Goal: Task Accomplishment & Management: Manage account settings

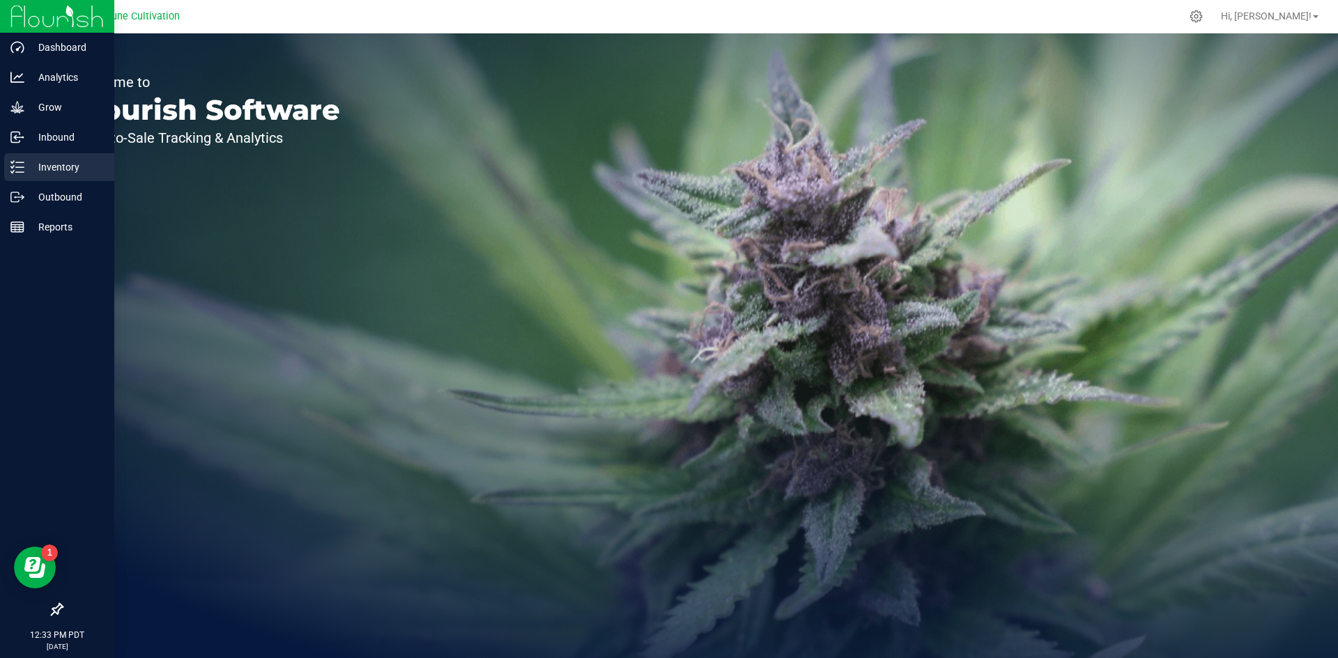
click at [28, 162] on p "Inventory" at bounding box center [66, 167] width 84 height 17
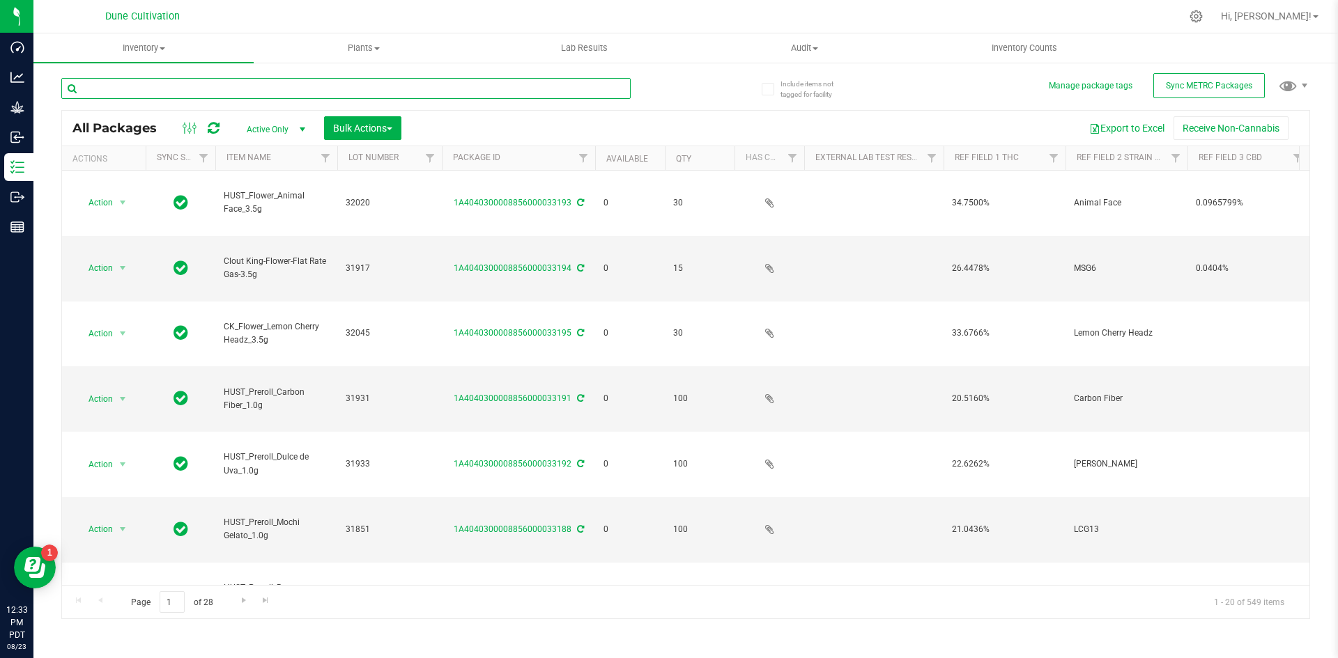
click at [196, 87] on input "text" at bounding box center [345, 88] width 569 height 21
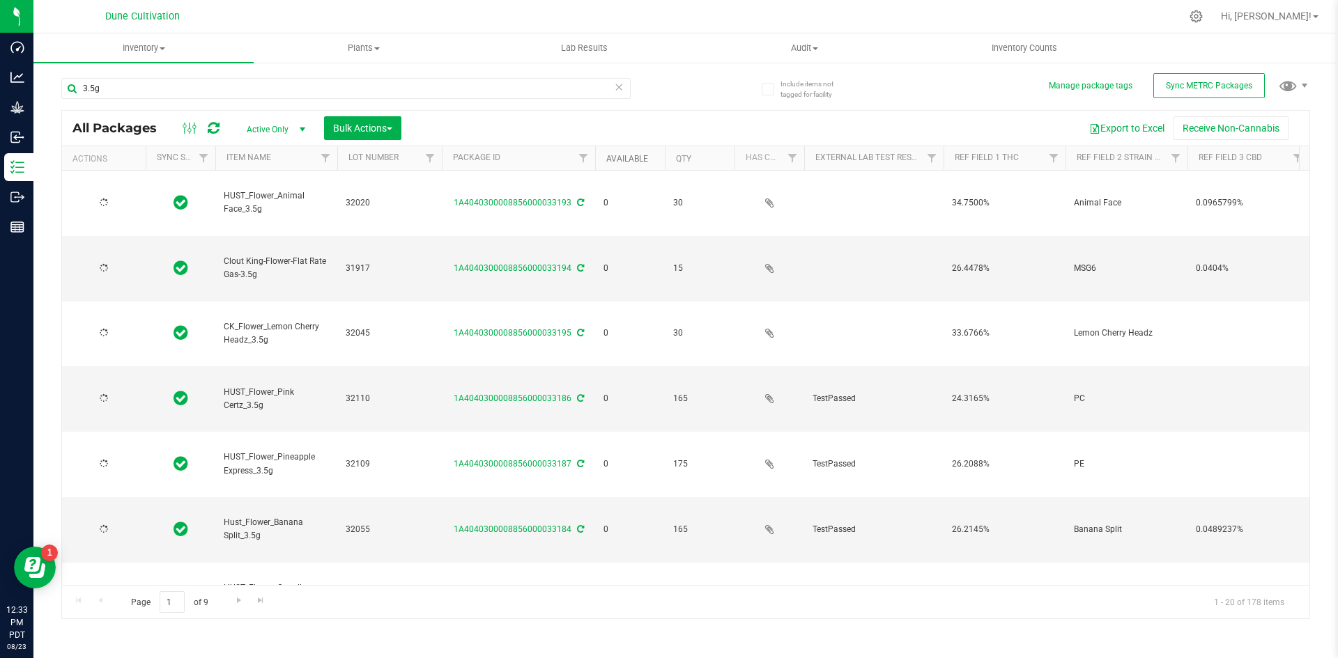
click at [629, 155] on link "Available" at bounding box center [627, 159] width 42 height 10
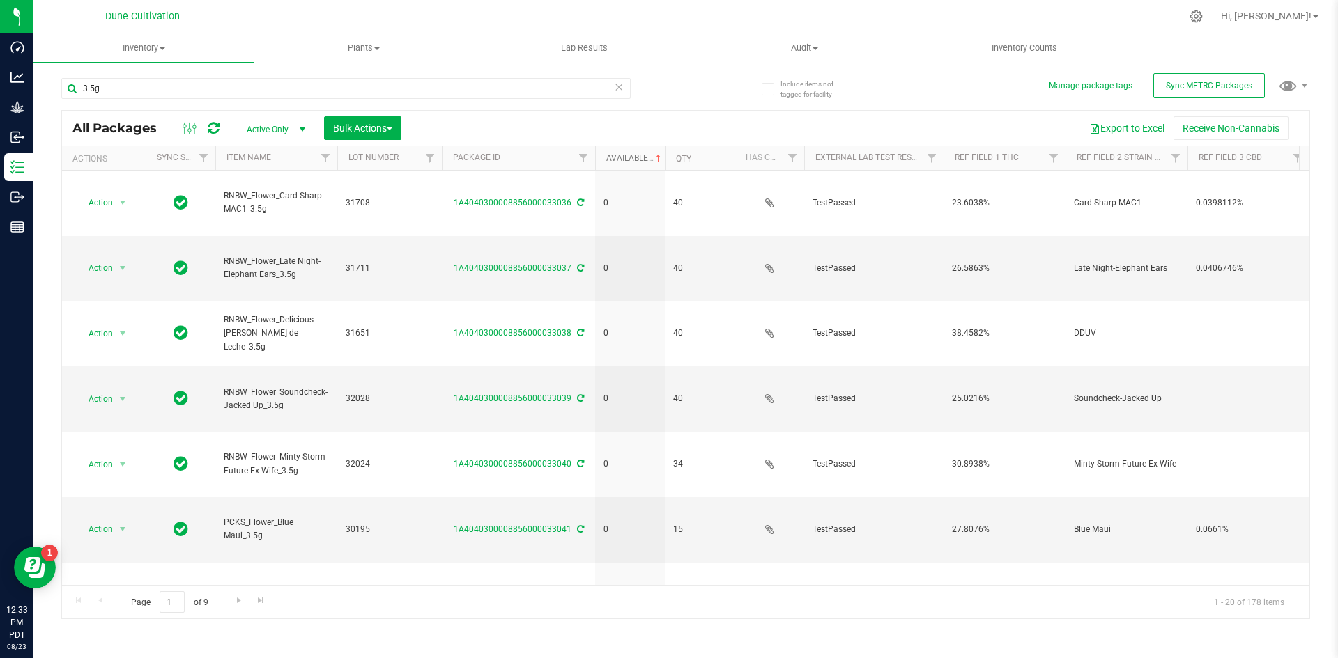
click at [629, 155] on link "Available" at bounding box center [635, 158] width 58 height 10
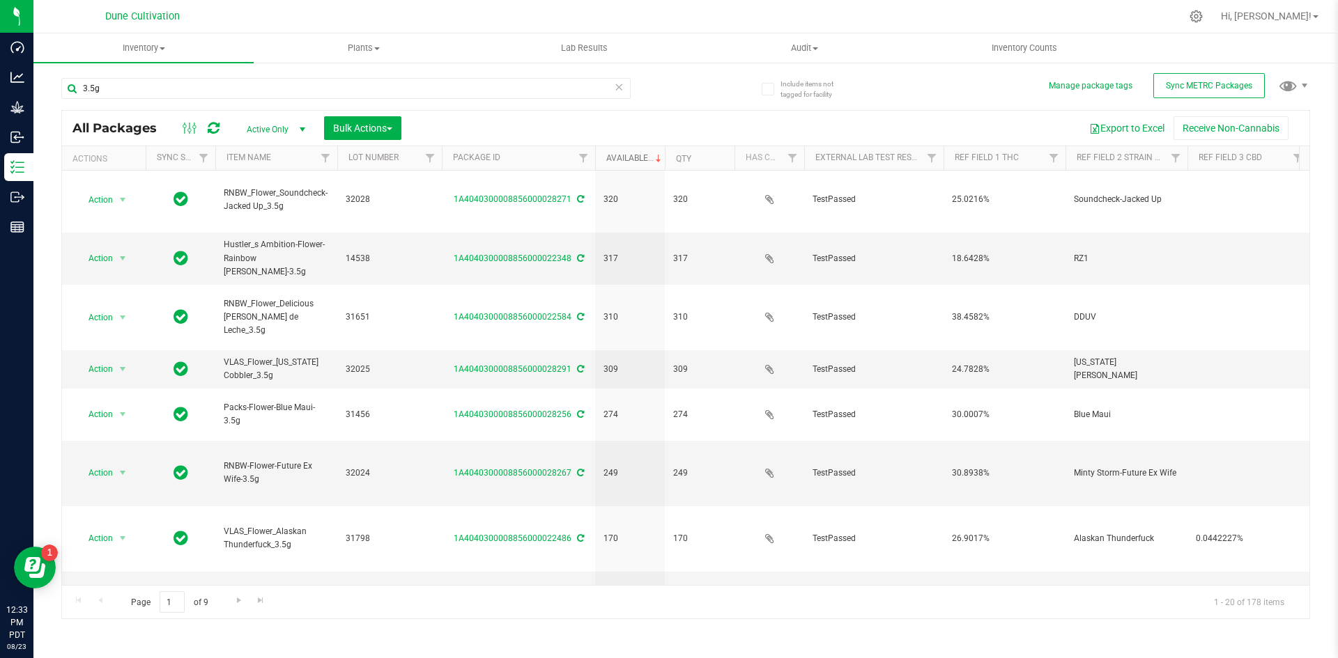
scroll to position [367, 0]
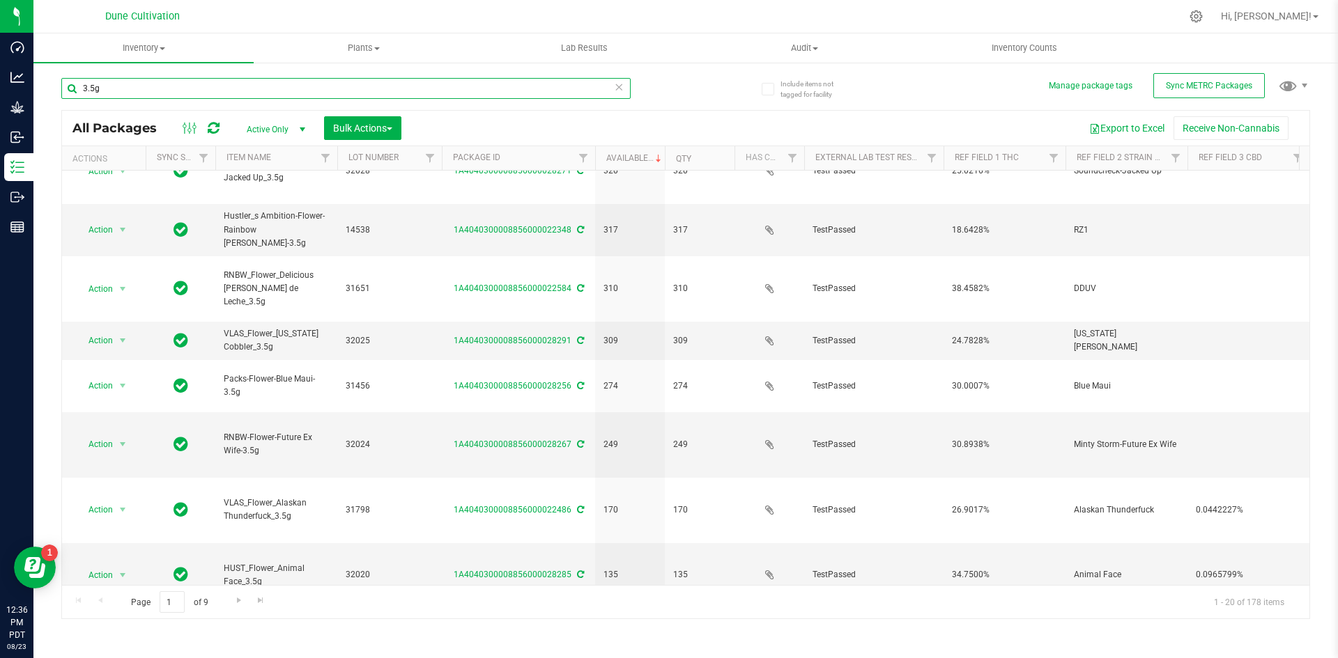
drag, startPoint x: 134, startPoint y: 92, endPoint x: 61, endPoint y: 93, distance: 73.9
click at [61, 93] on div "Include items not tagged for facility Manage package tags Sync METRC Packages 3…" at bounding box center [685, 273] width 1304 height 425
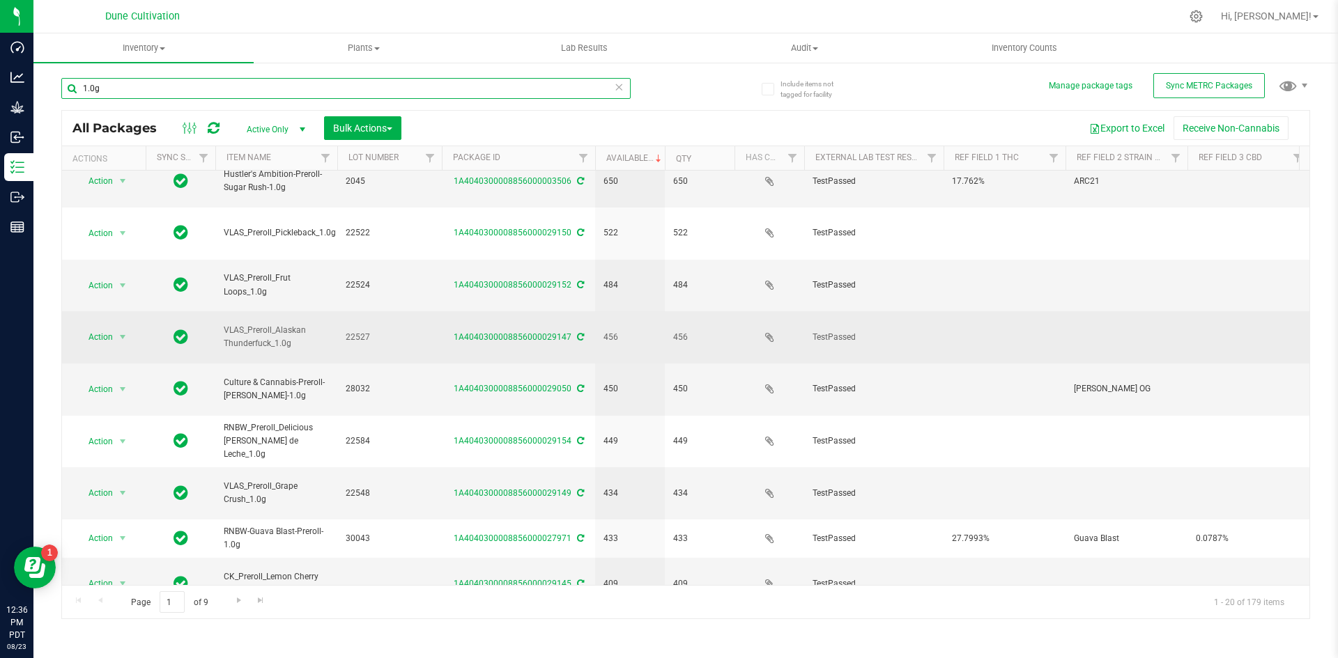
scroll to position [249, 0]
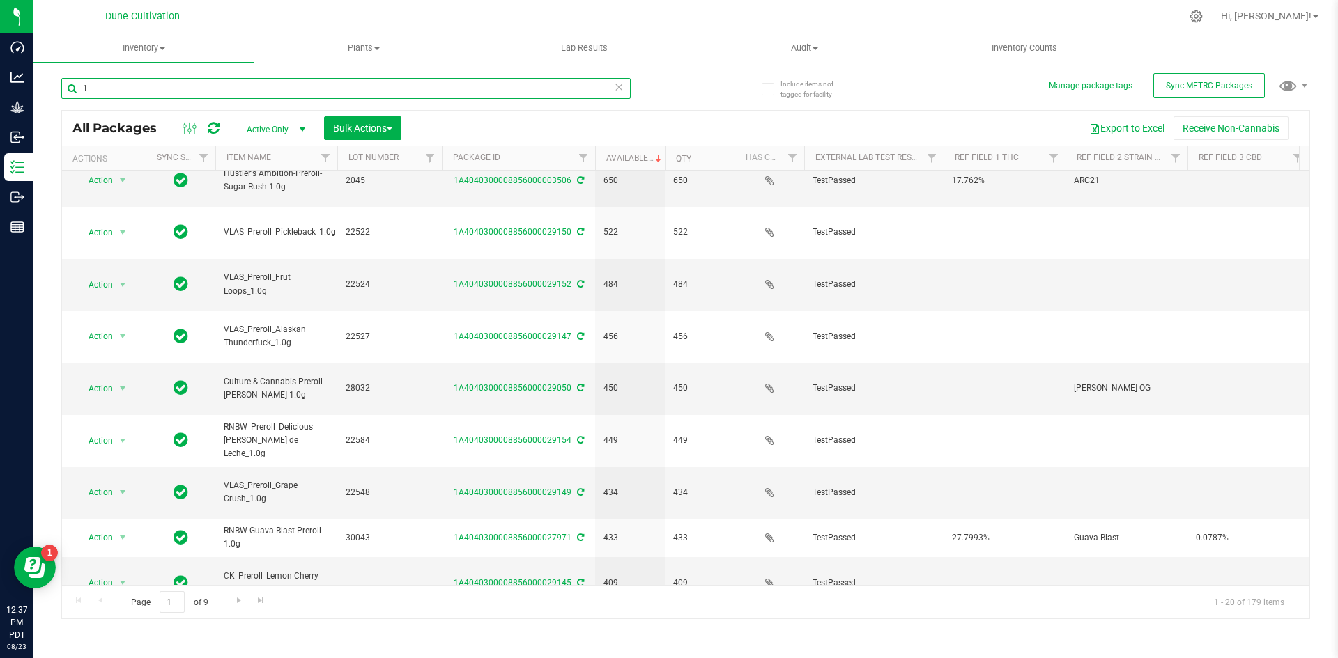
type input "1"
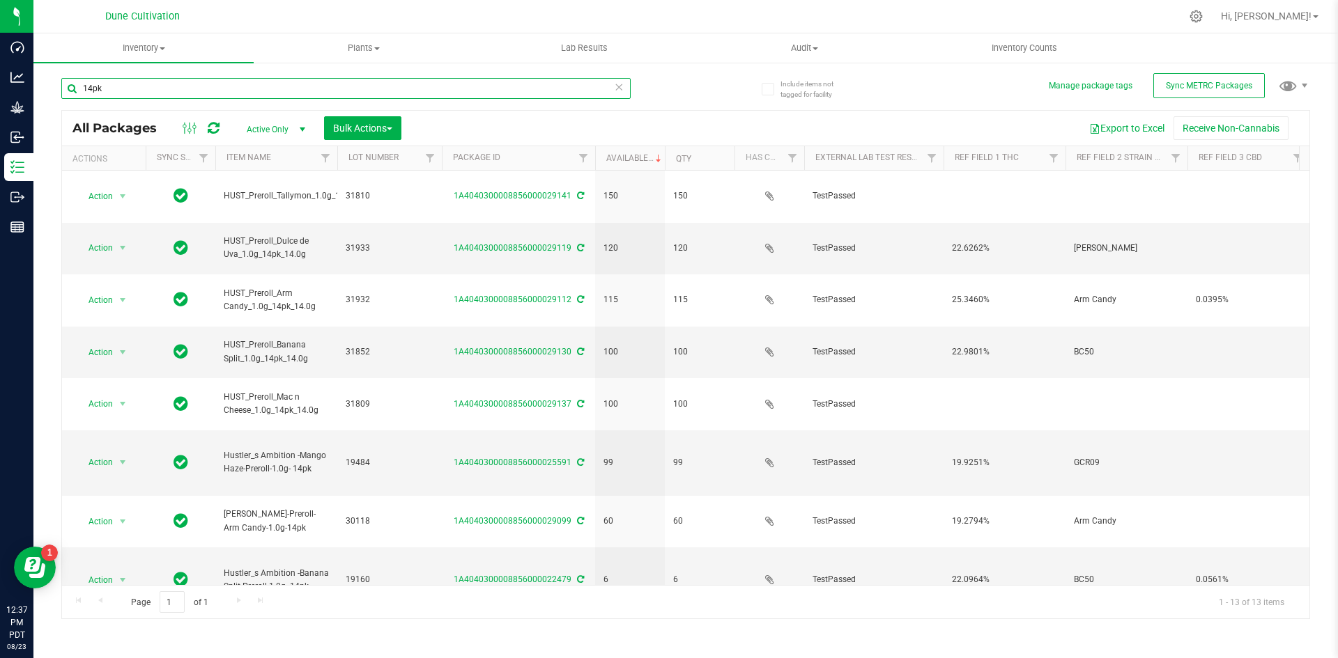
drag, startPoint x: 136, startPoint y: 86, endPoint x: 74, endPoint y: 83, distance: 62.1
click at [74, 83] on input "14pk" at bounding box center [345, 88] width 569 height 21
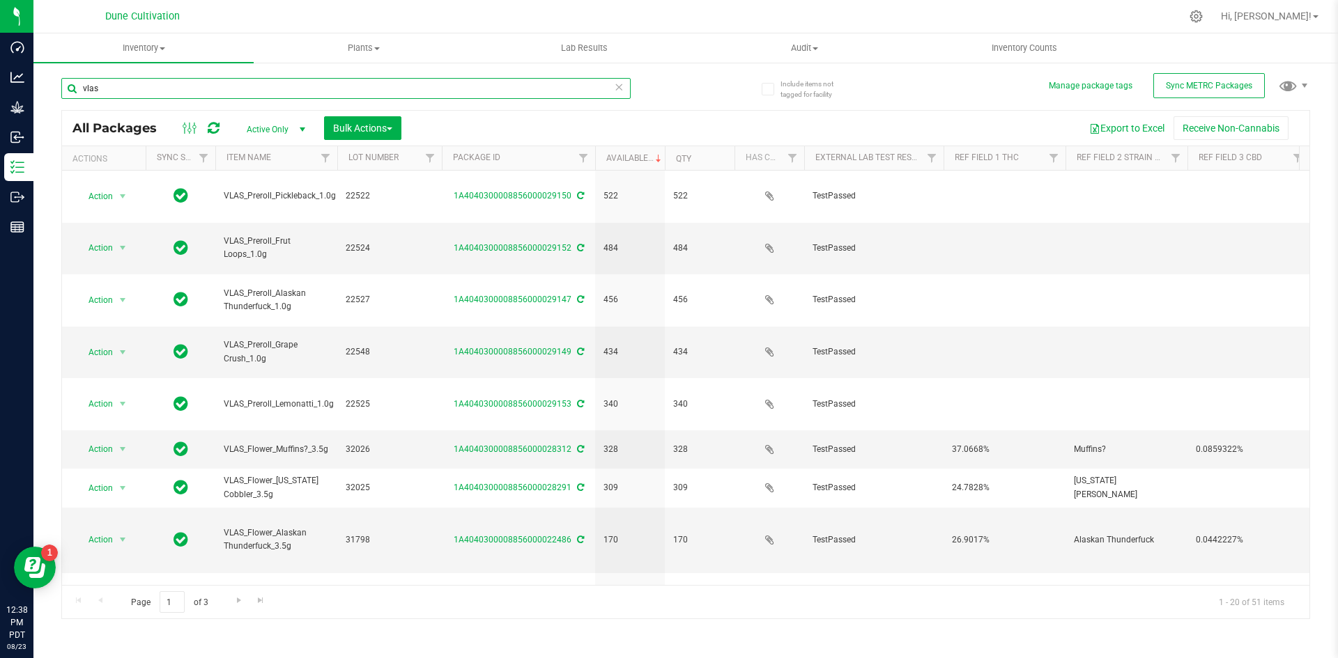
drag, startPoint x: 104, startPoint y: 91, endPoint x: 46, endPoint y: 88, distance: 57.9
click at [46, 88] on div "Include items not tagged for facility Manage package tags Sync METRC Packages v…" at bounding box center [685, 273] width 1304 height 425
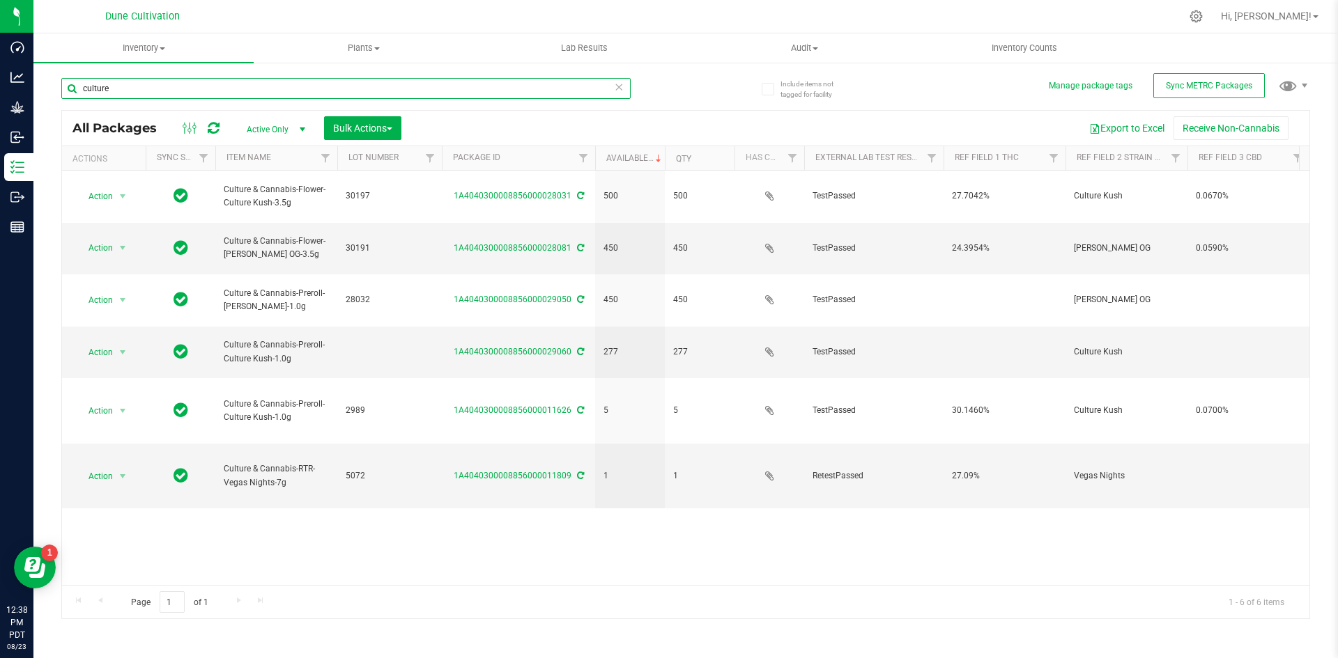
drag, startPoint x: 118, startPoint y: 86, endPoint x: 39, endPoint y: 86, distance: 79.4
click at [39, 86] on div "Include items not tagged for facility Manage package tags Sync METRC Packages c…" at bounding box center [685, 273] width 1304 height 425
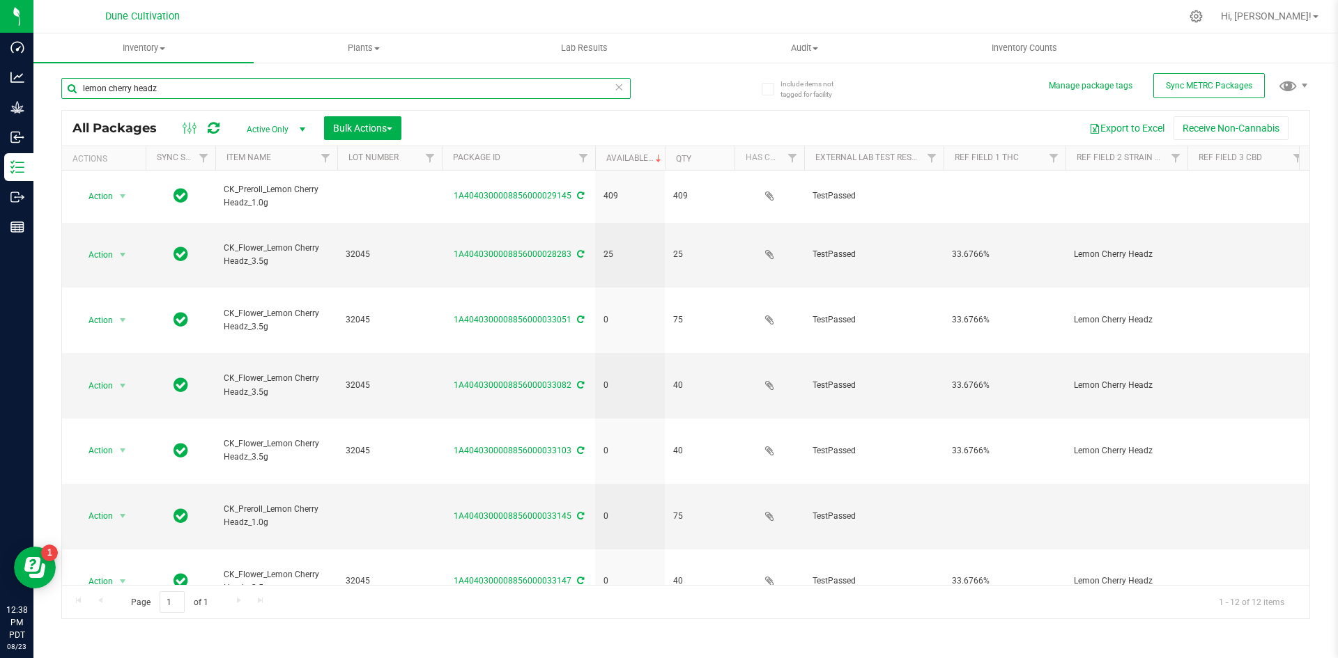
type input "lemon cherry headz"
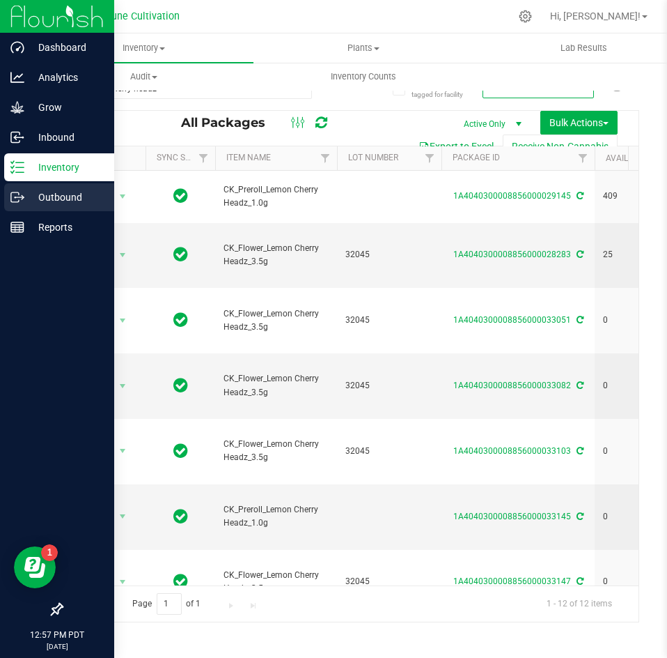
click at [23, 193] on icon at bounding box center [17, 197] width 14 height 14
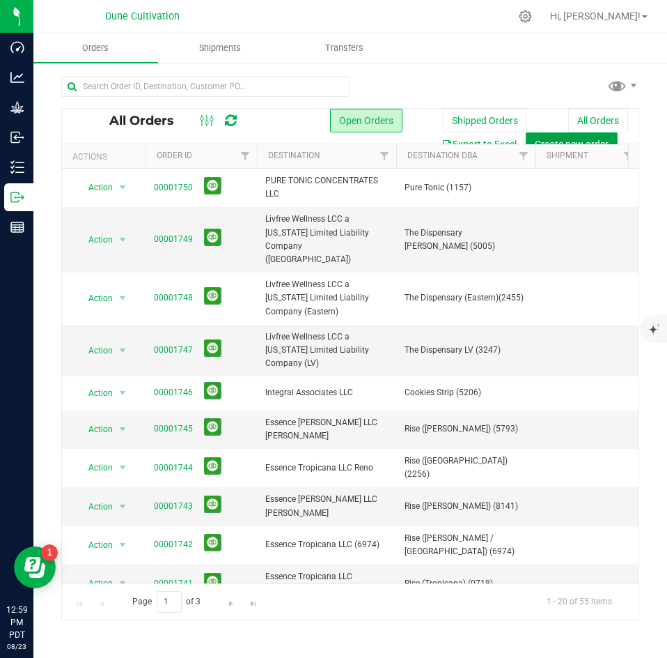
click at [572, 141] on span "Create new order" at bounding box center [572, 144] width 74 height 11
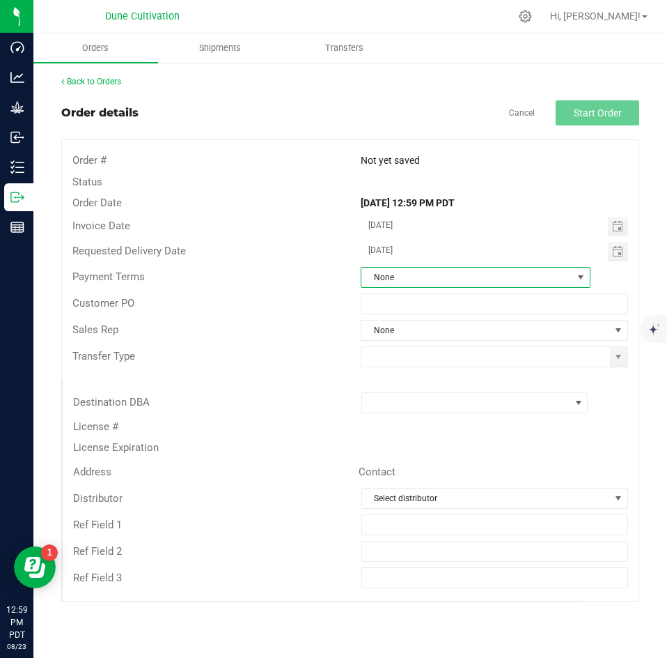
click at [410, 274] on span "None" at bounding box center [467, 278] width 211 height 20
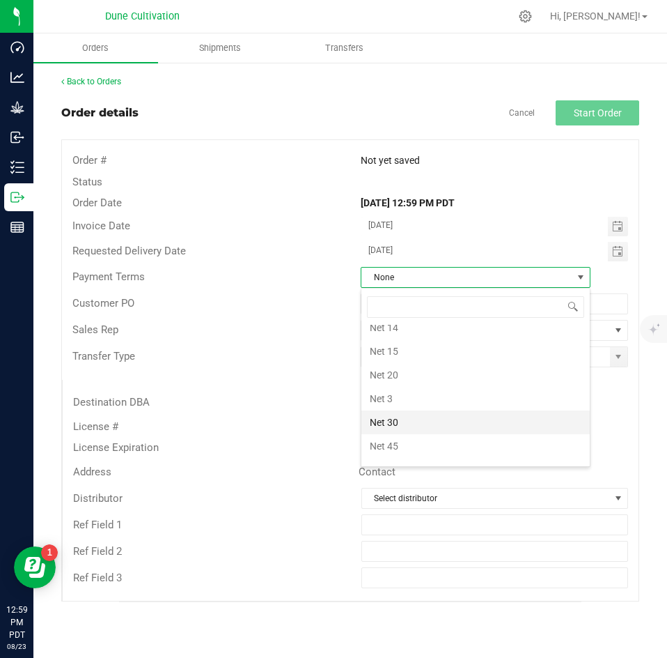
scroll to position [128, 0]
click at [407, 421] on li "Net 30" at bounding box center [476, 422] width 229 height 24
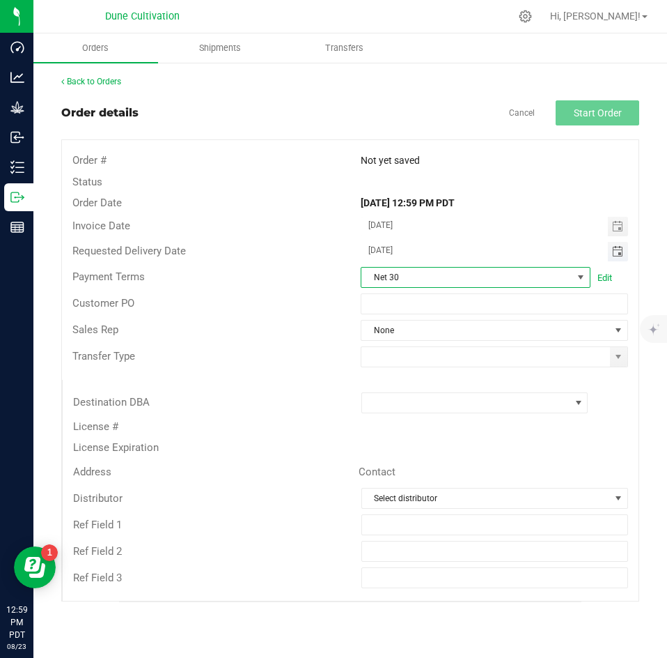
click at [619, 254] on span "Toggle calendar" at bounding box center [617, 251] width 11 height 11
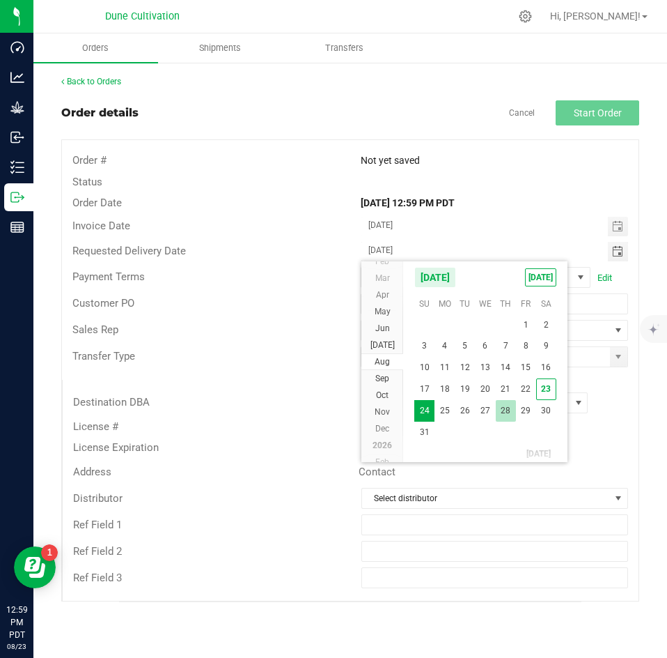
click at [509, 405] on span "28" at bounding box center [506, 411] width 20 height 22
type input "[DATE]"
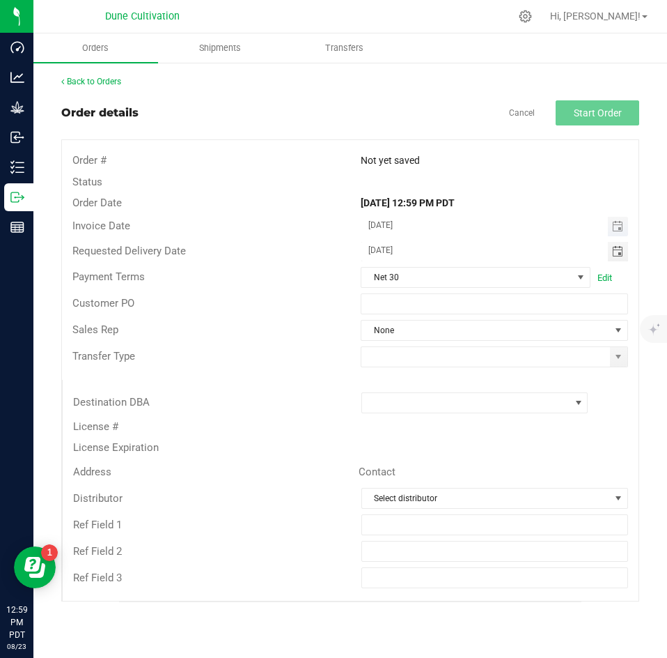
click at [611, 231] on span "Toggle calendar" at bounding box center [618, 227] width 20 height 20
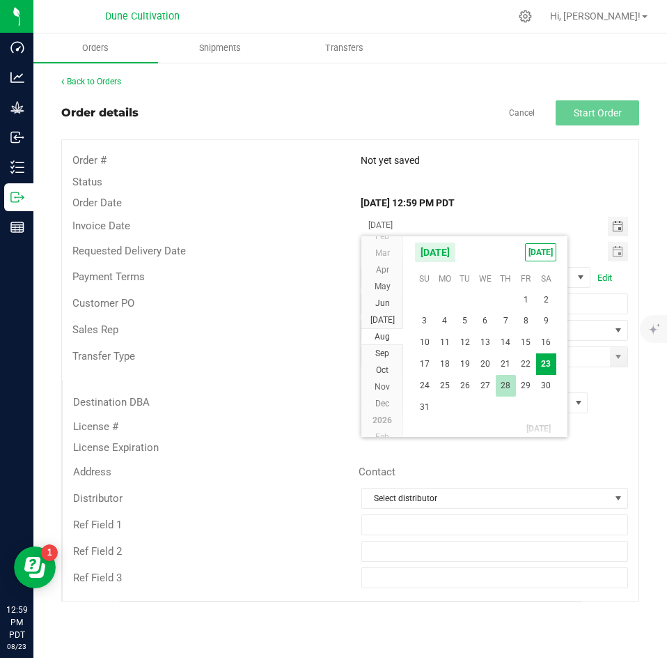
click at [506, 395] on span "28" at bounding box center [506, 386] width 20 height 22
type input "[DATE]"
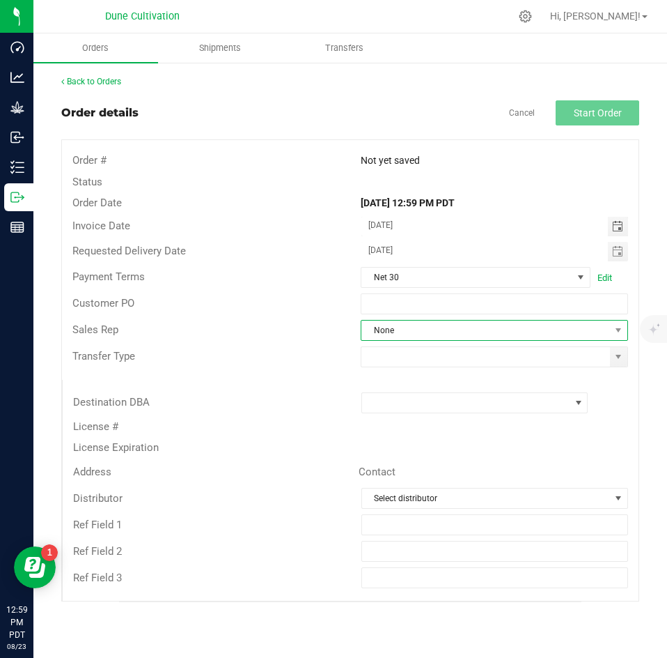
click at [452, 328] on span "None" at bounding box center [486, 331] width 249 height 20
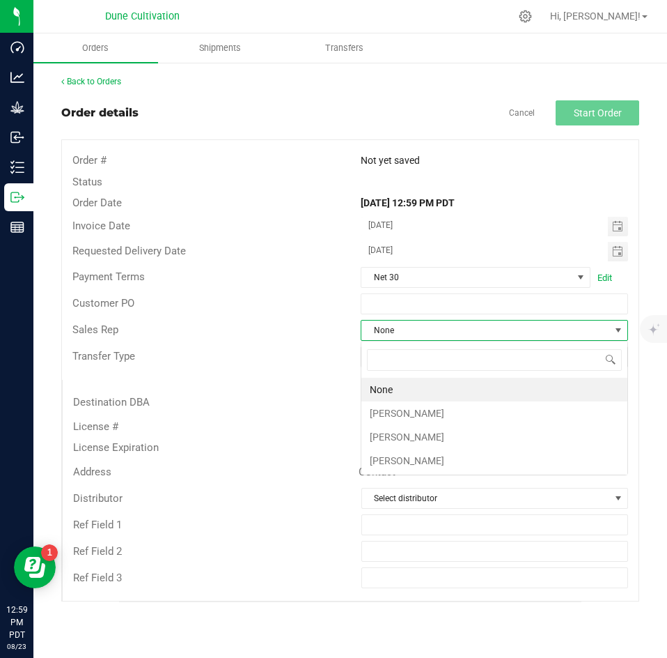
scroll to position [21, 268]
click at [426, 406] on li "[PERSON_NAME]" at bounding box center [495, 413] width 266 height 24
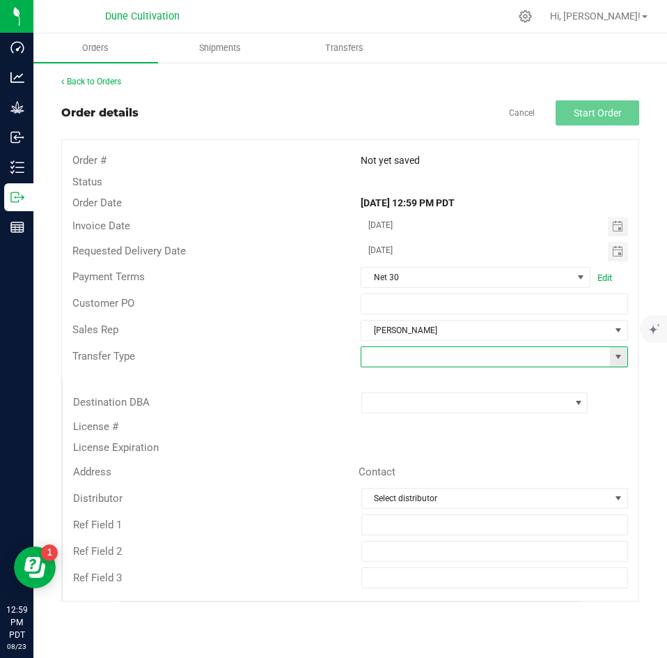
click at [422, 361] on input at bounding box center [486, 357] width 249 height 20
click at [422, 361] on input "no" at bounding box center [486, 357] width 249 height 20
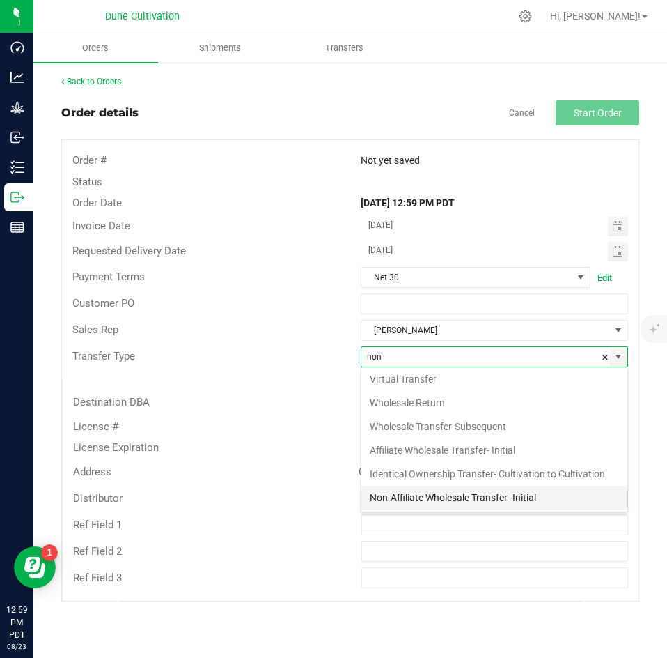
click at [412, 498] on li "Non-Affiliate Wholesale Transfer- Initial" at bounding box center [495, 498] width 266 height 24
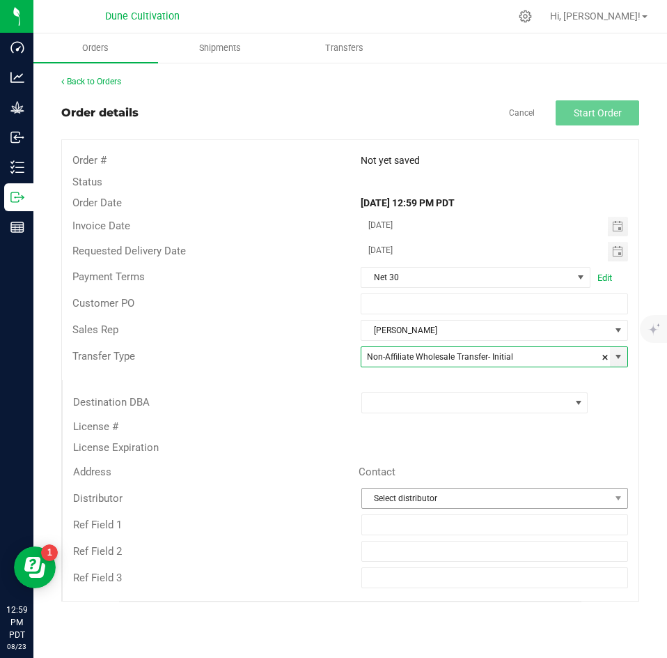
type input "Non-Affiliate Wholesale Transfer- Initial"
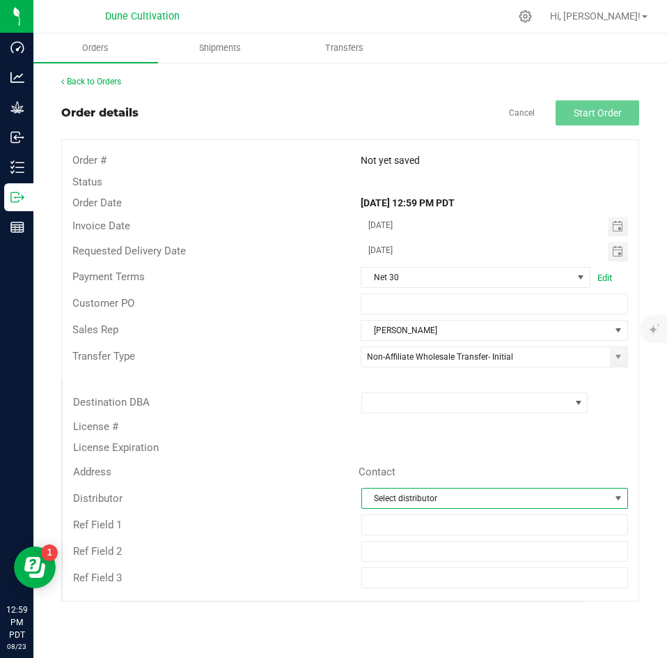
click at [412, 496] on span "Select distributor" at bounding box center [486, 498] width 249 height 20
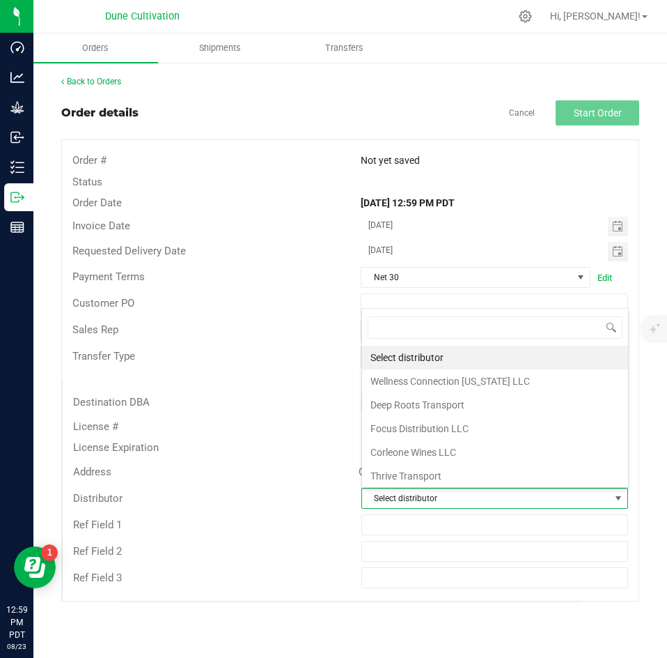
scroll to position [21, 262]
click at [288, 399] on div "Destination DBA" at bounding box center [207, 402] width 288 height 16
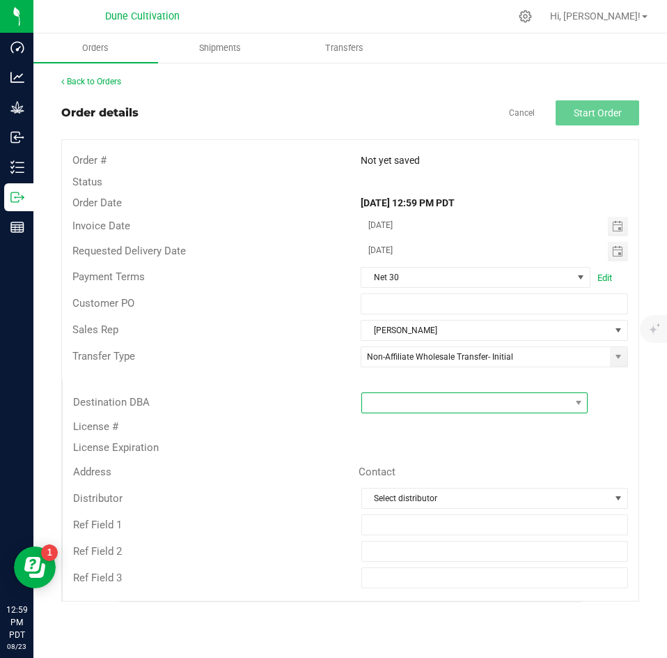
click at [385, 408] on span at bounding box center [466, 403] width 208 height 20
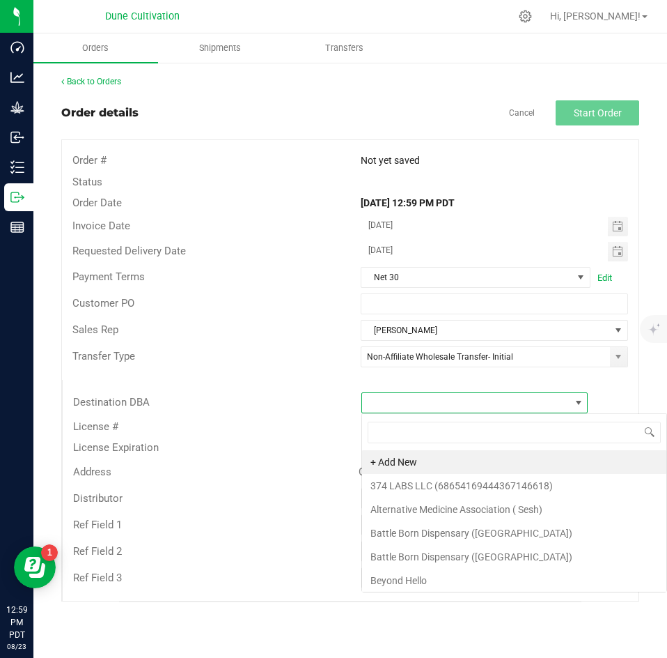
scroll to position [21, 227]
type input "reef"
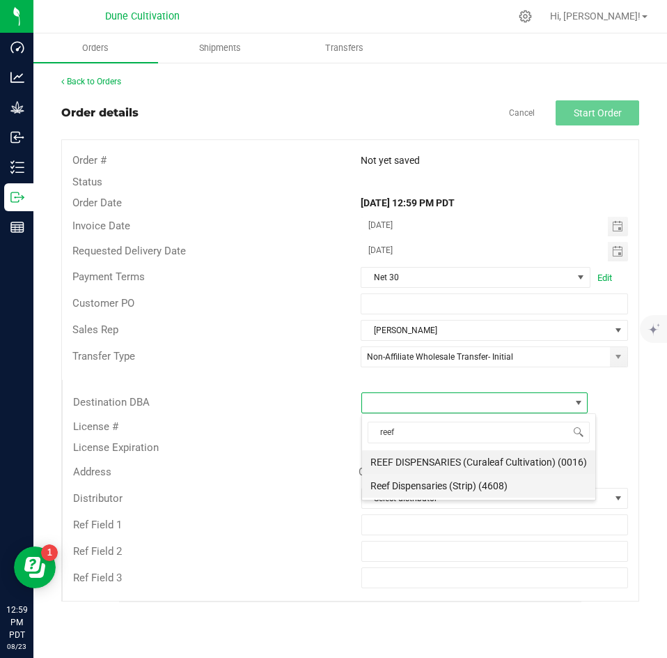
click at [399, 485] on li "Reef Dispensaries (Strip) (4608)" at bounding box center [478, 486] width 233 height 24
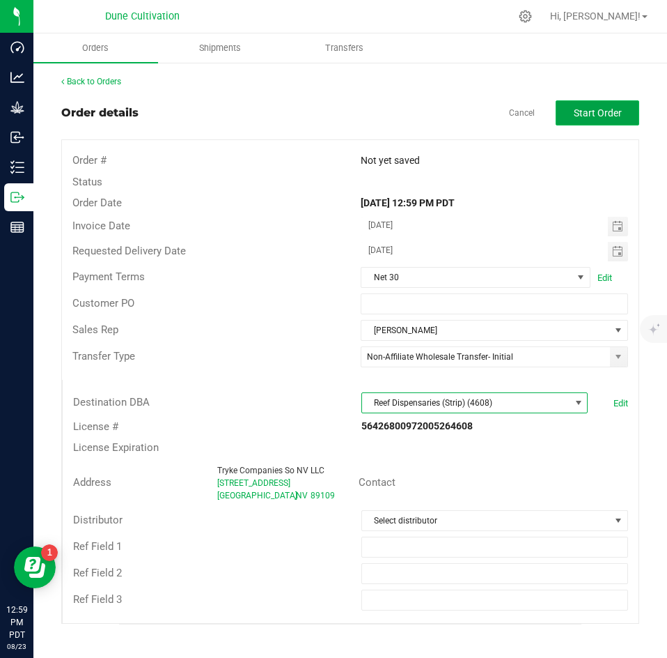
click at [586, 118] on span "Start Order" at bounding box center [598, 112] width 48 height 11
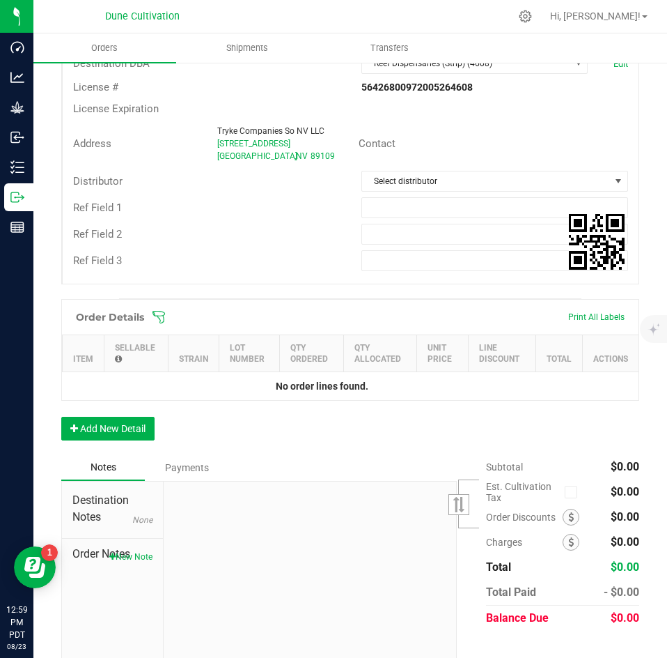
scroll to position [385, 0]
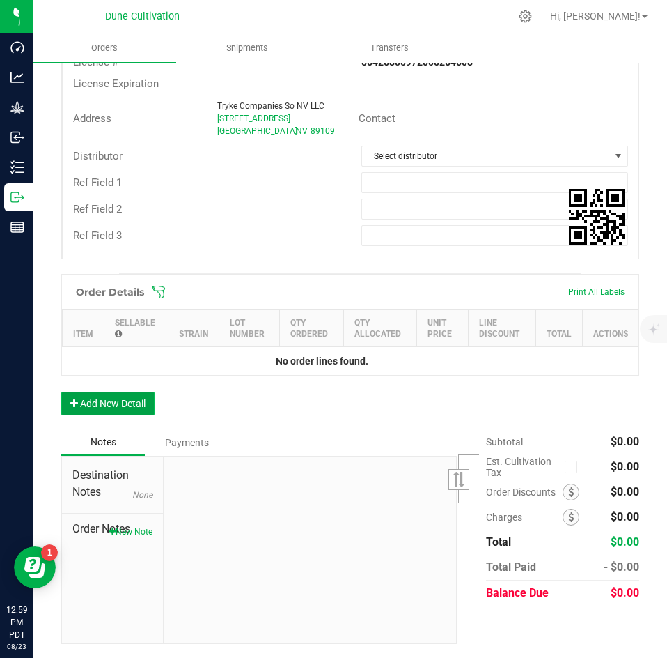
click at [115, 396] on button "Add New Detail" at bounding box center [107, 404] width 93 height 24
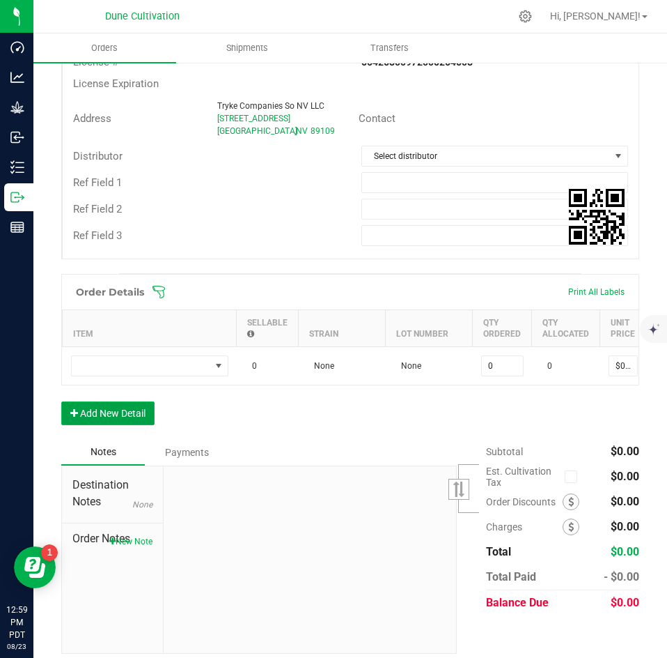
click at [109, 420] on button "Add New Detail" at bounding box center [107, 413] width 93 height 24
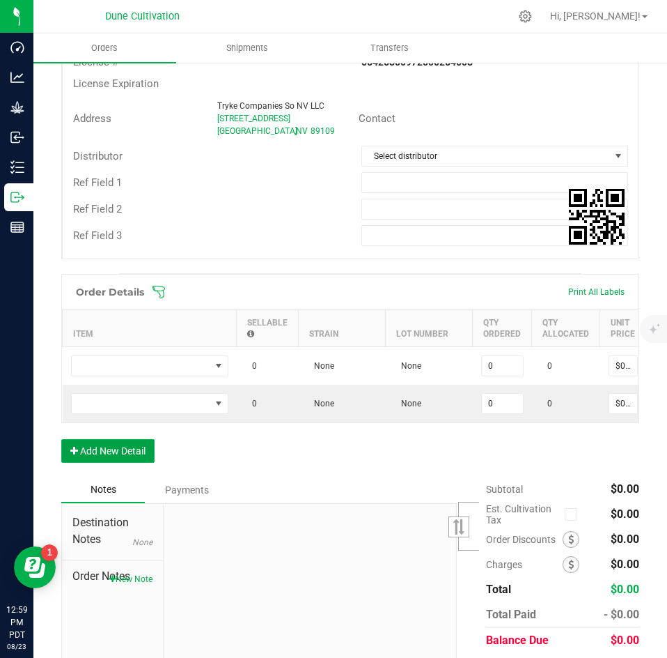
click at [100, 459] on button "Add New Detail" at bounding box center [107, 451] width 93 height 24
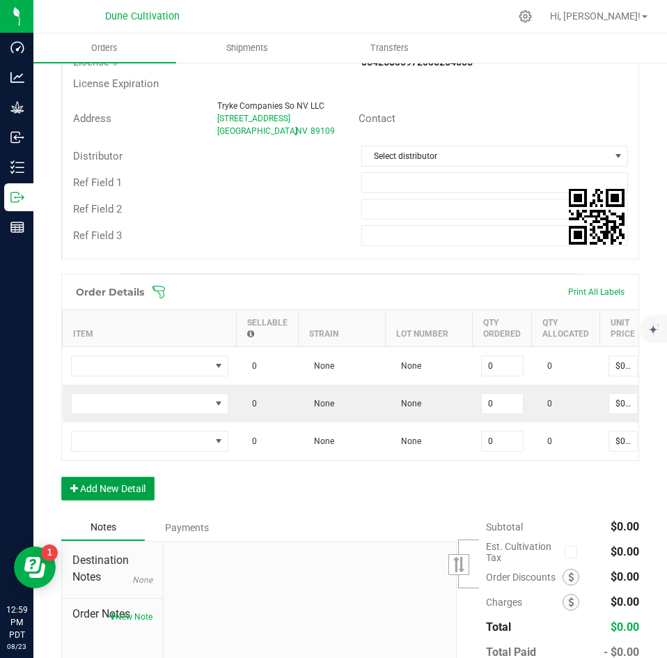
click at [100, 491] on button "Add New Detail" at bounding box center [107, 489] width 93 height 24
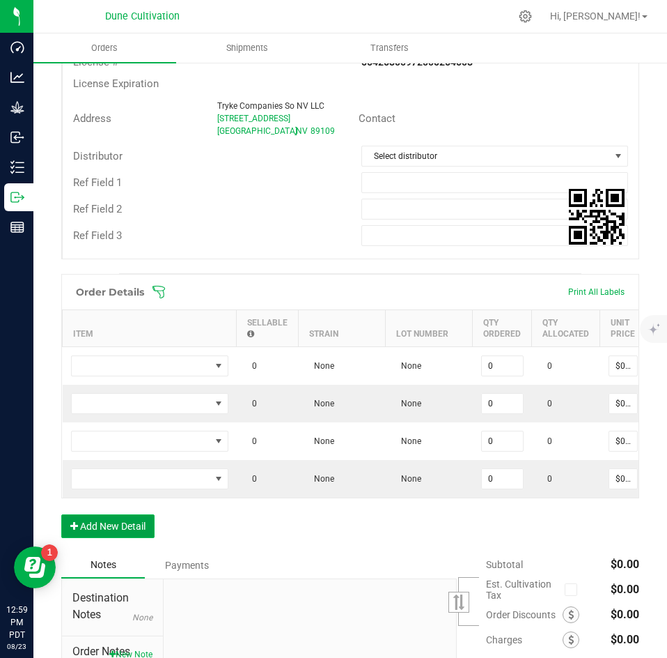
click at [98, 532] on button "Add New Detail" at bounding box center [107, 526] width 93 height 24
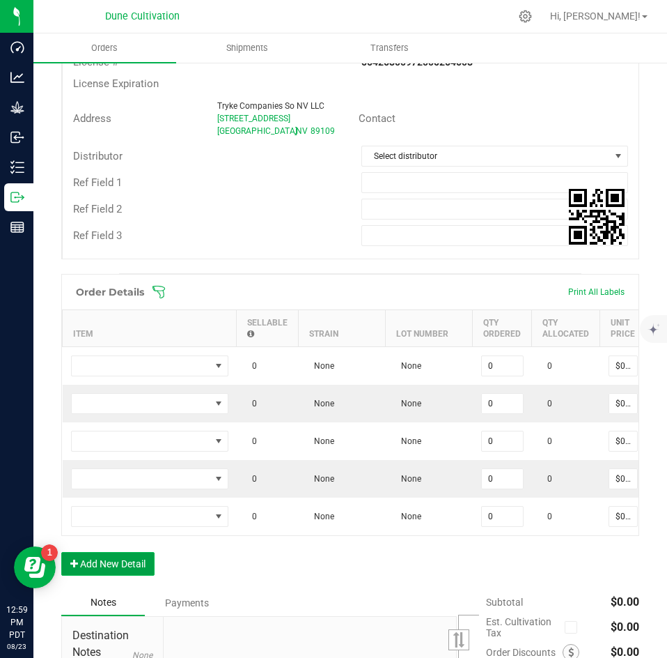
click at [97, 567] on button "Add New Detail" at bounding box center [107, 564] width 93 height 24
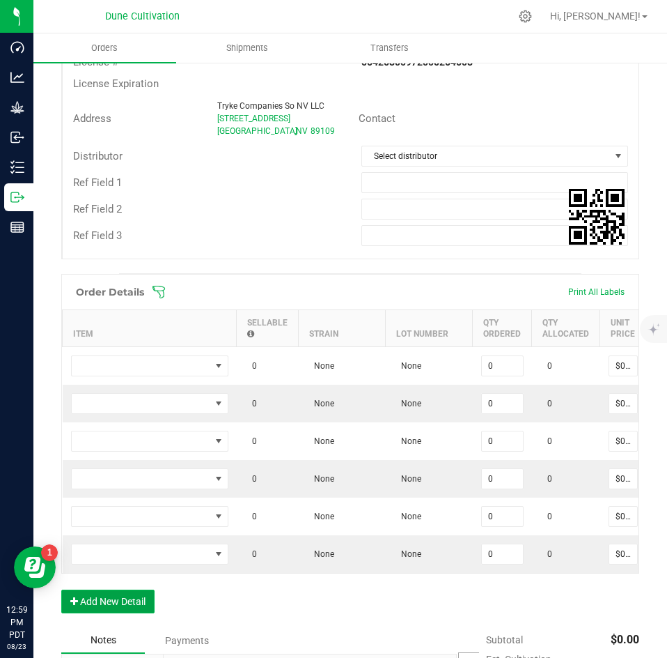
scroll to position [594, 0]
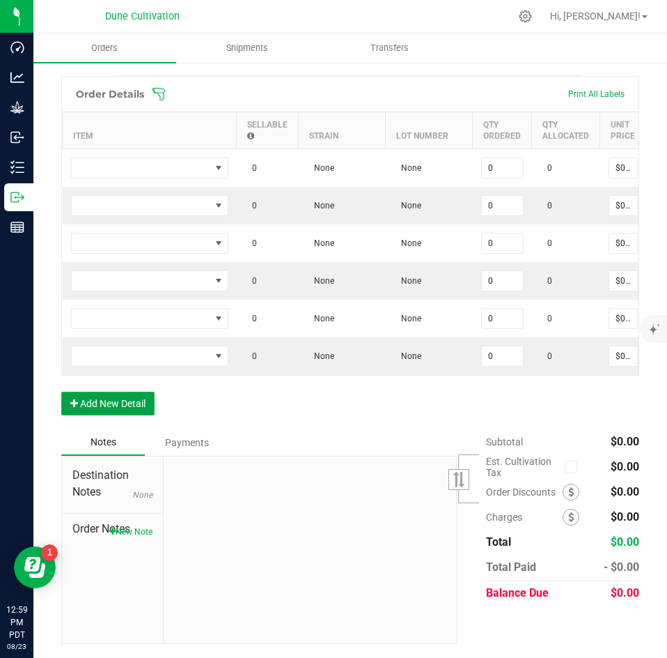
click at [111, 405] on button "Add New Detail" at bounding box center [107, 404] width 93 height 24
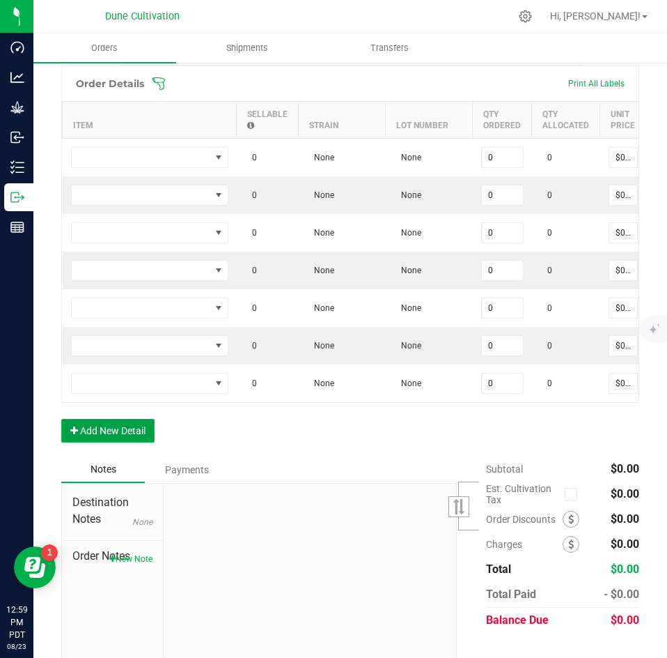
click at [105, 436] on button "Add New Detail" at bounding box center [107, 431] width 93 height 24
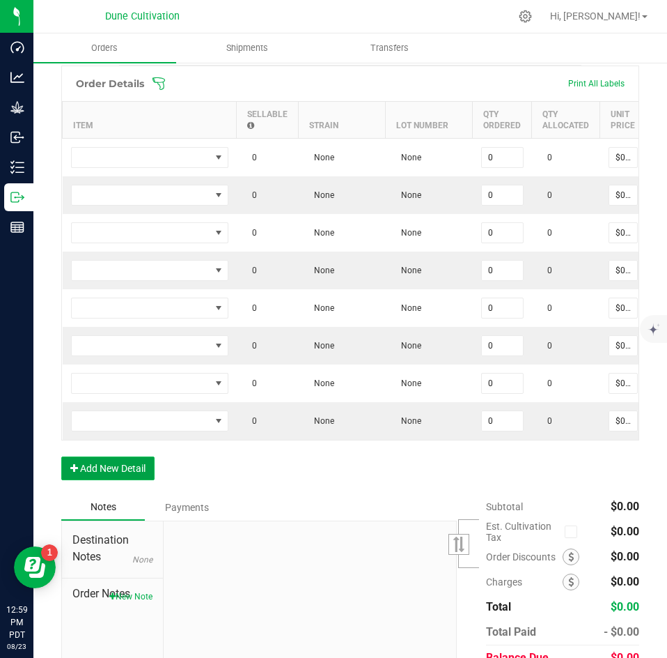
click at [102, 475] on button "Add New Detail" at bounding box center [107, 468] width 93 height 24
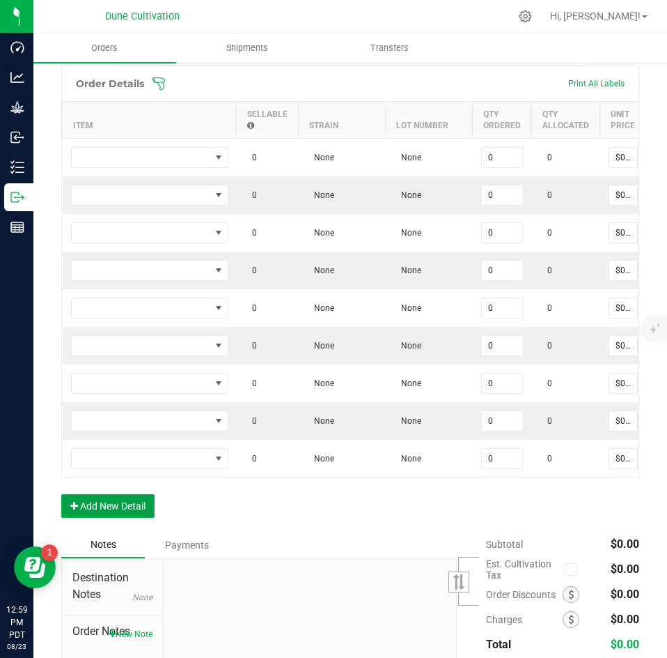
click at [97, 507] on button "Add New Detail" at bounding box center [107, 506] width 93 height 24
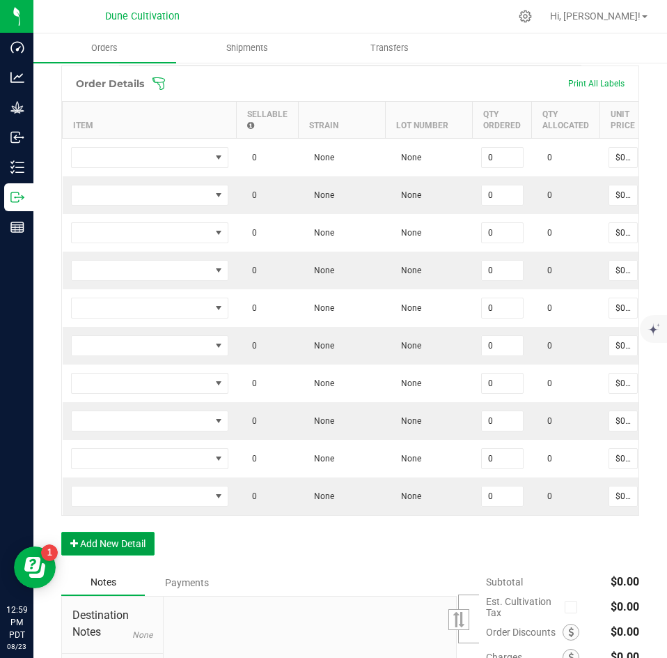
click at [94, 549] on button "Add New Detail" at bounding box center [107, 544] width 93 height 24
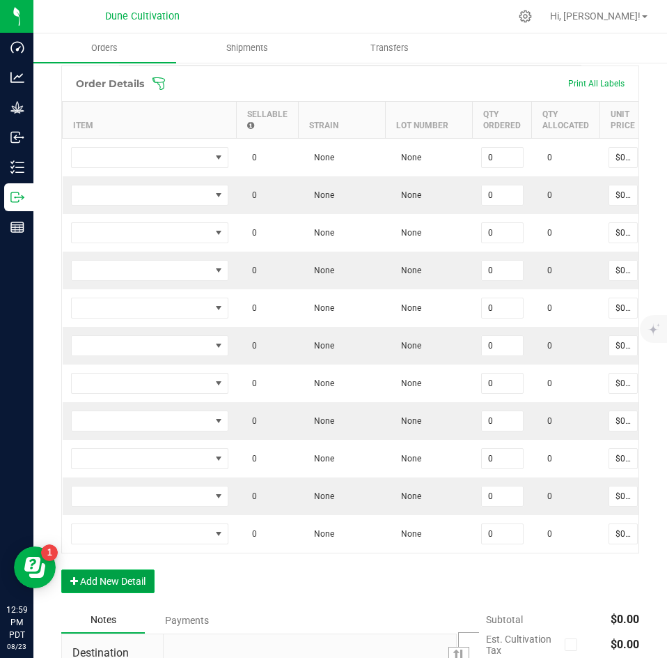
click at [98, 593] on button "Add New Detail" at bounding box center [107, 581] width 93 height 24
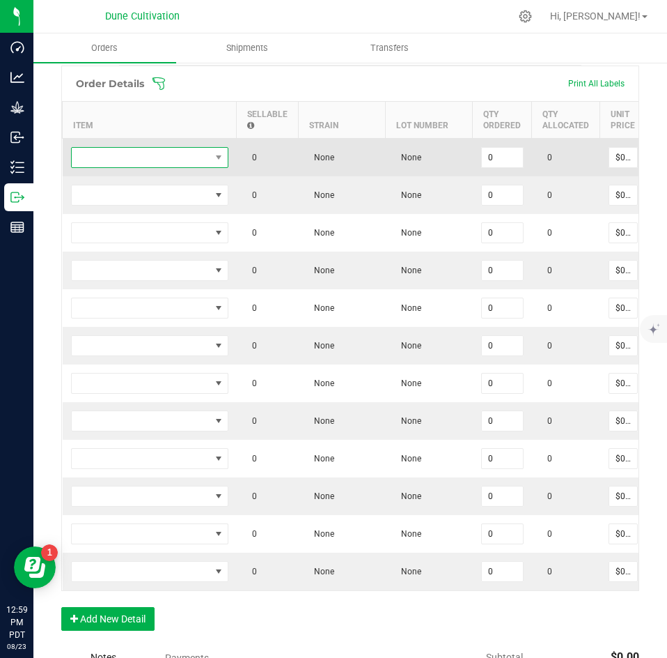
click at [152, 160] on span "NO DATA FOUND" at bounding box center [141, 158] width 139 height 20
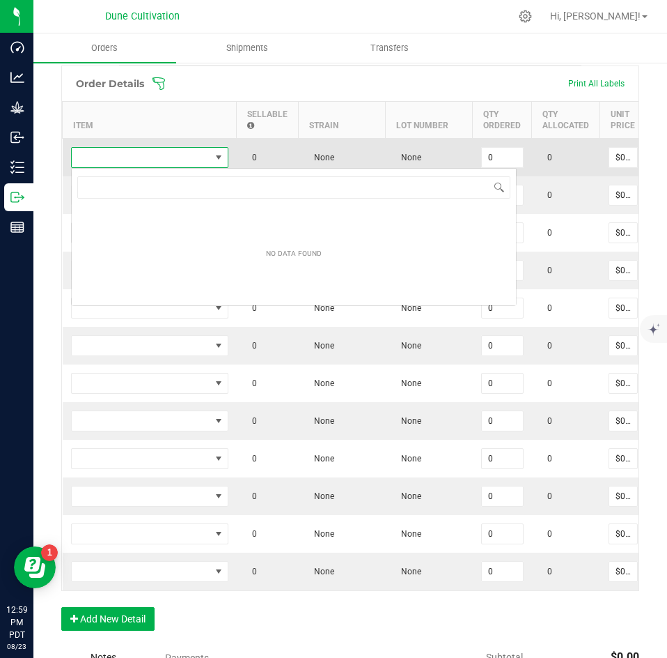
scroll to position [21, 157]
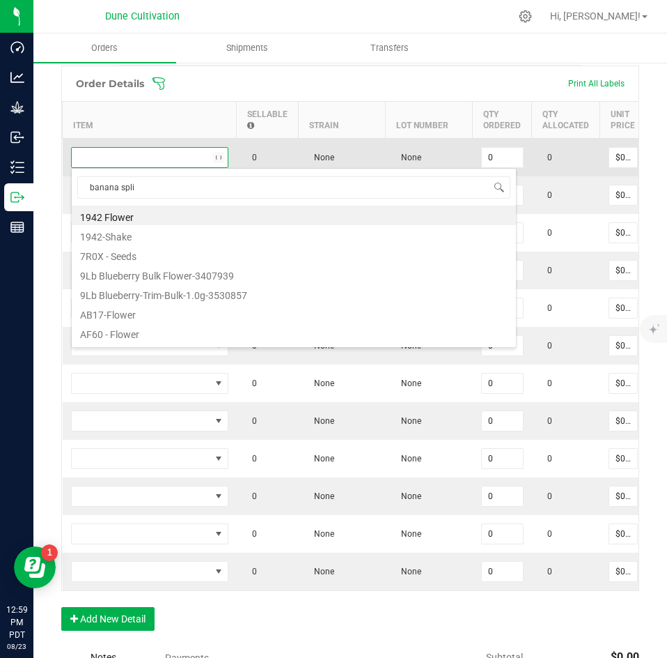
type input "banana split"
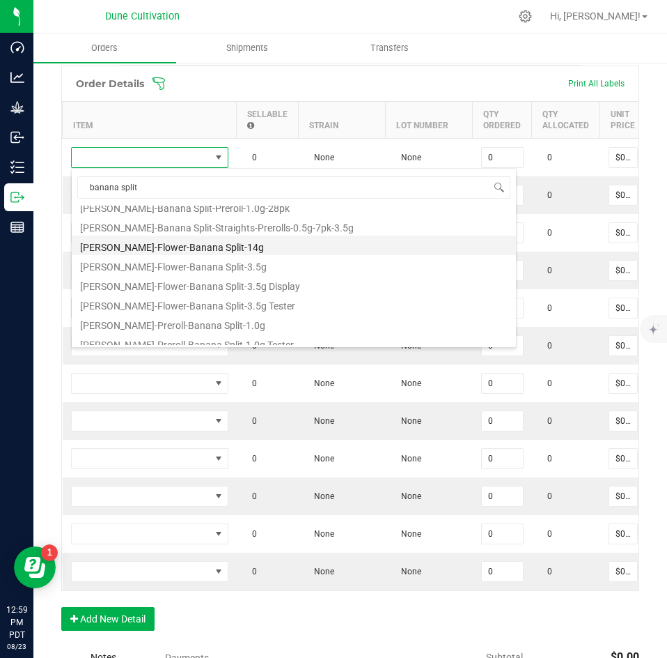
scroll to position [0, 0]
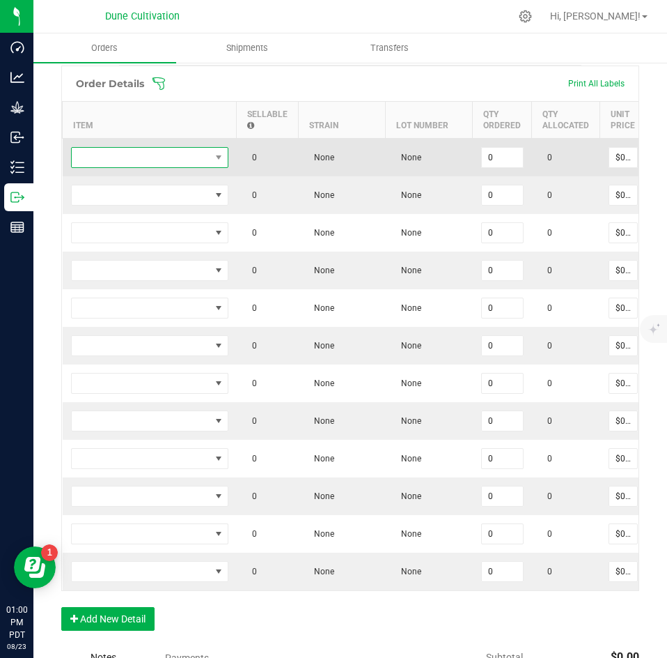
click at [157, 156] on span "NO DATA FOUND" at bounding box center [141, 158] width 139 height 20
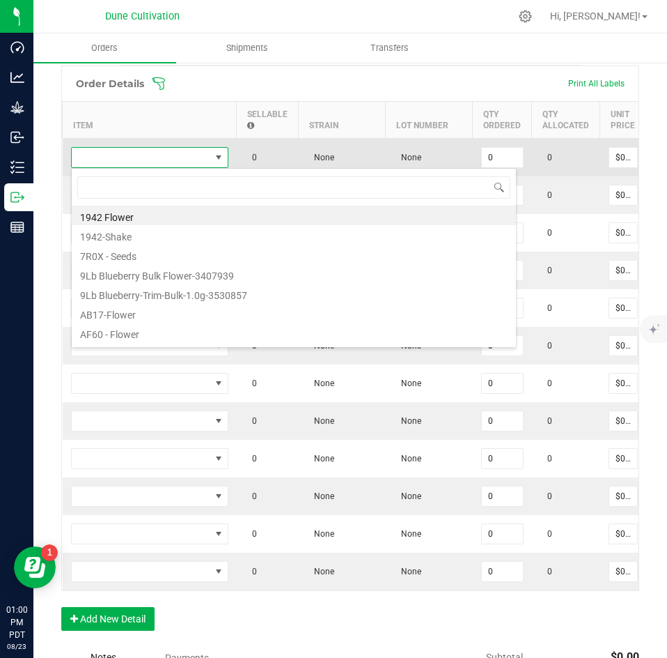
scroll to position [21, 157]
type input "Hust_Flower_Banana Split_3.5g"
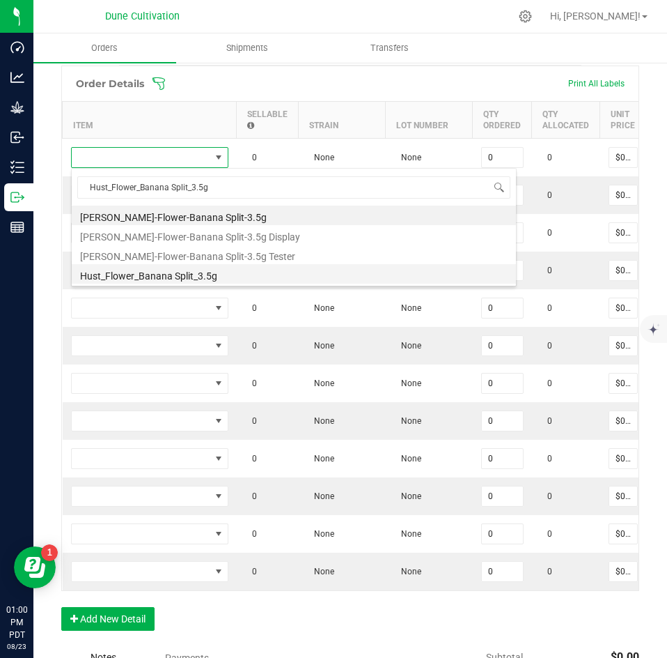
click at [147, 274] on li "Hust_Flower_Banana Split_3.5g" at bounding box center [294, 274] width 445 height 20
type input "0 ea"
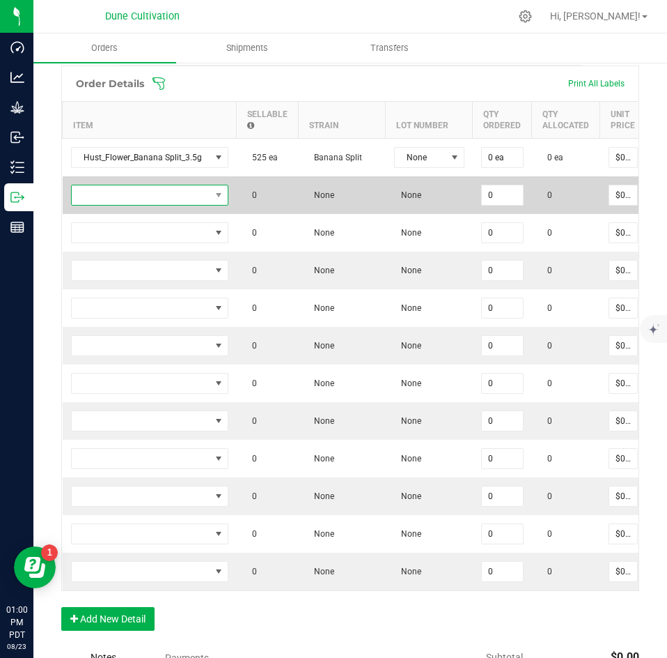
click at [175, 195] on span "NO DATA FOUND" at bounding box center [141, 195] width 139 height 20
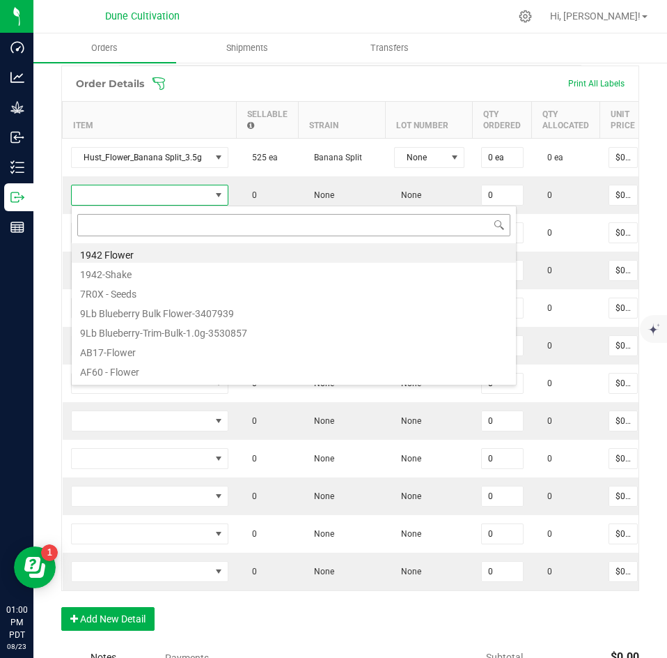
type input "HUST_Flower_Animal Face_3.5g"
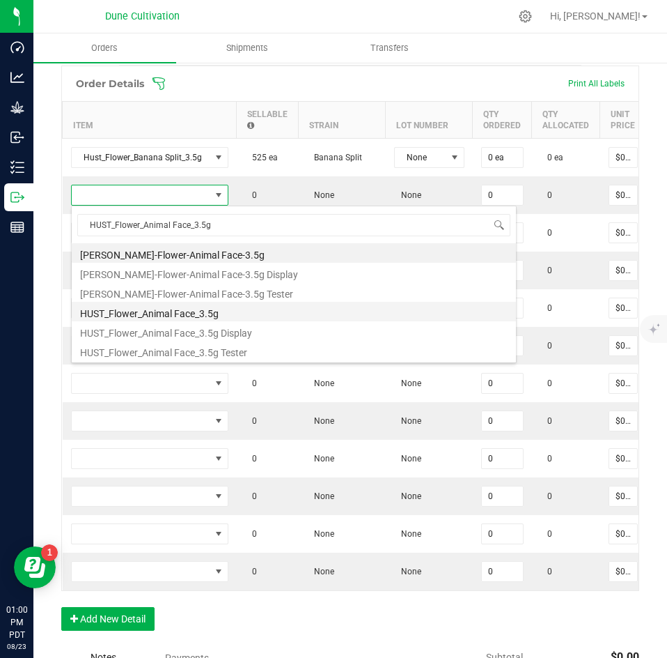
click at [138, 320] on li "HUST_Flower_Animal Face_3.5g" at bounding box center [294, 312] width 445 height 20
type input "0 ea"
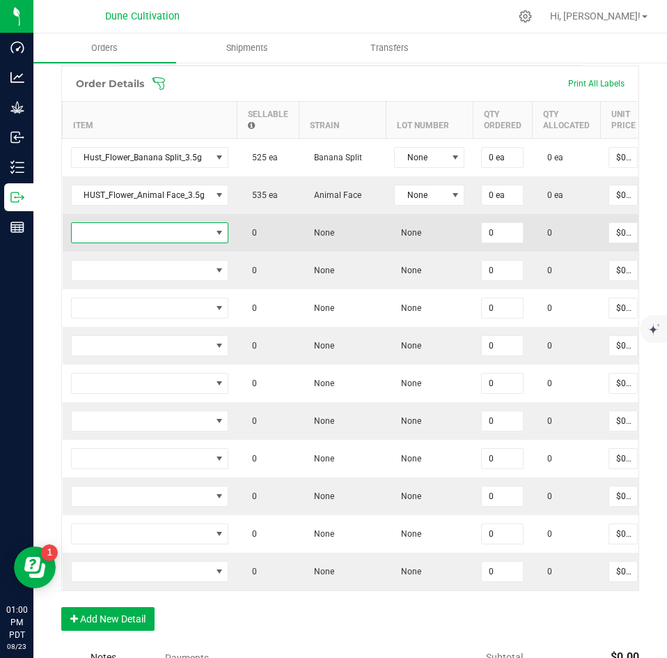
click at [182, 233] on span "NO DATA FOUND" at bounding box center [141, 233] width 139 height 20
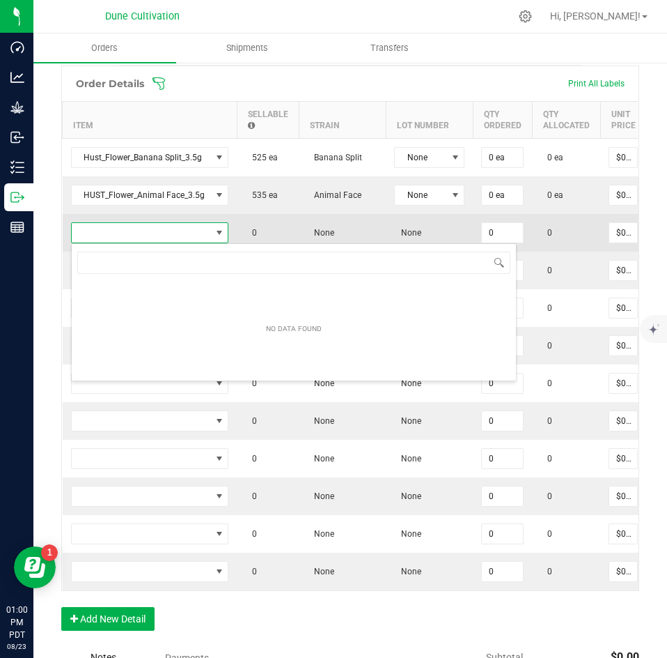
type input "HUST_Preroll_Tallymon_1.0g"
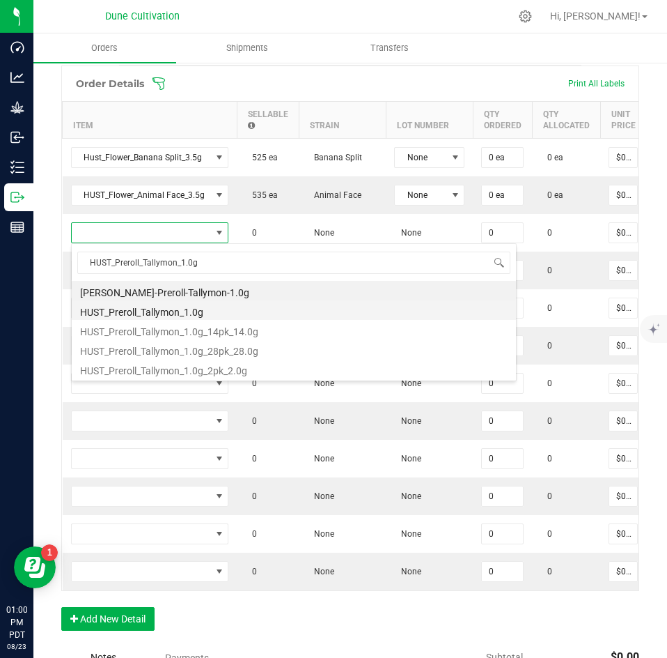
click at [146, 313] on li "HUST_Preroll_Tallymon_1.0g" at bounding box center [294, 310] width 445 height 20
type input "0 ea"
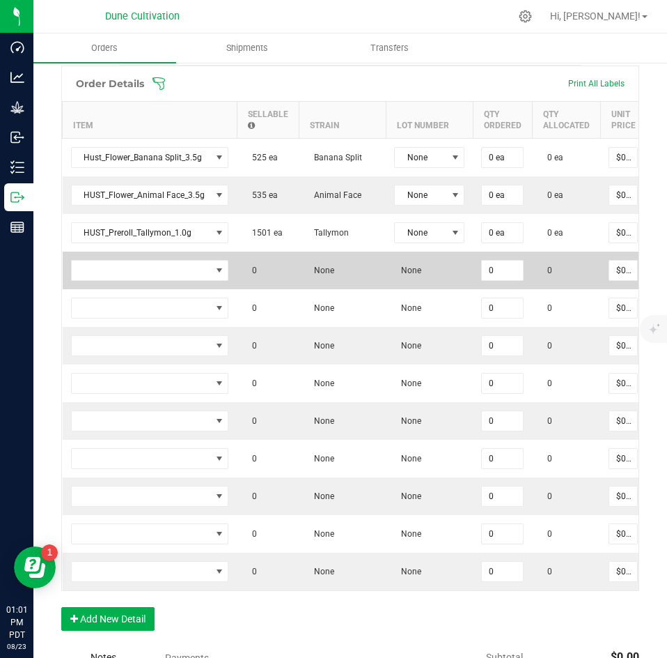
click at [161, 282] on td at bounding box center [150, 271] width 175 height 38
click at [153, 278] on span "NO DATA FOUND" at bounding box center [141, 271] width 139 height 20
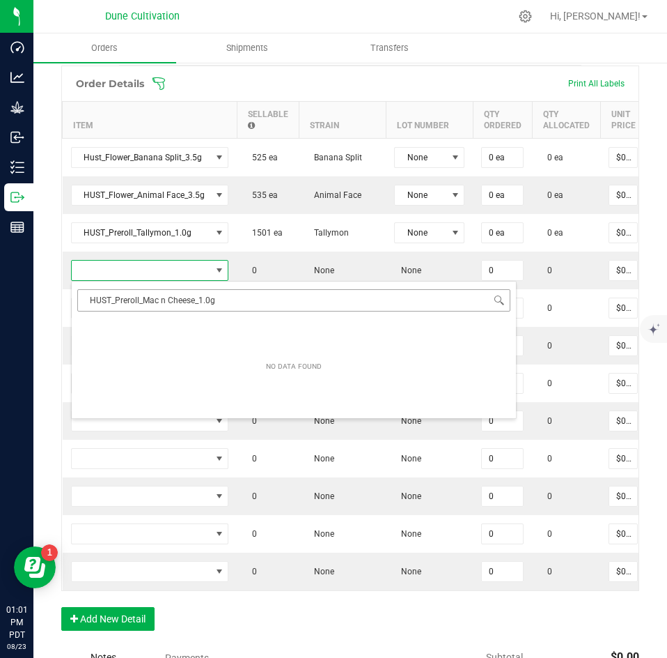
click at [97, 301] on input "HUST_Preroll_Mac n Cheese_1.0g" at bounding box center [293, 300] width 433 height 22
type input "HUST_Preroll_Mac n Cheese_1.0g"
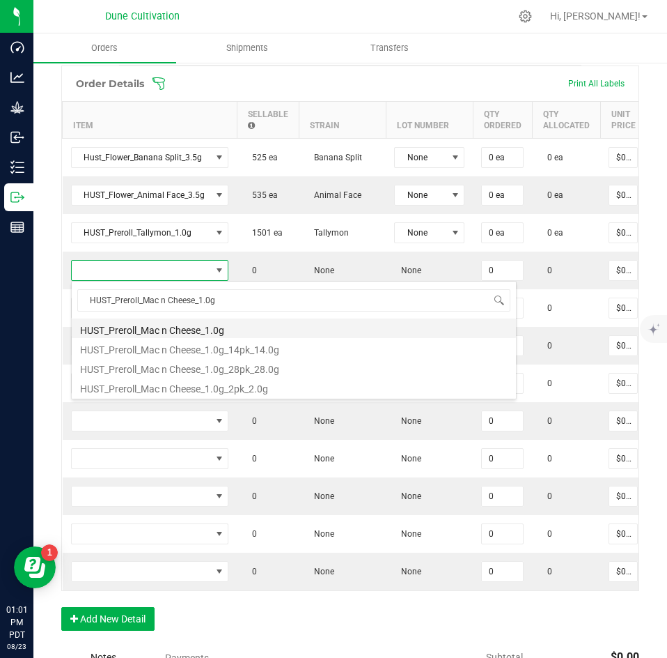
click at [109, 321] on li "HUST_Preroll_Mac n Cheese_1.0g" at bounding box center [294, 328] width 445 height 20
type input "0 ea"
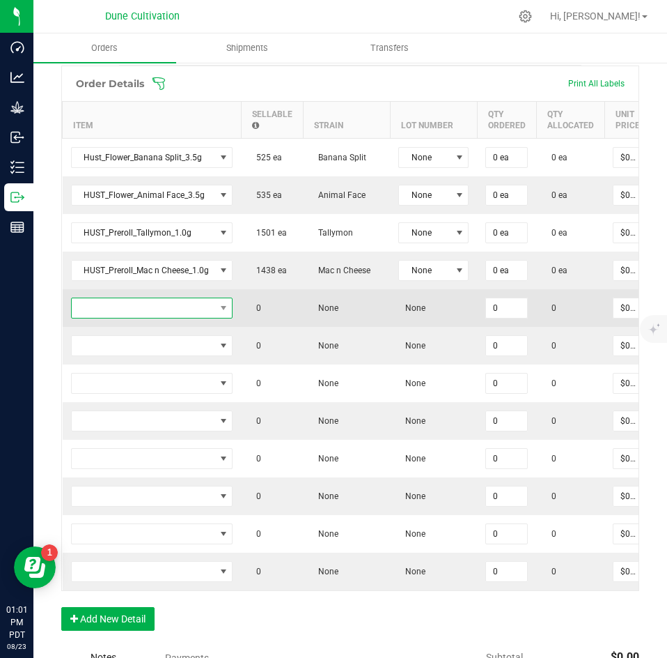
click at [210, 302] on span "NO DATA FOUND" at bounding box center [144, 308] width 144 height 20
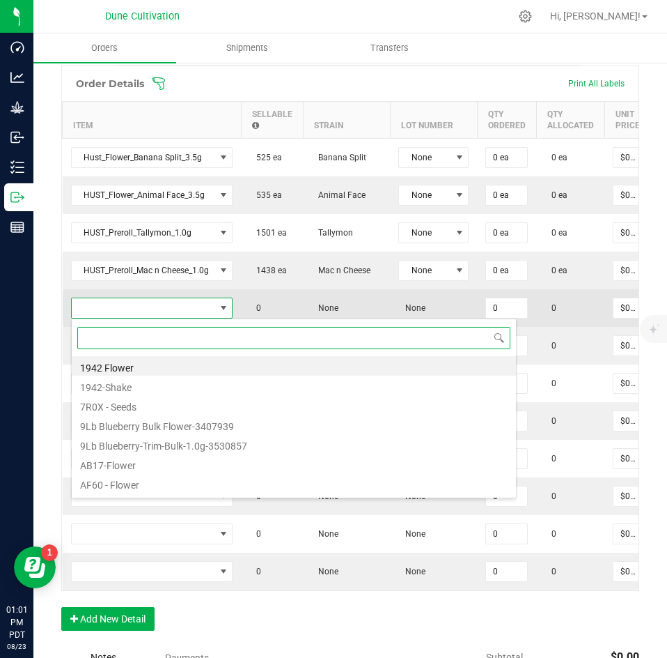
scroll to position [21, 162]
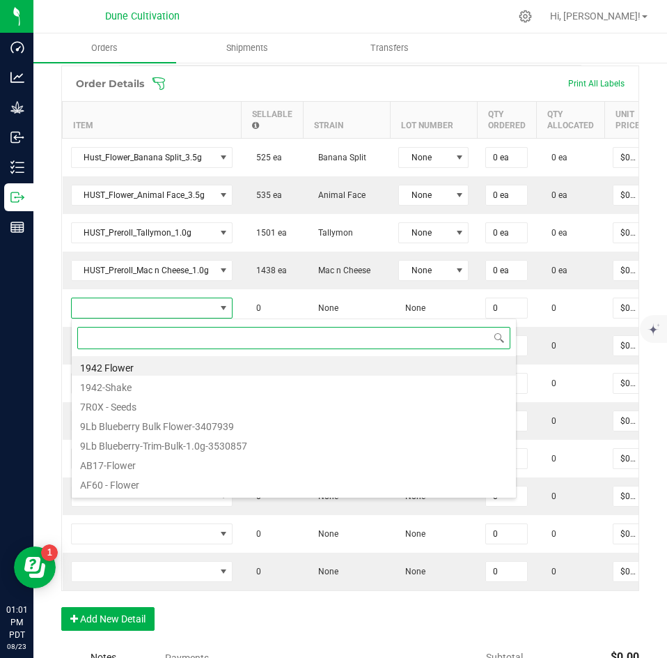
paste input "HUST_Preroll_Banana Split_1.0g"
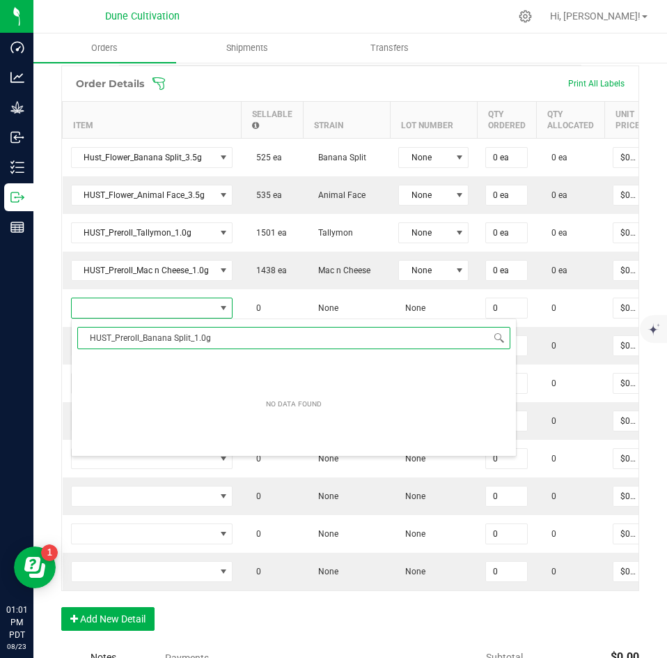
click at [93, 339] on input "HUST_Preroll_Banana Split_1.0g" at bounding box center [293, 338] width 433 height 22
type input "HUST_Preroll_Banana Split_1.0g"
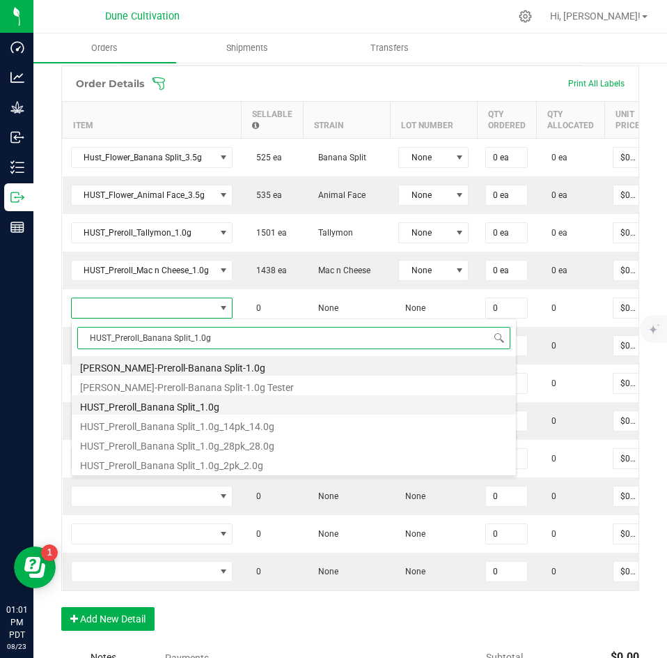
click at [141, 405] on li "HUST_Preroll_Banana Split_1.0g" at bounding box center [294, 405] width 445 height 20
type input "0 ea"
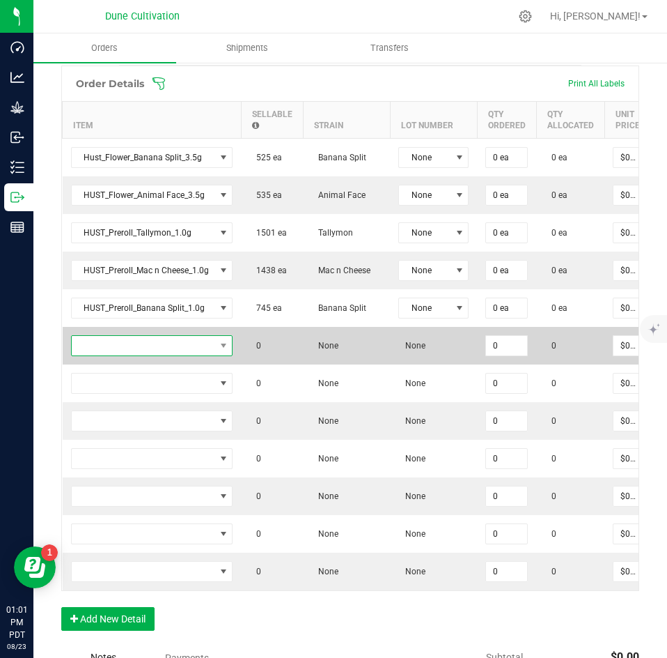
click at [167, 342] on span "NO DATA FOUND" at bounding box center [144, 346] width 144 height 20
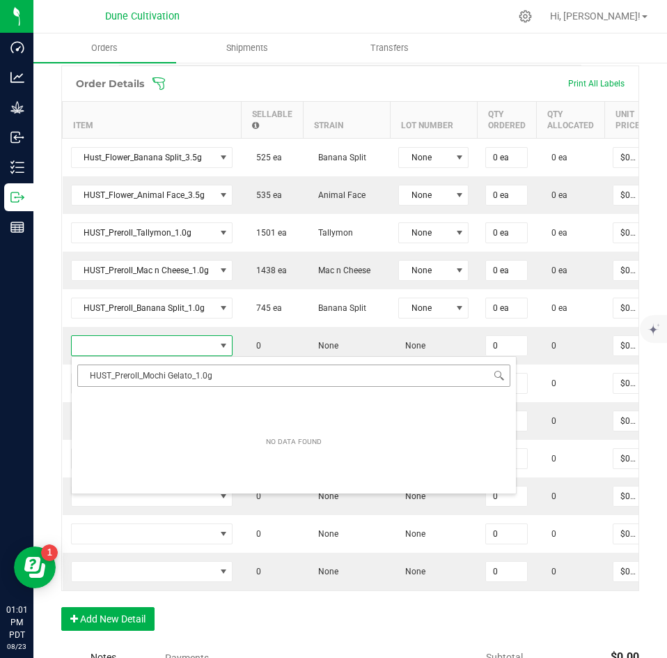
click at [91, 378] on input "HUST_Preroll_Mochi Gelato_1.0g" at bounding box center [293, 375] width 433 height 22
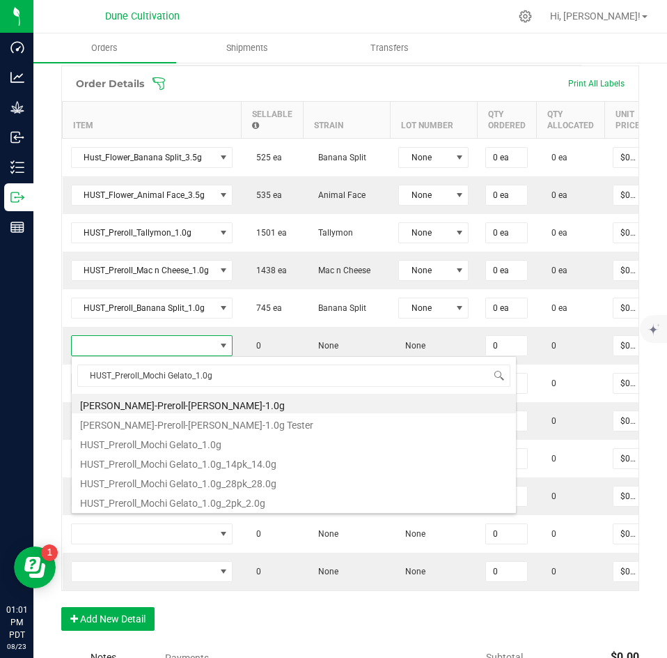
type input "HUST_Preroll_Mochi Gelato_1.0g"
click at [105, 433] on li "HUST_Preroll_Mochi Gelato_1.0g" at bounding box center [294, 443] width 445 height 20
type input "0 ea"
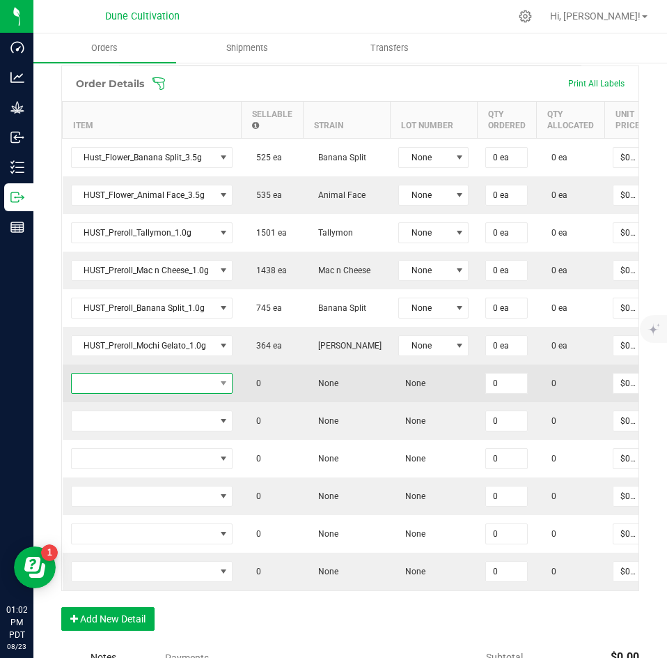
click at [152, 392] on span "NO DATA FOUND" at bounding box center [144, 383] width 144 height 20
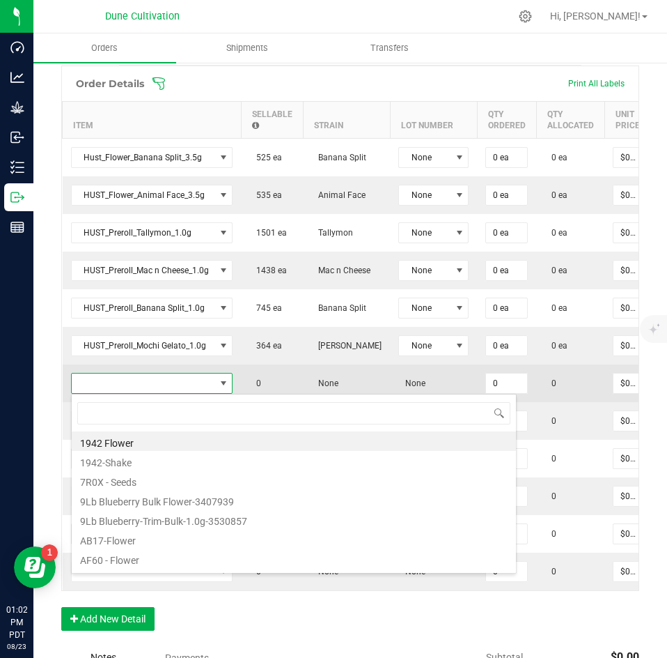
click at [145, 387] on span at bounding box center [144, 383] width 144 height 20
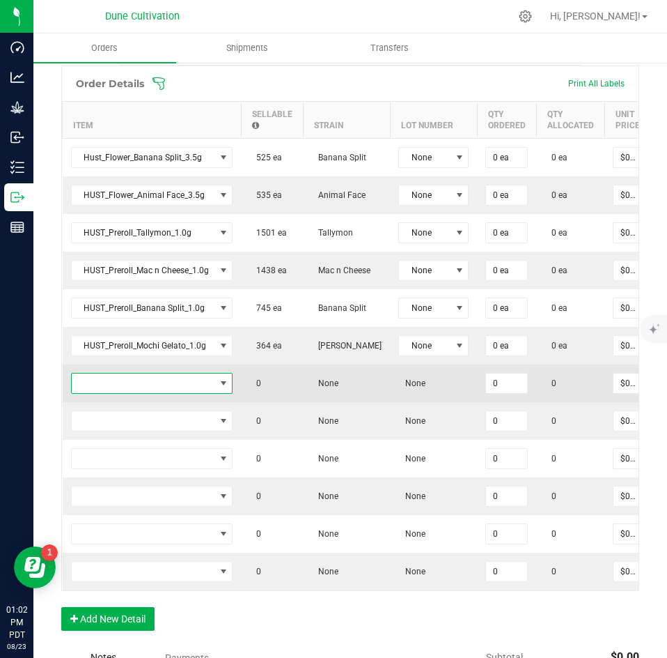
click at [111, 387] on span "NO DATA FOUND" at bounding box center [144, 383] width 144 height 20
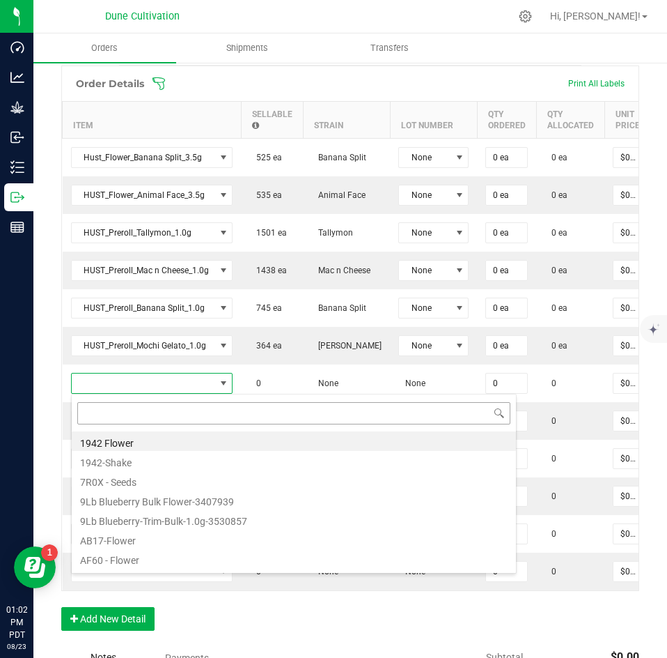
type input "HUST_Preroll_Arm Candy_1.0g_14pk_14.0g"
click at [91, 419] on input "HUST_Preroll_Arm Candy_1.0g_14pk_14.0g" at bounding box center [293, 413] width 433 height 22
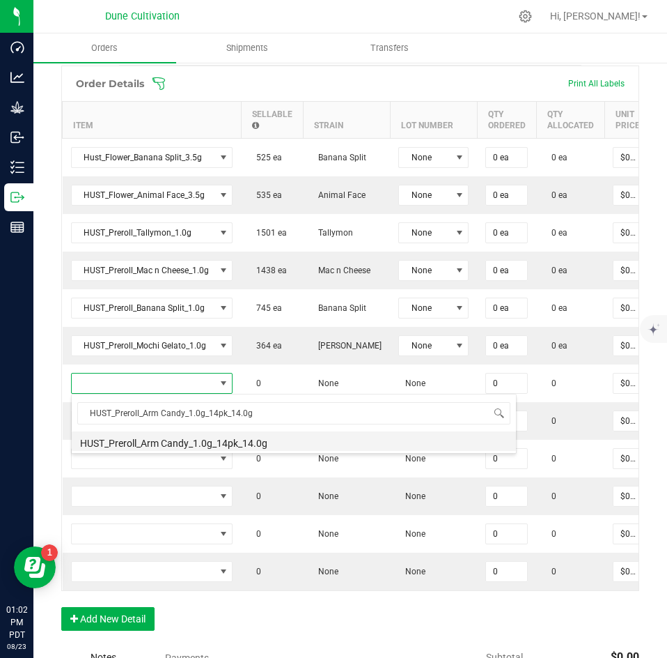
click at [94, 438] on li "HUST_Preroll_Arm Candy_1.0g_14pk_14.0g" at bounding box center [294, 441] width 445 height 20
type input "0 ea"
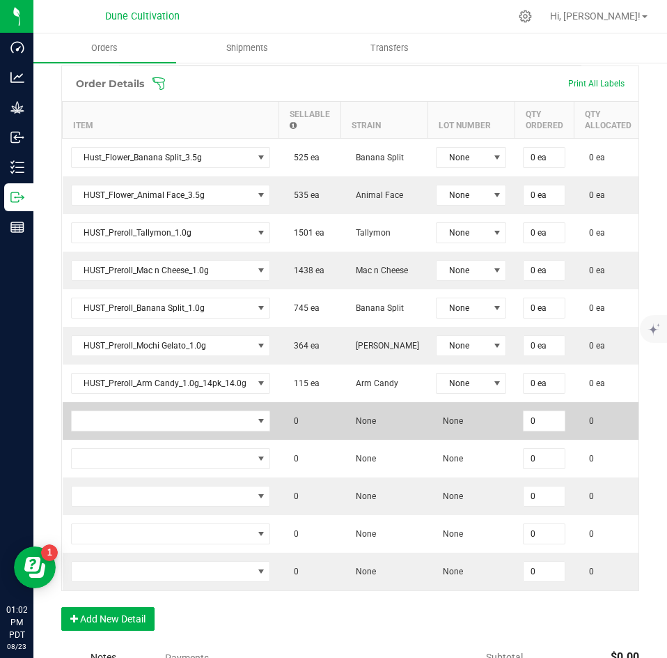
click at [209, 409] on td at bounding box center [171, 421] width 217 height 38
click at [206, 415] on span "NO DATA FOUND" at bounding box center [162, 421] width 181 height 20
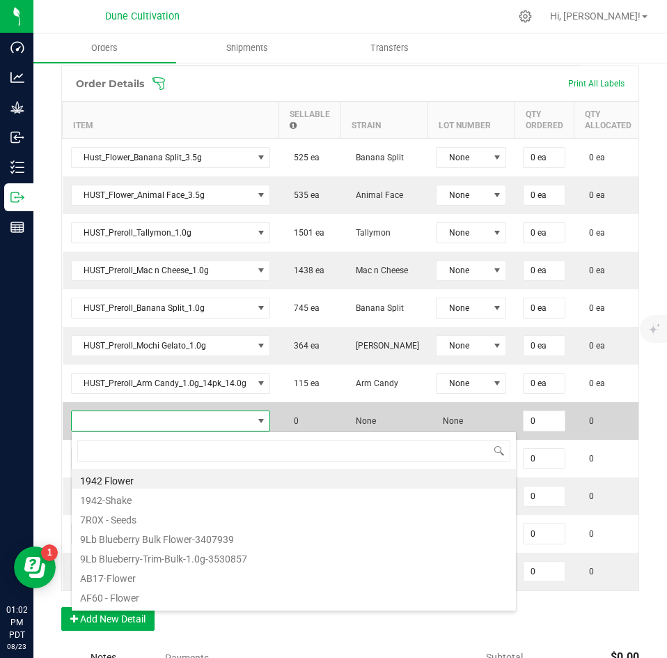
scroll to position [21, 198]
type input "VLAS_Flower_Muffins?_3.5g"
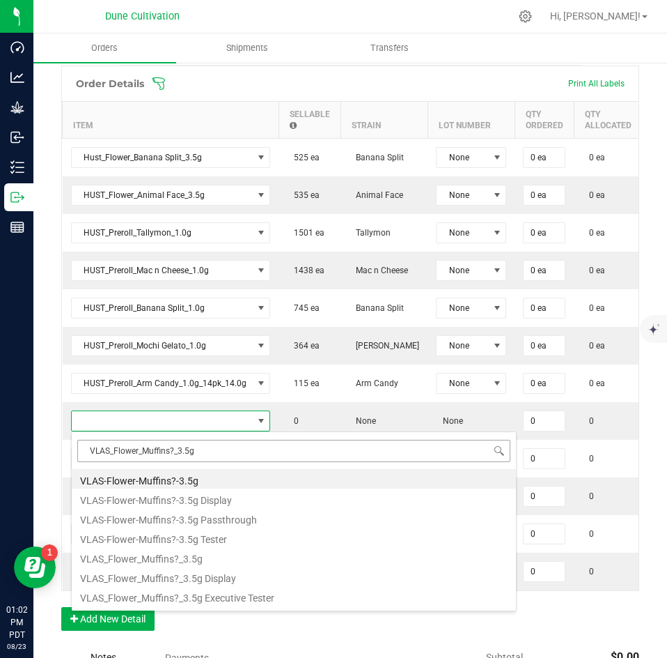
click at [93, 454] on input "VLAS_Flower_Muffins?_3.5g" at bounding box center [293, 451] width 433 height 22
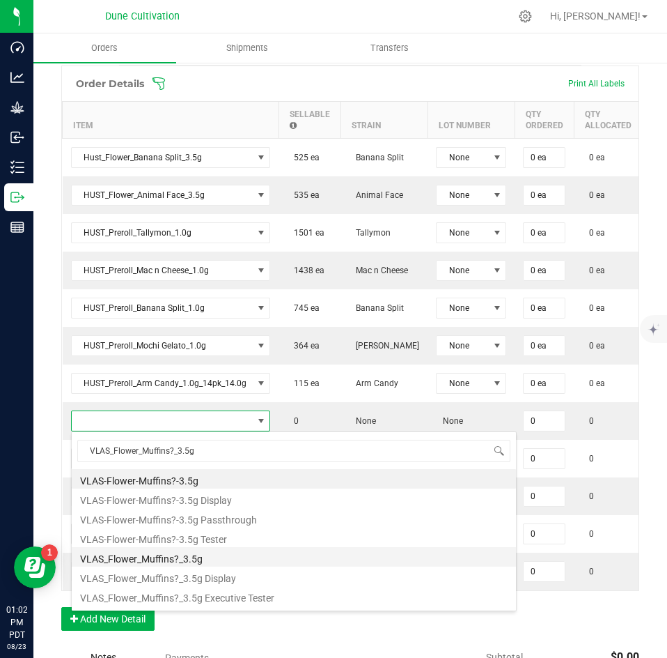
click at [146, 559] on li "VLAS_Flower_Muffins?_3.5g" at bounding box center [294, 557] width 445 height 20
type input "0 ea"
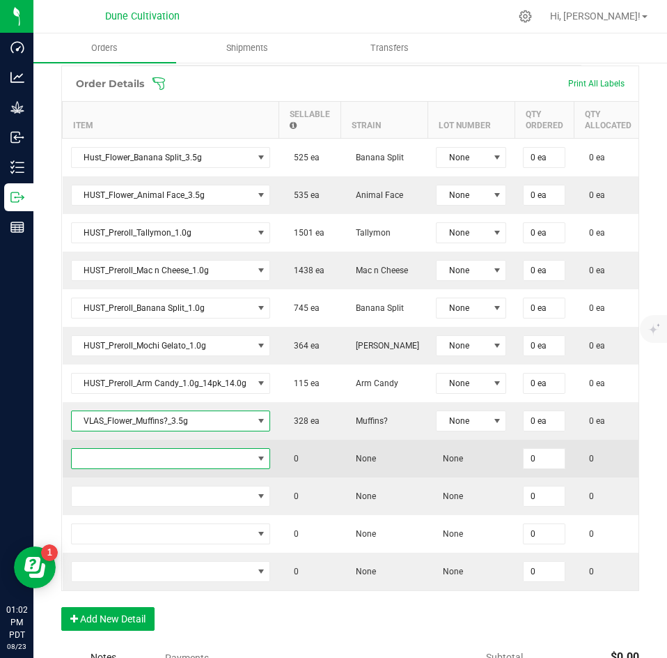
click at [172, 451] on span "NO DATA FOUND" at bounding box center [162, 459] width 181 height 20
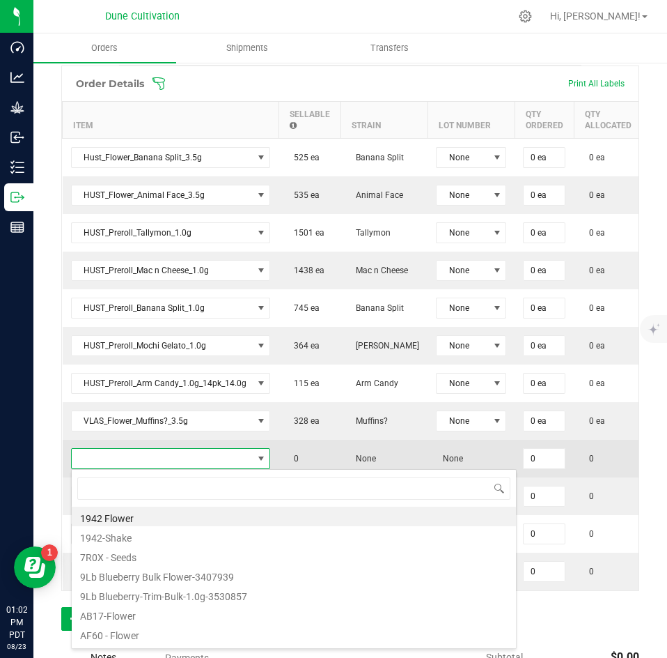
type input "VLAS_Flower_[US_STATE] Cobbler_3.5g"
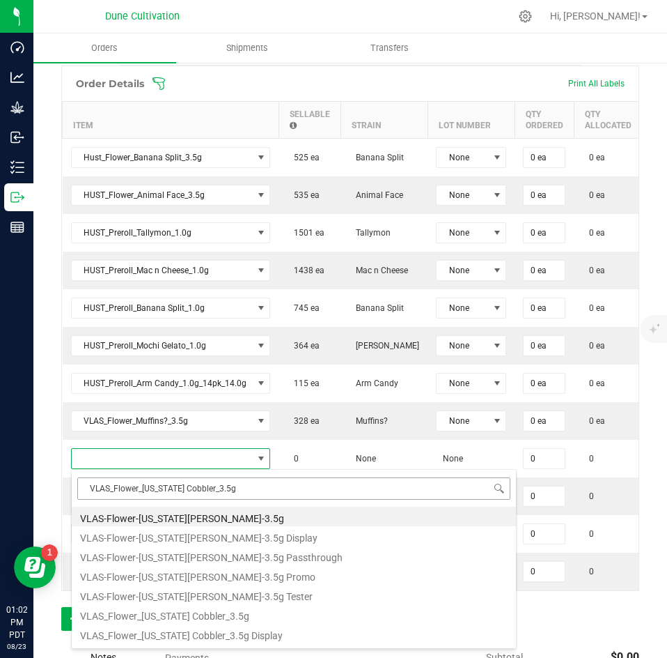
click at [91, 490] on input "VLAS_Flower_[US_STATE] Cobbler_3.5g" at bounding box center [293, 488] width 433 height 22
click at [113, 608] on li "VLAS_Flower_[US_STATE] Cobbler_3.5g" at bounding box center [294, 614] width 445 height 20
type input "0 ea"
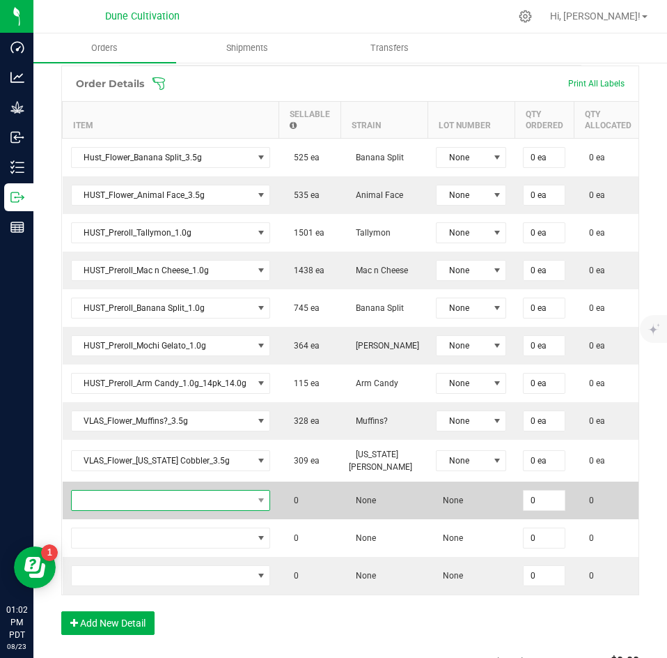
click at [183, 500] on span "NO DATA FOUND" at bounding box center [162, 501] width 181 height 20
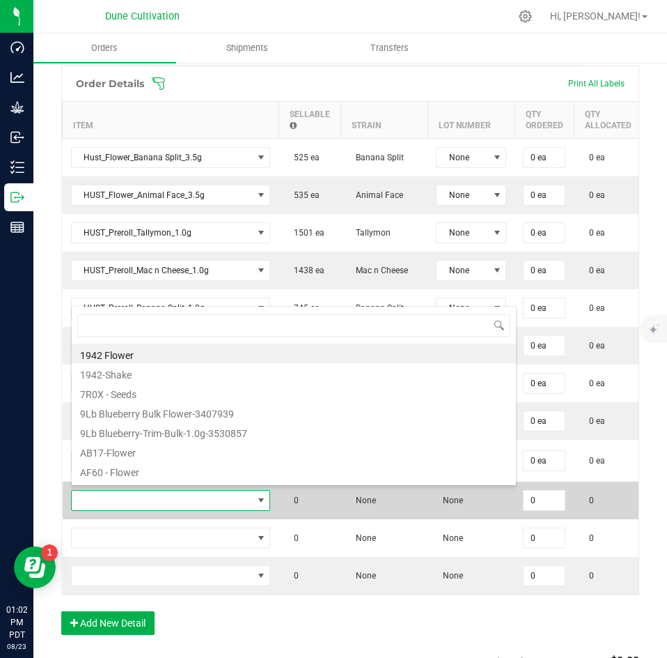
type input "Culture & Cannabis-Flower-Culture Kush-3.5g"
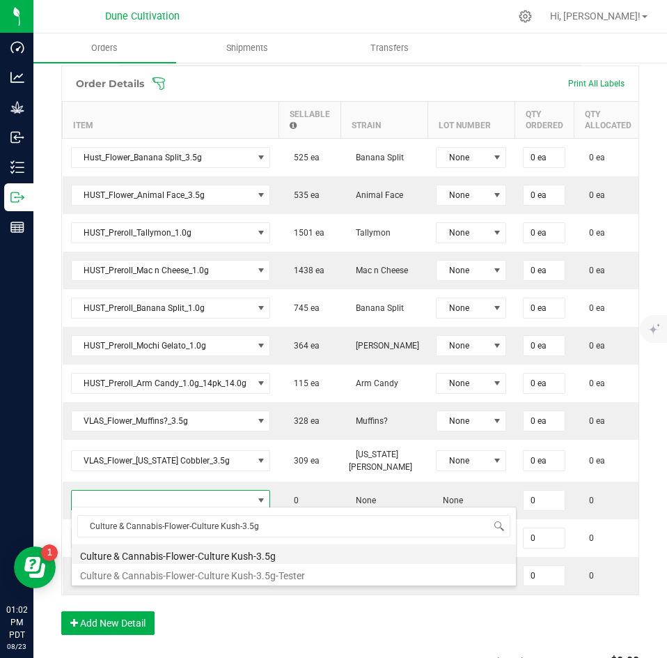
click at [145, 557] on li "Culture & Cannabis-Flower-Culture Kush-3.5g" at bounding box center [294, 554] width 445 height 20
type input "0 ea"
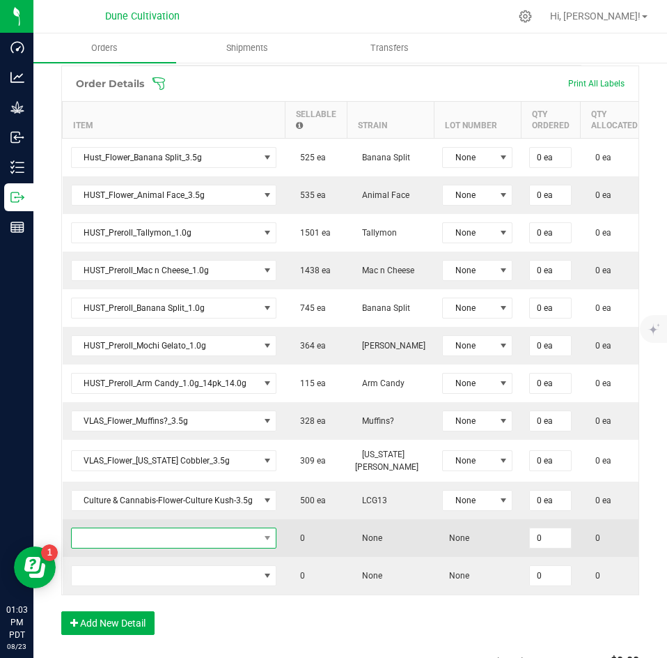
click at [157, 528] on span "NO DATA FOUND" at bounding box center [165, 538] width 187 height 20
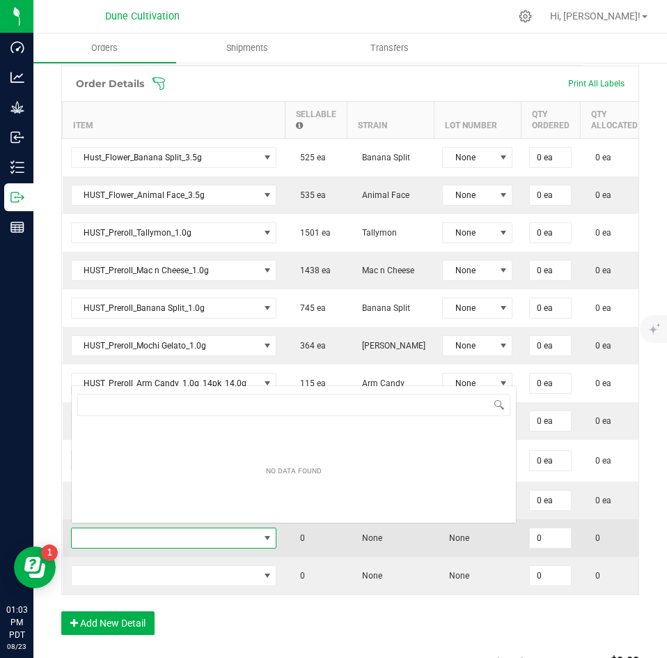
scroll to position [21, 203]
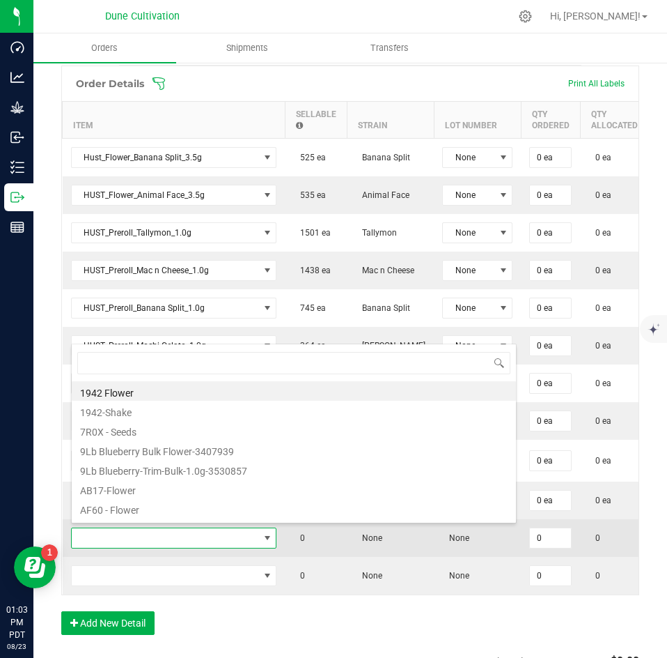
type input "Culture & Cannabis-Flower-[PERSON_NAME] OG-3.5g"
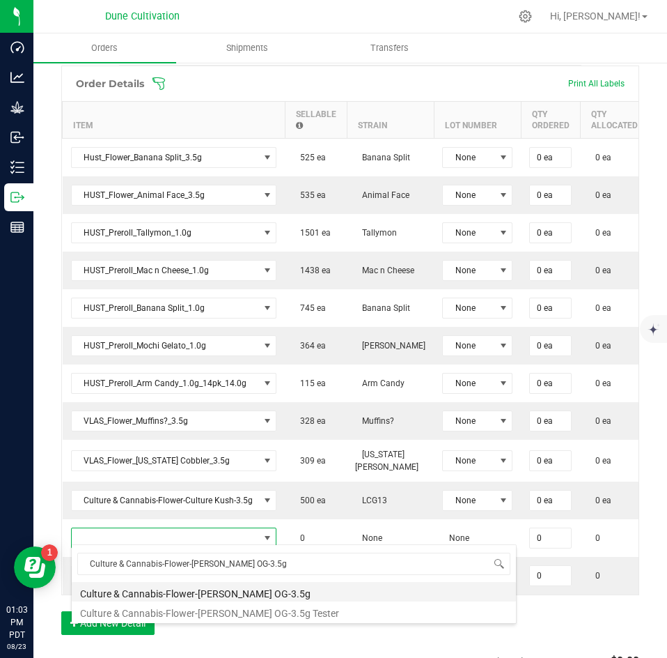
click at [114, 592] on li "Culture & Cannabis-Flower-[PERSON_NAME] OG-3.5g" at bounding box center [294, 592] width 445 height 20
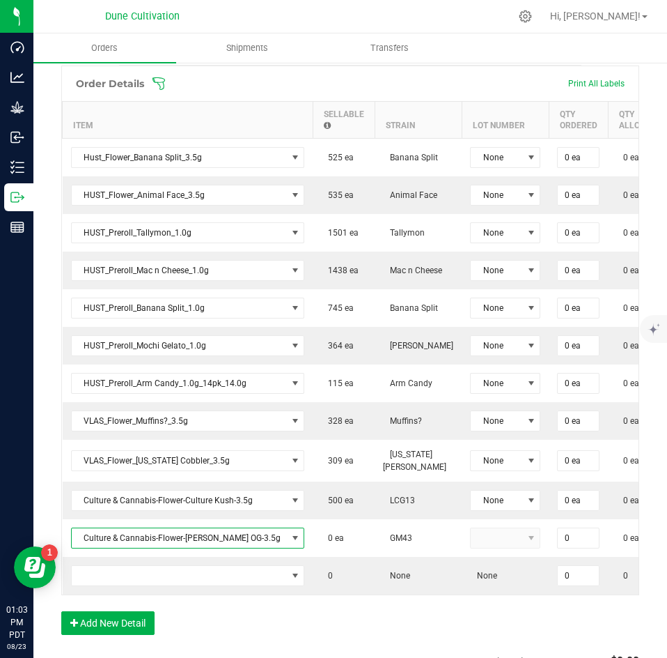
type input "0 ea"
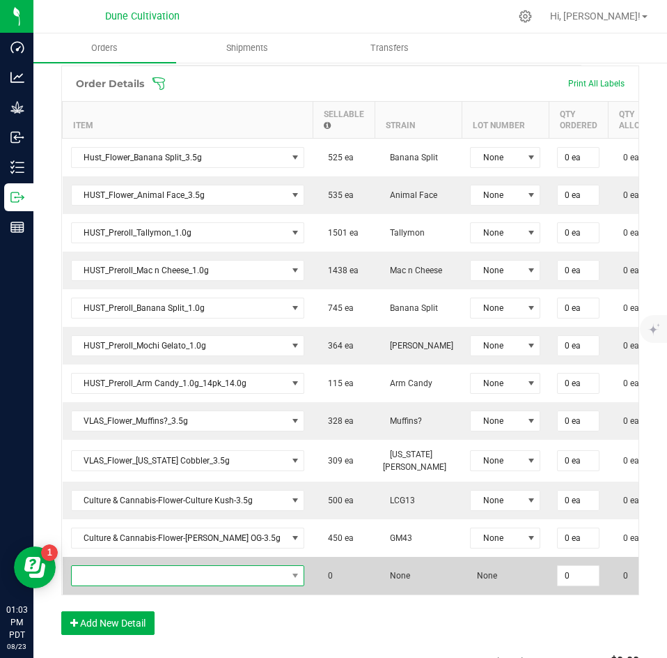
click at [215, 570] on span "NO DATA FOUND" at bounding box center [179, 576] width 215 height 20
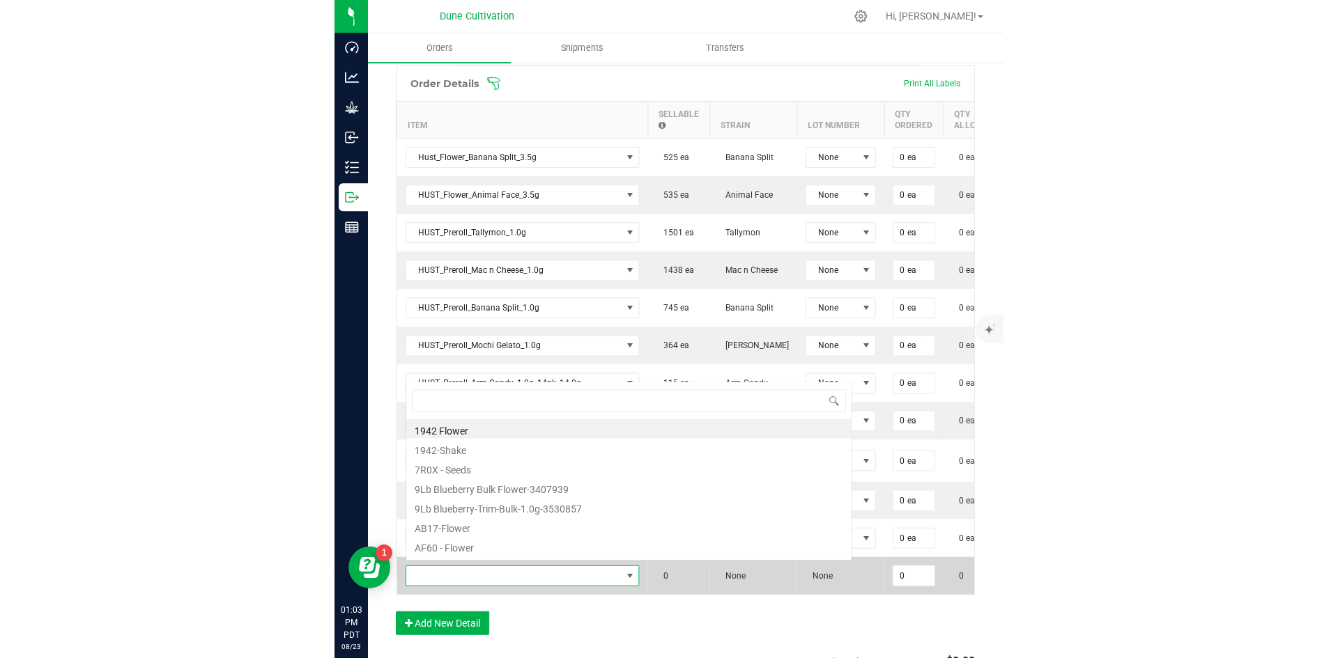
scroll to position [21, 220]
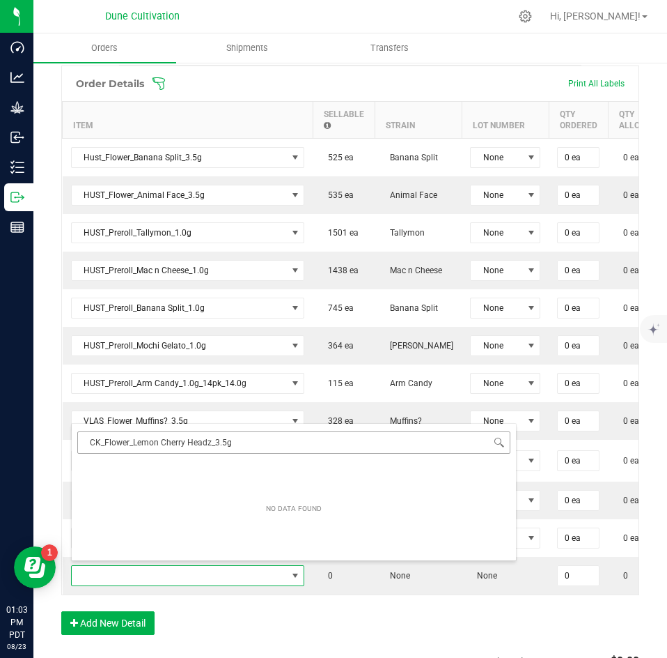
click at [97, 442] on input "CK_Flower_Lemon Cherry Headz_3.5g" at bounding box center [293, 442] width 433 height 22
type input "CK_Flower_Lemon Cherry Headz_3.5g"
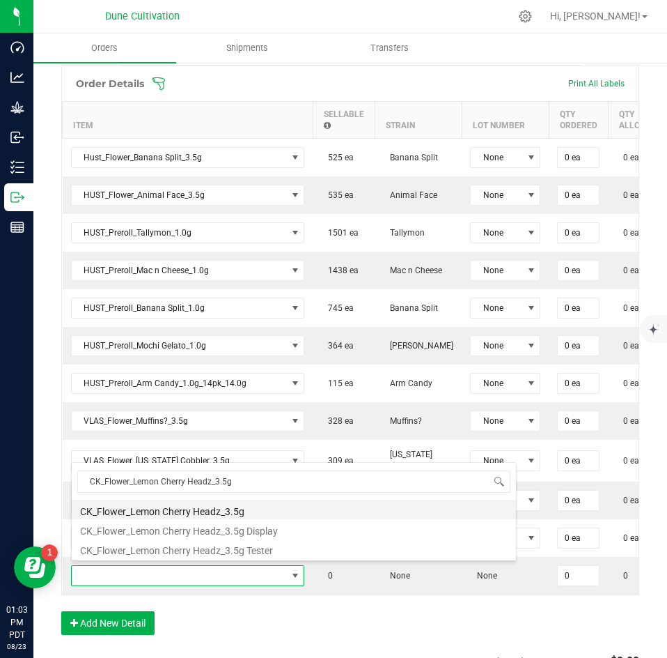
click at [136, 508] on li "CK_Flower_Lemon Cherry Headz_3.5g" at bounding box center [294, 510] width 445 height 20
type input "0 ea"
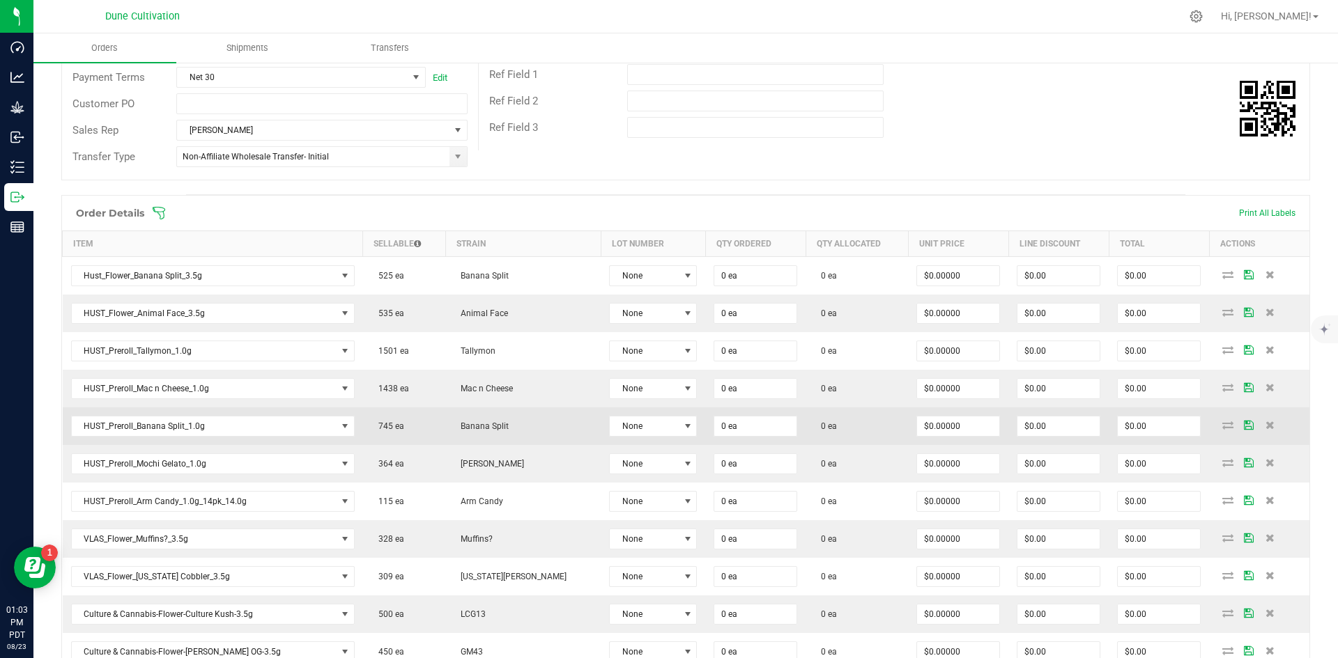
scroll to position [206, 0]
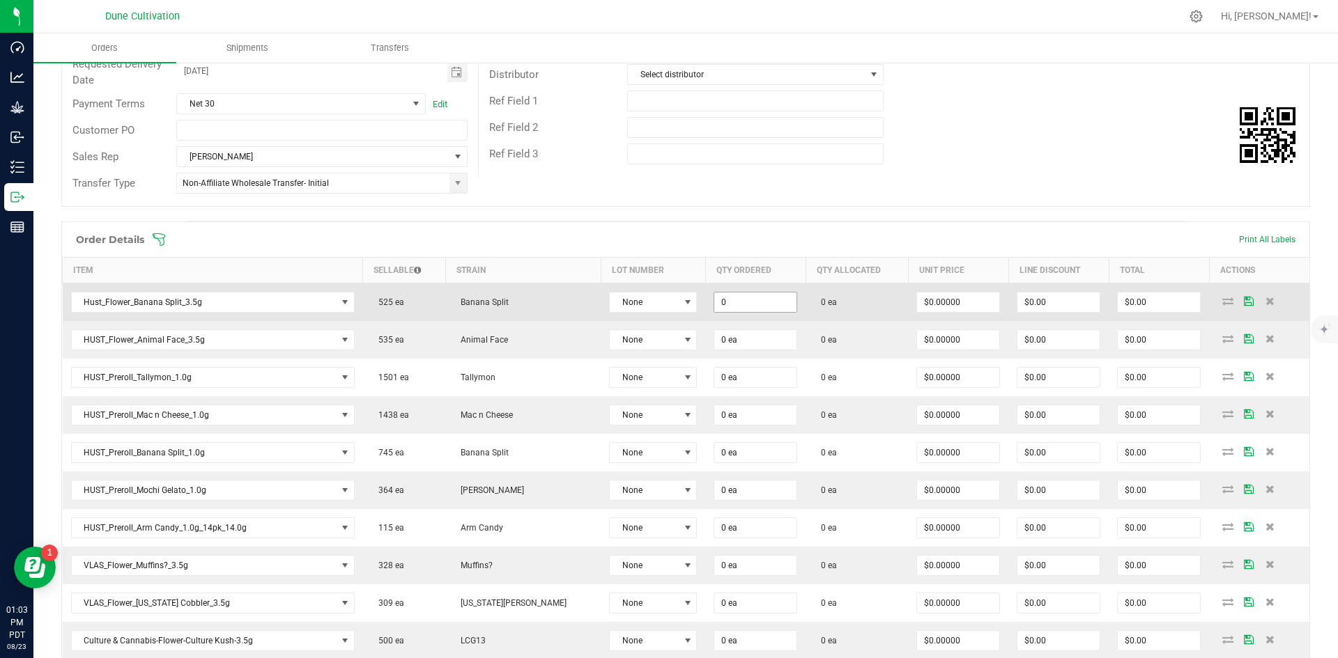
click at [722, 300] on input "0" at bounding box center [755, 303] width 82 height 20
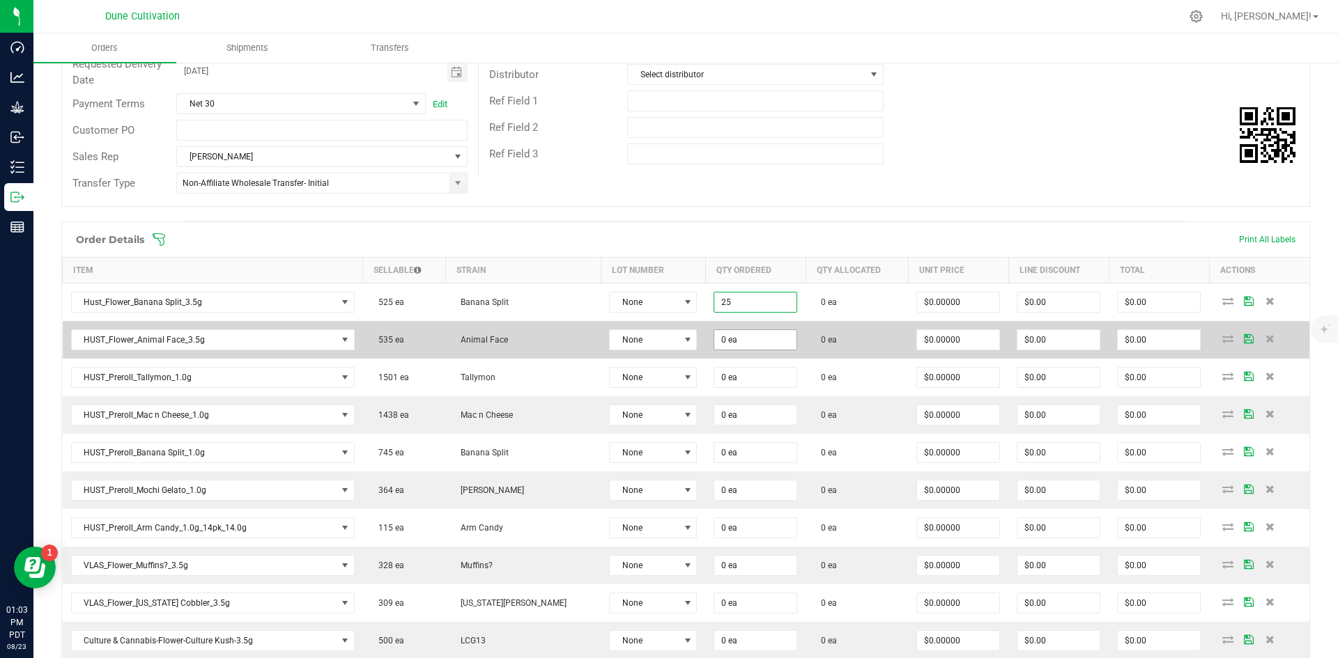
type input "25 ea"
click at [716, 337] on input "0" at bounding box center [755, 340] width 82 height 20
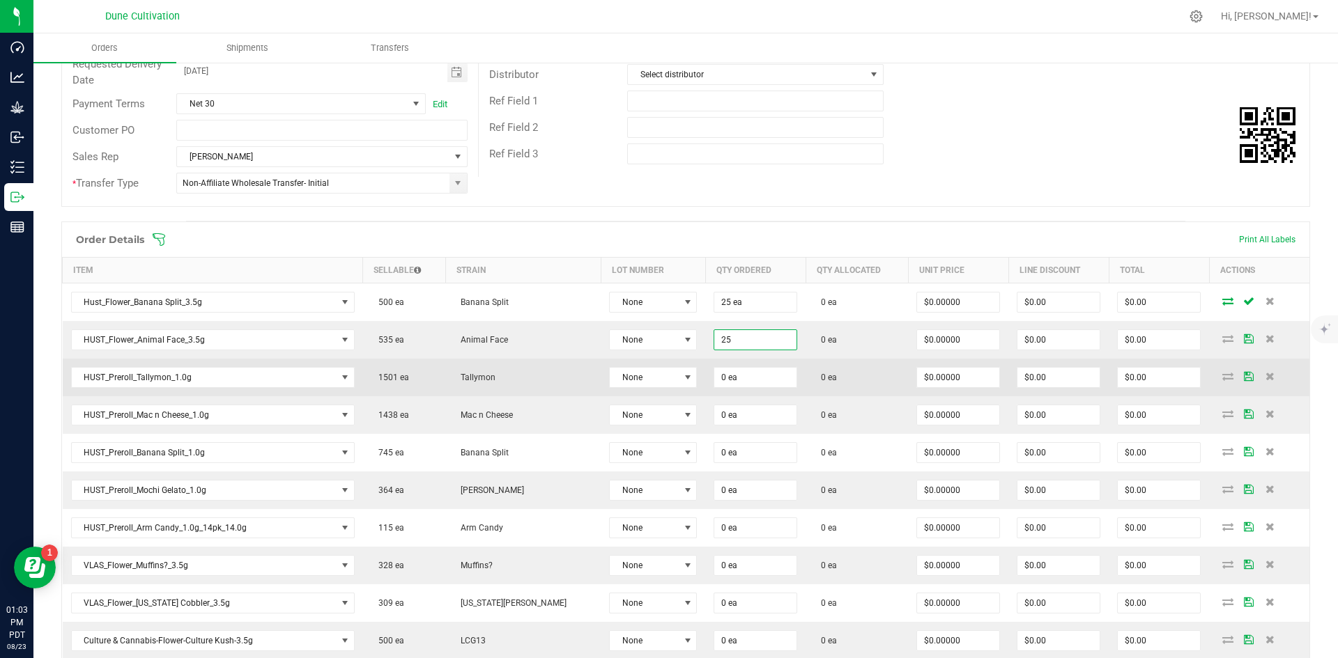
type input "25 ea"
click at [713, 366] on td "0 ea" at bounding box center [755, 378] width 100 height 38
click at [714, 371] on input "0" at bounding box center [755, 378] width 82 height 20
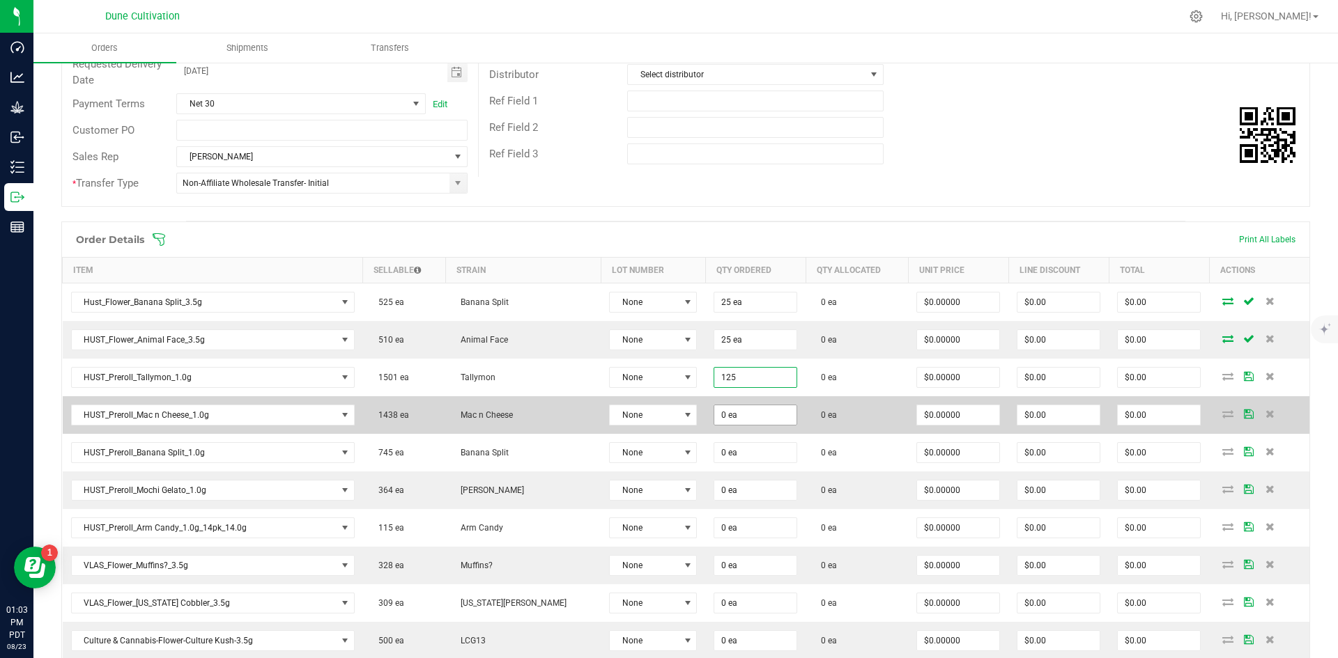
type input "125 ea"
click at [714, 412] on input "0" at bounding box center [755, 416] width 82 height 20
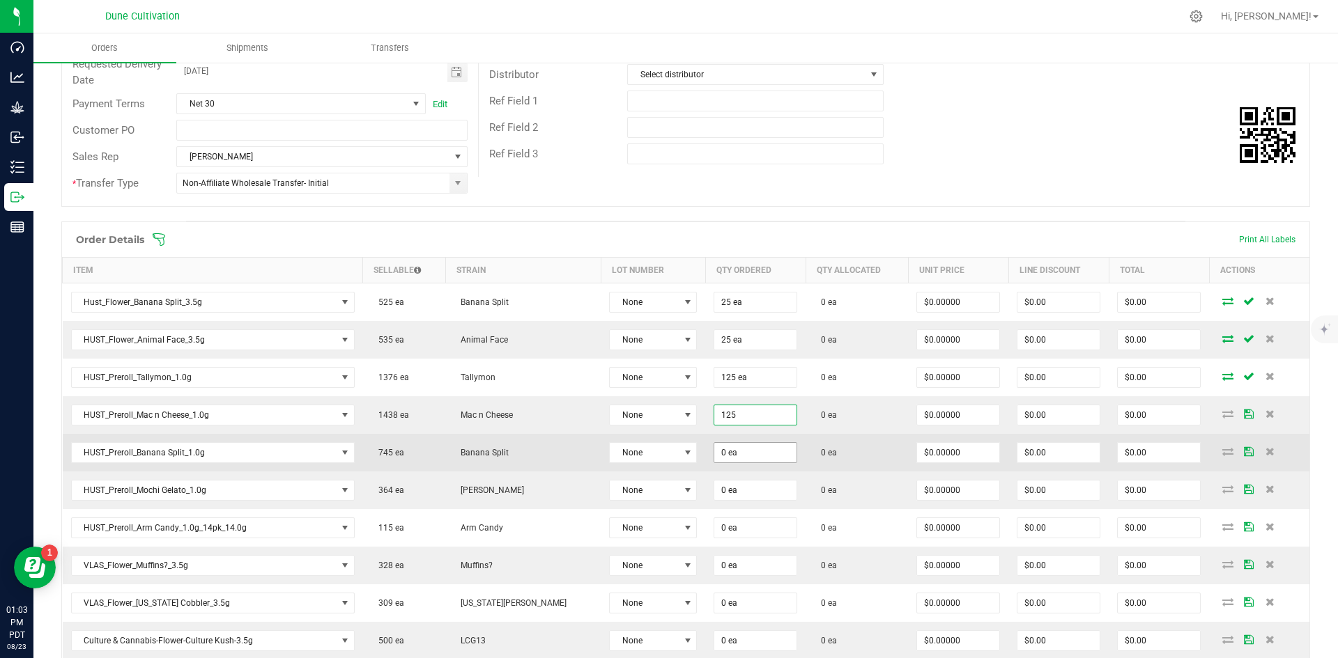
type input "125 ea"
click at [714, 445] on input "0" at bounding box center [755, 453] width 82 height 20
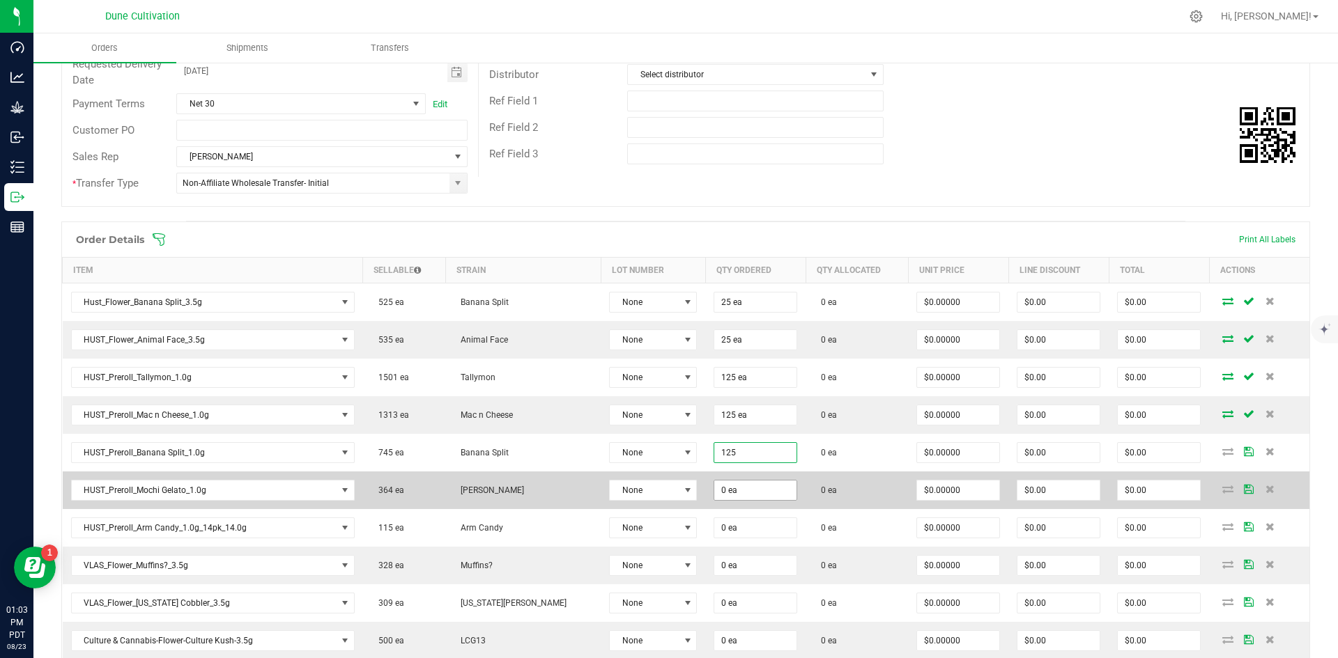
type input "125 ea"
click at [714, 488] on input "0" at bounding box center [755, 491] width 82 height 20
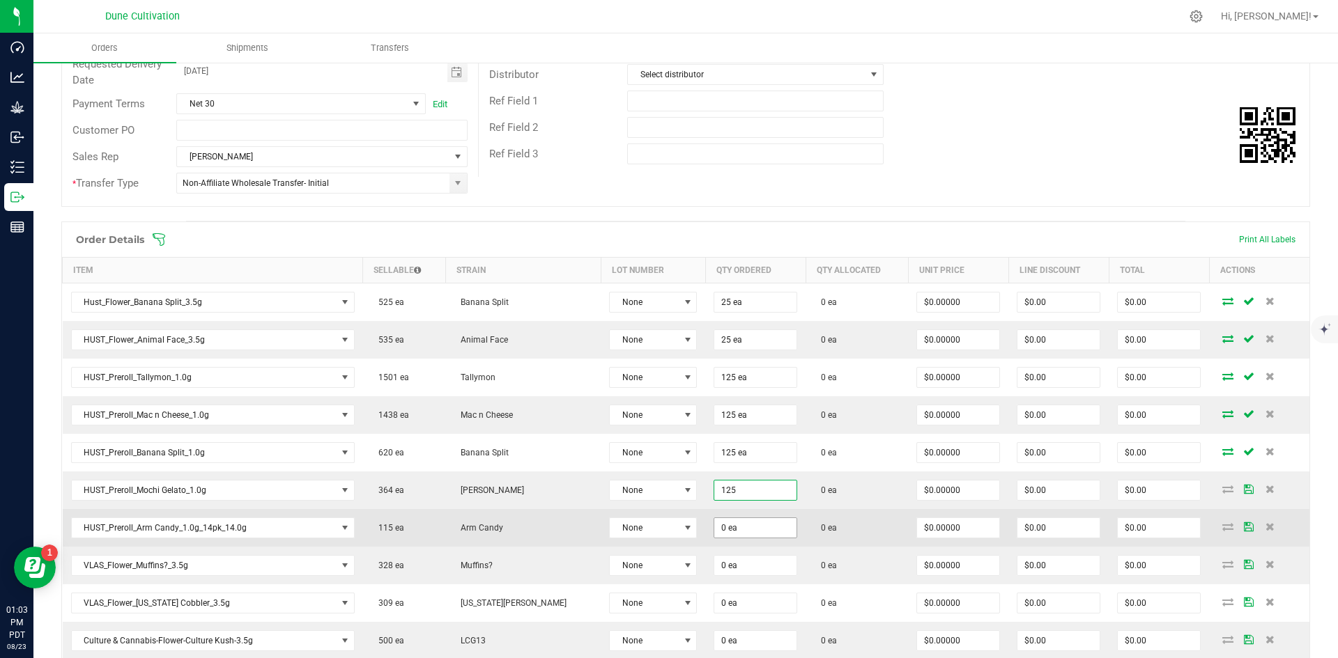
type input "125 ea"
click at [714, 534] on input "0" at bounding box center [755, 528] width 82 height 20
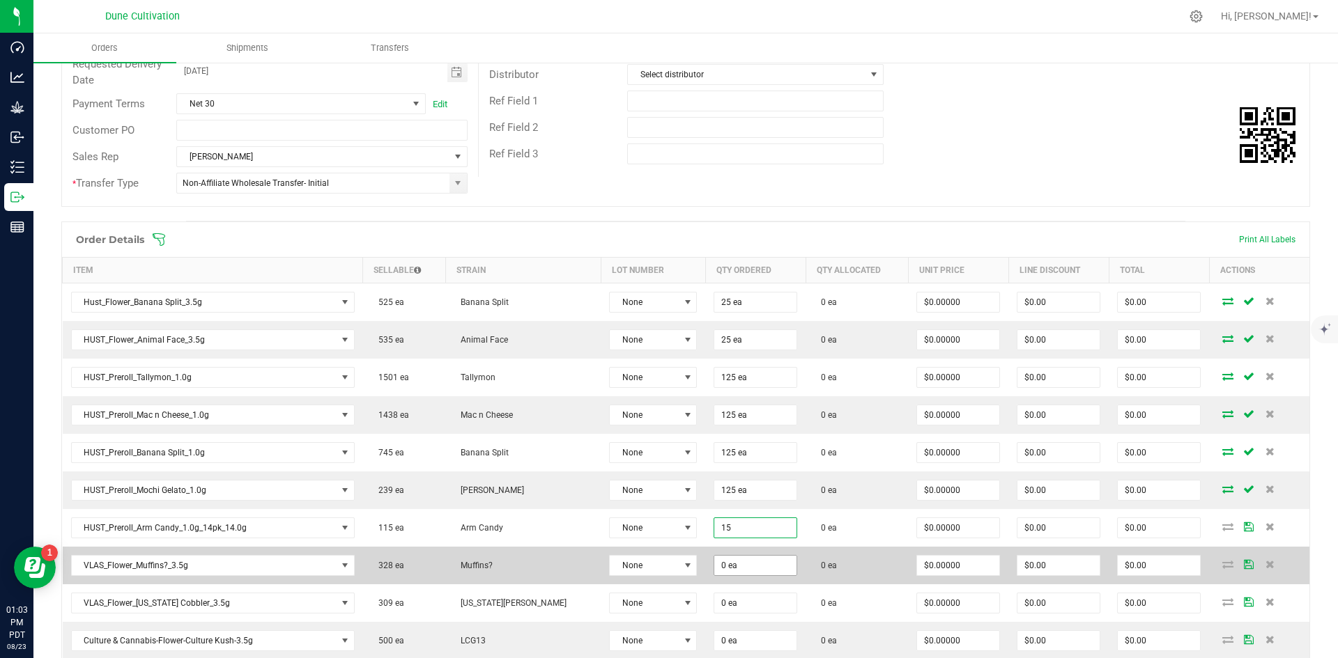
type input "15 ea"
click at [714, 563] on input "0" at bounding box center [755, 566] width 82 height 20
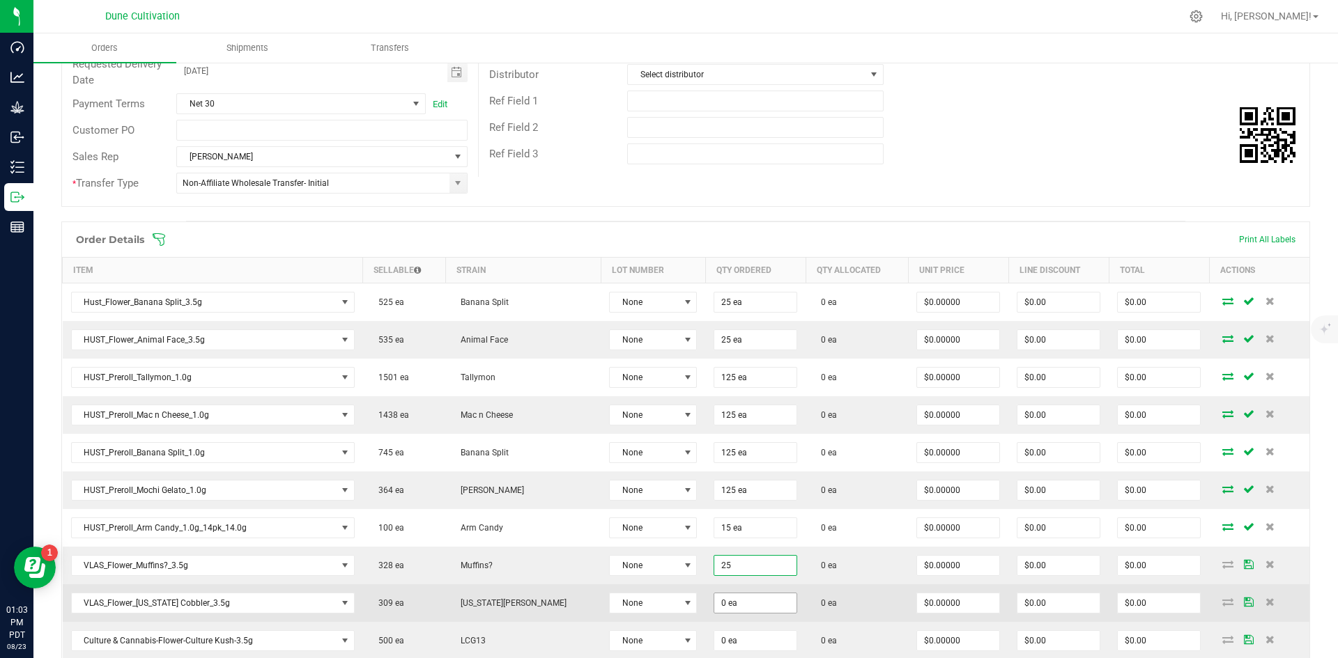
type input "25 ea"
click at [714, 601] on input "0" at bounding box center [755, 604] width 82 height 20
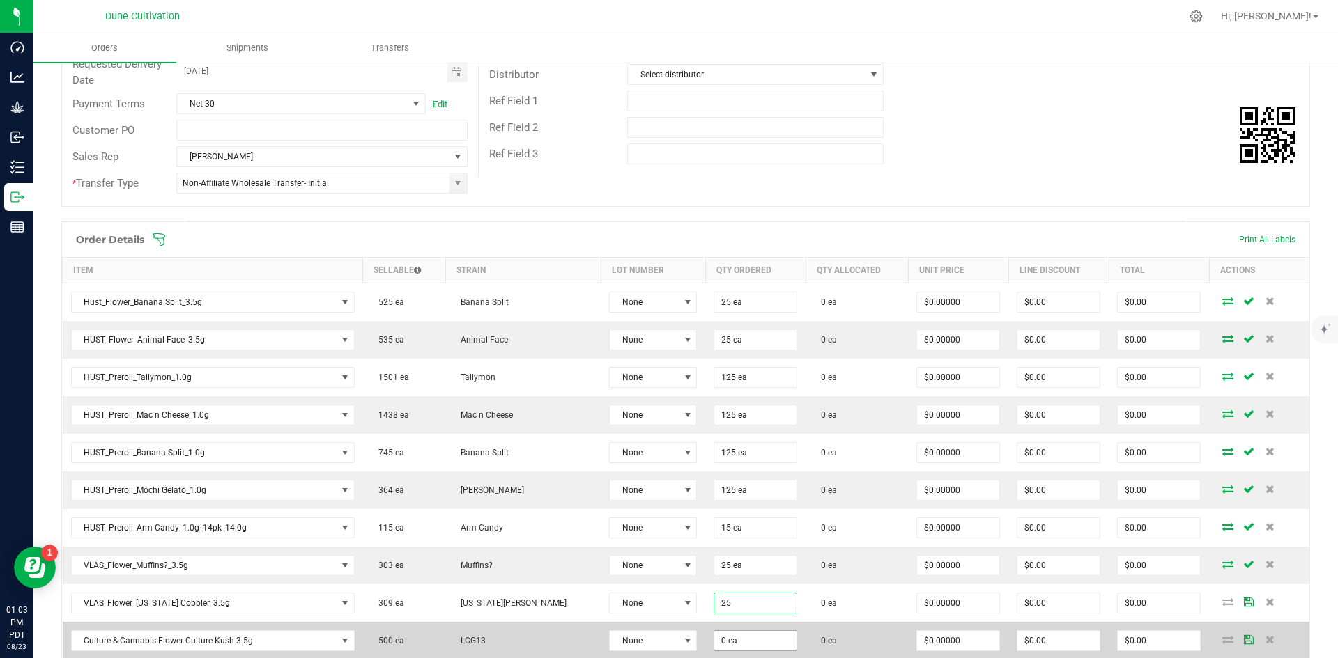
type input "25 ea"
click at [714, 642] on input "0" at bounding box center [755, 641] width 82 height 20
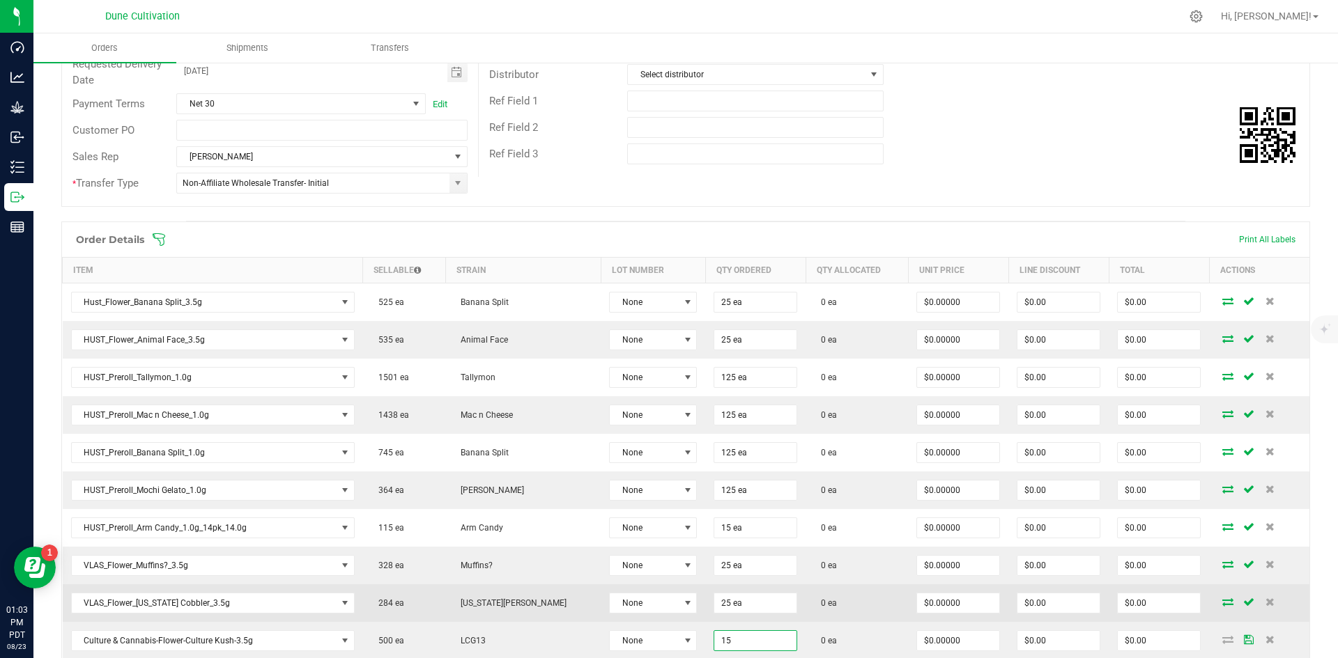
type input "15 ea"
click at [810, 605] on td "0 ea" at bounding box center [856, 604] width 102 height 38
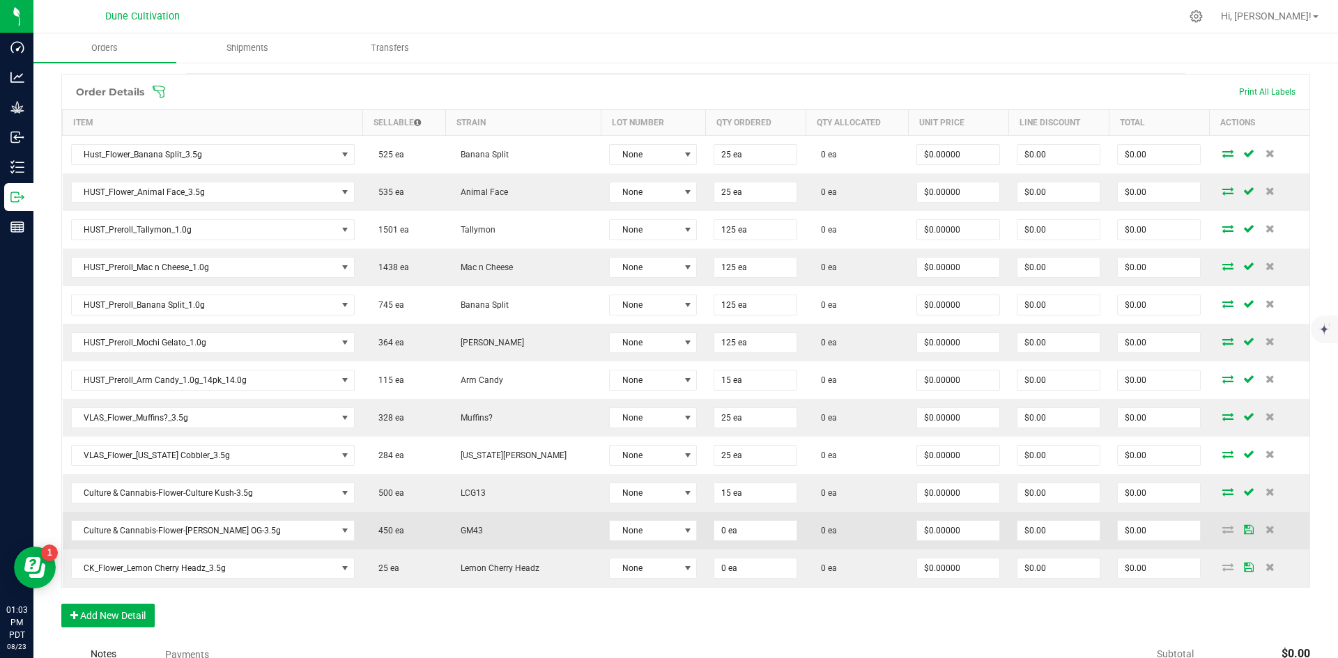
scroll to position [362, 0]
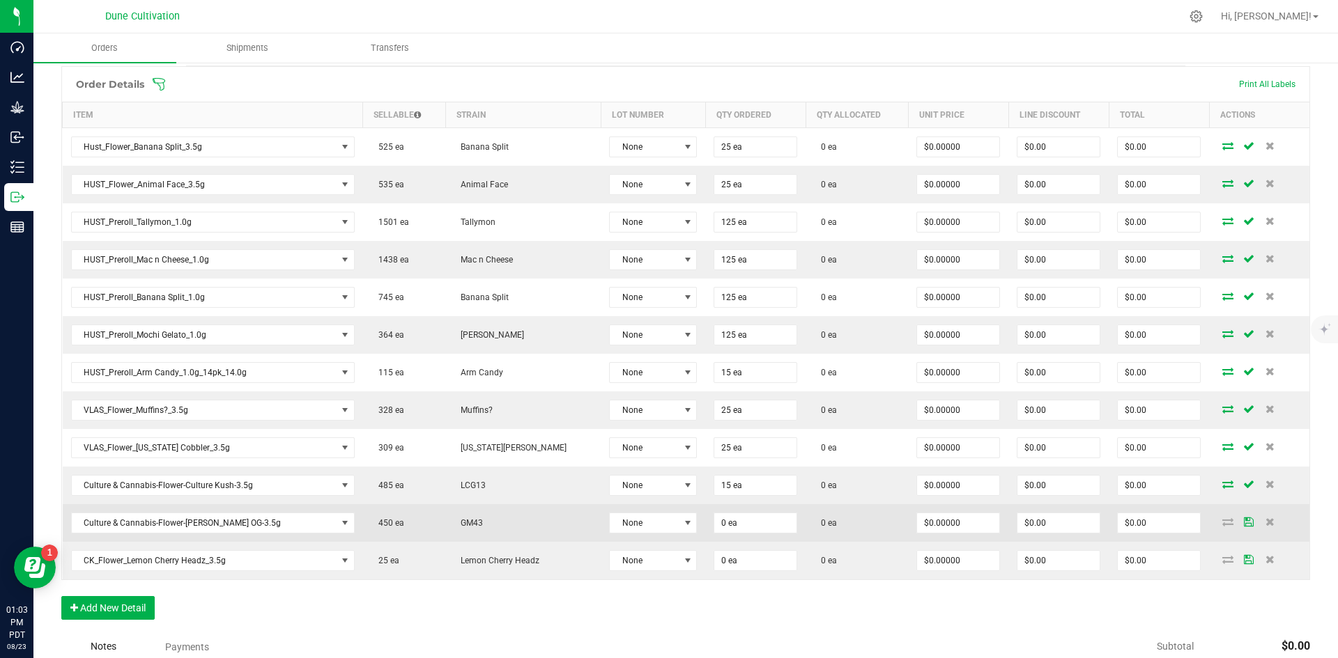
click at [725, 534] on td "0 ea" at bounding box center [755, 523] width 100 height 38
click at [720, 527] on input "0" at bounding box center [755, 523] width 82 height 20
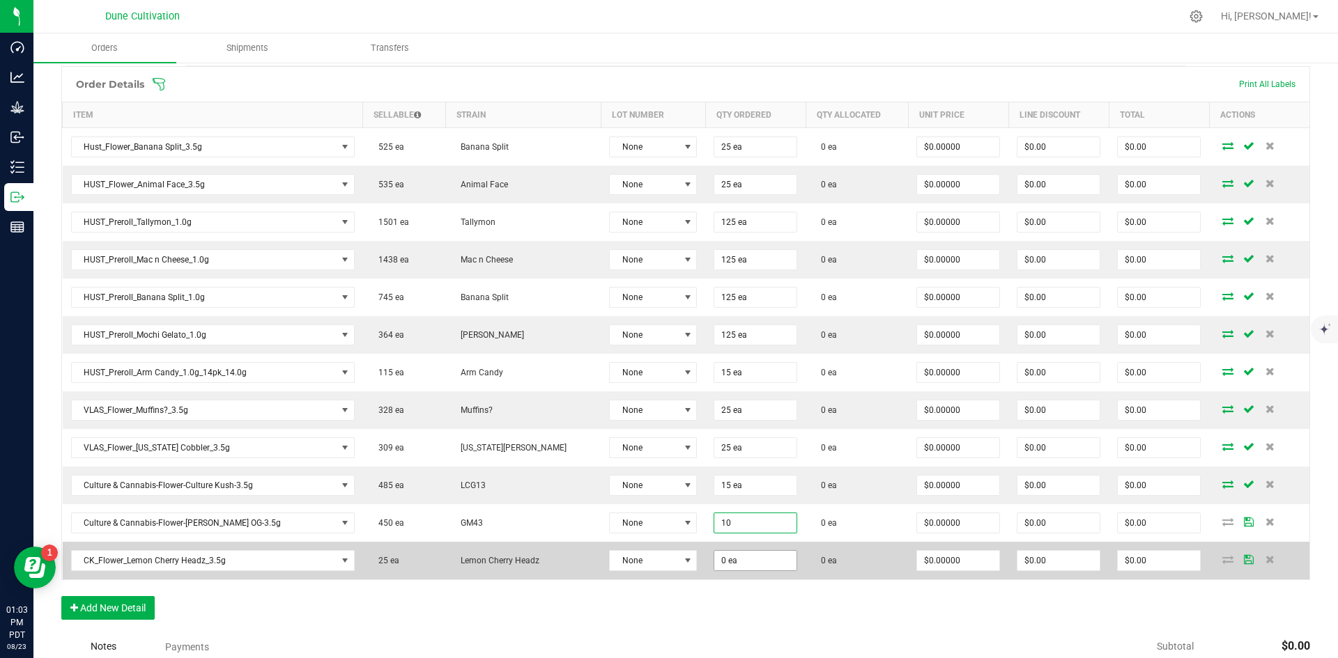
type input "10 ea"
click at [714, 561] on input "0" at bounding box center [755, 561] width 82 height 20
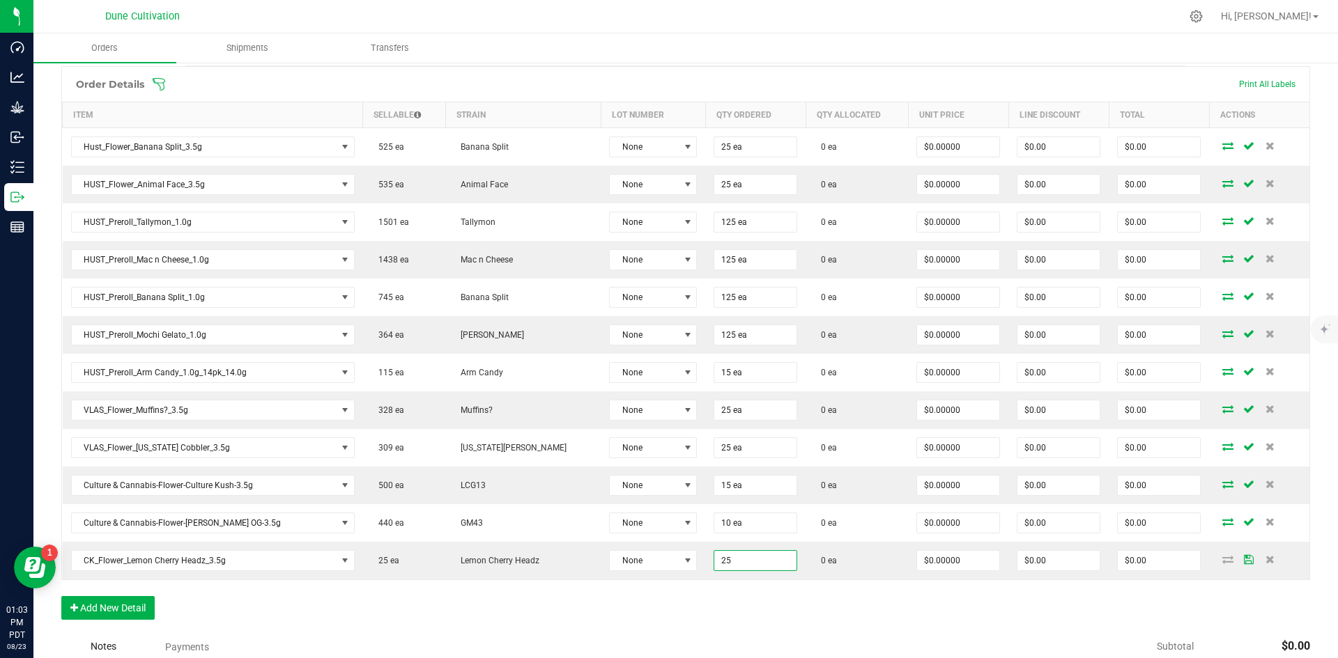
type input "25 ea"
click at [738, 609] on div "Order Details Print All Labels Item Sellable Strain Lot Number Qty Ordered Qty …" at bounding box center [685, 350] width 1249 height 568
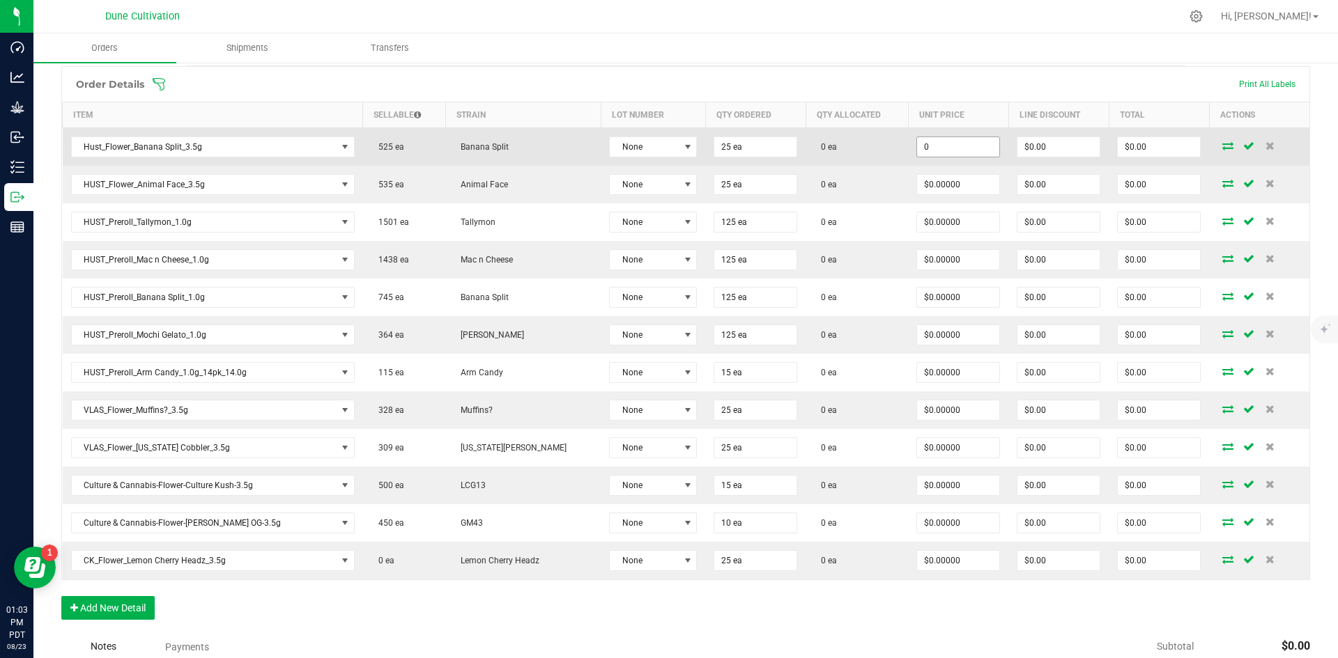
click at [918, 144] on input "0" at bounding box center [958, 147] width 82 height 20
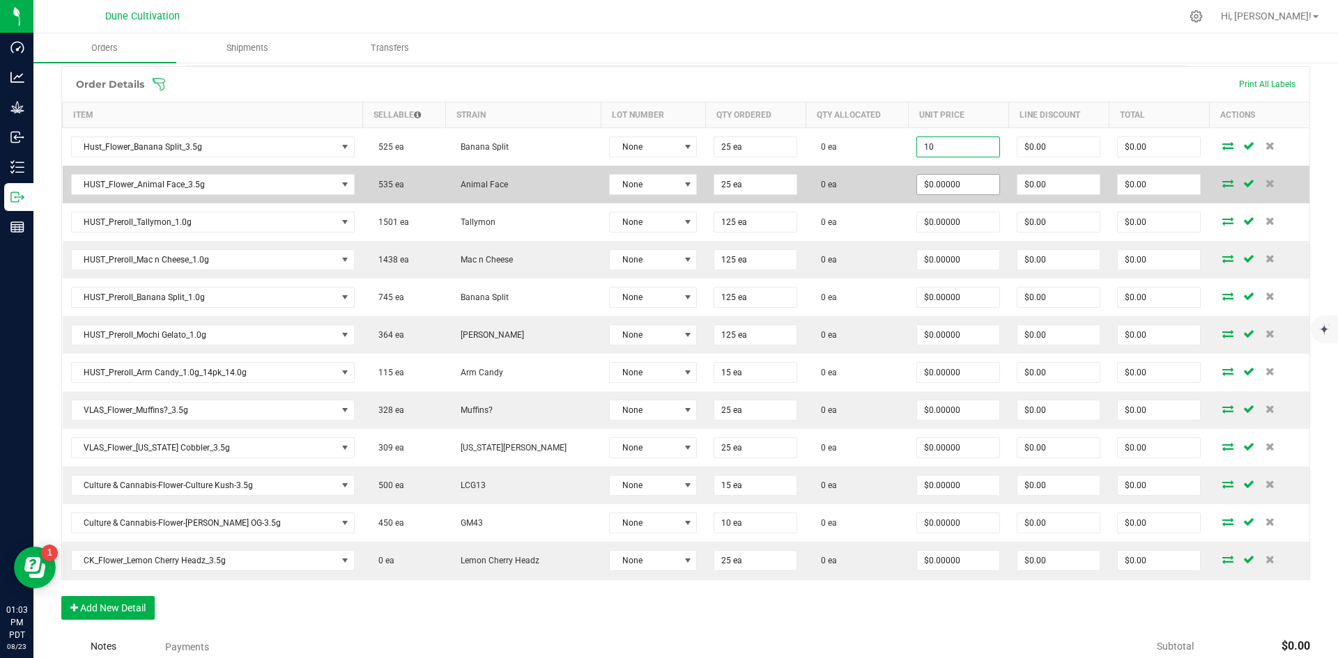
type input "$10.00000"
type input "$250.00"
click at [920, 190] on input "0" at bounding box center [958, 185] width 82 height 20
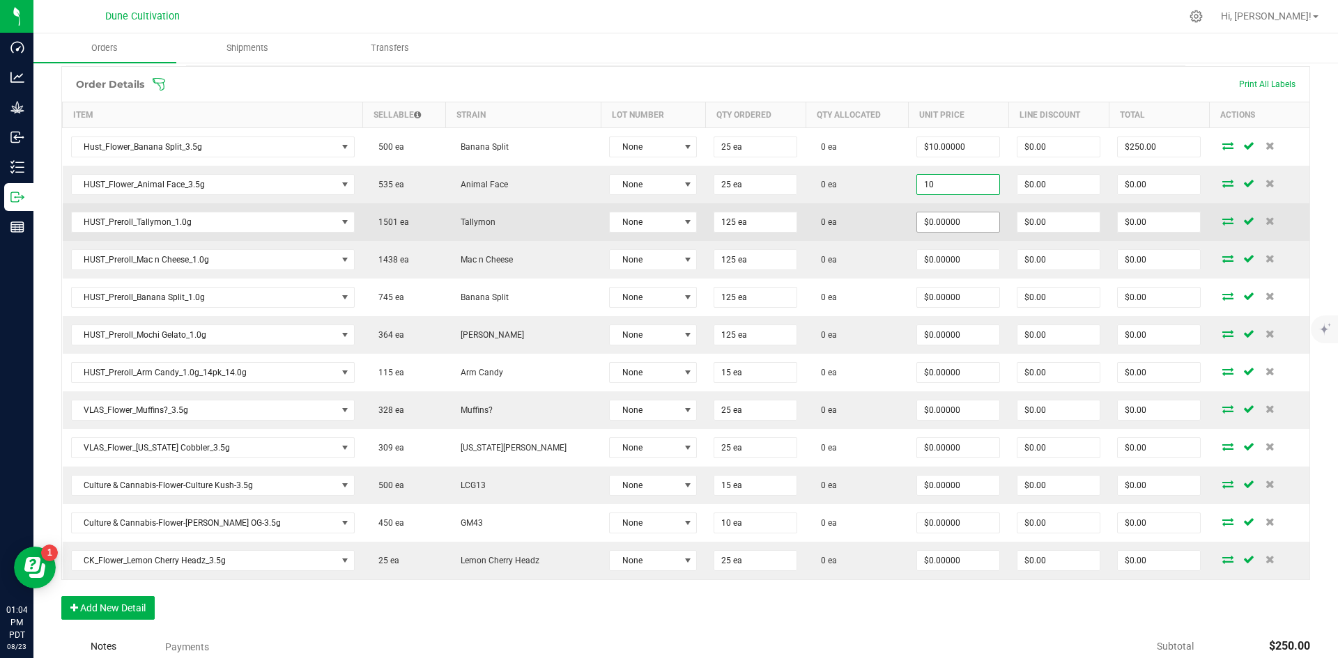
type input "$10.00000"
type input "$250.00"
click at [924, 216] on input "0" at bounding box center [958, 223] width 82 height 20
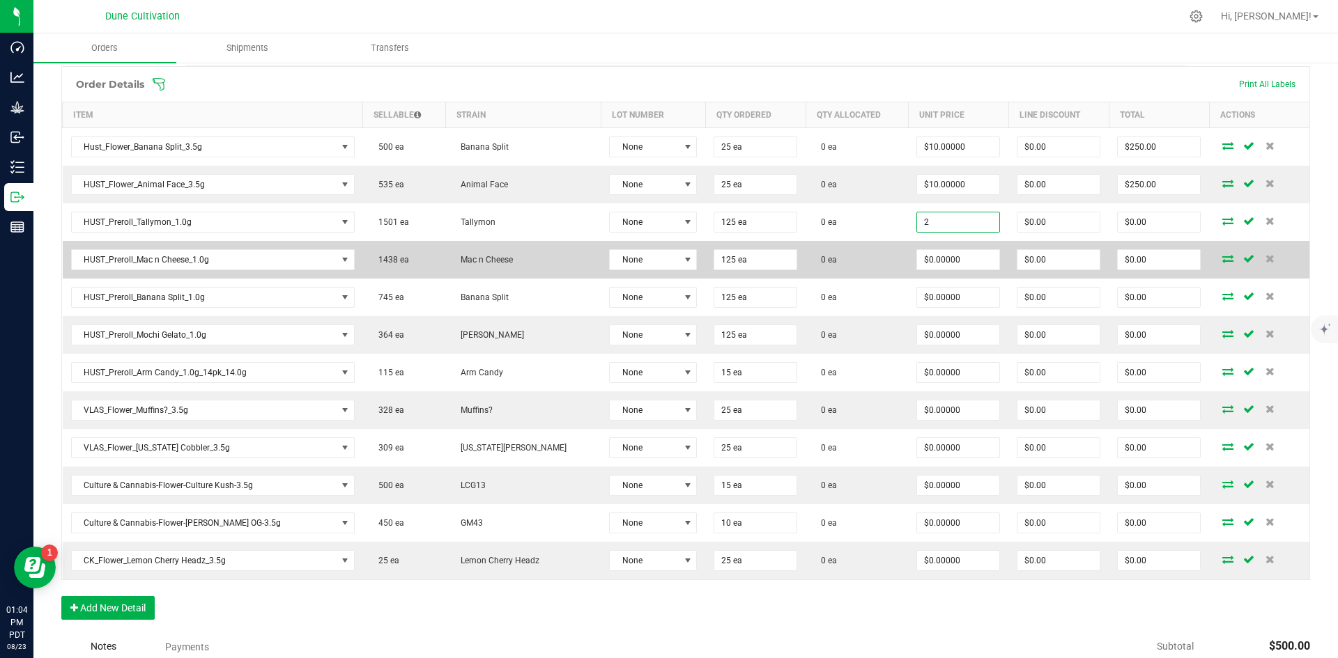
type input "$2.00000"
type input "$250.00"
click at [920, 247] on td "$0.00000" at bounding box center [958, 260] width 100 height 38
click at [921, 256] on input "0" at bounding box center [958, 260] width 82 height 20
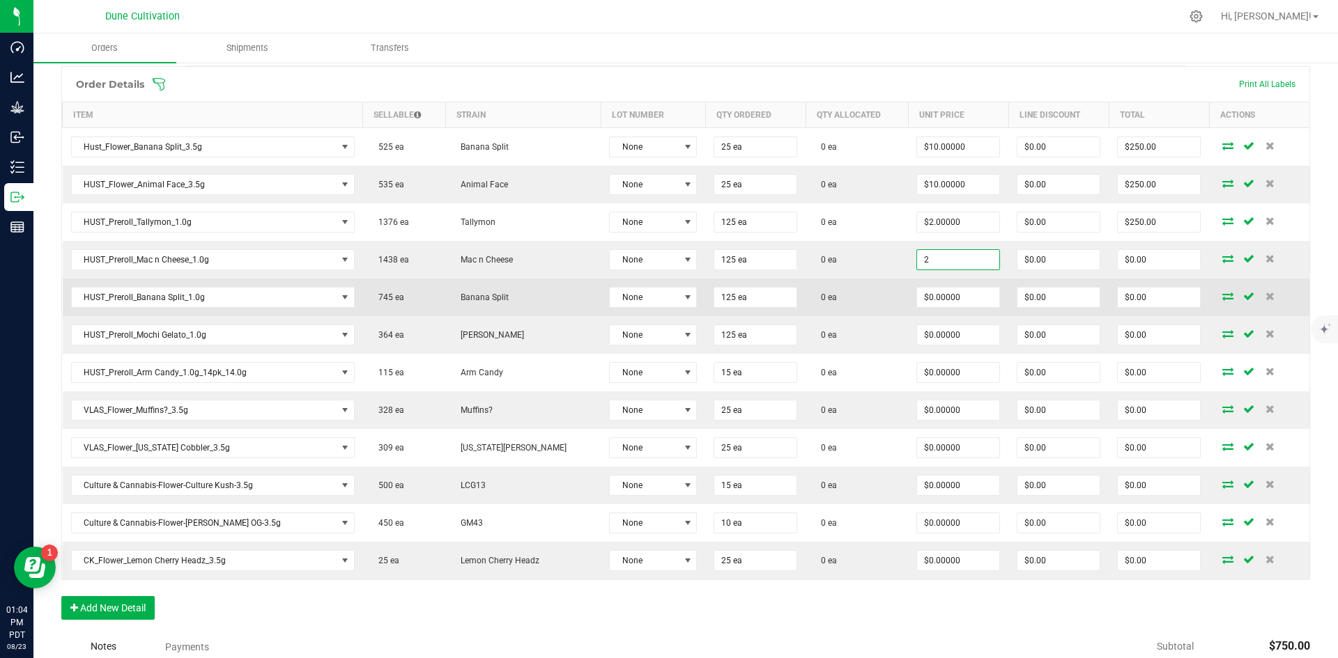
type input "$2.00000"
type input "$250.00"
click at [919, 284] on td "$0.00000" at bounding box center [958, 298] width 100 height 38
click at [919, 289] on input "0" at bounding box center [958, 298] width 82 height 20
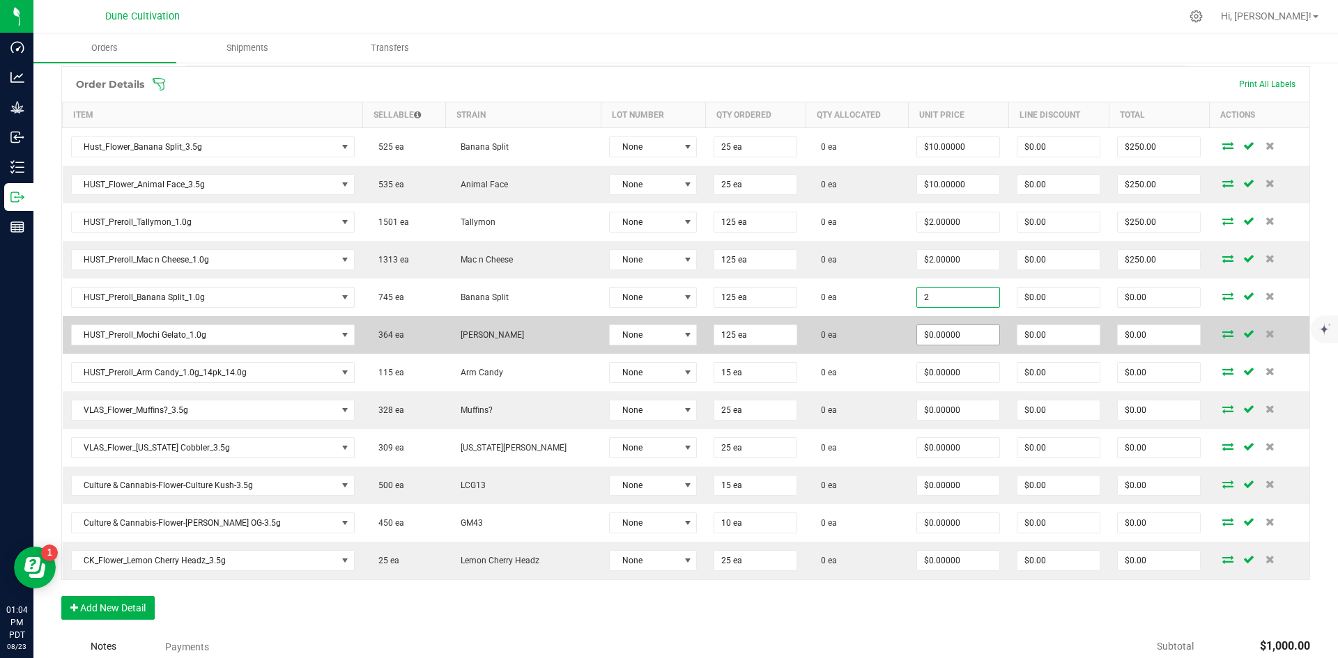
type input "$2.00000"
type input "$250.00"
click at [917, 330] on input "0" at bounding box center [958, 335] width 82 height 20
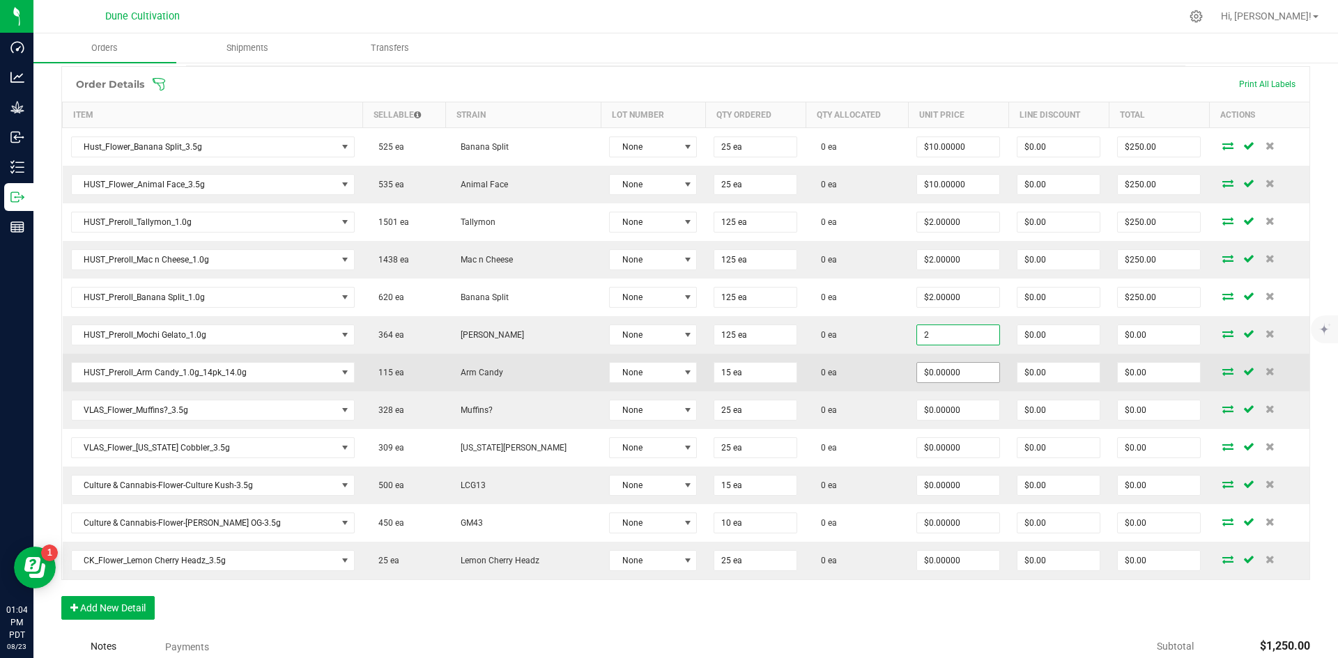
type input "$2.00000"
type input "$250.00"
click at [917, 368] on input "0" at bounding box center [958, 373] width 82 height 20
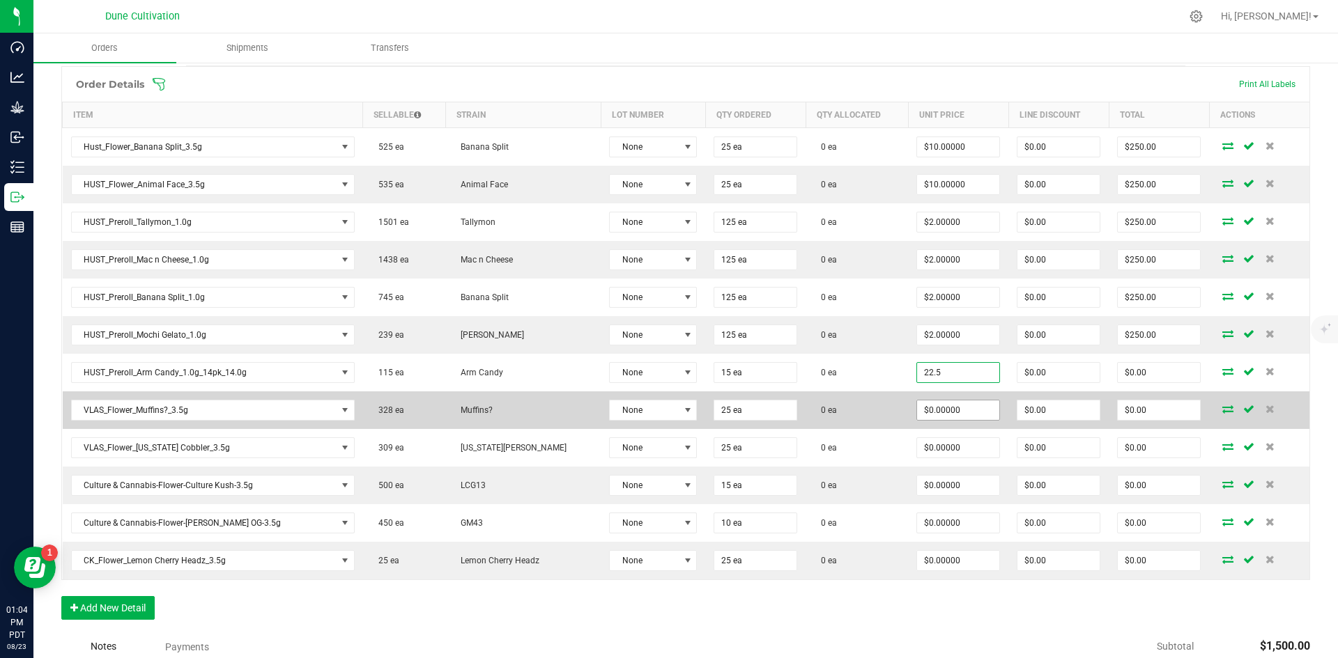
type input "$22.50000"
type input "$337.50"
click at [917, 401] on input "0" at bounding box center [958, 411] width 82 height 20
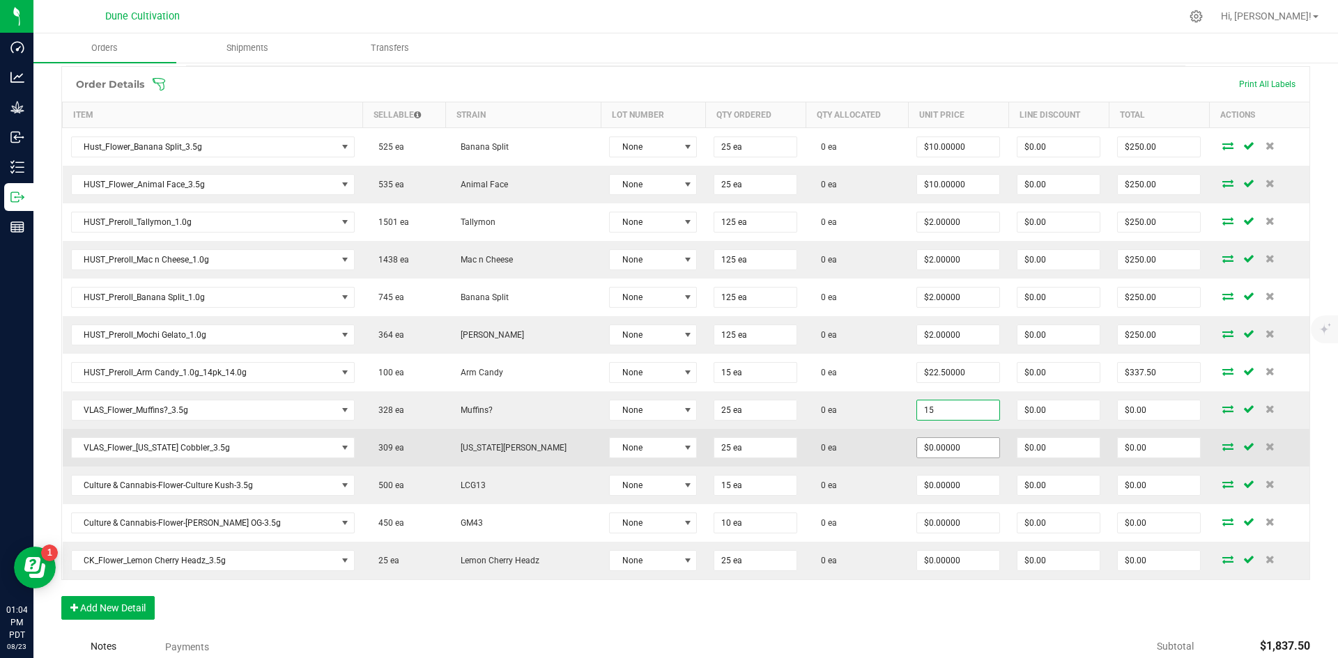
type input "$15.00000"
type input "$375.00"
click at [917, 449] on input "0" at bounding box center [958, 448] width 82 height 20
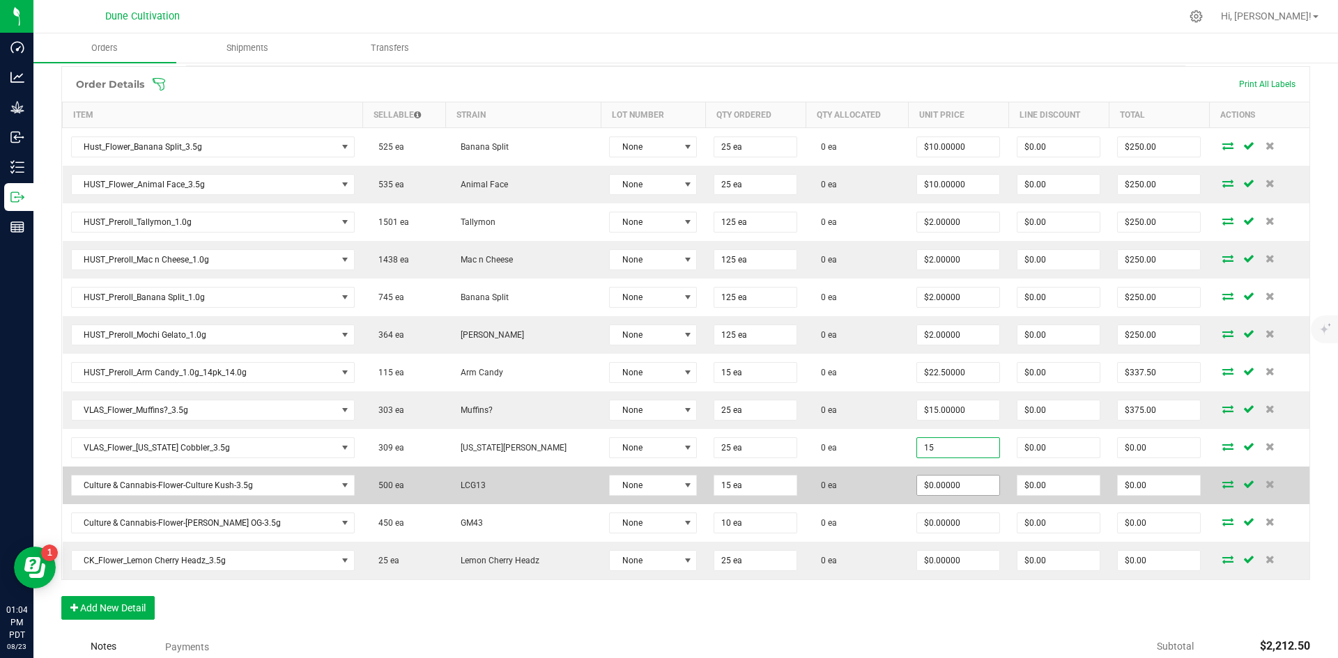
type input "$15.00000"
type input "$375.00"
click at [918, 482] on input "0" at bounding box center [958, 486] width 82 height 20
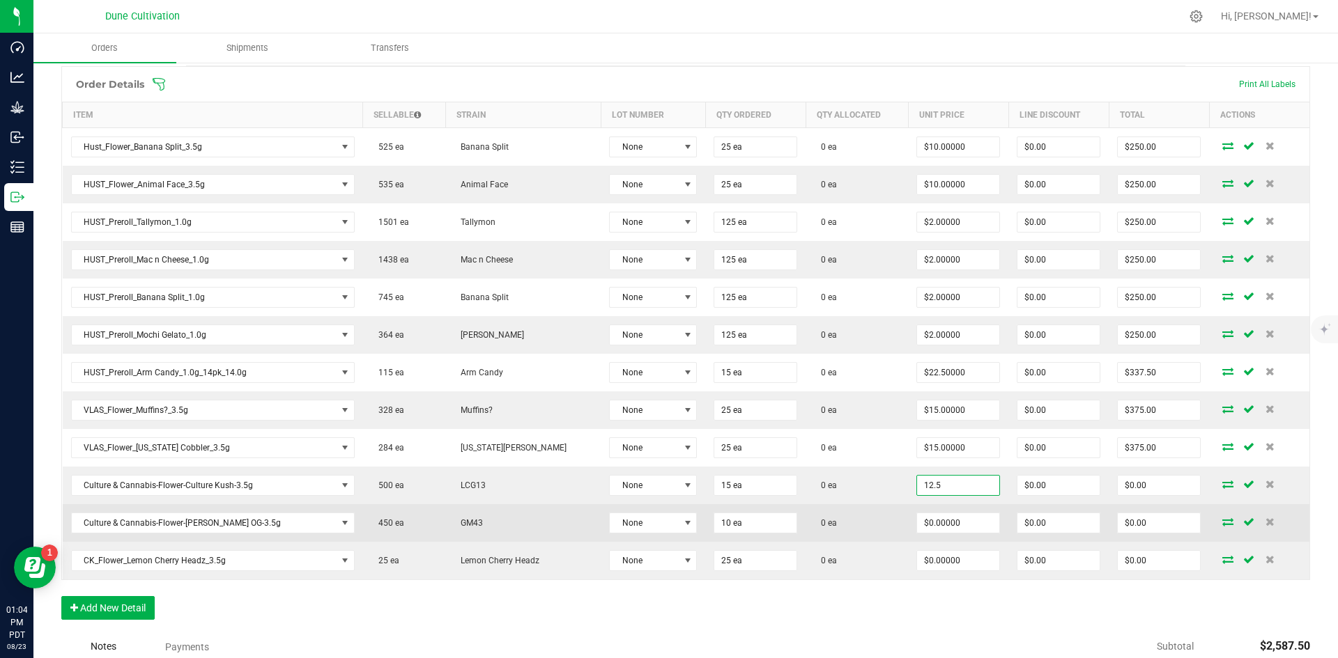
type input "$12.50000"
type input "$187.50"
click at [918, 510] on td "$0.00000" at bounding box center [958, 523] width 100 height 38
click at [918, 513] on input "0" at bounding box center [958, 523] width 82 height 20
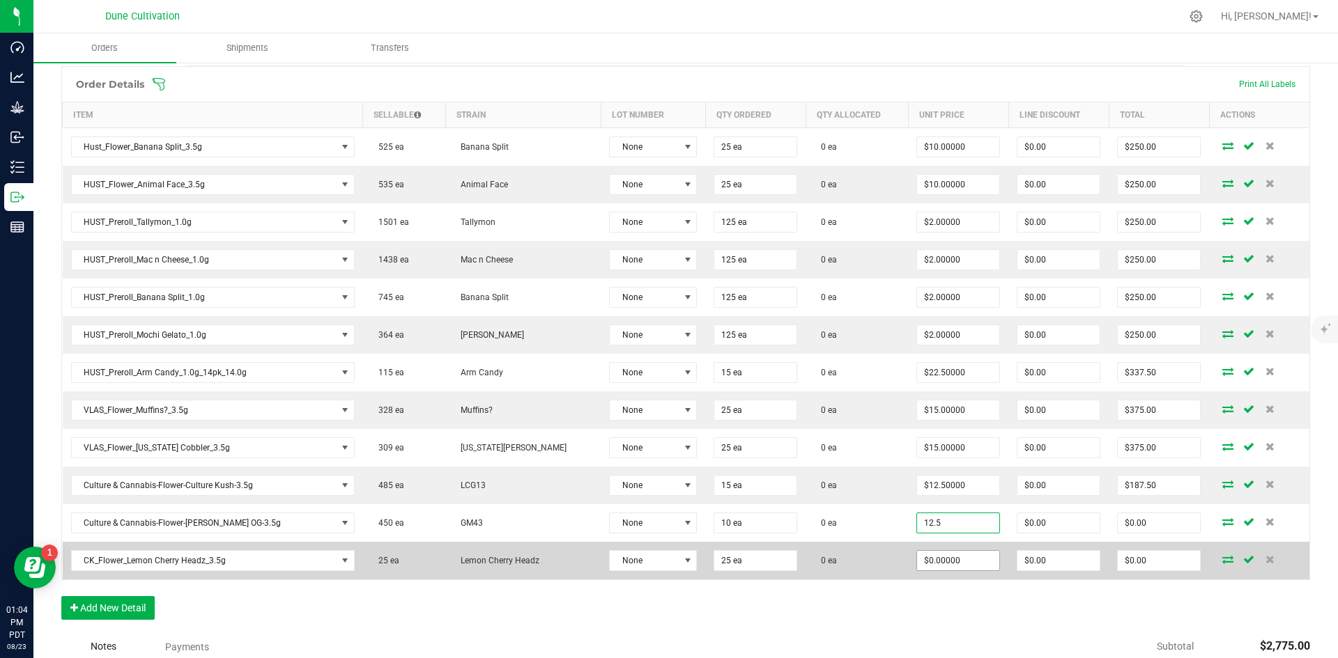
type input "$12.50000"
type input "$125.00"
click at [917, 557] on input "0" at bounding box center [958, 561] width 82 height 20
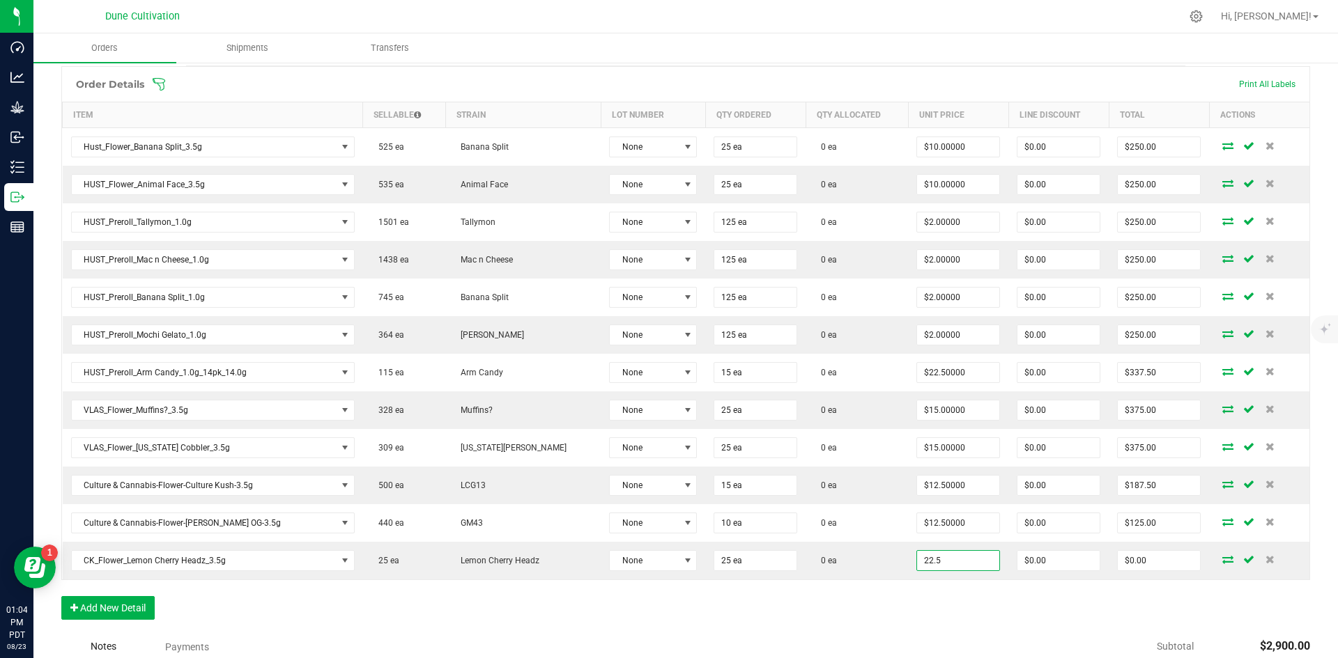
type input "$22.50000"
type input "$562.50"
click at [920, 615] on div "Order Details Print All Labels Item Sellable Strain Lot Number Qty Ordered Qty …" at bounding box center [685, 350] width 1249 height 568
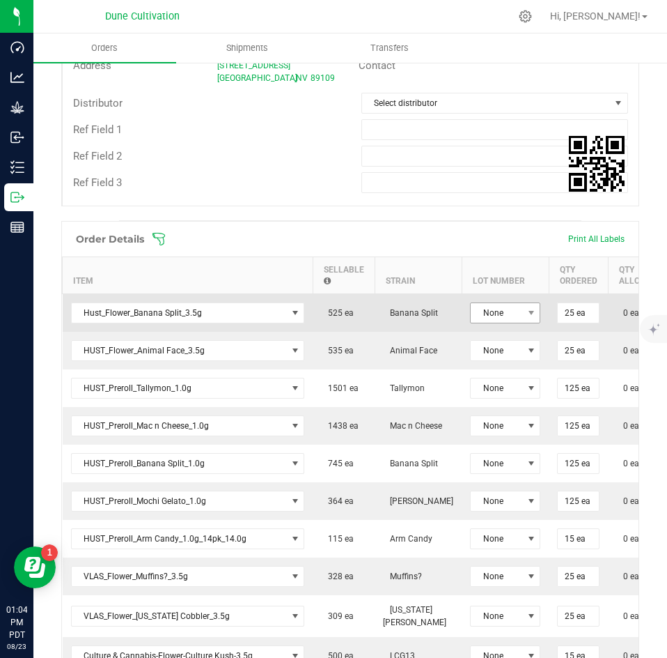
scroll to position [0, 270]
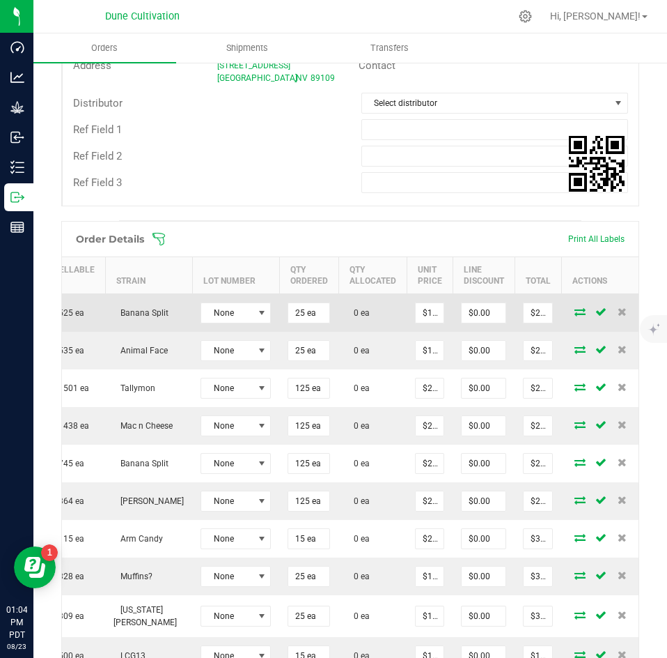
click at [575, 311] on icon at bounding box center [580, 311] width 11 height 8
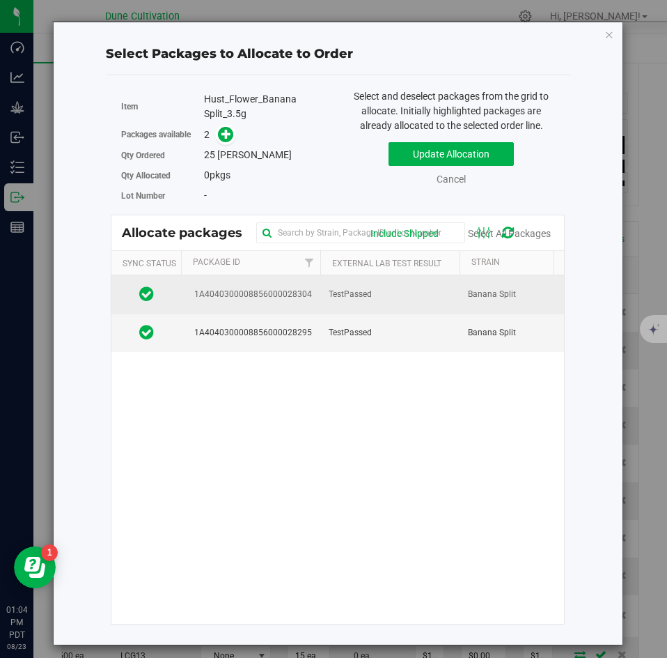
click at [382, 300] on td "TestPassed" at bounding box center [390, 294] width 139 height 38
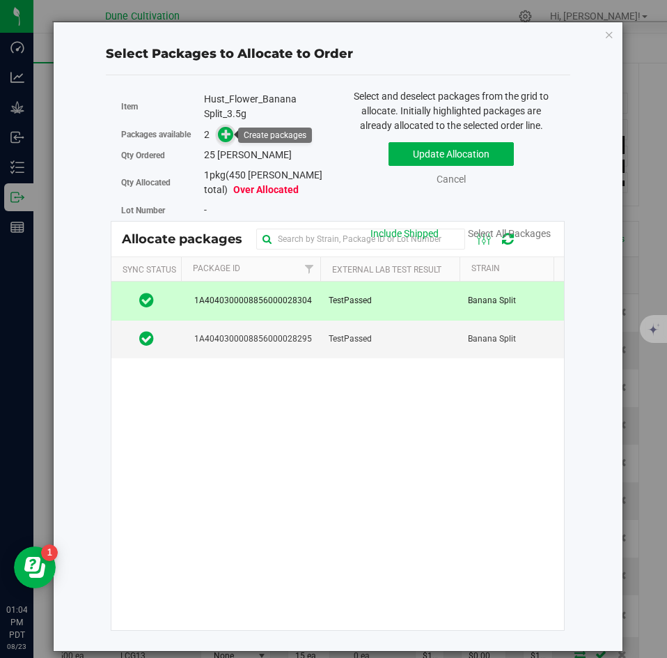
click at [229, 140] on span at bounding box center [226, 135] width 16 height 16
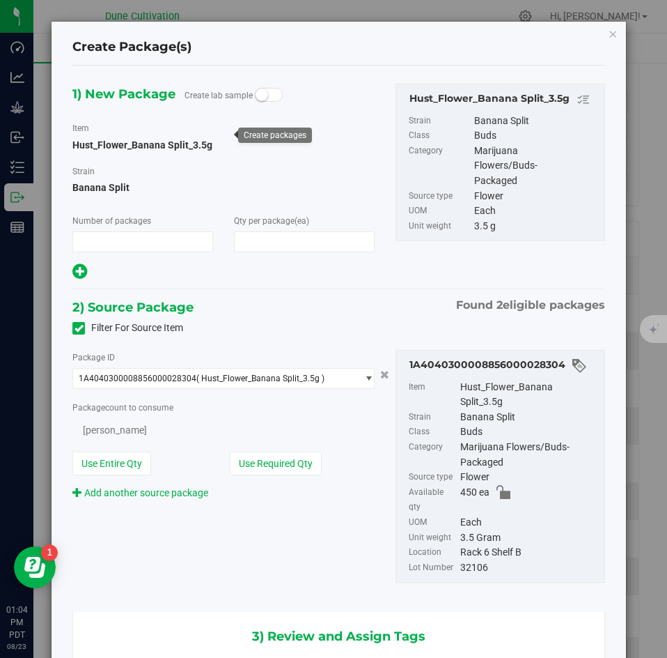
type input "1"
type input "25"
type input "25 ea"
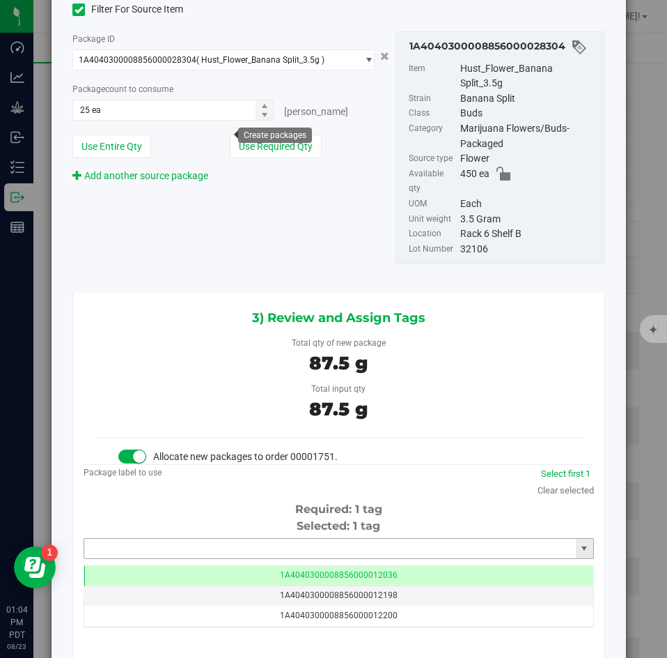
click at [302, 539] on input "text" at bounding box center [330, 549] width 492 height 20
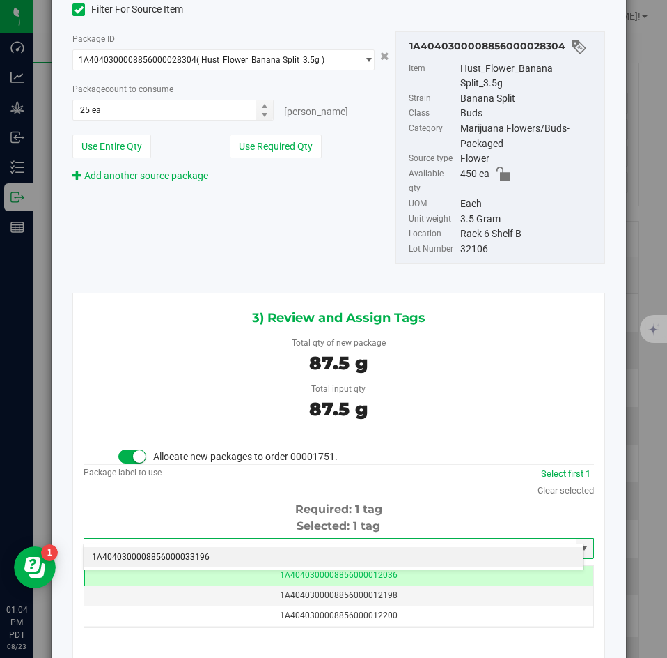
click at [285, 550] on li "1A4040300008856000033196" at bounding box center [334, 557] width 500 height 21
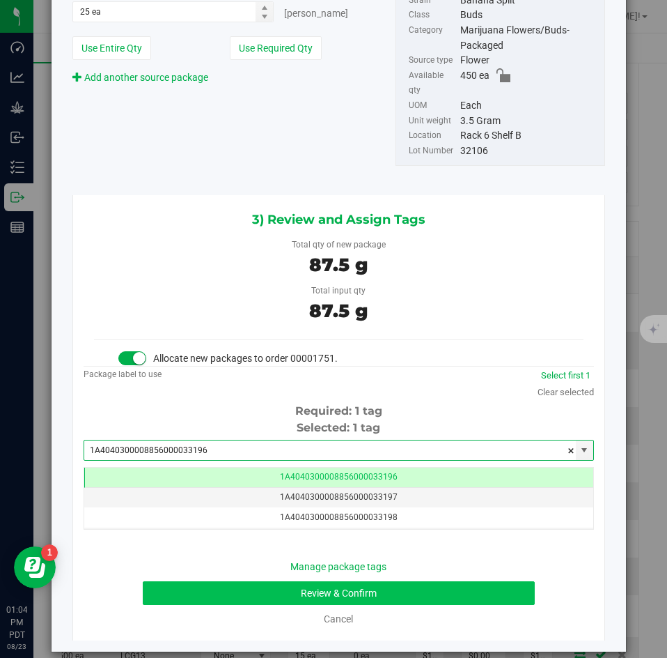
type input "1A4040300008856000033196"
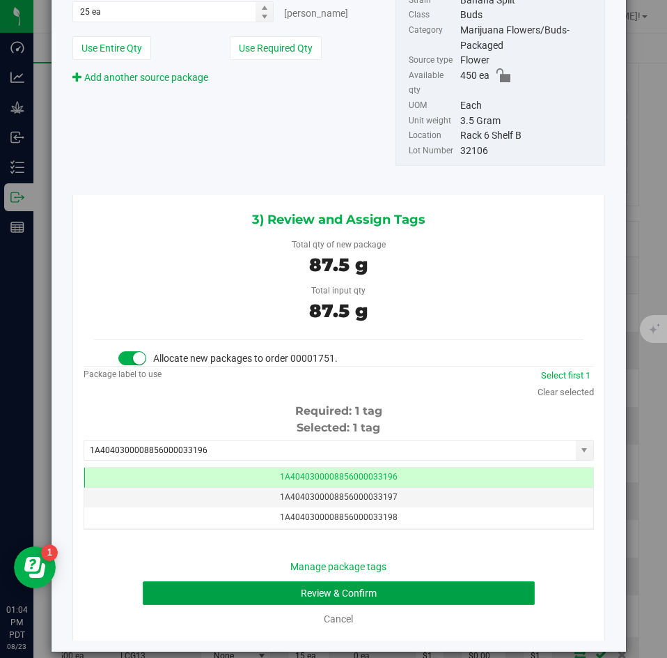
click at [238, 581] on button "Review & Confirm" at bounding box center [339, 593] width 392 height 24
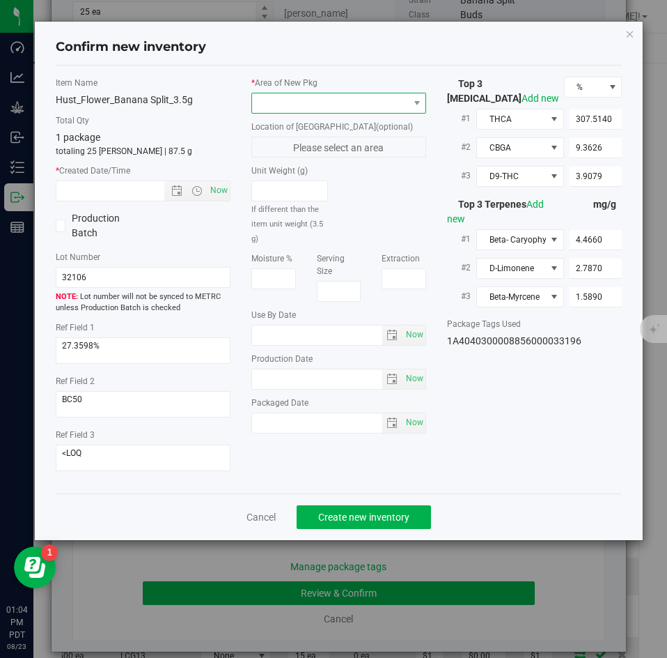
click at [314, 107] on span at bounding box center [330, 103] width 156 height 20
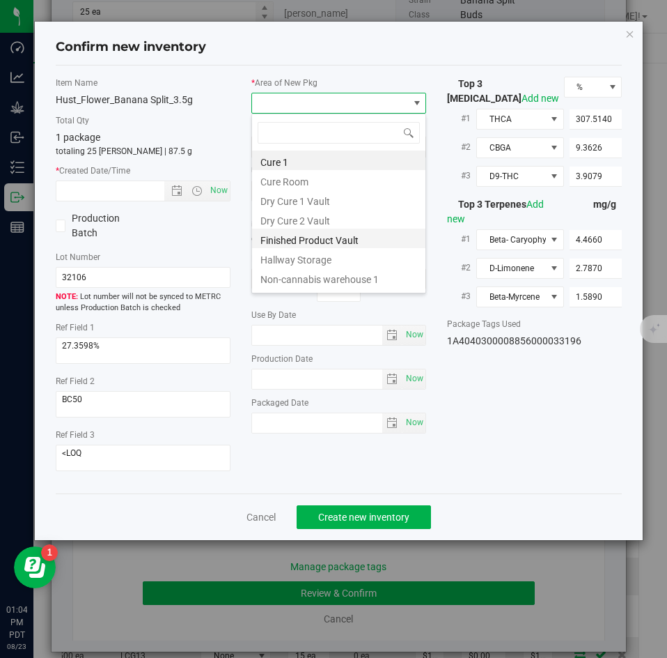
click at [295, 237] on li "Finished Product Vault" at bounding box center [338, 239] width 173 height 20
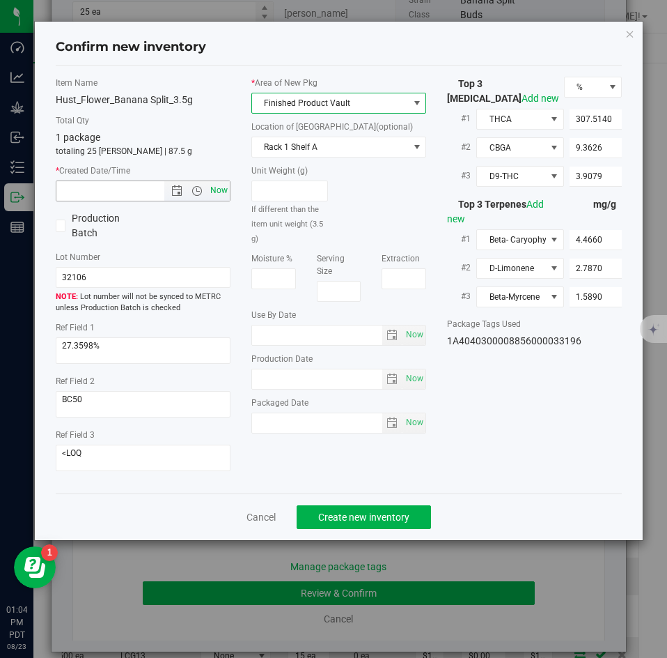
click at [218, 186] on span "Now" at bounding box center [220, 190] width 24 height 20
type input "8/23/2025 1:04 PM"
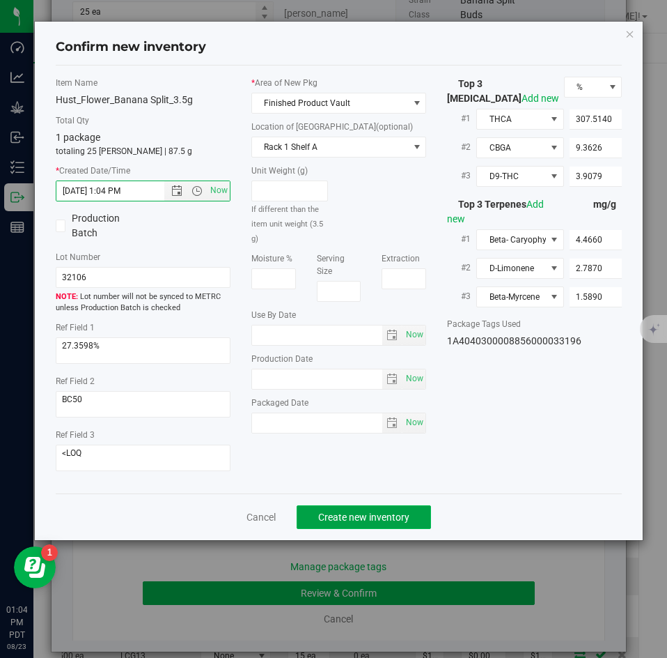
click at [330, 523] on button "Create new inventory" at bounding box center [364, 517] width 134 height 24
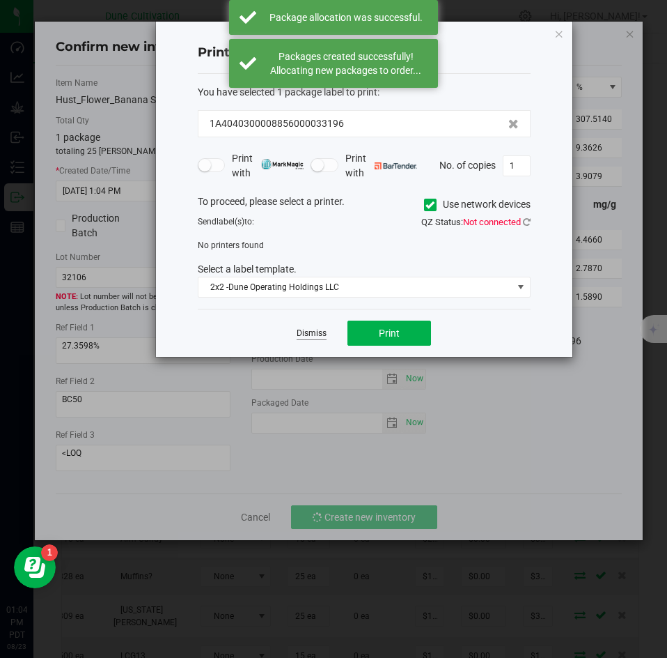
click at [321, 337] on link "Dismiss" at bounding box center [312, 333] width 30 height 12
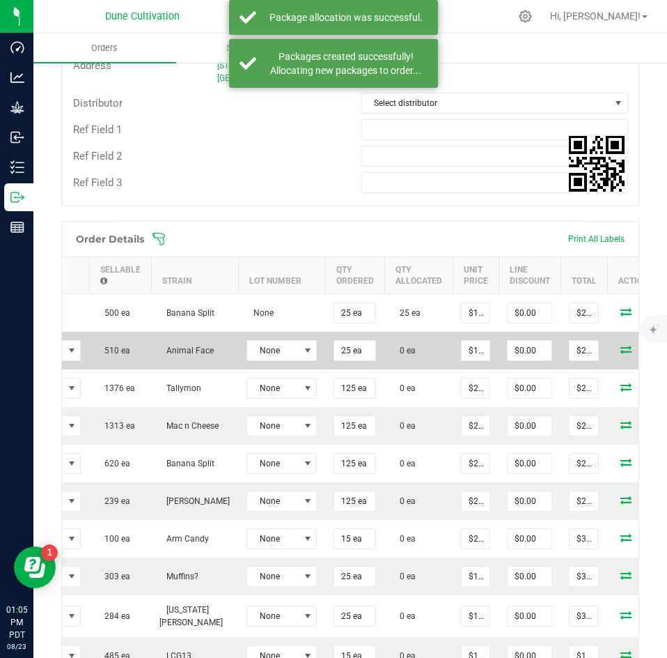
click at [621, 346] on icon at bounding box center [626, 349] width 11 height 8
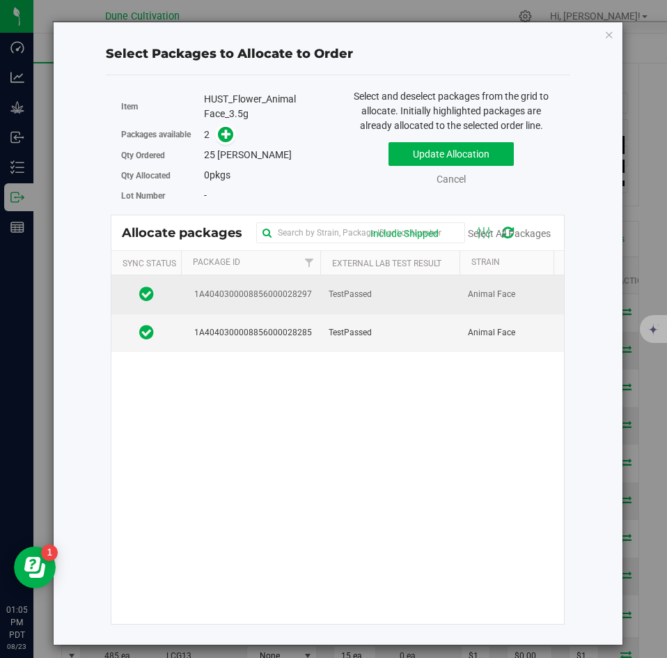
click at [331, 300] on span "TestPassed" at bounding box center [350, 294] width 43 height 13
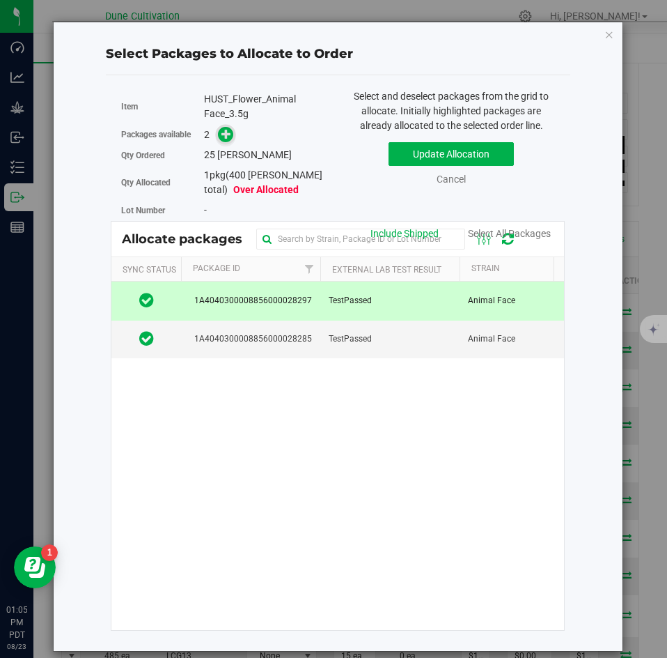
click at [228, 142] on span at bounding box center [226, 135] width 16 height 16
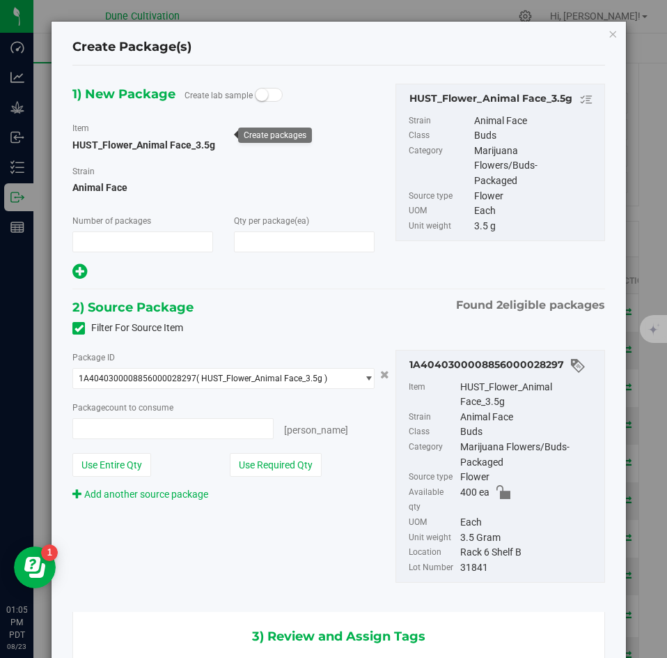
type input "1"
type input "25"
type input "25 ea"
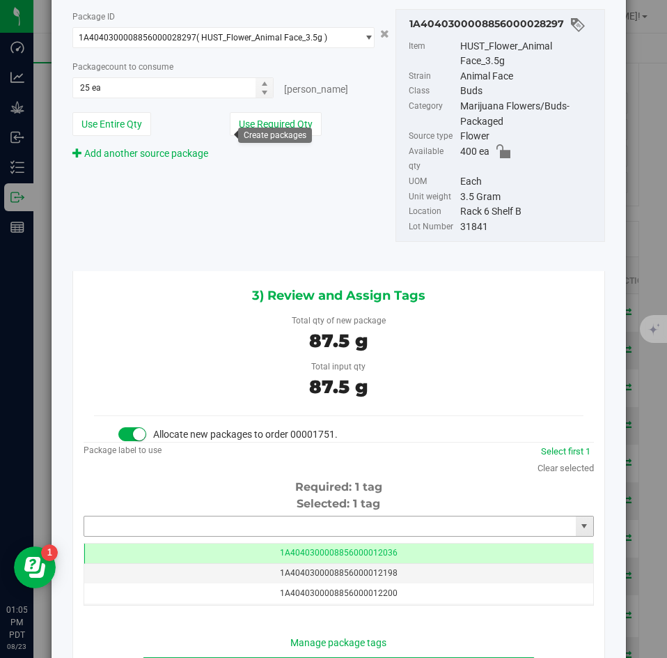
click at [288, 516] on input "text" at bounding box center [330, 526] width 492 height 20
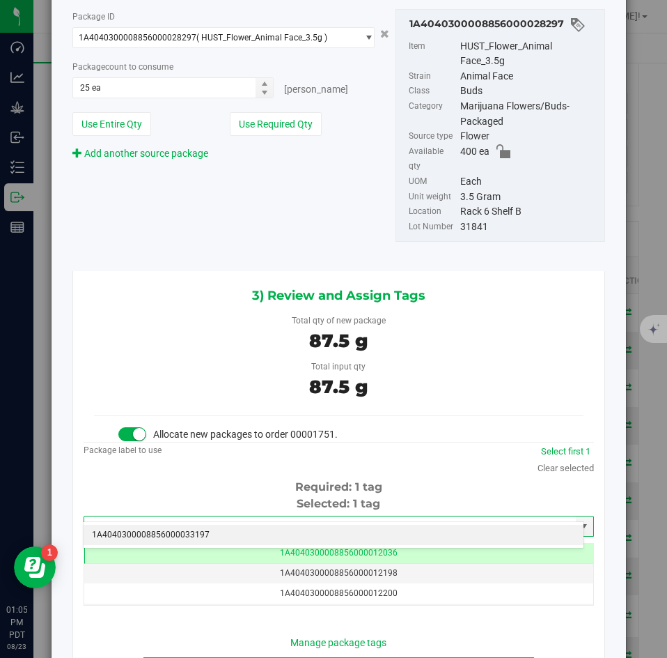
click at [286, 528] on li "1A4040300008856000033197" at bounding box center [334, 535] width 500 height 21
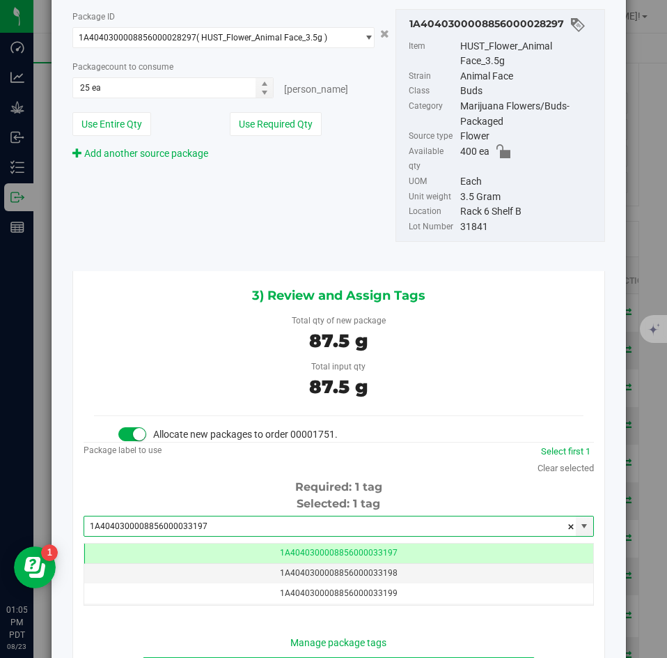
type input "1A4040300008856000033197"
click at [235, 657] on button "Review & Confirm" at bounding box center [339, 669] width 392 height 24
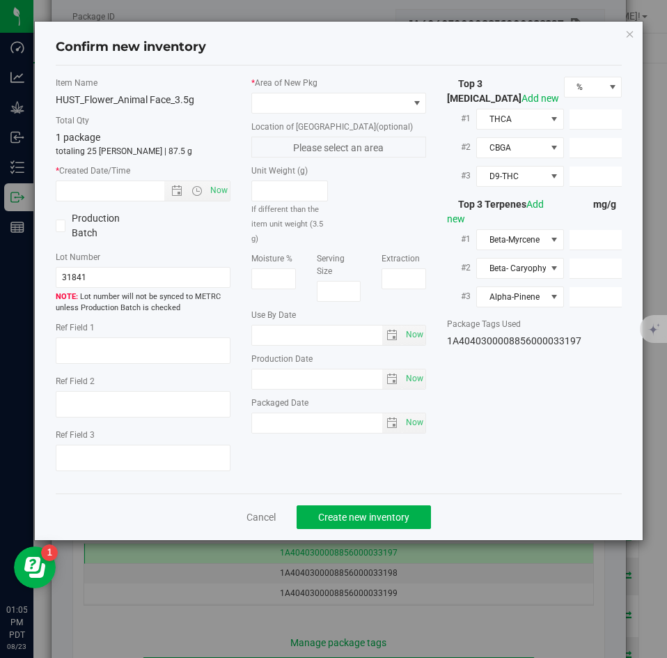
type textarea "30.2274%"
type textarea "ELG"
type textarea "<LOQ"
type input "331.6470"
type input "25.5864"
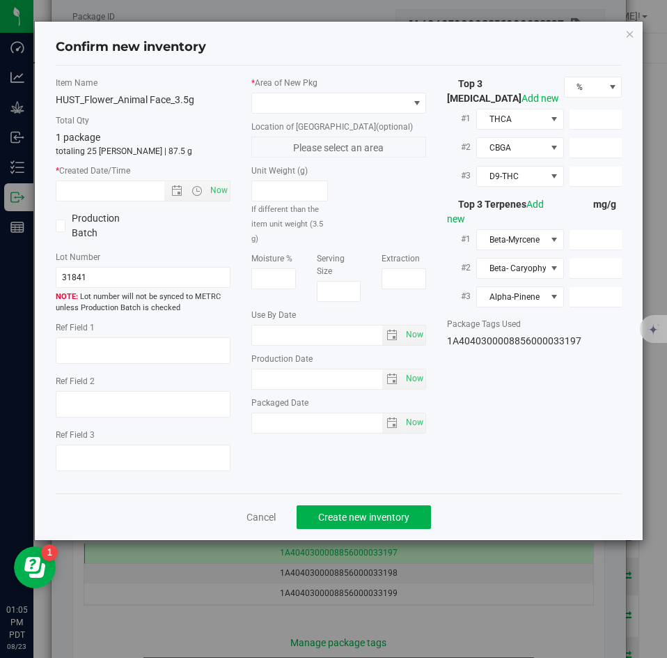
type input "11.4191"
type input "5.1250"
type input "3.8940"
type input "3.7530"
click at [310, 102] on span at bounding box center [330, 103] width 156 height 20
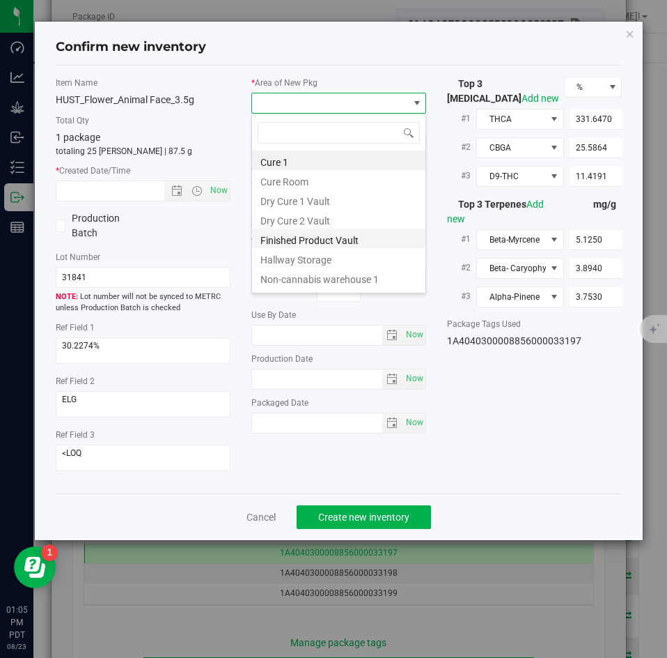
click at [291, 238] on li "Finished Product Vault" at bounding box center [338, 239] width 173 height 20
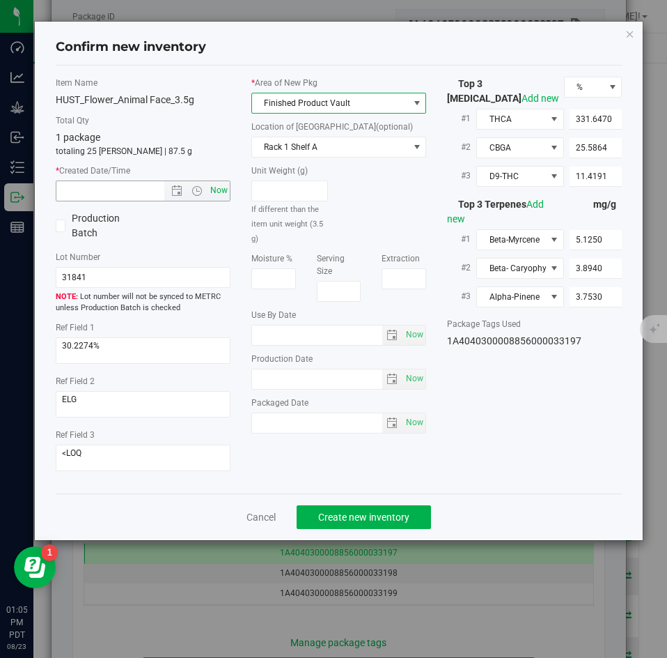
click at [219, 185] on span "Now" at bounding box center [220, 190] width 24 height 20
type input "8/23/2025 1:05 PM"
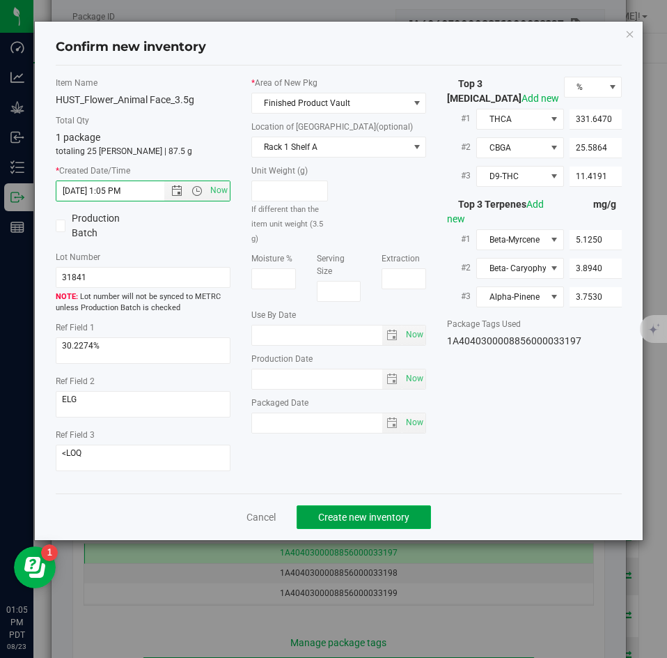
click at [352, 513] on span "Create new inventory" at bounding box center [363, 516] width 91 height 11
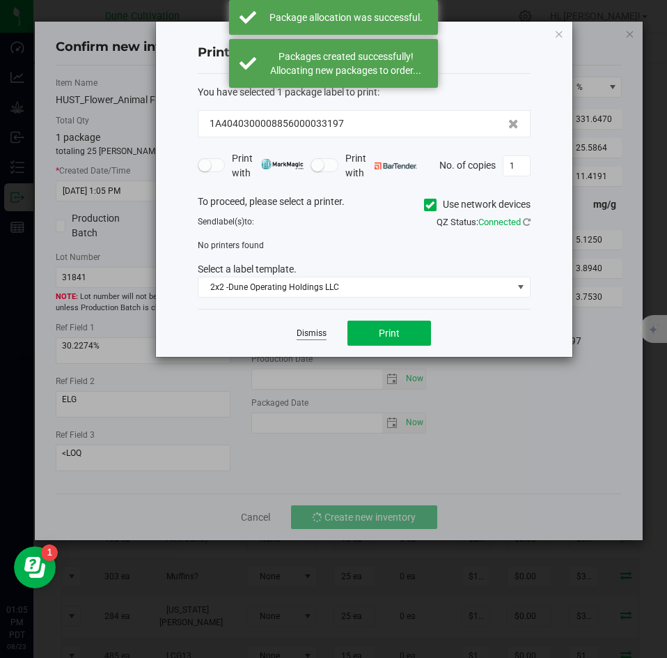
click at [312, 337] on link "Dismiss" at bounding box center [312, 333] width 30 height 12
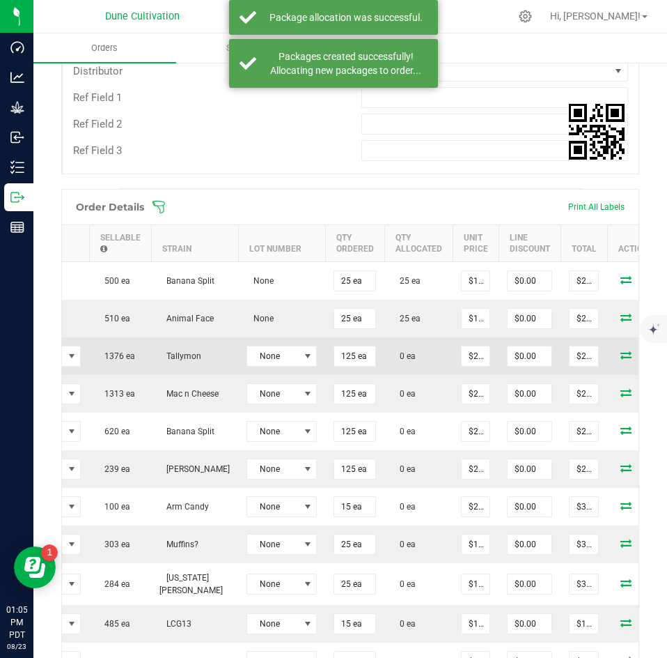
click at [616, 355] on span at bounding box center [626, 354] width 21 height 8
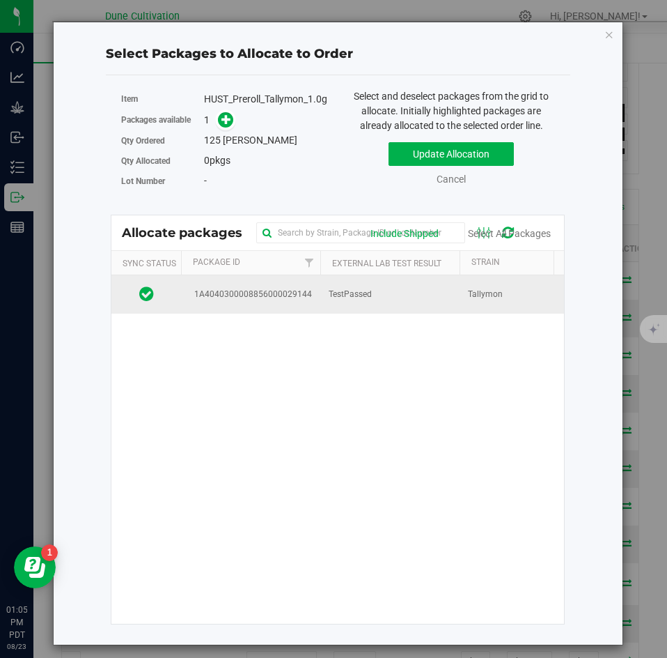
click at [431, 309] on td "TestPassed" at bounding box center [390, 294] width 139 height 38
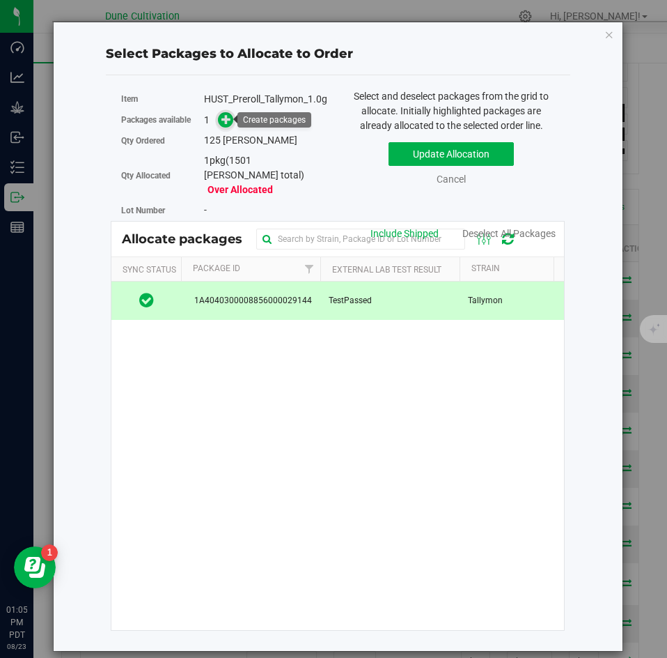
click at [225, 121] on icon at bounding box center [227, 119] width 10 height 10
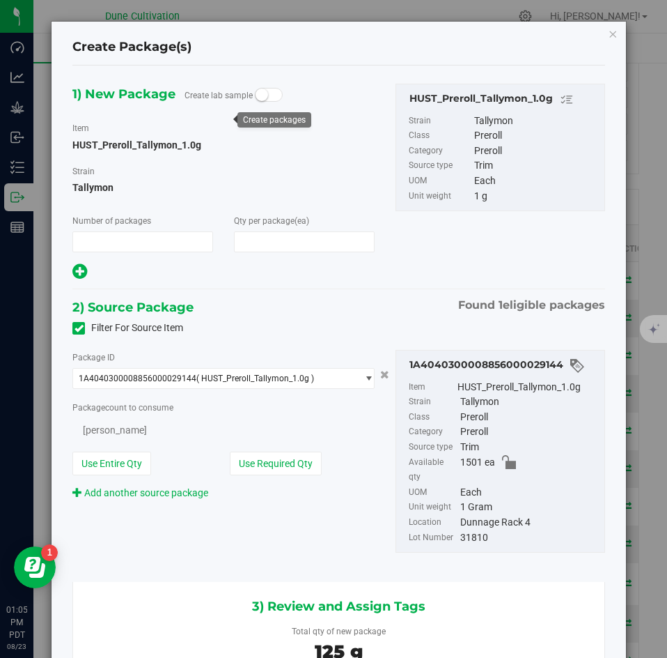
type input "1"
type input "125"
type input "125 ea"
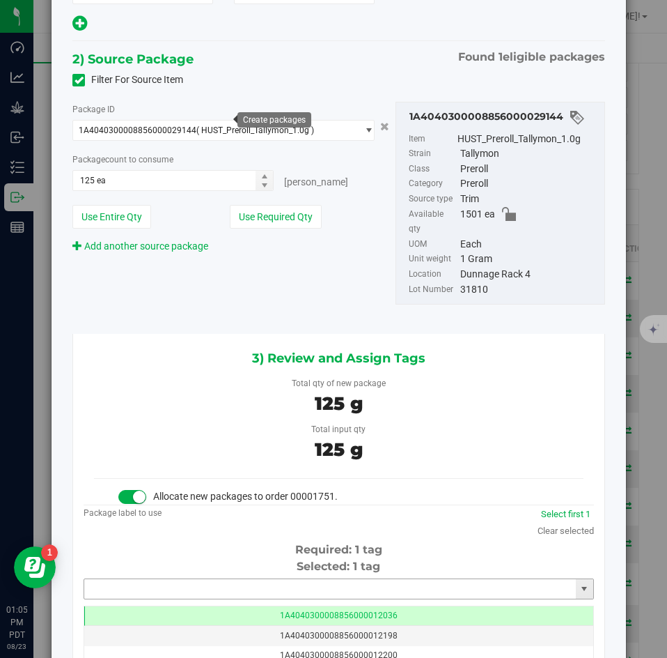
click at [297, 579] on input "text" at bounding box center [330, 589] width 492 height 20
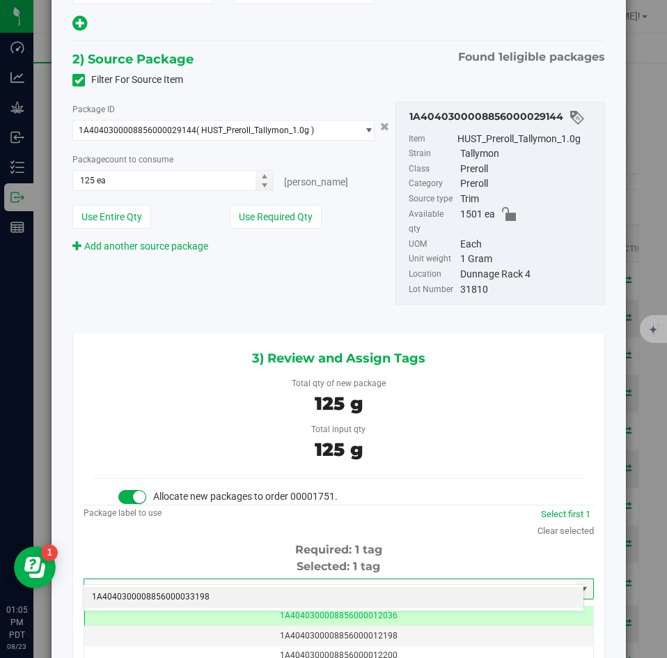
click at [274, 599] on li "1A4040300008856000033198" at bounding box center [334, 597] width 500 height 21
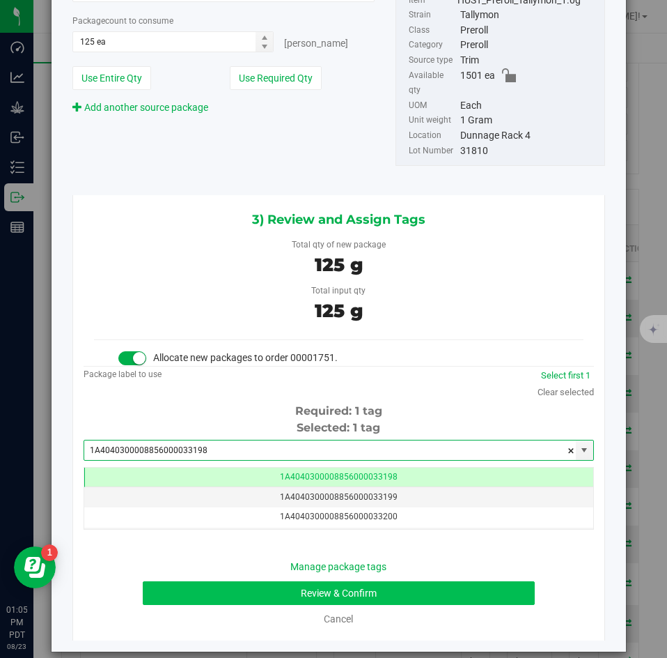
type input "1A4040300008856000033198"
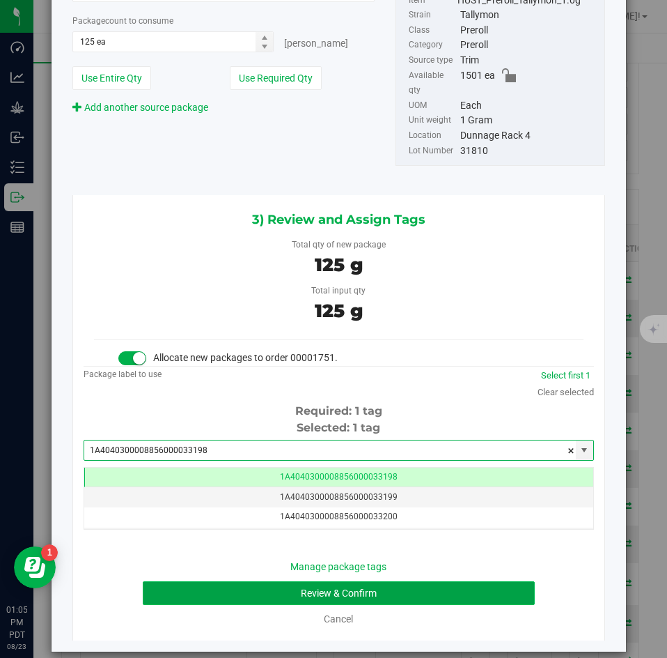
click at [246, 581] on button "Review & Confirm" at bounding box center [339, 593] width 392 height 24
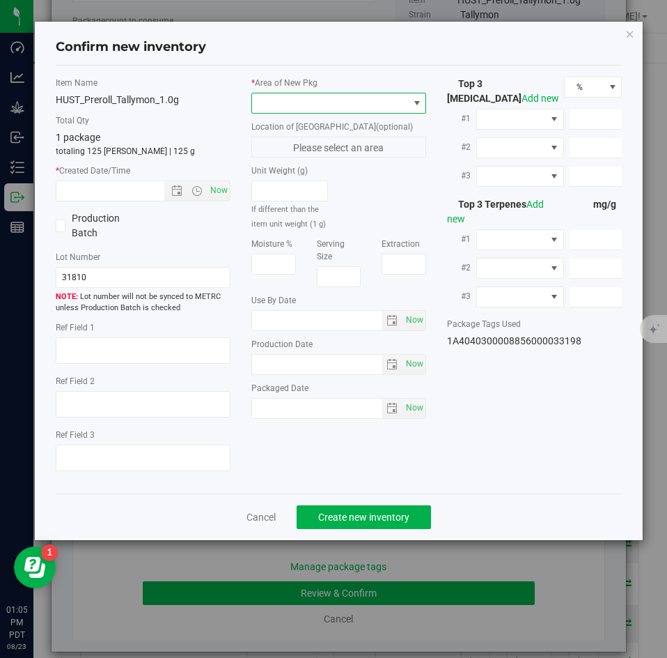
click at [295, 96] on span at bounding box center [330, 103] width 156 height 20
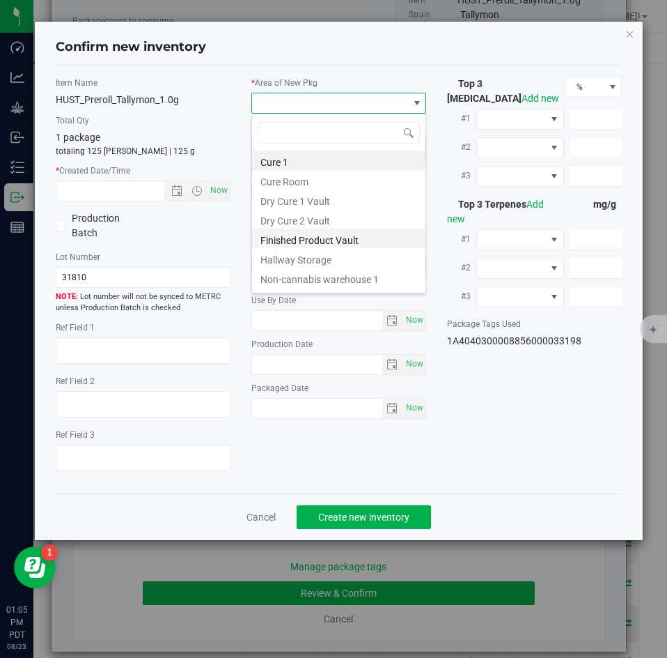
click at [276, 237] on li "Finished Product Vault" at bounding box center [338, 239] width 173 height 20
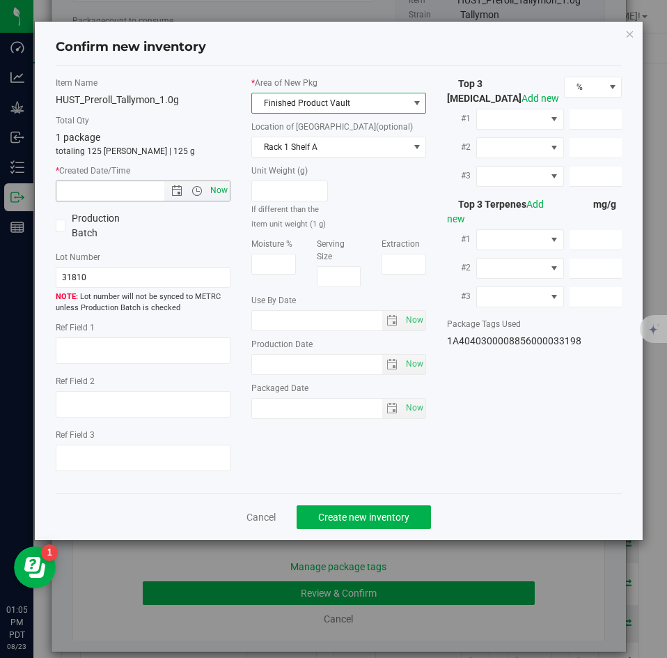
click at [223, 197] on span "Now" at bounding box center [220, 190] width 24 height 20
type input "8/23/2025 1:05 PM"
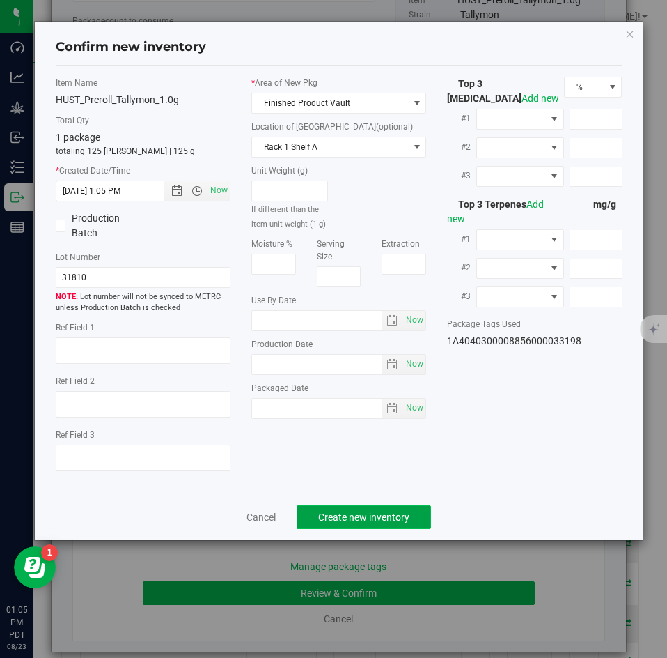
click at [330, 511] on span "Create new inventory" at bounding box center [363, 516] width 91 height 11
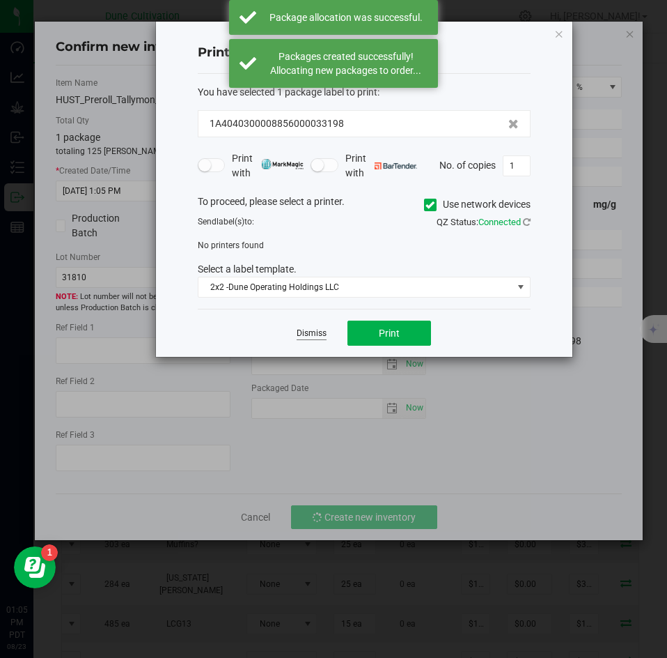
click at [311, 333] on link "Dismiss" at bounding box center [312, 333] width 30 height 12
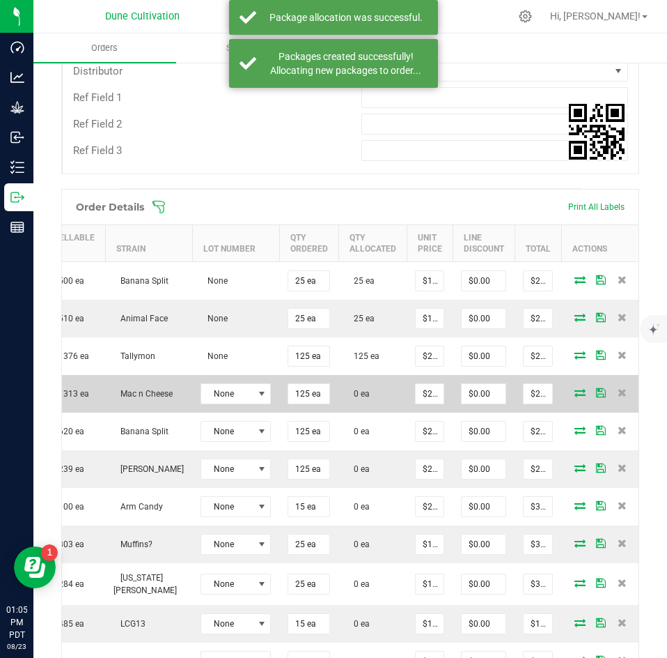
click at [575, 393] on icon at bounding box center [580, 392] width 11 height 8
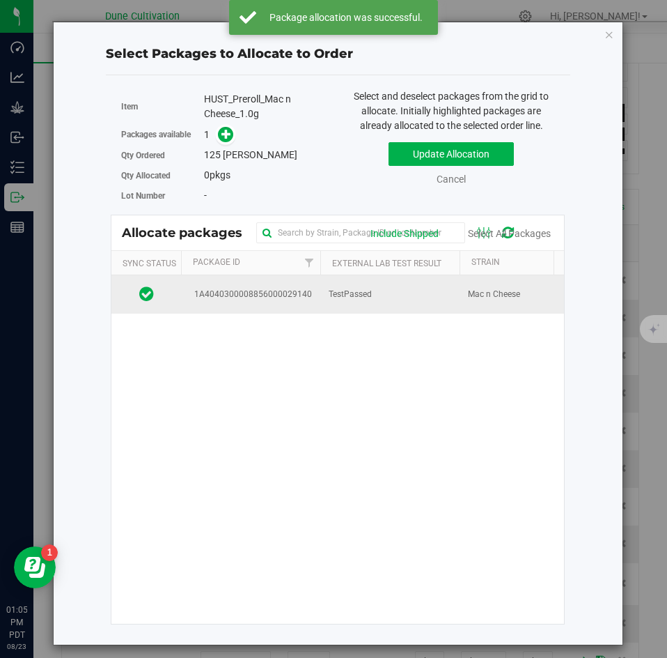
click at [338, 295] on span "TestPassed" at bounding box center [350, 294] width 43 height 13
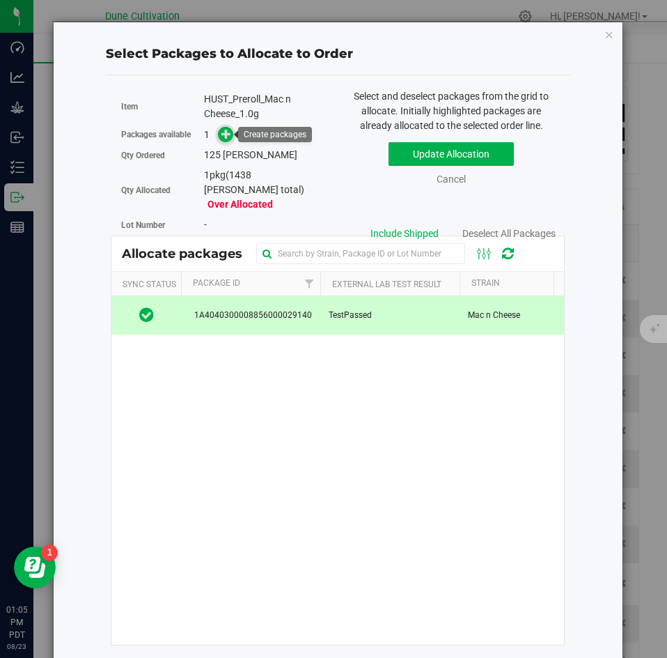
click at [221, 138] on span at bounding box center [226, 135] width 16 height 16
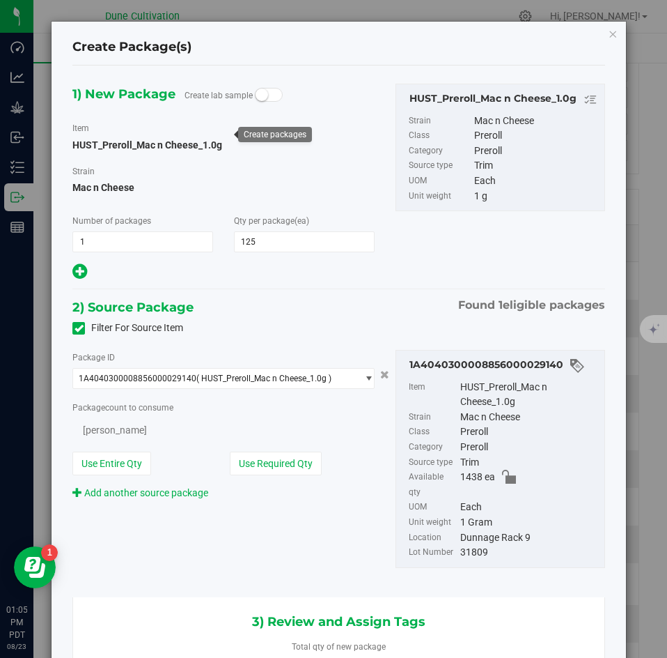
type input "125"
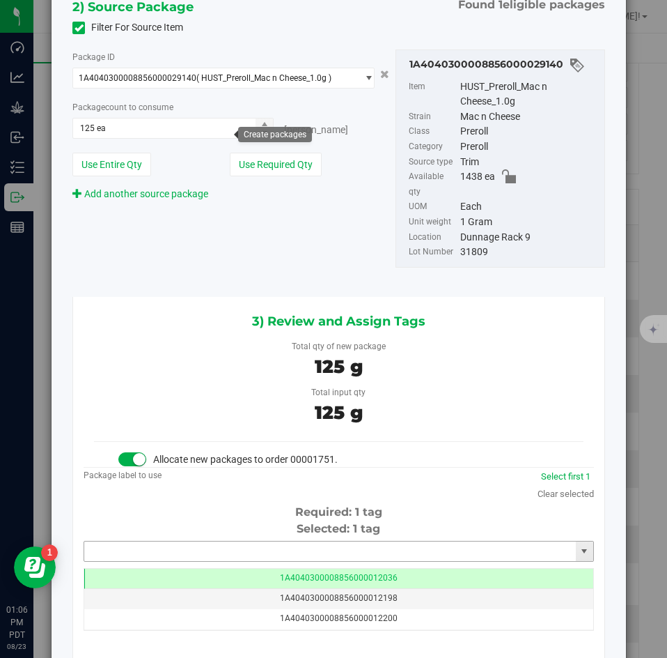
click at [261, 541] on input "text" at bounding box center [330, 551] width 492 height 20
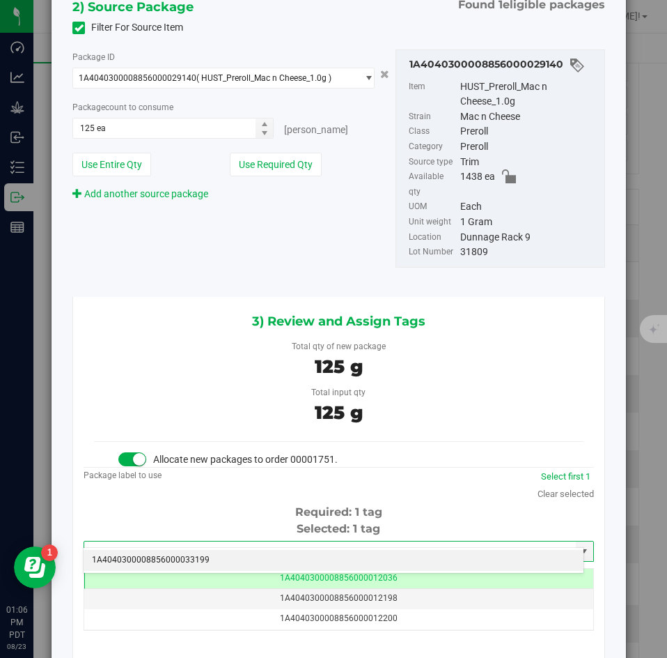
click at [249, 557] on li "1A4040300008856000033199" at bounding box center [334, 560] width 500 height 21
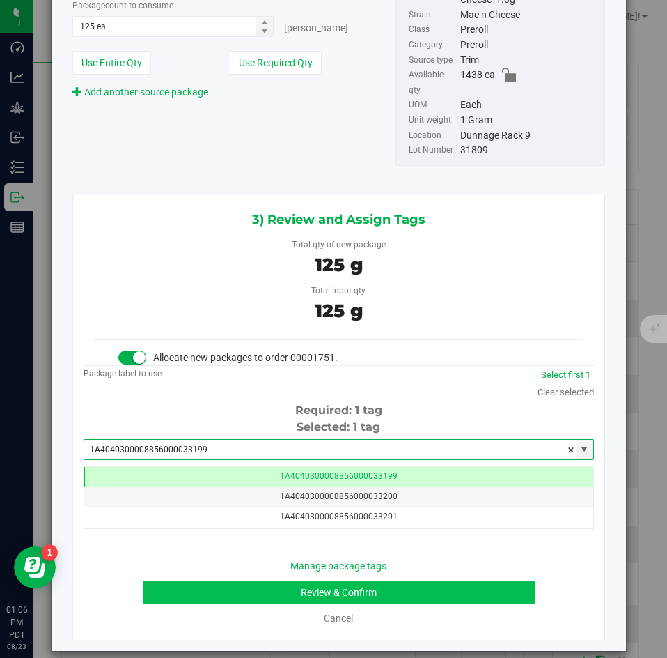
type input "1A4040300008856000033199"
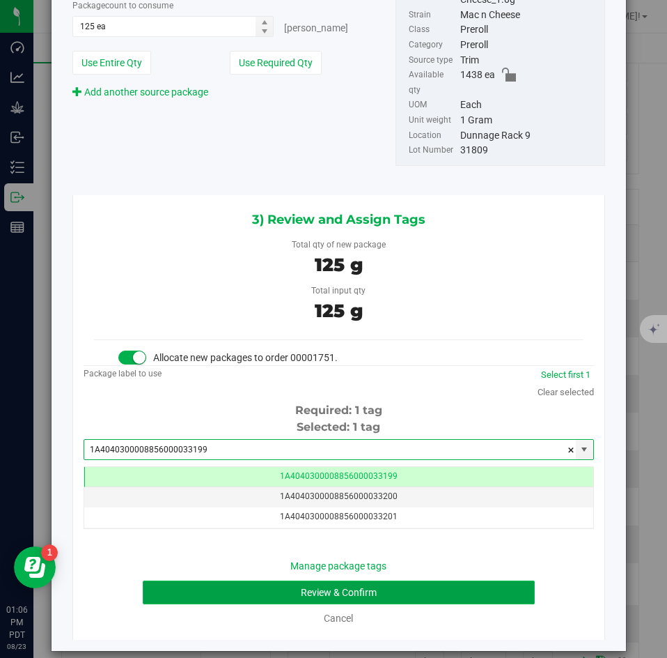
click at [219, 580] on button "Review & Confirm" at bounding box center [339, 592] width 392 height 24
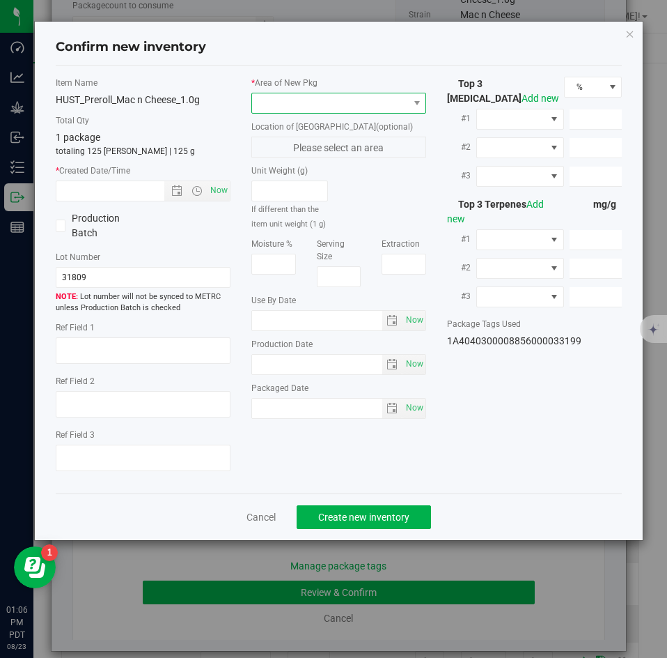
click at [295, 109] on span at bounding box center [330, 103] width 156 height 20
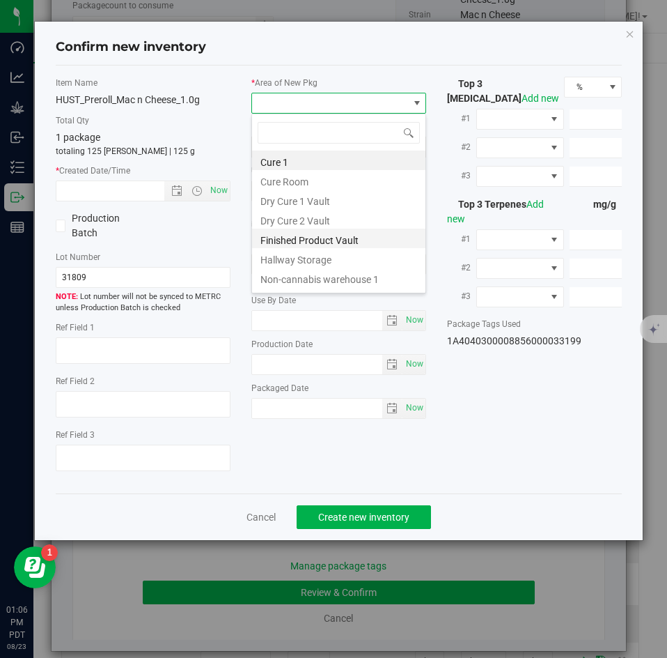
click at [285, 239] on li "Finished Product Vault" at bounding box center [338, 239] width 173 height 20
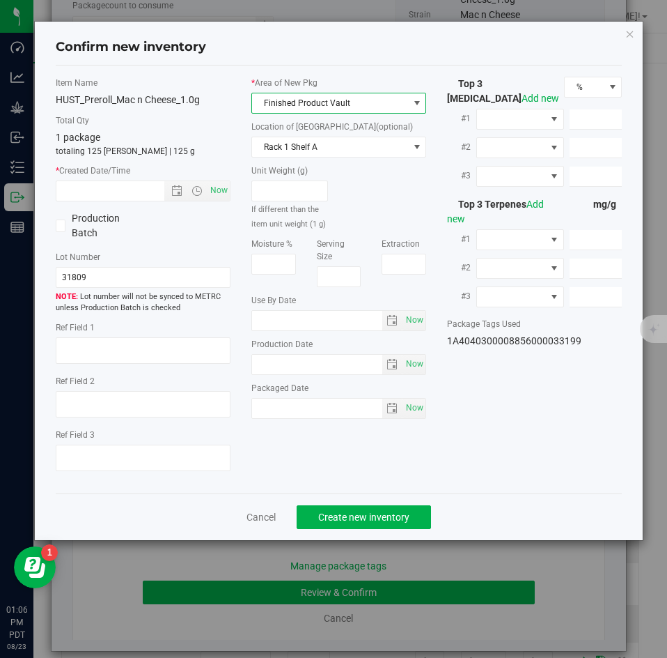
click at [231, 193] on div "Item Name HUST_Preroll_Mac n Cheese_1.0g Total Qty 1 package totaling 125 eache…" at bounding box center [143, 280] width 196 height 406
click at [226, 193] on span "Now" at bounding box center [220, 190] width 24 height 20
type input "8/23/2025 1:06 PM"
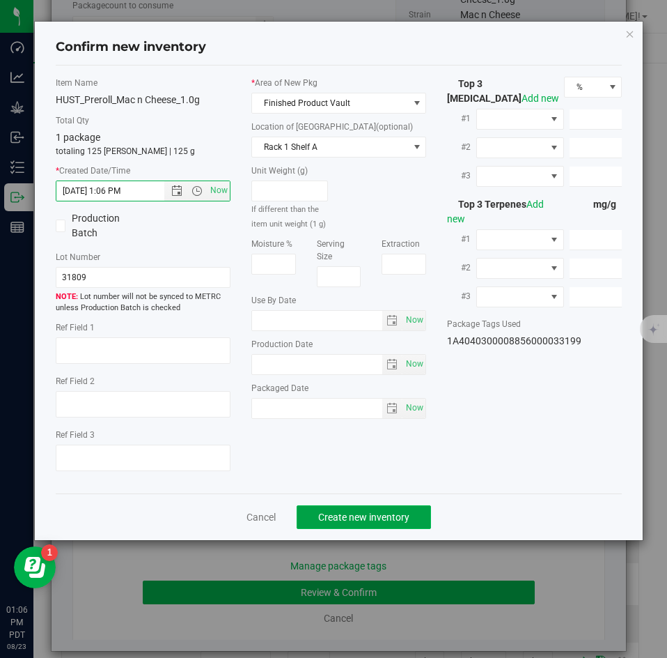
click at [321, 511] on span "Create new inventory" at bounding box center [363, 516] width 91 height 11
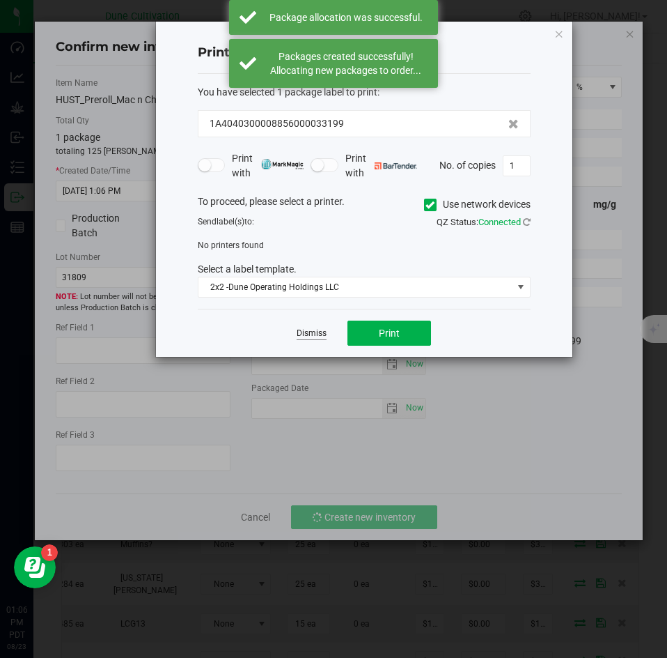
click at [316, 333] on link "Dismiss" at bounding box center [312, 333] width 30 height 12
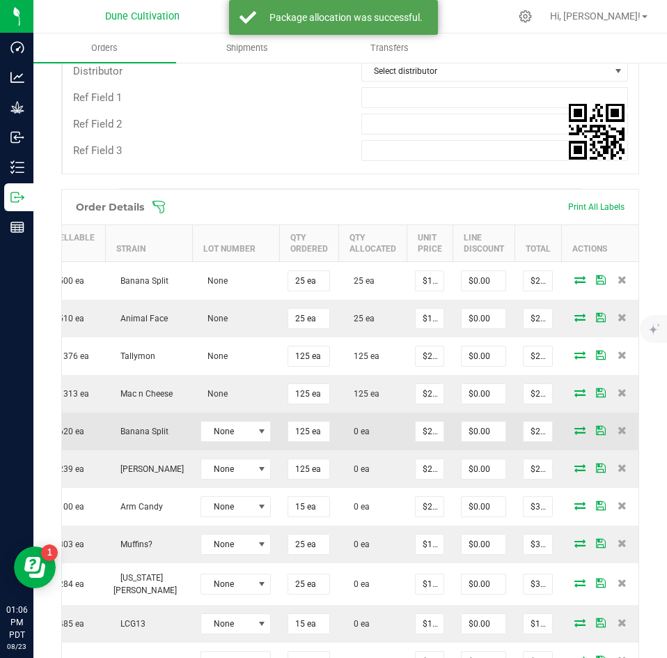
click at [575, 433] on icon at bounding box center [580, 430] width 11 height 8
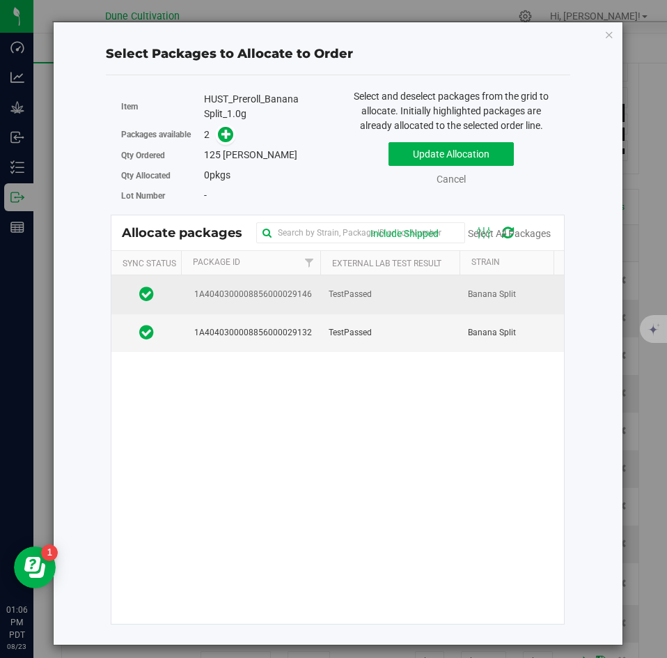
click at [363, 304] on td "TestPassed" at bounding box center [390, 294] width 139 height 38
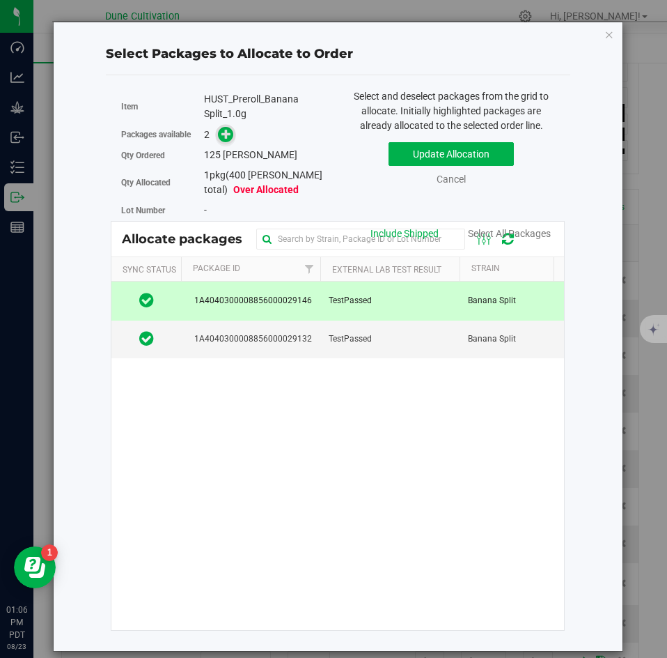
click at [229, 141] on span at bounding box center [226, 135] width 16 height 16
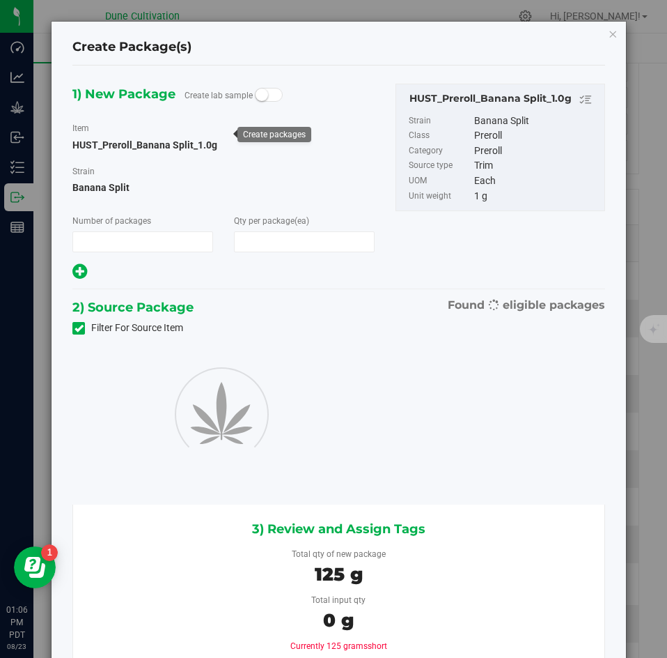
type input "1"
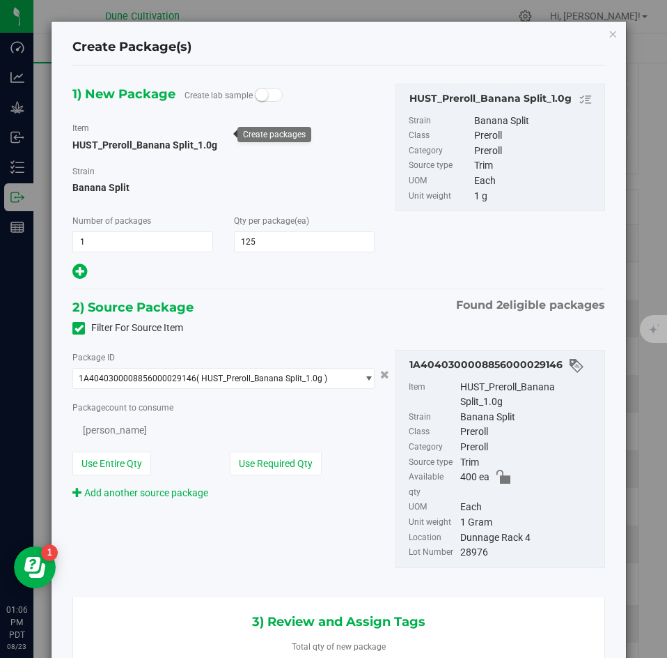
type input "125"
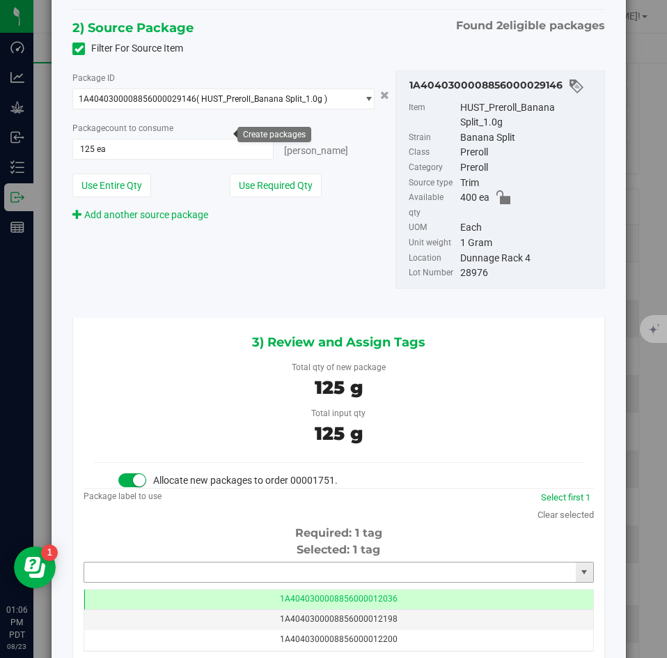
click at [241, 562] on input "text" at bounding box center [330, 572] width 492 height 20
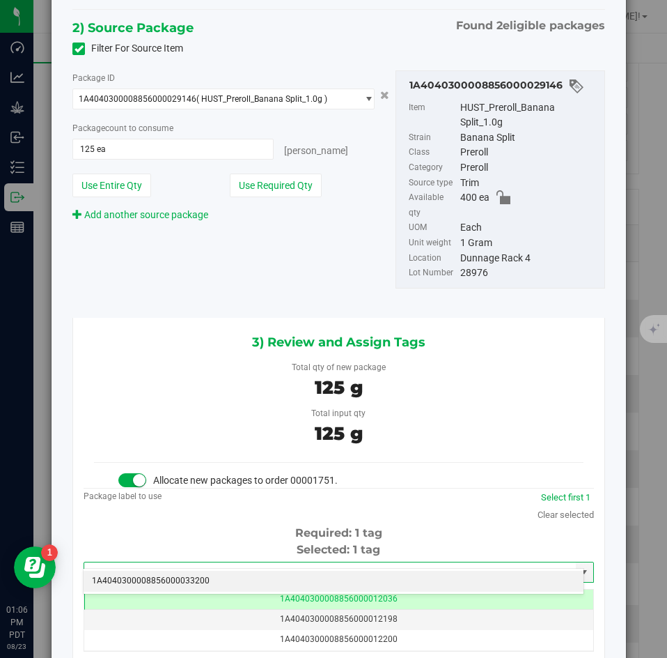
click at [235, 578] on li "1A4040300008856000033200" at bounding box center [334, 581] width 500 height 21
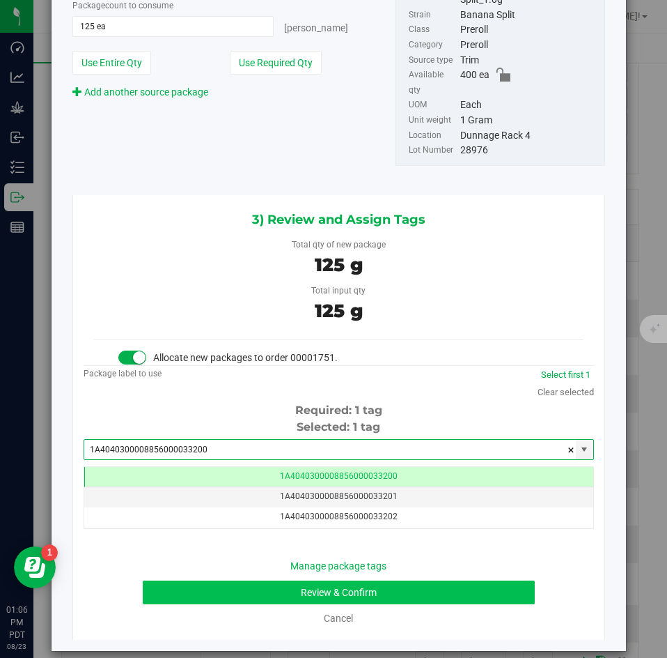
type input "1A4040300008856000033200"
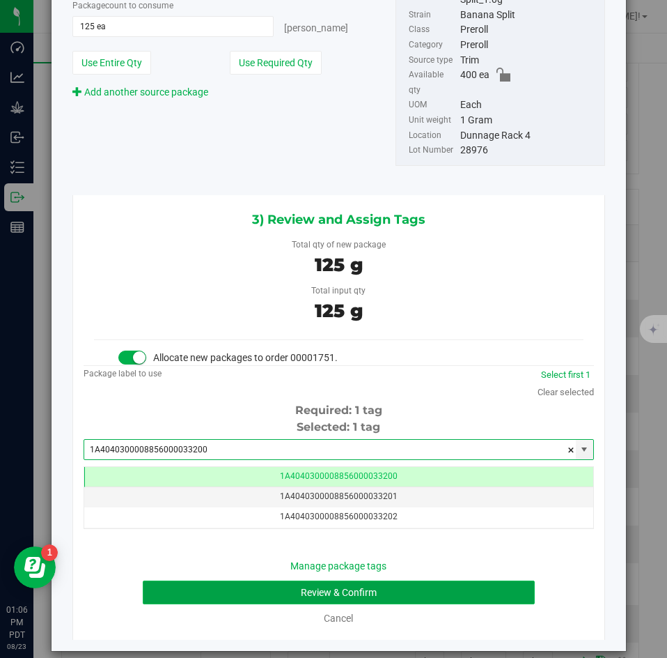
click at [235, 580] on button "Review & Confirm" at bounding box center [339, 592] width 392 height 24
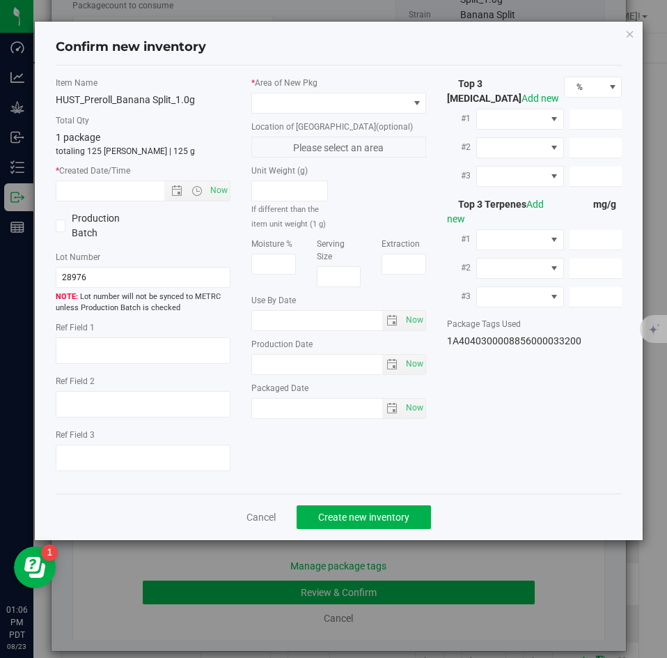
click at [278, 115] on div "* Area of New Pkg Location of New Pkg (optional) Please select an area Unit Wei…" at bounding box center [339, 251] width 196 height 349
click at [273, 109] on span at bounding box center [330, 103] width 156 height 20
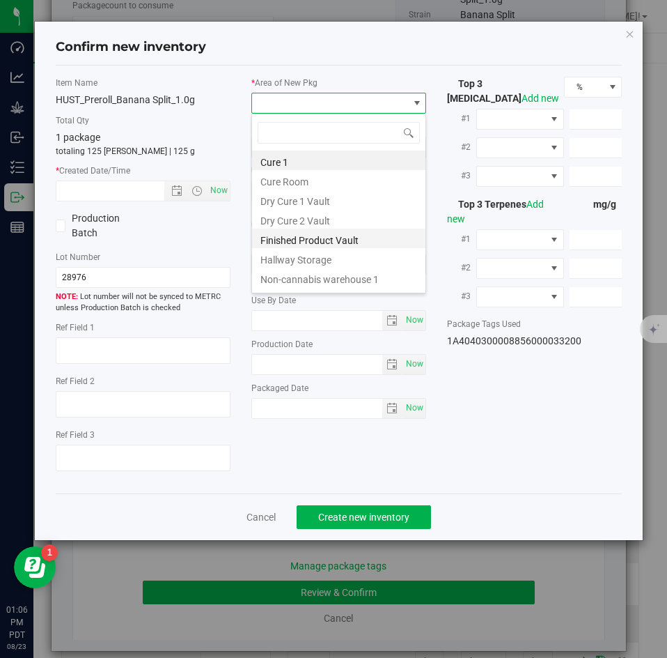
click at [270, 238] on li "Finished Product Vault" at bounding box center [338, 239] width 173 height 20
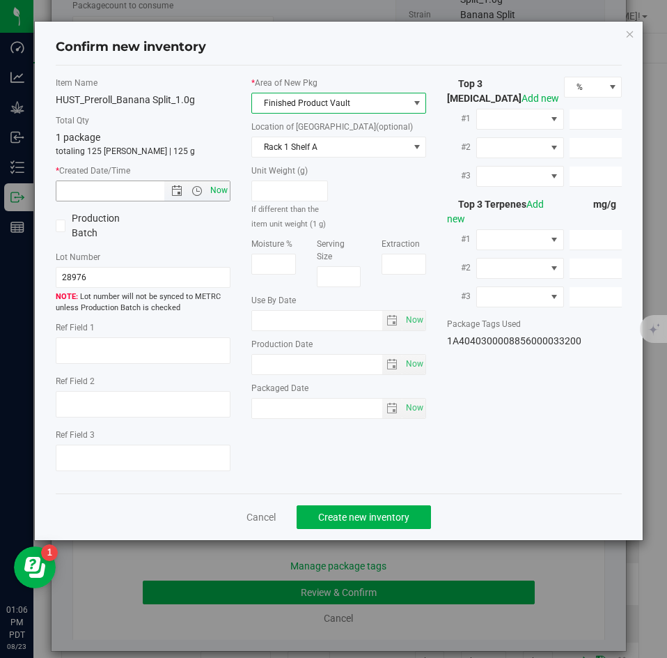
click at [226, 191] on span "Now" at bounding box center [220, 190] width 24 height 20
type input "8/23/2025 1:06 PM"
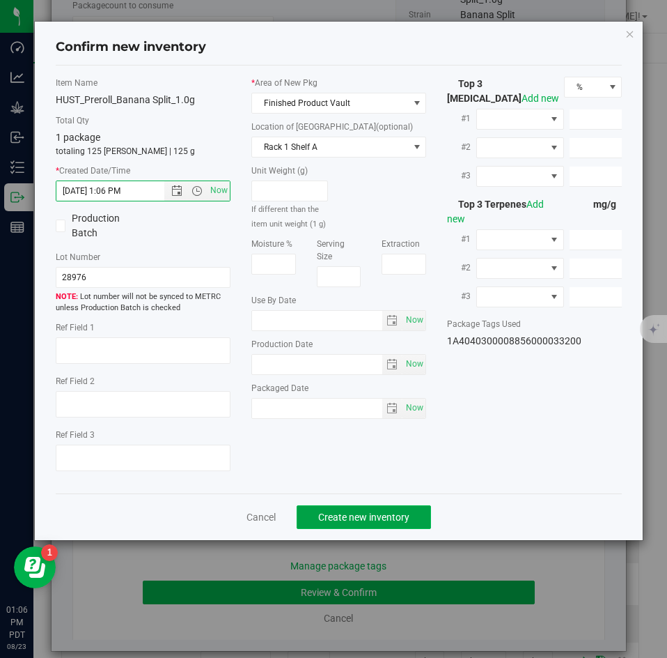
click at [358, 516] on span "Create new inventory" at bounding box center [363, 516] width 91 height 11
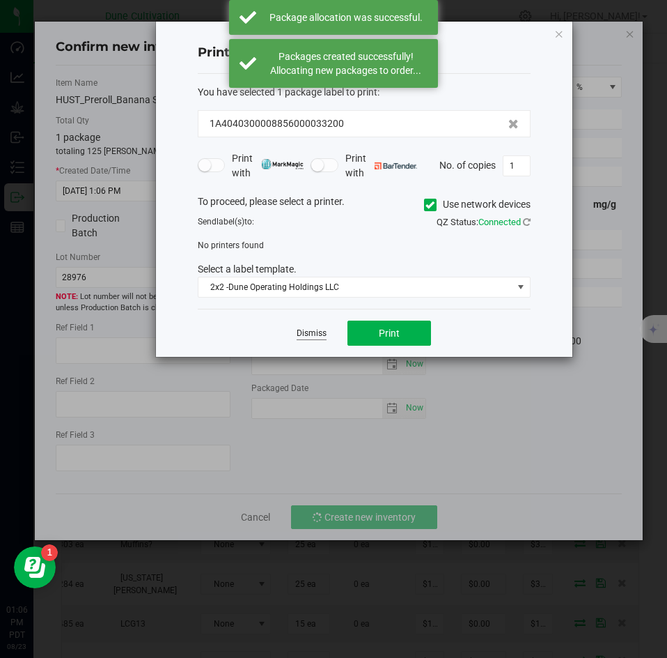
click at [309, 339] on link "Dismiss" at bounding box center [312, 333] width 30 height 12
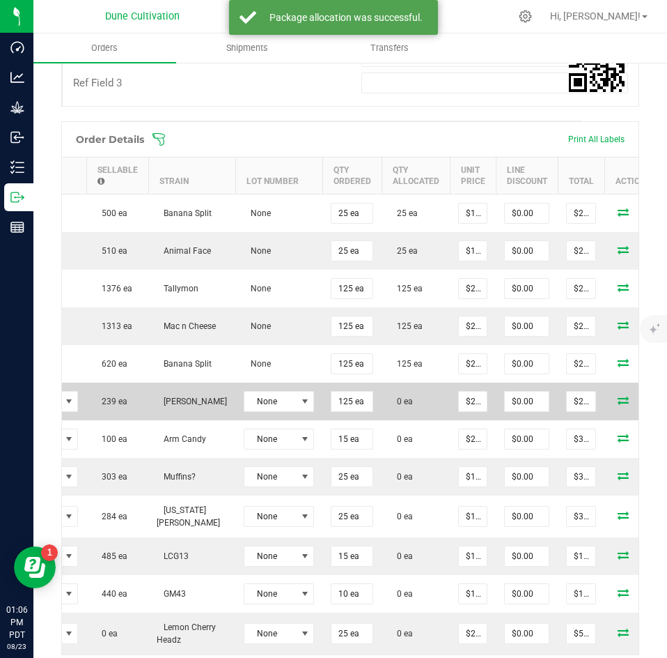
click at [613, 395] on td at bounding box center [647, 402] width 84 height 38
click at [618, 399] on icon at bounding box center [623, 400] width 11 height 8
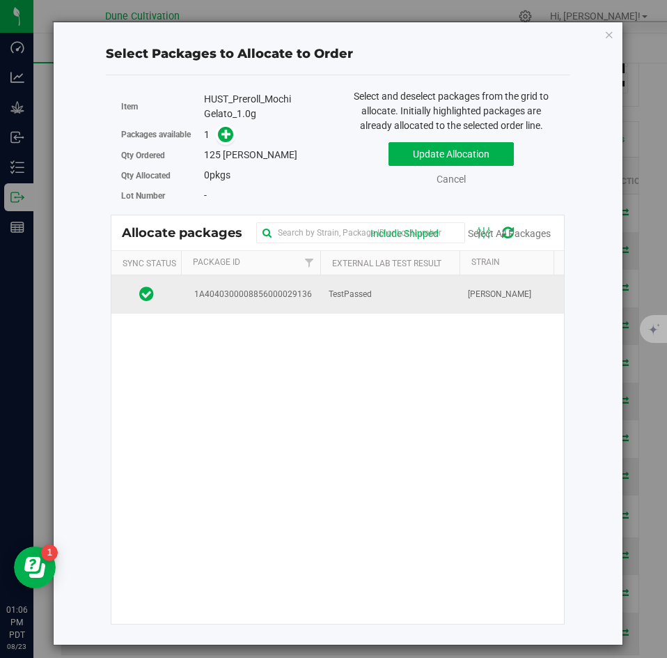
click at [349, 303] on td "TestPassed" at bounding box center [390, 294] width 139 height 38
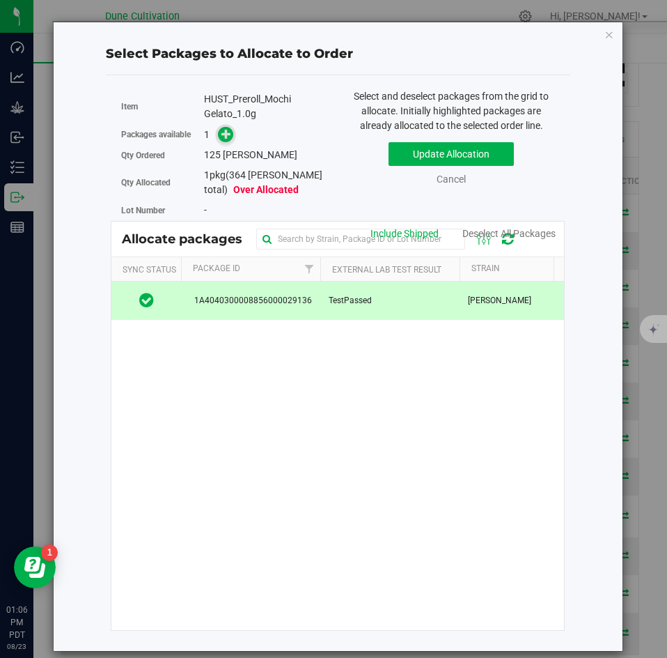
click at [228, 132] on icon at bounding box center [227, 134] width 10 height 10
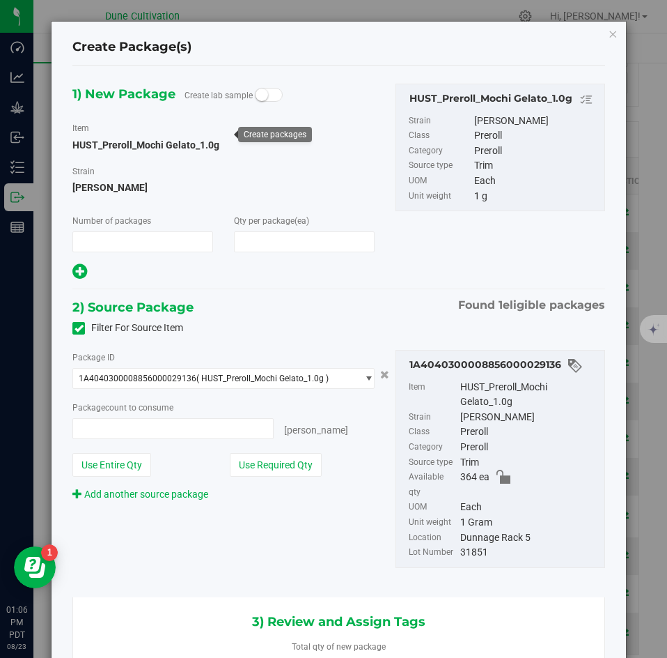
type input "1"
type input "125"
type input "125 ea"
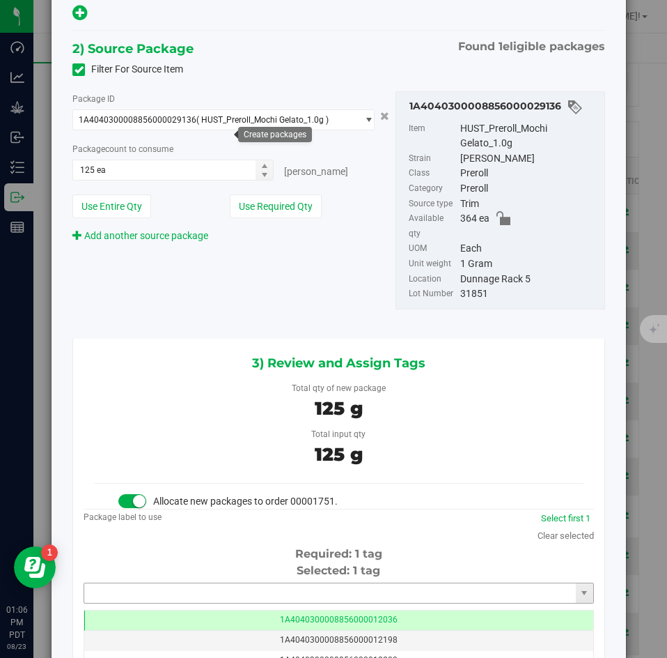
click at [297, 583] on input "text" at bounding box center [330, 593] width 492 height 20
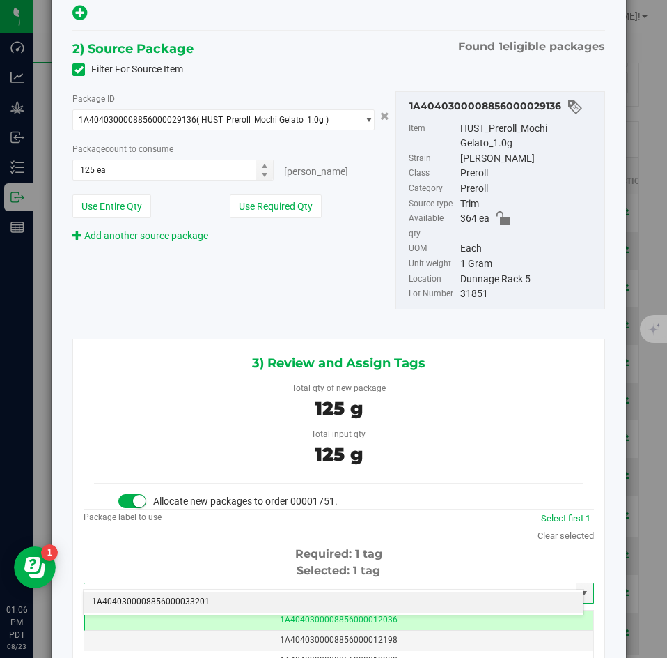
click at [291, 598] on li "1A4040300008856000033201" at bounding box center [334, 602] width 500 height 21
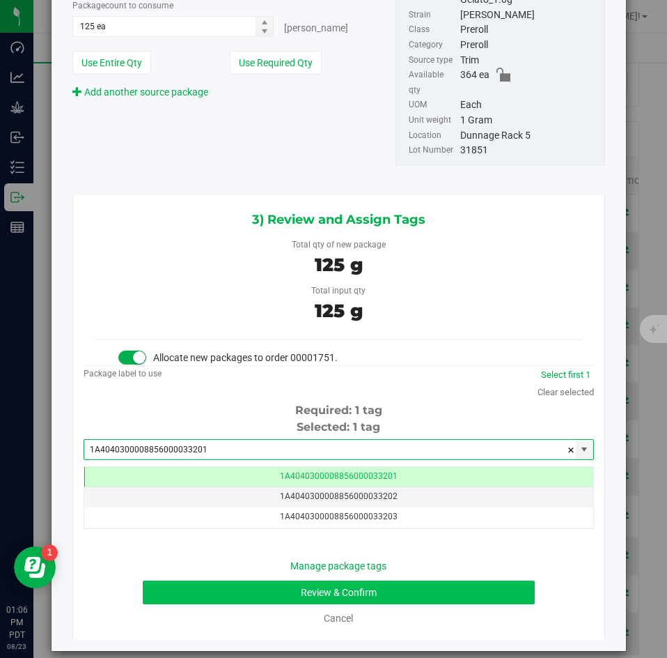
type input "1A4040300008856000033201"
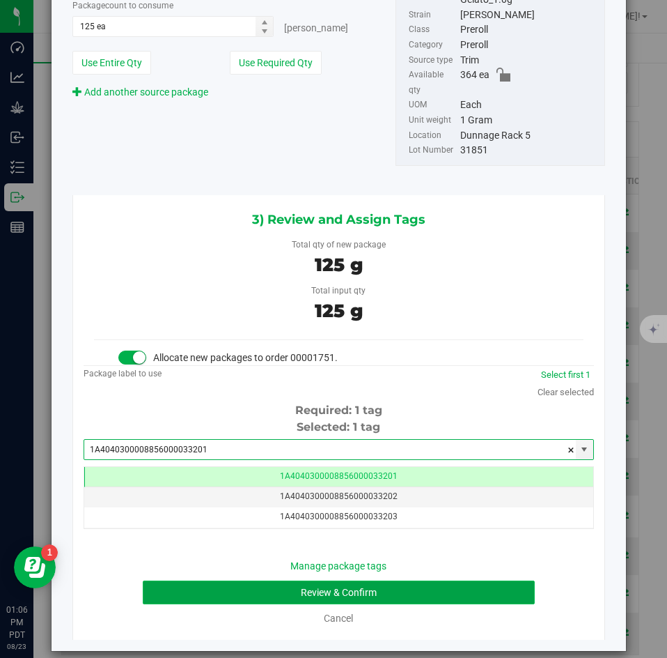
click at [276, 580] on button "Review & Confirm" at bounding box center [339, 592] width 392 height 24
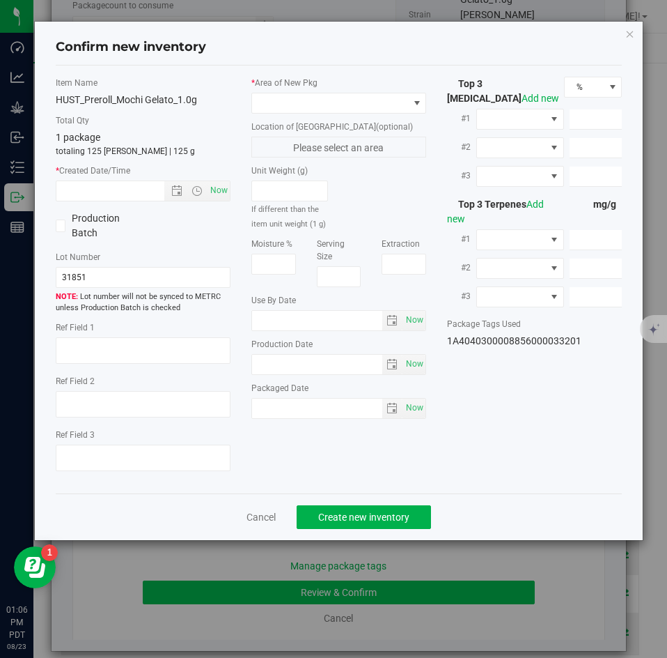
type textarea "21.0436%"
type textarea "LCG13"
type textarea "<LOQ"
type input "225.0650"
type input "13.0537"
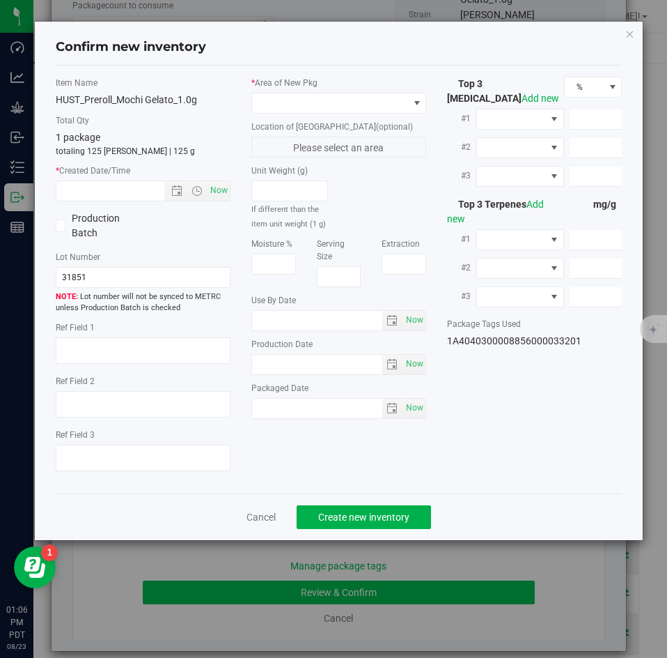
type input "7.4799"
type input "2.3860"
type input "1.5500"
type input "1.1140"
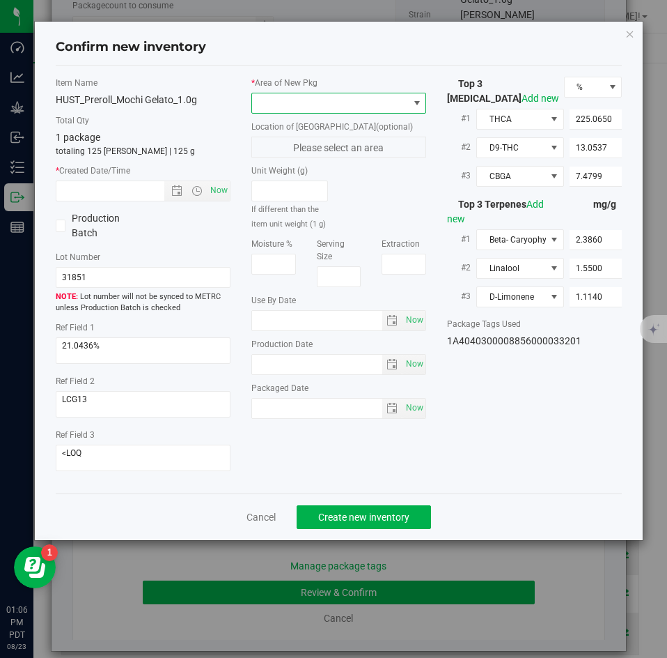
click at [265, 100] on span at bounding box center [330, 103] width 156 height 20
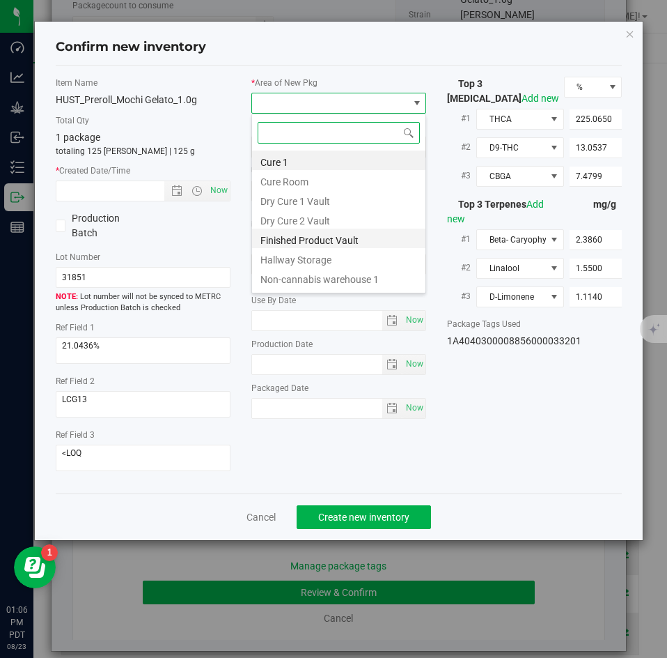
click at [276, 240] on li "Finished Product Vault" at bounding box center [338, 239] width 173 height 20
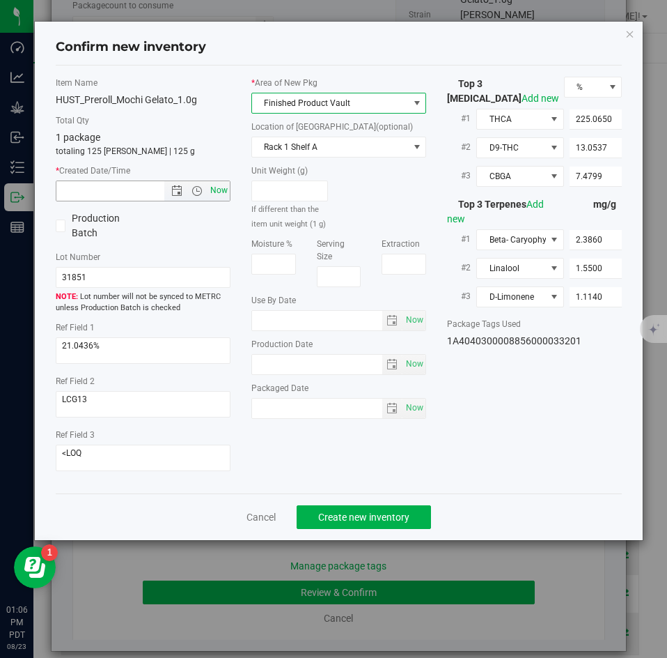
click at [219, 190] on span "Now" at bounding box center [220, 190] width 24 height 20
type input "8/23/2025 1:06 PM"
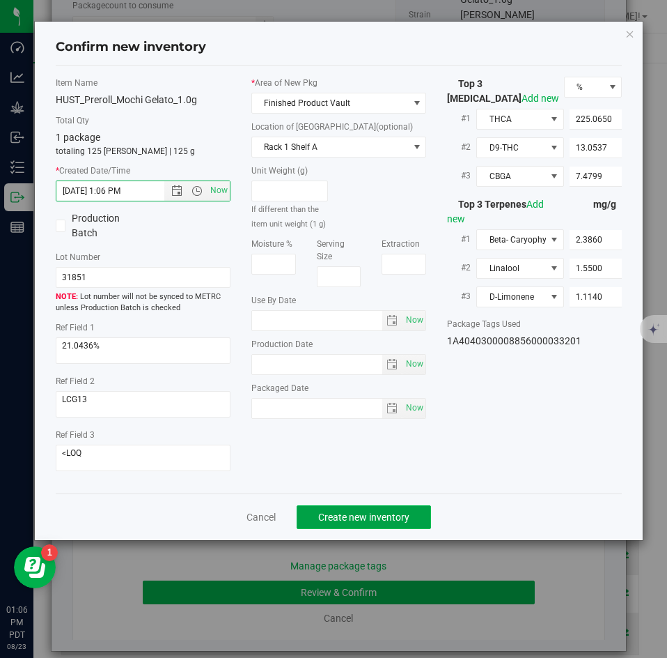
click at [334, 522] on span "Create new inventory" at bounding box center [363, 516] width 91 height 11
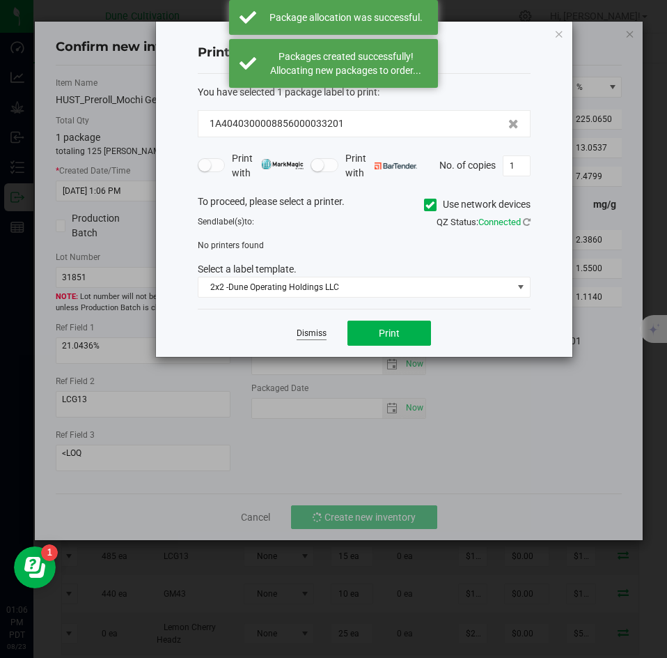
click at [311, 334] on link "Dismiss" at bounding box center [312, 333] width 30 height 12
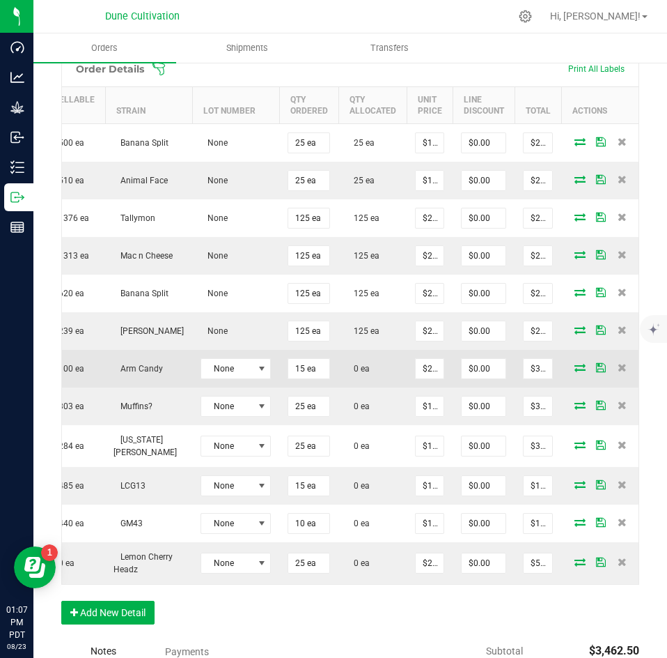
click at [575, 369] on icon at bounding box center [580, 367] width 11 height 8
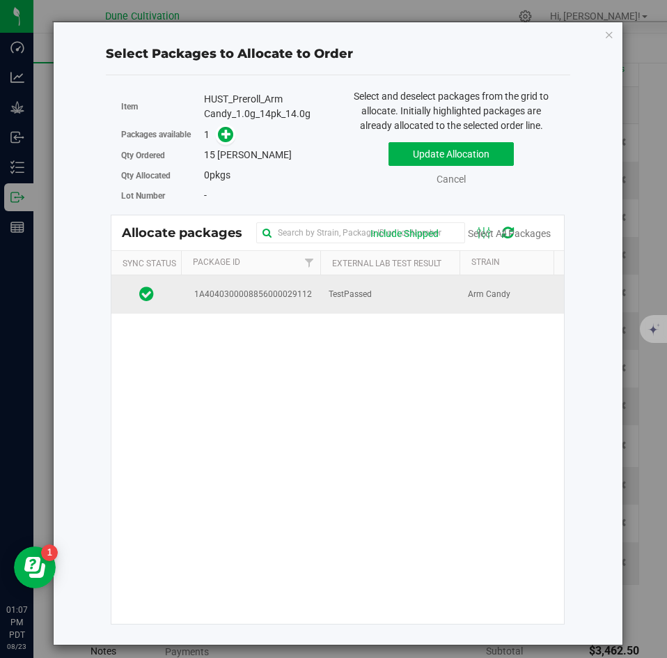
click at [398, 308] on td "TestPassed" at bounding box center [390, 294] width 139 height 38
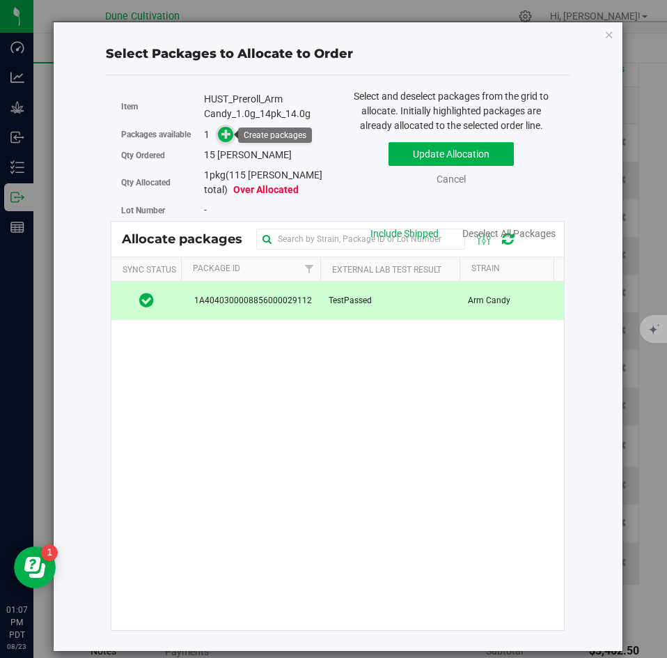
click at [223, 132] on icon at bounding box center [227, 134] width 10 height 10
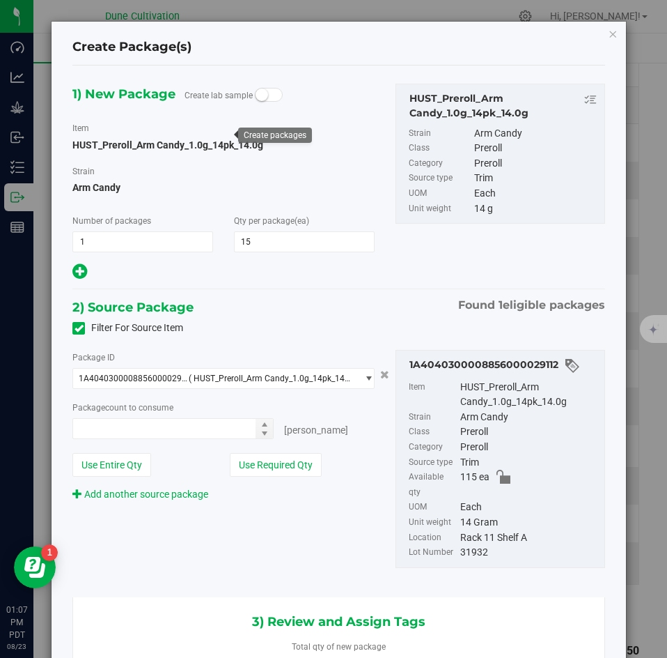
type input "15 ea"
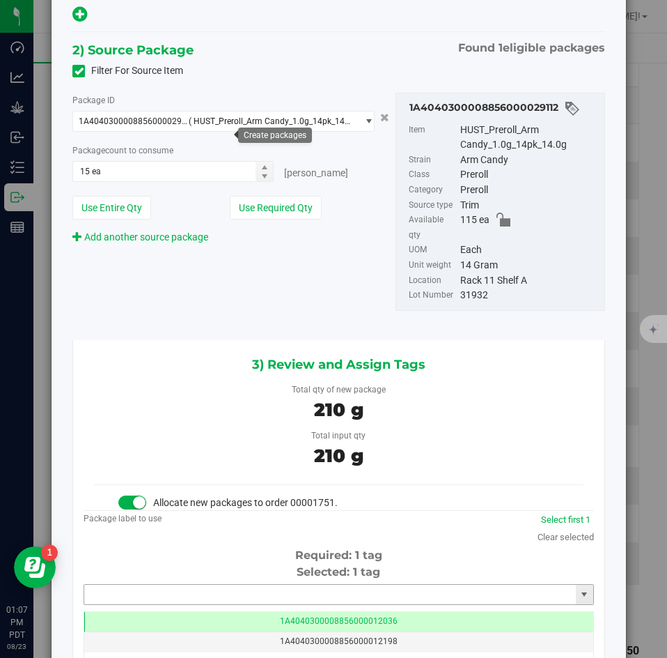
click at [318, 585] on input "text" at bounding box center [330, 595] width 492 height 20
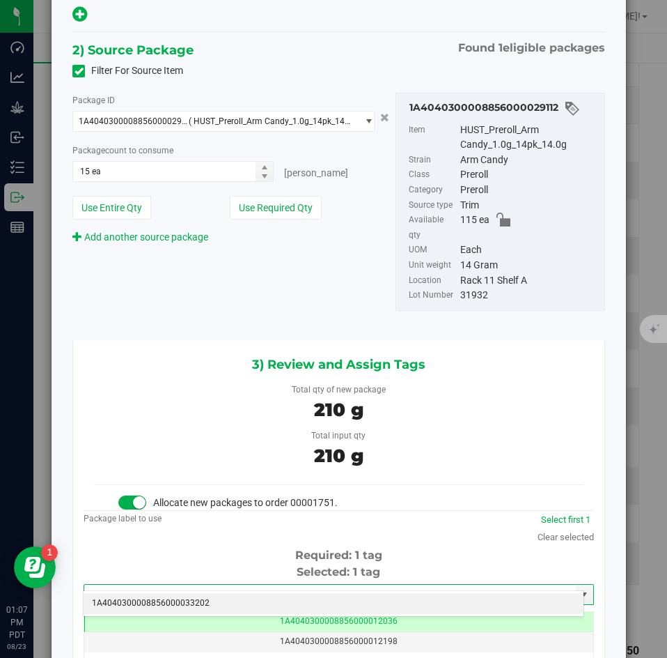
click at [316, 596] on li "1A4040300008856000033202" at bounding box center [334, 603] width 500 height 21
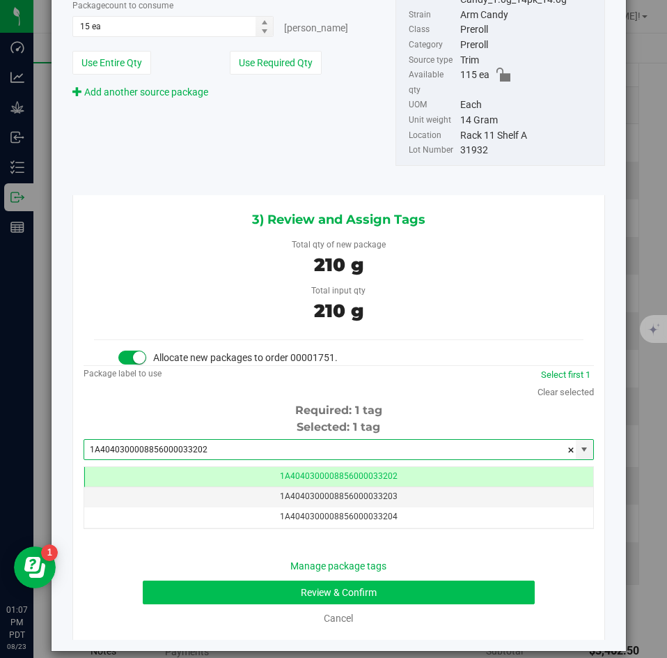
type input "1A4040300008856000033202"
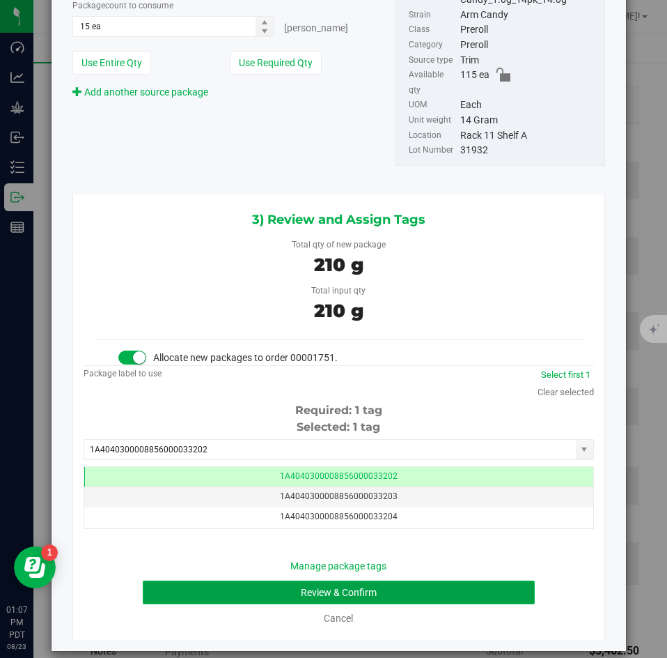
click at [340, 587] on button "Review & Confirm" at bounding box center [339, 592] width 392 height 24
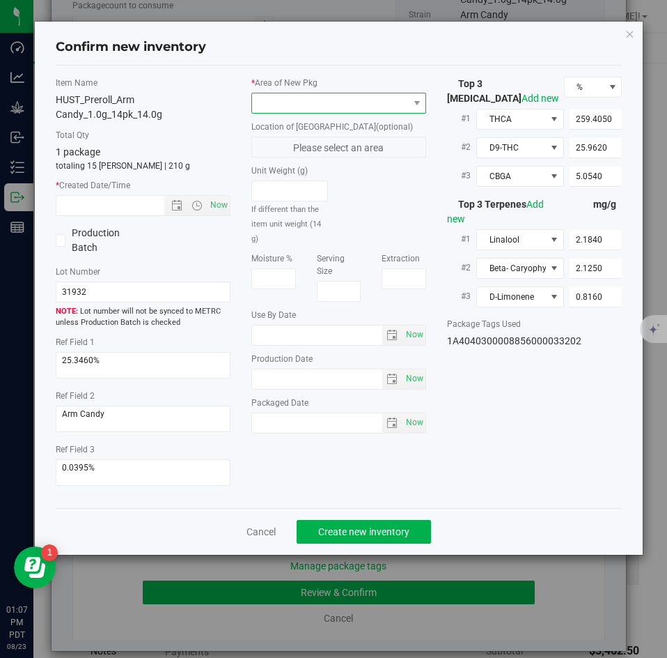
click at [284, 104] on span at bounding box center [330, 103] width 156 height 20
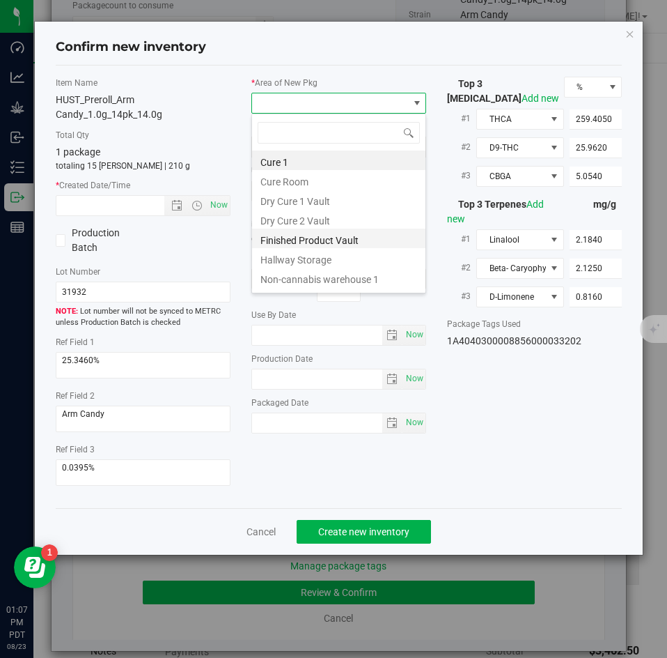
click at [277, 233] on li "Finished Product Vault" at bounding box center [338, 239] width 173 height 20
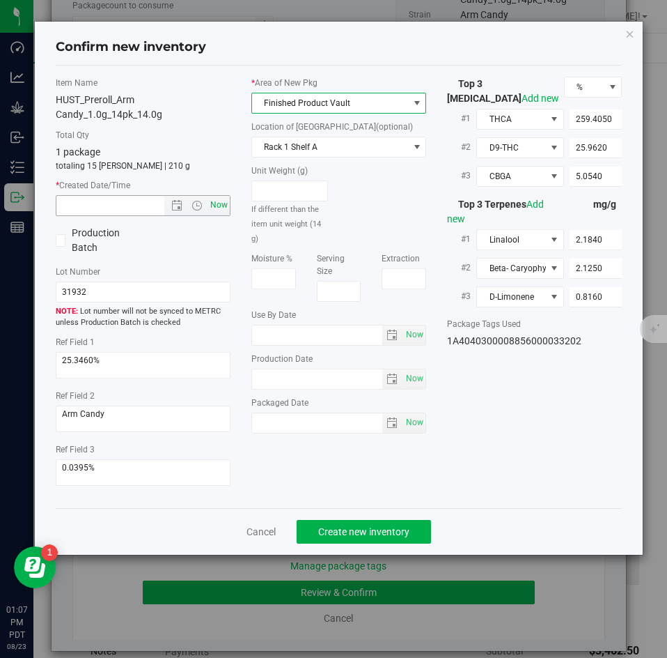
click at [220, 203] on span "Now" at bounding box center [220, 205] width 24 height 20
type input "8/23/2025 1:07 PM"
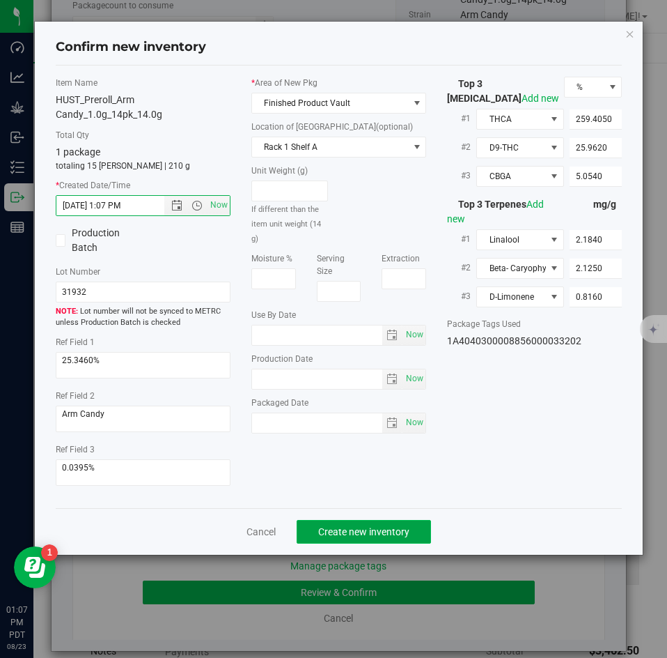
click at [342, 526] on span "Create new inventory" at bounding box center [363, 531] width 91 height 11
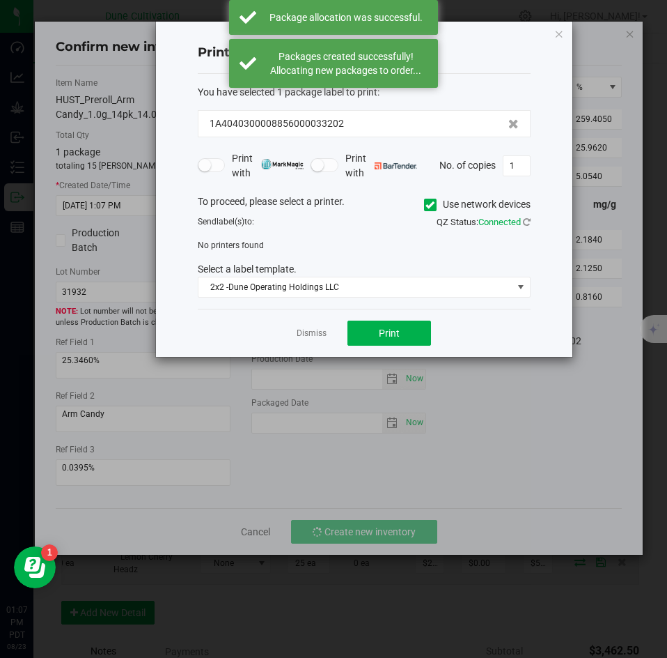
click at [311, 346] on div "Dismiss Print" at bounding box center [364, 333] width 333 height 48
click at [309, 331] on link "Dismiss" at bounding box center [312, 333] width 30 height 12
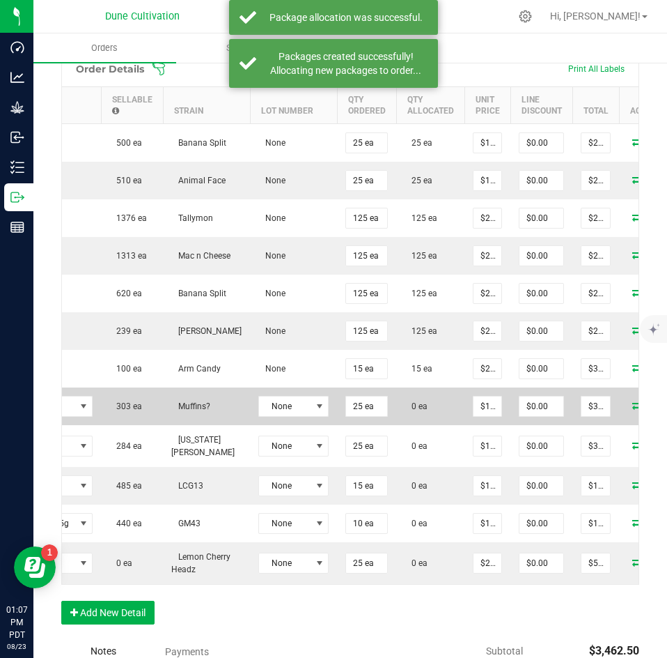
click at [633, 403] on icon at bounding box center [638, 405] width 11 height 8
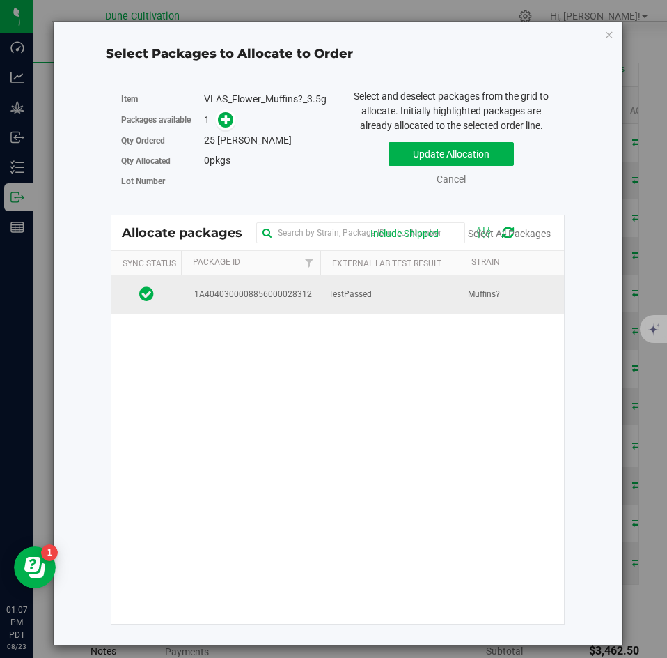
click at [352, 301] on td "TestPassed" at bounding box center [390, 294] width 139 height 38
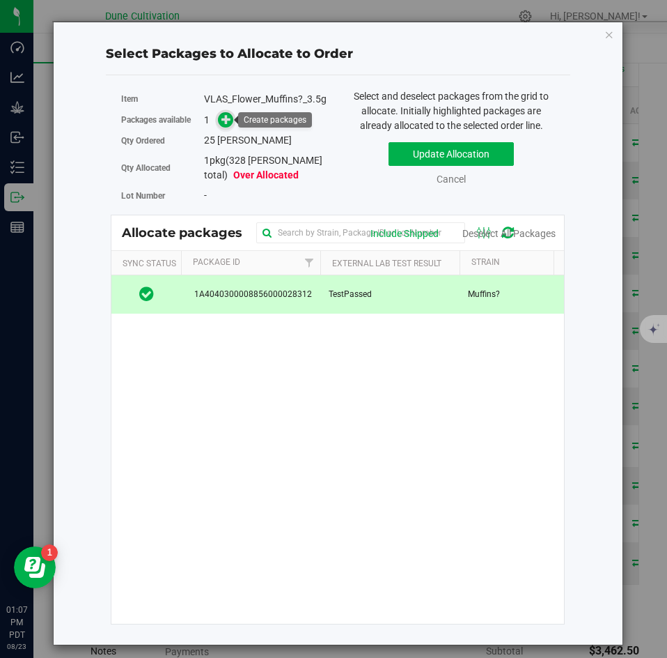
click at [224, 118] on icon at bounding box center [227, 119] width 10 height 10
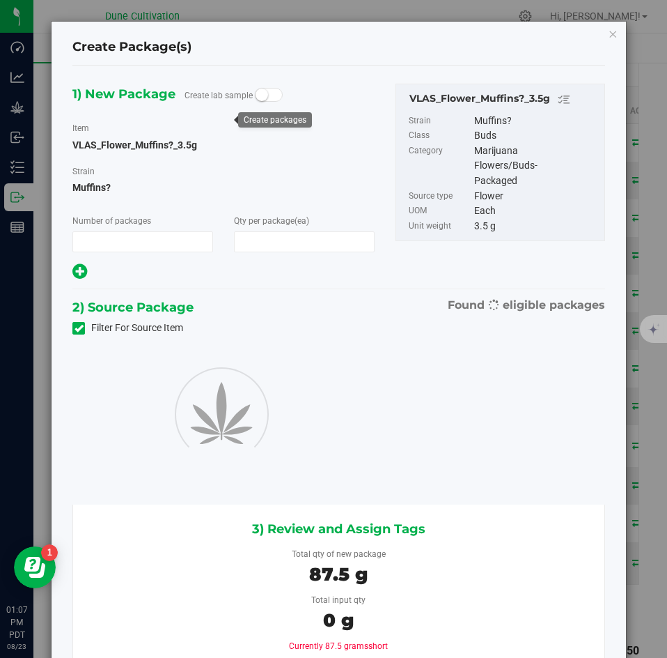
type input "1"
type input "25"
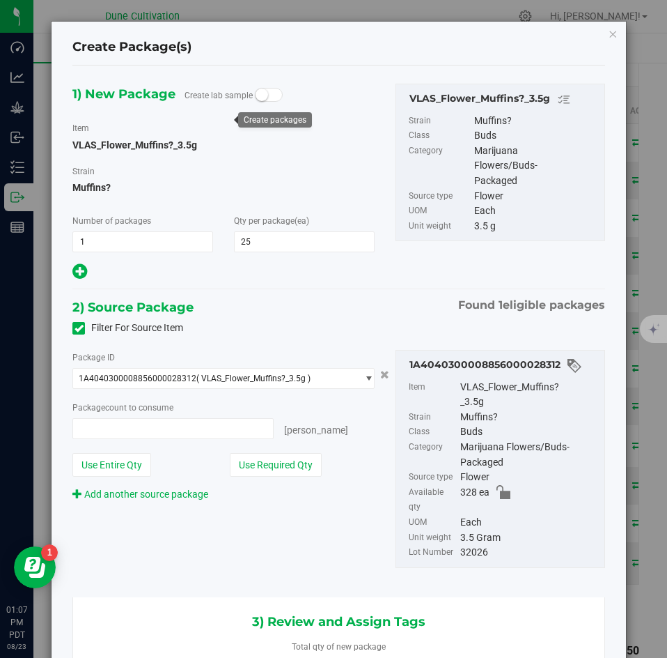
type input "25 ea"
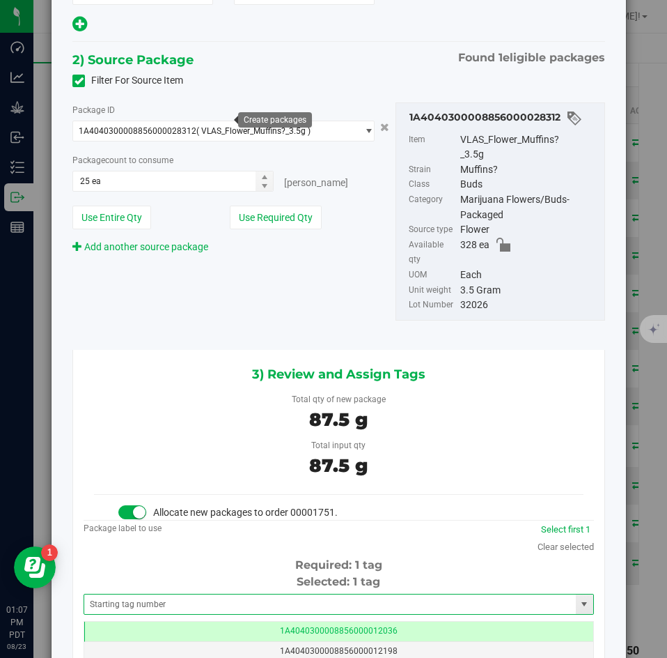
click at [278, 594] on span at bounding box center [339, 604] width 511 height 21
click at [273, 594] on input "text" at bounding box center [330, 604] width 492 height 20
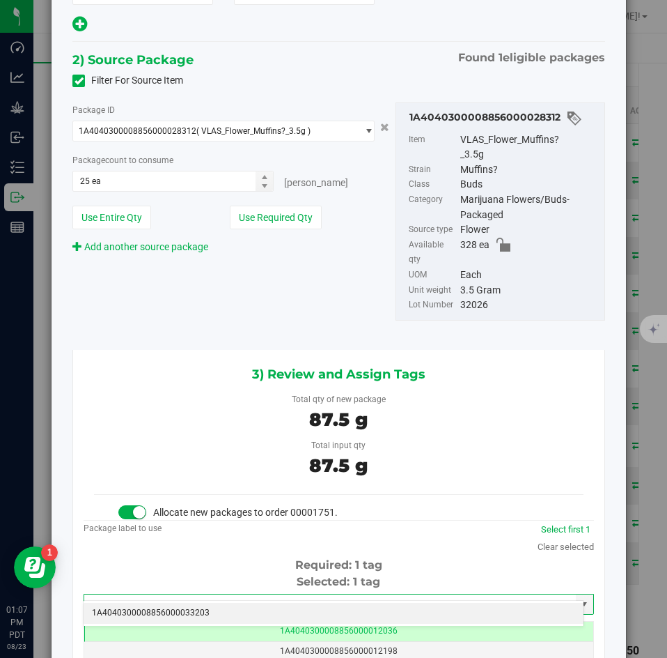
click at [247, 610] on li "1A4040300008856000033203" at bounding box center [334, 613] width 500 height 21
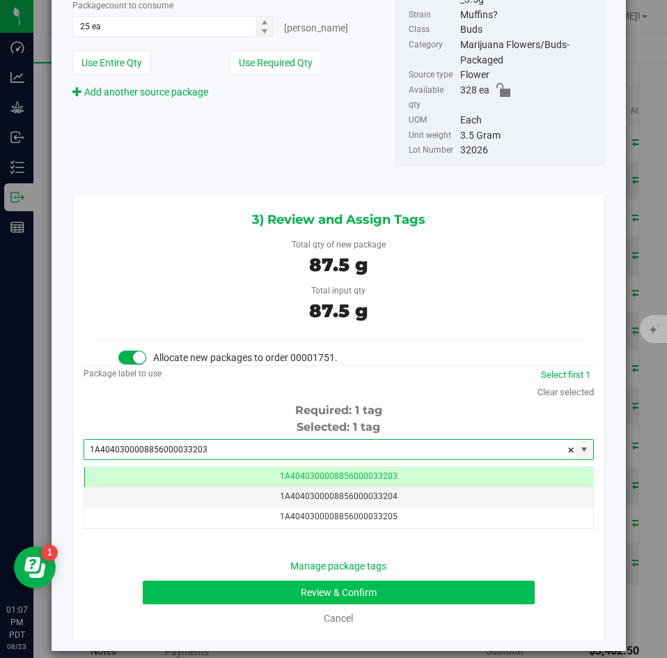
type input "1A4040300008856000033203"
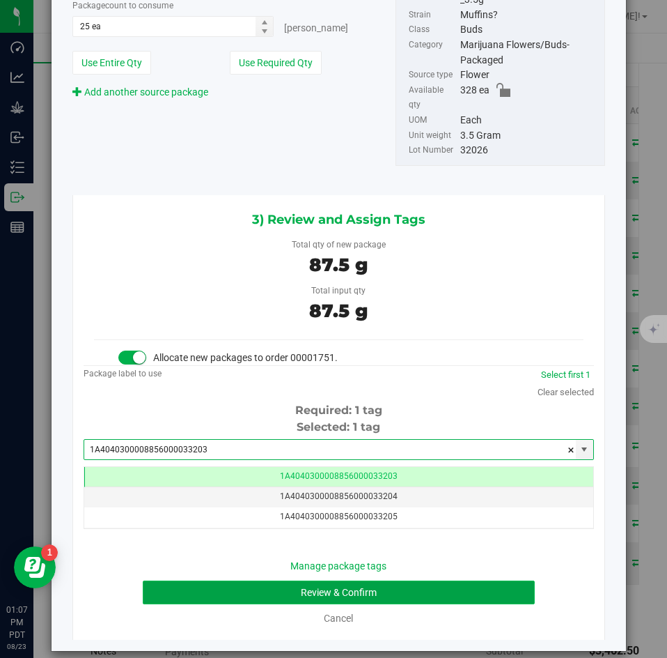
click at [258, 580] on button "Review & Confirm" at bounding box center [339, 592] width 392 height 24
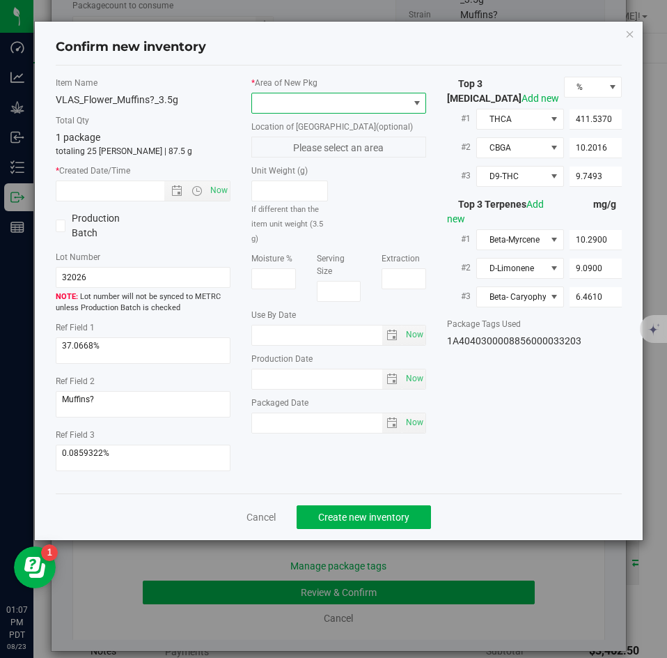
click at [296, 102] on span at bounding box center [330, 103] width 156 height 20
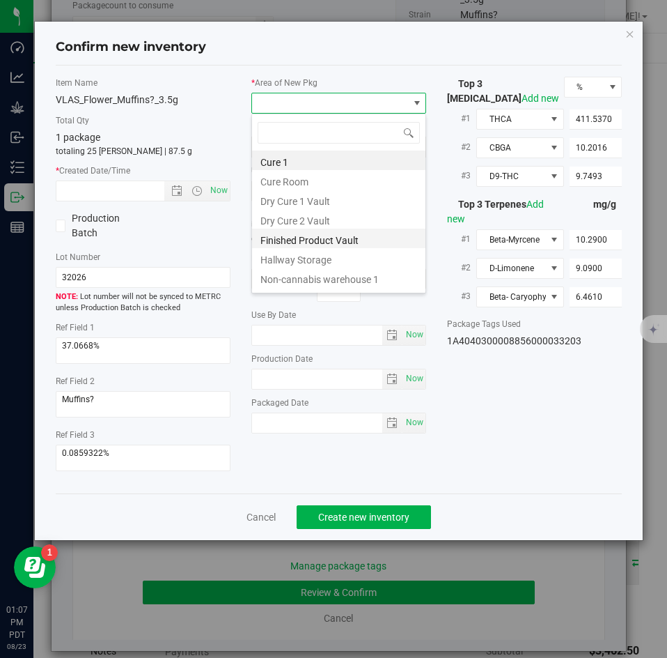
click at [286, 237] on li "Finished Product Vault" at bounding box center [338, 239] width 173 height 20
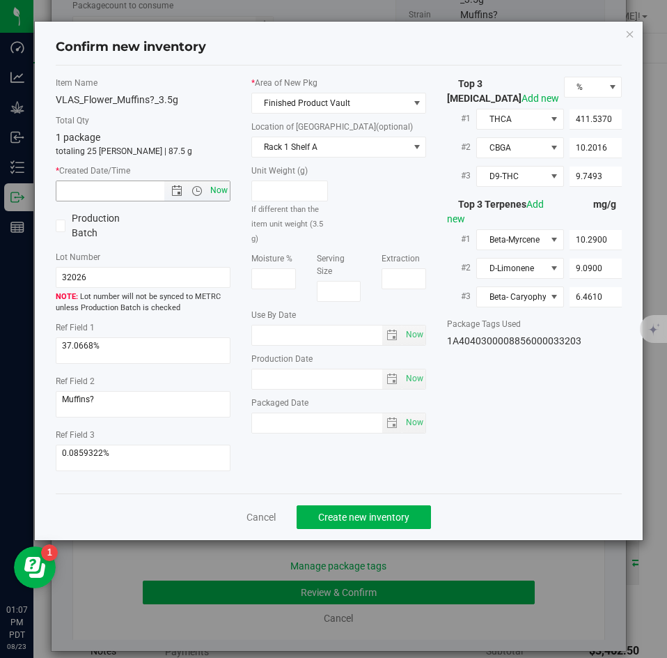
click at [226, 187] on span "Now" at bounding box center [220, 190] width 24 height 20
type input "8/23/2025 1:07 PM"
click at [337, 504] on div "Cancel Create new inventory" at bounding box center [339, 516] width 567 height 47
click at [334, 517] on span "Create new inventory" at bounding box center [363, 516] width 91 height 11
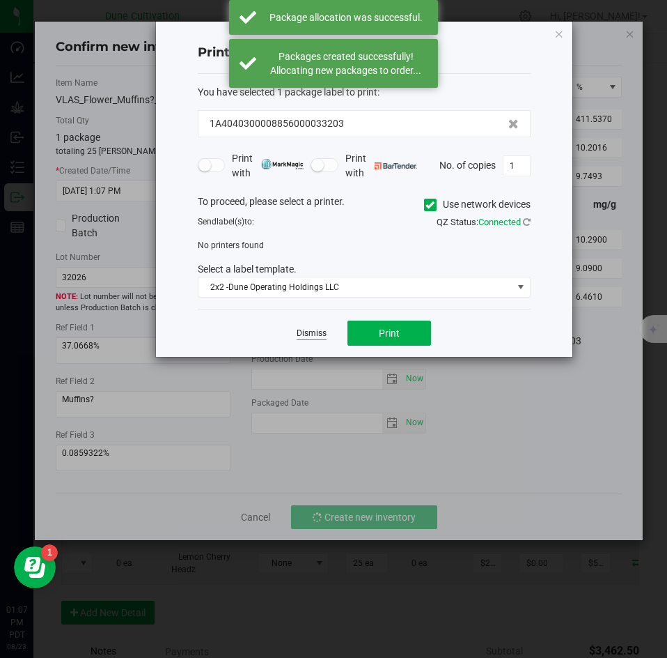
click at [314, 334] on link "Dismiss" at bounding box center [312, 333] width 30 height 12
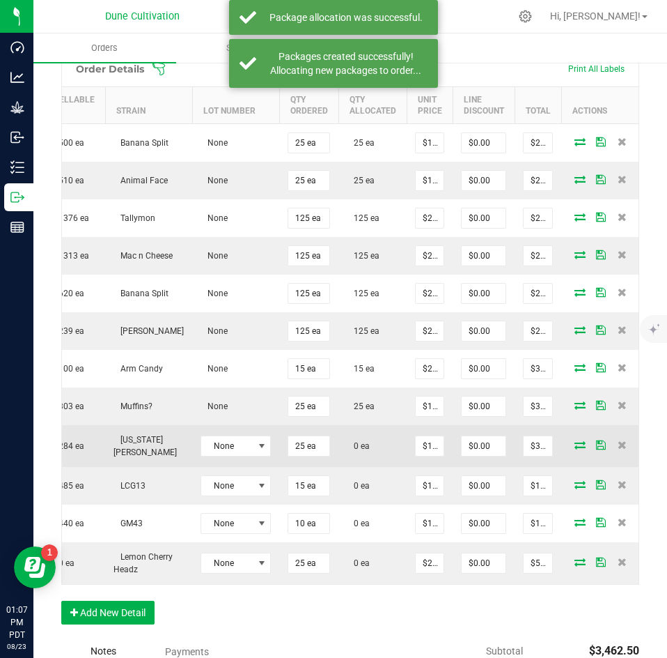
click at [575, 442] on icon at bounding box center [580, 444] width 11 height 8
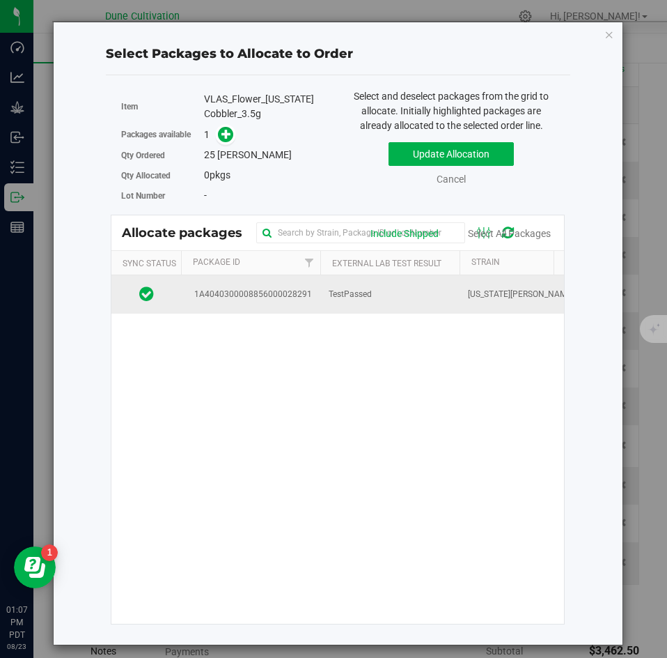
click at [413, 294] on td "TestPassed" at bounding box center [390, 294] width 139 height 38
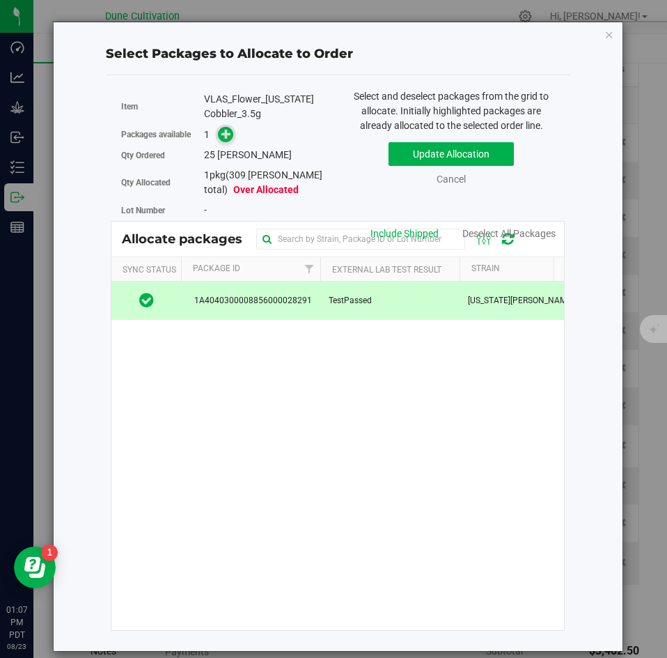
click at [224, 139] on icon at bounding box center [227, 134] width 10 height 10
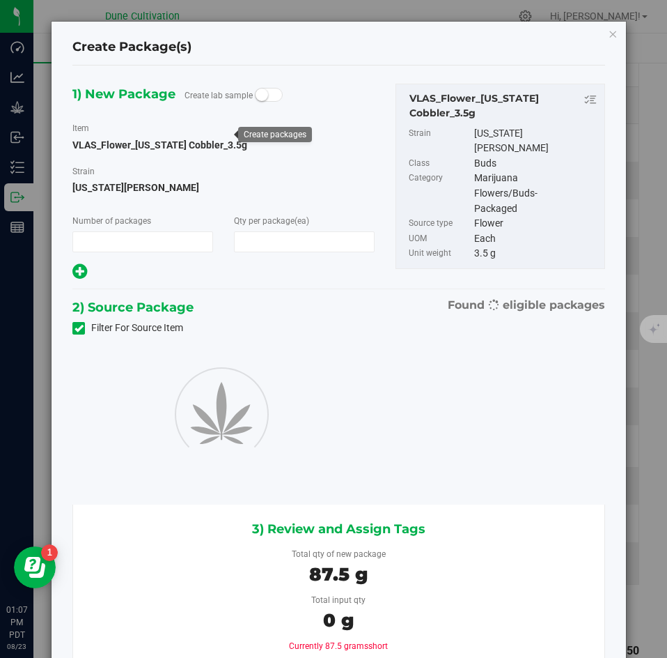
type input "1"
type input "25"
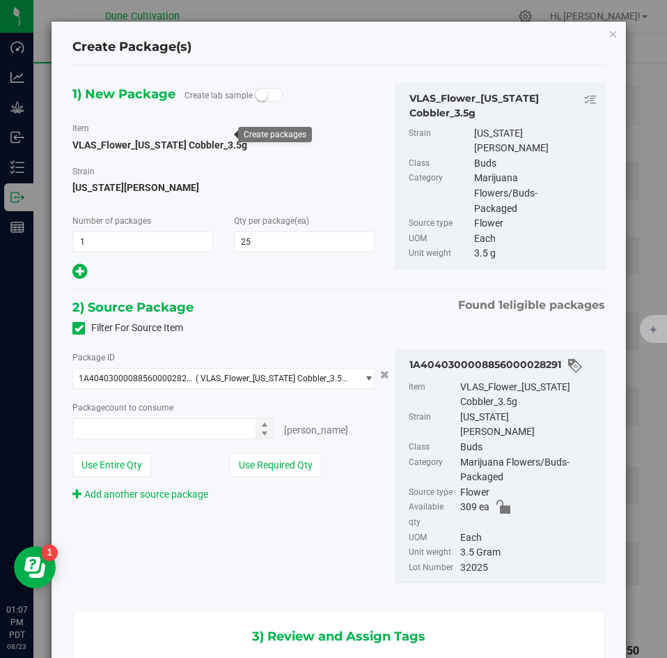
type input "25 ea"
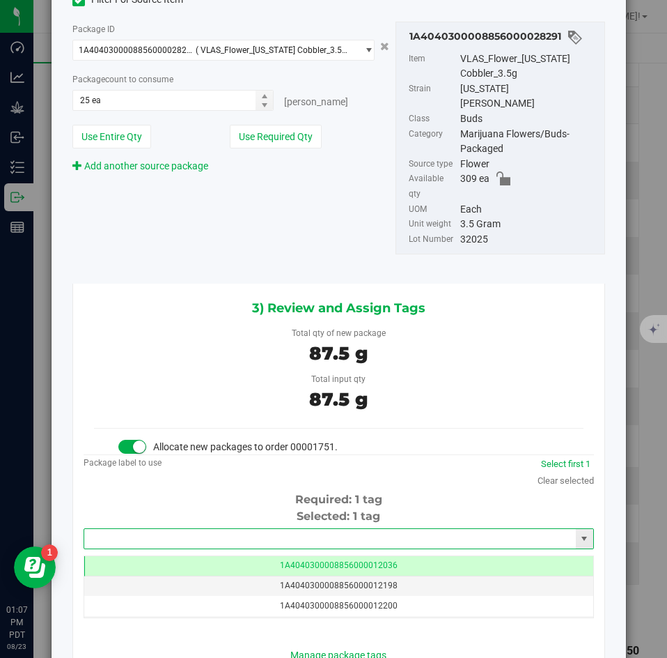
click at [321, 529] on input "text" at bounding box center [330, 539] width 492 height 20
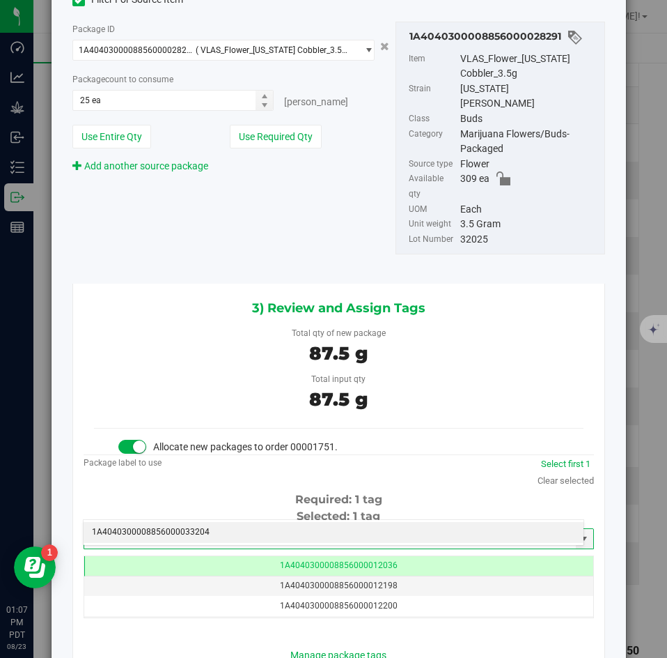
click at [309, 525] on li "1A4040300008856000033204" at bounding box center [334, 532] width 500 height 21
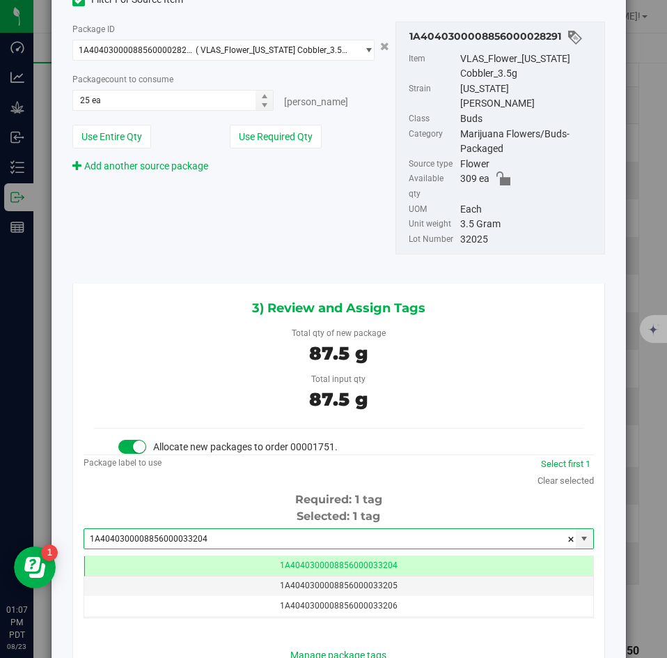
type input "1A4040300008856000033204"
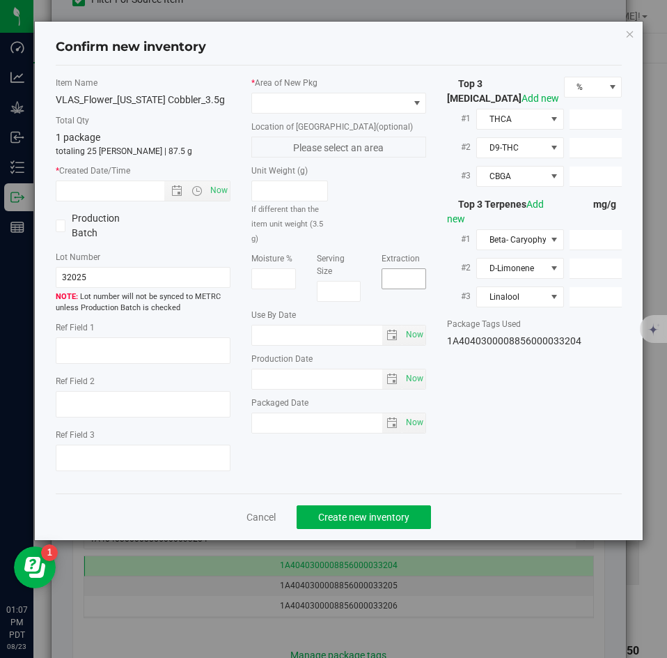
type textarea "24.7828%"
type textarea "[US_STATE][PERSON_NAME]"
type textarea "<LOQ"
type input "273.3800"
type input "8.0737"
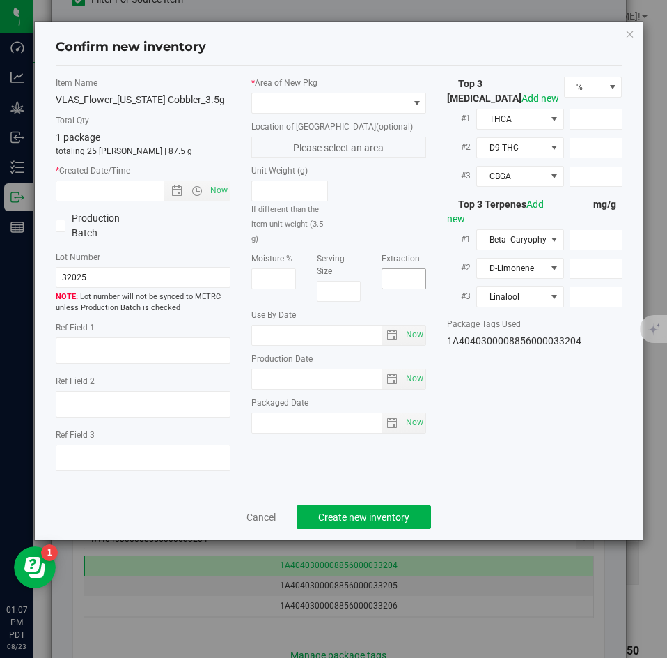
type input "6.8701"
type input "8.1270"
type input "6.8560"
type input "2.8160"
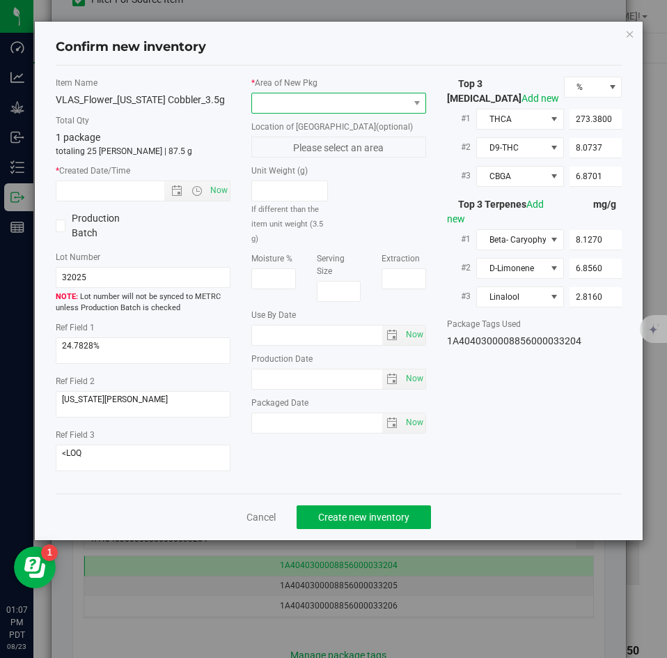
click at [315, 103] on span at bounding box center [330, 103] width 156 height 20
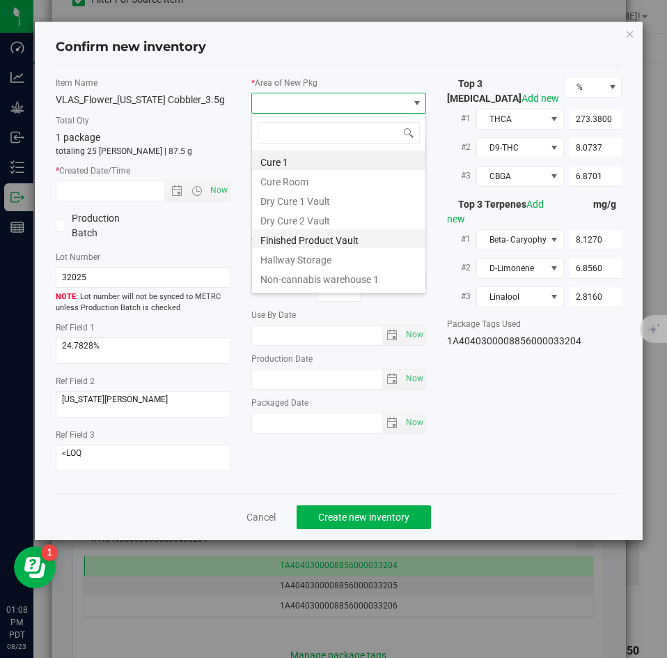
click at [291, 235] on li "Finished Product Vault" at bounding box center [338, 239] width 173 height 20
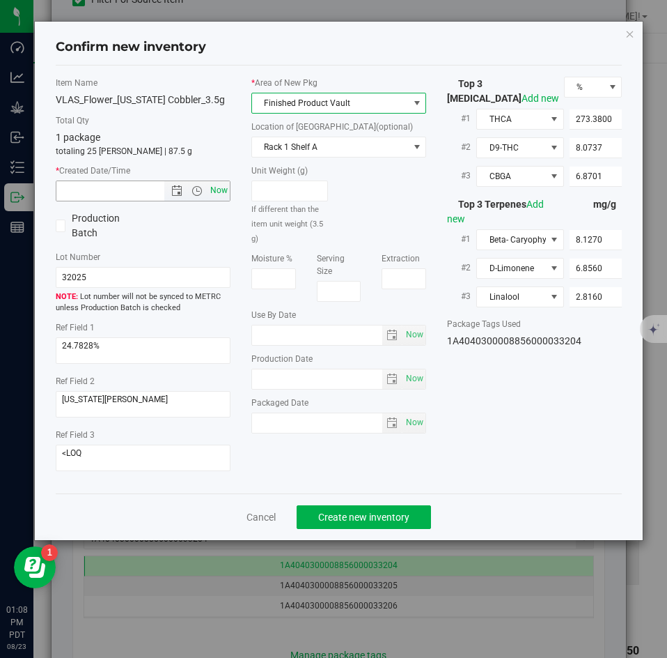
click at [221, 190] on span "Now" at bounding box center [220, 190] width 24 height 20
type input "[DATE] 1:08 PM"
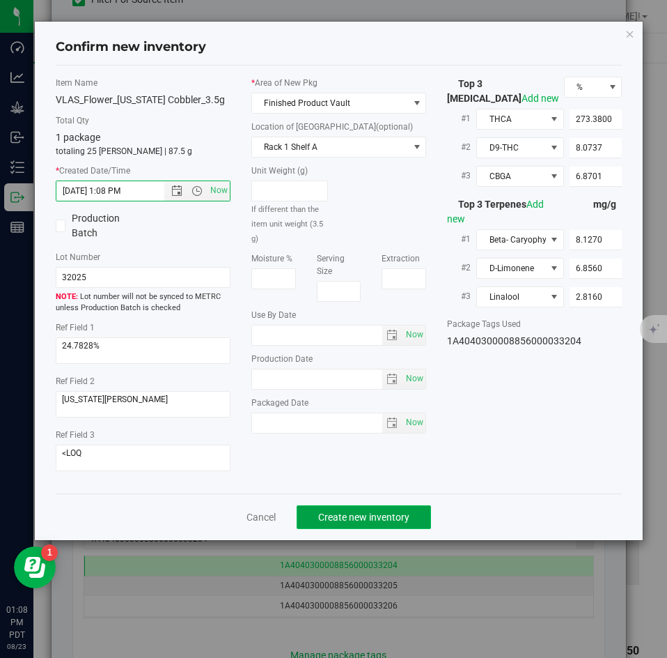
click at [321, 509] on button "Create new inventory" at bounding box center [364, 517] width 134 height 24
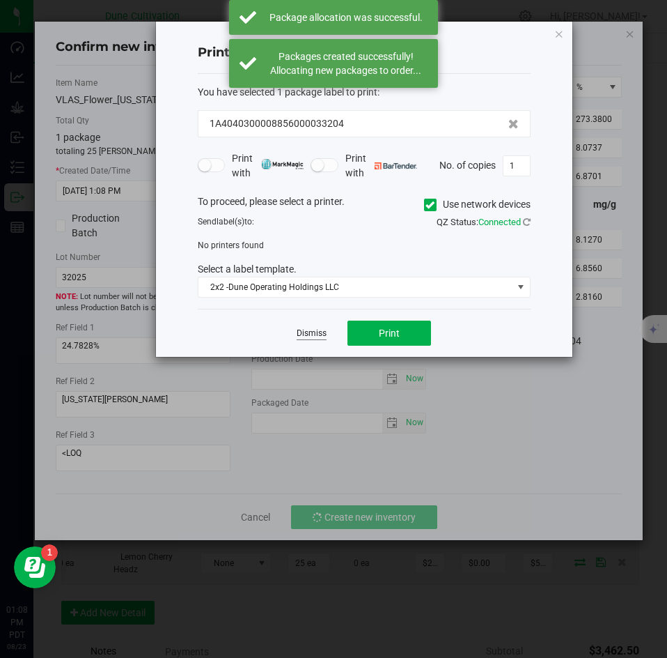
click at [313, 339] on link "Dismiss" at bounding box center [312, 333] width 30 height 12
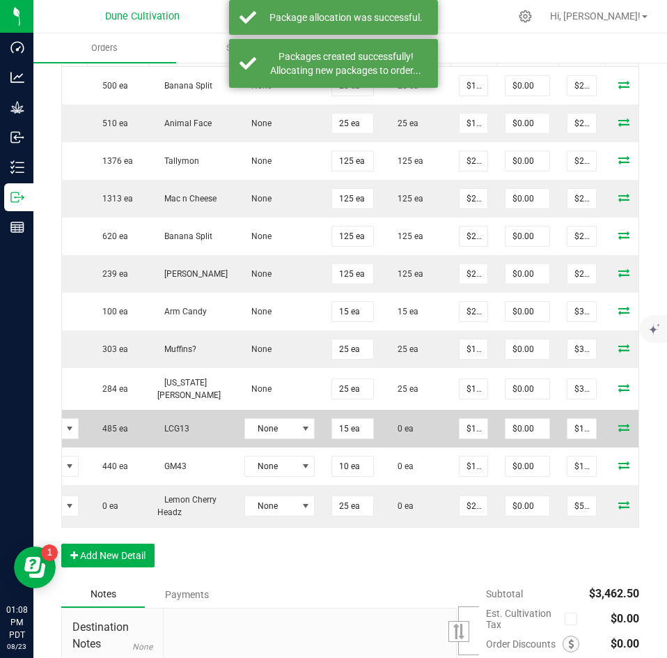
click at [619, 426] on icon at bounding box center [624, 427] width 11 height 8
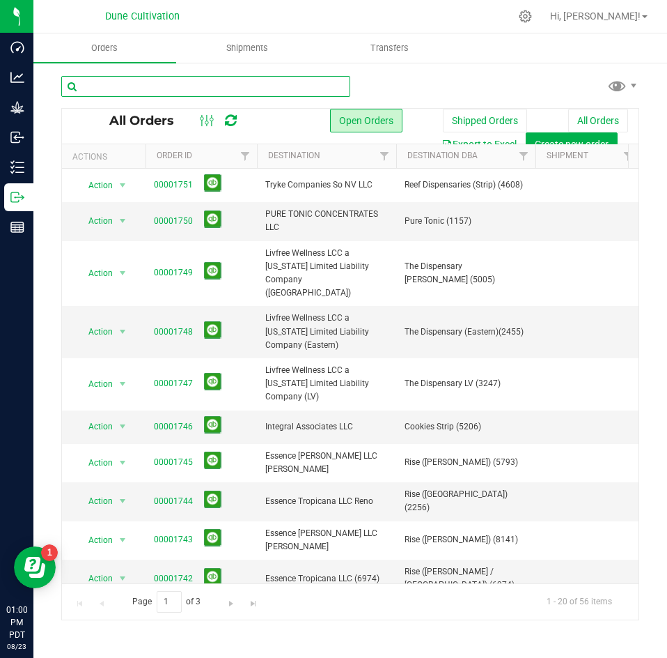
click at [118, 84] on input "text" at bounding box center [205, 86] width 289 height 21
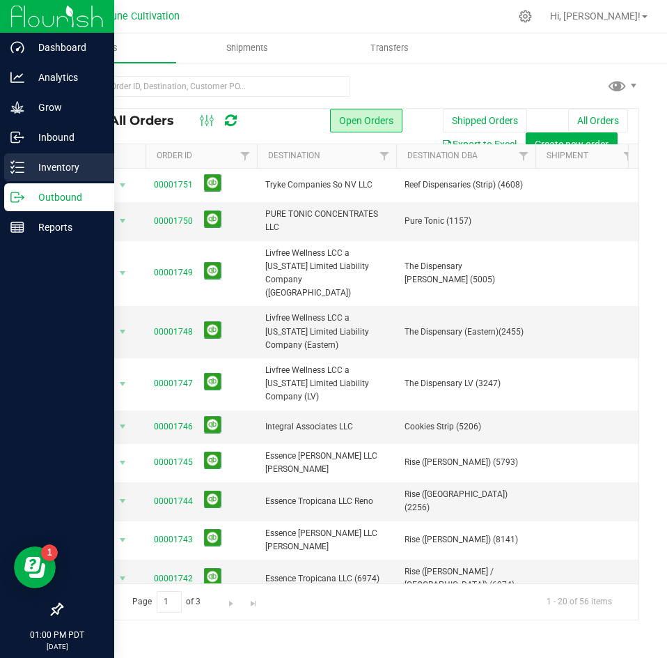
click at [19, 167] on icon at bounding box center [17, 167] width 14 height 14
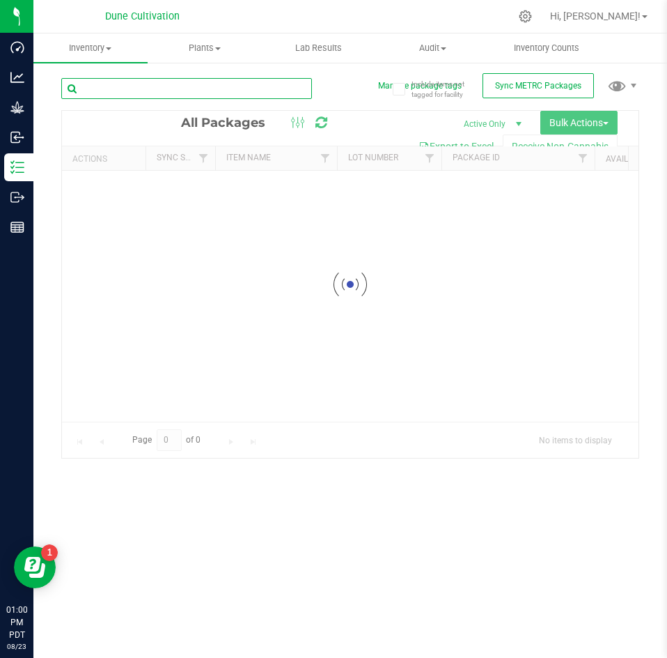
click at [183, 84] on input "text" at bounding box center [186, 88] width 251 height 21
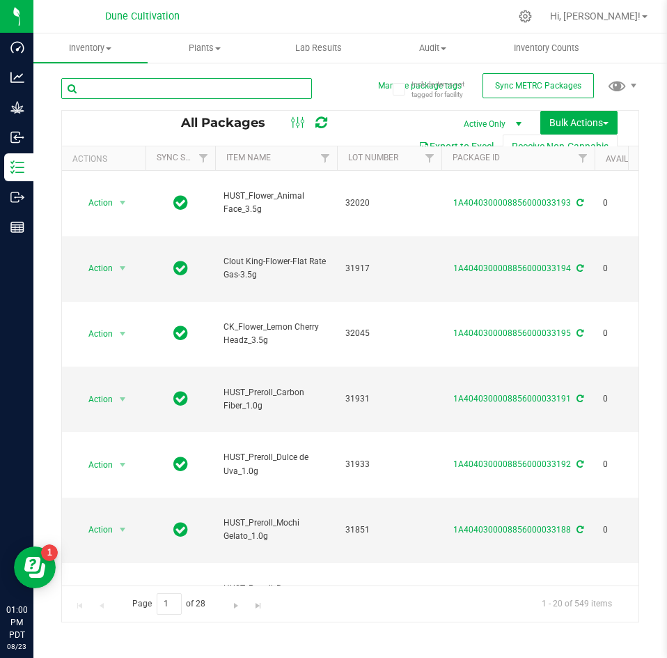
click at [183, 84] on input "text" at bounding box center [186, 88] width 251 height 21
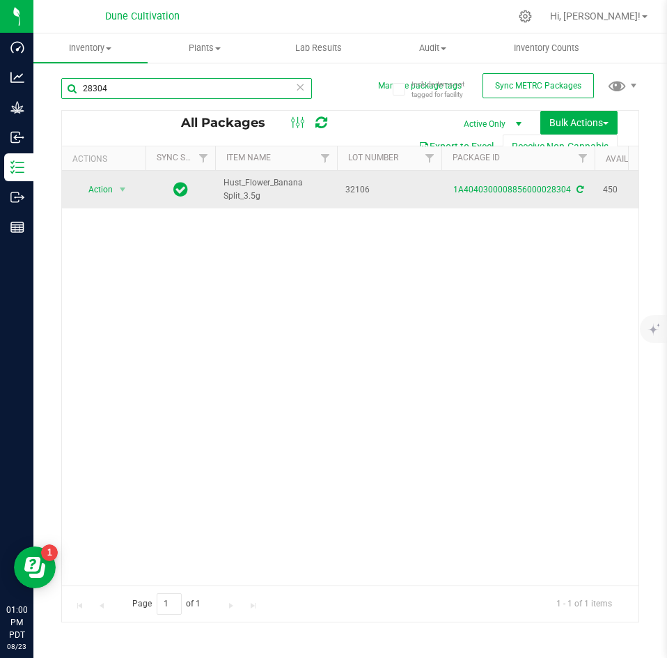
type input "28304"
drag, startPoint x: 261, startPoint y: 196, endPoint x: 219, endPoint y: 189, distance: 42.5
click at [219, 189] on td "Hust_Flower_Banana Split_3.5g" at bounding box center [276, 190] width 122 height 38
copy span "Hust_Flower_Banana Split_3.5g"
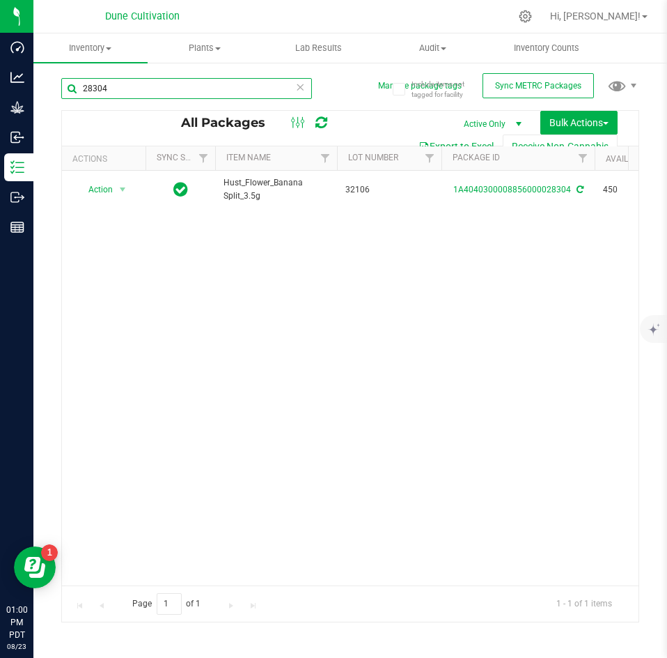
drag, startPoint x: 150, startPoint y: 93, endPoint x: 68, endPoint y: 87, distance: 83.1
click at [68, 87] on input "28304" at bounding box center [186, 88] width 251 height 21
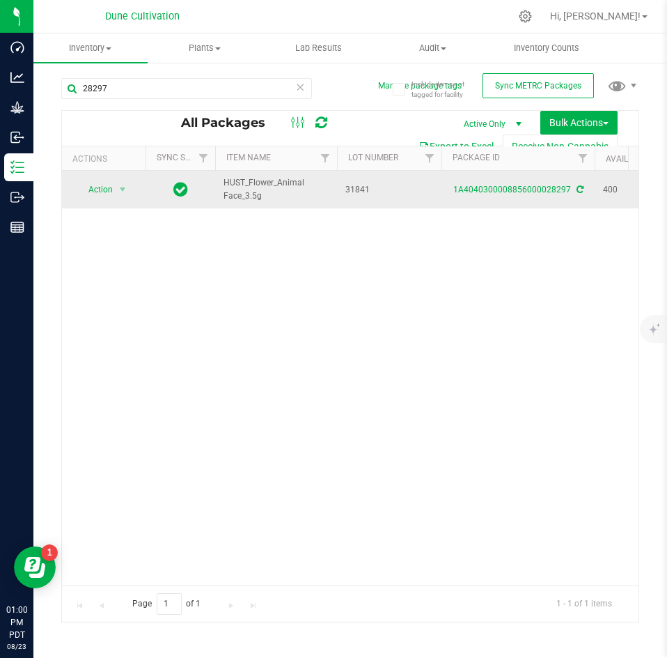
drag, startPoint x: 265, startPoint y: 198, endPoint x: 217, endPoint y: 184, distance: 50.1
click at [217, 184] on td "HUST_Flower_Animal Face_3.5g" at bounding box center [276, 190] width 122 height 38
copy span "HUST_Flower_Animal Face_3.5g"
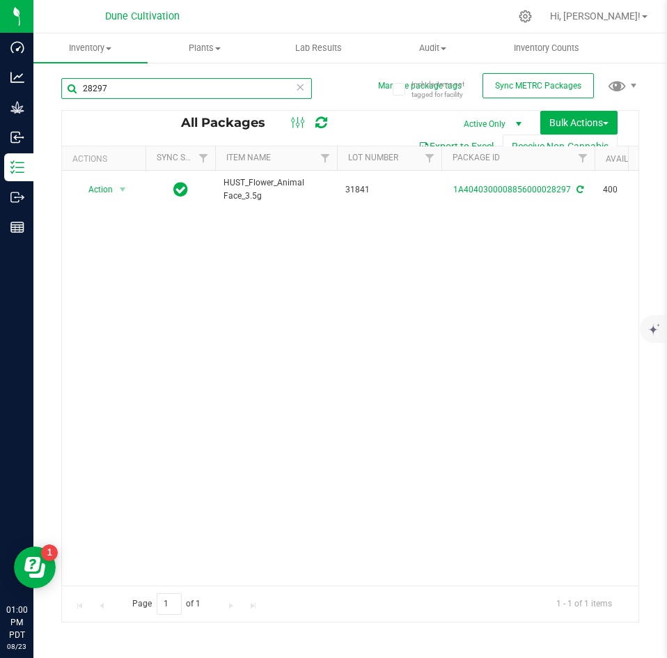
drag, startPoint x: 130, startPoint y: 92, endPoint x: 58, endPoint y: 84, distance: 72.2
click at [58, 84] on div "Include items not tagged for facility Manage package tags Sync METRC Packages 2…" at bounding box center [350, 273] width 634 height 425
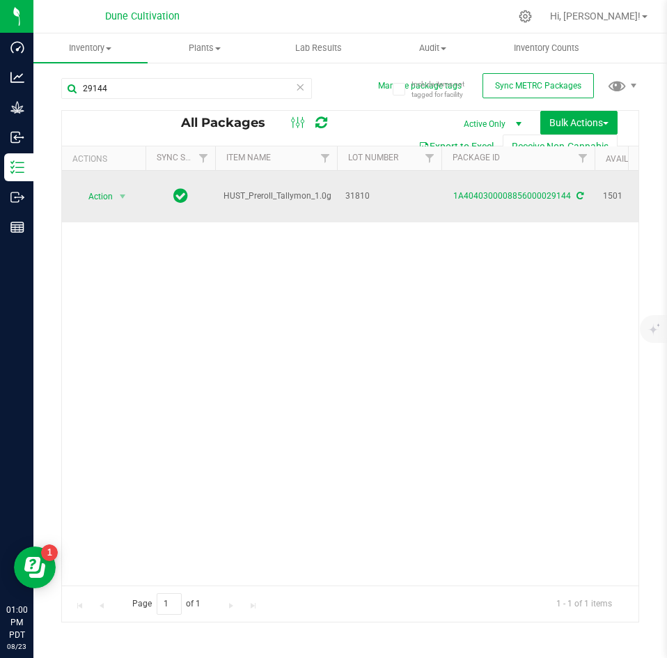
drag, startPoint x: 331, startPoint y: 193, endPoint x: 227, endPoint y: 203, distance: 104.3
click at [227, 203] on td "HUST_Preroll_Tallymon_1.0g" at bounding box center [276, 197] width 122 height 52
copy span "HUST_Preroll_Tallymon_1.0g"
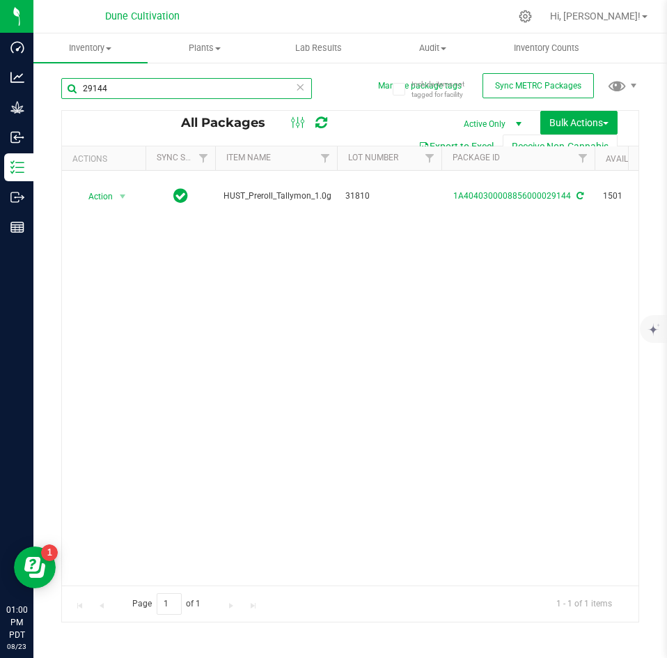
drag, startPoint x: 124, startPoint y: 87, endPoint x: 68, endPoint y: 91, distance: 56.5
click at [68, 91] on input "29144" at bounding box center [186, 88] width 251 height 21
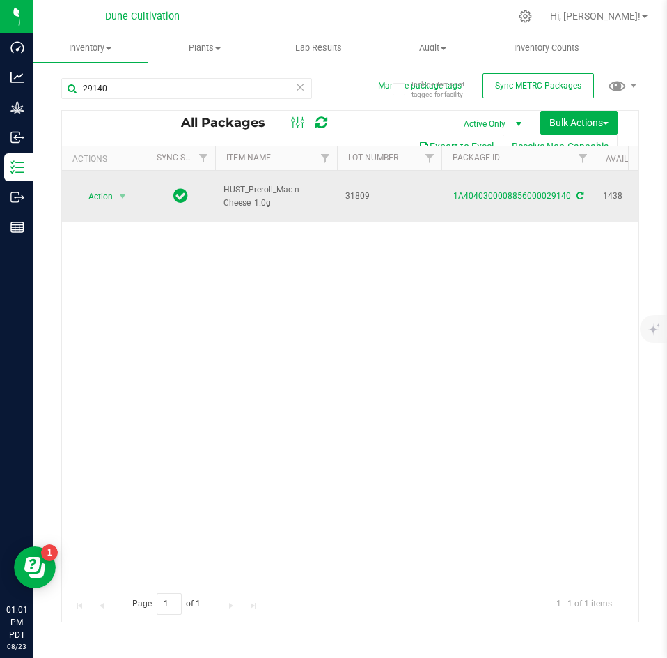
drag, startPoint x: 272, startPoint y: 195, endPoint x: 215, endPoint y: 188, distance: 58.2
copy tr "HUST_Preroll_Mac n Cheese_1.0g"
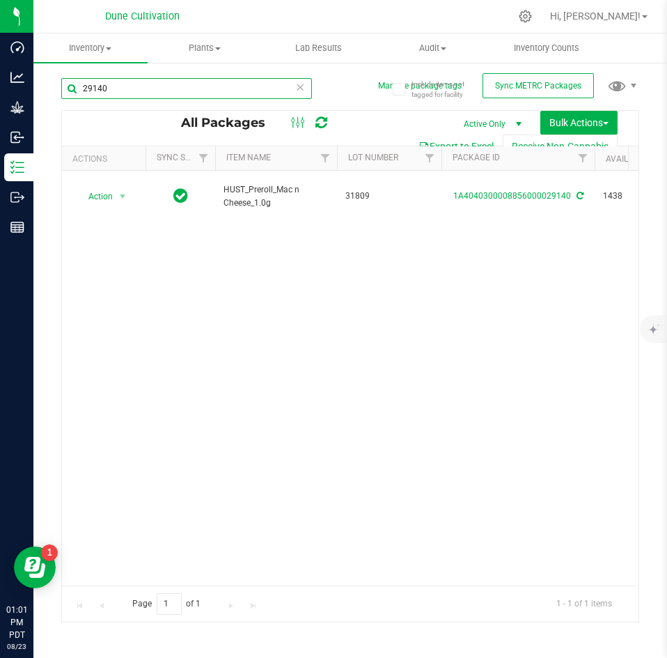
click at [109, 94] on input "29140" at bounding box center [186, 88] width 251 height 21
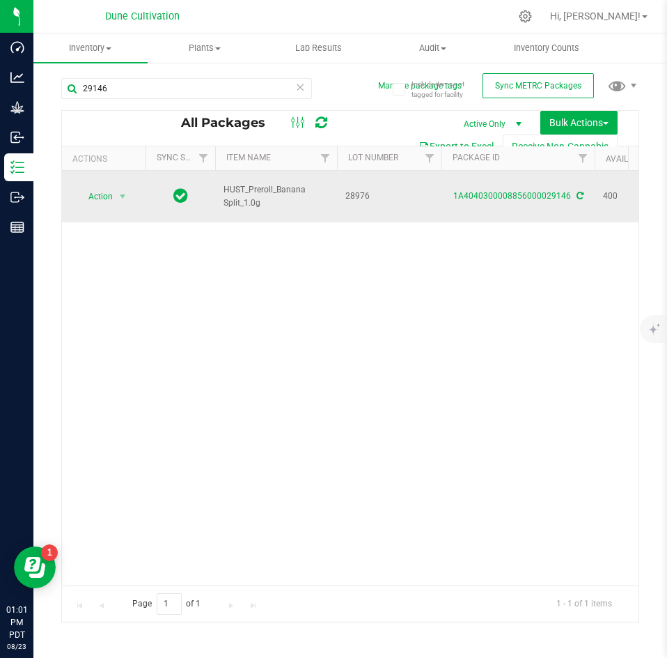
drag, startPoint x: 258, startPoint y: 199, endPoint x: 210, endPoint y: 181, distance: 51.8
copy tr "HUST_Preroll_Banana Split_1.0g"
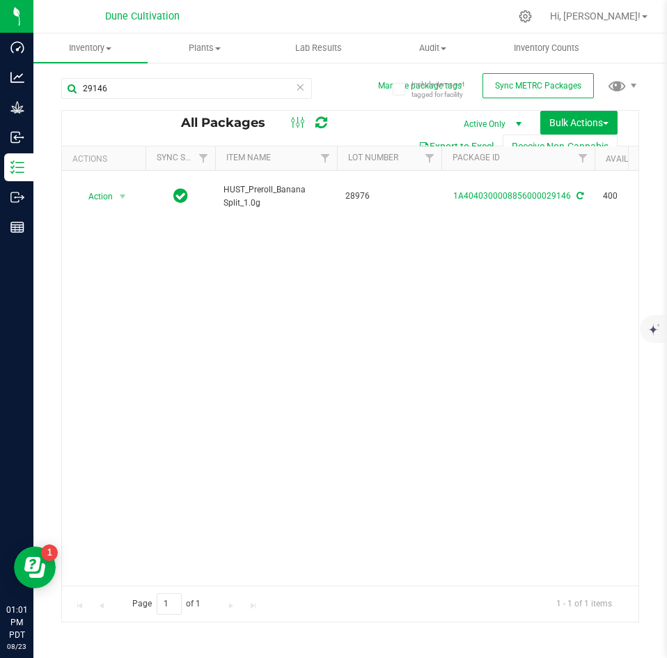
click at [124, 100] on div "29146" at bounding box center [186, 94] width 251 height 32
drag, startPoint x: 118, startPoint y: 93, endPoint x: 68, endPoint y: 93, distance: 50.2
click at [68, 93] on input "29146" at bounding box center [186, 88] width 251 height 21
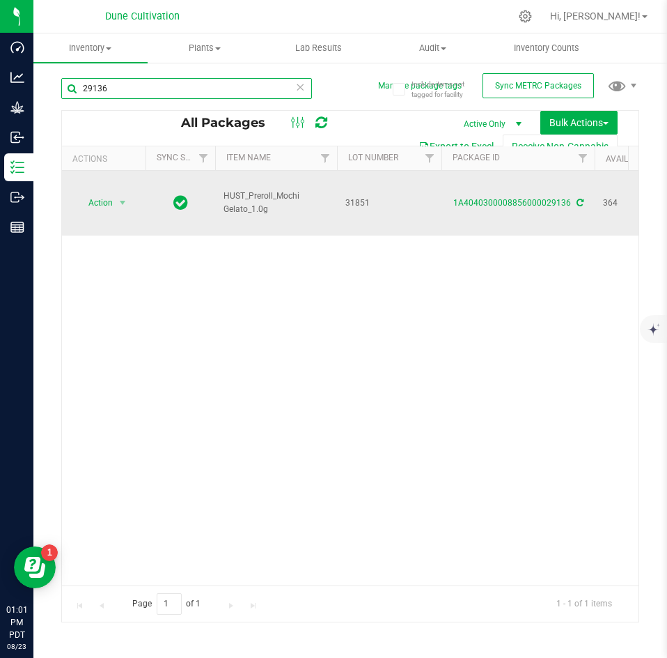
type input "29136"
drag, startPoint x: 268, startPoint y: 195, endPoint x: 214, endPoint y: 187, distance: 55.0
copy tr "HUST_Preroll_Mochi Gelato_1.0g"
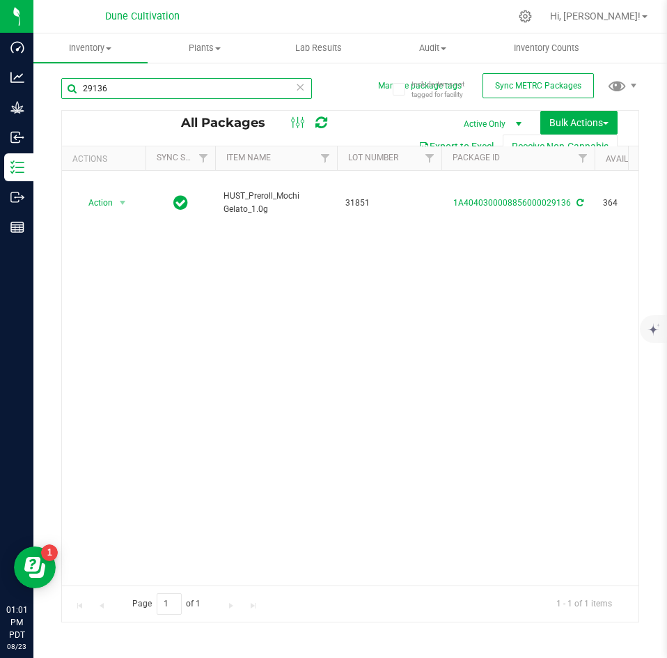
drag, startPoint x: 106, startPoint y: 87, endPoint x: 75, endPoint y: 87, distance: 31.4
click at [75, 87] on input "29136" at bounding box center [186, 88] width 251 height 21
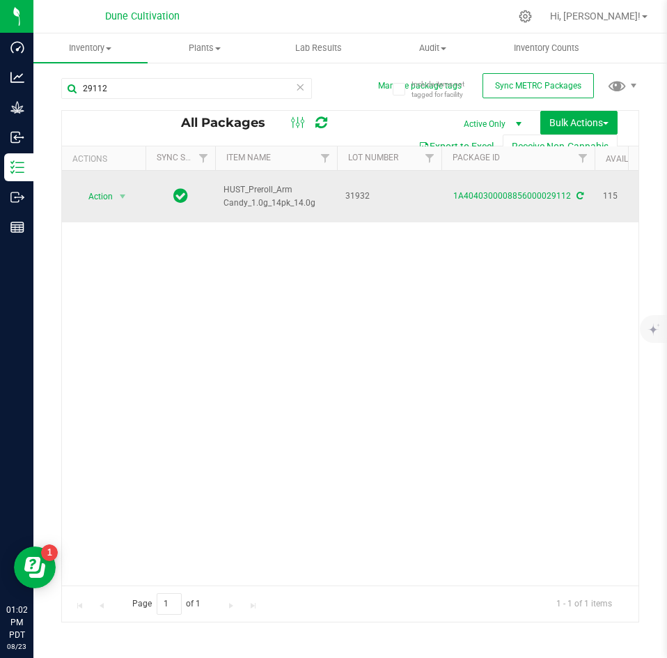
drag, startPoint x: 314, startPoint y: 196, endPoint x: 215, endPoint y: 193, distance: 98.3
click at [215, 193] on td "HUST_Preroll_Arm Candy_1.0g_14pk_14.0g" at bounding box center [276, 197] width 122 height 52
copy span "HUST_Preroll_Arm Candy_1.0g_14pk_14.0g"
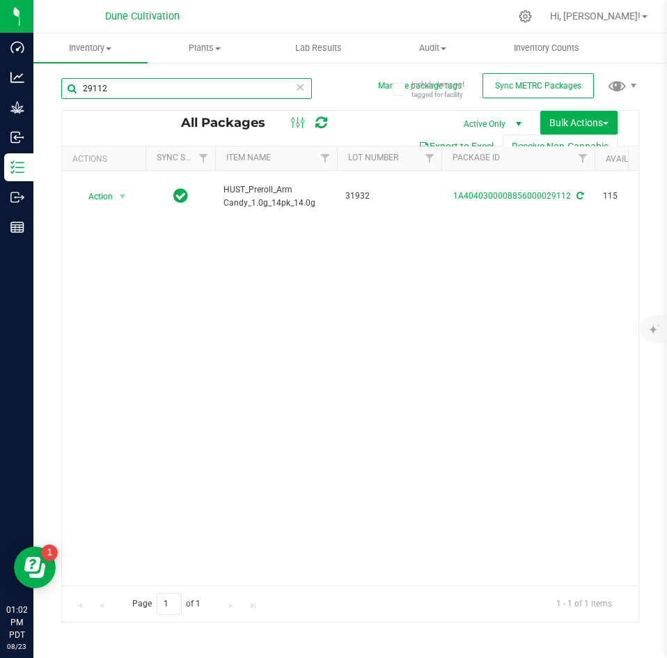
drag, startPoint x: 113, startPoint y: 94, endPoint x: 68, endPoint y: 94, distance: 45.3
click at [68, 94] on input "29112" at bounding box center [186, 88] width 251 height 21
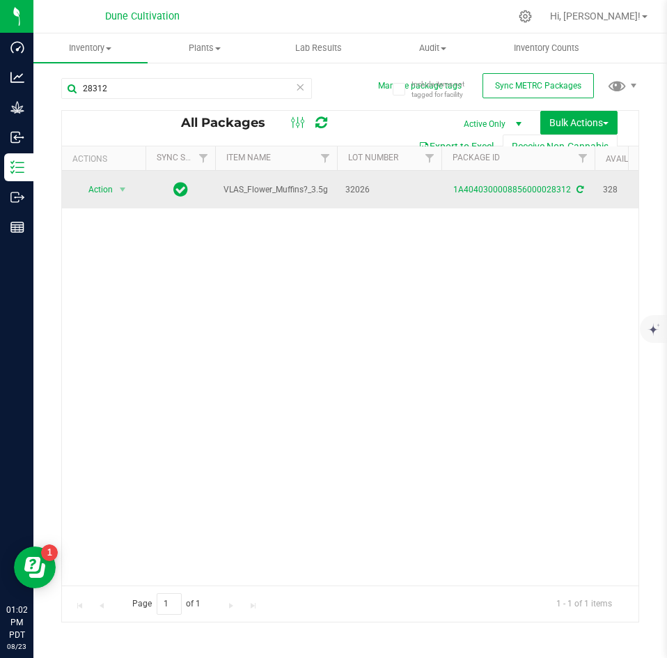
drag, startPoint x: 326, startPoint y: 190, endPoint x: 261, endPoint y: 196, distance: 65.0
click at [261, 196] on span "VLAS_Flower_Muffins?_3.5g" at bounding box center [276, 189] width 105 height 13
drag, startPoint x: 327, startPoint y: 189, endPoint x: 226, endPoint y: 196, distance: 101.3
click at [226, 196] on td "VLAS_Flower_Muffins?_3.5g" at bounding box center [276, 190] width 122 height 38
copy span "VLAS_Flower_Muffins?_3.5g"
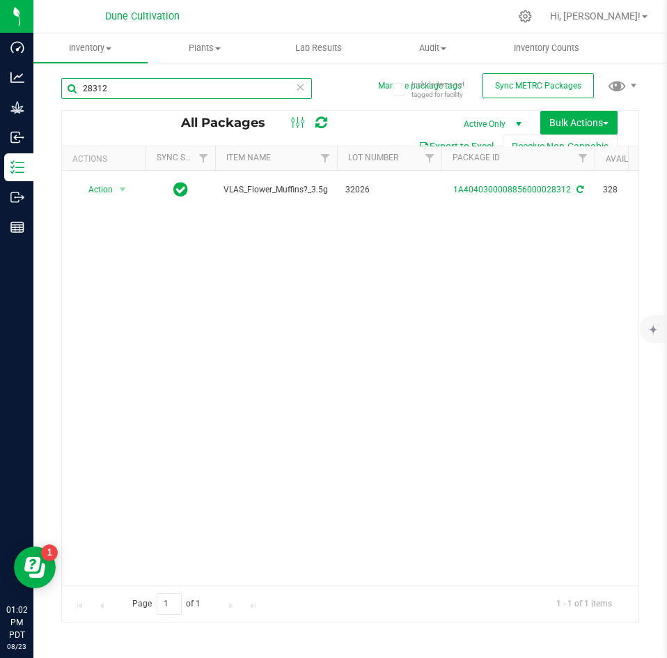
drag, startPoint x: 115, startPoint y: 79, endPoint x: 65, endPoint y: 87, distance: 50.1
click at [65, 87] on input "28312" at bounding box center [186, 88] width 251 height 21
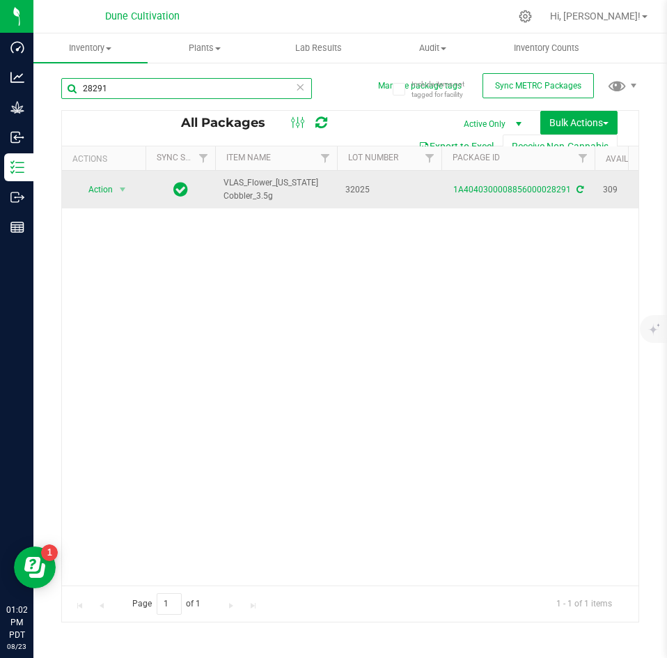
type input "28291"
drag, startPoint x: 272, startPoint y: 192, endPoint x: 218, endPoint y: 193, distance: 53.7
click at [218, 193] on td "VLAS_Flower_[US_STATE] Cobbler_3.5g" at bounding box center [276, 190] width 122 height 38
copy span "VLAS_Flower_[US_STATE] Cobbler_3.5g"
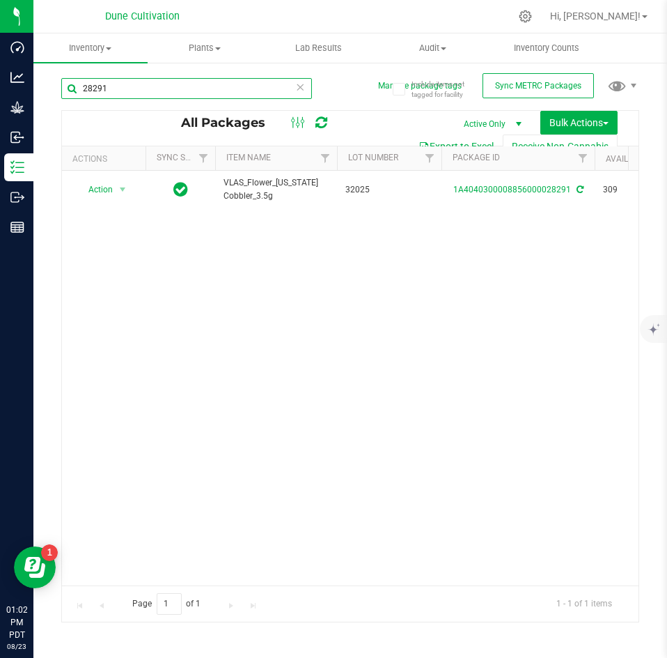
drag, startPoint x: 110, startPoint y: 93, endPoint x: 65, endPoint y: 91, distance: 44.6
click at [65, 91] on input "28291" at bounding box center [186, 88] width 251 height 21
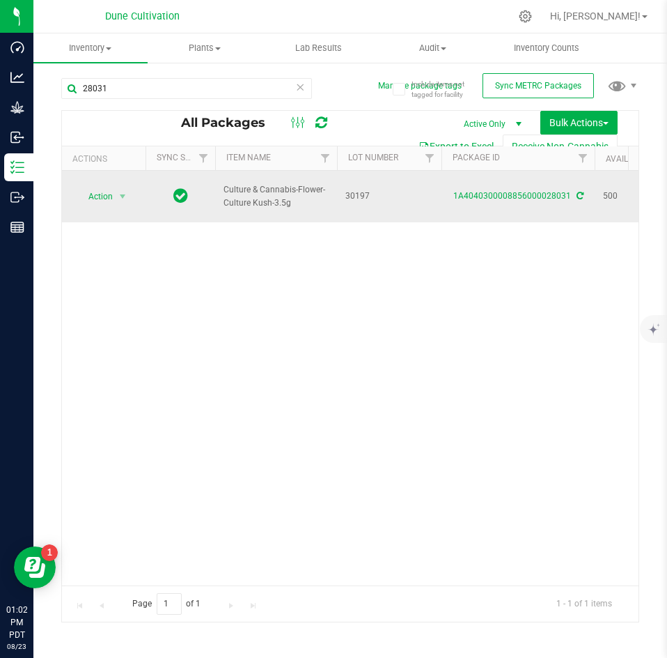
drag, startPoint x: 289, startPoint y: 195, endPoint x: 223, endPoint y: 188, distance: 66.6
click at [223, 188] on td "Culture & Cannabis-Flower-Culture Kush-3.5g" at bounding box center [276, 197] width 122 height 52
copy span "Culture & Cannabis-Flower-Culture Kush-3.5g"
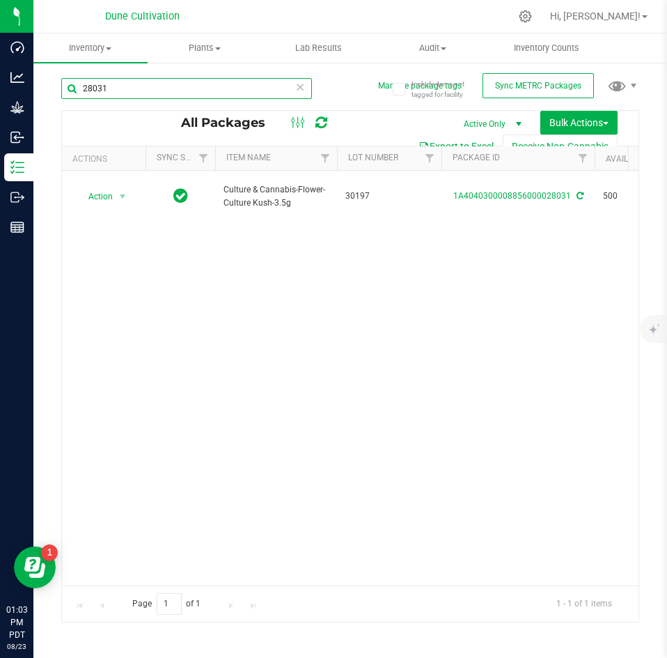
drag, startPoint x: 122, startPoint y: 95, endPoint x: 57, endPoint y: 94, distance: 64.8
click at [57, 94] on div "Include items not tagged for facility Manage package tags Sync METRC Packages 2…" at bounding box center [350, 273] width 634 height 425
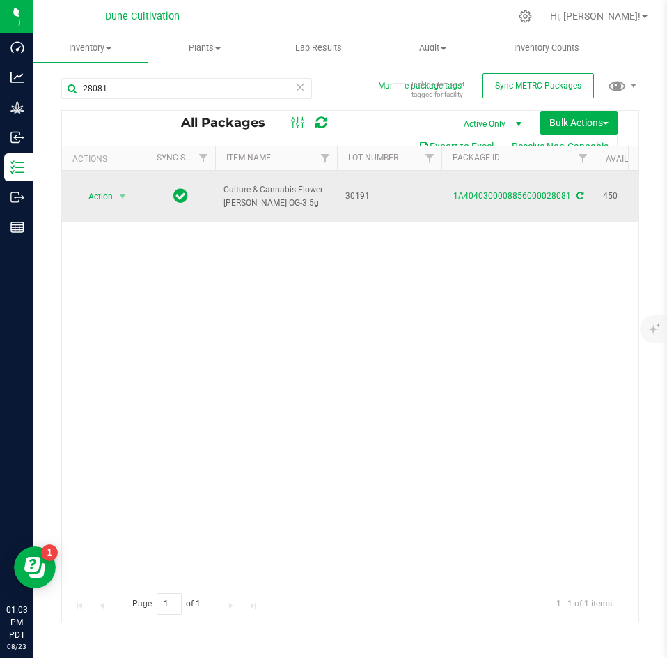
drag, startPoint x: 307, startPoint y: 196, endPoint x: 220, endPoint y: 191, distance: 87.3
click at [220, 191] on td "Culture & Cannabis-Flower-[PERSON_NAME] OG-3.5g" at bounding box center [276, 197] width 122 height 52
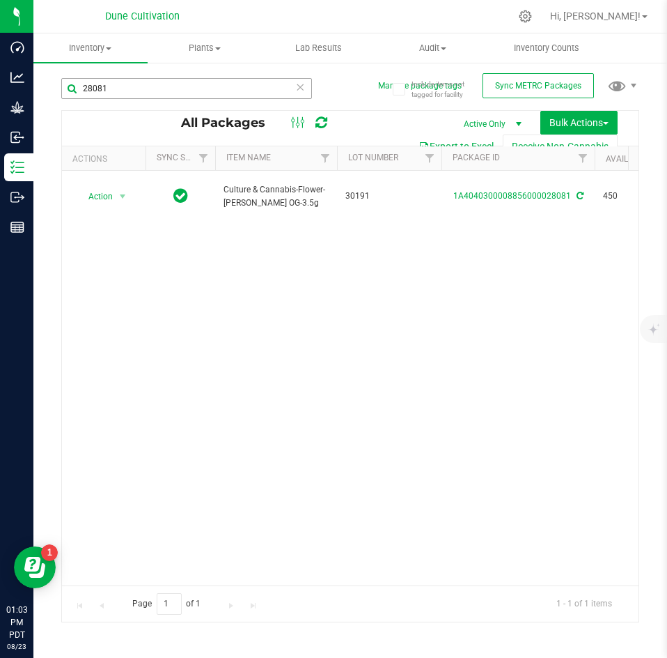
drag, startPoint x: 166, startPoint y: 74, endPoint x: 139, endPoint y: 88, distance: 29.9
click at [166, 74] on div "28081" at bounding box center [205, 87] width 289 height 45
drag, startPoint x: 139, startPoint y: 88, endPoint x: 38, endPoint y: 92, distance: 101.1
click at [38, 92] on div "Include items not tagged for facility Manage package tags Sync METRC Packages 2…" at bounding box center [350, 273] width 634 height 425
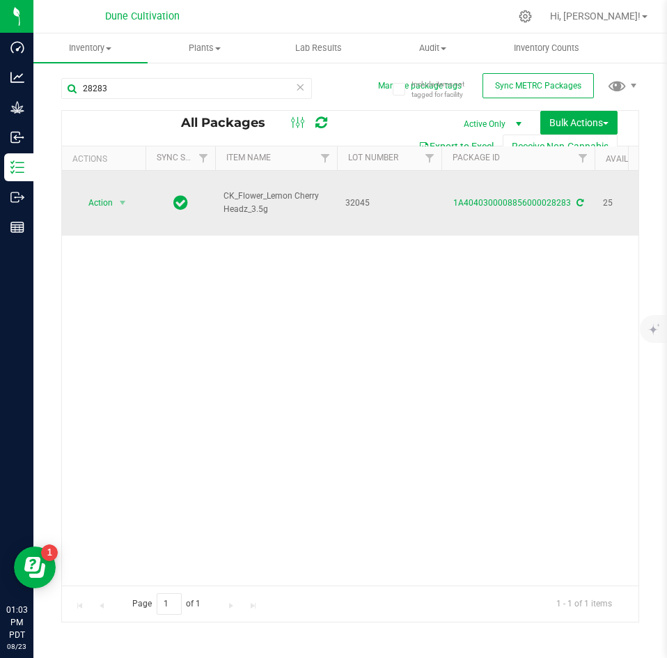
drag, startPoint x: 266, startPoint y: 196, endPoint x: 214, endPoint y: 190, distance: 52.7
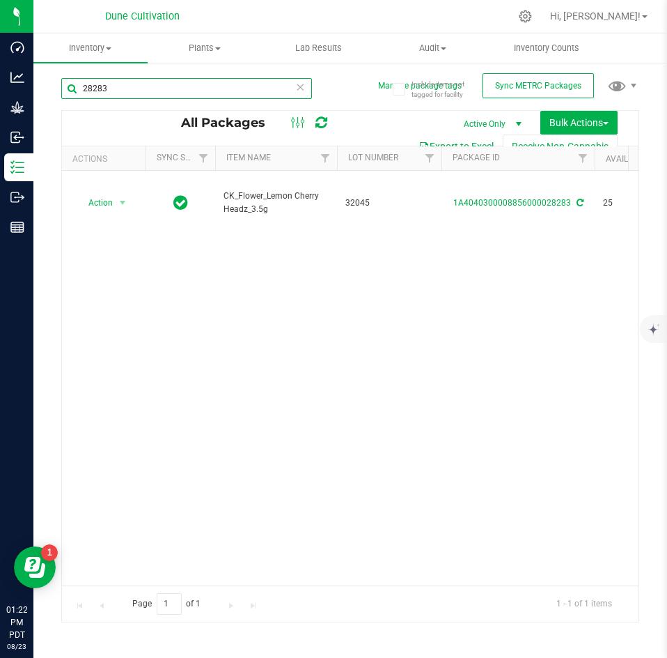
drag, startPoint x: 136, startPoint y: 86, endPoint x: 73, endPoint y: 90, distance: 62.8
click at [73, 90] on input "28283" at bounding box center [186, 88] width 251 height 21
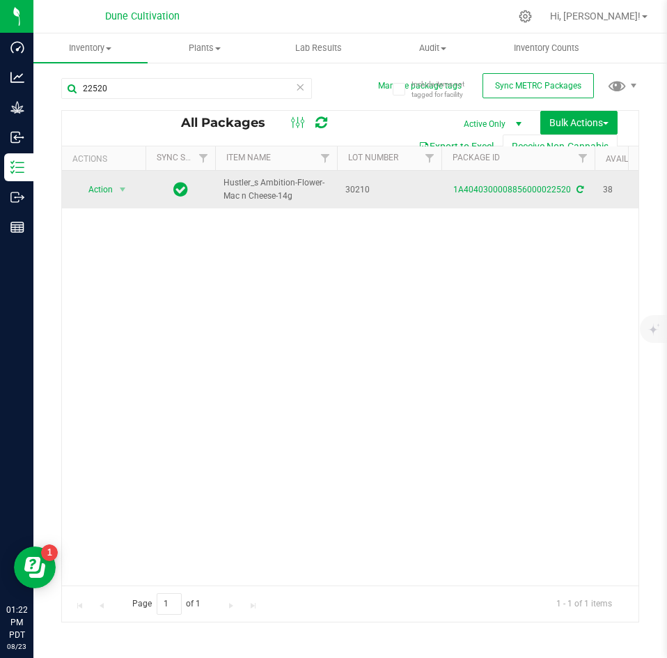
drag, startPoint x: 293, startPoint y: 197, endPoint x: 220, endPoint y: 187, distance: 73.2
click at [220, 187] on td "Hustler_s Ambition-Flower-Mac n Cheese-14g" at bounding box center [276, 190] width 122 height 38
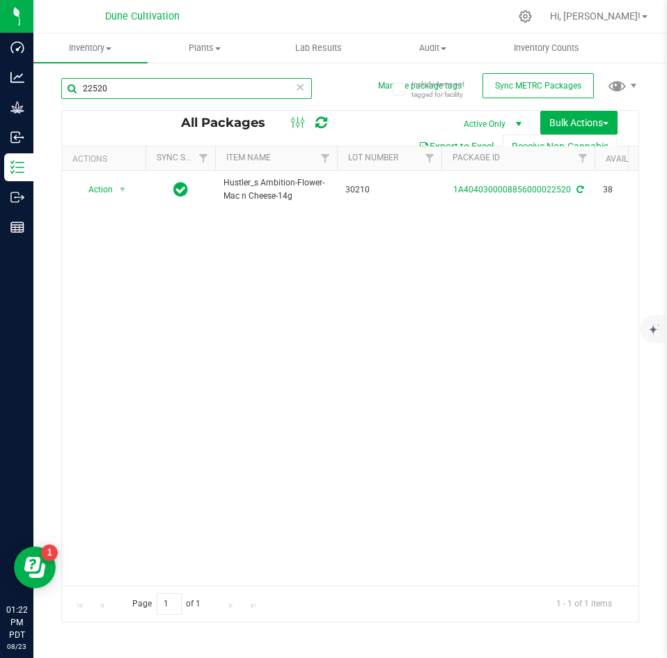
drag, startPoint x: 121, startPoint y: 95, endPoint x: 54, endPoint y: 92, distance: 67.0
click at [54, 92] on div "Include items not tagged for facility Manage package tags Sync METRC Packages 2…" at bounding box center [350, 273] width 634 height 425
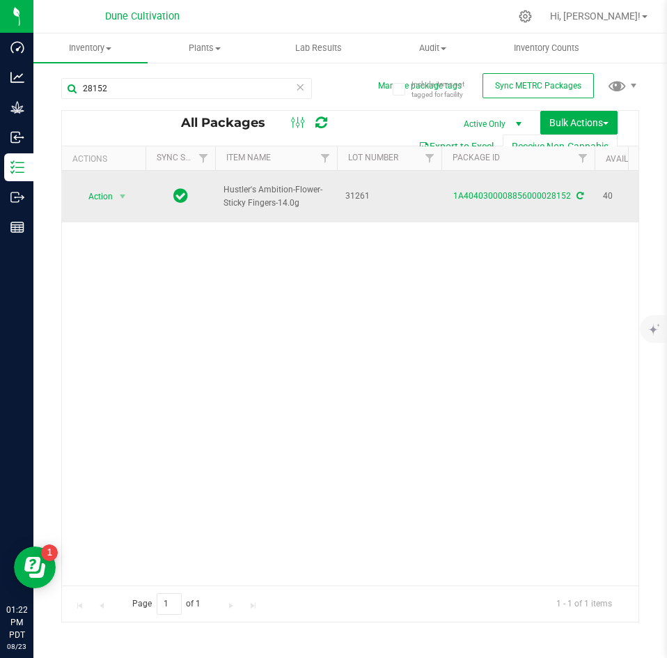
drag, startPoint x: 298, startPoint y: 198, endPoint x: 219, endPoint y: 185, distance: 80.5
click at [219, 185] on td "Hustler's Ambition-Flower-Sticky Fingers-14.0g" at bounding box center [276, 197] width 122 height 52
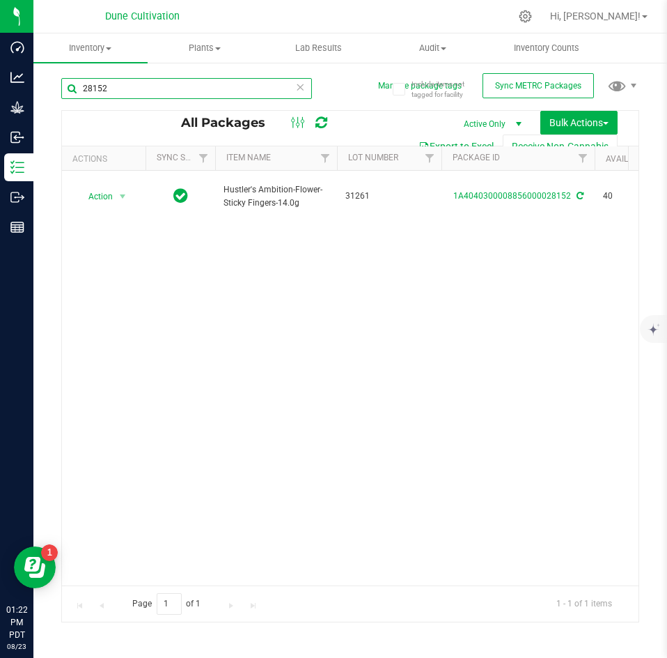
drag, startPoint x: 146, startPoint y: 93, endPoint x: 62, endPoint y: 93, distance: 84.3
click at [62, 93] on input "28152" at bounding box center [186, 88] width 251 height 21
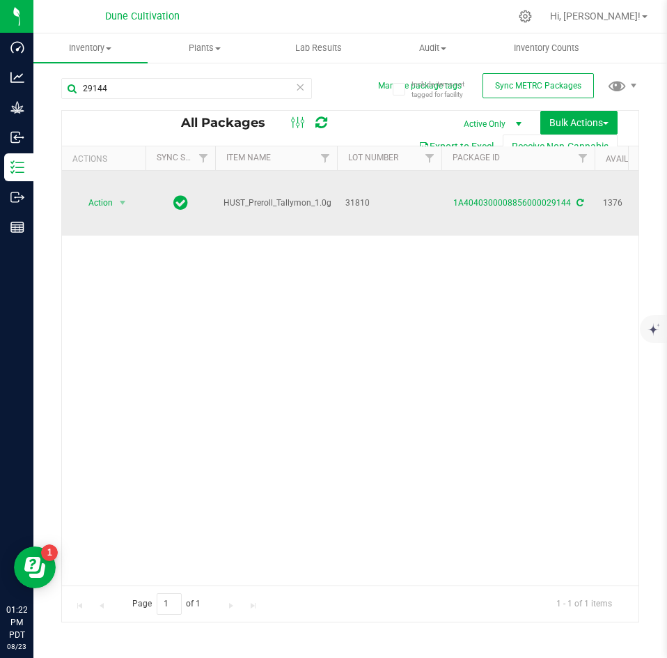
click at [327, 196] on span "HUST_Preroll_Tallymon_1.0g" at bounding box center [278, 202] width 108 height 13
drag, startPoint x: 330, startPoint y: 188, endPoint x: 226, endPoint y: 195, distance: 103.4
click at [226, 196] on span "HUST_Preroll_Tallymon_1.0g" at bounding box center [278, 202] width 108 height 13
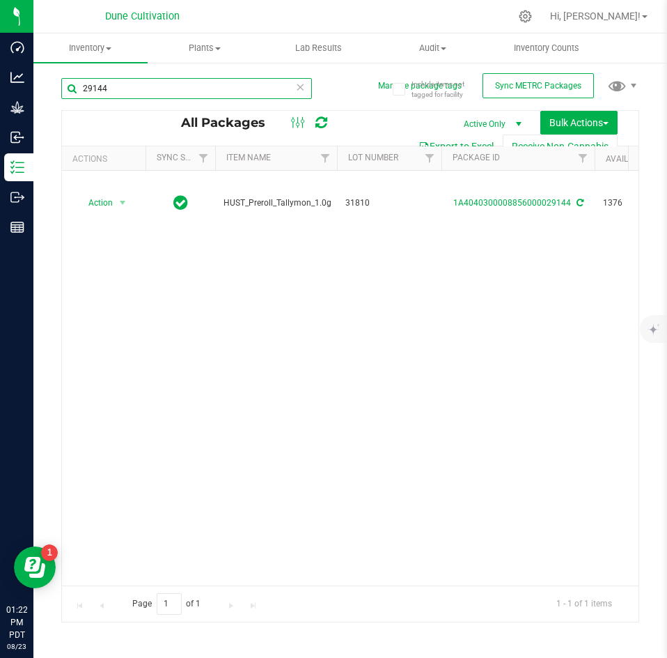
drag, startPoint x: 132, startPoint y: 91, endPoint x: 63, endPoint y: 84, distance: 70.0
click at [63, 84] on input "29144" at bounding box center [186, 88] width 251 height 21
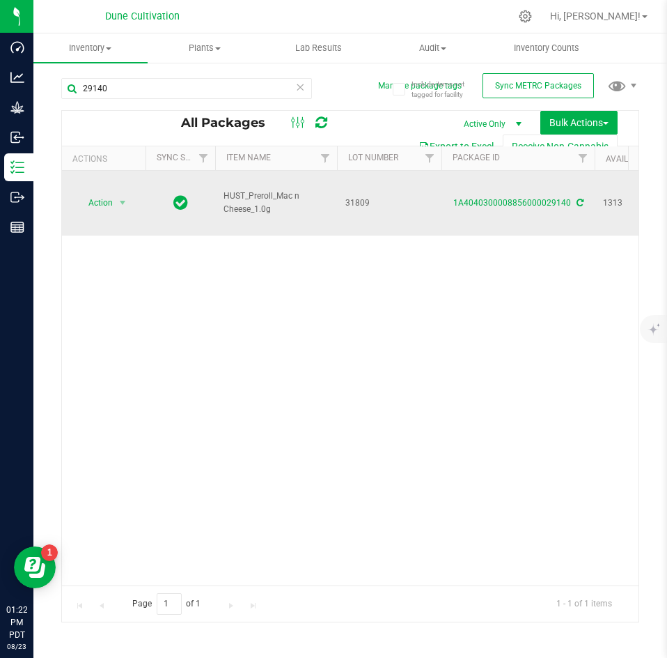
drag, startPoint x: 274, startPoint y: 194, endPoint x: 202, endPoint y: 188, distance: 72.0
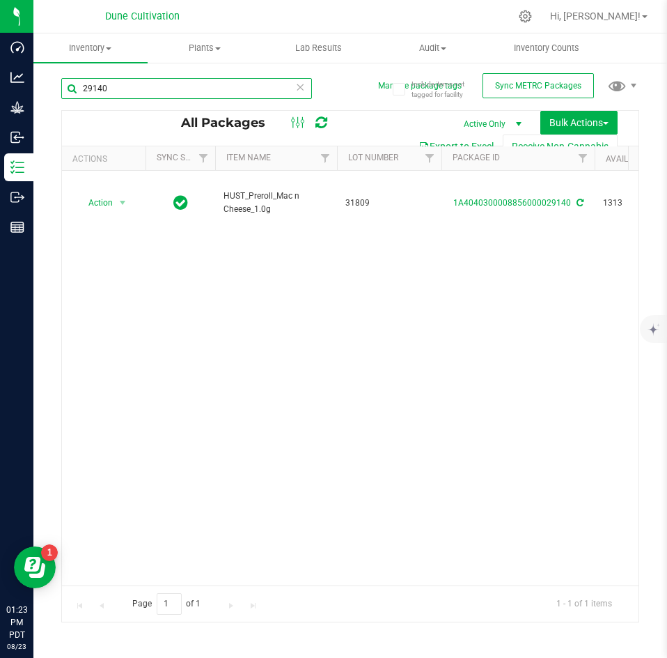
drag, startPoint x: 126, startPoint y: 92, endPoint x: 56, endPoint y: 93, distance: 69.7
click at [56, 93] on div "Include items not tagged for facility Manage package tags Sync METRC Packages 2…" at bounding box center [350, 273] width 634 height 425
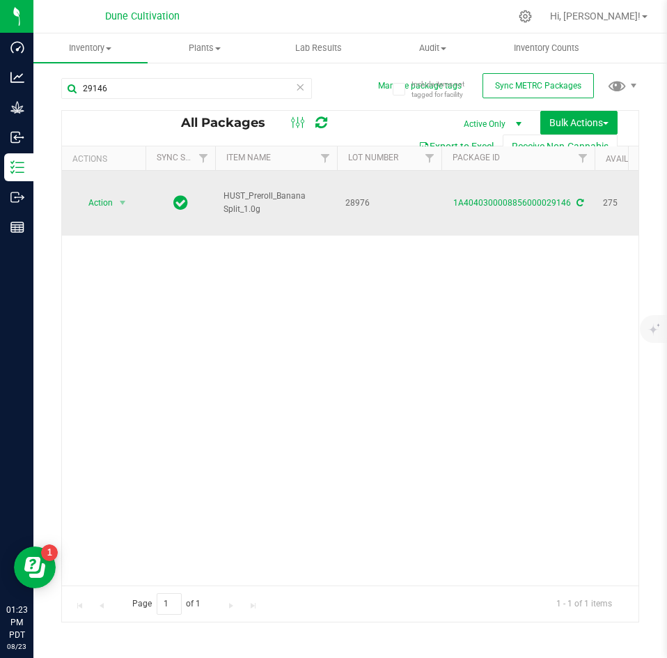
drag, startPoint x: 258, startPoint y: 194, endPoint x: 215, endPoint y: 179, distance: 45.8
click at [215, 179] on td "HUST_Preroll_Banana Split_1.0g" at bounding box center [276, 203] width 122 height 65
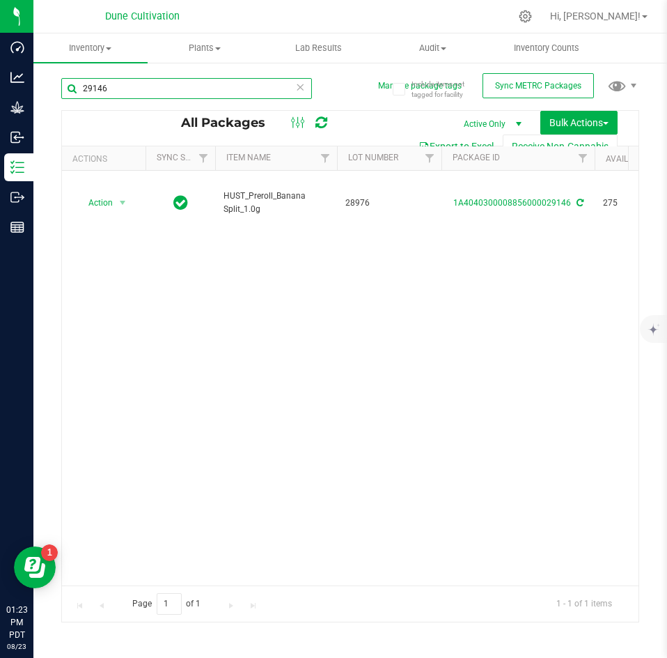
drag, startPoint x: 105, startPoint y: 82, endPoint x: 54, endPoint y: 86, distance: 51.1
click at [54, 86] on div "Include items not tagged for facility Manage package tags Sync METRC Packages 2…" at bounding box center [350, 273] width 634 height 425
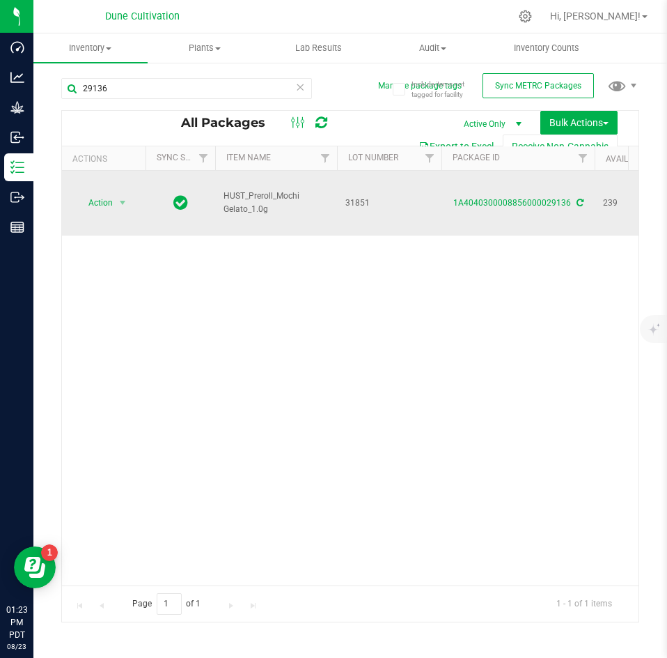
drag, startPoint x: 267, startPoint y: 198, endPoint x: 216, endPoint y: 180, distance: 53.8
click at [216, 180] on td "HUST_Preroll_Mochi Gelato_1.0g" at bounding box center [276, 203] width 122 height 65
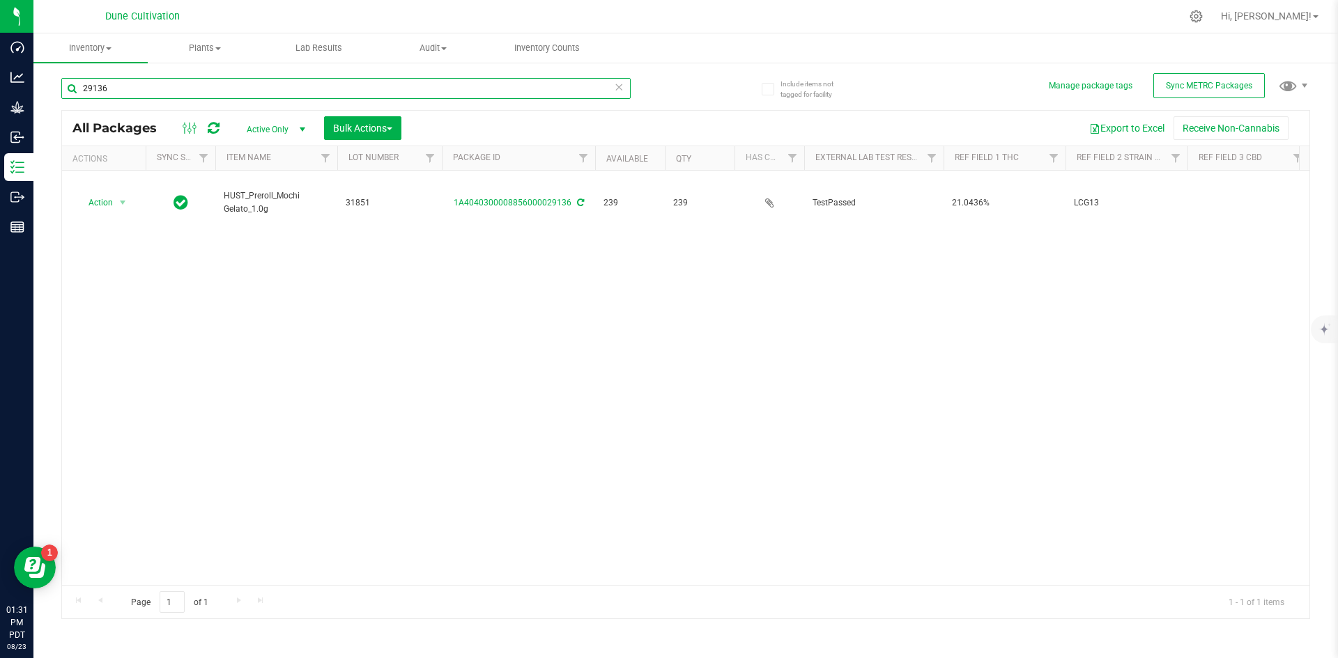
drag, startPoint x: 167, startPoint y: 84, endPoint x: 66, endPoint y: 79, distance: 101.1
click at [66, 79] on input "29136" at bounding box center [345, 88] width 569 height 21
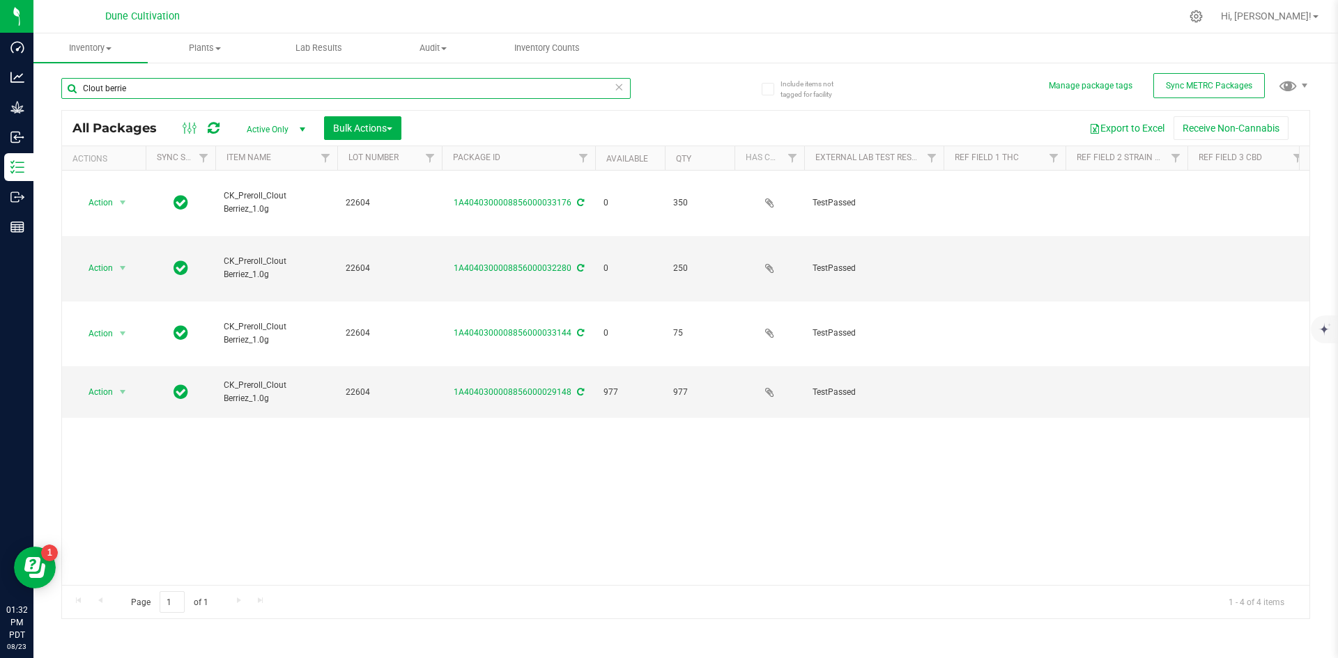
drag, startPoint x: 134, startPoint y: 89, endPoint x: 71, endPoint y: 86, distance: 63.5
click at [71, 86] on input "Clout berrie" at bounding box center [345, 88] width 569 height 21
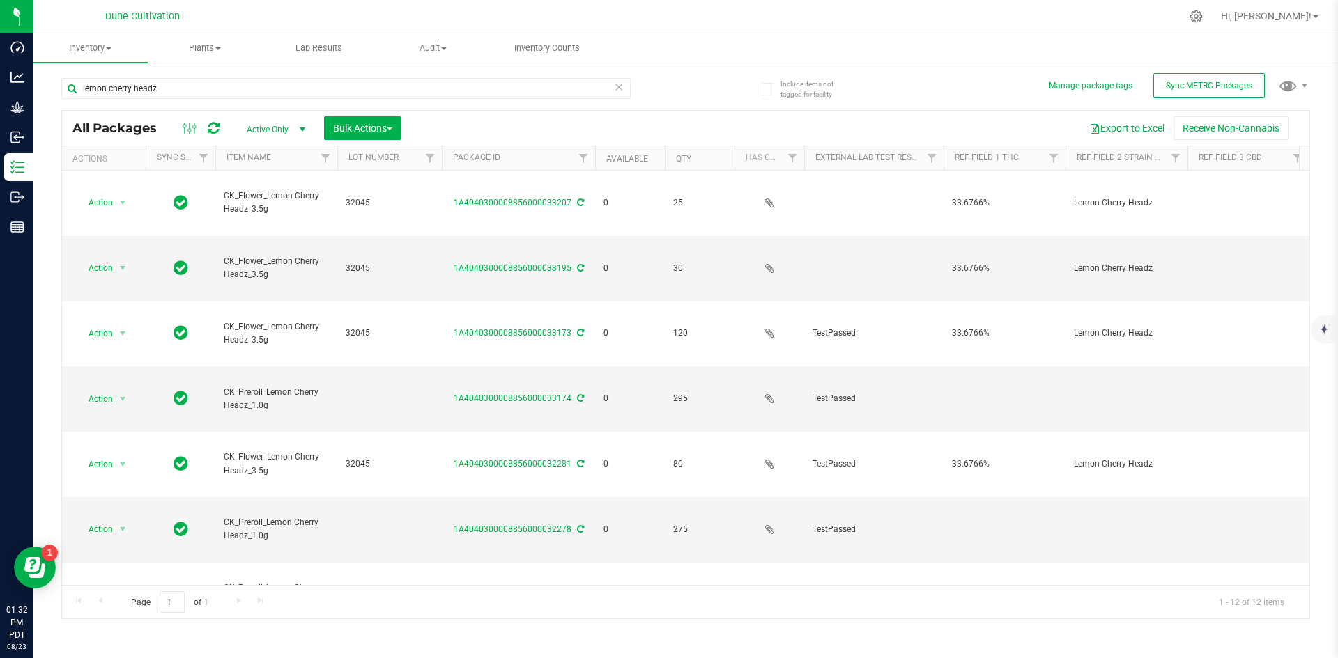
click at [619, 164] on th "Available" at bounding box center [630, 158] width 70 height 24
click at [619, 158] on link "Available" at bounding box center [635, 158] width 58 height 10
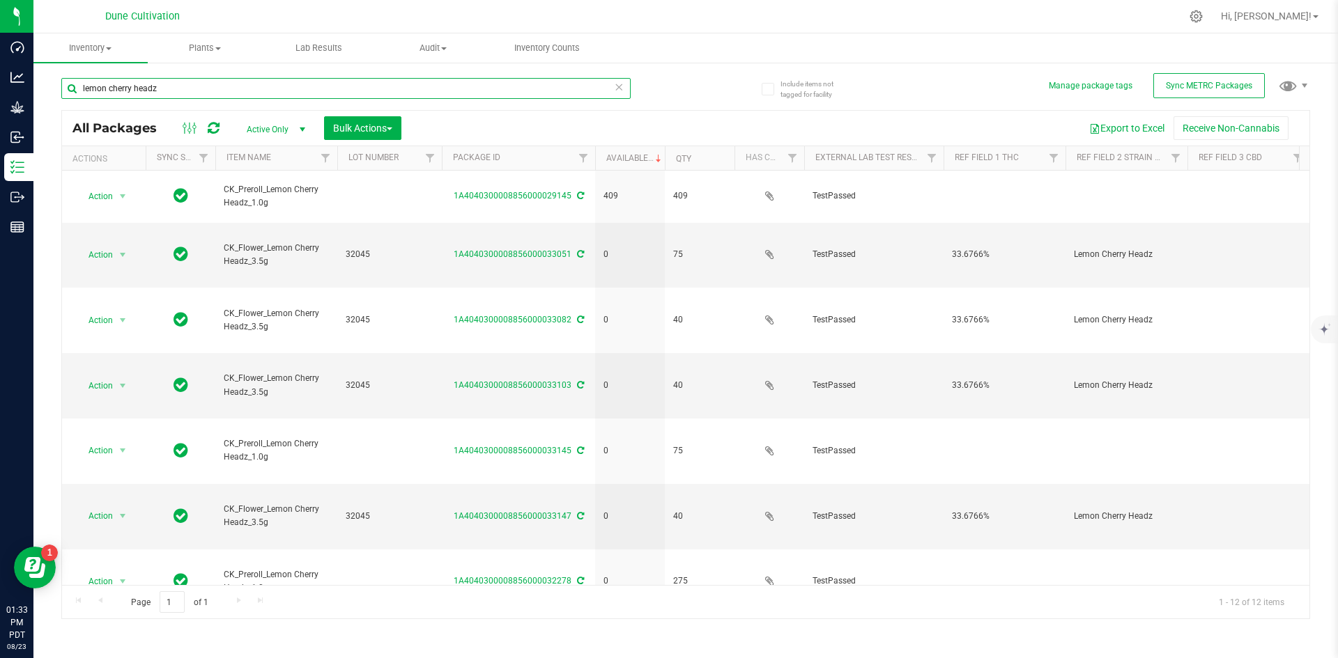
drag, startPoint x: 185, startPoint y: 82, endPoint x: 46, endPoint y: 76, distance: 138.8
click at [46, 76] on div "Include items not tagged for facility Manage package tags Sync METRC Packages l…" at bounding box center [685, 273] width 1304 height 425
drag, startPoint x: 147, startPoint y: 82, endPoint x: 70, endPoint y: 81, distance: 77.4
click at [70, 81] on input "bubble butt" at bounding box center [345, 88] width 569 height 21
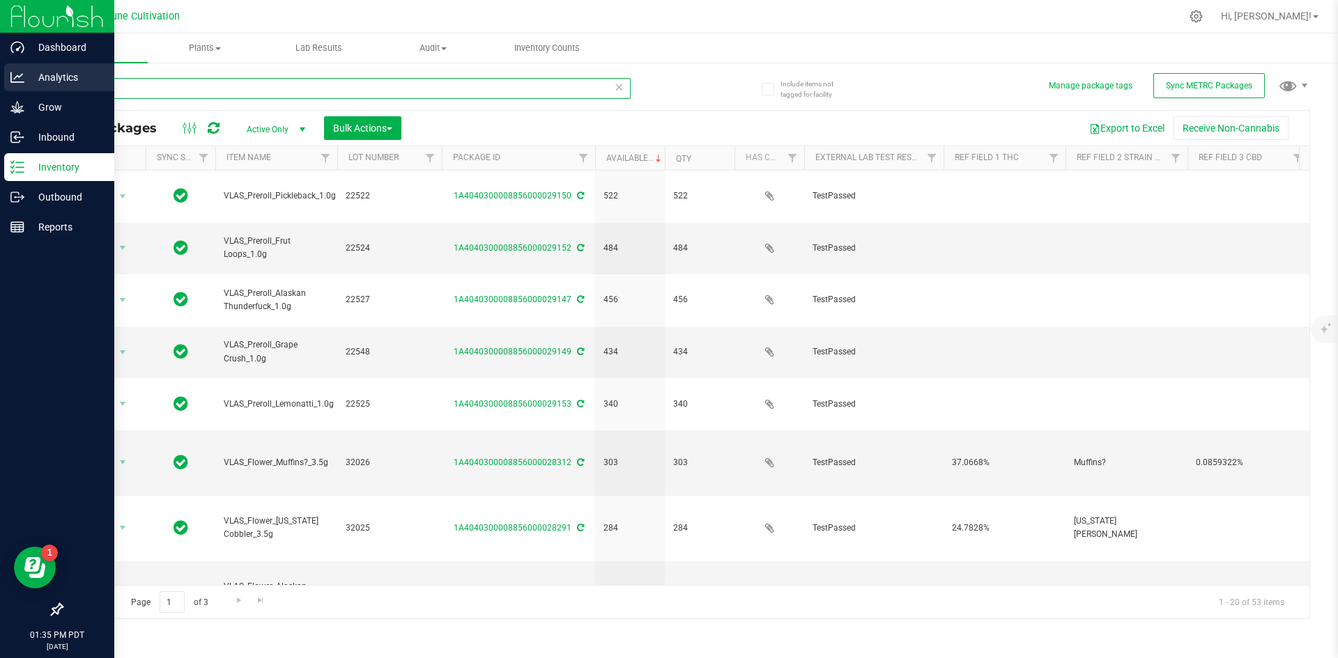
drag, startPoint x: 140, startPoint y: 91, endPoint x: 30, endPoint y: 74, distance: 111.5
click at [30, 74] on div "Dashboard Analytics Grow Inbound Inventory Outbound Reports 01:35 PM PDT 08/23/…" at bounding box center [669, 329] width 1338 height 658
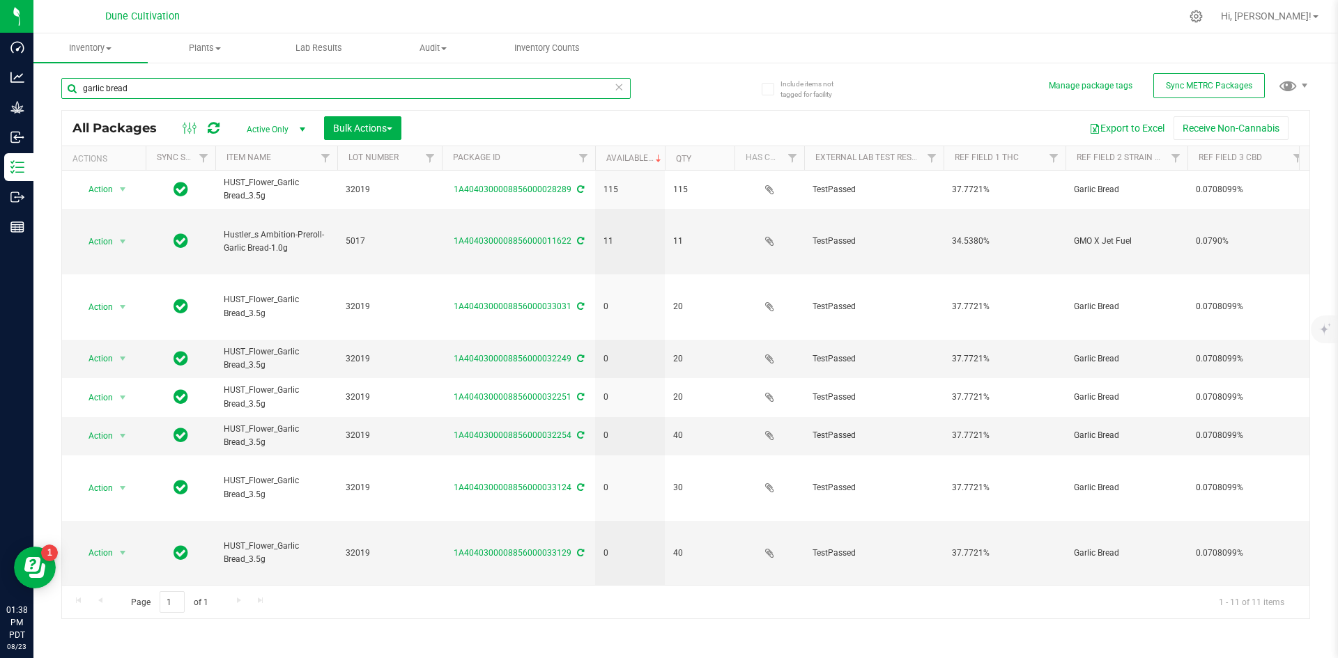
drag, startPoint x: 159, startPoint y: 87, endPoint x: 79, endPoint y: 94, distance: 79.7
click at [79, 94] on input "garlic bread" at bounding box center [345, 88] width 569 height 21
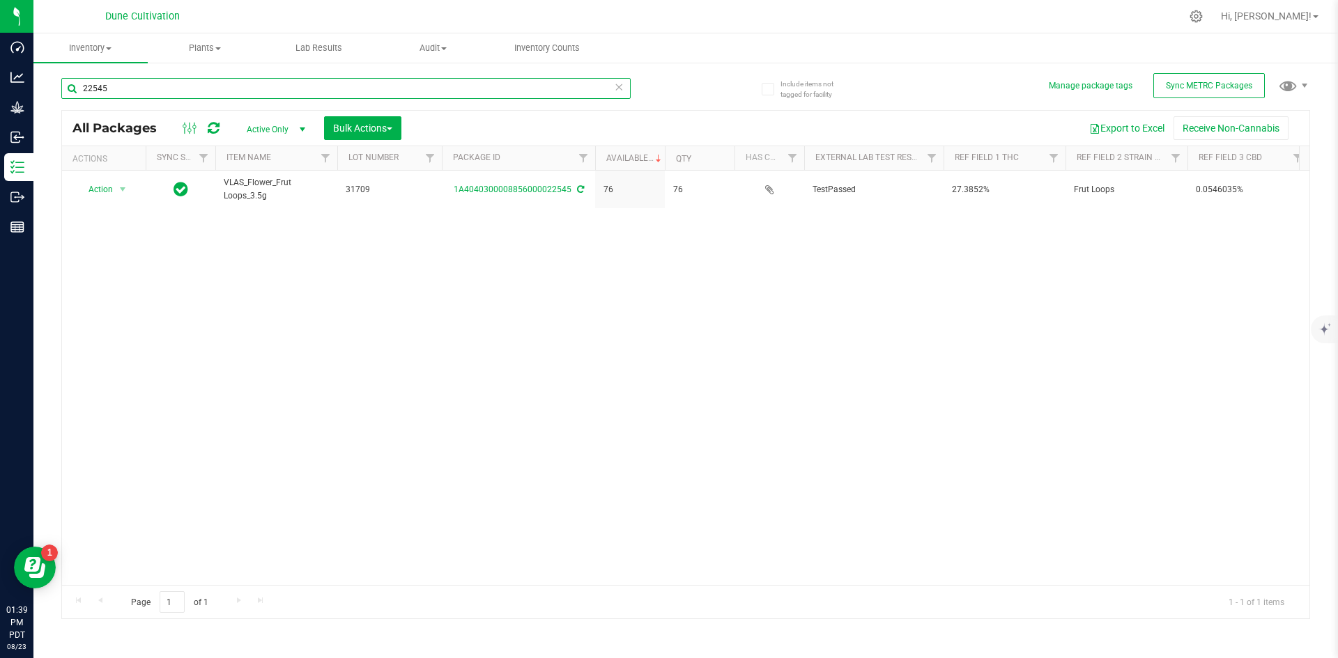
drag, startPoint x: 116, startPoint y: 92, endPoint x: 79, endPoint y: 91, distance: 36.9
click at [79, 91] on input "22545" at bounding box center [345, 88] width 569 height 21
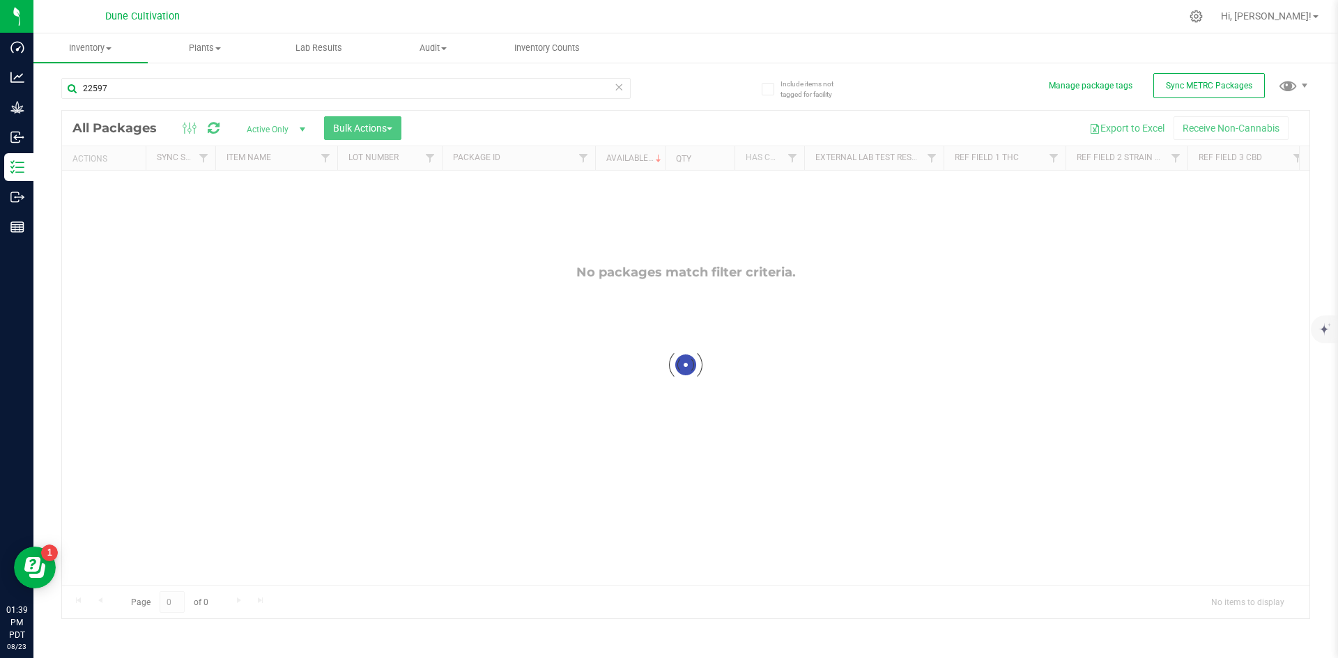
click at [371, 325] on div at bounding box center [685, 365] width 1247 height 508
click at [119, 76] on div "22597" at bounding box center [373, 87] width 624 height 45
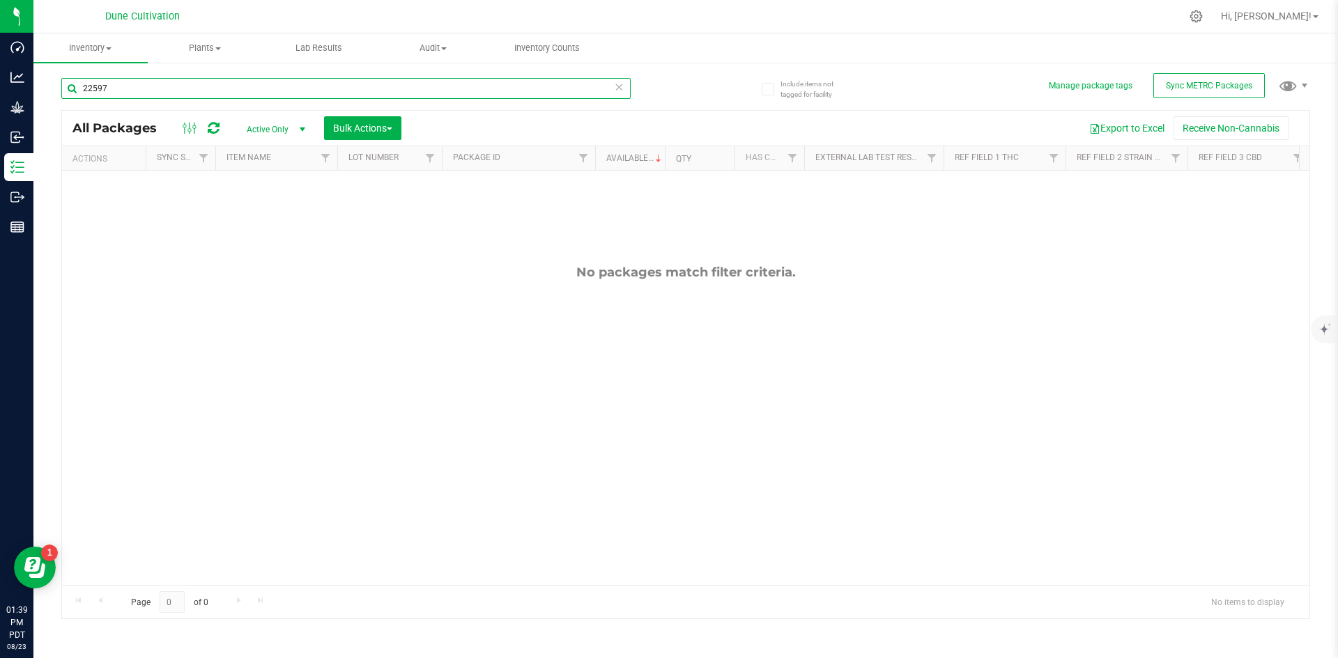
drag, startPoint x: 118, startPoint y: 86, endPoint x: 61, endPoint y: 80, distance: 57.4
click at [61, 80] on div "Include items not tagged for facility Manage package tags Sync METRC Packages 2…" at bounding box center [685, 273] width 1304 height 425
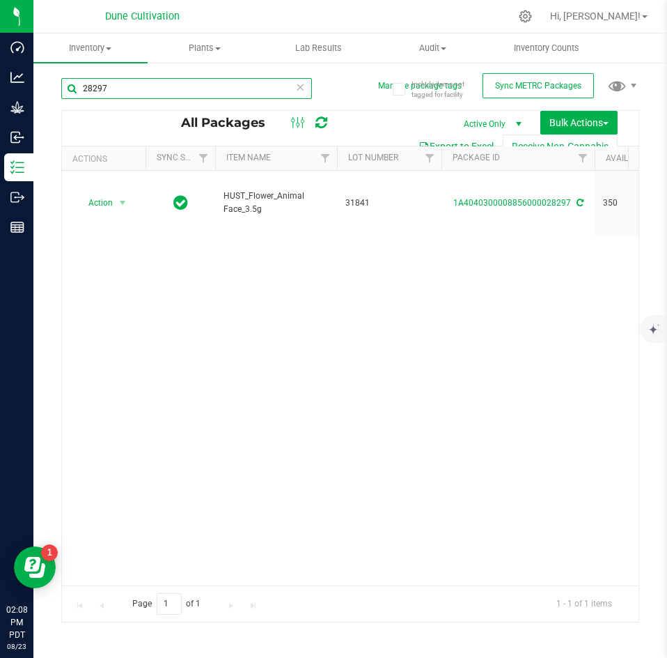
drag, startPoint x: 109, startPoint y: 84, endPoint x: 57, endPoint y: 91, distance: 52.7
click at [57, 91] on div "Include items not tagged for facility Manage package tags Sync METRC Packages 2…" at bounding box center [350, 273] width 634 height 425
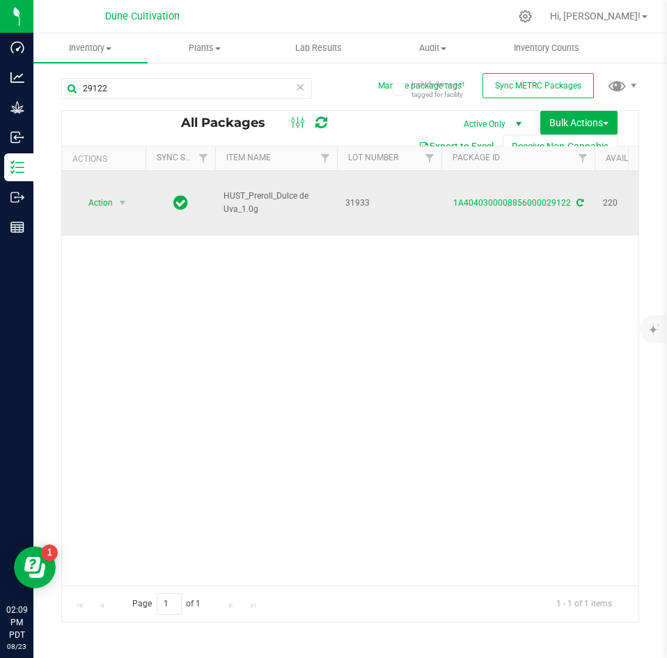
drag, startPoint x: 268, startPoint y: 198, endPoint x: 219, endPoint y: 187, distance: 49.9
click at [219, 187] on td "HUST_Preroll_Dulce de Uva_1.0g" at bounding box center [276, 203] width 122 height 65
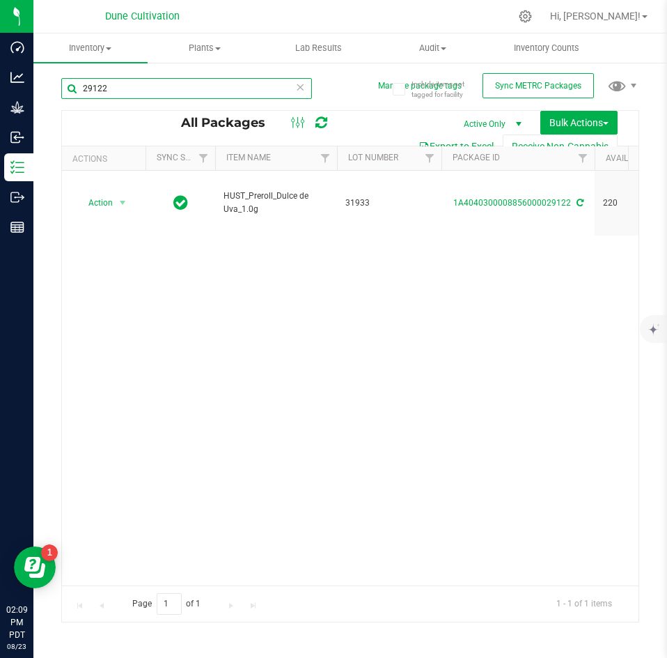
drag, startPoint x: 140, startPoint y: 86, endPoint x: 78, endPoint y: 91, distance: 62.3
click at [78, 91] on input "29122" at bounding box center [186, 88] width 251 height 21
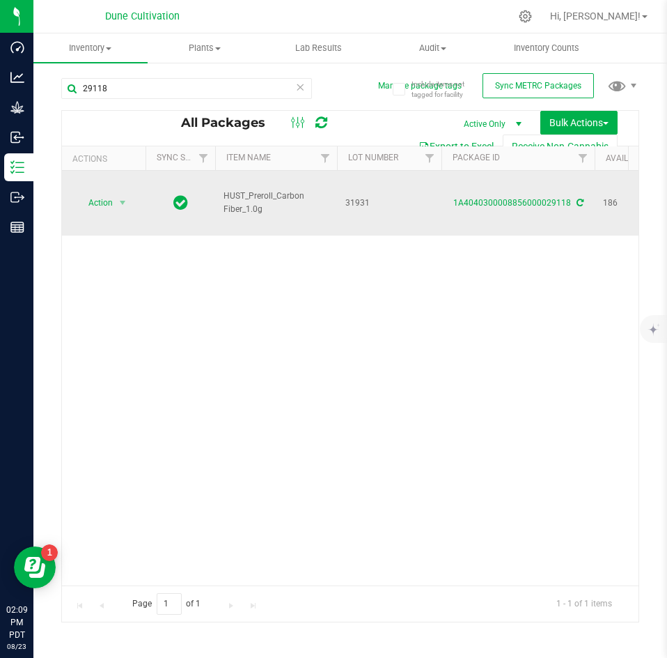
drag, startPoint x: 263, startPoint y: 192, endPoint x: 221, endPoint y: 192, distance: 41.8
click at [221, 192] on td "HUST_Preroll_Carbon Fiber_1.0g" at bounding box center [276, 203] width 122 height 65
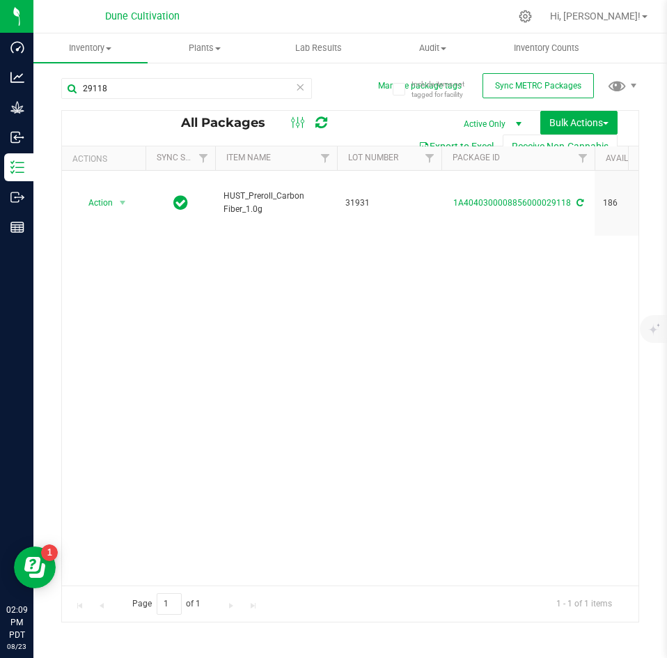
click at [142, 311] on div "Action Action Adjust qty Create package Edit attributes Global inventory Locate…" at bounding box center [350, 378] width 577 height 415
drag, startPoint x: 121, startPoint y: 84, endPoint x: 63, endPoint y: 84, distance: 57.8
click at [63, 84] on input "29118" at bounding box center [186, 88] width 251 height 21
type input "d"
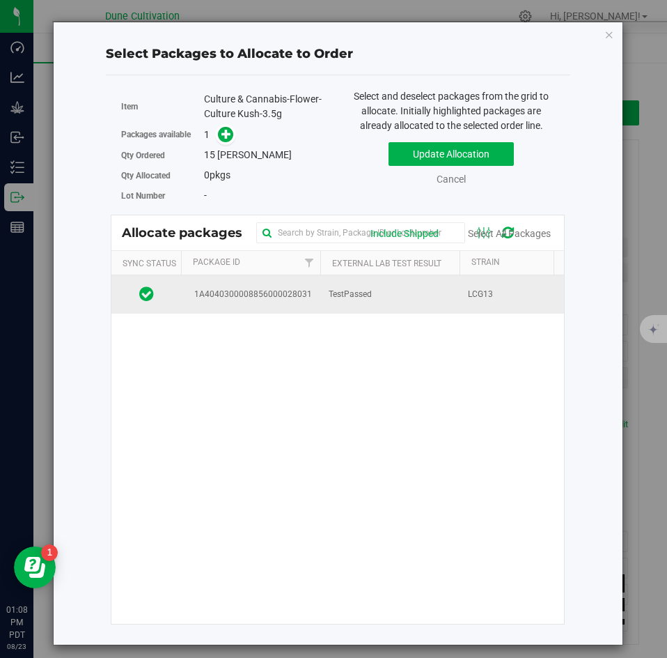
scroll to position [0, 226]
click at [339, 288] on span "TestPassed" at bounding box center [350, 294] width 43 height 13
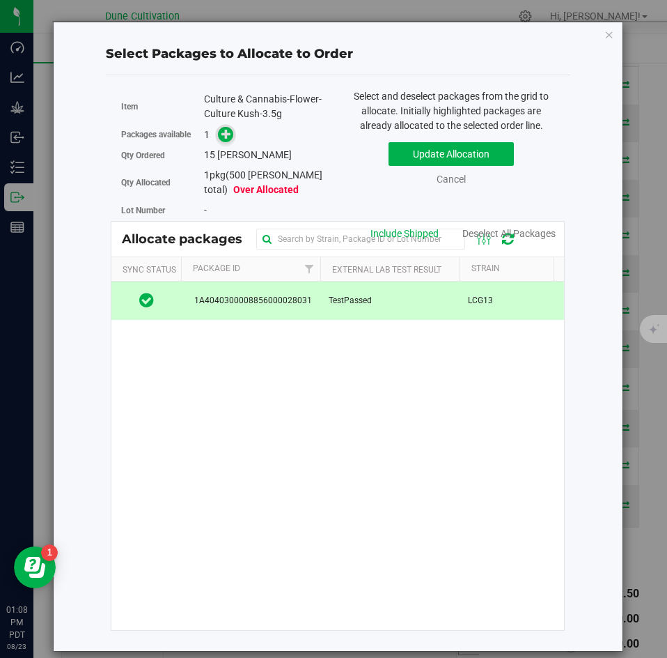
click at [228, 141] on span at bounding box center [226, 135] width 16 height 16
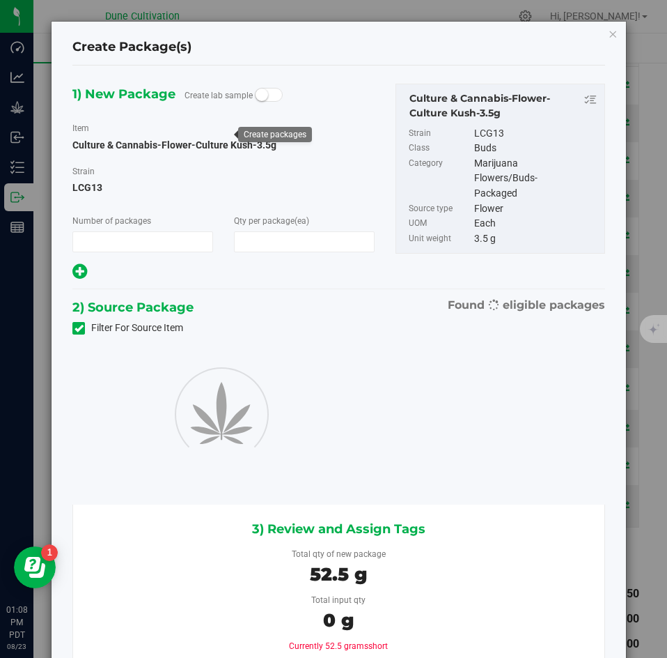
type input "1"
type input "15"
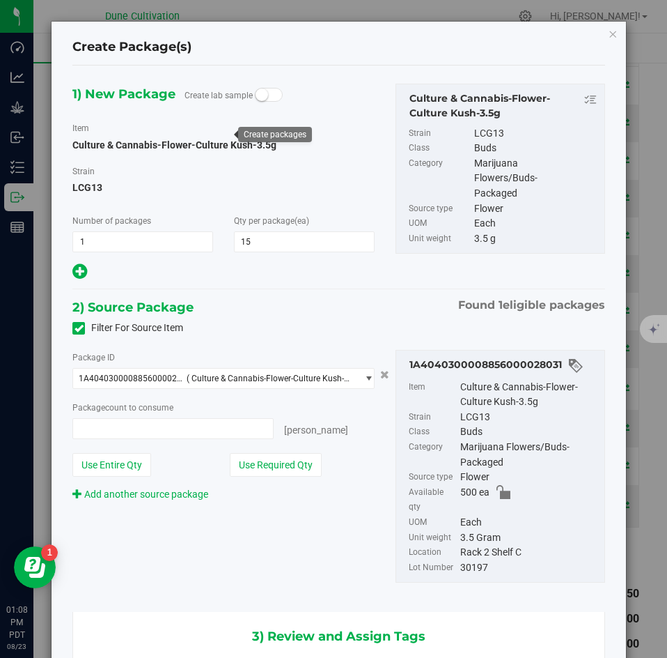
type input "15 ea"
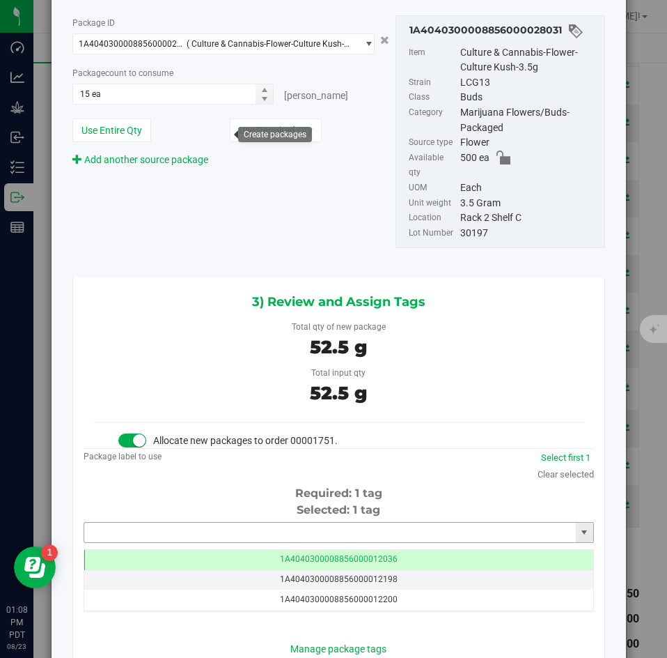
click at [400, 523] on input "text" at bounding box center [330, 533] width 492 height 20
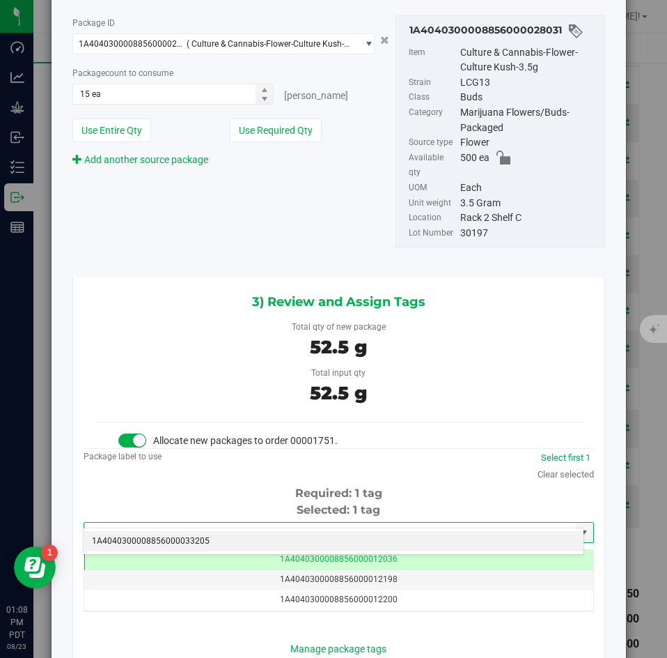
click at [384, 536] on li "1A4040300008856000033205" at bounding box center [334, 541] width 500 height 21
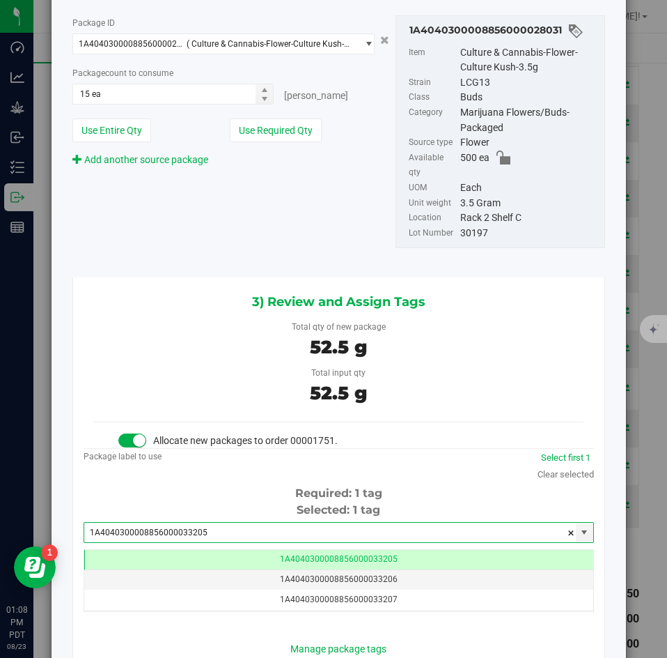
type input "1A4040300008856000033205"
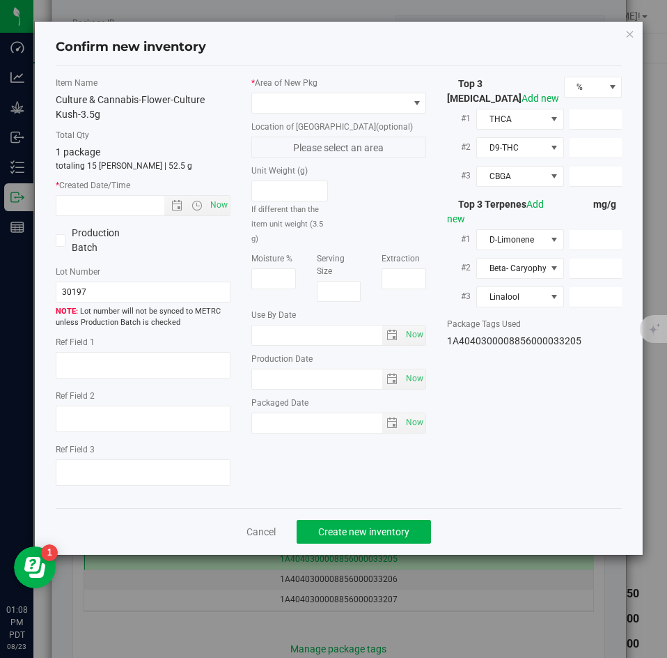
type textarea "27.7042%"
type textarea "Culture Kush"
type textarea "0.0670%"
type input "294.7550"
type input "18.5410"
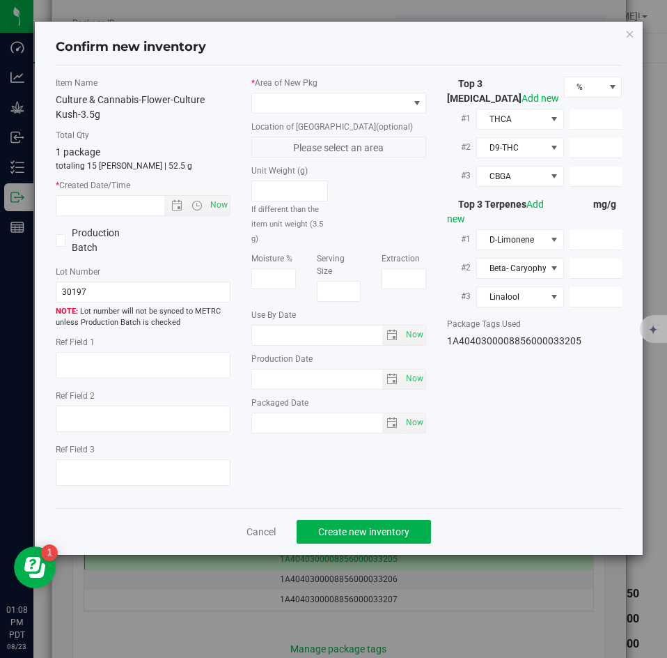
type input "10.7340"
type input "5.5450"
type input "3.8020"
type input "2.0850"
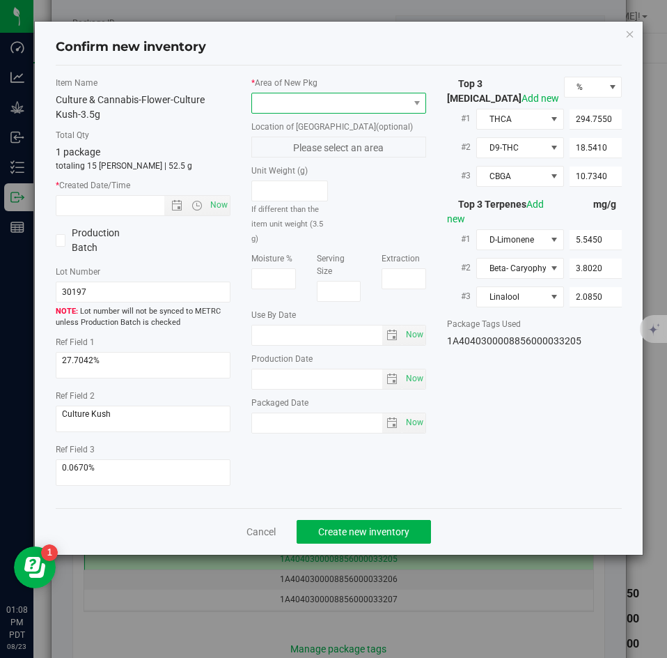
click at [301, 106] on span at bounding box center [330, 103] width 156 height 20
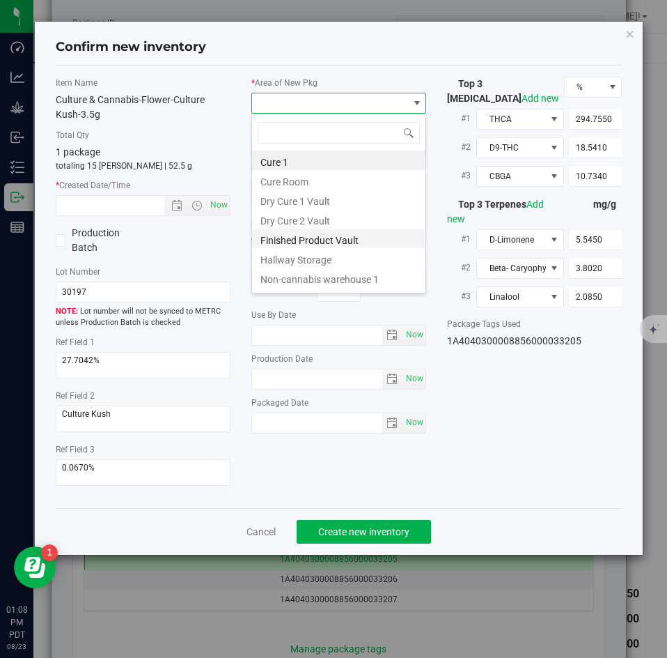
click at [296, 240] on li "Finished Product Vault" at bounding box center [338, 239] width 173 height 20
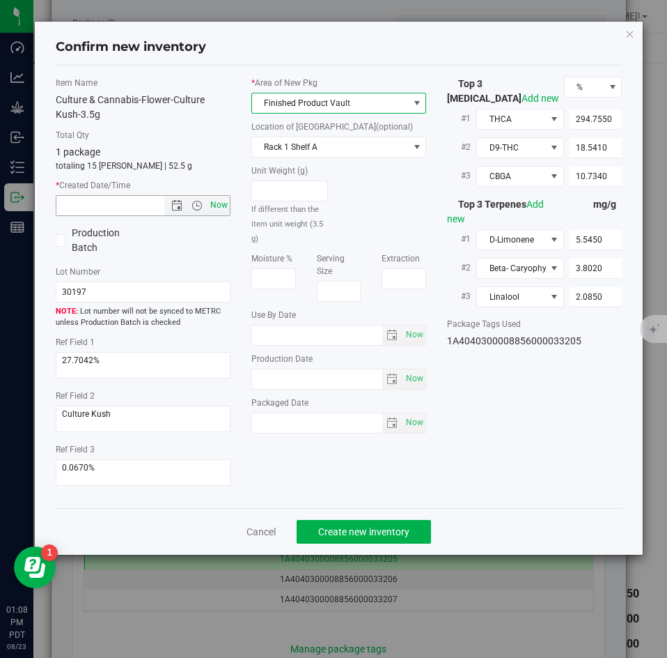
click at [217, 197] on span "Now" at bounding box center [220, 205] width 24 height 20
type input "[DATE] 1:08 PM"
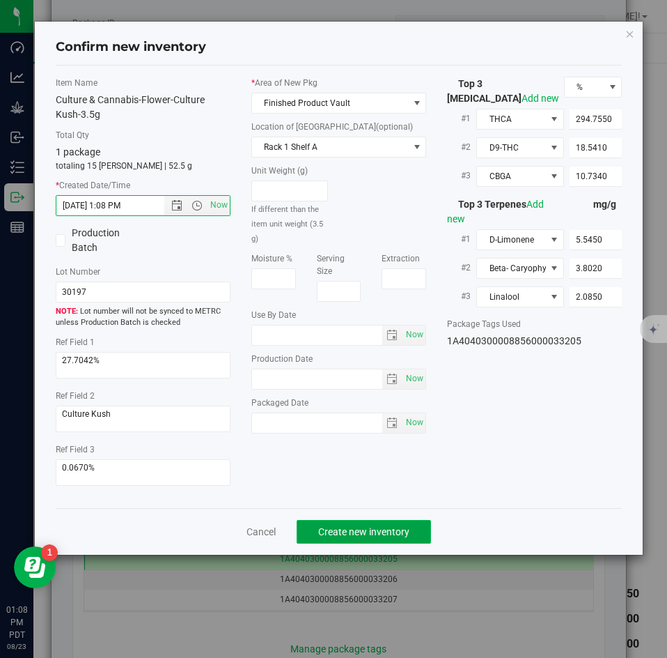
click at [353, 530] on span "Create new inventory" at bounding box center [363, 531] width 91 height 11
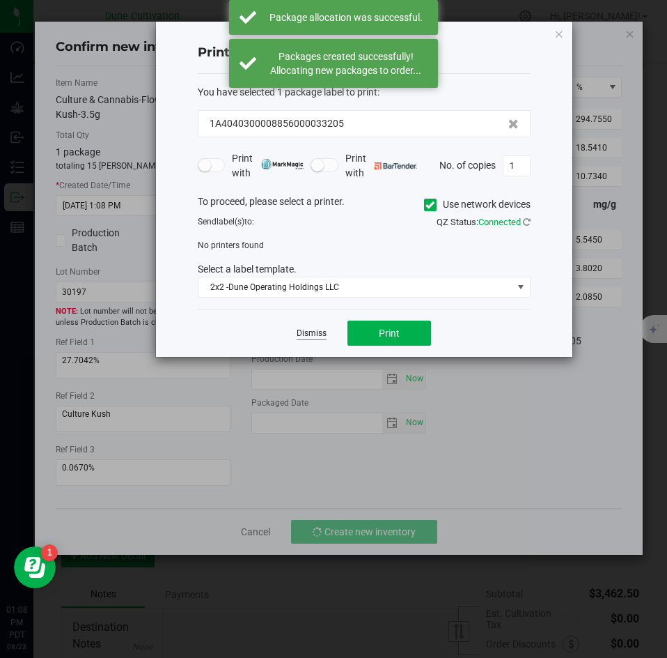
click at [311, 337] on link "Dismiss" at bounding box center [312, 333] width 30 height 12
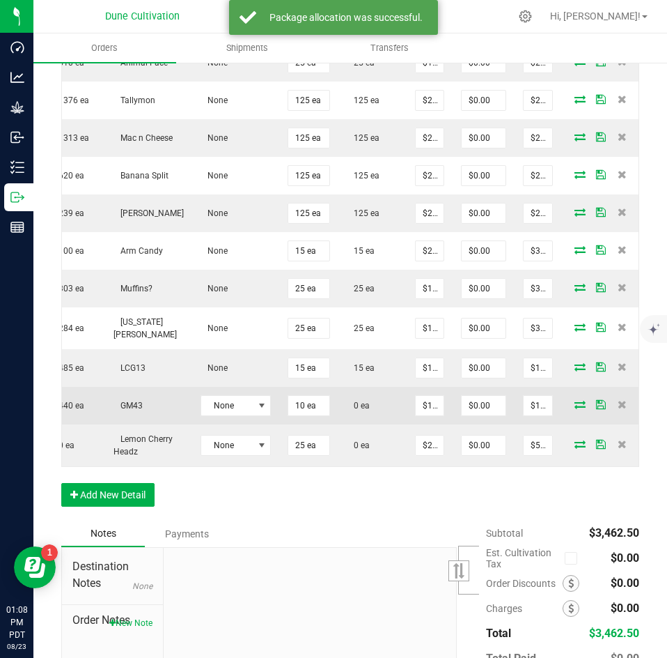
click at [570, 400] on span at bounding box center [580, 404] width 21 height 8
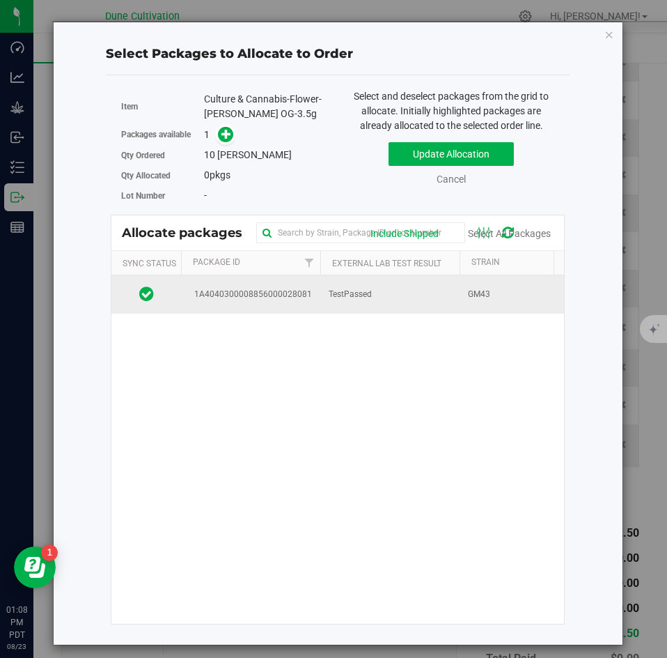
click at [373, 308] on td "TestPassed" at bounding box center [390, 294] width 139 height 38
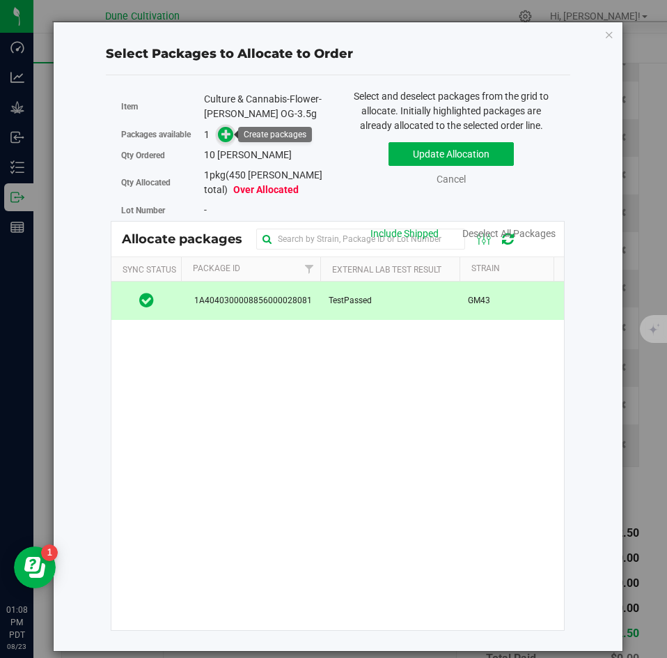
click at [229, 134] on icon at bounding box center [227, 134] width 10 height 10
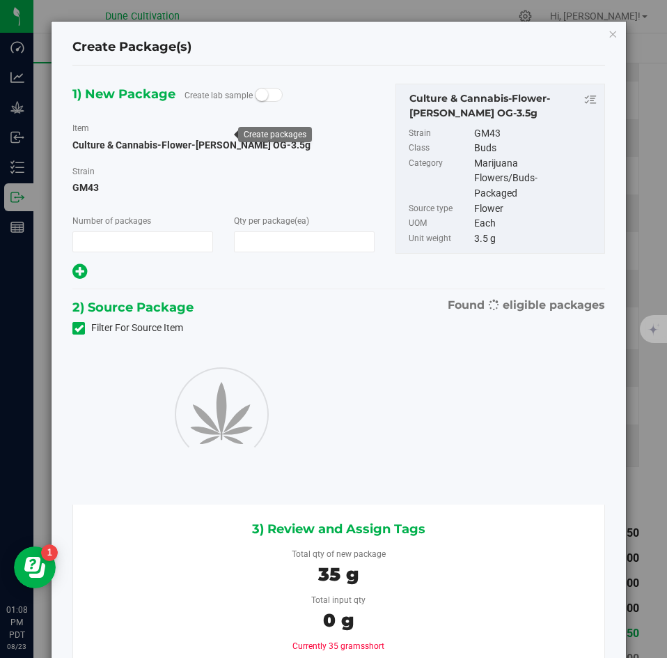
type input "1"
type input "10"
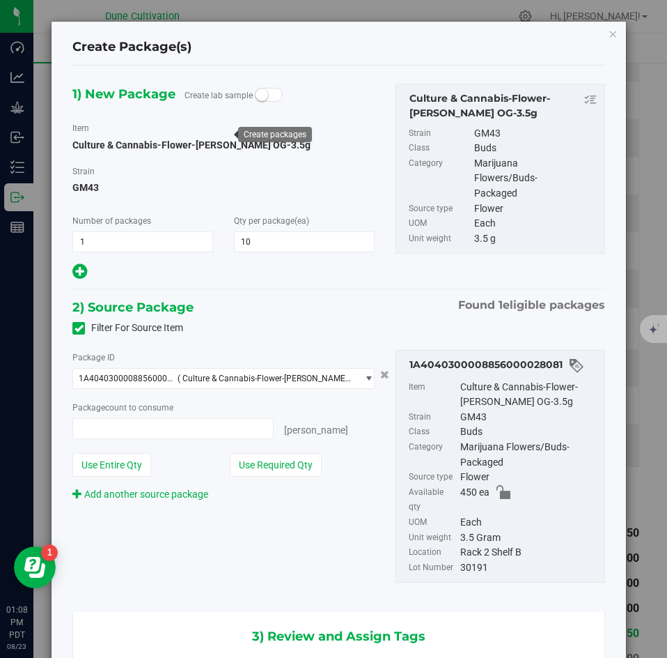
type input "10 ea"
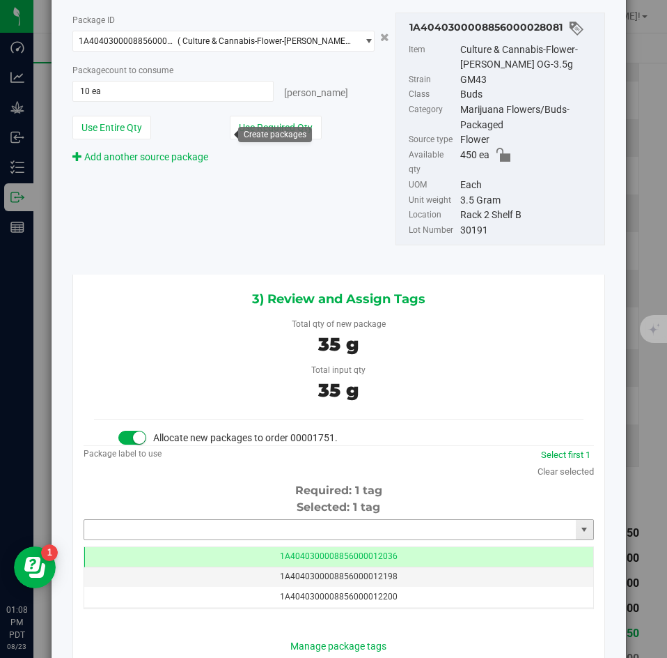
click at [342, 520] on input "text" at bounding box center [330, 530] width 492 height 20
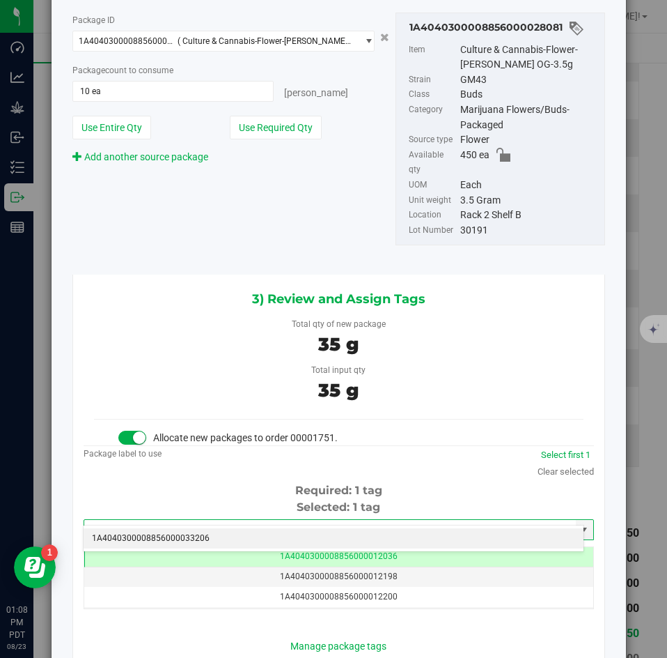
click at [334, 534] on li "1A4040300008856000033206" at bounding box center [334, 538] width 500 height 21
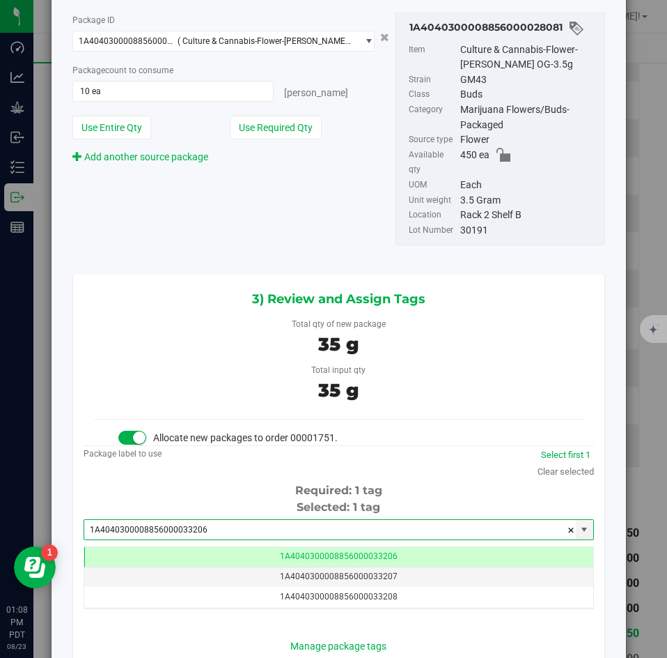
type input "1A4040300008856000033206"
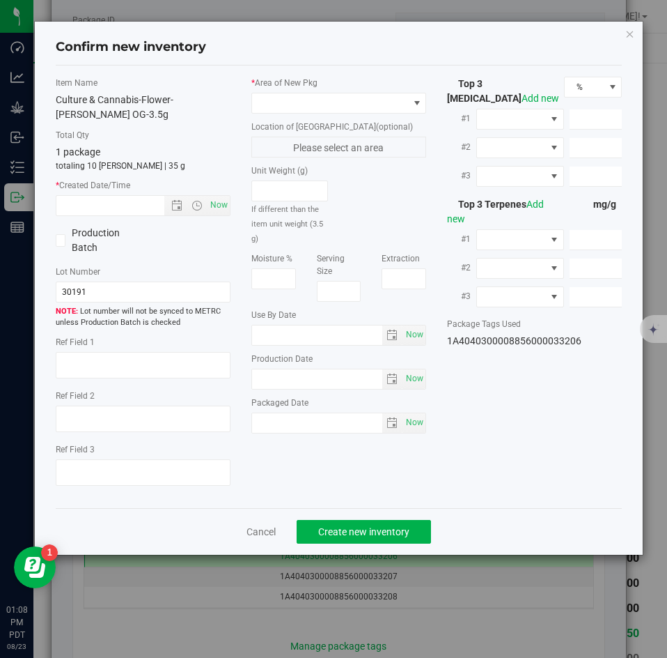
type textarea "24.3954%"
type textarea "[PERSON_NAME] OG"
type textarea "0.0590%"
type input "270.0160"
type input "14.4750"
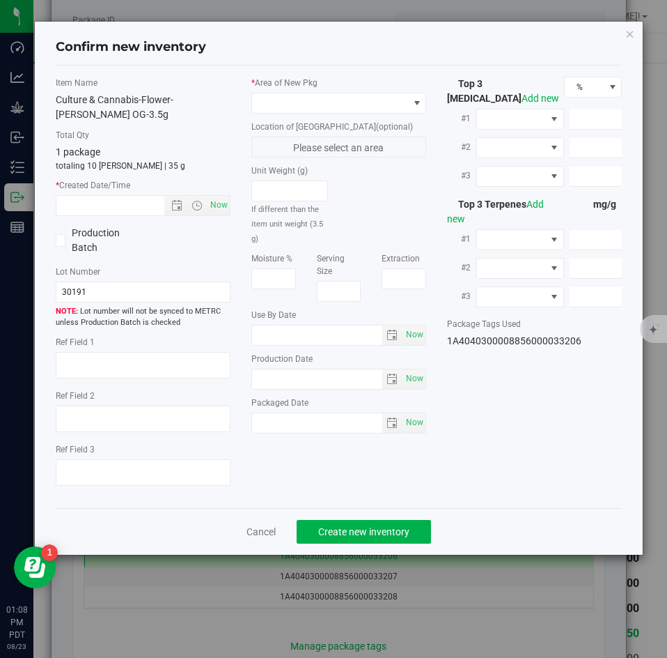
type input "7.1500"
type input "4.5820"
type input "2.0180"
type input "1.6850"
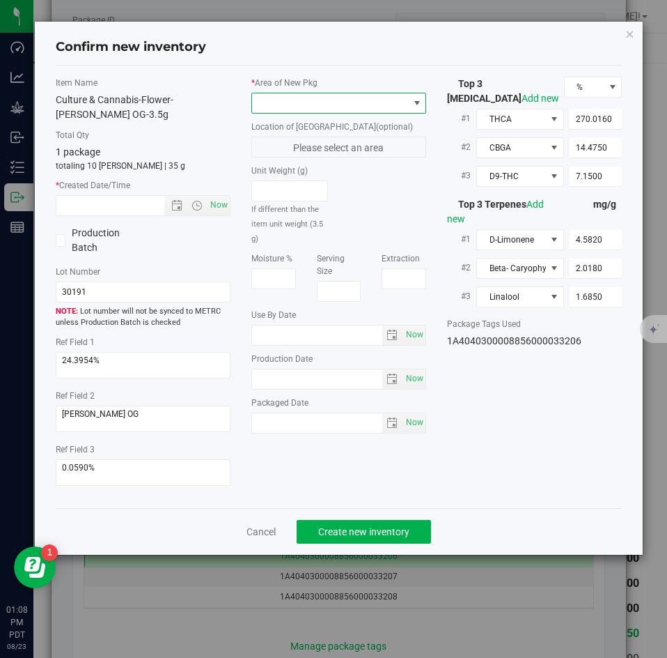
click at [277, 111] on span at bounding box center [330, 103] width 156 height 20
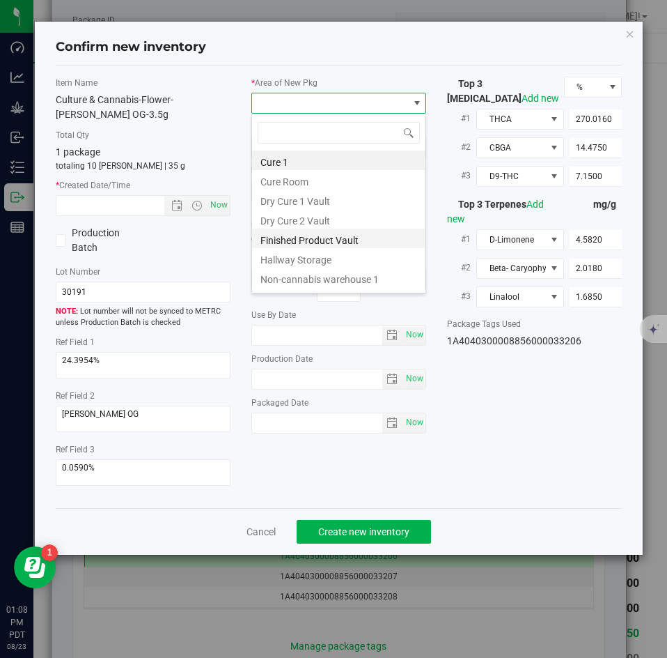
click at [275, 234] on li "Finished Product Vault" at bounding box center [338, 239] width 173 height 20
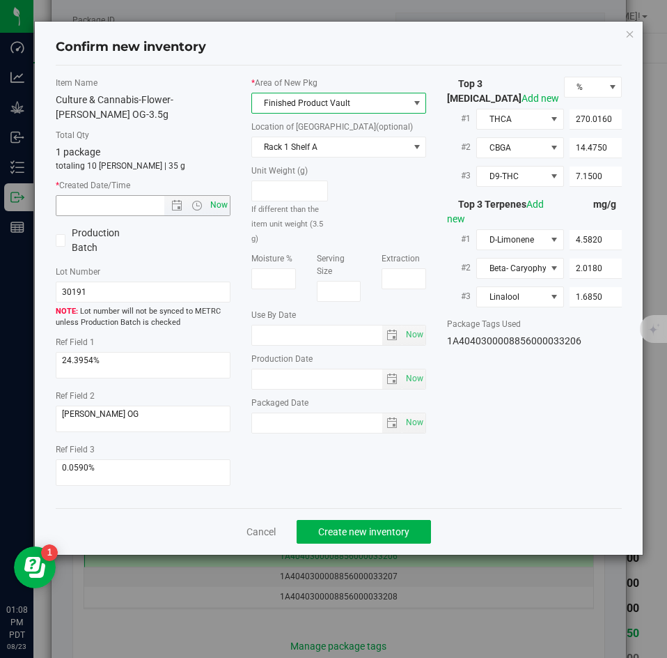
click at [224, 196] on span "Now" at bounding box center [220, 205] width 24 height 20
type input "[DATE] 1:08 PM"
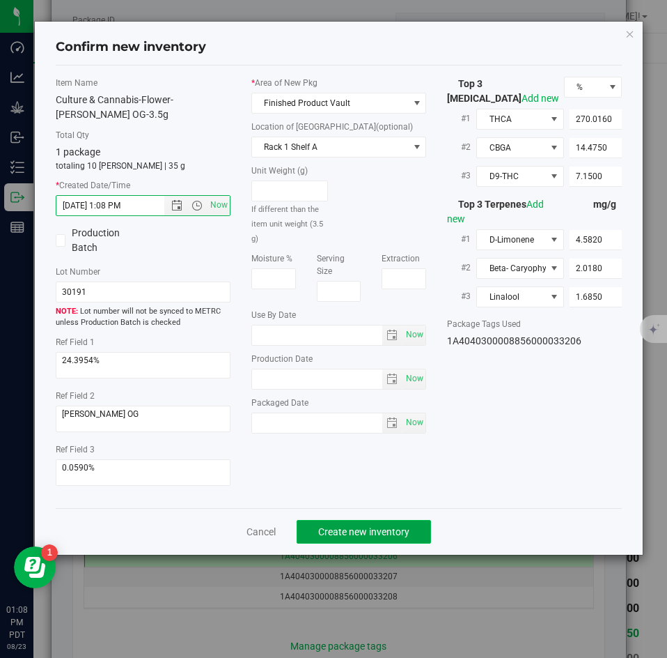
click at [341, 526] on span "Create new inventory" at bounding box center [363, 531] width 91 height 11
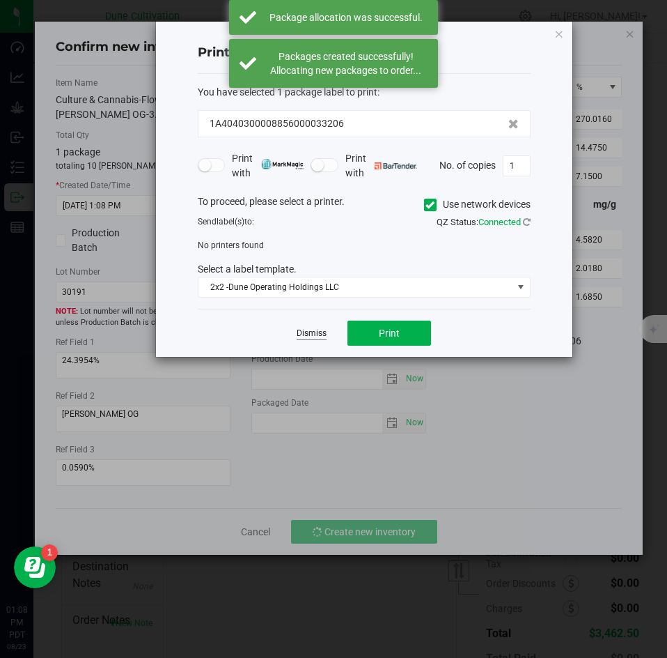
click at [316, 337] on link "Dismiss" at bounding box center [312, 333] width 30 height 12
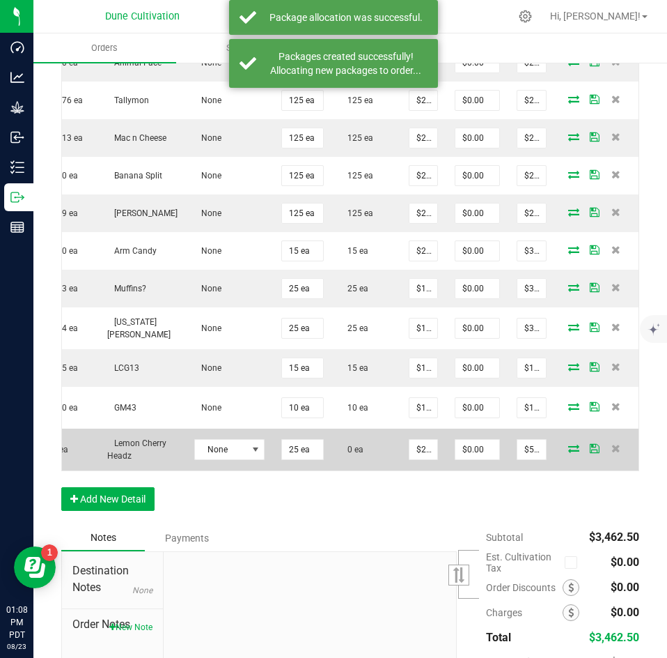
click at [569, 445] on icon at bounding box center [574, 448] width 11 height 8
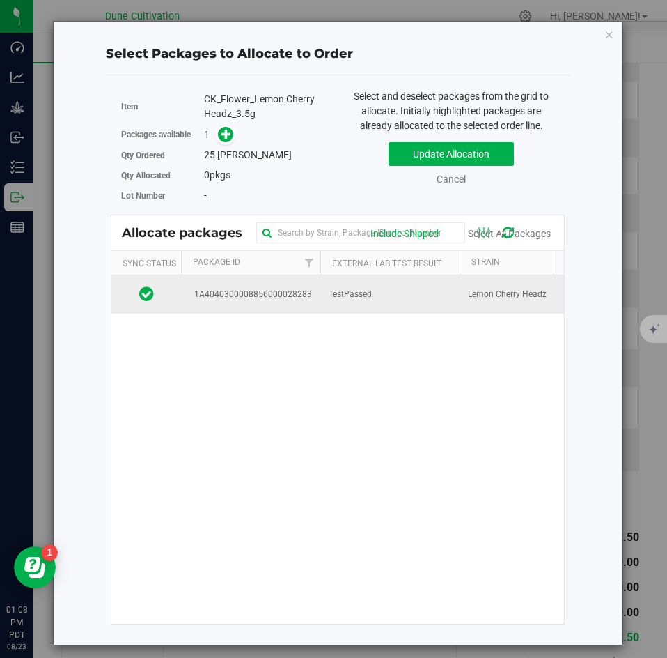
click at [337, 298] on span "TestPassed" at bounding box center [350, 294] width 43 height 13
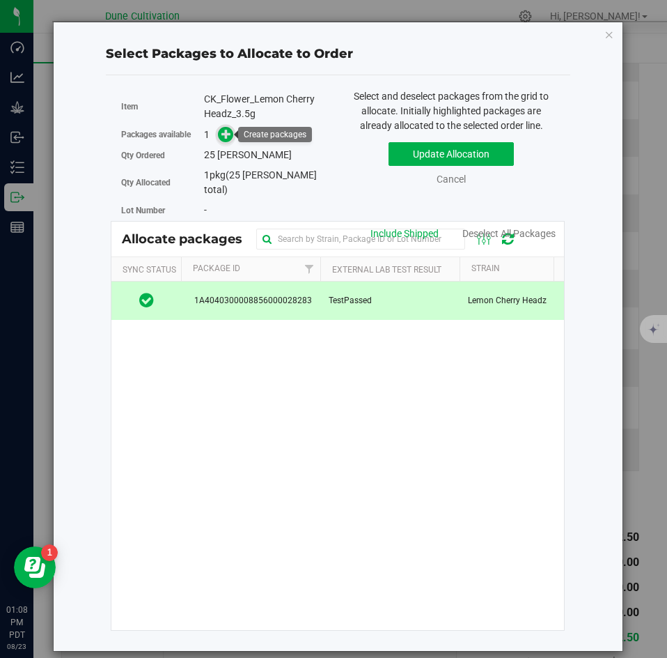
click at [222, 137] on icon at bounding box center [227, 134] width 10 height 10
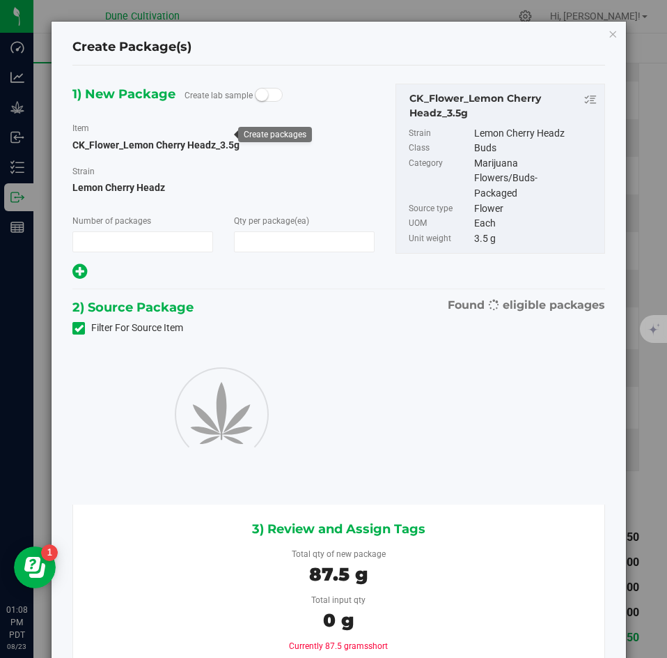
type input "1"
type input "25"
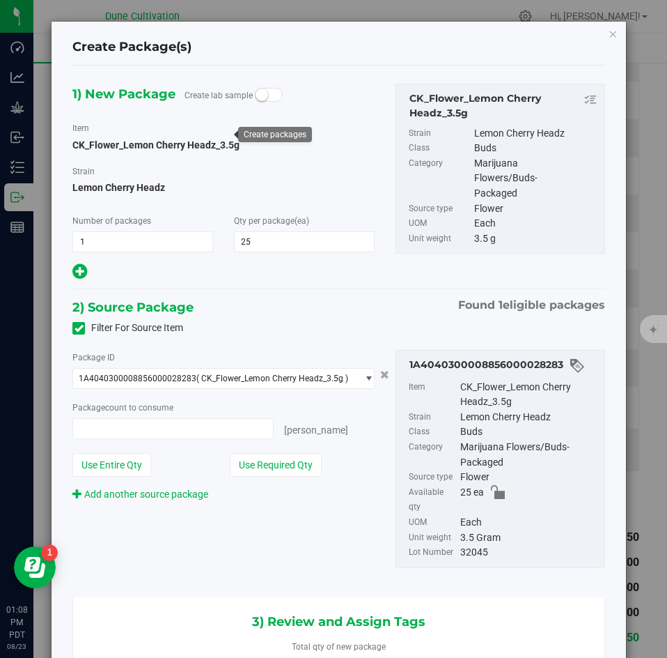
type input "25 ea"
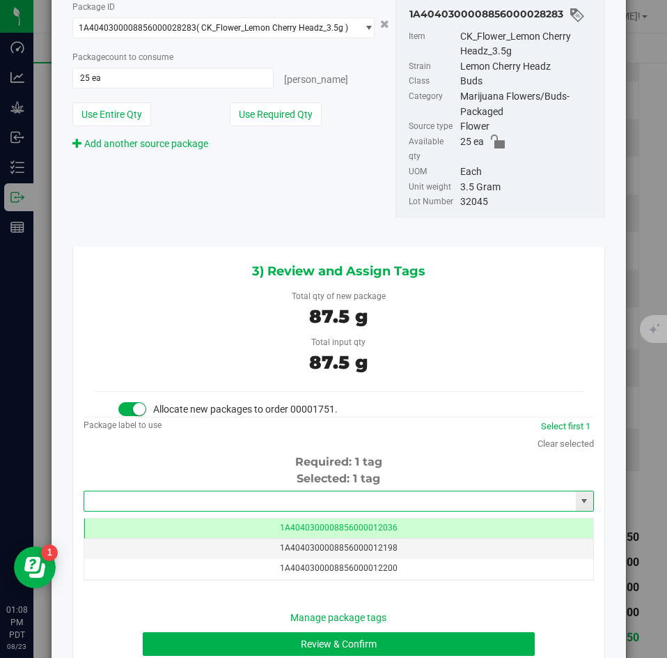
click at [336, 491] on input "text" at bounding box center [330, 501] width 492 height 20
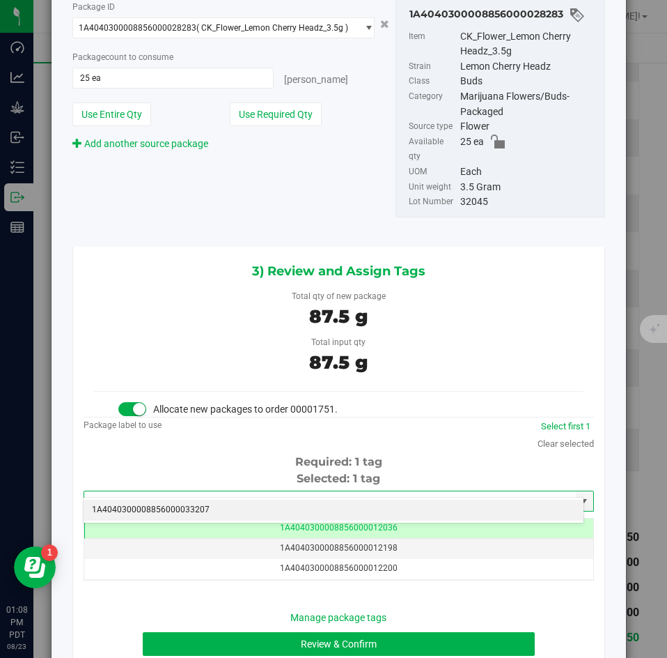
click at [331, 506] on li "1A4040300008856000033207" at bounding box center [334, 510] width 500 height 21
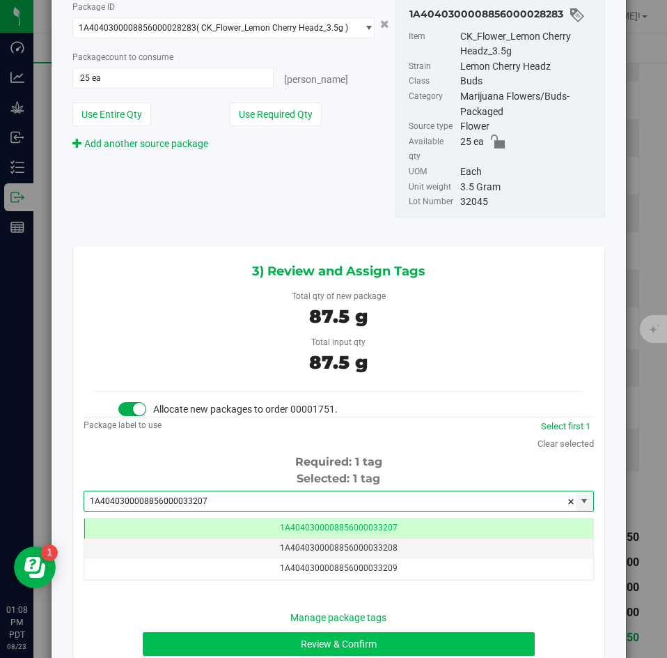
type input "1A4040300008856000033207"
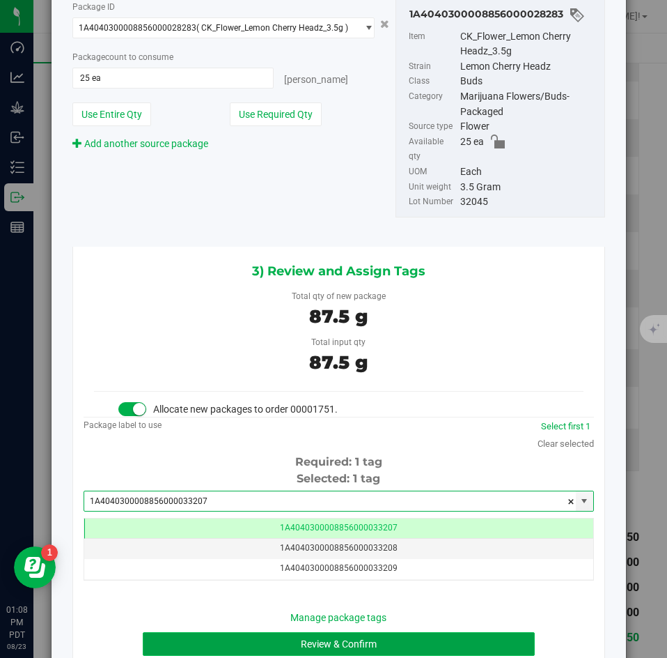
click at [263, 632] on button "Review & Confirm" at bounding box center [339, 644] width 392 height 24
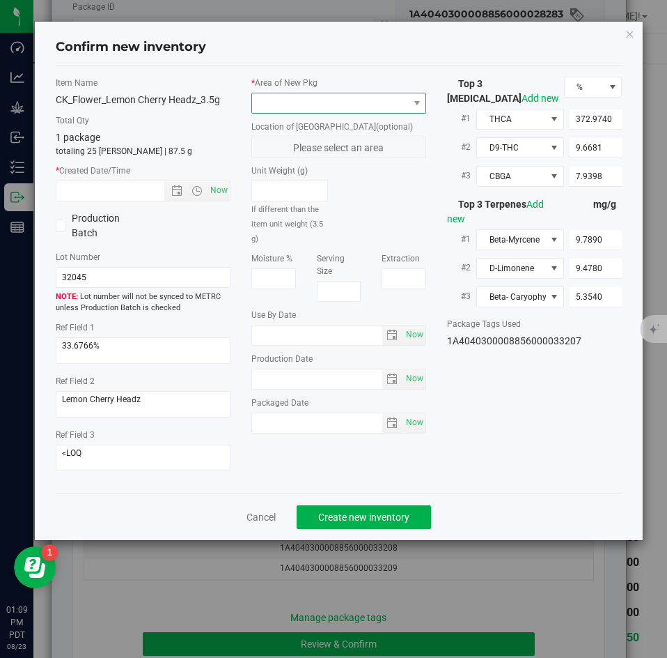
click at [279, 107] on span at bounding box center [330, 103] width 156 height 20
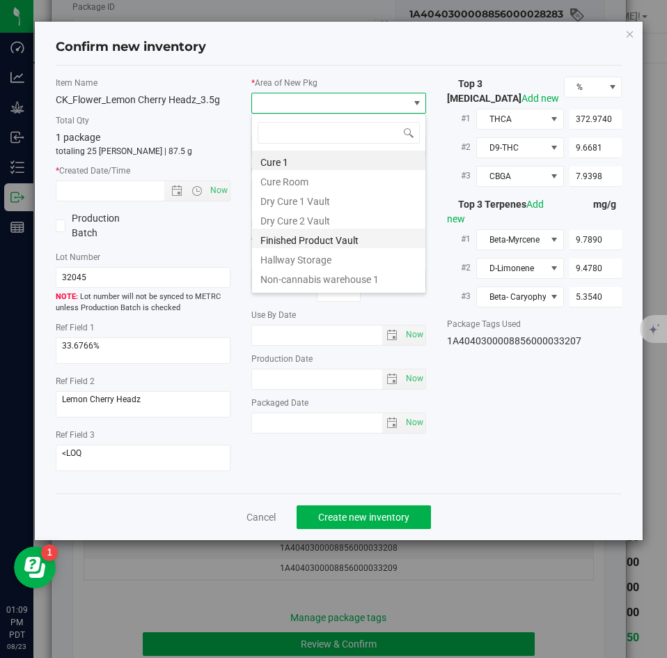
click at [277, 236] on li "Finished Product Vault" at bounding box center [338, 239] width 173 height 20
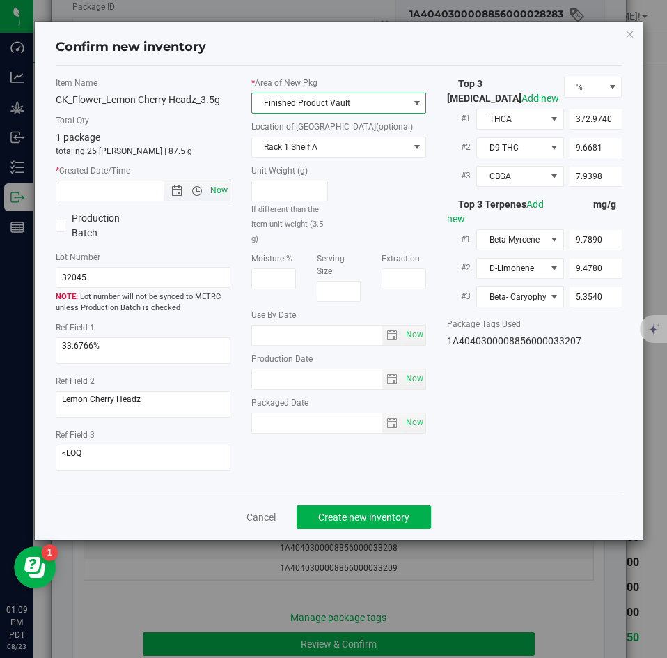
click at [225, 189] on span "Now" at bounding box center [220, 190] width 24 height 20
type input "[DATE] 1:09 PM"
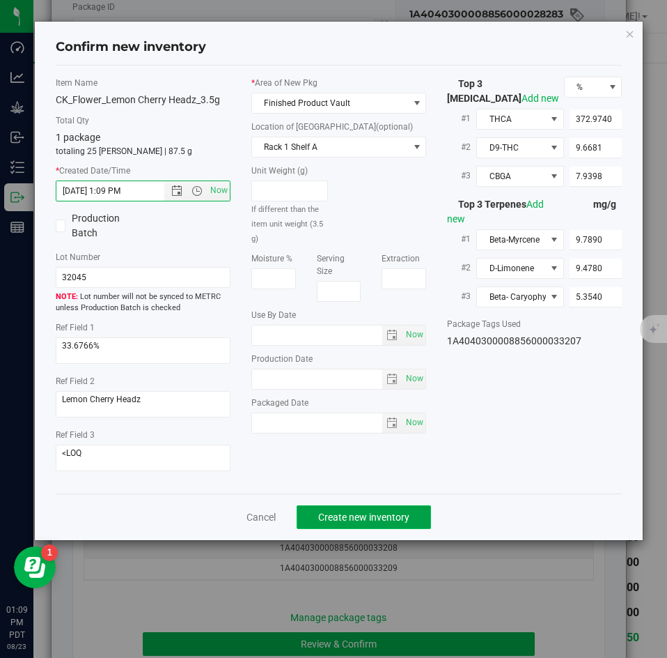
click at [349, 508] on button "Create new inventory" at bounding box center [364, 517] width 134 height 24
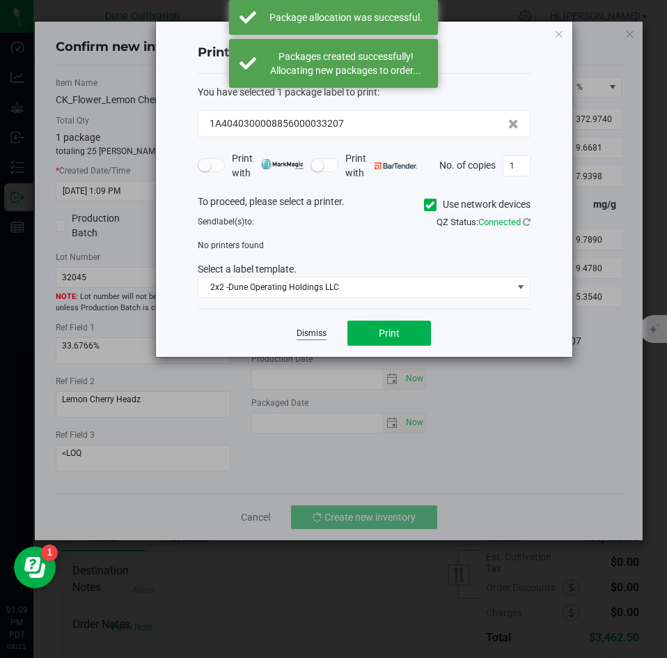
click at [316, 337] on link "Dismiss" at bounding box center [312, 333] width 30 height 12
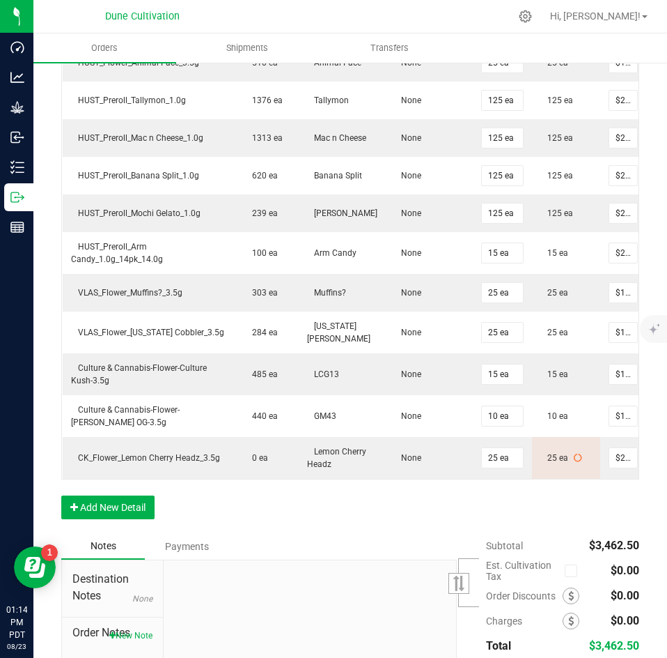
scroll to position [566, 0]
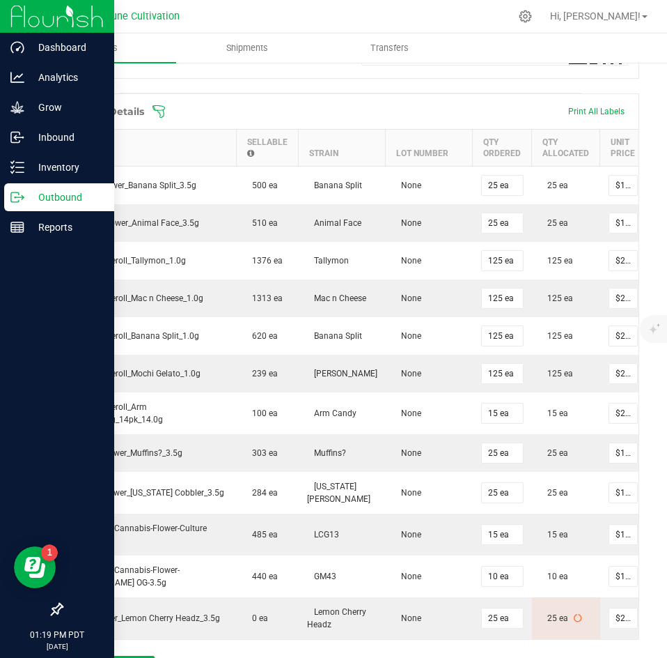
click at [24, 196] on icon at bounding box center [17, 197] width 14 height 14
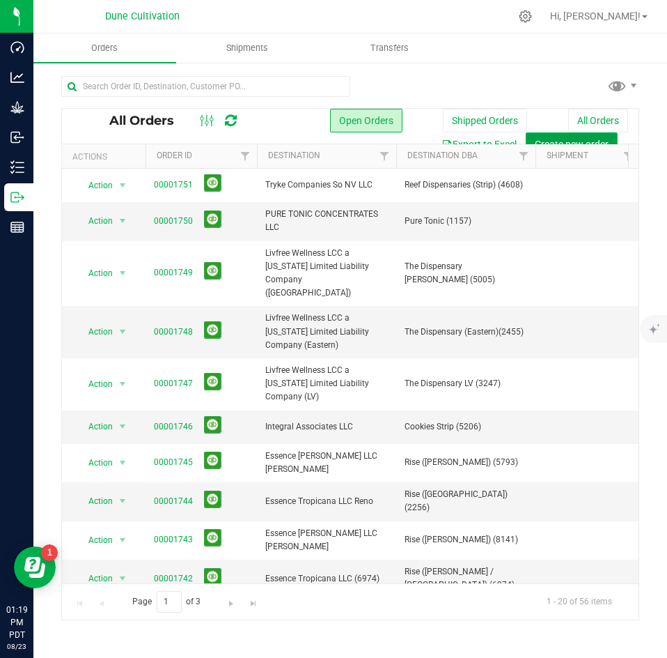
click at [573, 134] on button "Create new order" at bounding box center [572, 144] width 92 height 24
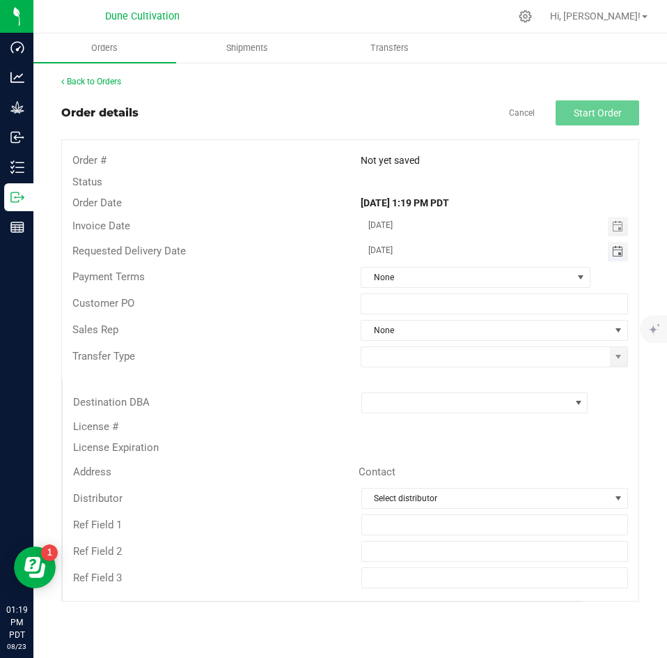
click at [615, 254] on span "Toggle calendar" at bounding box center [617, 251] width 11 height 11
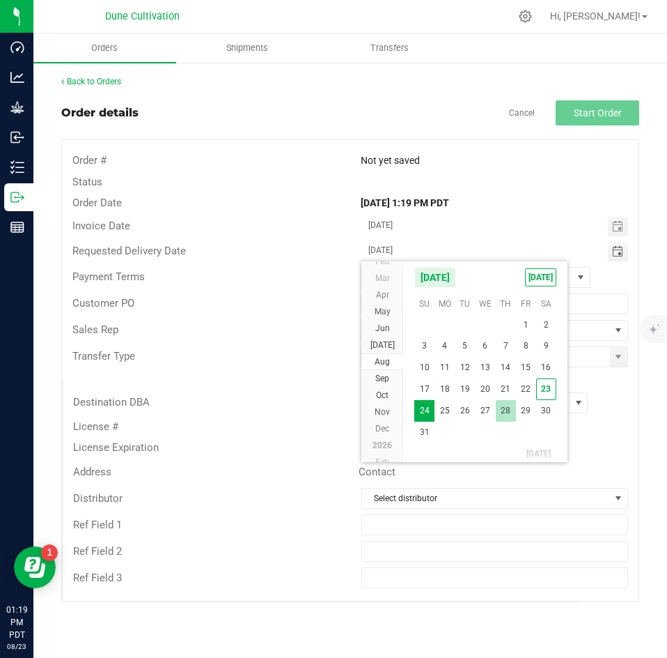
click at [508, 407] on span "28" at bounding box center [506, 411] width 20 height 22
type input "[DATE]"
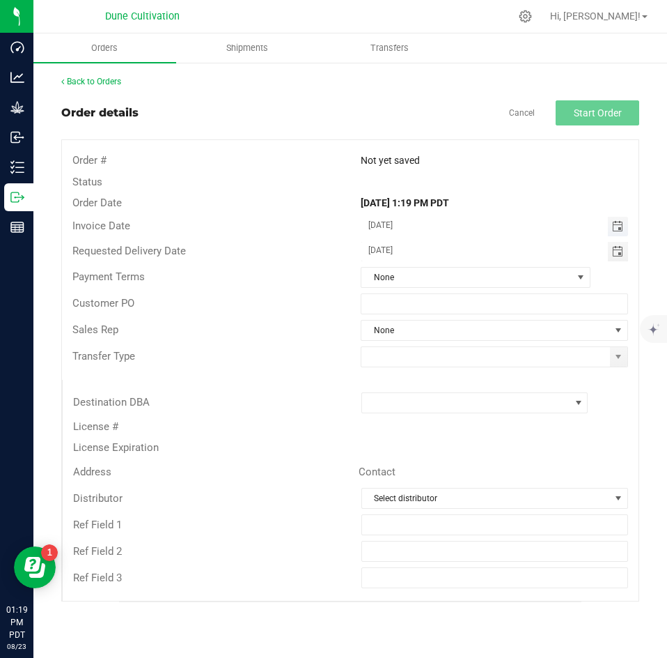
click at [616, 231] on span "Toggle calendar" at bounding box center [617, 226] width 11 height 11
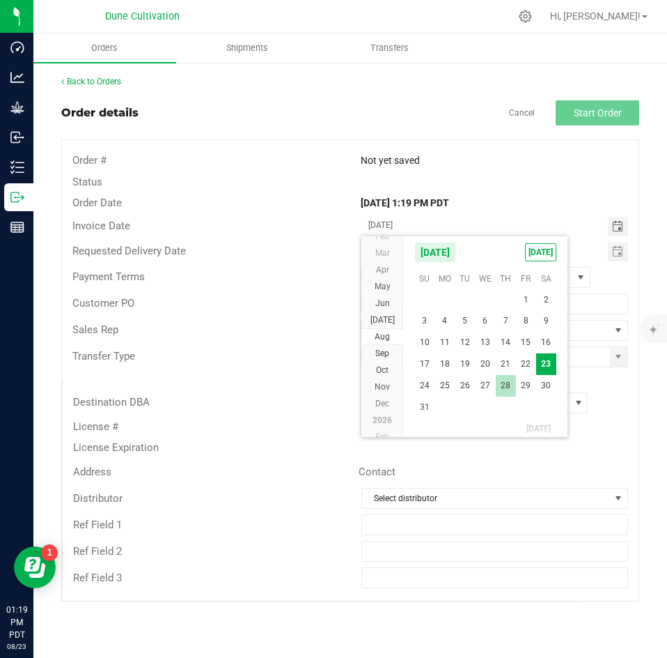
click at [513, 385] on span "28" at bounding box center [506, 386] width 20 height 22
type input "[DATE]"
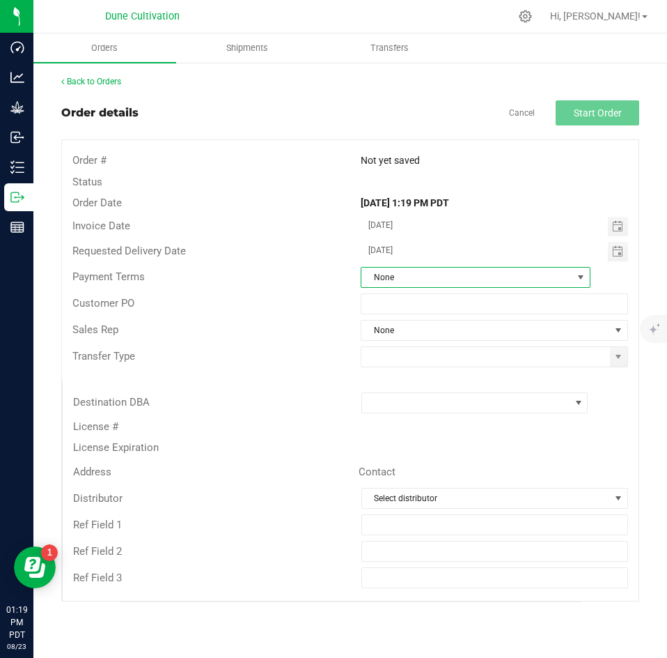
click at [474, 279] on span "None" at bounding box center [467, 278] width 211 height 20
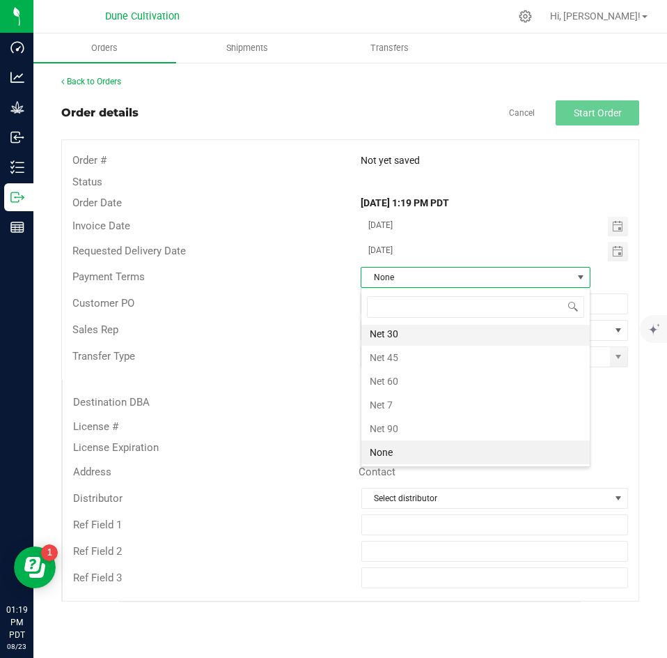
click at [425, 342] on li "Net 30" at bounding box center [476, 334] width 229 height 24
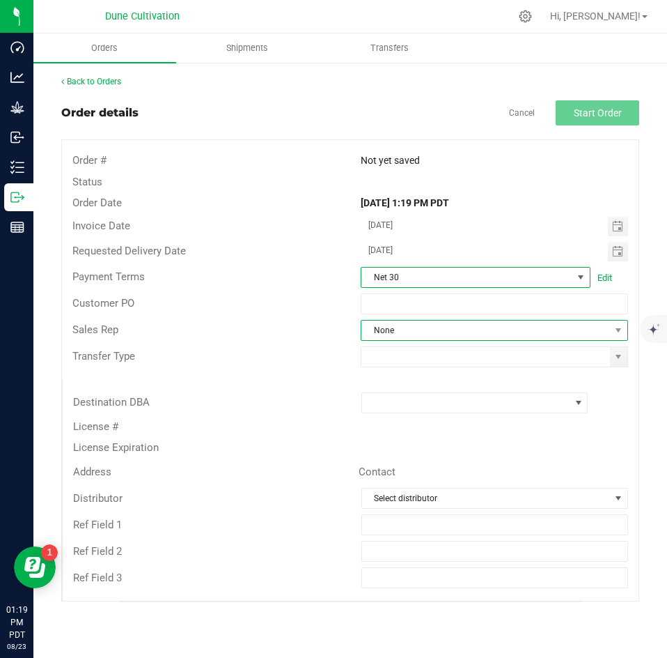
click at [414, 330] on span "None" at bounding box center [486, 331] width 249 height 20
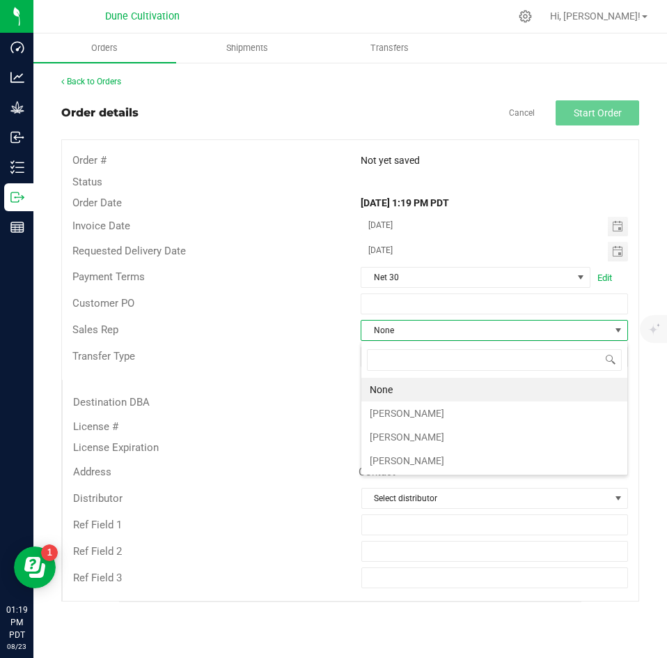
scroll to position [21, 268]
click at [396, 404] on li "[PERSON_NAME]" at bounding box center [495, 413] width 266 height 24
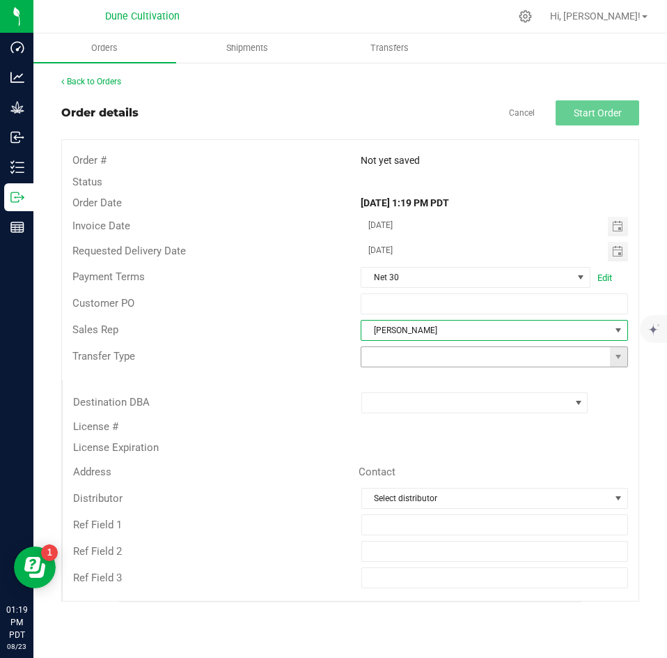
click at [401, 366] on input at bounding box center [486, 357] width 249 height 20
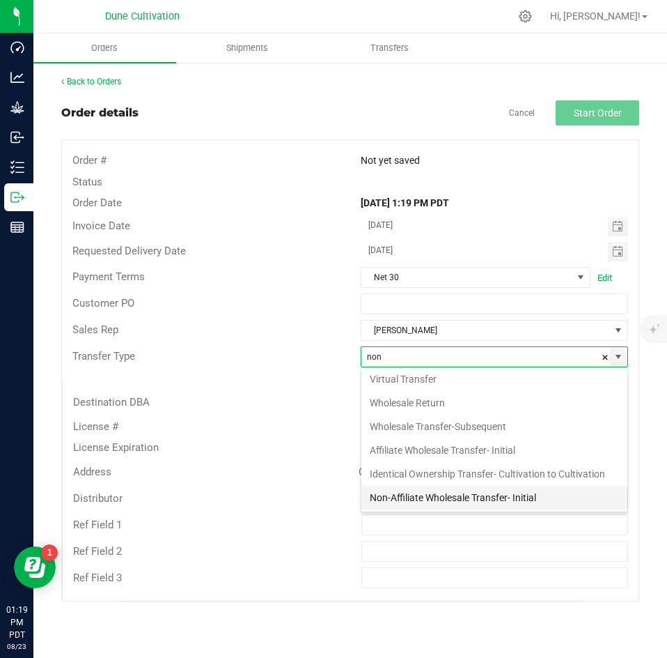
click at [393, 491] on li "Non-Affiliate Wholesale Transfer- Initial" at bounding box center [495, 498] width 266 height 24
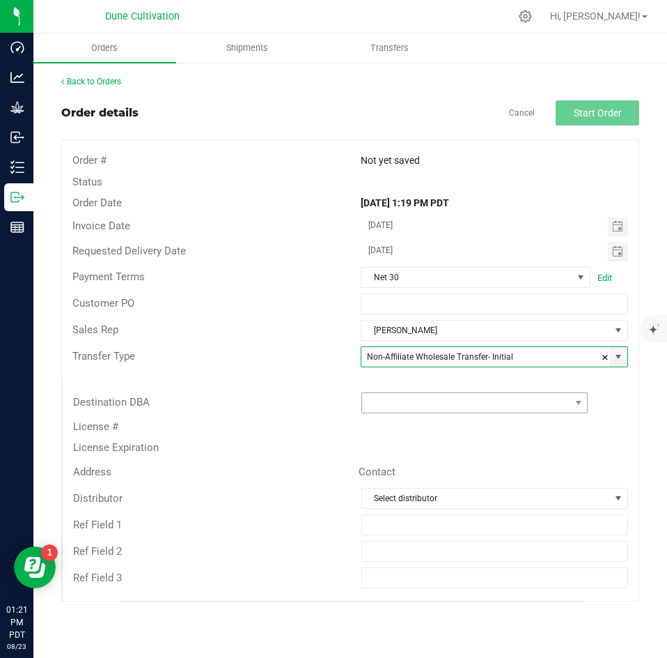
type input "Non-Affiliate Wholesale Transfer- Initial"
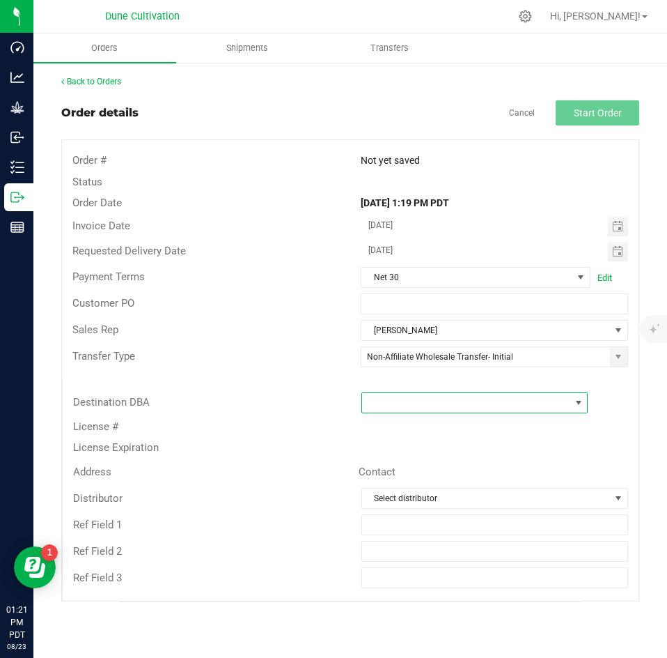
click at [406, 396] on span at bounding box center [466, 403] width 208 height 20
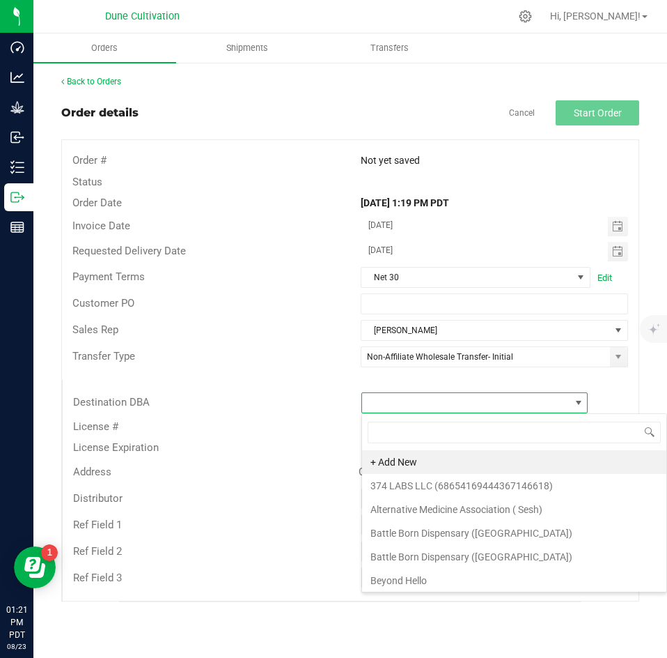
scroll to position [21, 227]
type input "cura"
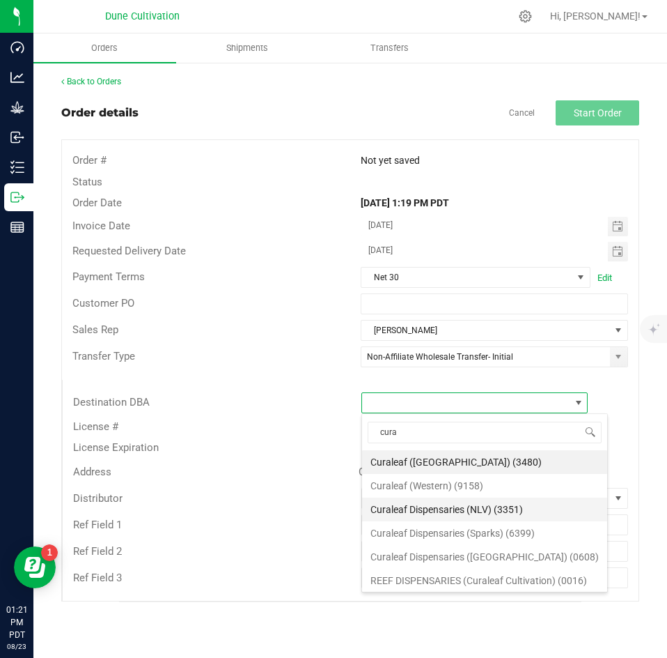
click at [424, 500] on li "Curaleaf Dispensaries (NLV) (3351)" at bounding box center [484, 509] width 245 height 24
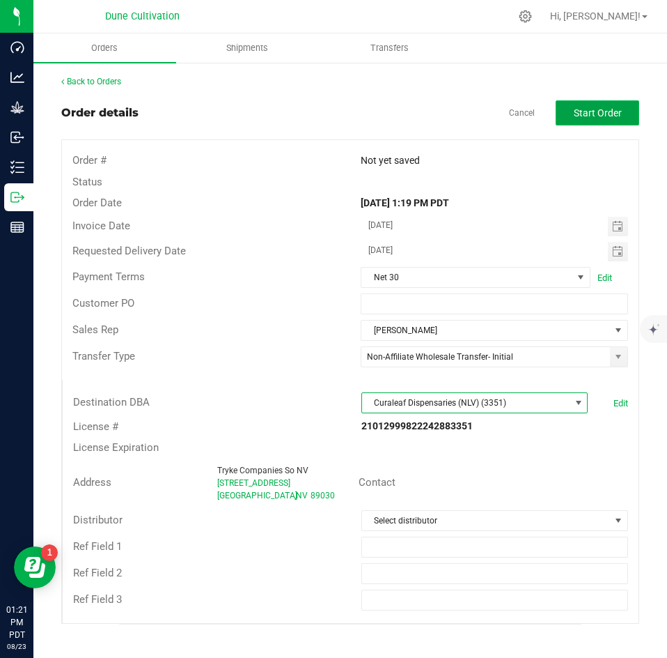
click at [582, 121] on button "Start Order" at bounding box center [598, 112] width 84 height 25
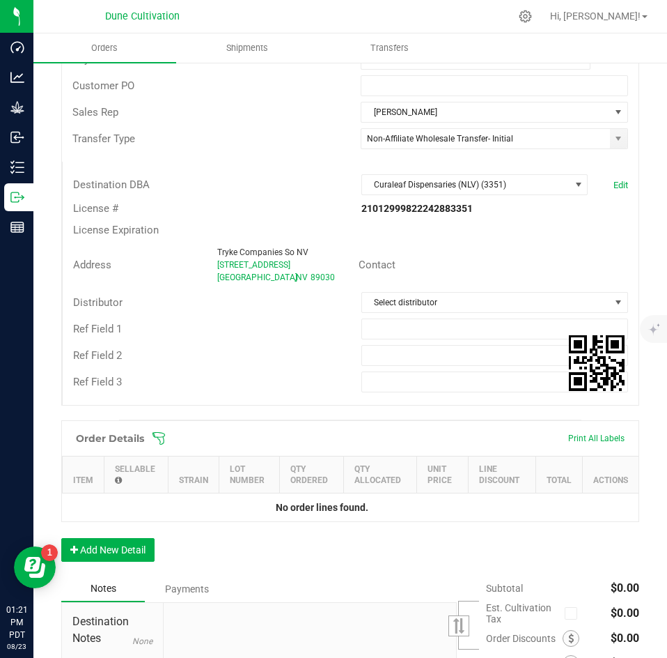
scroll to position [240, 0]
click at [124, 541] on button "Add New Detail" at bounding box center [107, 549] width 93 height 24
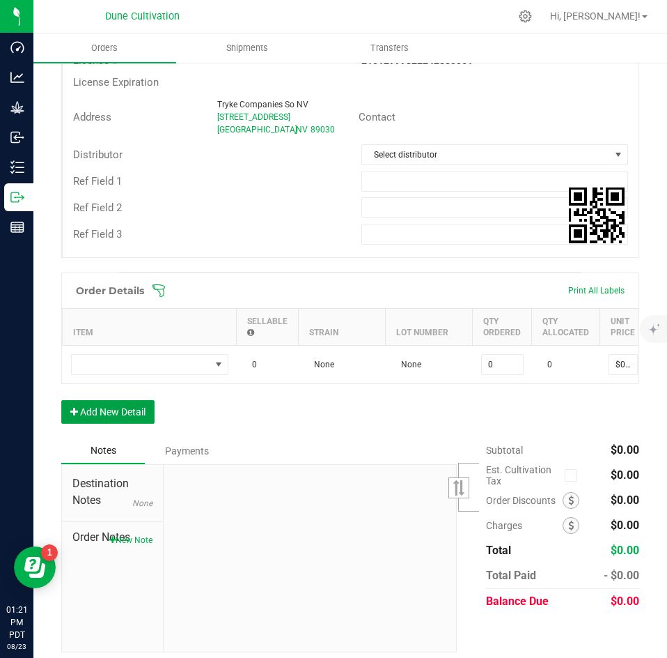
scroll to position [389, 0]
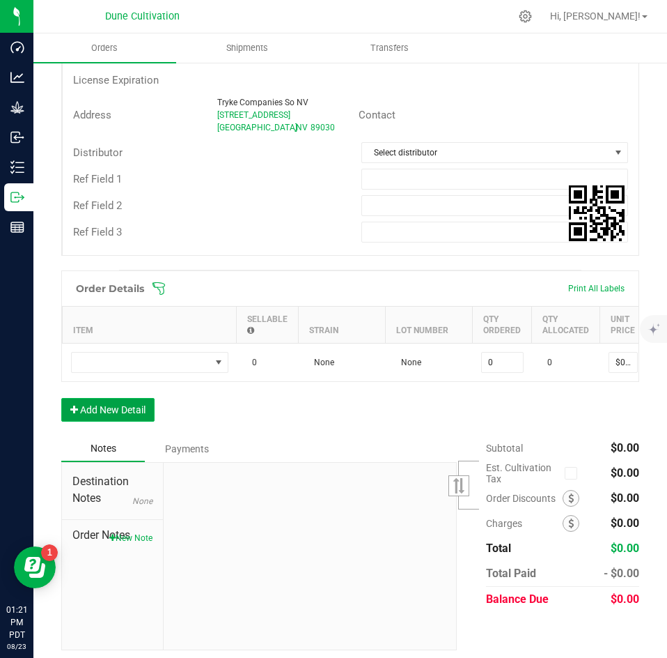
click at [99, 421] on button "Add New Detail" at bounding box center [107, 410] width 93 height 24
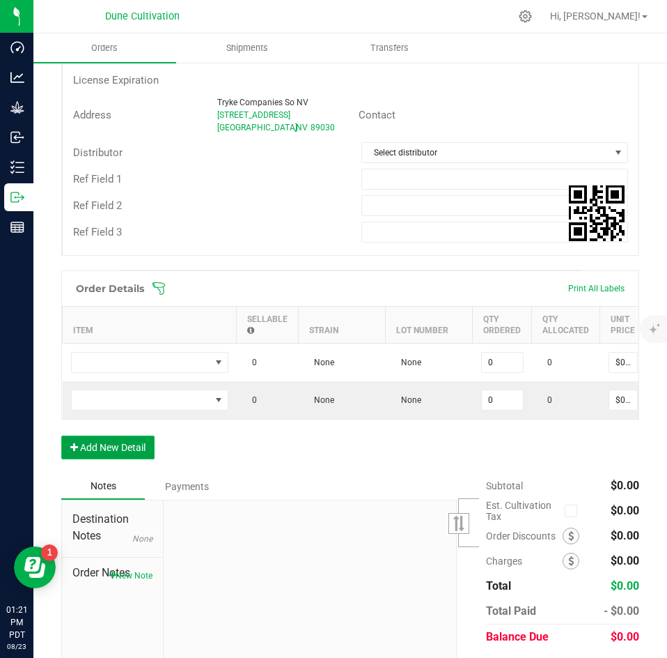
click at [102, 459] on button "Add New Detail" at bounding box center [107, 447] width 93 height 24
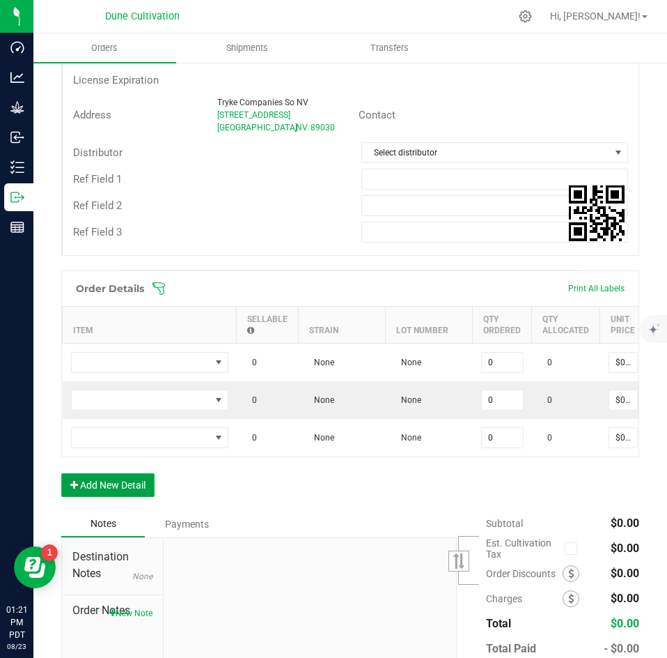
click at [98, 492] on button "Add New Detail" at bounding box center [107, 485] width 93 height 24
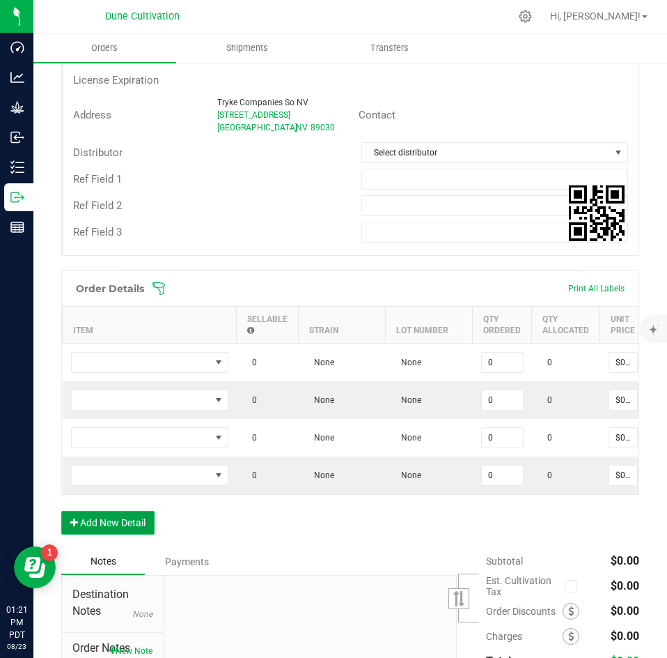
click at [97, 528] on button "Add New Detail" at bounding box center [107, 523] width 93 height 24
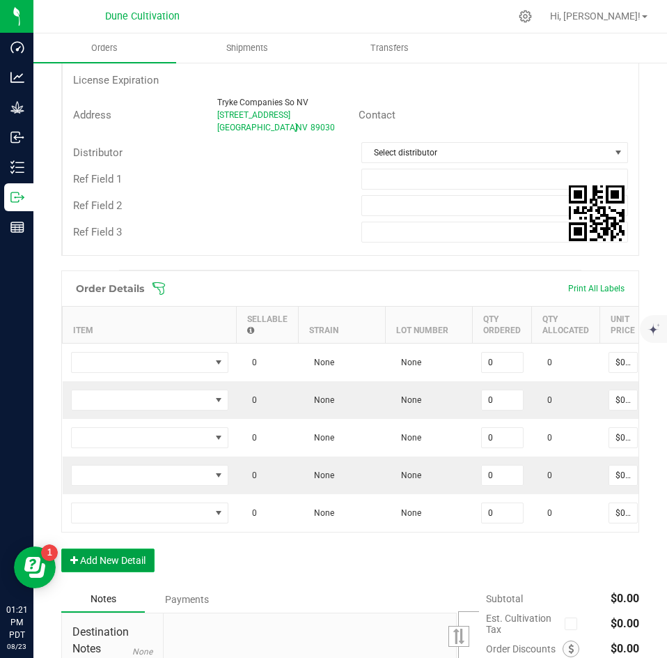
click at [95, 564] on button "Add New Detail" at bounding box center [107, 560] width 93 height 24
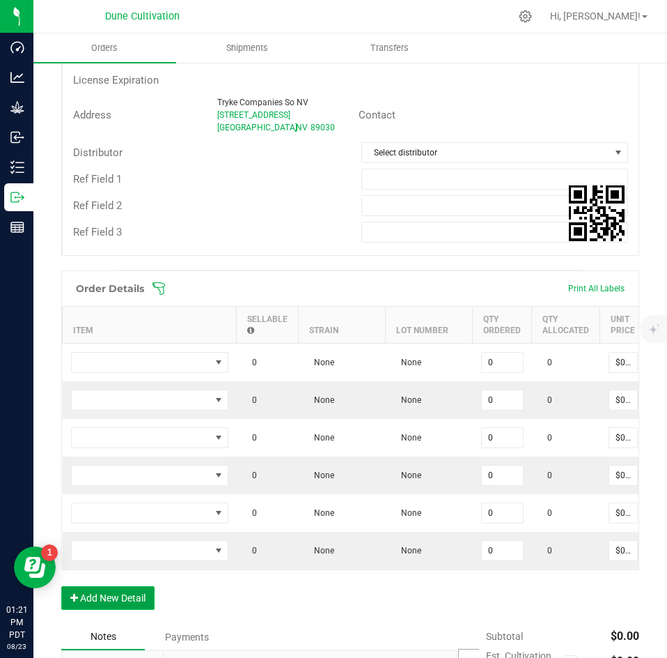
click at [97, 606] on button "Add New Detail" at bounding box center [107, 598] width 93 height 24
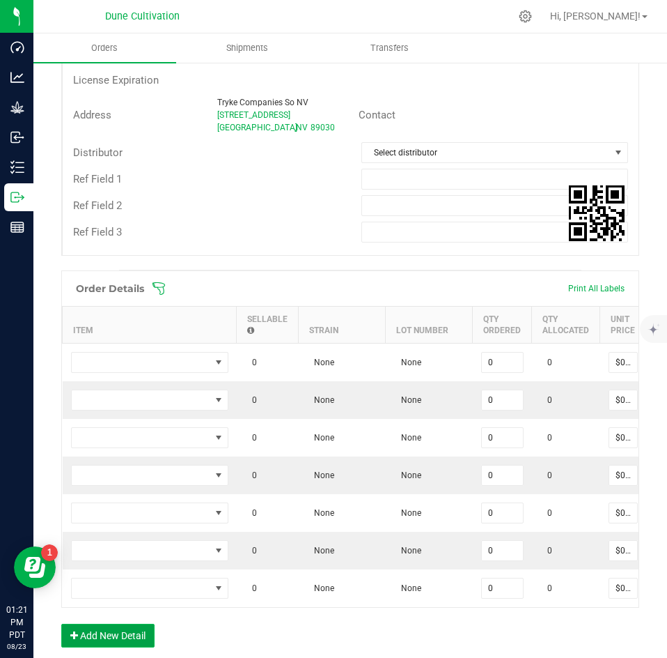
click at [95, 638] on button "Add New Detail" at bounding box center [107, 636] width 93 height 24
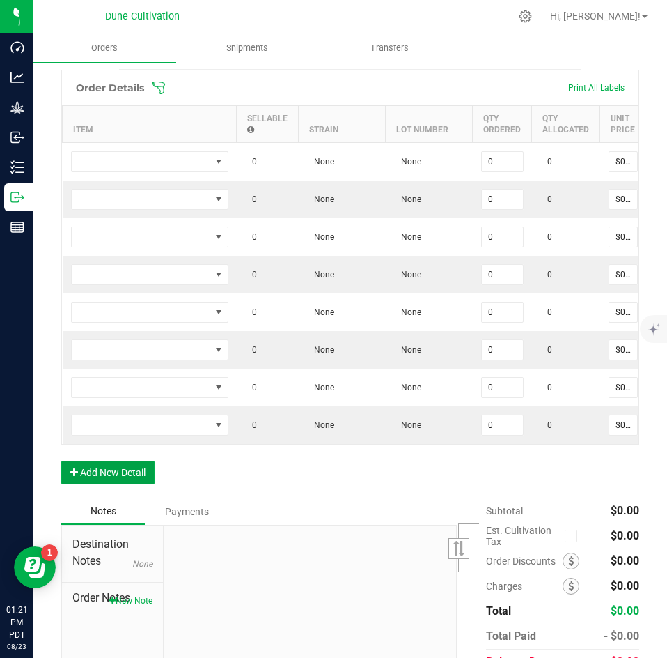
scroll to position [595, 0]
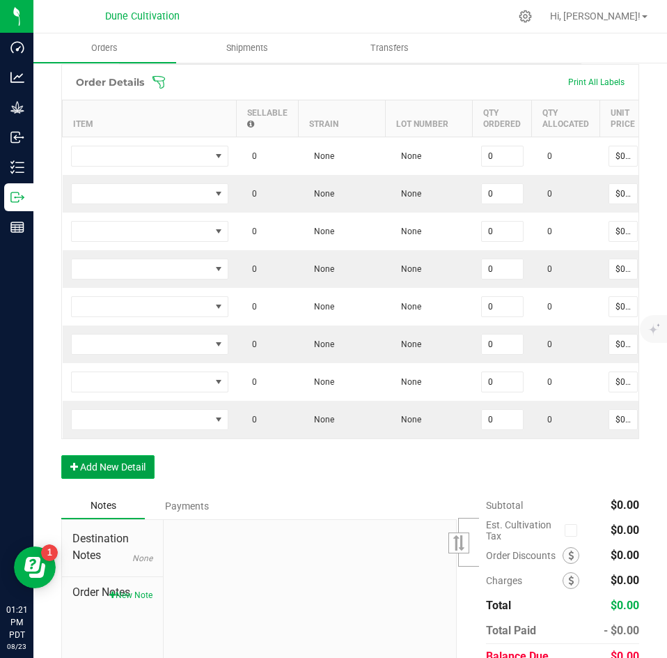
click at [92, 477] on button "Add New Detail" at bounding box center [107, 467] width 93 height 24
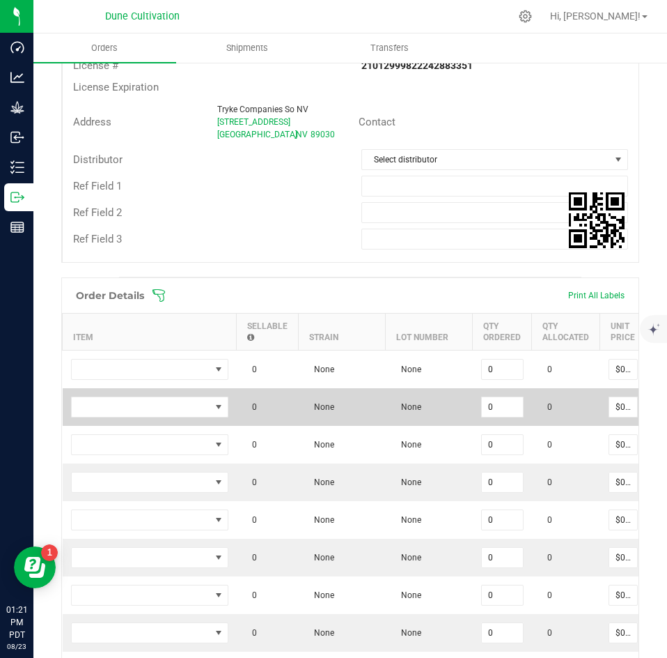
scroll to position [378, 0]
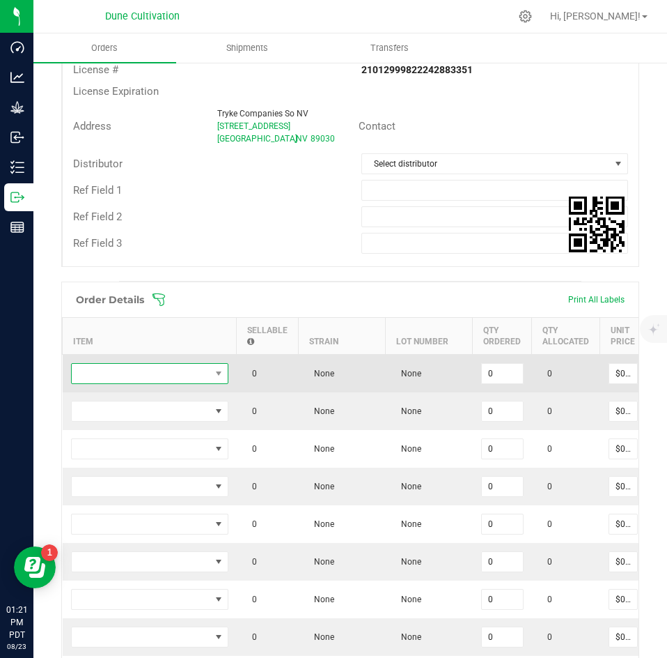
click at [141, 368] on span "NO DATA FOUND" at bounding box center [141, 374] width 139 height 20
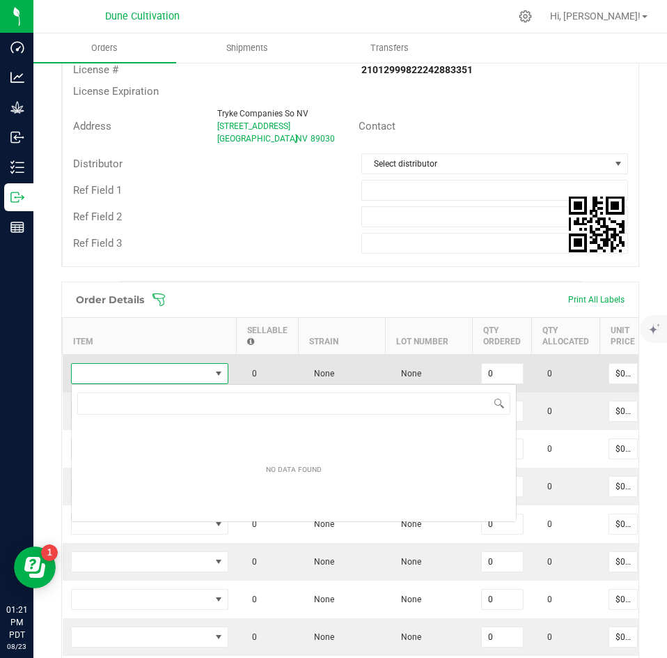
scroll to position [21, 157]
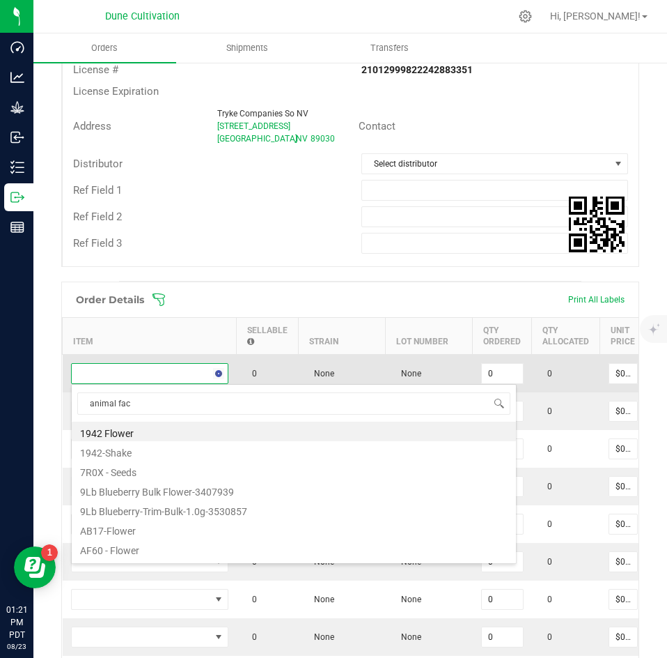
type input "animal face"
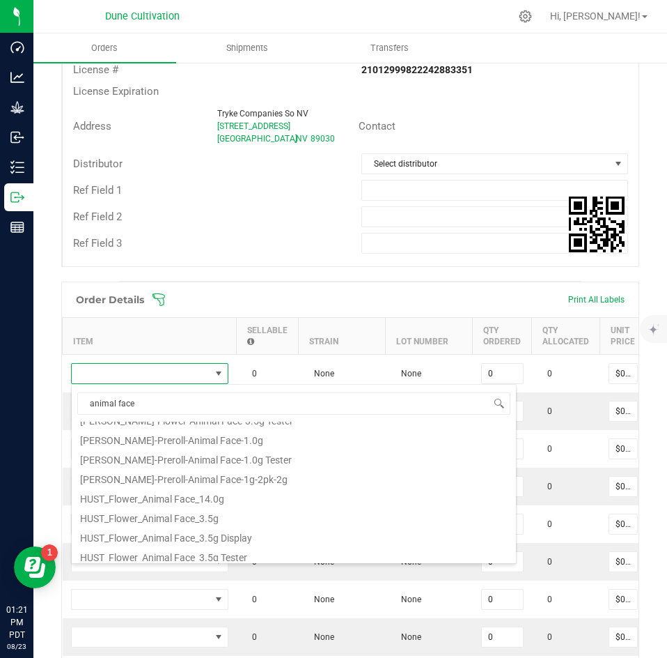
scroll to position [167, 0]
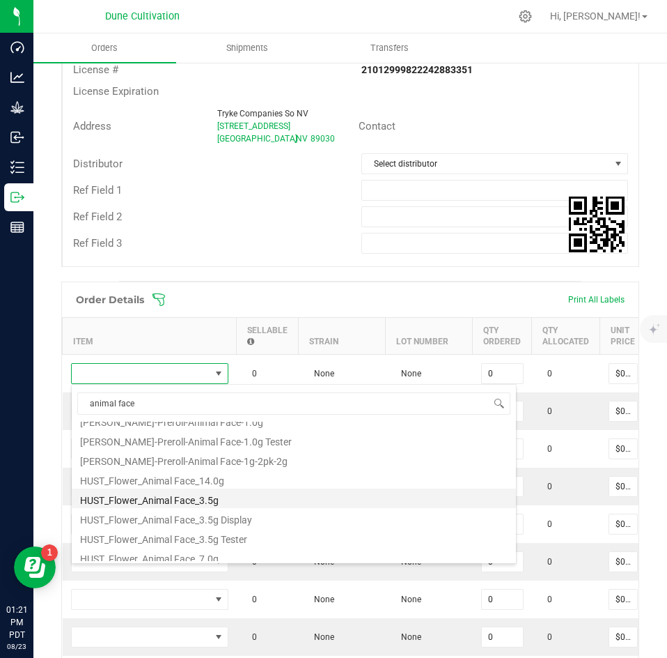
click at [151, 495] on li "HUST_Flower_Animal Face_3.5g" at bounding box center [294, 498] width 445 height 20
type input "0 ea"
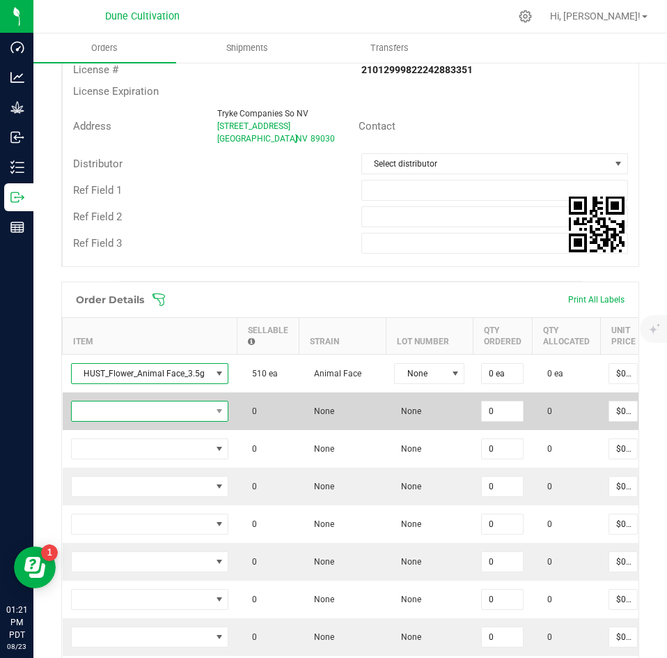
click at [162, 414] on span "NO DATA FOUND" at bounding box center [141, 411] width 139 height 20
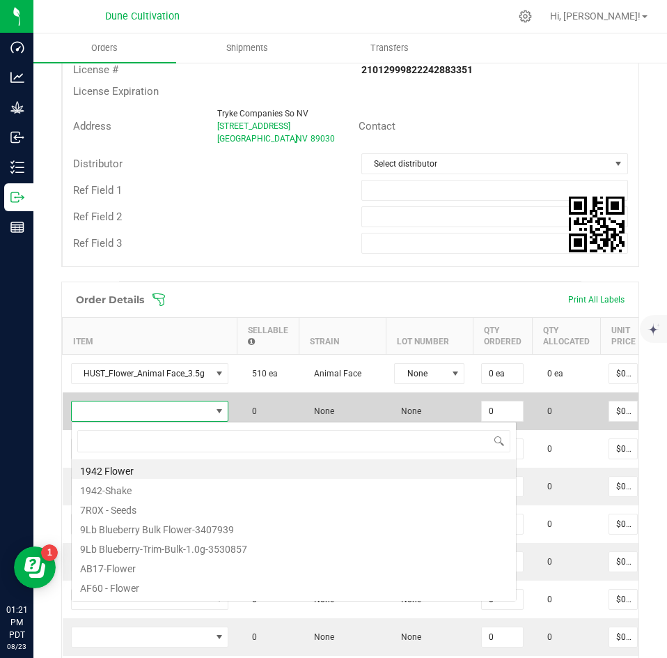
scroll to position [21, 157]
type input "gorilla glue"
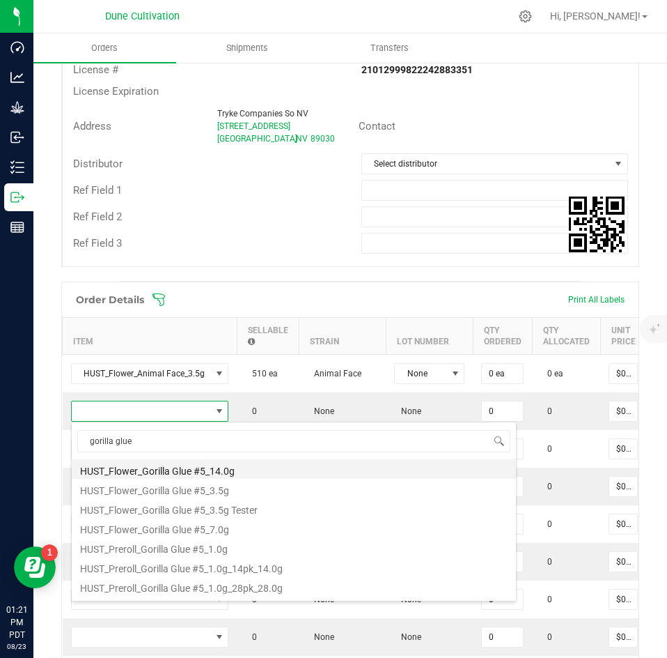
click at [187, 472] on li "HUST_Flower_Gorilla Glue #5_14.0g" at bounding box center [294, 469] width 445 height 20
type input "0 ea"
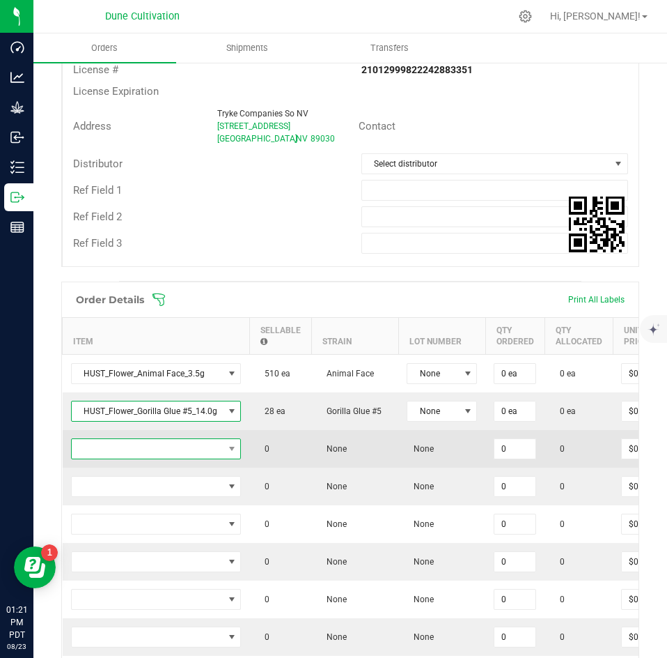
click at [173, 443] on span "NO DATA FOUND" at bounding box center [148, 449] width 152 height 20
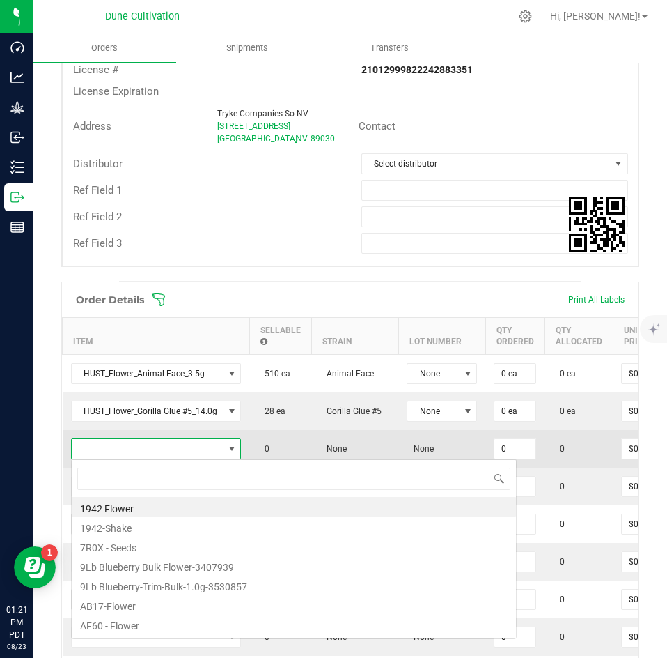
scroll to position [21, 170]
type input "[PERSON_NAME]"
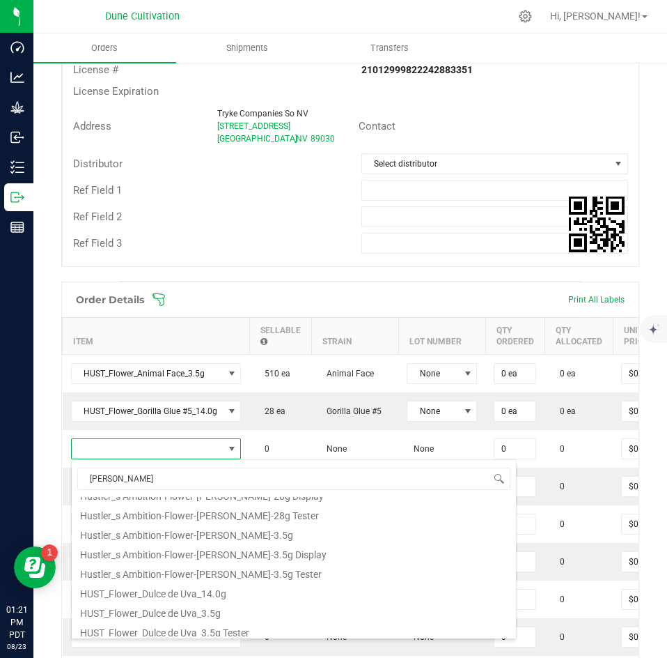
scroll to position [251, 0]
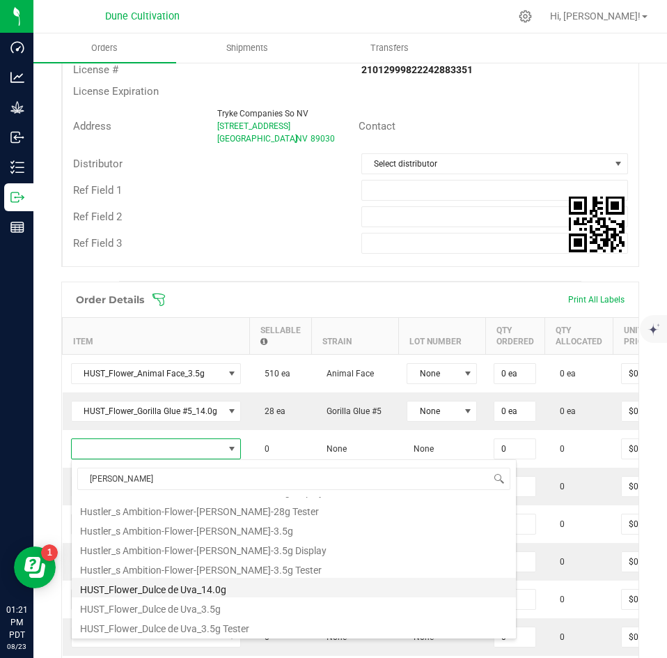
click at [171, 591] on li "HUST_Flower_Dulce de Uva_14.0g" at bounding box center [294, 588] width 445 height 20
type input "0 ea"
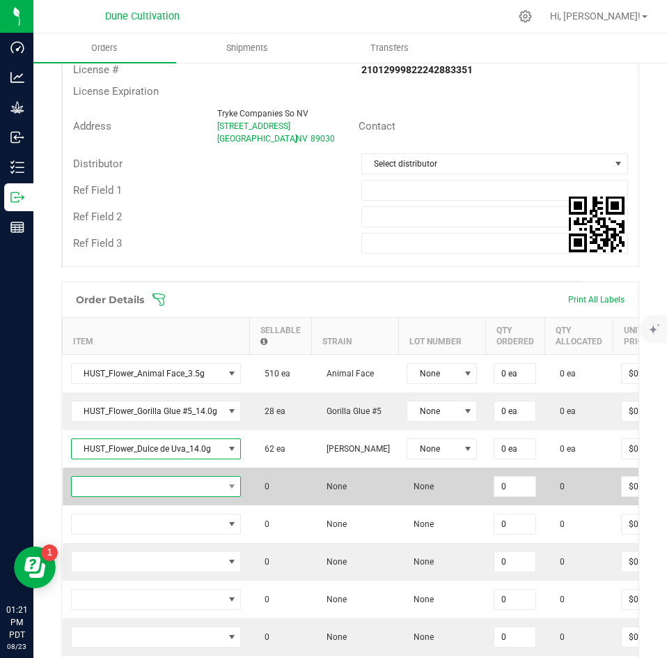
click at [155, 491] on span "NO DATA FOUND" at bounding box center [148, 487] width 152 height 20
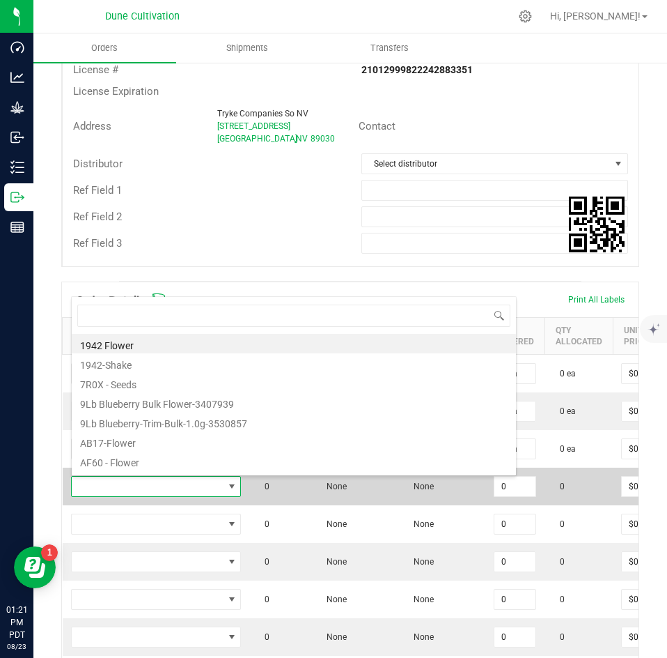
scroll to position [21, 170]
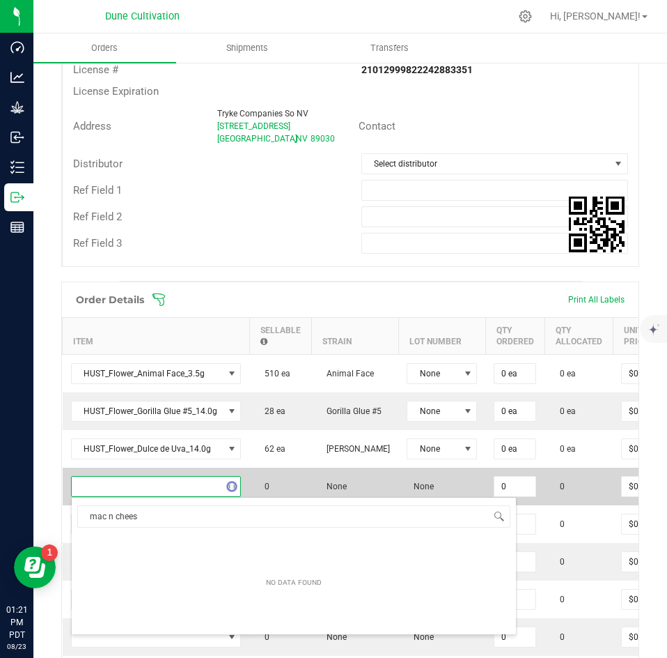
type input "mac n cheese"
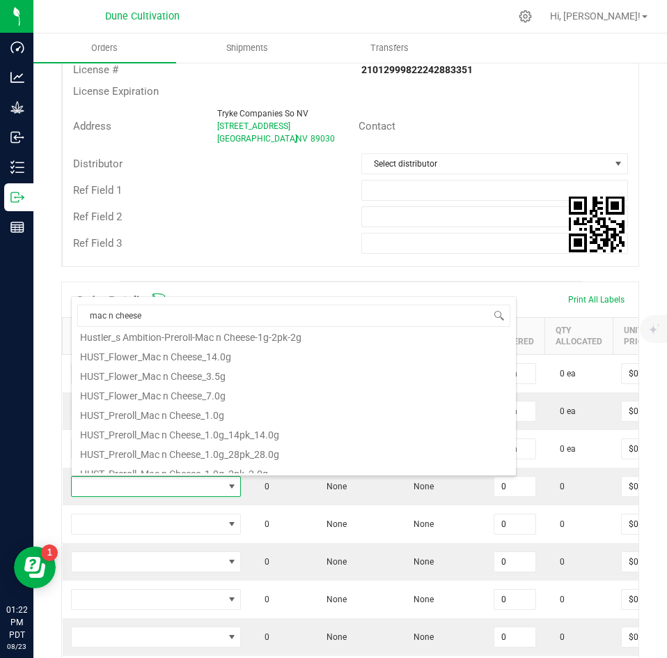
scroll to position [251, 0]
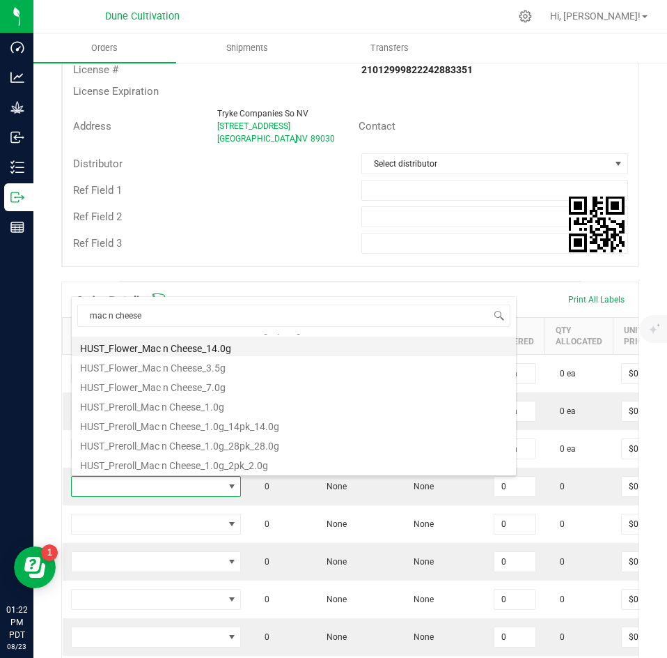
click at [187, 350] on li "HUST_Flower_Mac n Cheese_14.0g" at bounding box center [294, 347] width 445 height 20
type input "0 ea"
type input "$40.00000"
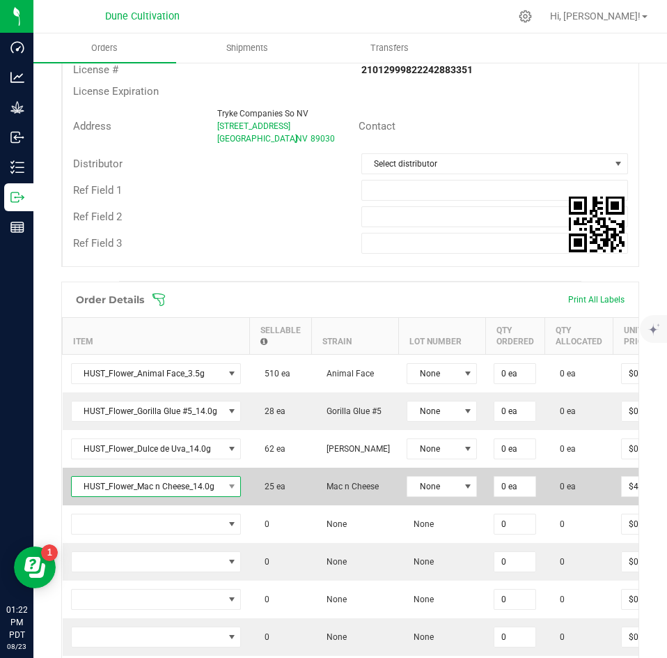
click at [157, 487] on span "HUST_Flower_Mac n Cheese_14.0g" at bounding box center [148, 487] width 152 height 20
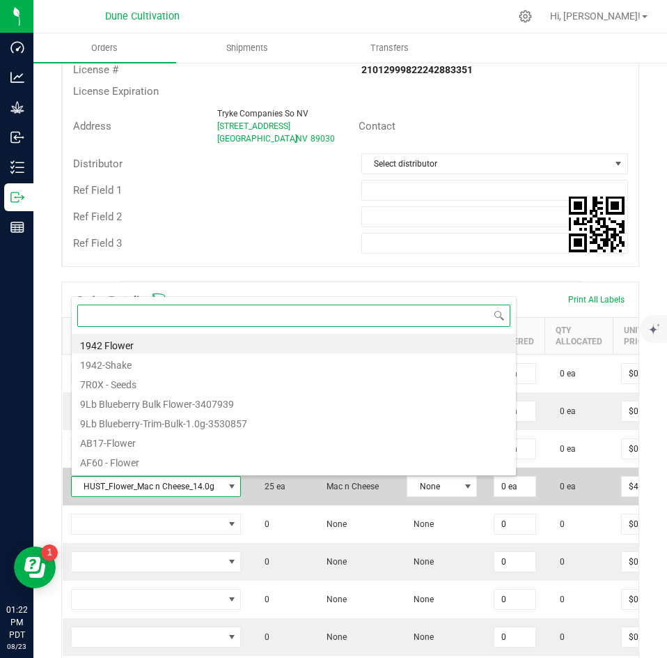
scroll to position [21, 170]
paste input "Hustler_s Ambition-Flower-Mac n Cheese-14g"
type input "Hustler_s Ambition-Flower-Mac n Cheese-14g"
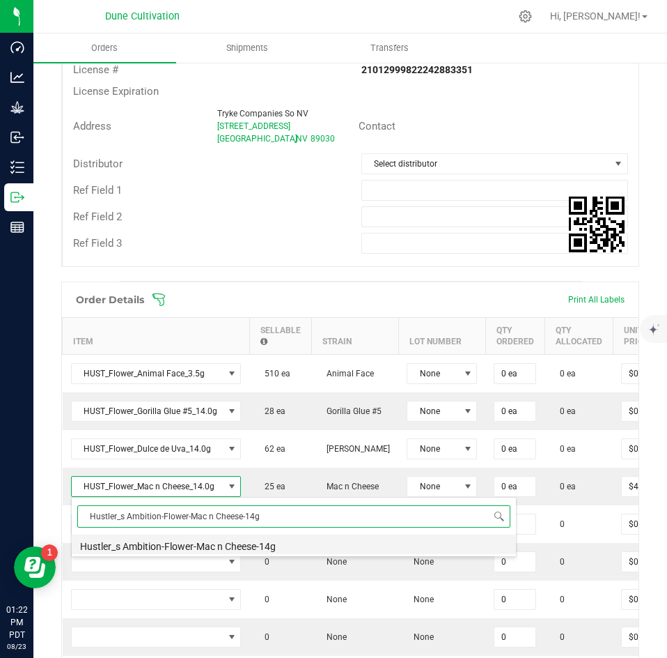
click at [118, 550] on li "Hustler_s Ambition-Flower-Mac n Cheese-14g" at bounding box center [294, 544] width 445 height 20
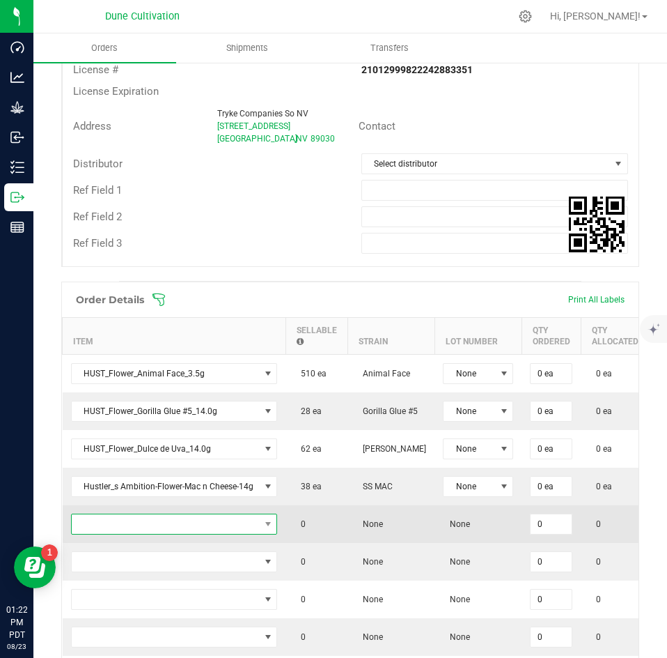
click at [217, 521] on span "NO DATA FOUND" at bounding box center [166, 524] width 188 height 20
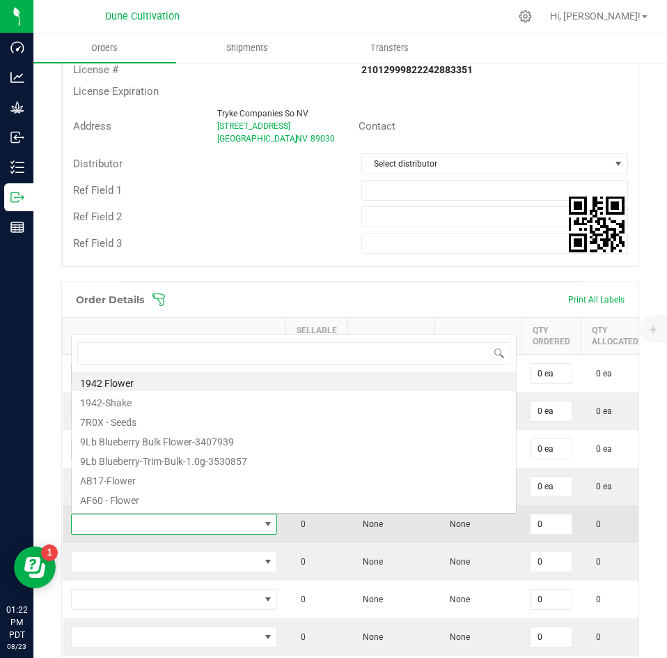
scroll to position [21, 206]
type input "Hustler's Ambition-Flower-Sticky Fingers-14.0g"
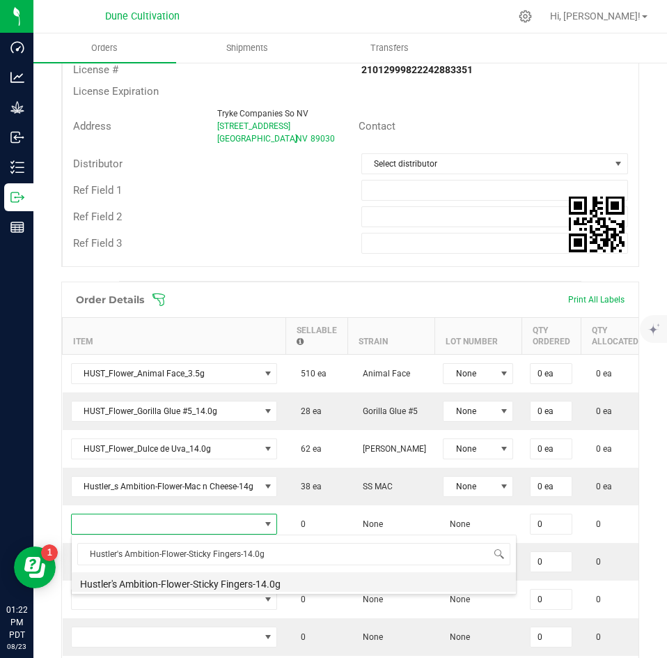
click at [137, 580] on li "Hustler's Ambition-Flower-Sticky Fingers-14.0g" at bounding box center [294, 582] width 445 height 20
type input "0 ea"
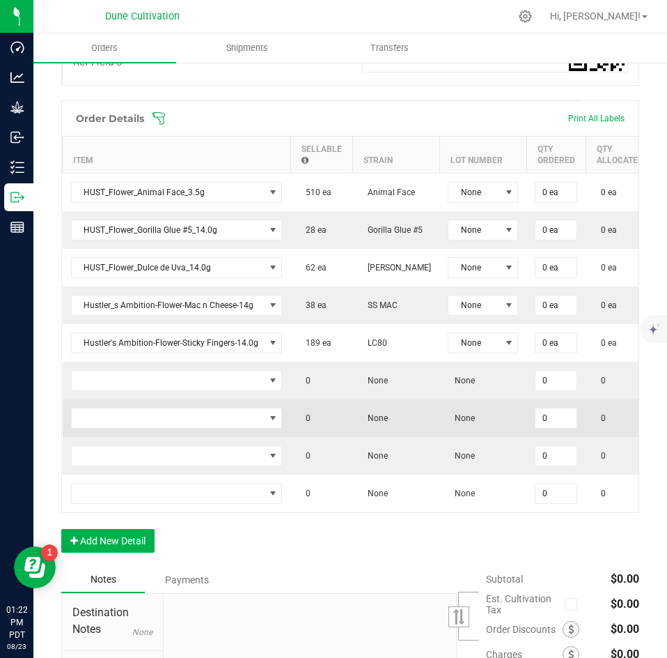
scroll to position [561, 0]
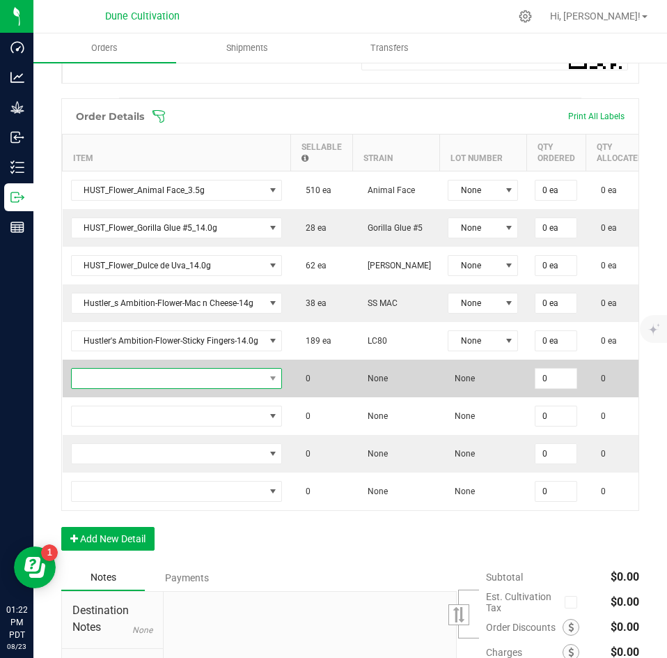
click at [171, 371] on span "NO DATA FOUND" at bounding box center [168, 379] width 193 height 20
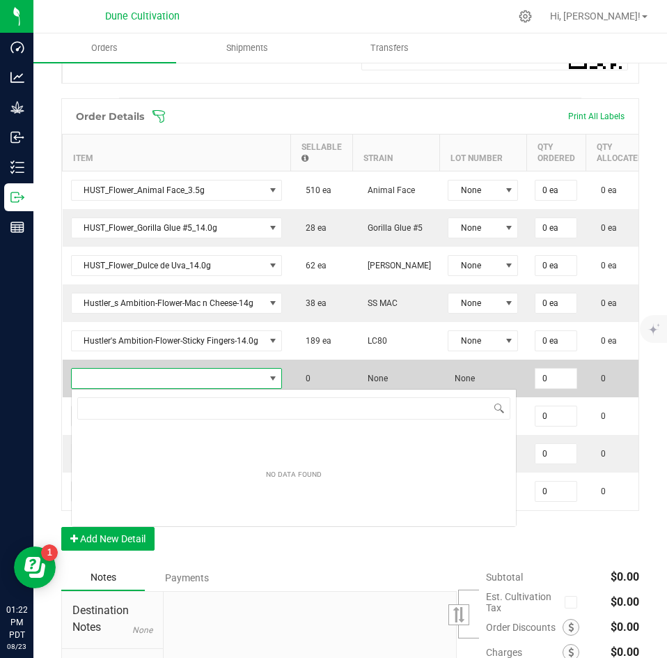
scroll to position [21, 210]
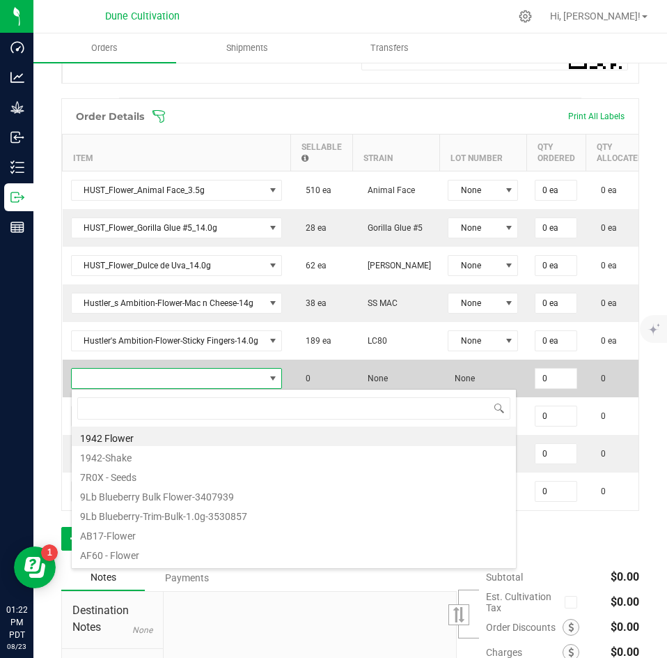
type input "HUST_Preroll_Tallymon_1.0g"
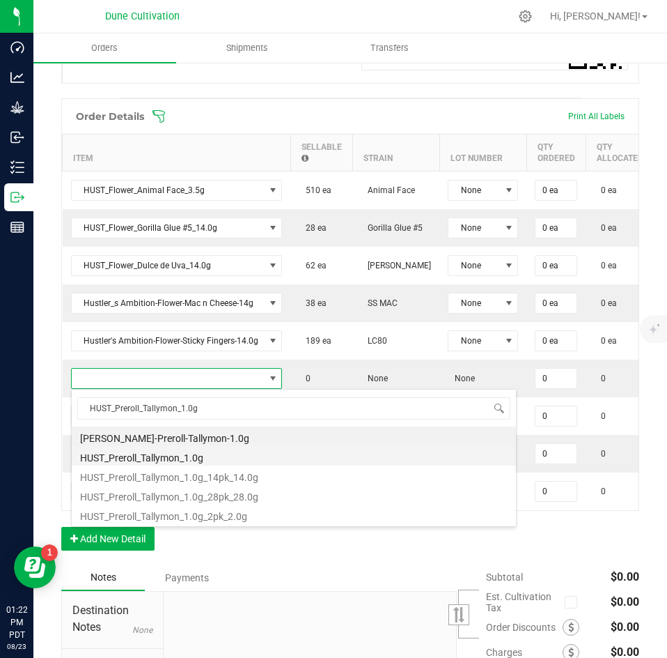
click at [155, 451] on li "HUST_Preroll_Tallymon_1.0g" at bounding box center [294, 456] width 445 height 20
type input "0 ea"
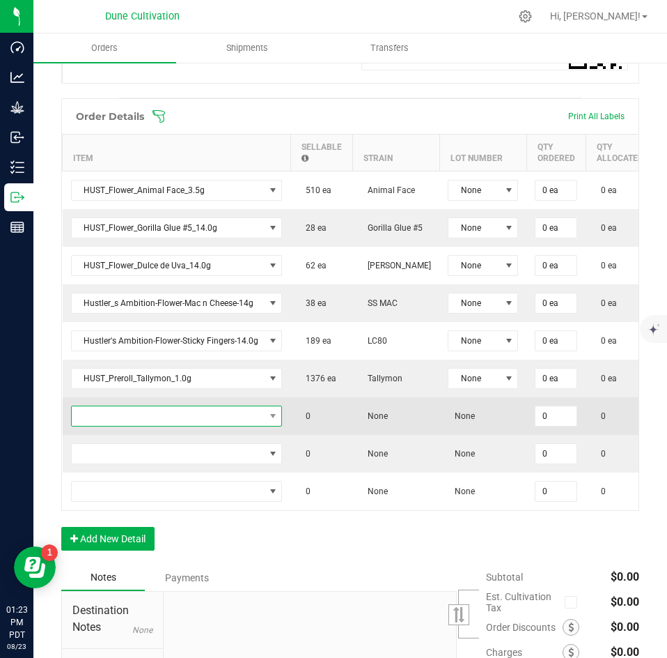
click at [175, 415] on span "NO DATA FOUND" at bounding box center [168, 416] width 193 height 20
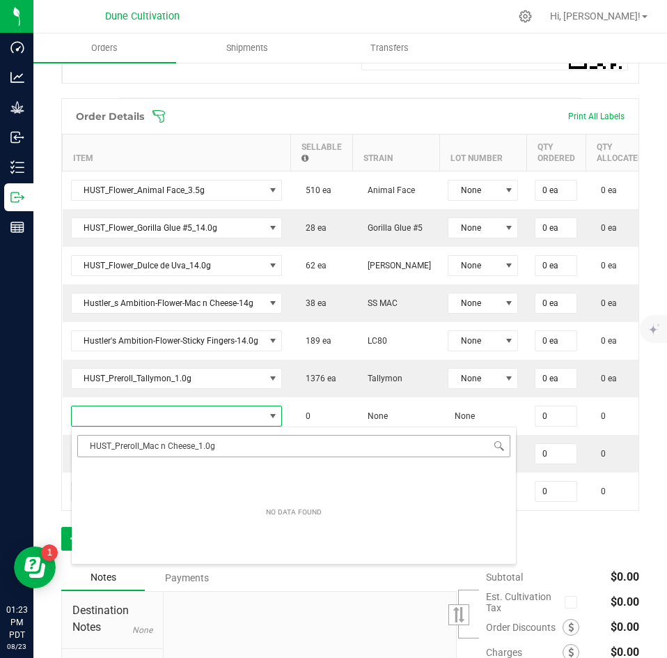
click at [95, 446] on input "HUST_Preroll_Mac n Cheese_1.0g" at bounding box center [293, 446] width 433 height 22
type input "HUST_Preroll_Mac n Cheese_1.0g"
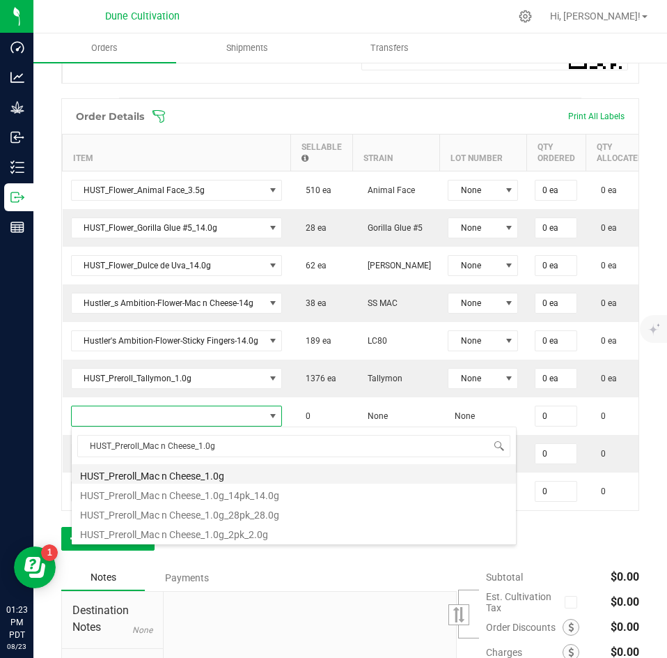
click at [148, 466] on li "HUST_Preroll_Mac n Cheese_1.0g" at bounding box center [294, 474] width 445 height 20
type input "0 ea"
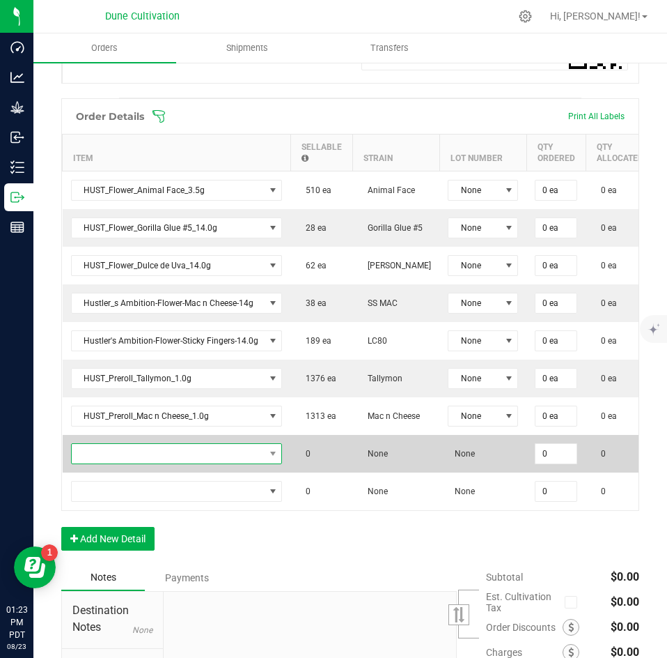
click at [192, 453] on span "NO DATA FOUND" at bounding box center [168, 454] width 193 height 20
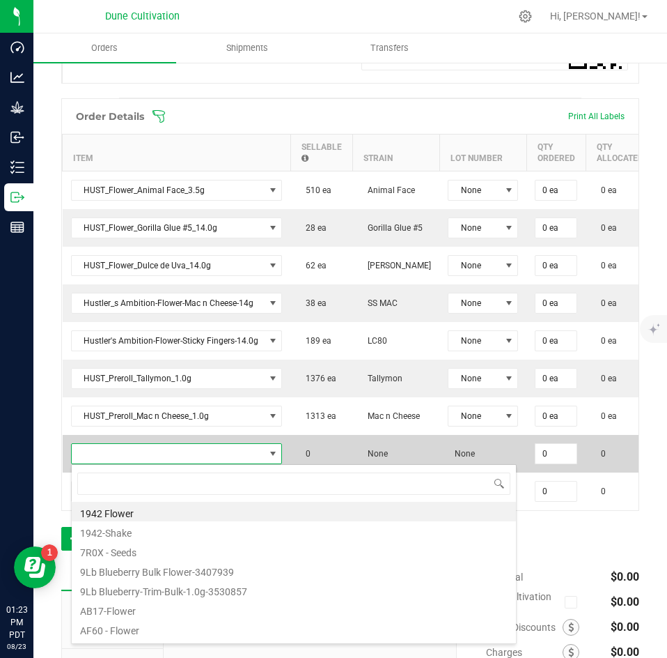
type input "HUST_Preroll_Banana Split_1.0g"
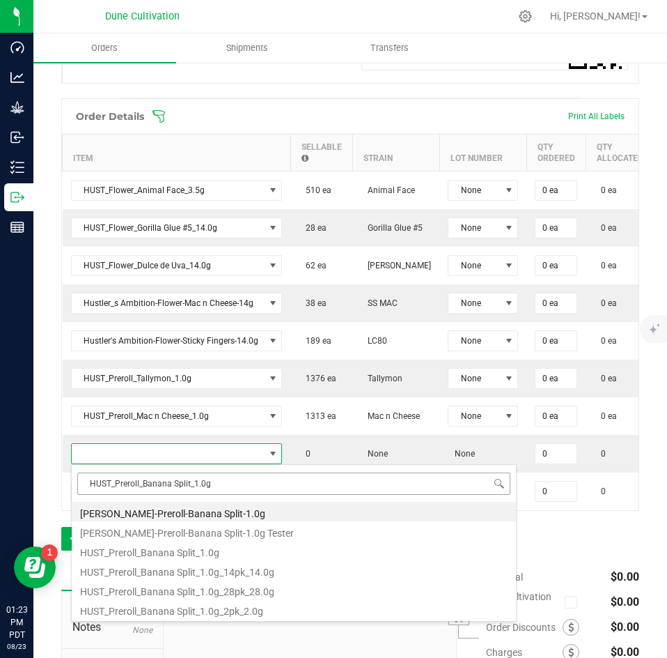
click at [92, 478] on input "HUST_Preroll_Banana Split_1.0g" at bounding box center [293, 483] width 433 height 22
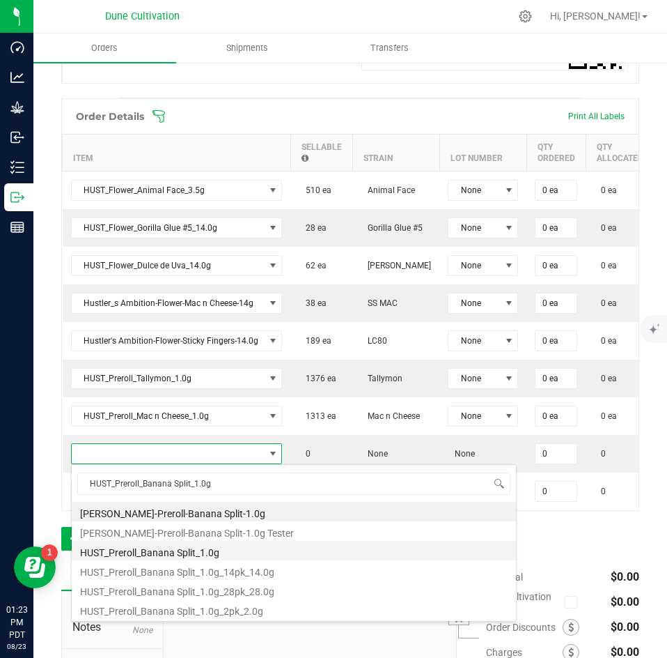
click at [123, 550] on li "HUST_Preroll_Banana Split_1.0g" at bounding box center [294, 551] width 445 height 20
type input "0 ea"
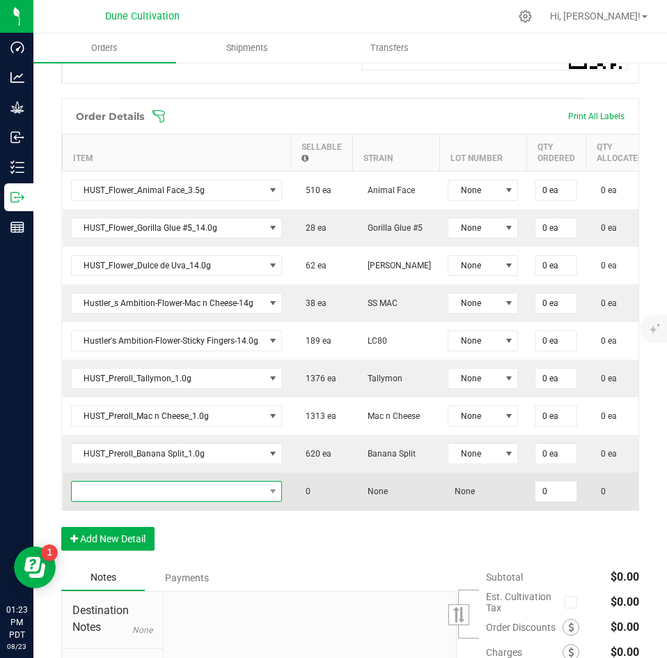
click at [185, 491] on span "NO DATA FOUND" at bounding box center [168, 491] width 193 height 20
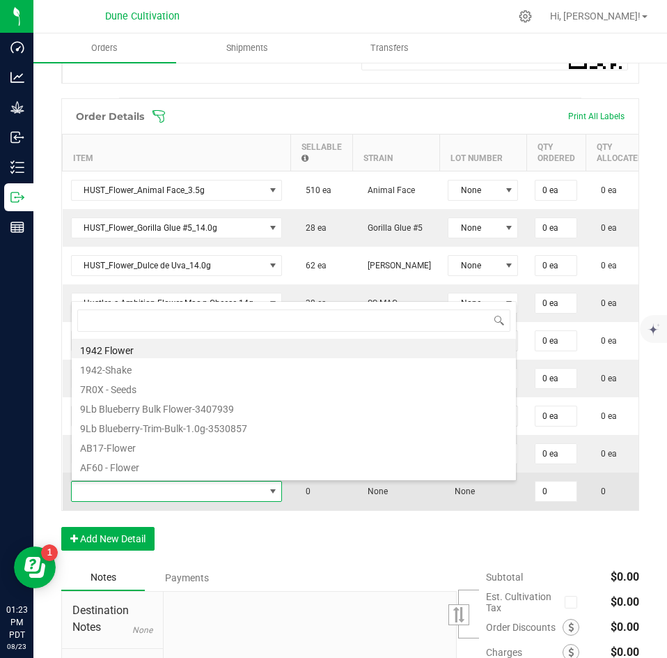
type input "HUST_Preroll_Mochi Gelato_1.0g"
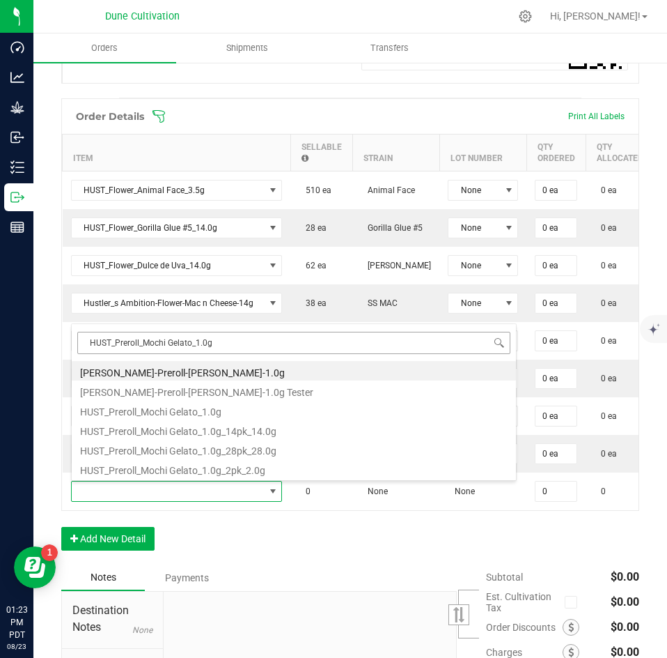
click at [86, 341] on input "HUST_Preroll_Mochi Gelato_1.0g" at bounding box center [293, 343] width 433 height 22
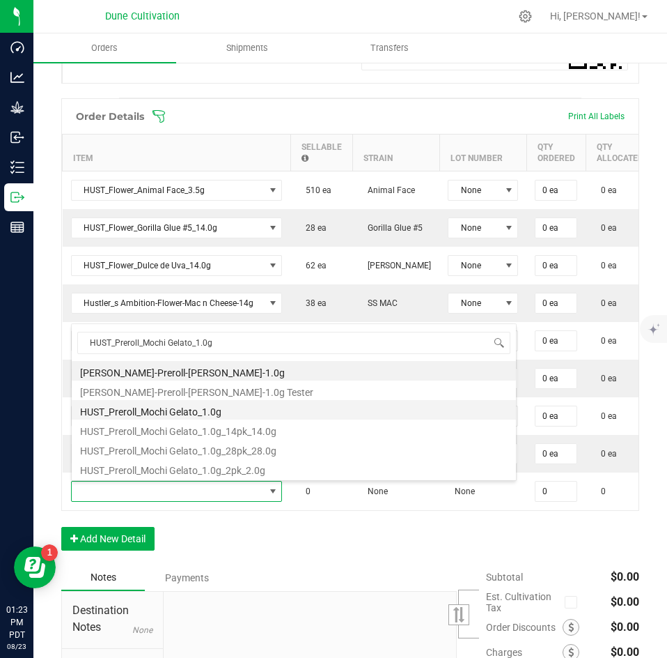
click at [102, 405] on li "HUST_Preroll_Mochi Gelato_1.0g" at bounding box center [294, 410] width 445 height 20
type input "0 ea"
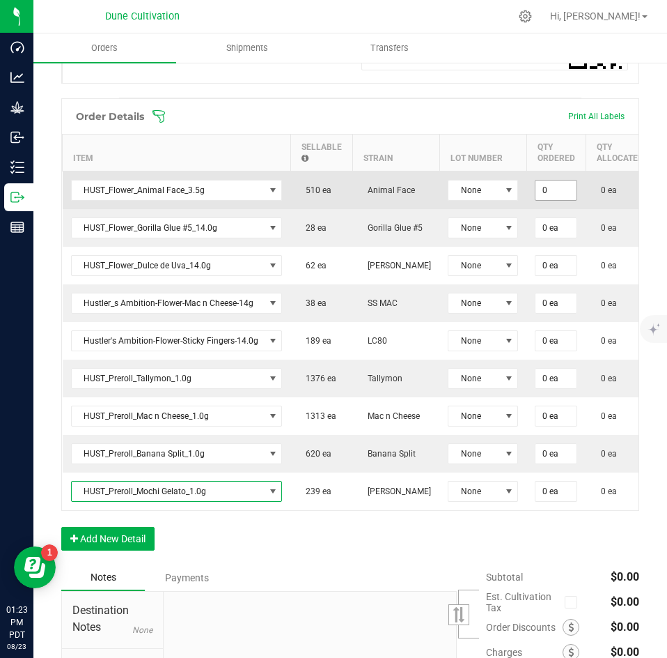
click at [555, 183] on input "0" at bounding box center [556, 190] width 41 height 20
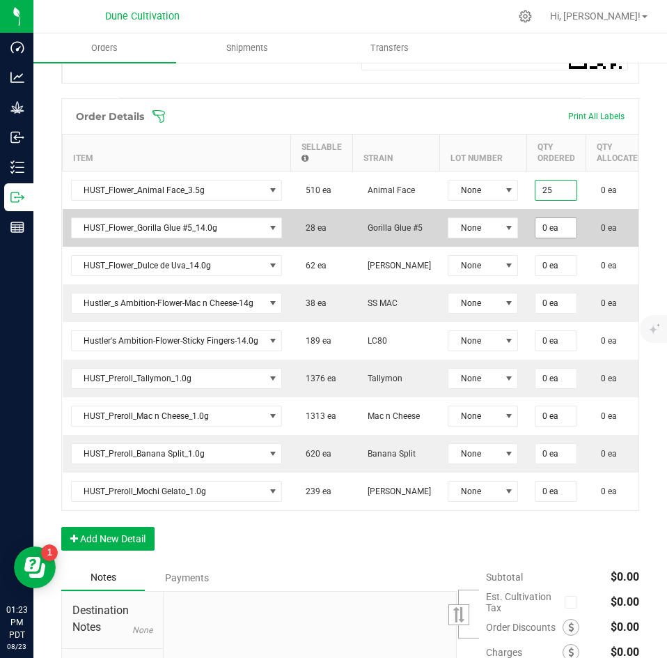
type input "25 ea"
click at [562, 222] on input "0" at bounding box center [556, 228] width 41 height 20
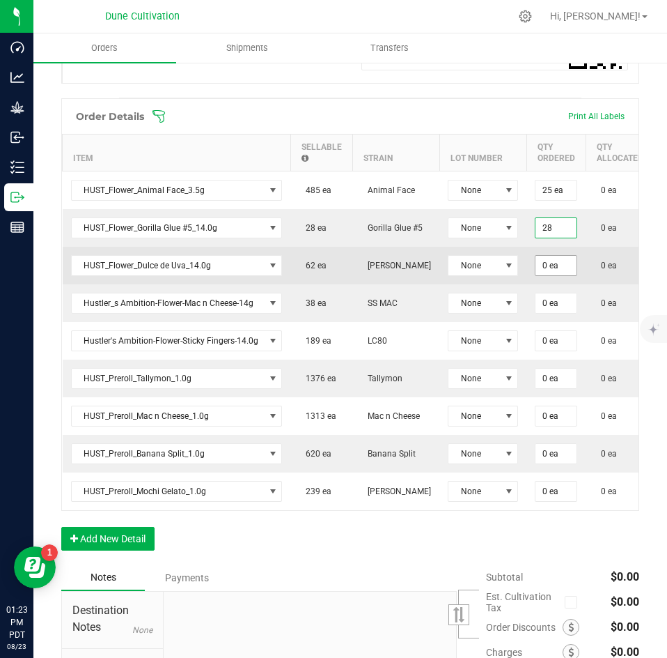
type input "28 ea"
click at [550, 260] on input "0" at bounding box center [556, 266] width 41 height 20
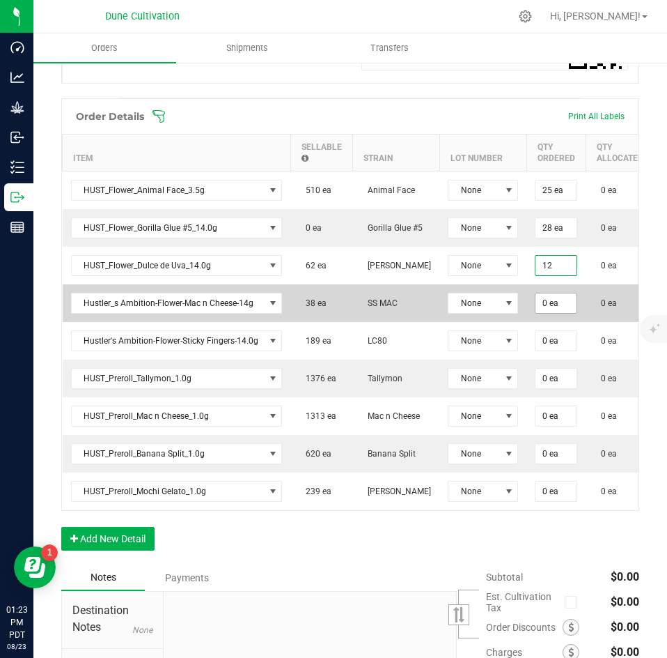
type input "12 ea"
click at [557, 307] on input "0" at bounding box center [556, 303] width 41 height 20
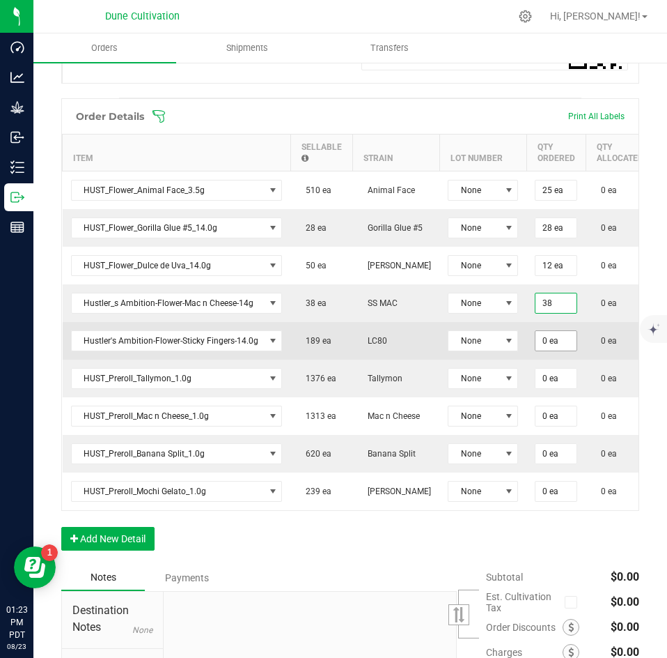
type input "38 ea"
type input "$1,520.00"
click at [558, 335] on input "0" at bounding box center [556, 341] width 41 height 20
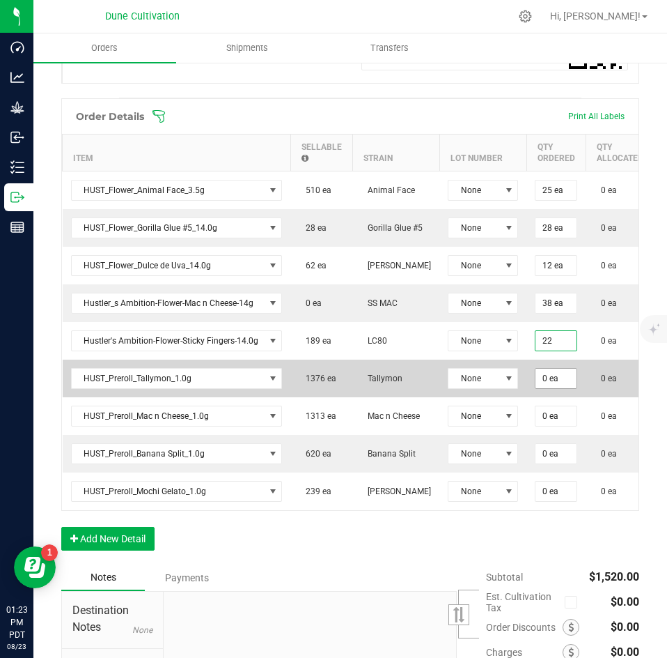
type input "22 ea"
click at [557, 371] on input "0" at bounding box center [556, 379] width 41 height 20
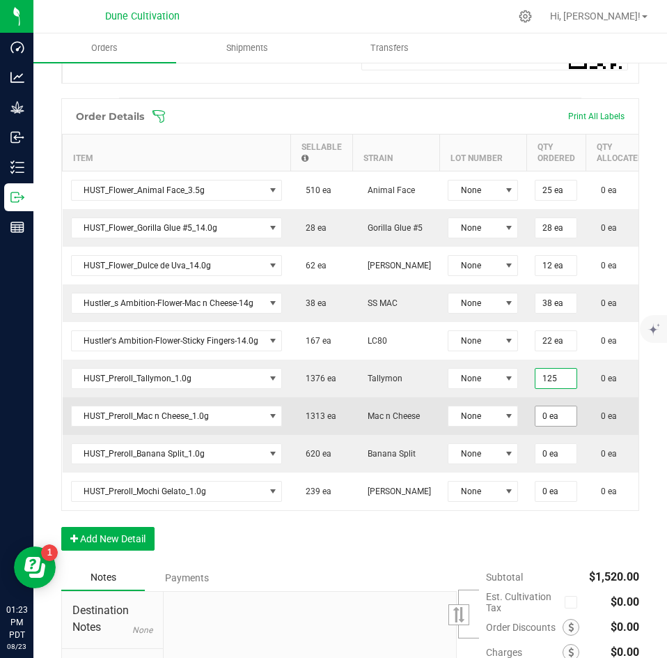
type input "125 ea"
click at [555, 407] on input "0" at bounding box center [556, 416] width 41 height 20
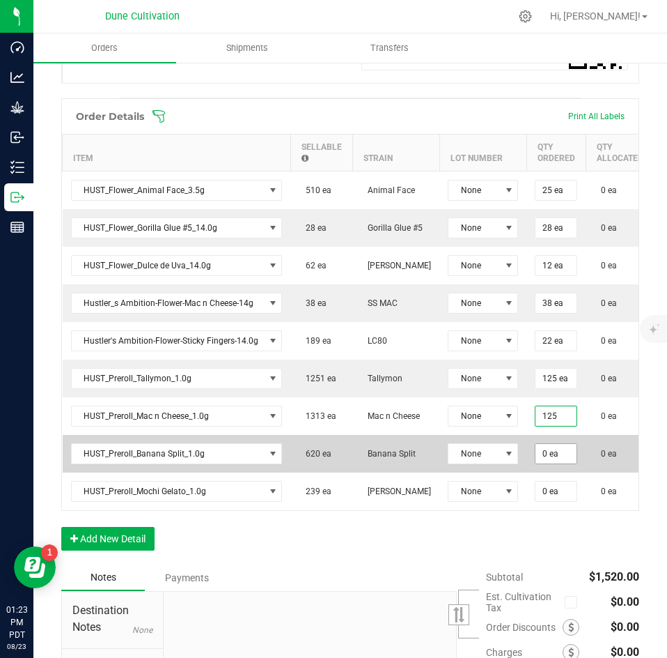
type input "125 ea"
click at [555, 447] on input "0" at bounding box center [556, 454] width 41 height 20
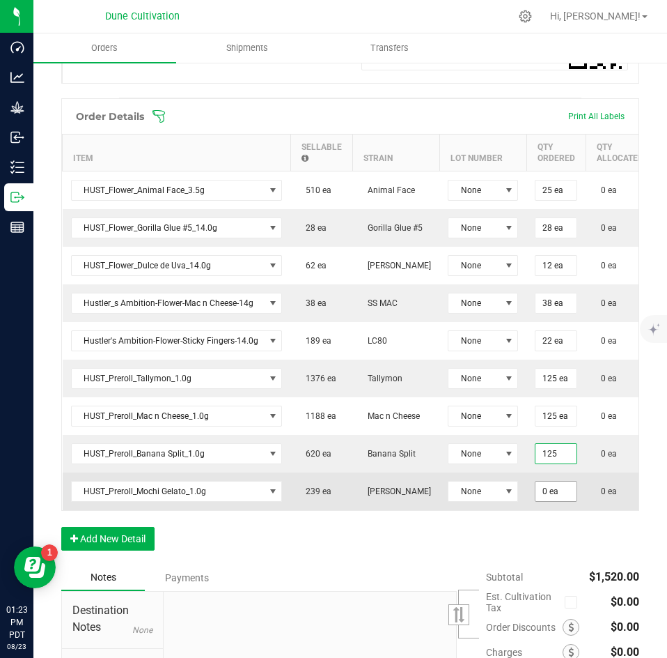
type input "125 ea"
click at [550, 485] on input "0" at bounding box center [556, 491] width 41 height 20
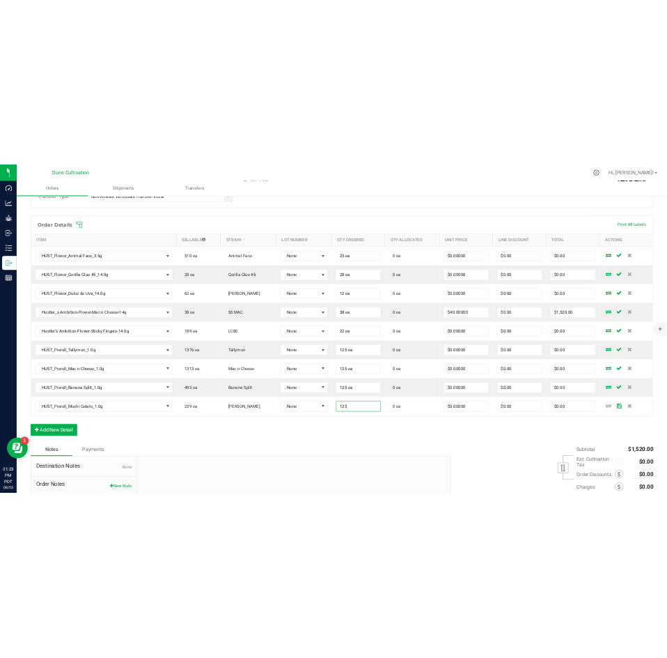
scroll to position [324, 0]
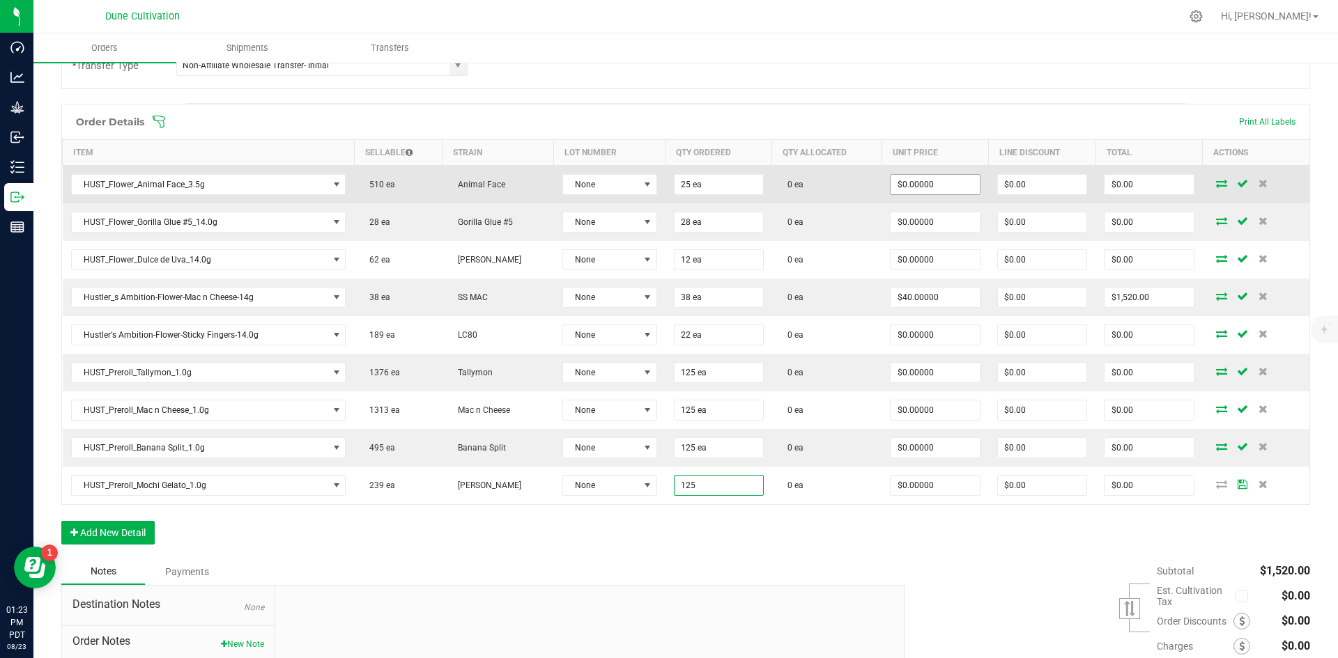
type input "125 ea"
click at [667, 180] on input "0" at bounding box center [934, 185] width 88 height 20
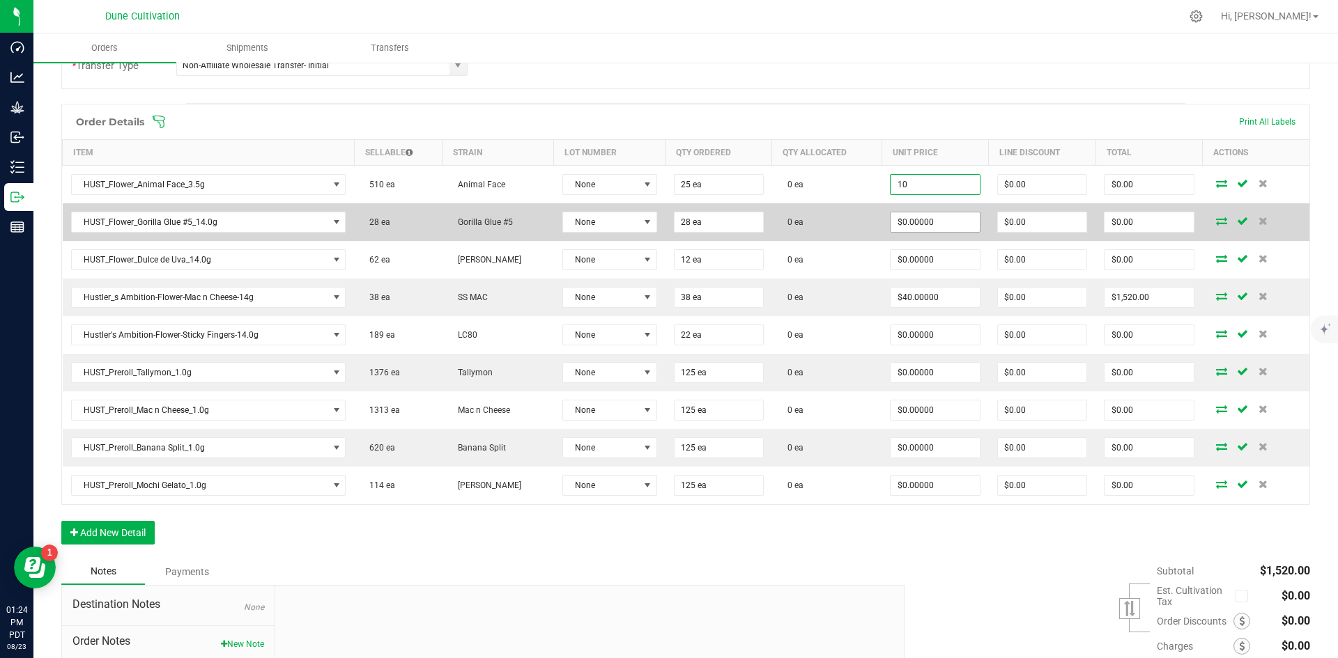
type input "$10.00000"
type input "$250.00"
click at [667, 225] on input "0" at bounding box center [934, 223] width 88 height 20
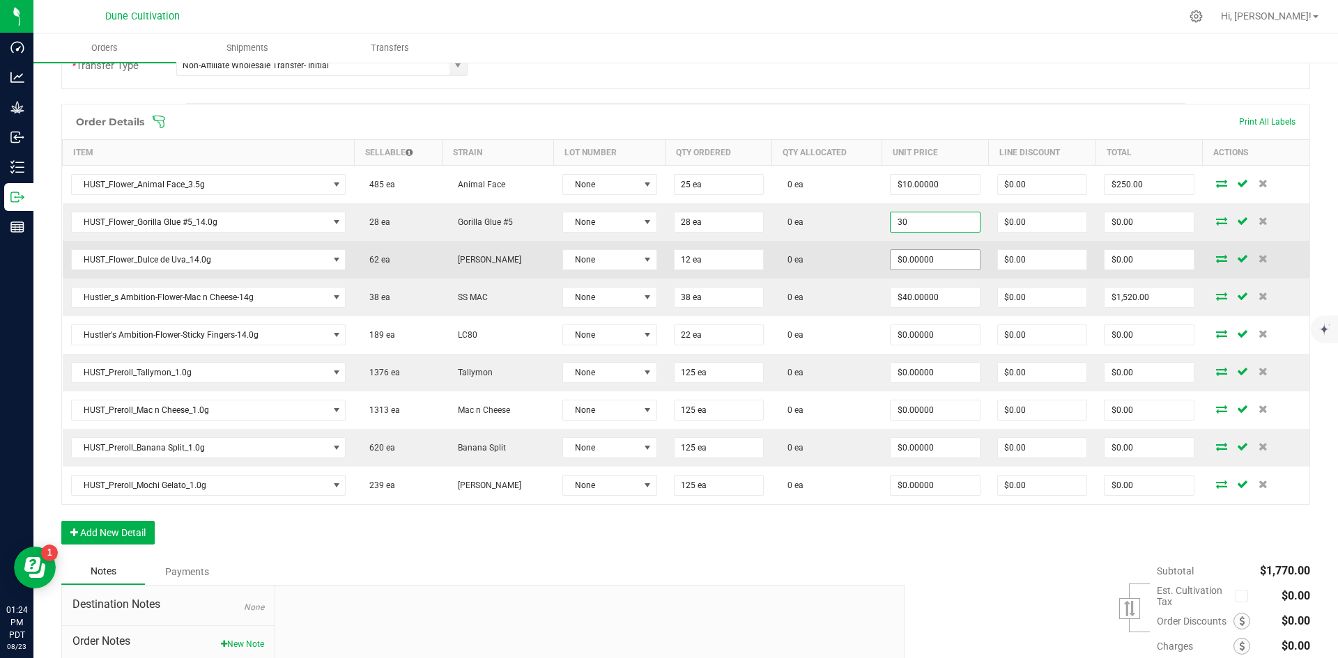
type input "$30.00000"
type input "$840.00"
click at [667, 259] on input "0" at bounding box center [934, 260] width 88 height 20
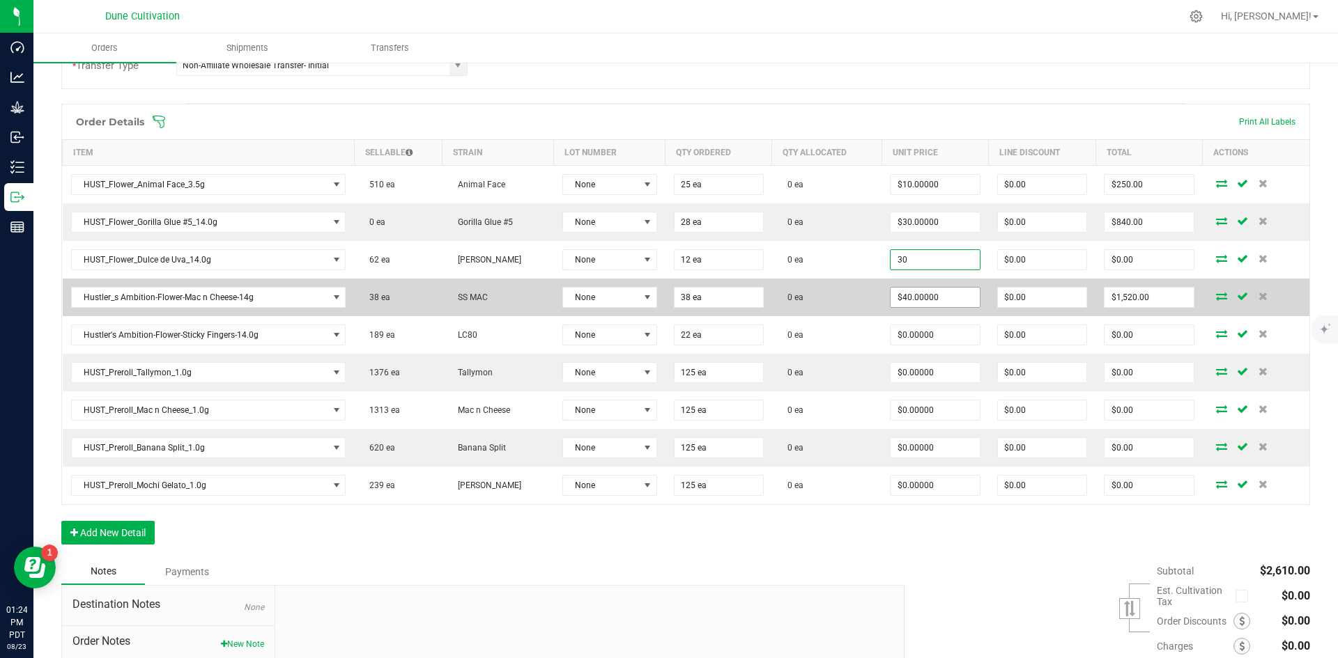
type input "$30.00000"
type input "$360.00"
click at [667, 303] on input "40" at bounding box center [934, 298] width 88 height 20
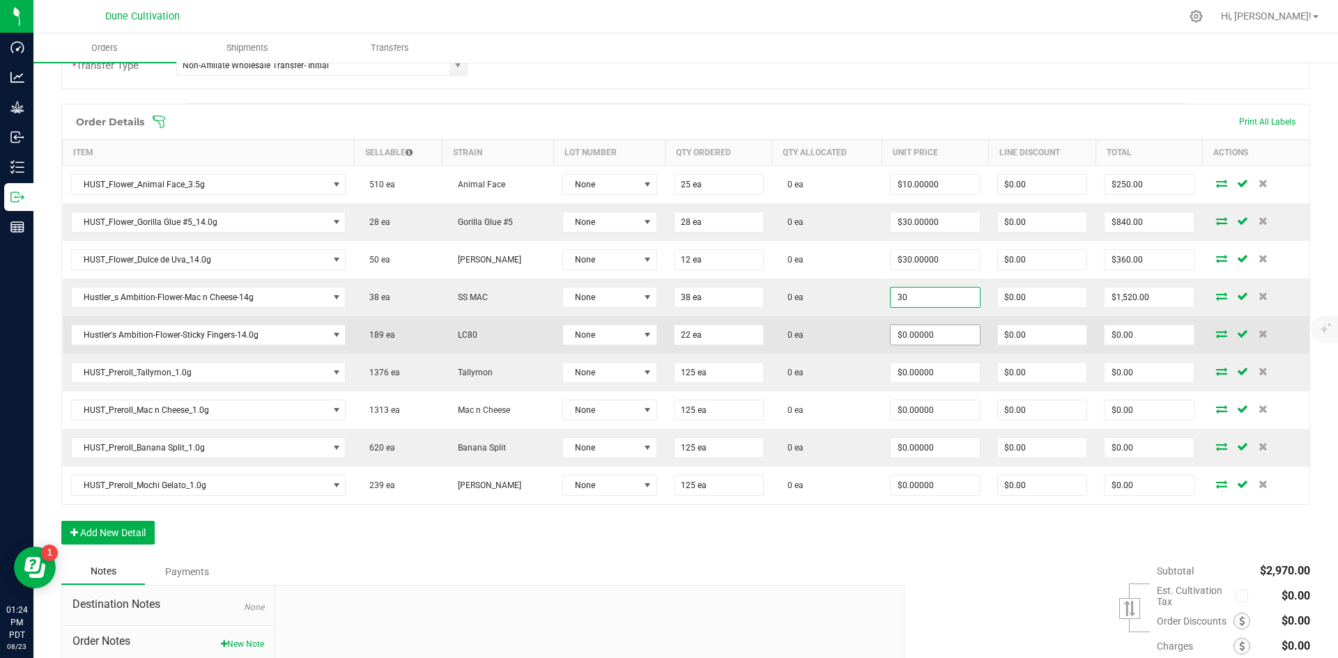
type input "$30.00000"
type input "$1,140.00"
click at [667, 341] on input "0" at bounding box center [934, 335] width 88 height 20
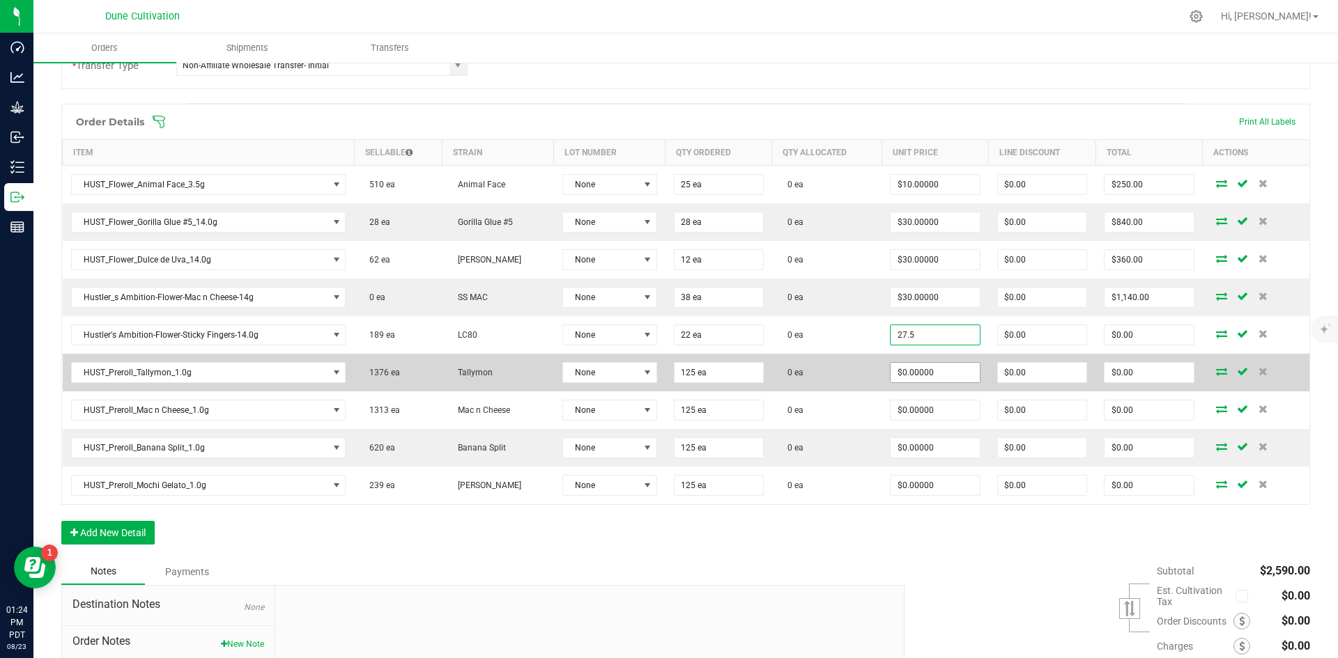
type input "$27.50000"
type input "$605.00"
click at [667, 365] on input "0" at bounding box center [934, 373] width 88 height 20
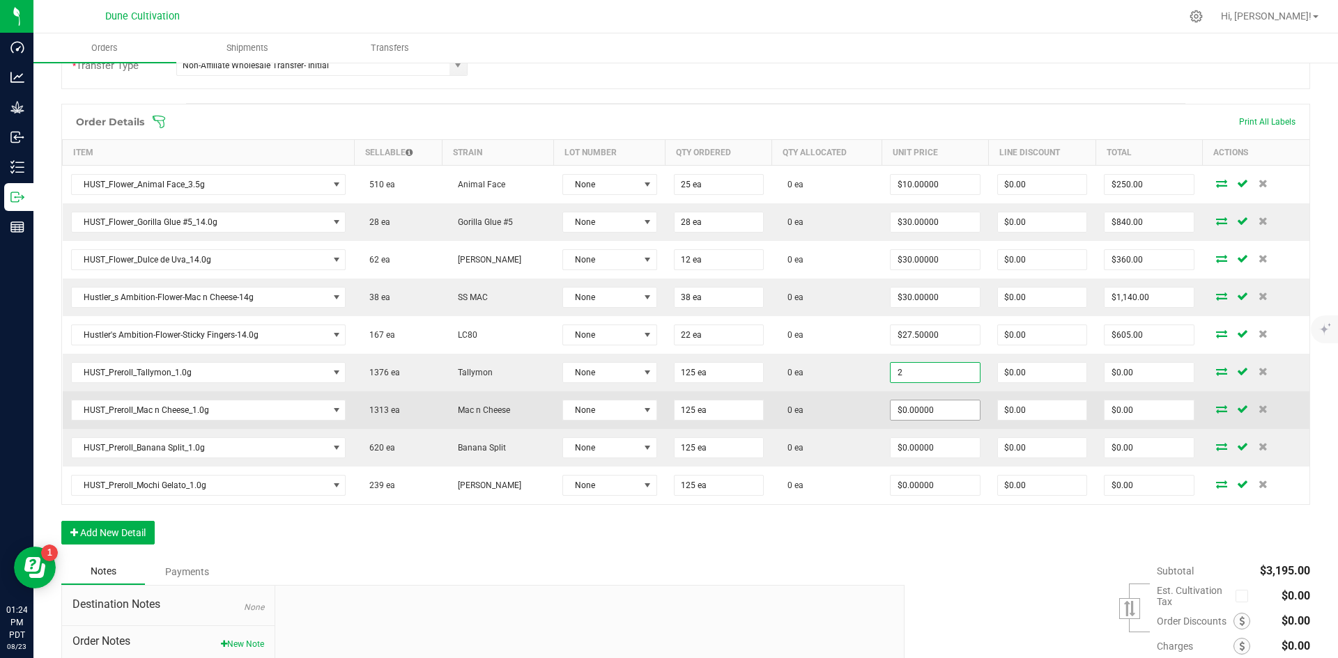
type input "$2.00000"
type input "$250.00"
click at [667, 419] on input "0" at bounding box center [934, 411] width 88 height 20
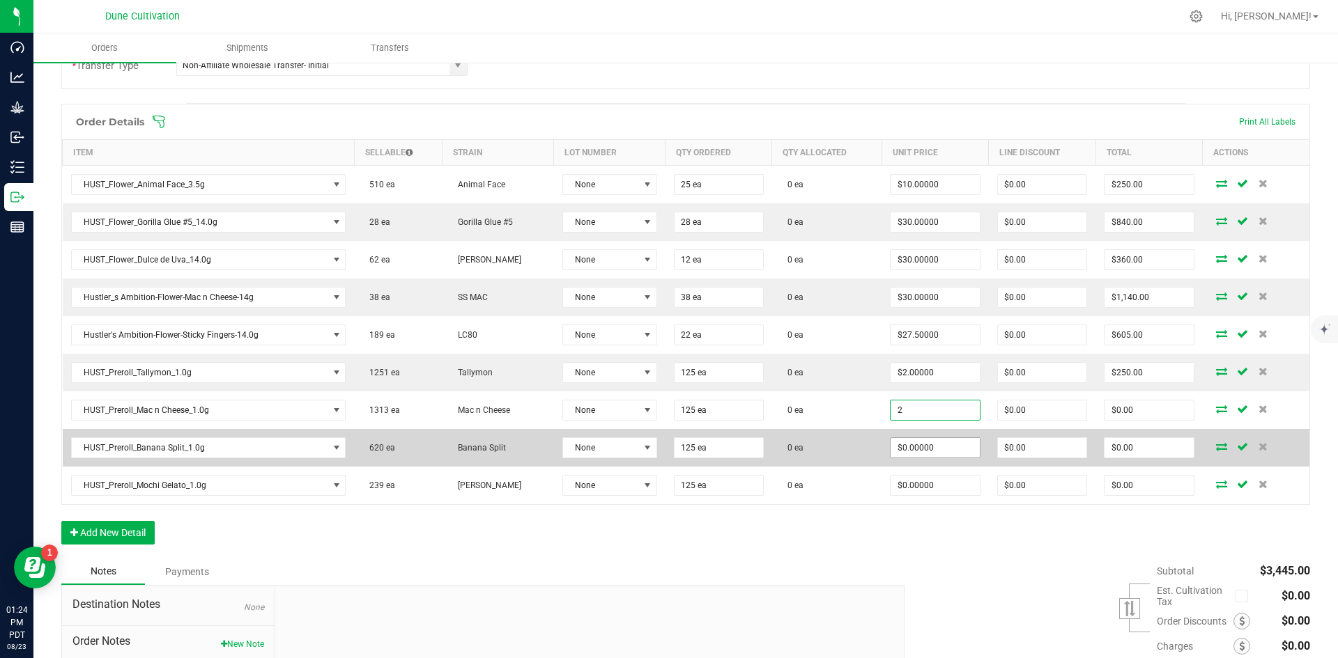
type input "$2.00000"
type input "$250.00"
click at [667, 442] on input "0" at bounding box center [934, 448] width 88 height 20
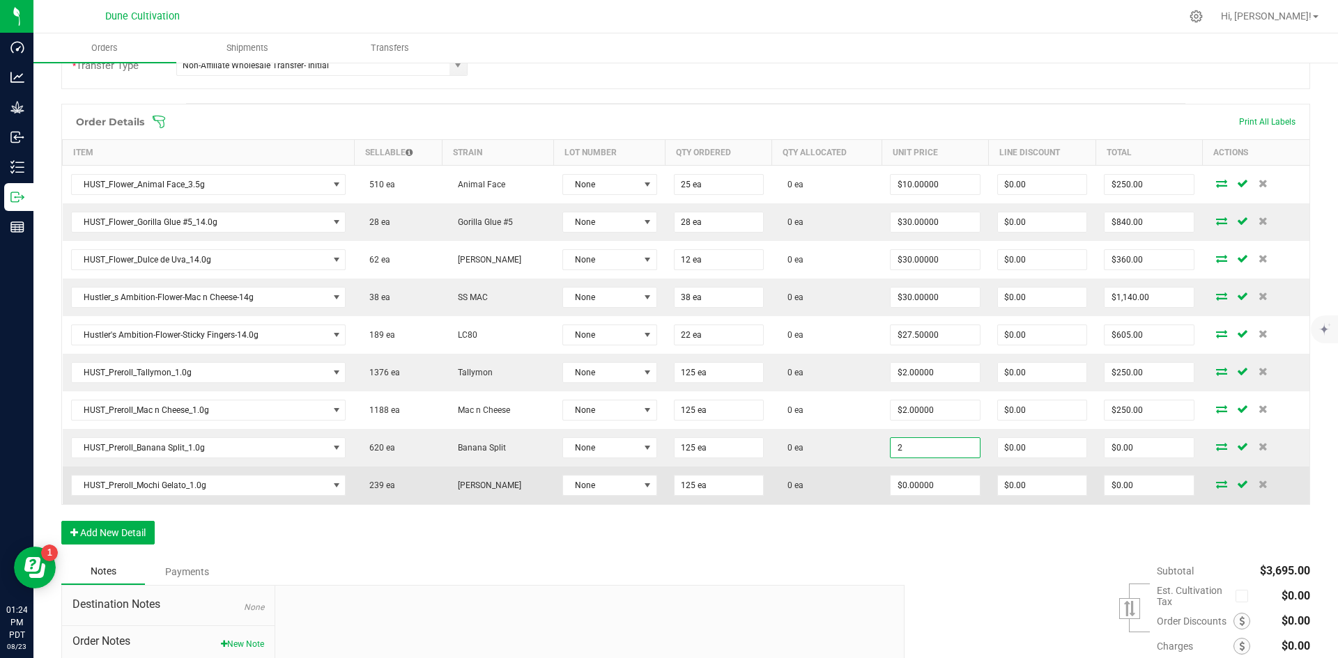
type input "$2.00000"
type input "$250.00"
click at [667, 467] on td "$0.00000" at bounding box center [934, 486] width 107 height 38
click at [667, 477] on input "0" at bounding box center [934, 486] width 88 height 20
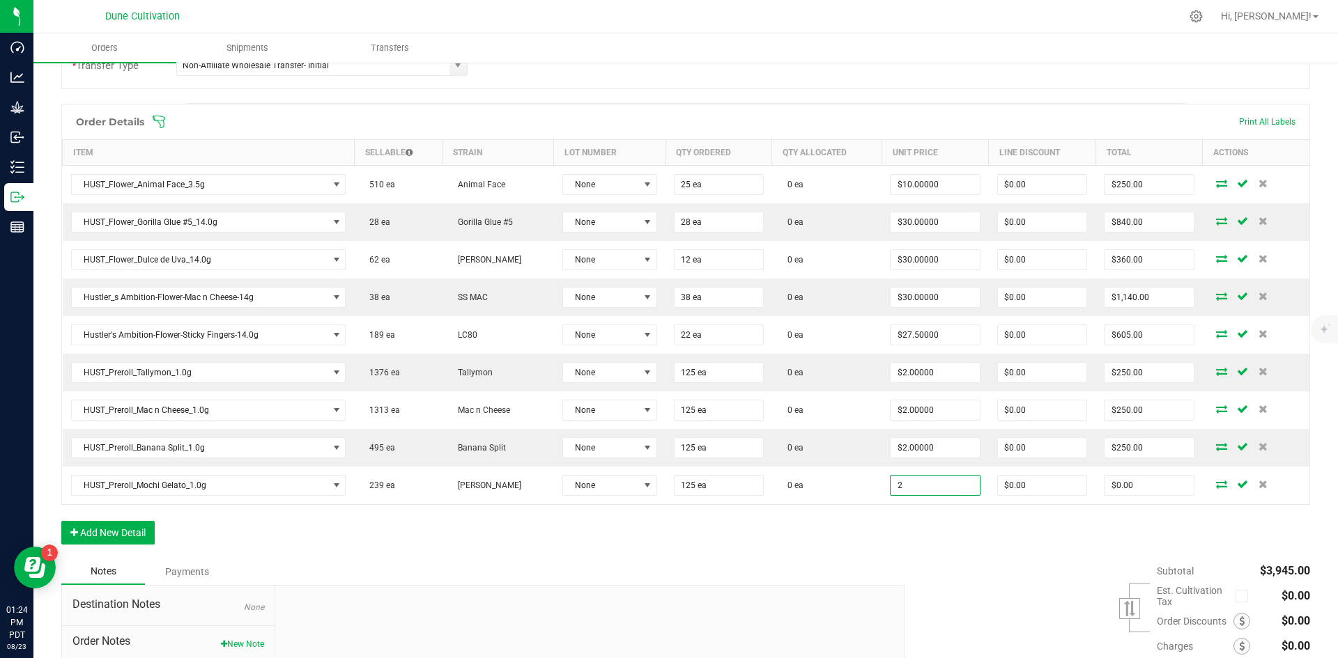
type input "$2.00000"
type input "$250.00"
click at [667, 549] on div "Order Details Print All Labels Item Sellable Strain Lot Number Qty Ordered Qty …" at bounding box center [685, 331] width 1249 height 455
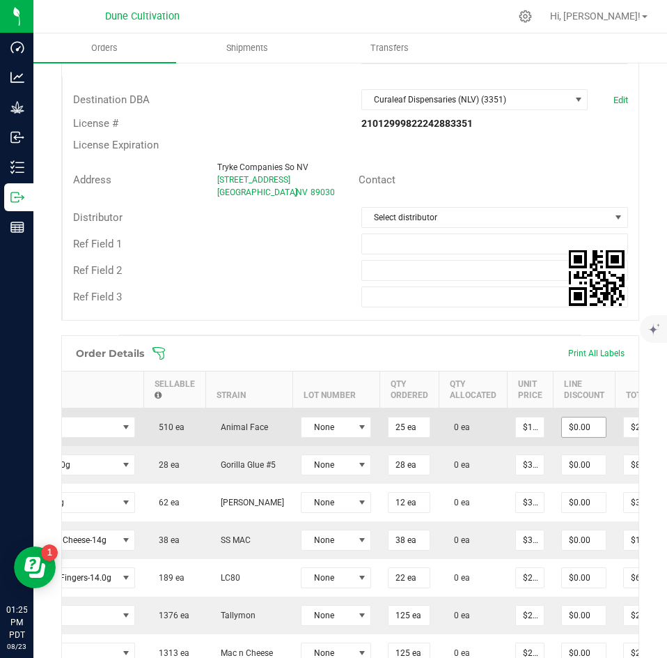
scroll to position [0, 259]
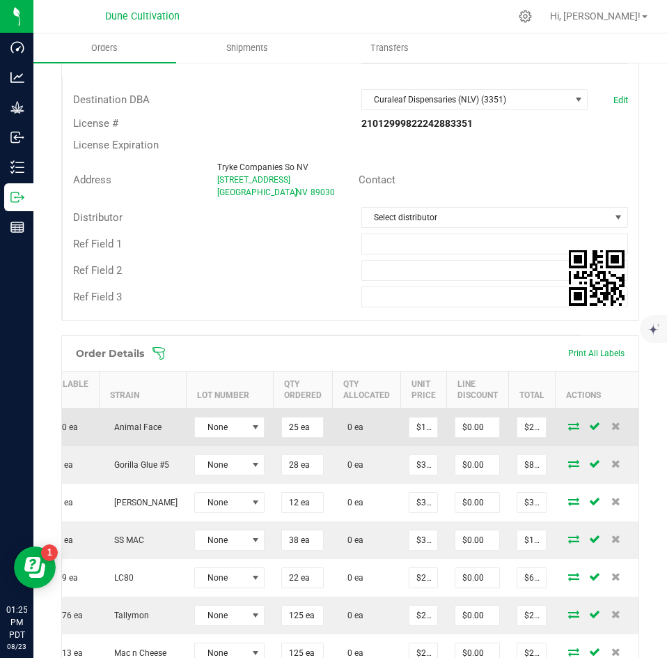
click at [569, 424] on icon at bounding box center [574, 426] width 11 height 8
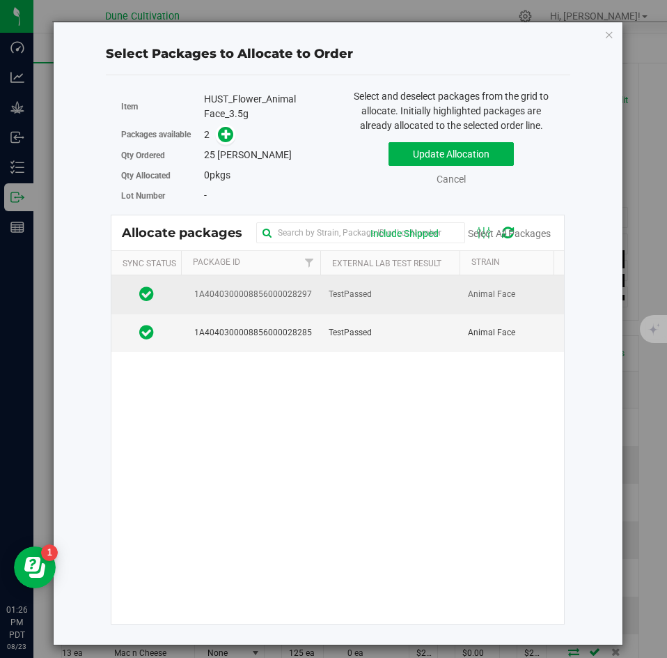
click at [384, 289] on td "TestPassed" at bounding box center [390, 294] width 139 height 38
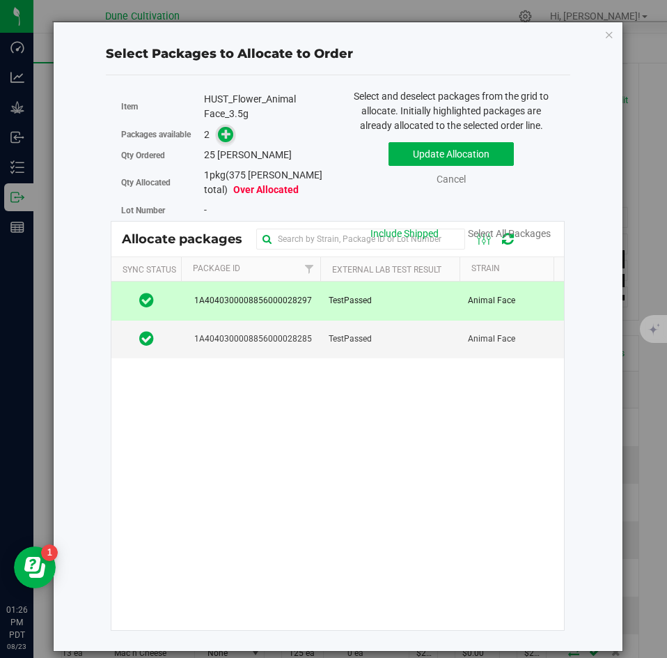
click at [230, 137] on icon at bounding box center [227, 134] width 10 height 10
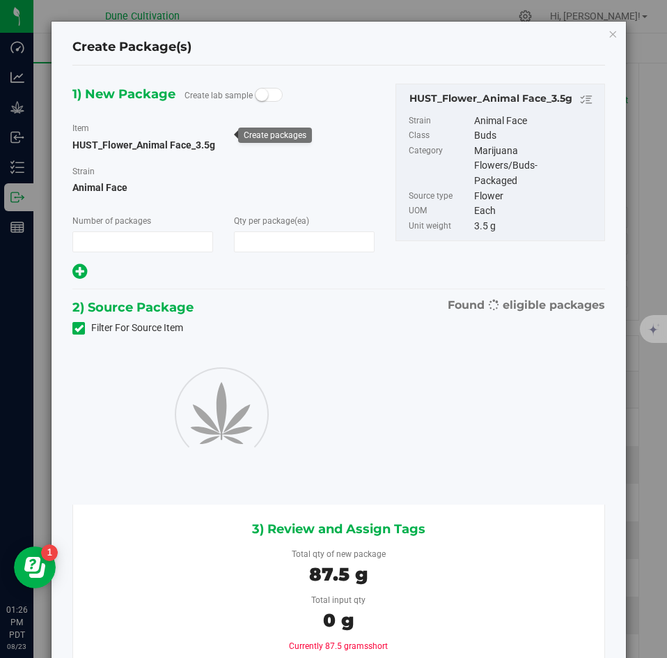
type input "1"
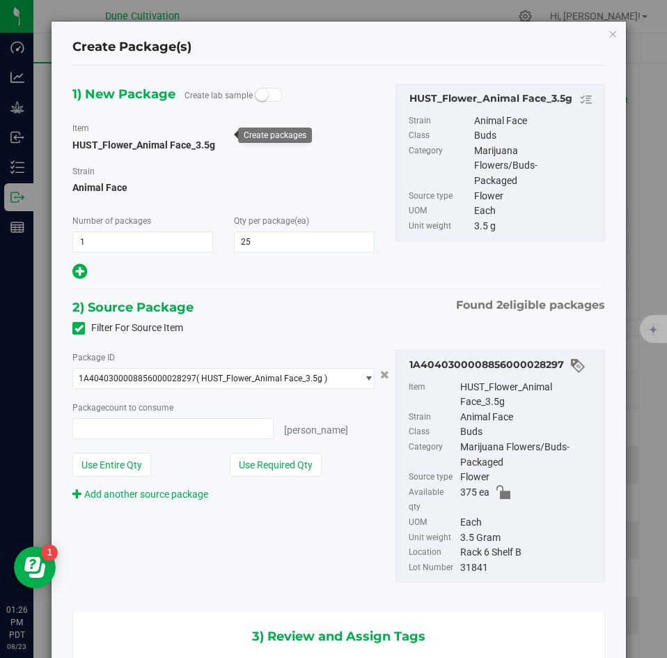
type input "25"
type input "25 ea"
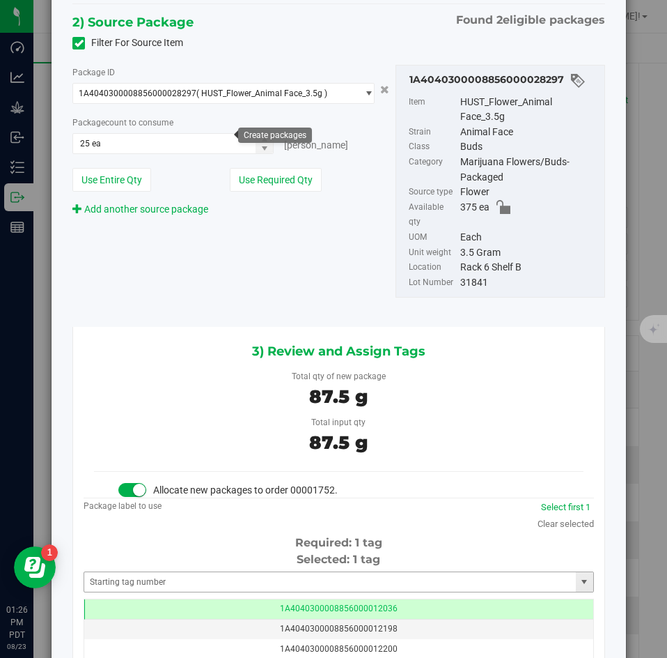
scroll to position [286, 0]
click at [208, 571] on input "text" at bounding box center [330, 581] width 492 height 20
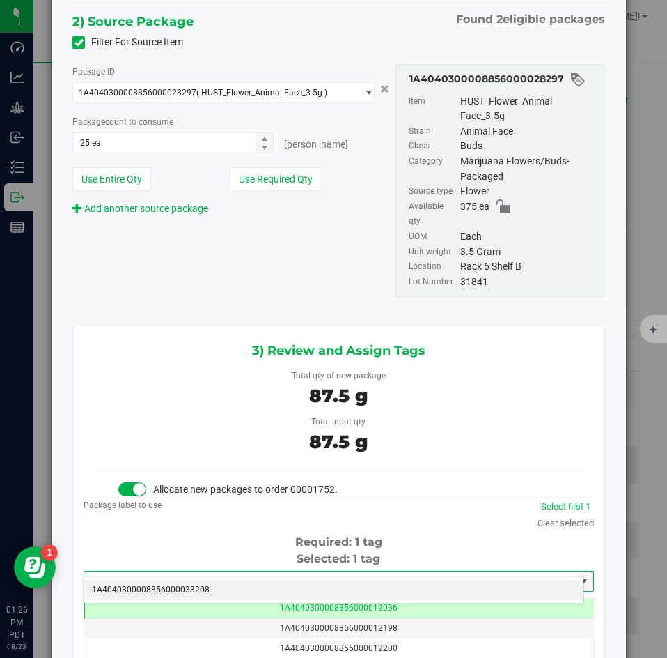
click at [206, 585] on li "1A4040300008856000033208" at bounding box center [334, 590] width 500 height 21
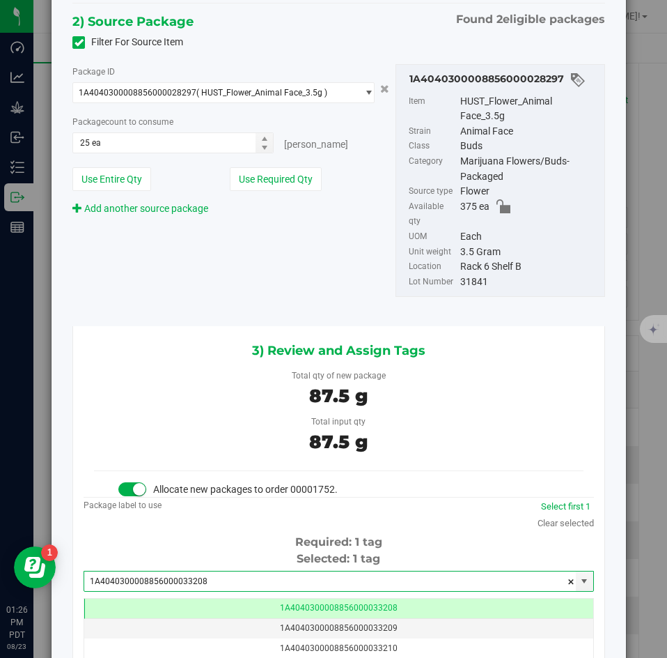
scroll to position [0, -1]
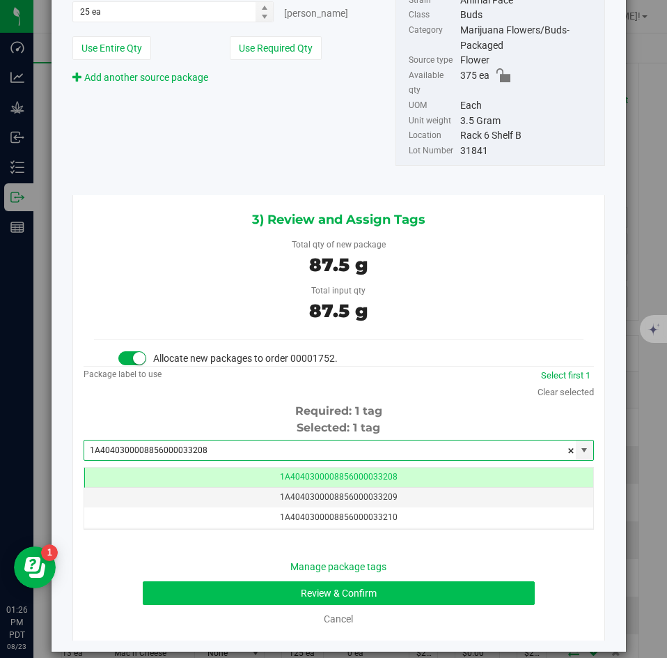
type input "1A4040300008856000033208"
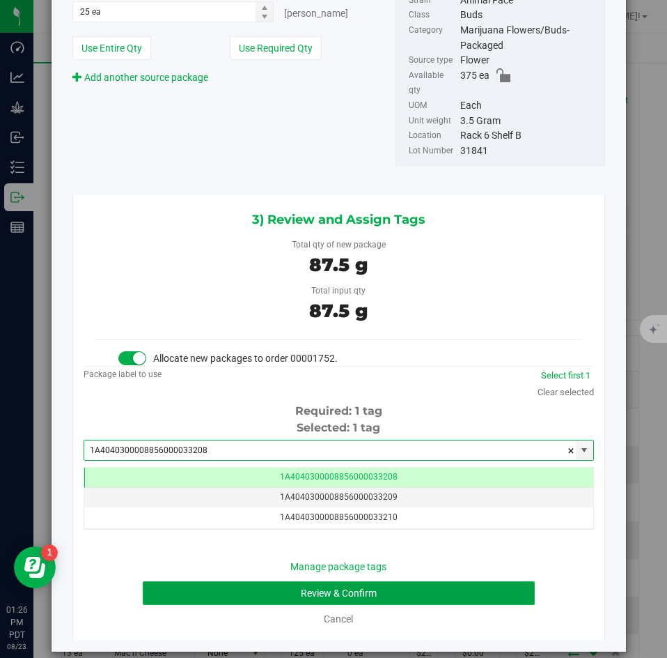
click at [209, 581] on button "Review & Confirm" at bounding box center [339, 593] width 392 height 24
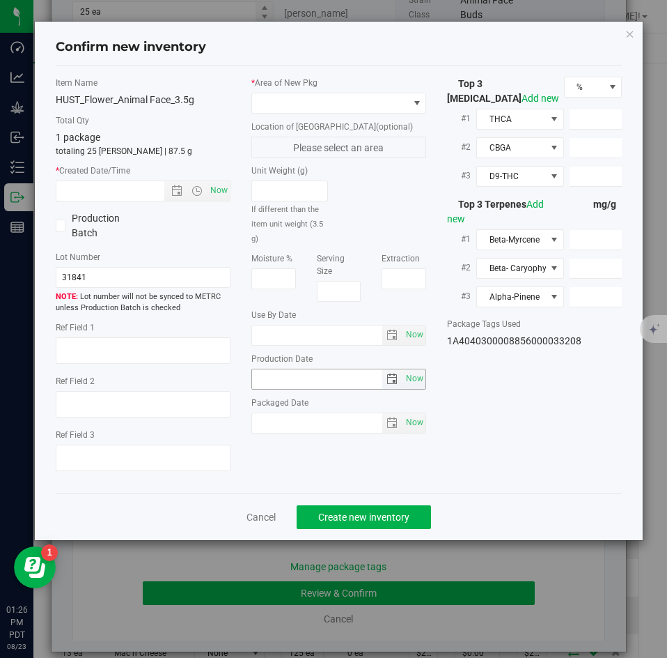
type textarea "30.2274%"
type textarea "ELG"
type textarea "<LOQ"
type input "331.6470"
type input "25.5864"
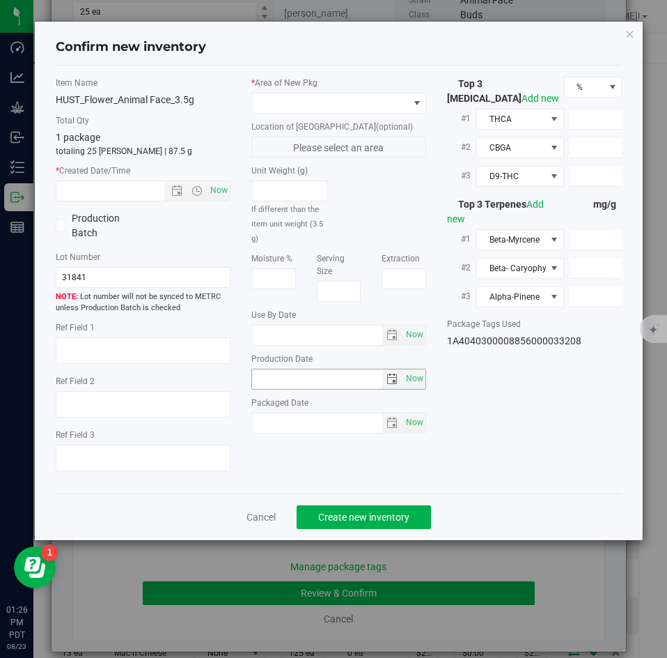
type input "11.4191"
type input "5.1250"
type input "3.8940"
type input "3.7530"
click at [288, 100] on span at bounding box center [330, 103] width 156 height 20
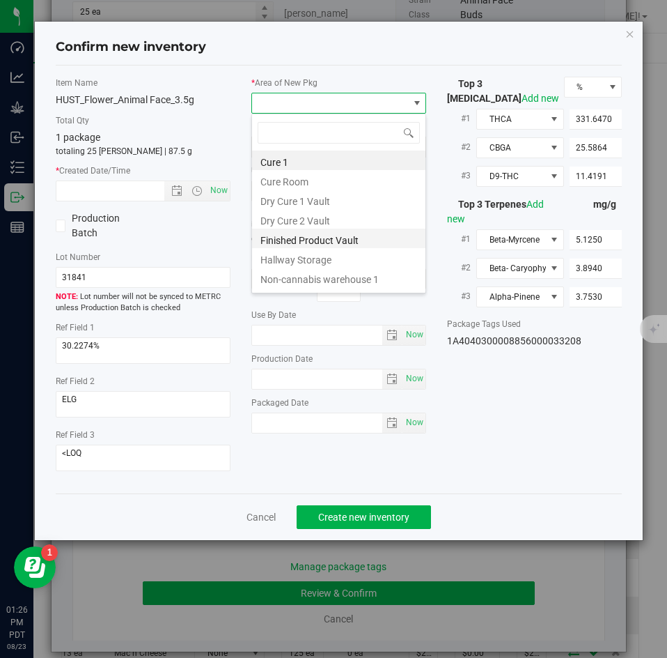
click at [279, 239] on li "Finished Product Vault" at bounding box center [338, 239] width 173 height 20
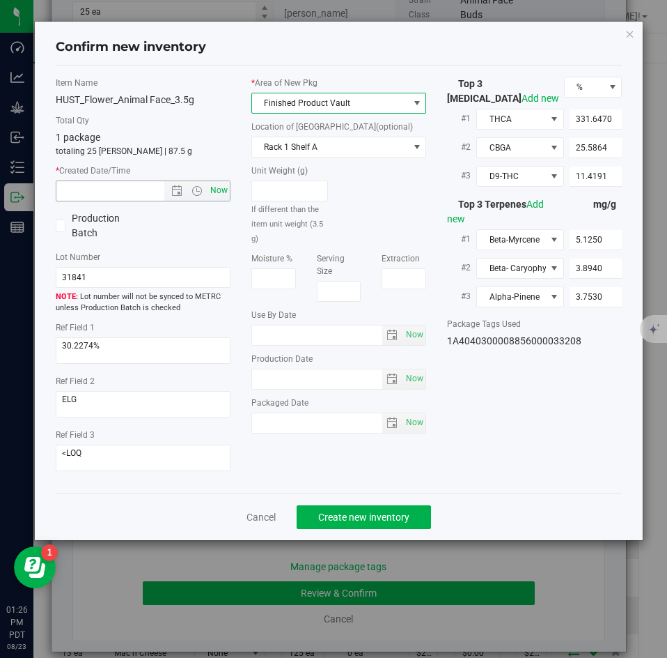
click at [220, 186] on span "Now" at bounding box center [220, 190] width 24 height 20
type input "[DATE] 1:26 PM"
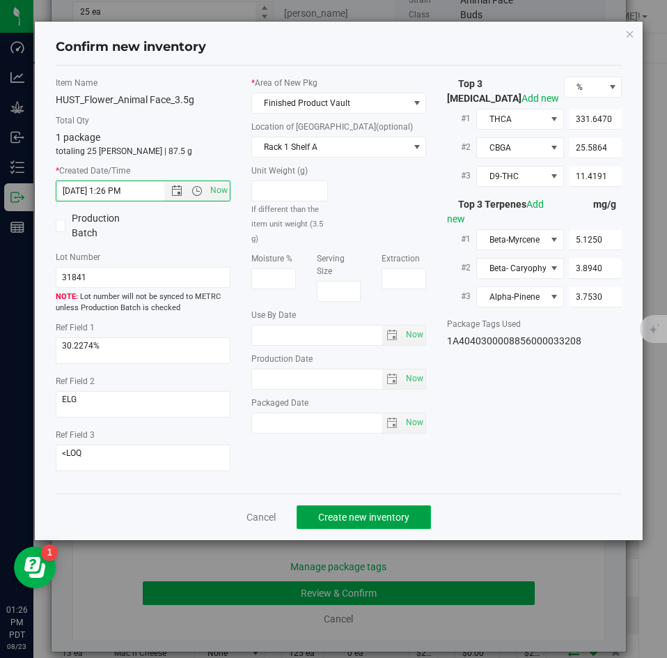
click at [349, 511] on span "Create new inventory" at bounding box center [363, 516] width 91 height 11
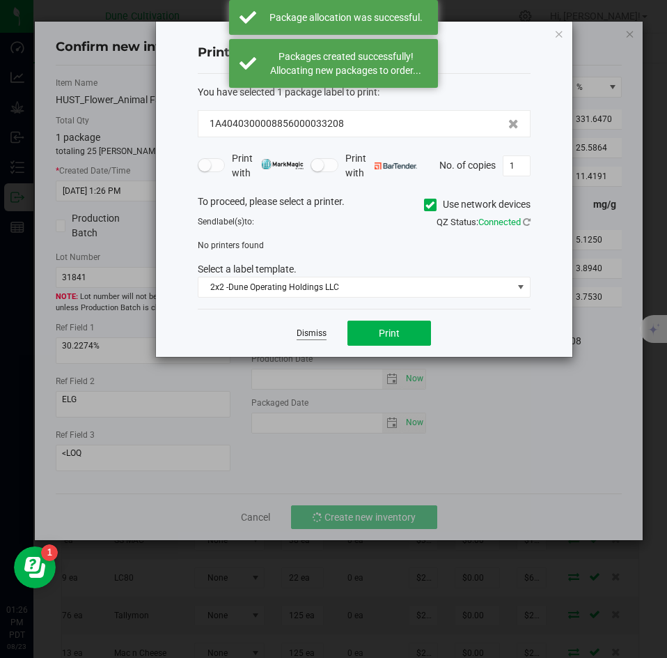
click at [304, 332] on link "Dismiss" at bounding box center [312, 333] width 30 height 12
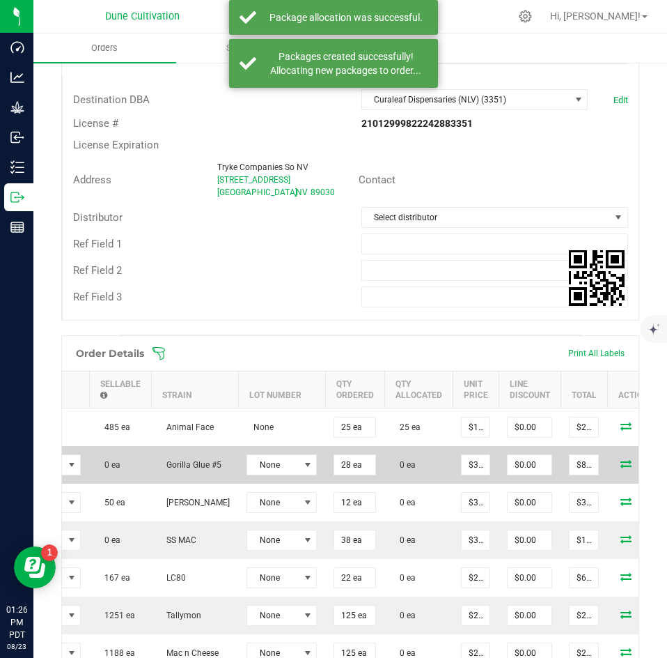
click at [621, 468] on icon at bounding box center [626, 463] width 11 height 8
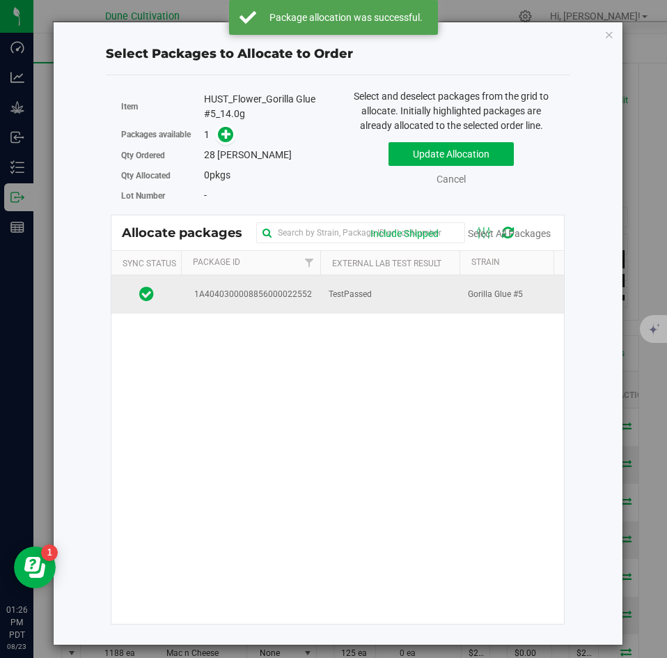
click at [325, 297] on td "TestPassed" at bounding box center [390, 294] width 139 height 38
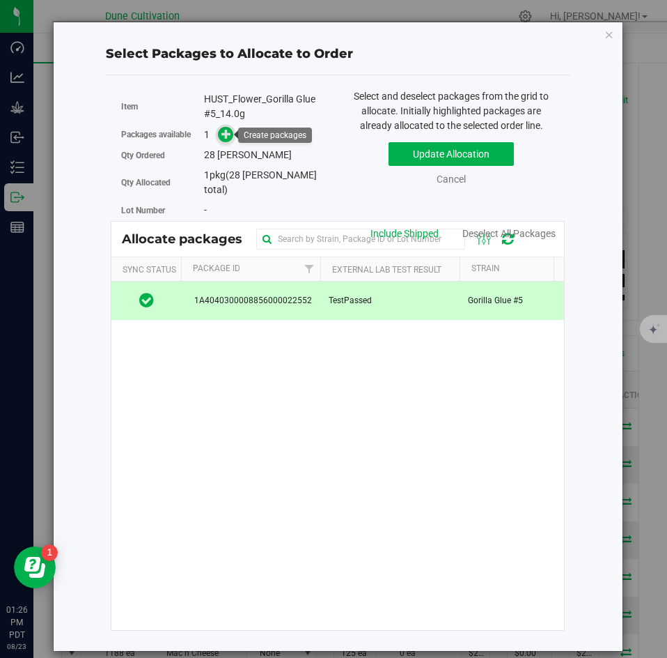
click at [229, 136] on icon at bounding box center [227, 134] width 10 height 10
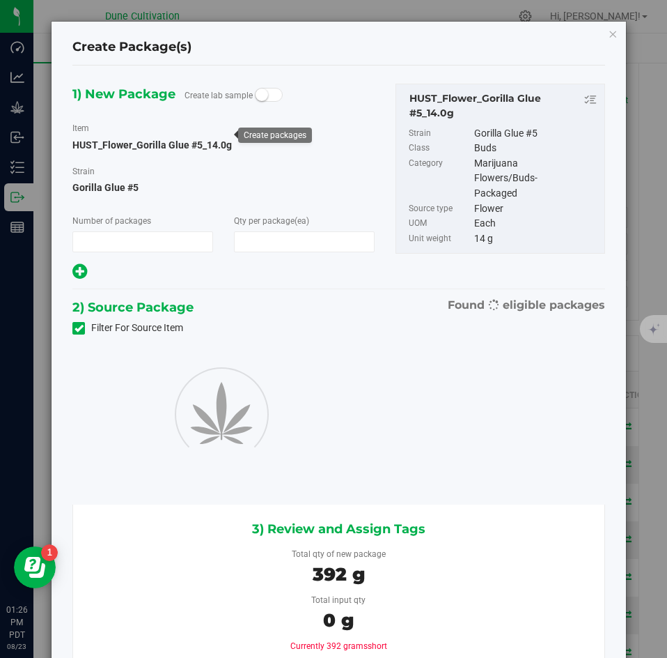
type input "1"
type input "28"
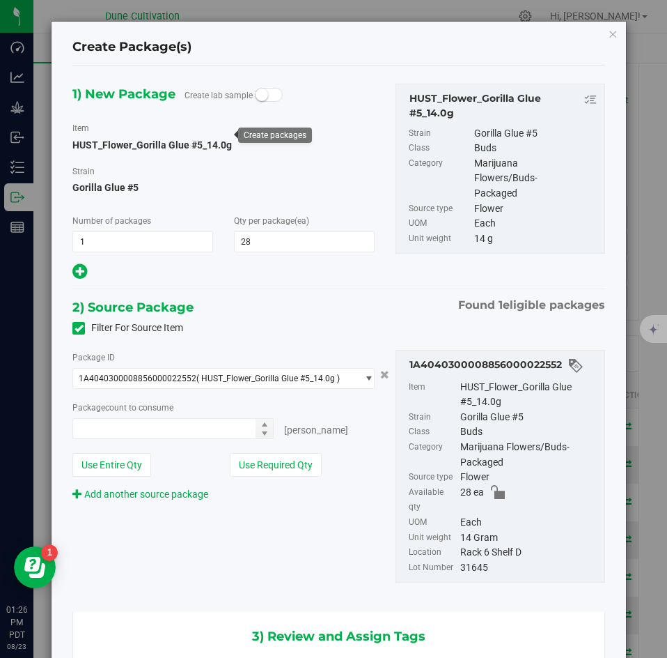
type input "28 ea"
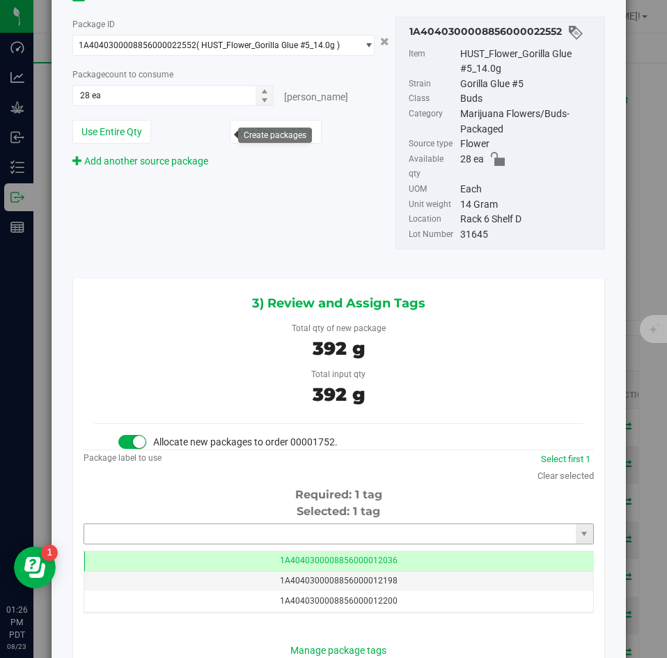
click at [261, 524] on input "text" at bounding box center [330, 534] width 492 height 20
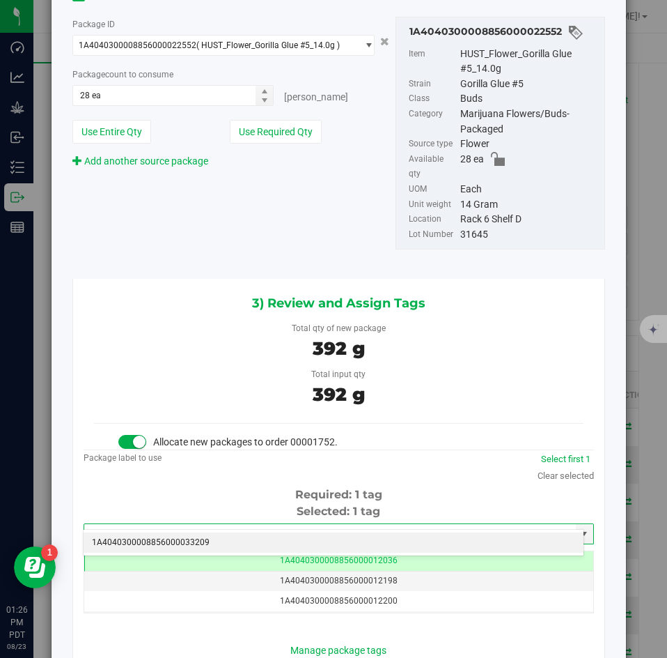
click at [238, 541] on li "1A4040300008856000033209" at bounding box center [334, 542] width 500 height 21
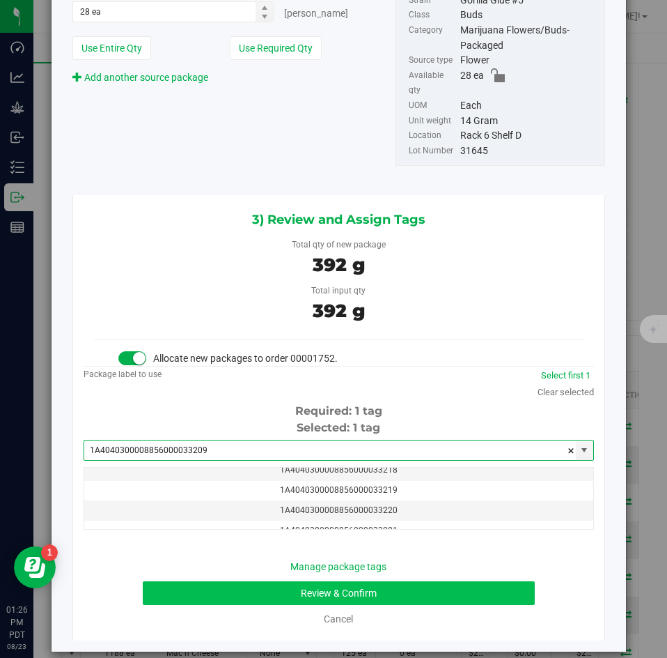
type input "1A4040300008856000033209"
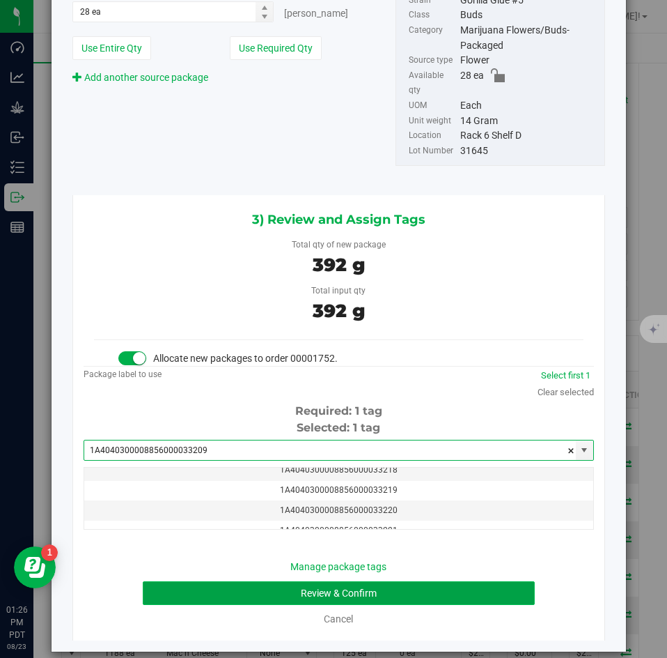
click at [208, 581] on button "Review & Confirm" at bounding box center [339, 593] width 392 height 24
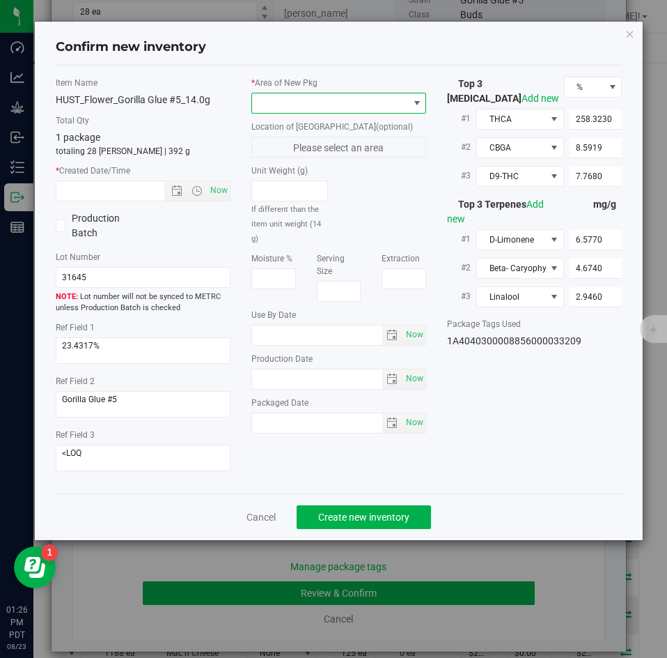
click at [291, 109] on span at bounding box center [330, 103] width 156 height 20
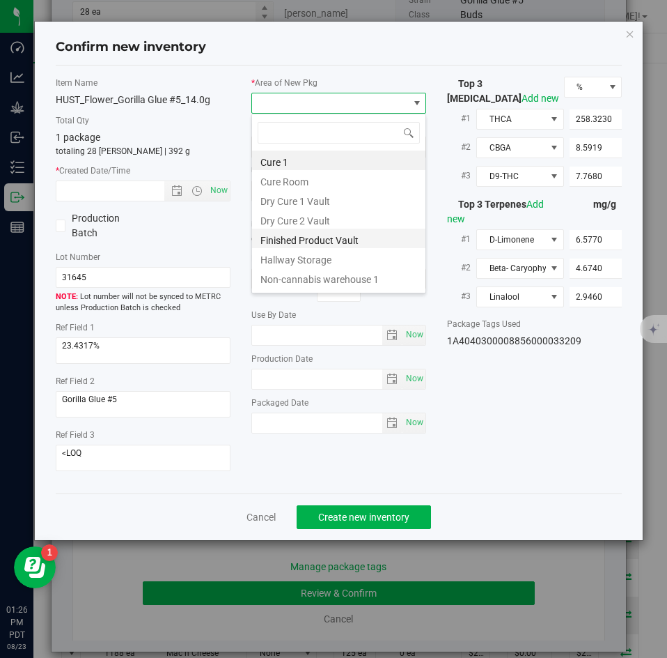
click at [277, 235] on li "Finished Product Vault" at bounding box center [338, 239] width 173 height 20
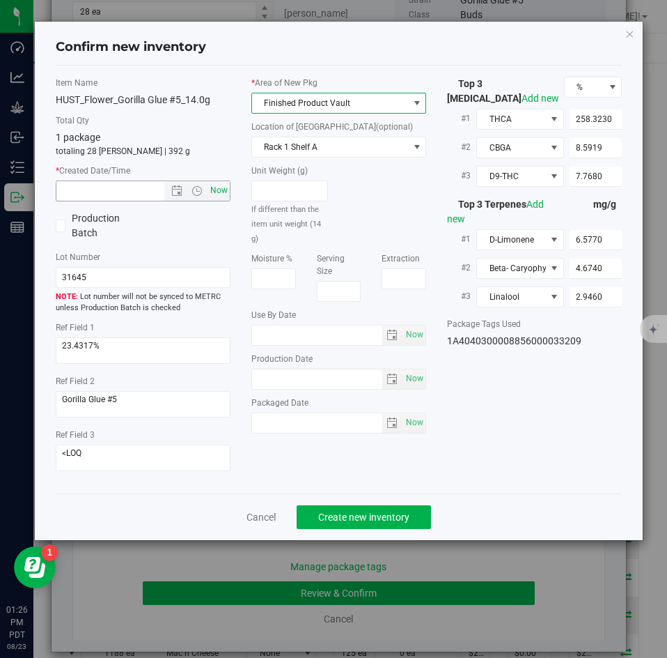
click at [228, 189] on span "Now" at bounding box center [220, 190] width 24 height 20
type input "[DATE] 1:26 PM"
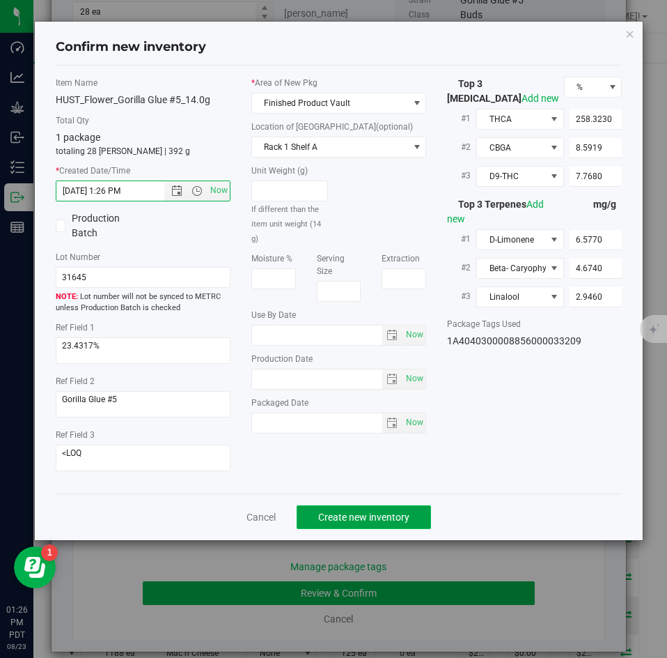
click at [336, 511] on span "Create new inventory" at bounding box center [363, 516] width 91 height 11
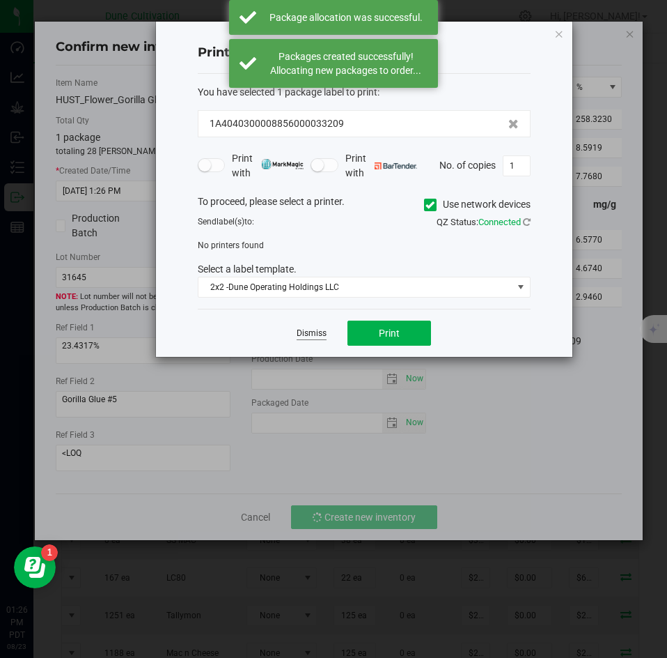
click at [312, 338] on link "Dismiss" at bounding box center [312, 333] width 30 height 12
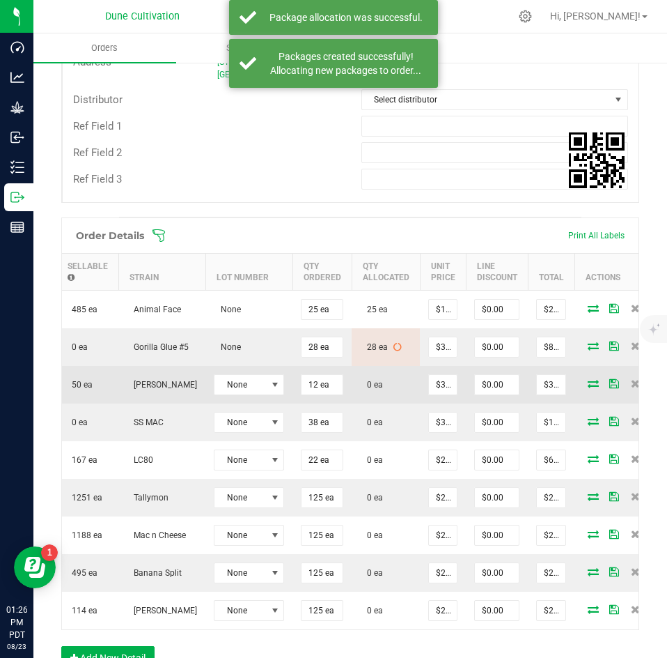
click at [588, 384] on icon at bounding box center [593, 383] width 11 height 8
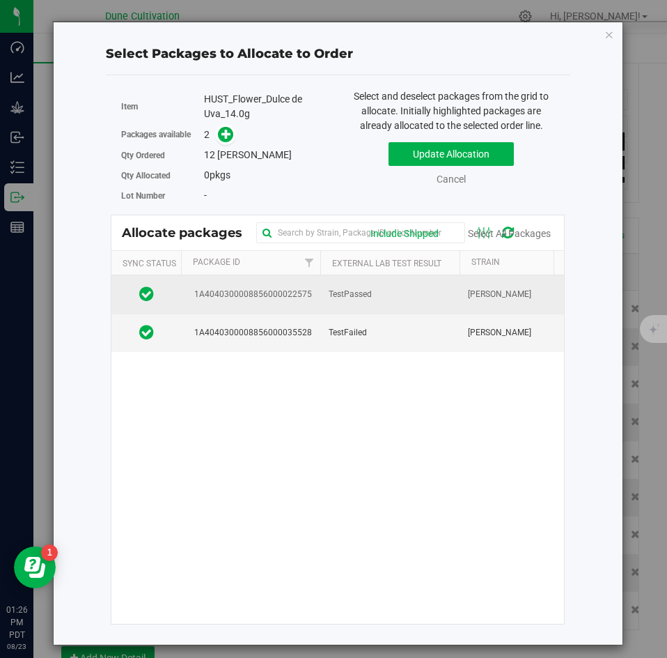
click at [311, 290] on span "1A4040300008856000022575" at bounding box center [251, 294] width 123 height 13
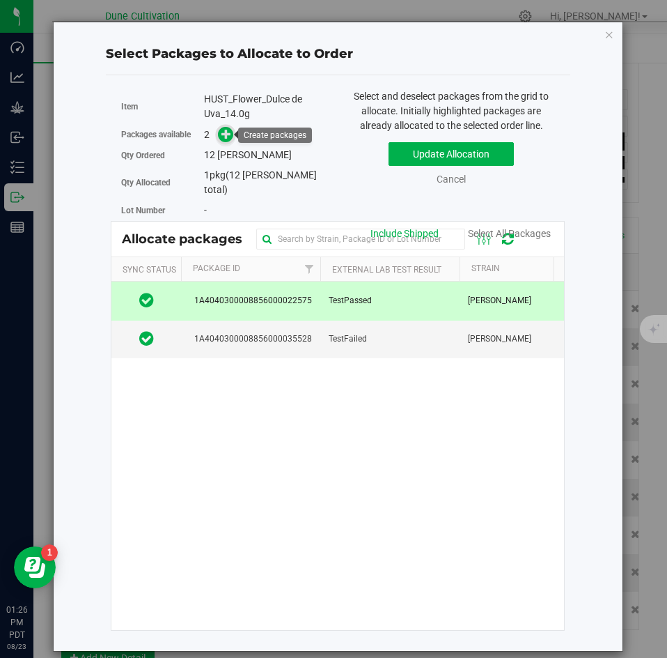
click at [230, 136] on icon at bounding box center [227, 134] width 10 height 10
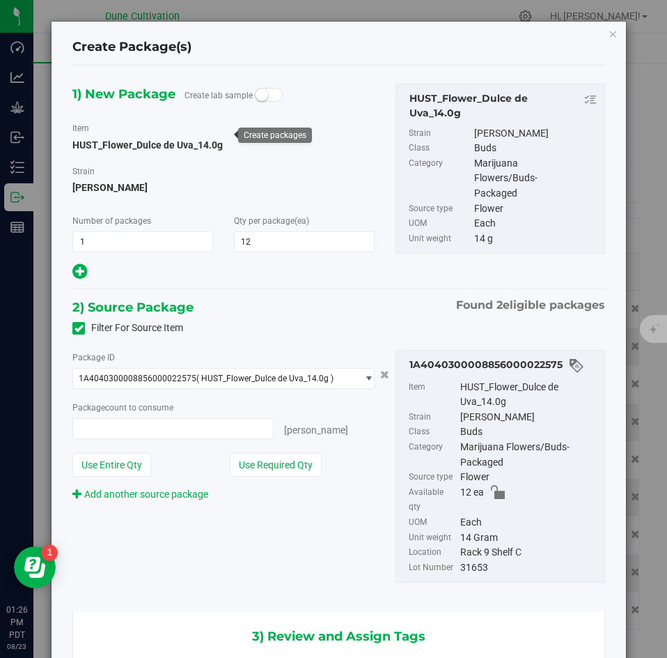
type input "12"
type input "12 ea"
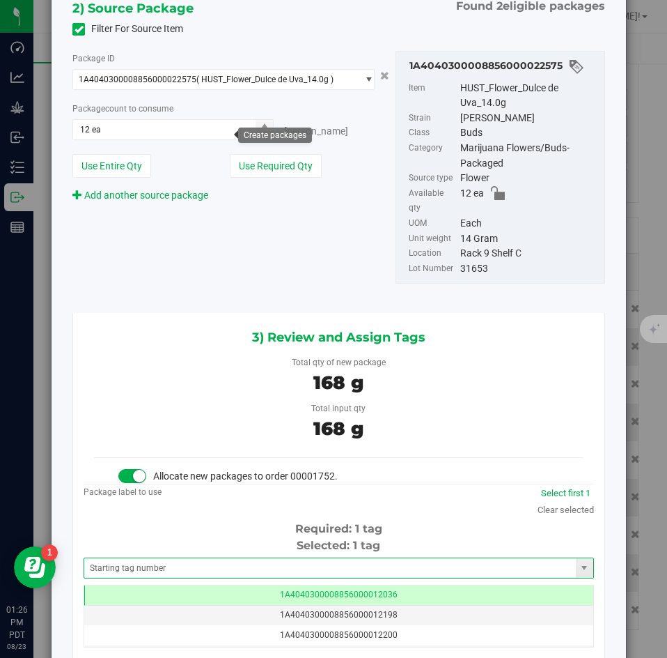
click at [199, 557] on span at bounding box center [339, 567] width 511 height 21
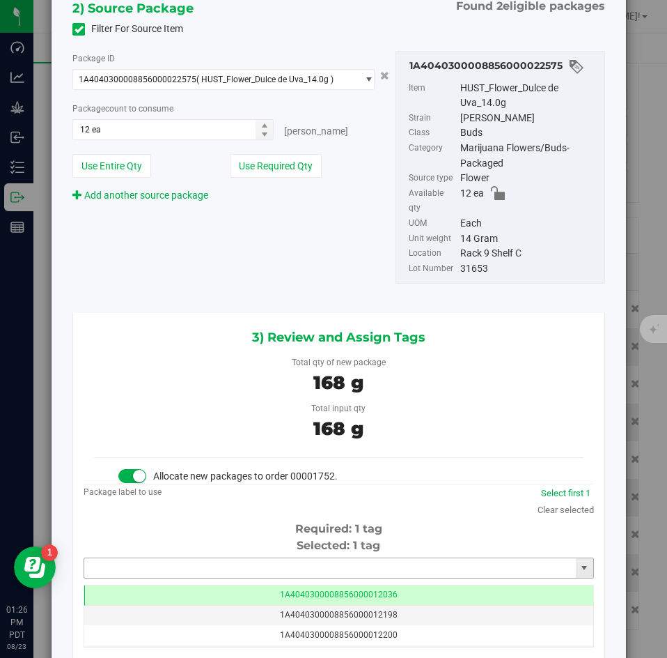
click at [196, 558] on input "text" at bounding box center [330, 568] width 492 height 20
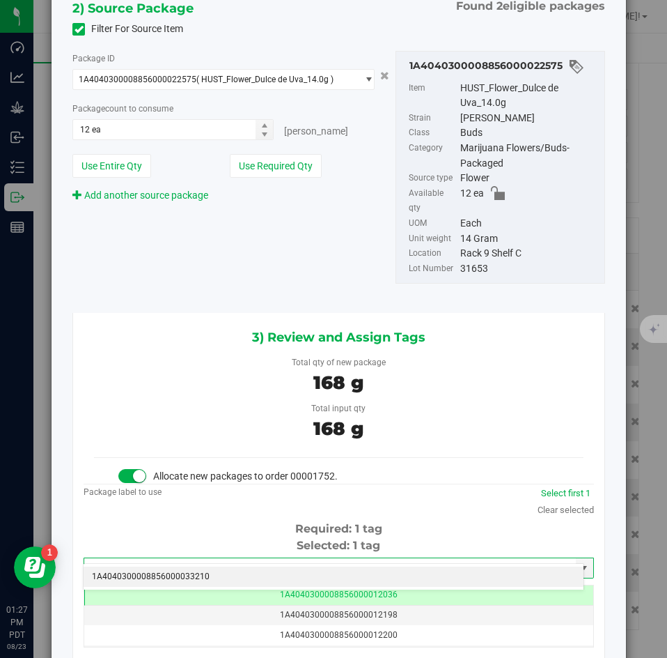
click at [198, 575] on li "1A4040300008856000033210" at bounding box center [334, 576] width 500 height 21
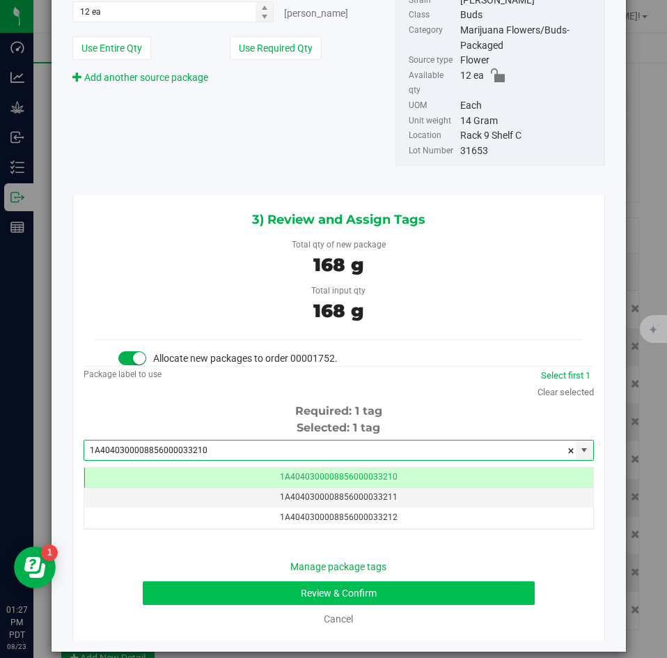
type input "1A4040300008856000033210"
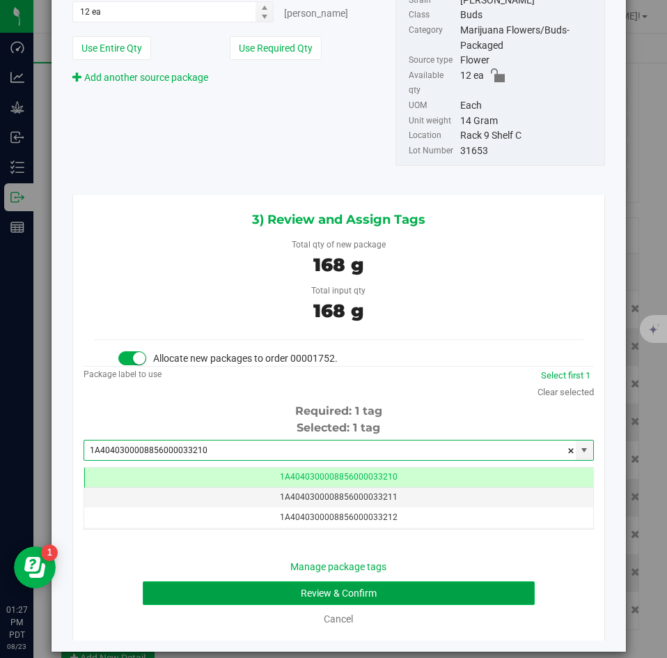
click at [228, 581] on button "Review & Confirm" at bounding box center [339, 593] width 392 height 24
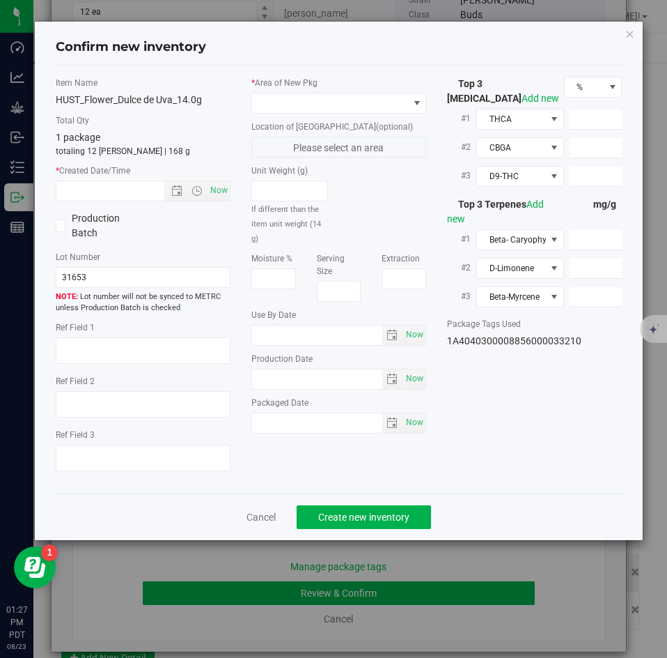
type textarea "35.3179%"
type textarea "DDUV"
type textarea "<LOQ"
type input "395.4240"
type input "20.6629"
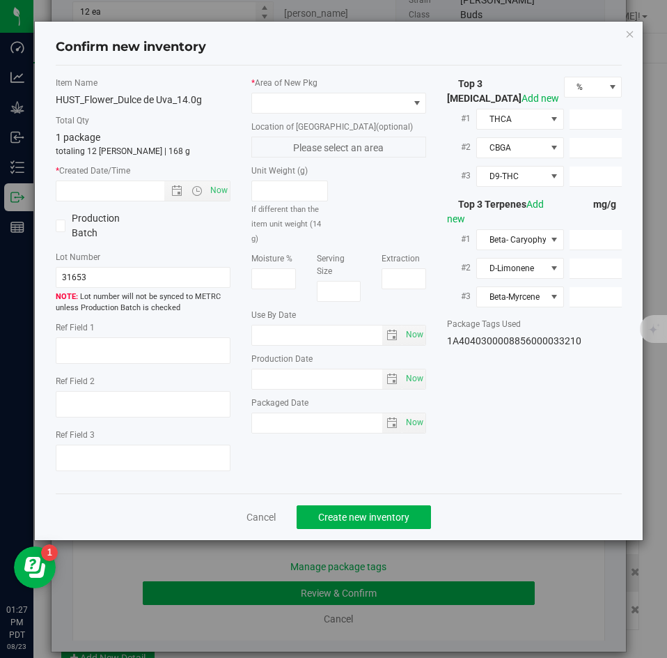
type input "6.3923"
type input "6.1840"
type input "5.1390"
type input "3.6470"
click at [310, 107] on span at bounding box center [330, 103] width 156 height 20
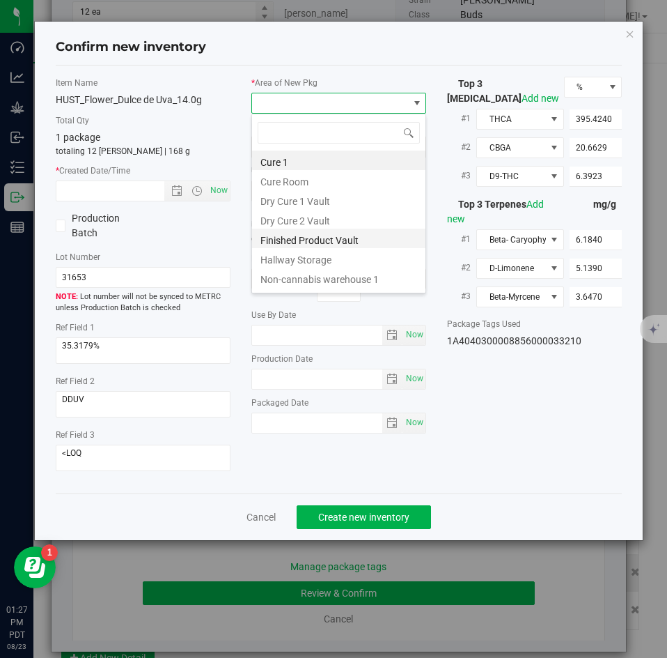
click at [293, 233] on li "Finished Product Vault" at bounding box center [338, 239] width 173 height 20
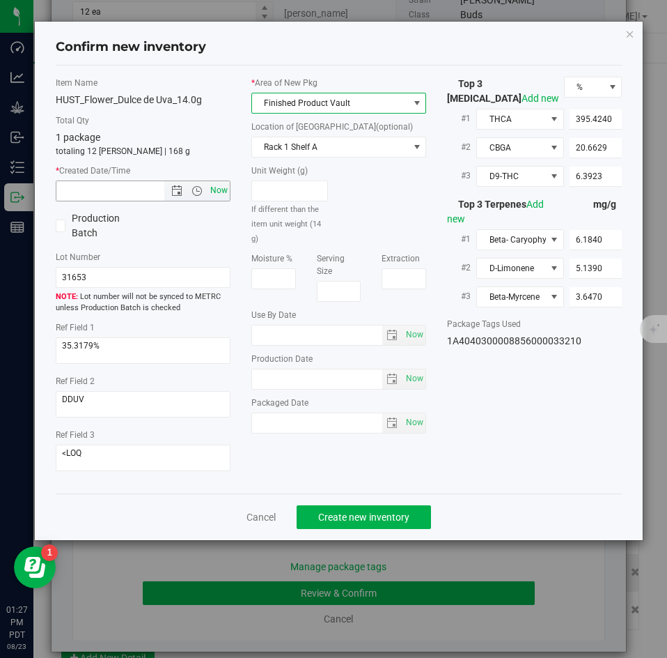
click at [223, 187] on span "Now" at bounding box center [220, 190] width 24 height 20
type input "[DATE] 1:27 PM"
click at [350, 531] on div "Cancel Create new inventory" at bounding box center [339, 516] width 567 height 47
click at [350, 524] on button "Create new inventory" at bounding box center [364, 517] width 134 height 24
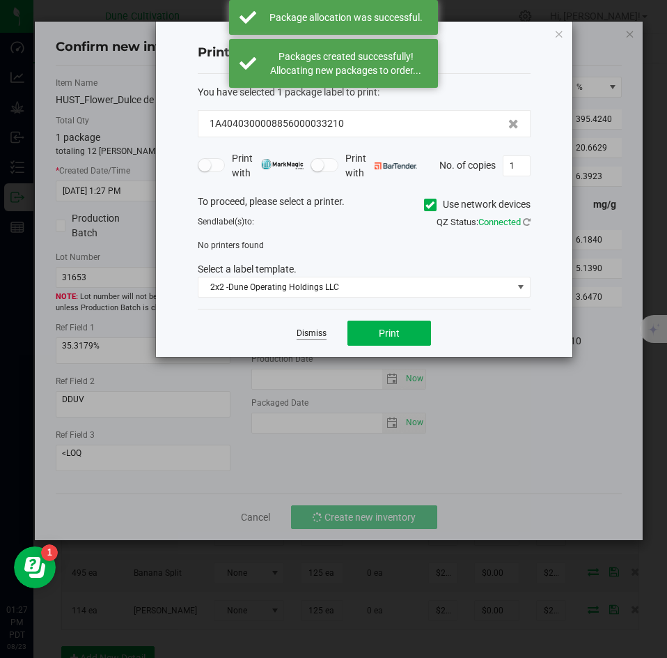
click at [313, 330] on link "Dismiss" at bounding box center [312, 333] width 30 height 12
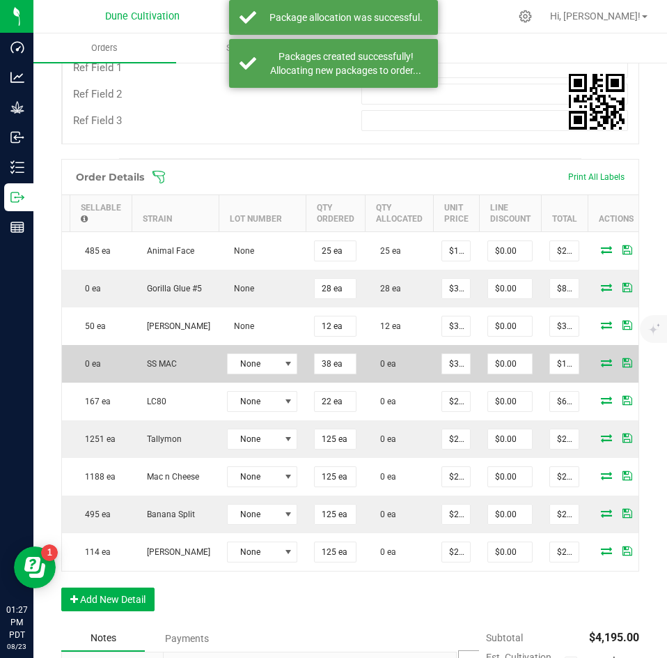
click at [601, 362] on icon at bounding box center [606, 362] width 11 height 8
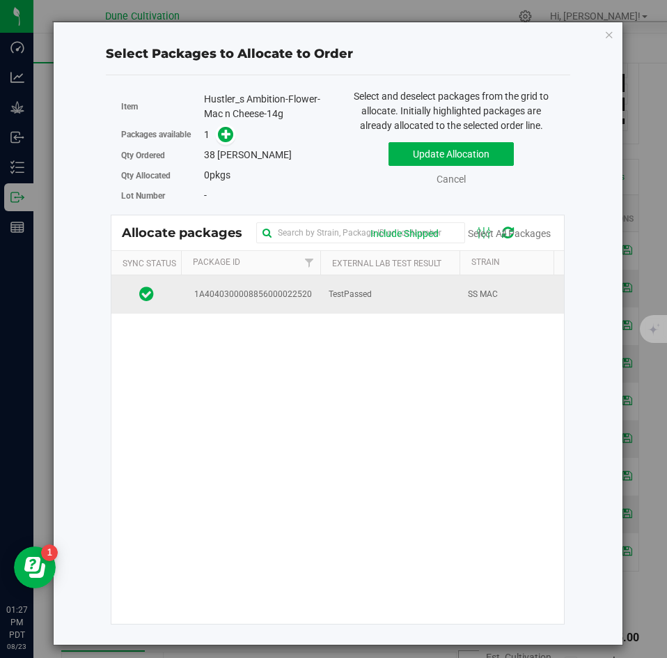
click at [322, 301] on td "TestPassed" at bounding box center [390, 294] width 139 height 38
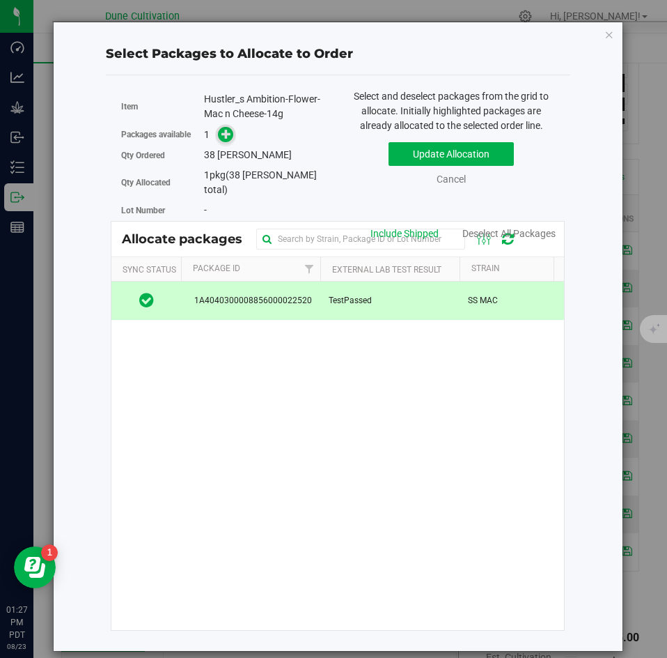
click at [232, 140] on span at bounding box center [226, 135] width 16 height 16
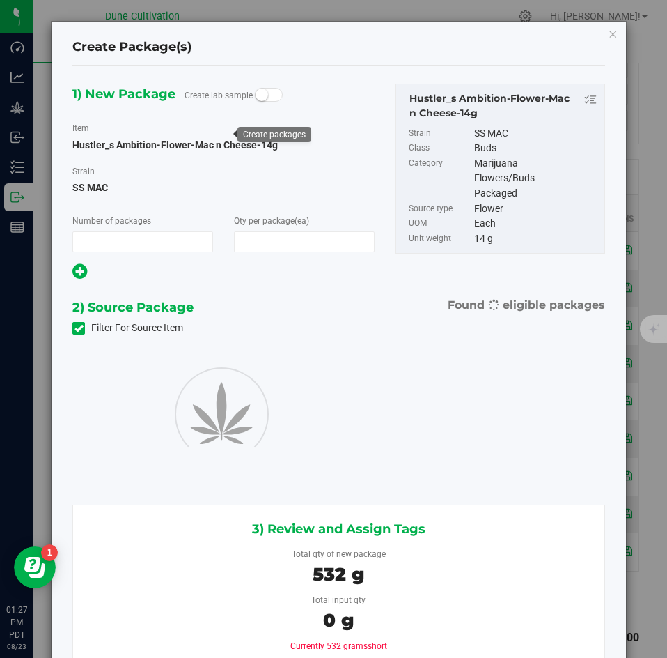
type input "1"
type input "38"
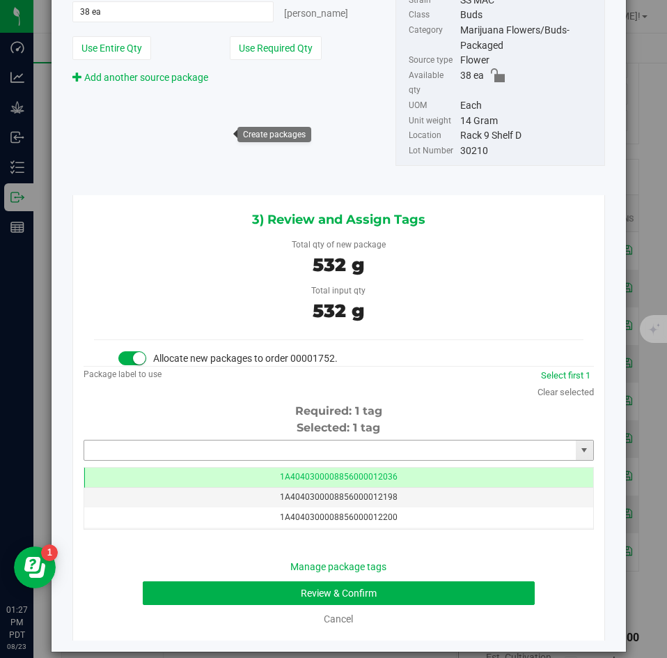
click at [329, 440] on input "text" at bounding box center [330, 450] width 492 height 20
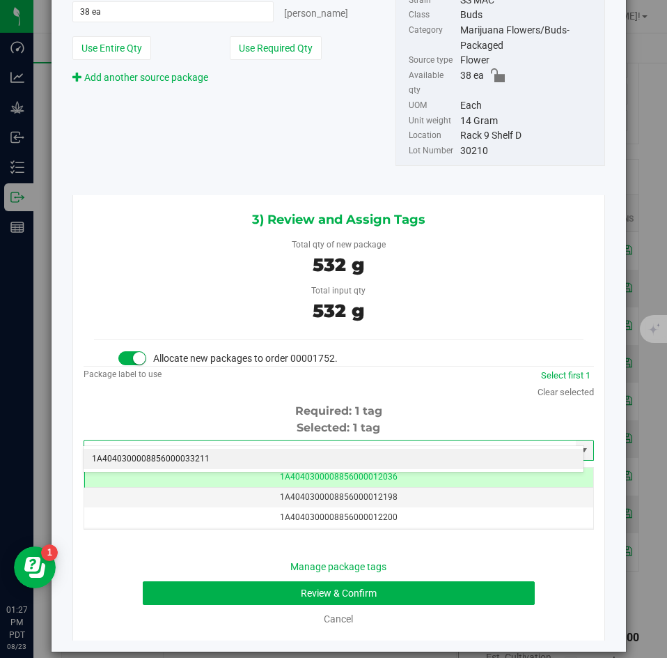
click at [325, 451] on li "1A4040300008856000033211" at bounding box center [334, 459] width 500 height 21
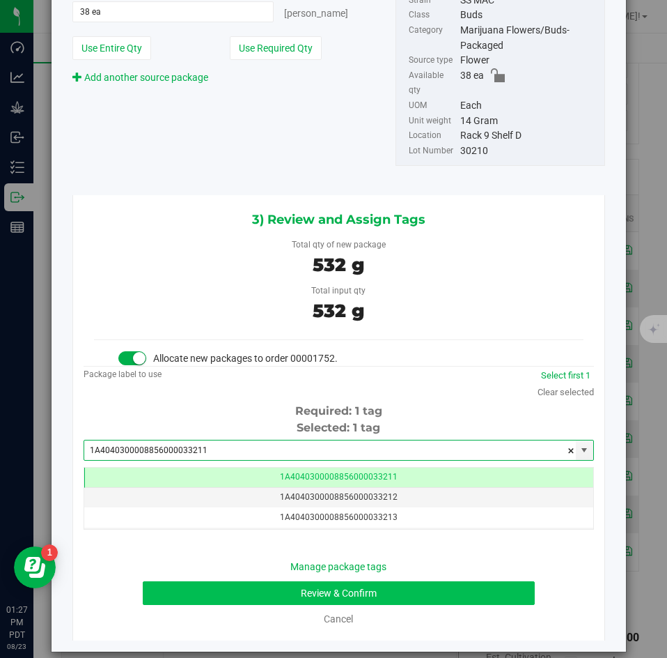
type input "1A4040300008856000033211"
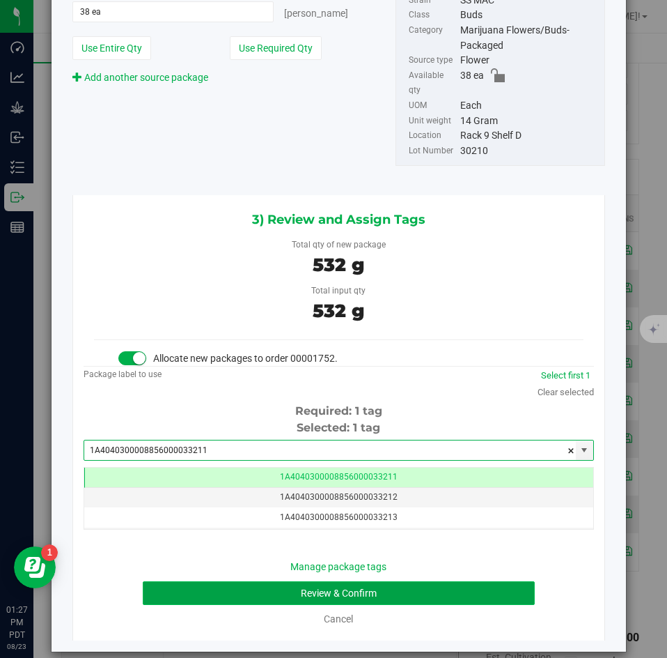
click at [250, 581] on button "Review & Confirm" at bounding box center [339, 593] width 392 height 24
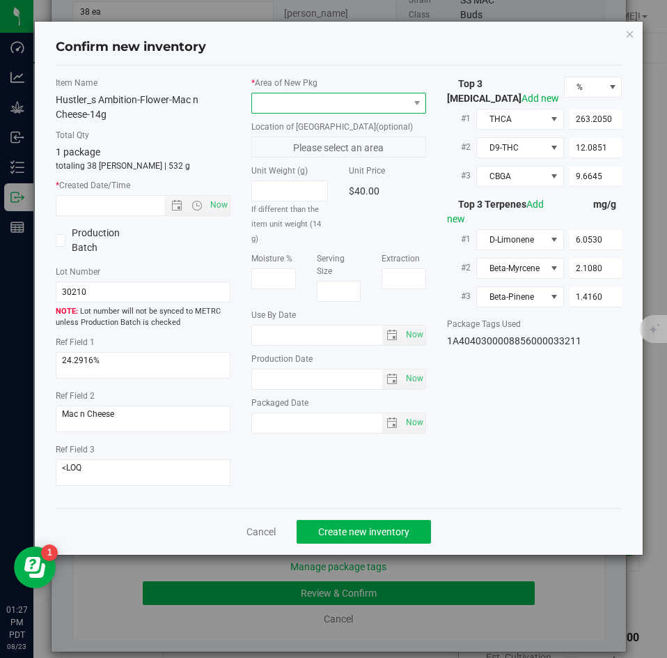
click at [278, 106] on span at bounding box center [330, 103] width 156 height 20
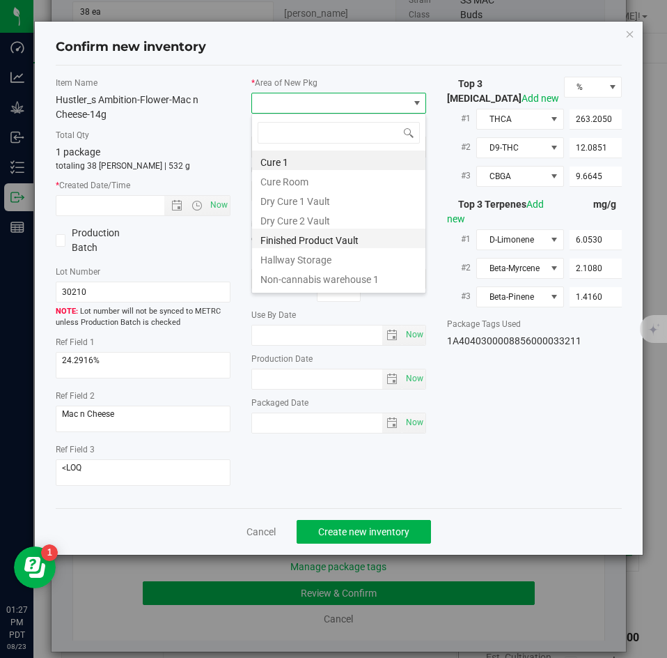
click at [269, 239] on li "Finished Product Vault" at bounding box center [338, 239] width 173 height 20
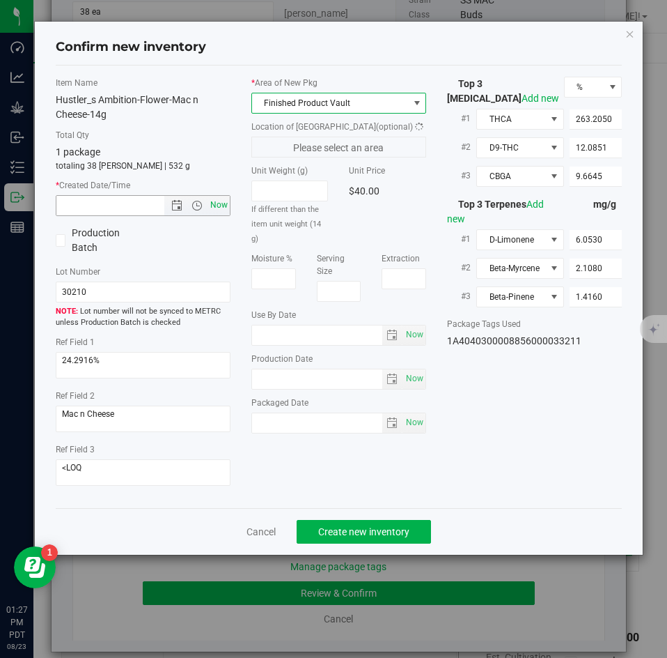
click at [215, 208] on span "Now" at bounding box center [220, 205] width 24 height 20
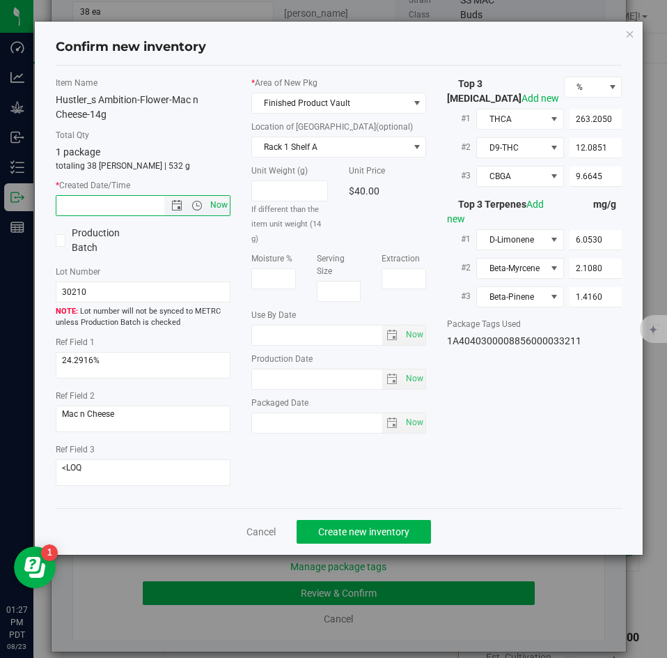
type input "[DATE] 1:27 PM"
click at [327, 526] on span "Create new inventory" at bounding box center [363, 531] width 91 height 11
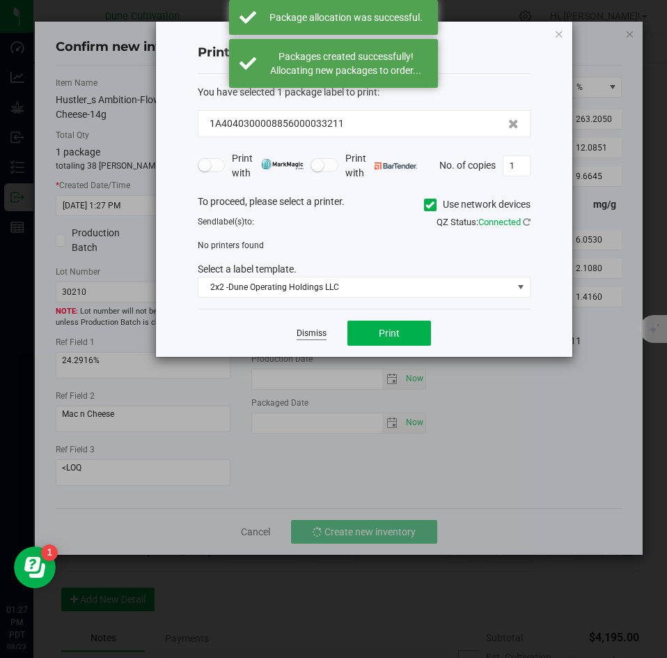
click at [308, 330] on link "Dismiss" at bounding box center [312, 333] width 30 height 12
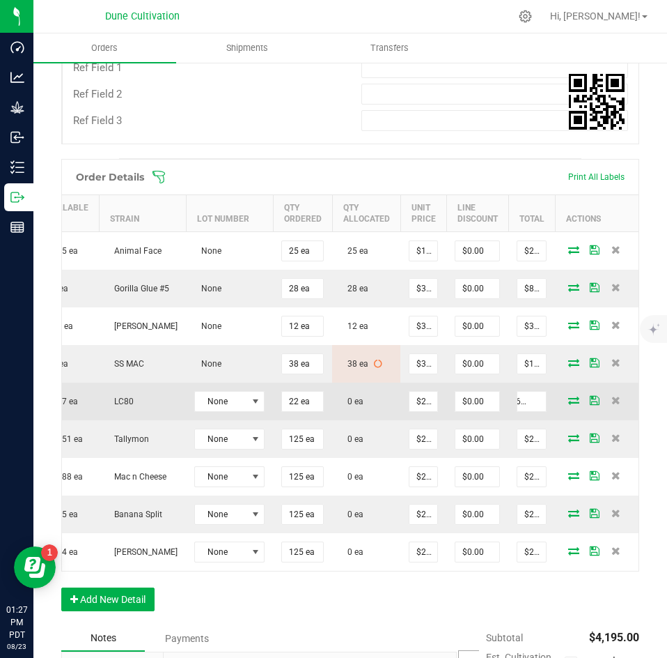
click at [571, 397] on span at bounding box center [574, 400] width 21 height 8
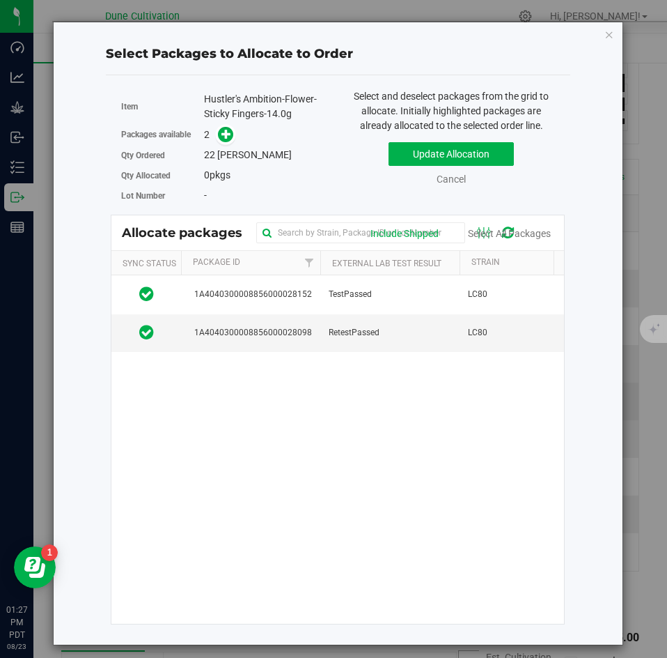
click at [566, 399] on div "Item Hustler's Ambition-Flower-Sticky Fingers-14.0g Packages available 2 Qty Or…" at bounding box center [338, 356] width 465 height 541
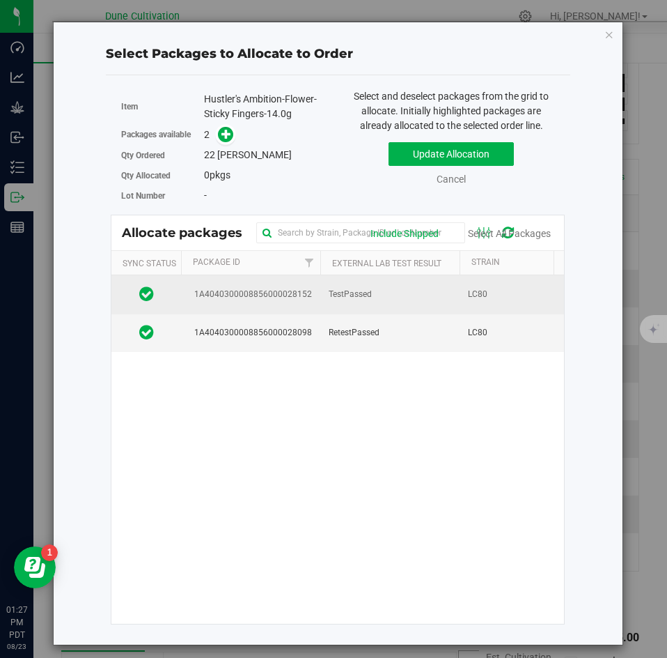
click at [348, 309] on td "TestPassed" at bounding box center [390, 294] width 139 height 38
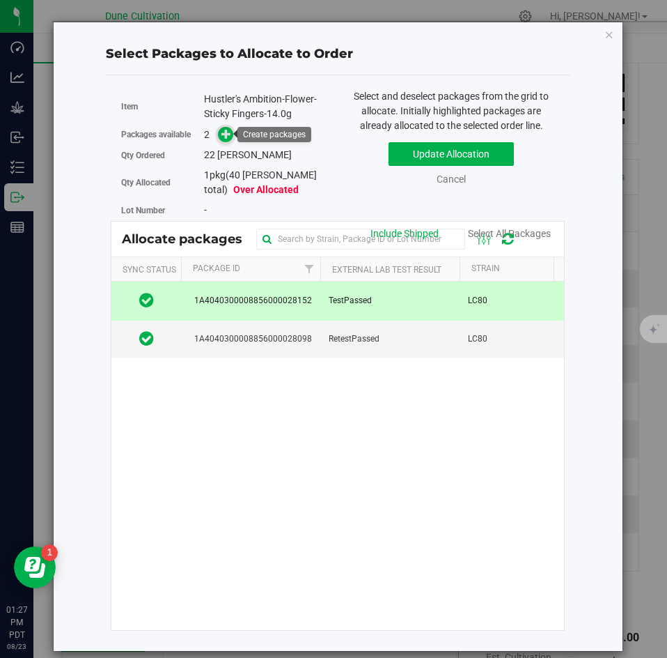
click at [230, 134] on icon at bounding box center [227, 134] width 10 height 10
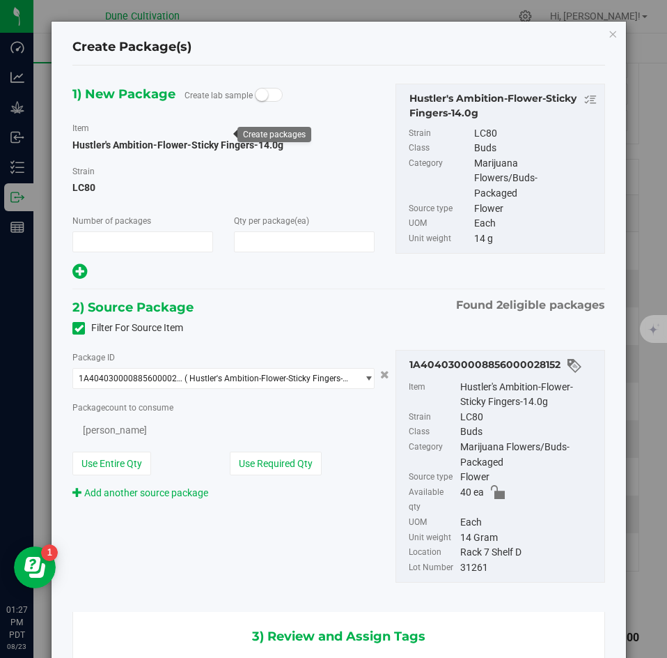
type input "1"
type input "22"
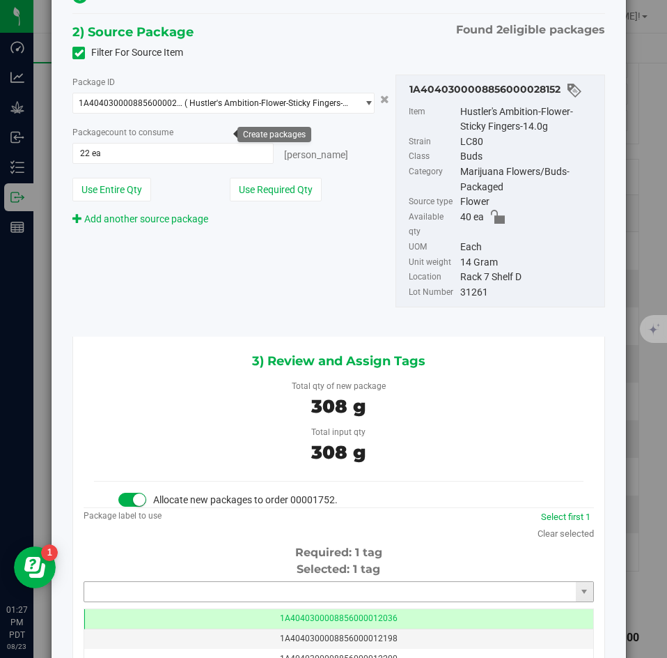
click at [226, 582] on input "text" at bounding box center [330, 592] width 492 height 20
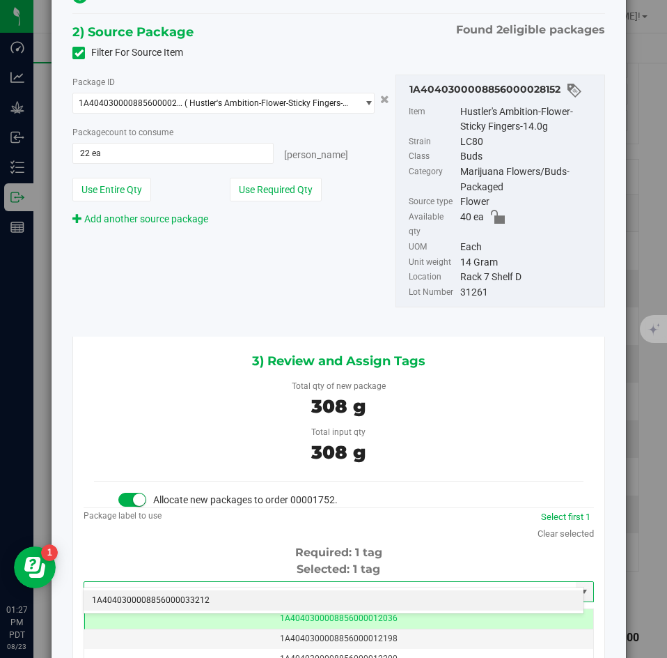
click at [220, 595] on li "1A4040300008856000033212" at bounding box center [334, 600] width 500 height 21
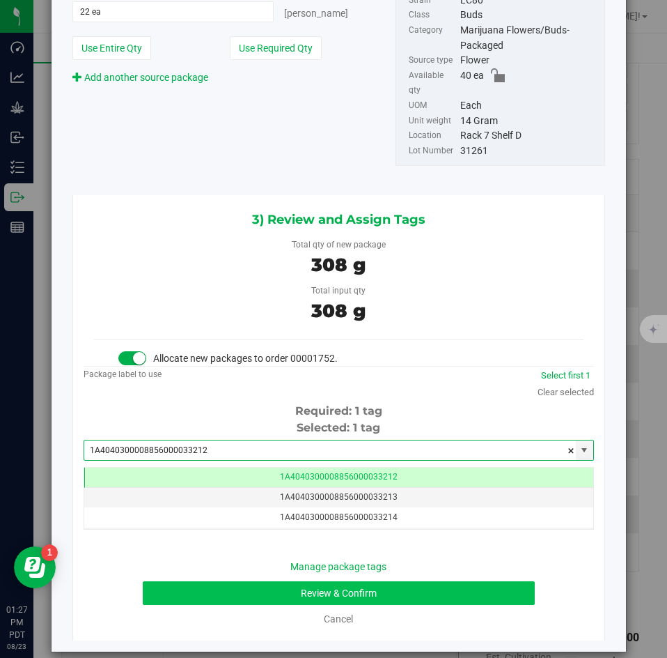
type input "1A4040300008856000033212"
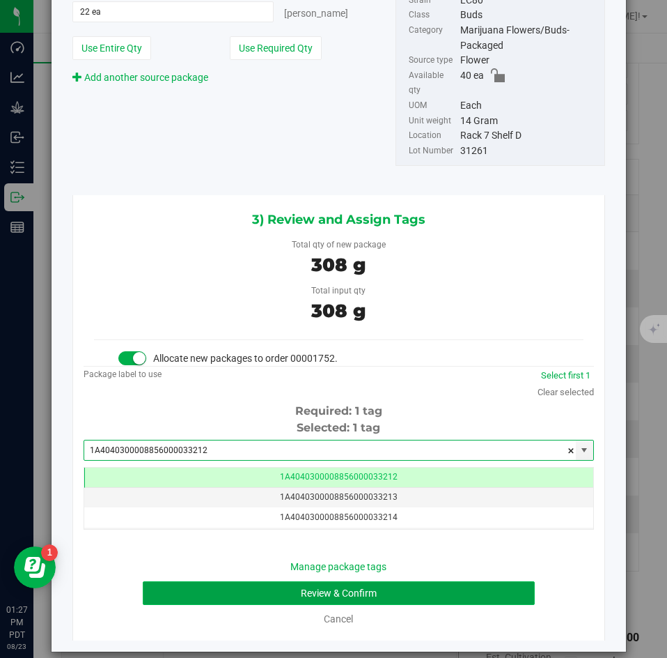
click at [230, 581] on button "Review & Confirm" at bounding box center [339, 593] width 392 height 24
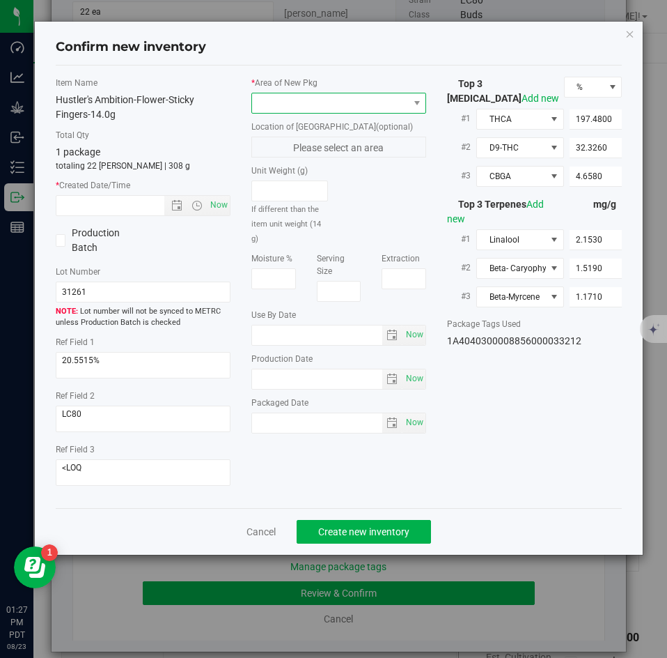
click at [283, 97] on span at bounding box center [330, 103] width 156 height 20
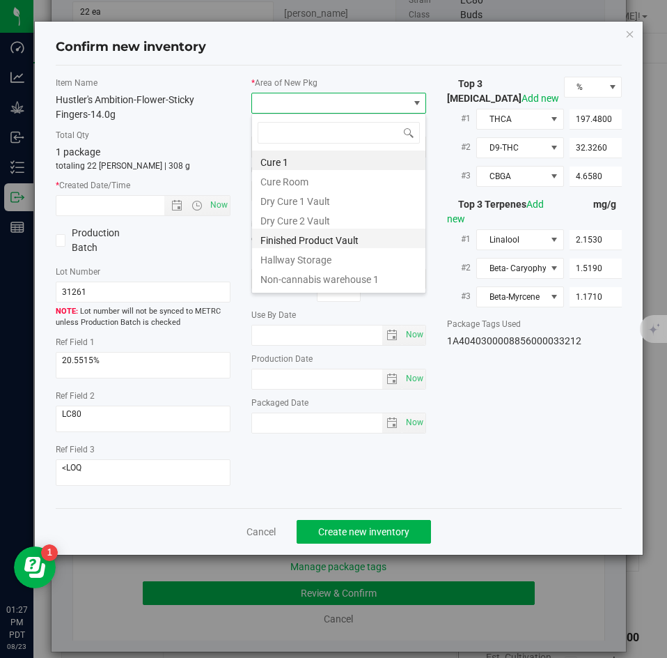
click at [272, 235] on li "Finished Product Vault" at bounding box center [338, 239] width 173 height 20
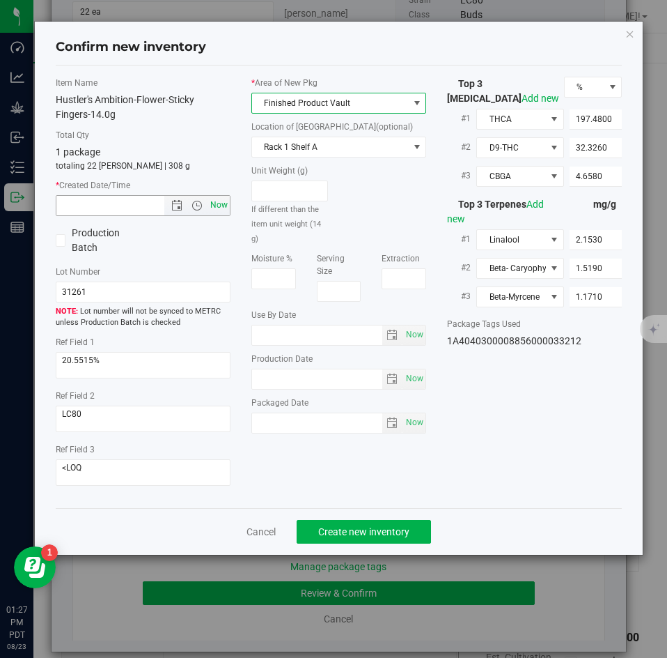
click at [224, 206] on span "Now" at bounding box center [220, 205] width 24 height 20
type input "[DATE] 1:27 PM"
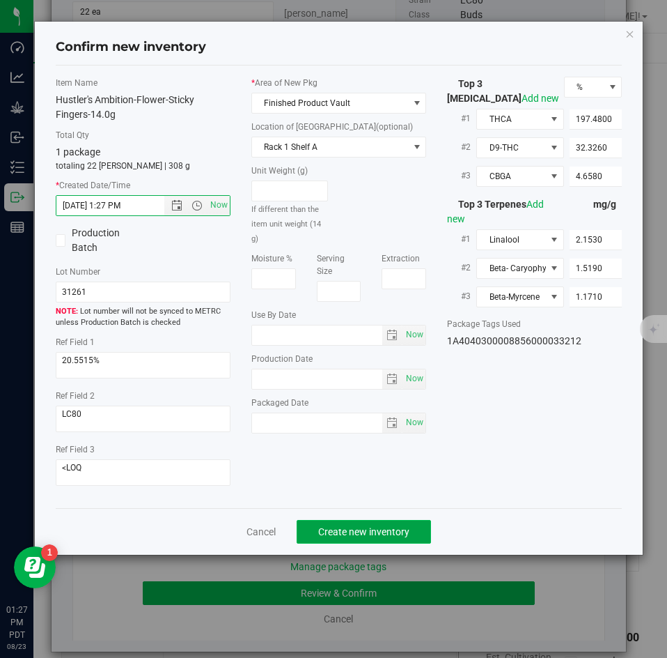
click at [334, 526] on span "Create new inventory" at bounding box center [363, 531] width 91 height 11
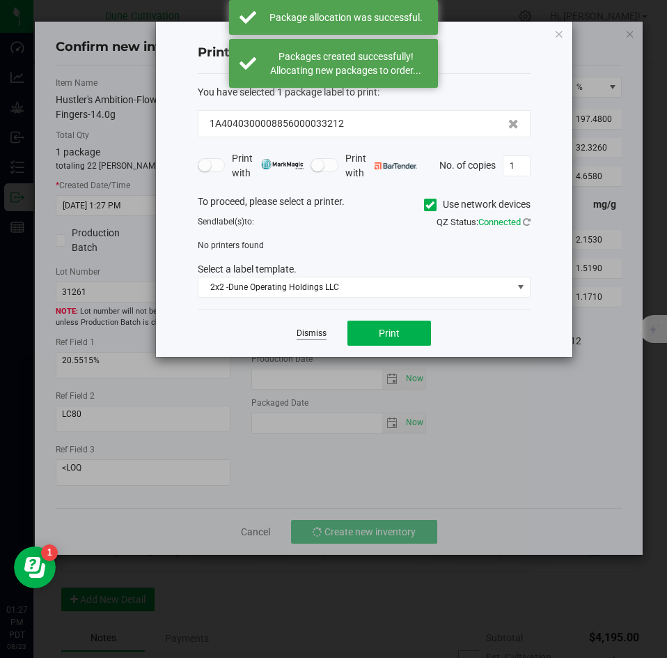
click at [311, 330] on link "Dismiss" at bounding box center [312, 333] width 30 height 12
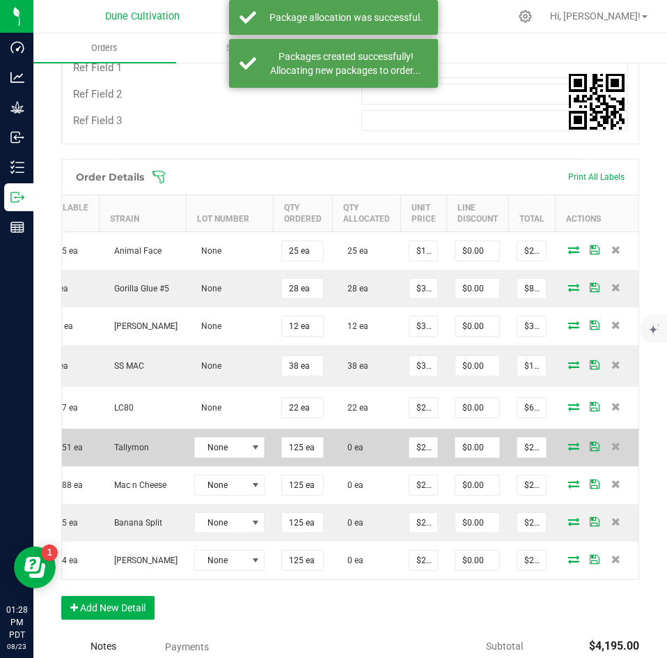
click at [569, 448] on icon at bounding box center [574, 446] width 11 height 8
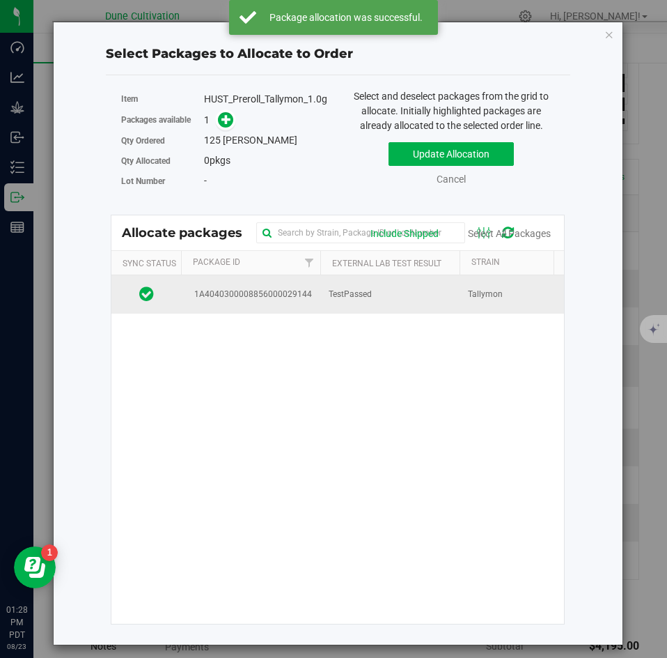
click at [327, 304] on td "TestPassed" at bounding box center [390, 294] width 139 height 38
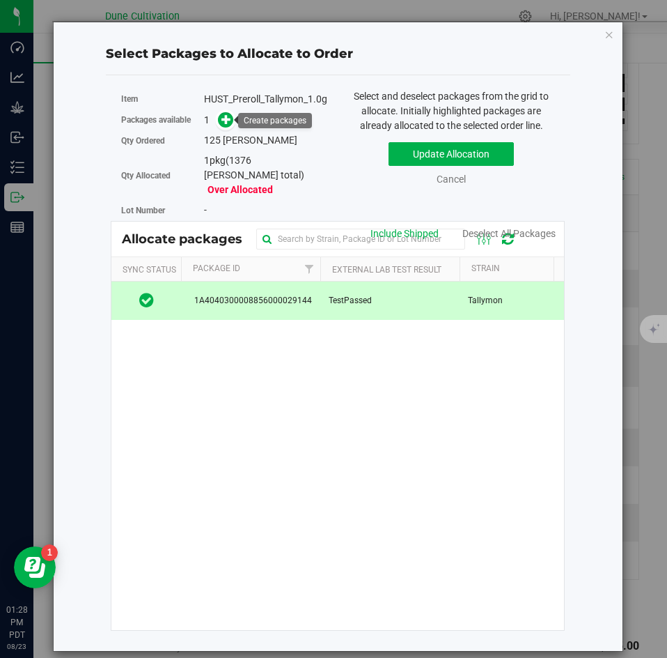
click at [219, 125] on link at bounding box center [226, 119] width 16 height 11
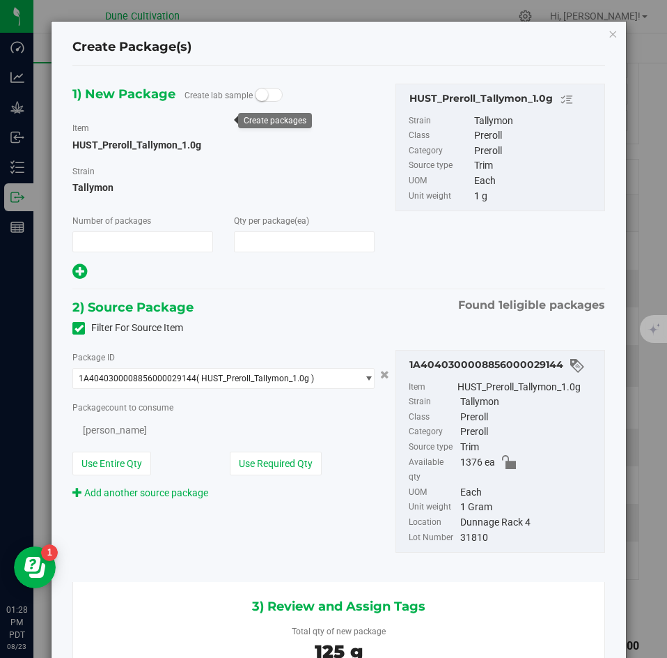
type input "1"
type input "125"
type input "125 ea"
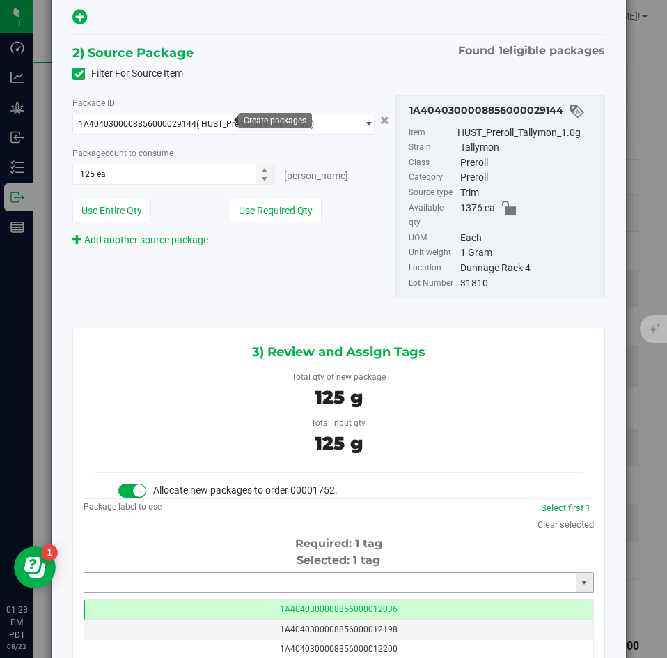
click at [270, 573] on input "text" at bounding box center [330, 583] width 492 height 20
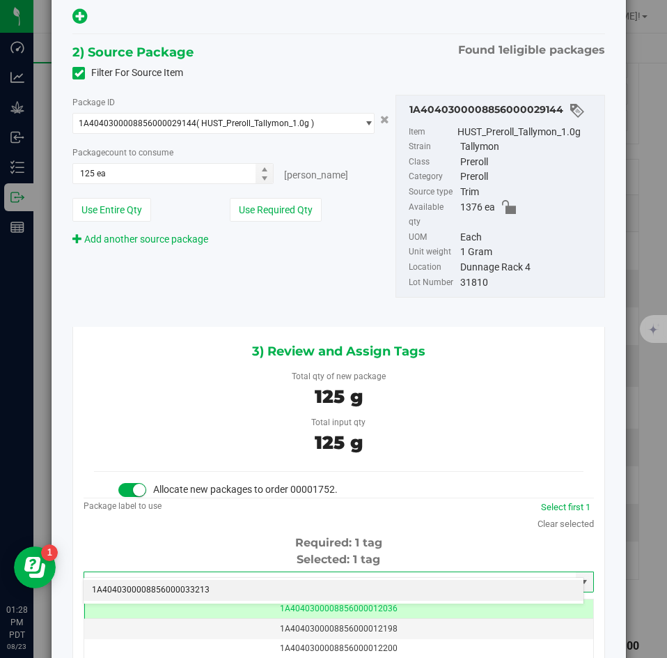
click at [265, 585] on li "1A4040300008856000033213" at bounding box center [334, 590] width 500 height 21
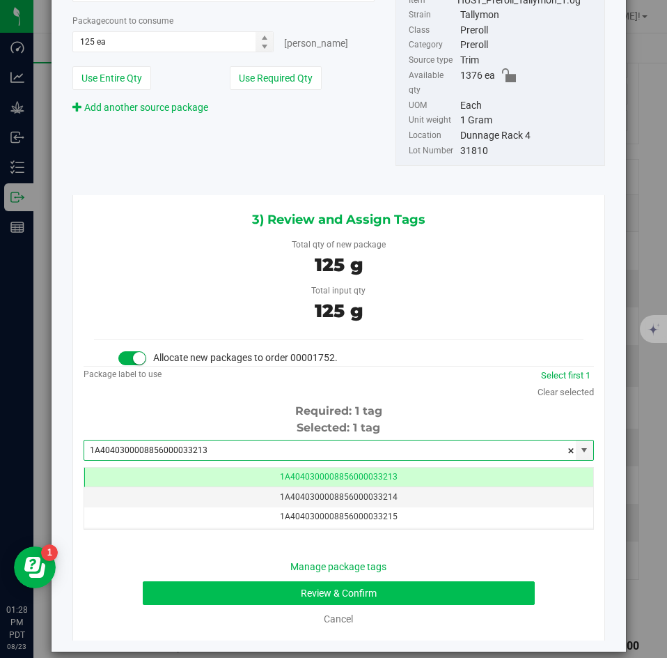
type input "1A4040300008856000033213"
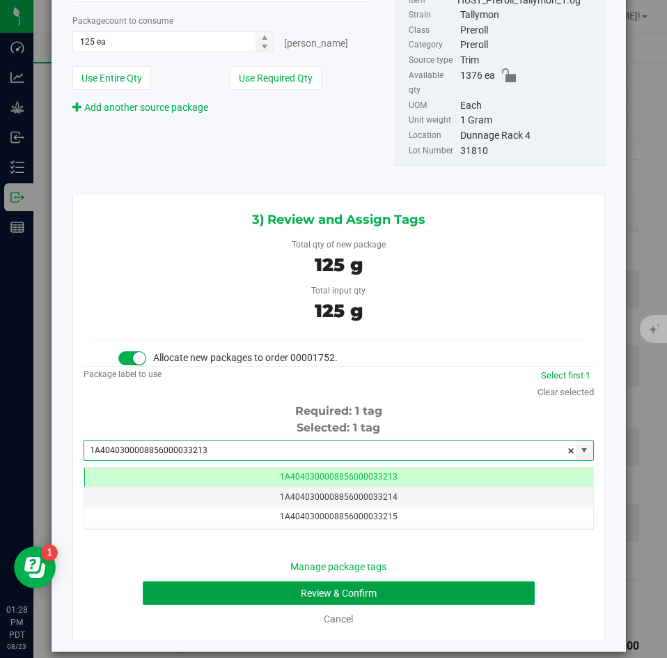
click at [239, 581] on button "Review & Confirm" at bounding box center [339, 593] width 392 height 24
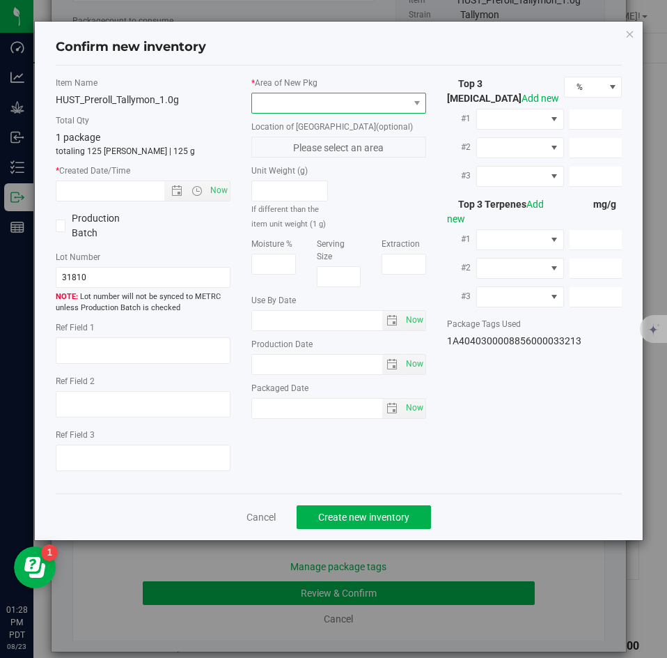
click at [275, 111] on span at bounding box center [330, 103] width 156 height 20
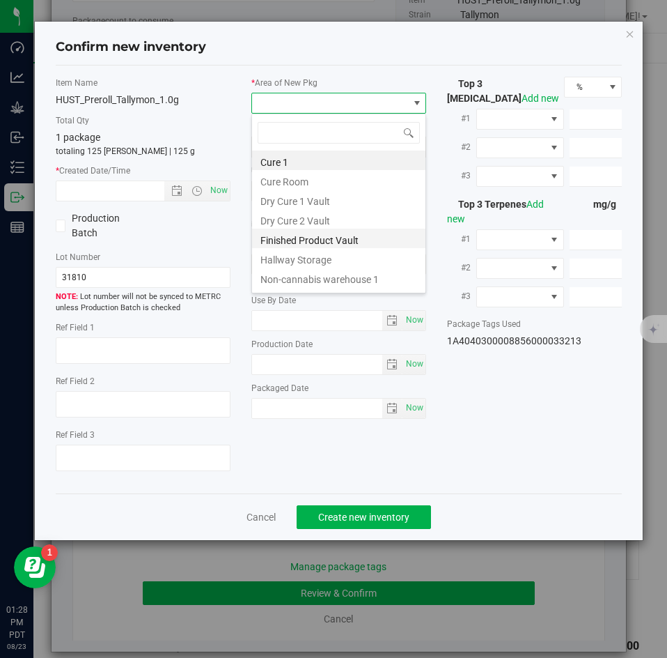
click at [273, 233] on li "Finished Product Vault" at bounding box center [338, 239] width 173 height 20
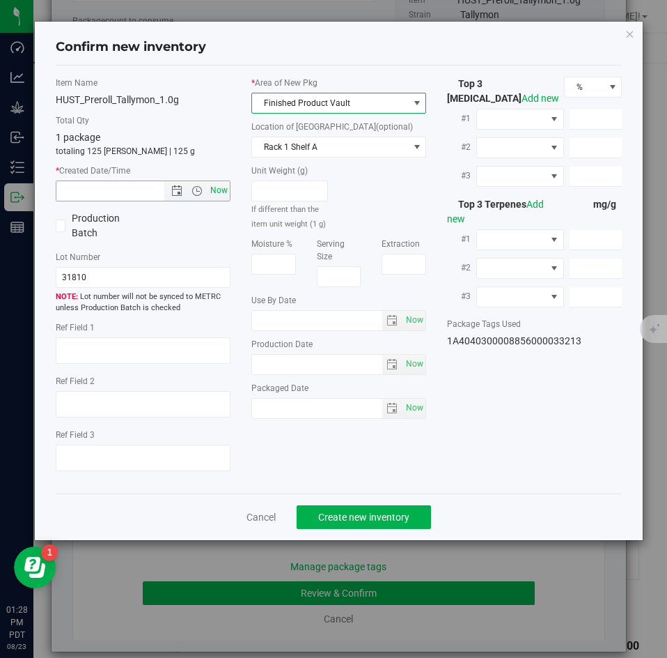
click at [213, 185] on span "Now" at bounding box center [220, 190] width 24 height 20
type input "[DATE] 1:28 PM"
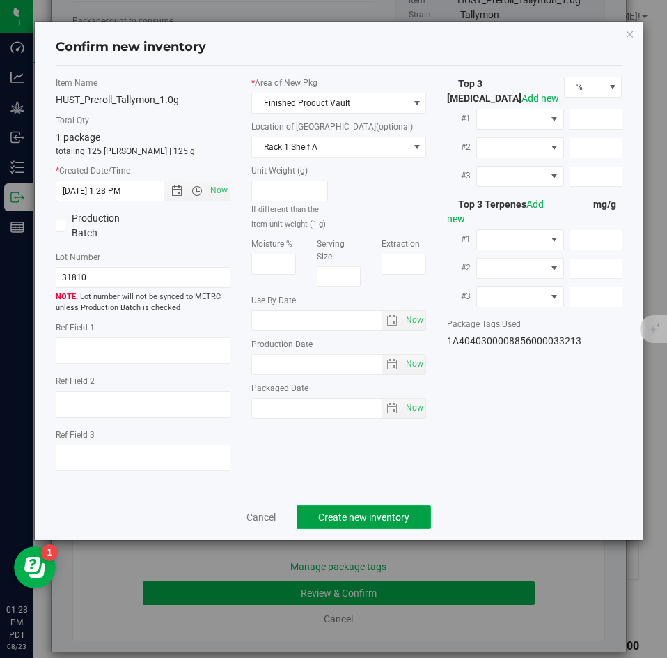
click at [331, 515] on span "Create new inventory" at bounding box center [363, 516] width 91 height 11
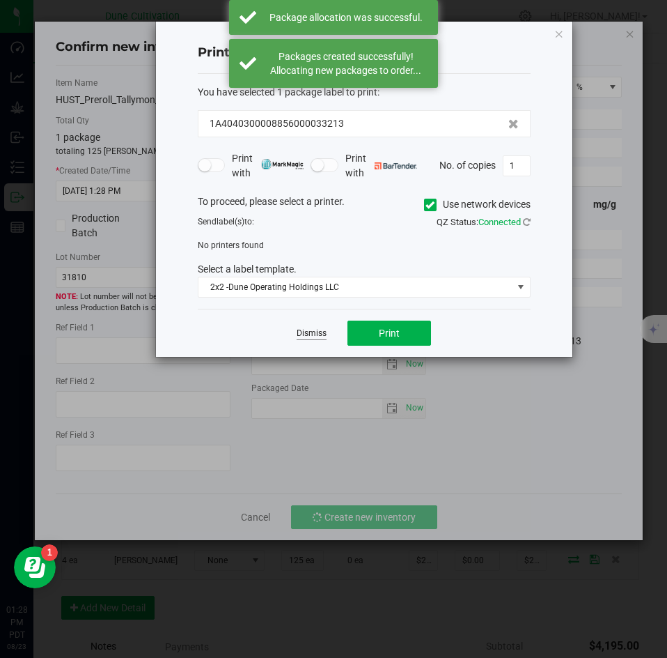
click at [314, 334] on link "Dismiss" at bounding box center [312, 333] width 30 height 12
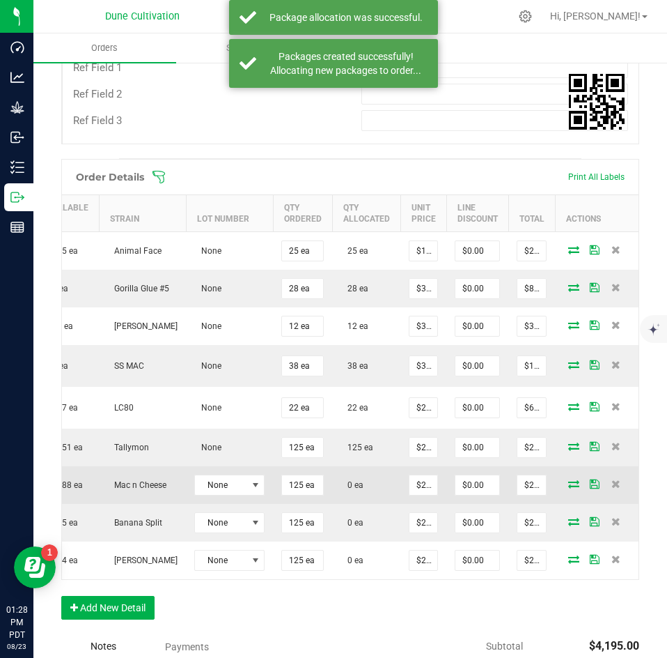
click at [569, 479] on icon at bounding box center [574, 483] width 11 height 8
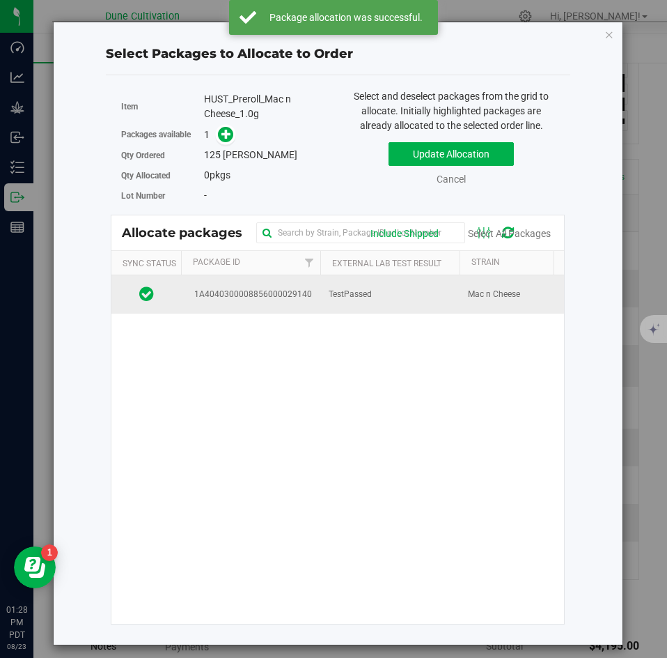
click at [321, 304] on td "TestPassed" at bounding box center [390, 294] width 139 height 38
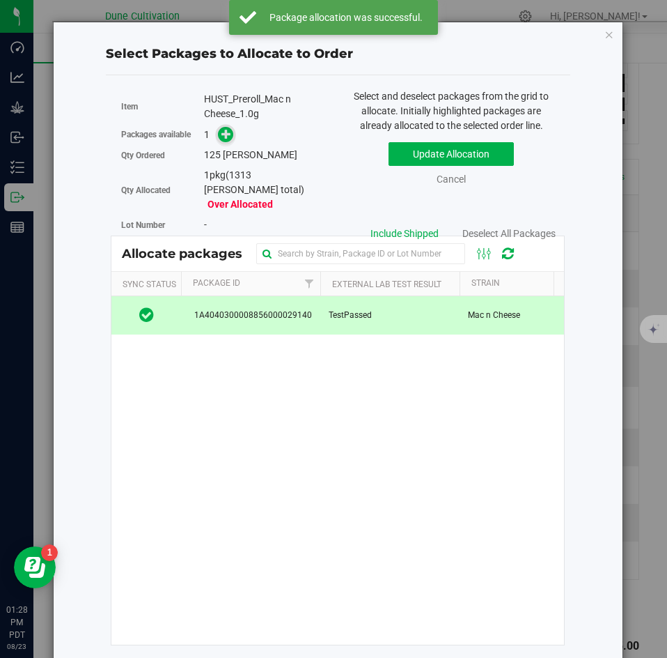
click at [233, 138] on span at bounding box center [226, 135] width 16 height 16
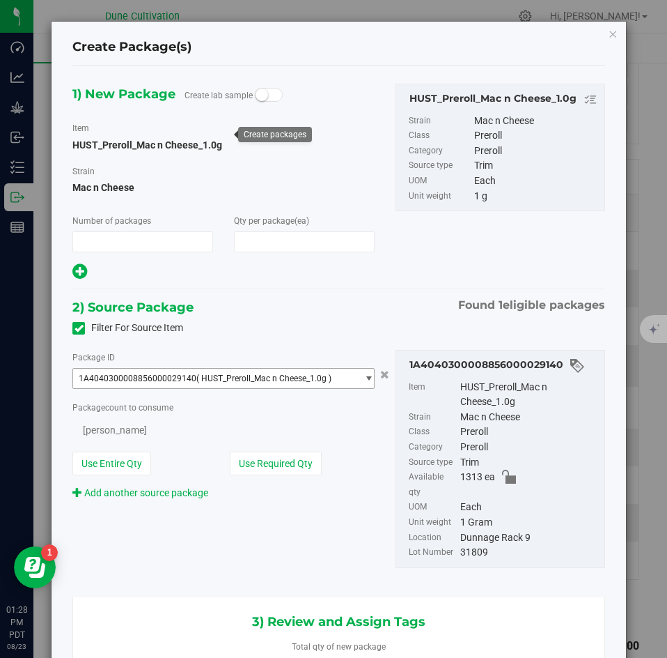
type input "1"
type input "125"
type input "125 ea"
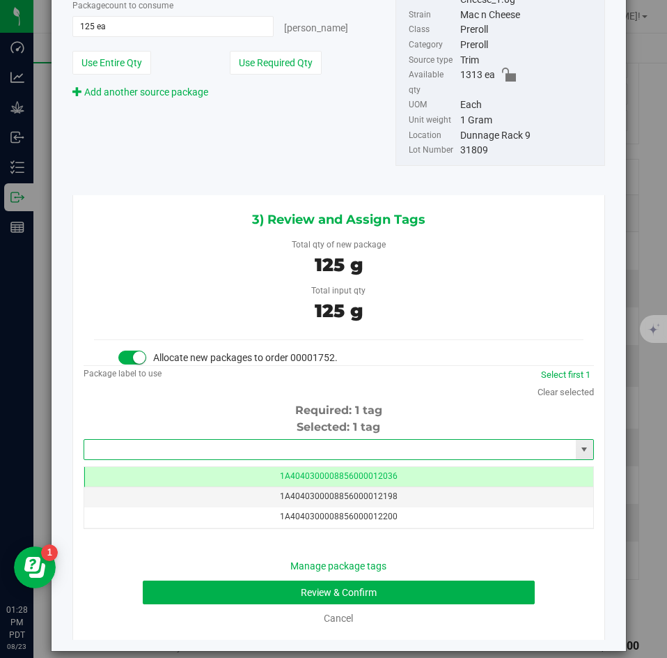
click at [307, 440] on input "text" at bounding box center [330, 450] width 492 height 20
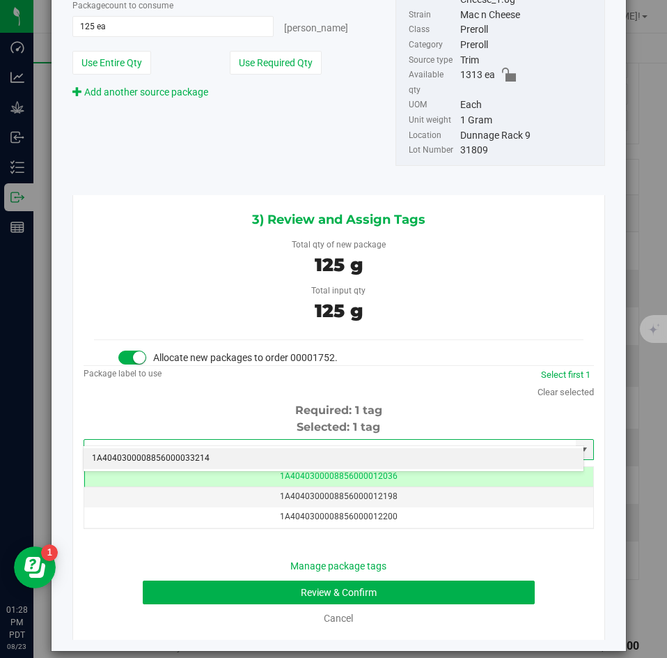
click at [304, 446] on div "1A4040300008856000033214 No matching tags" at bounding box center [334, 458] width 502 height 27
click at [298, 451] on li "1A4040300008856000033214" at bounding box center [334, 458] width 500 height 21
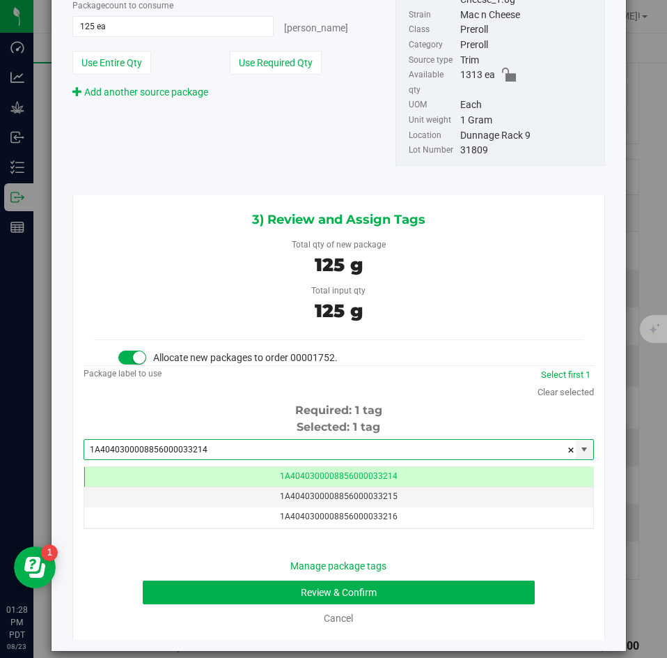
type input "1A4040300008856000033214"
click at [226, 564] on div "Manage package tags Review & Confirm Cancel" at bounding box center [339, 592] width 490 height 67
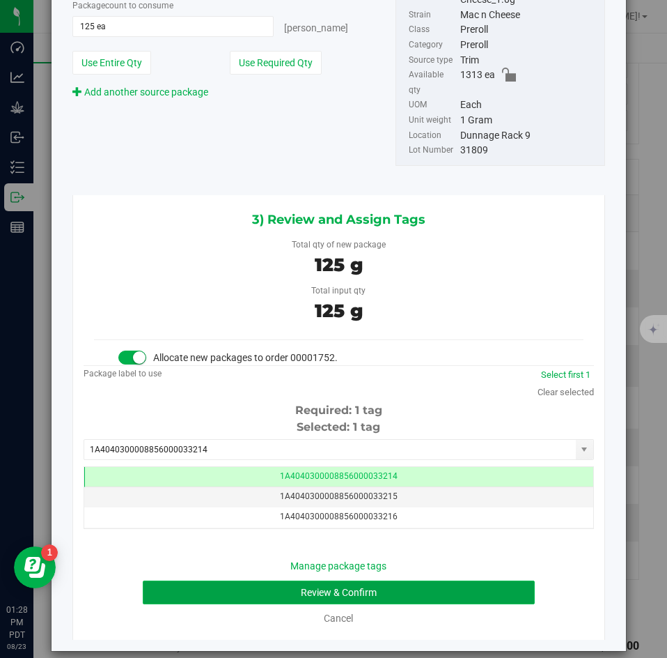
click at [218, 580] on button "Review & Confirm" at bounding box center [339, 592] width 392 height 24
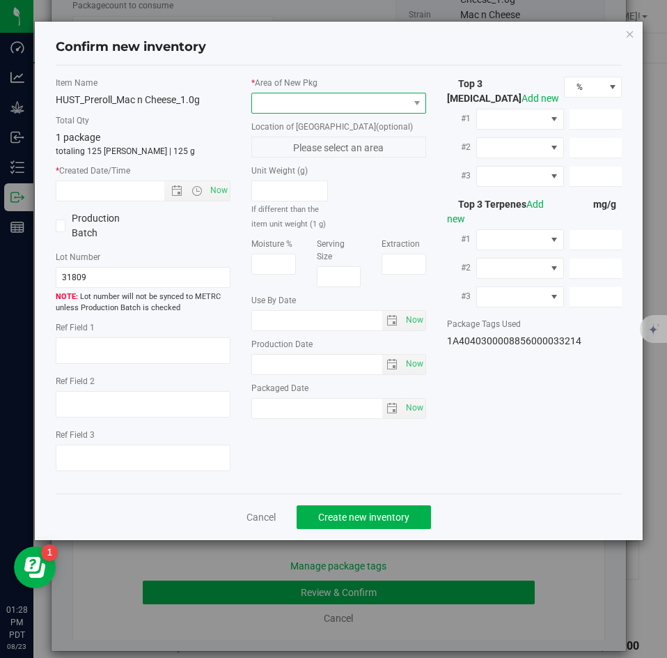
click at [316, 105] on span at bounding box center [330, 103] width 156 height 20
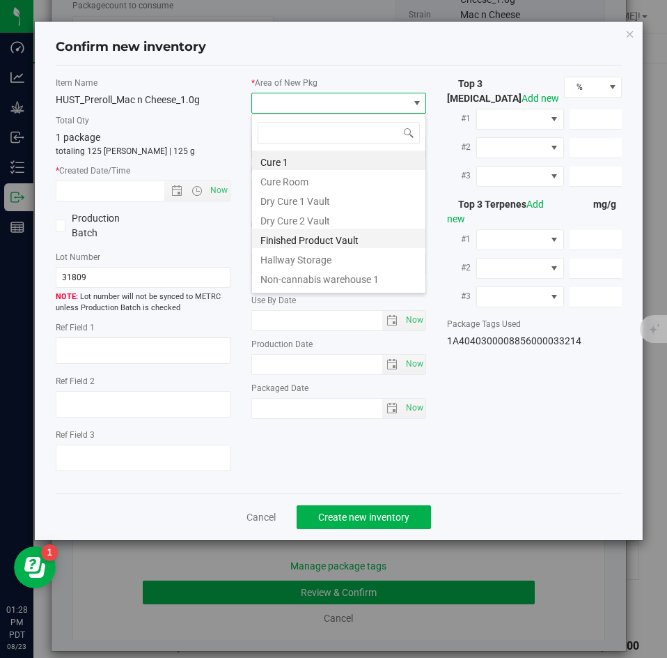
click at [289, 245] on li "Finished Product Vault" at bounding box center [338, 239] width 173 height 20
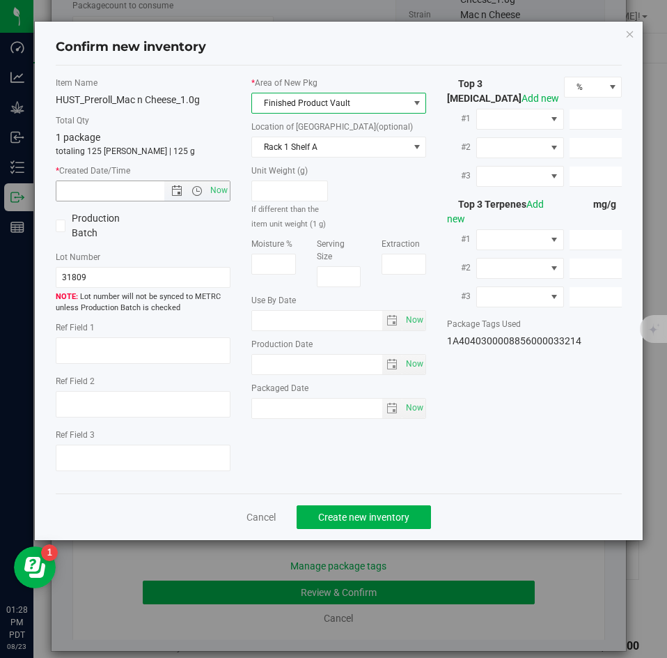
click at [219, 180] on span "Now" at bounding box center [143, 190] width 175 height 21
click at [218, 188] on span "Now" at bounding box center [220, 190] width 24 height 20
type input "[DATE] 1:28 PM"
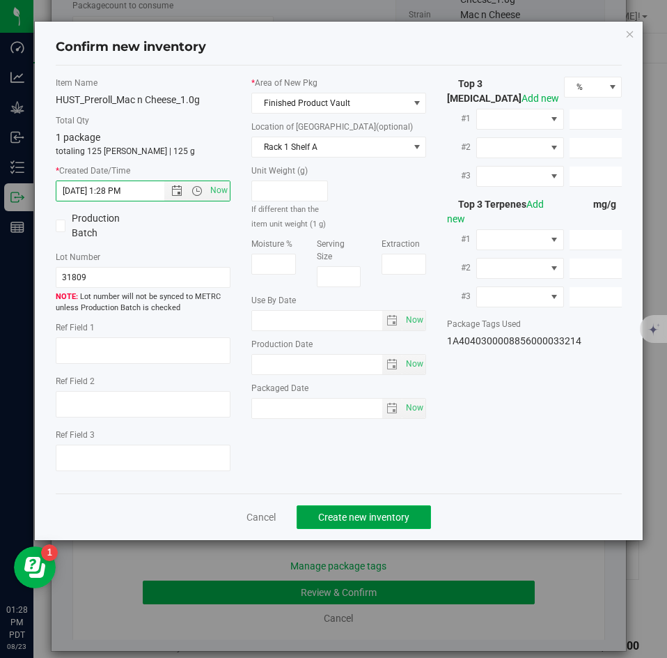
click at [332, 513] on span "Create new inventory" at bounding box center [363, 516] width 91 height 11
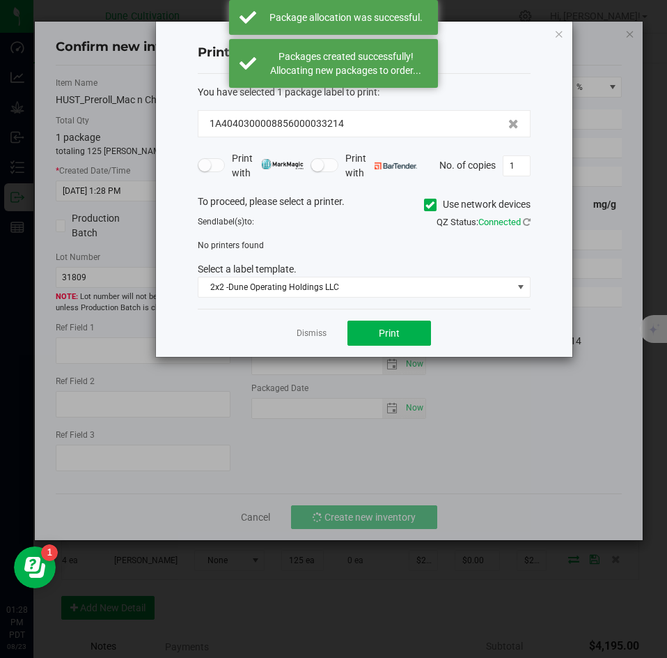
click at [314, 341] on div "Dismiss Print" at bounding box center [364, 333] width 333 height 48
click at [311, 336] on link "Dismiss" at bounding box center [312, 333] width 30 height 12
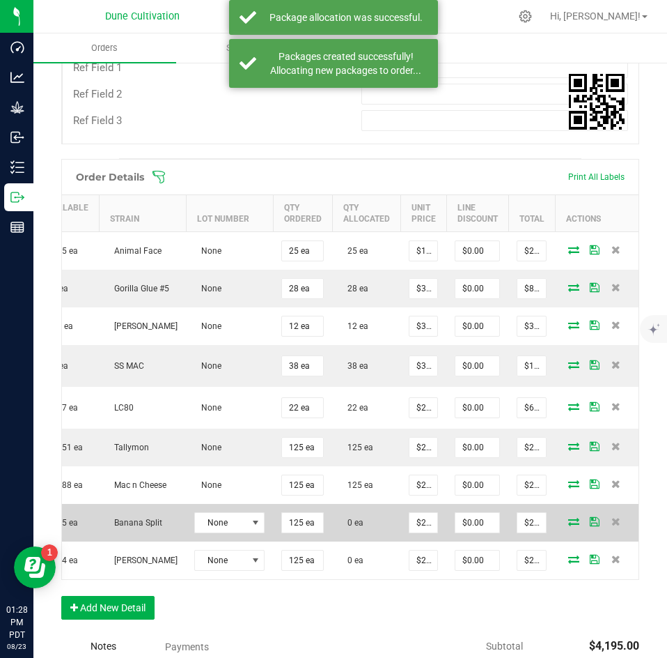
click at [569, 523] on icon at bounding box center [574, 521] width 11 height 8
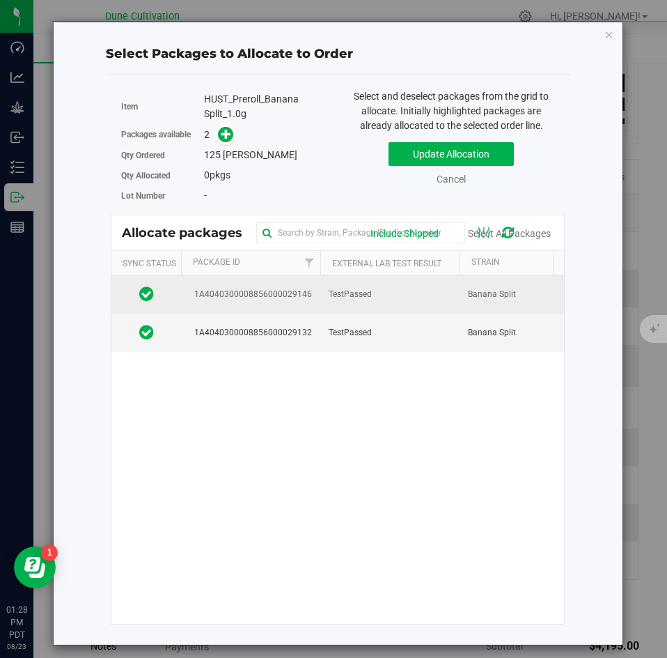
click at [275, 300] on span "1A4040300008856000029146" at bounding box center [251, 294] width 123 height 13
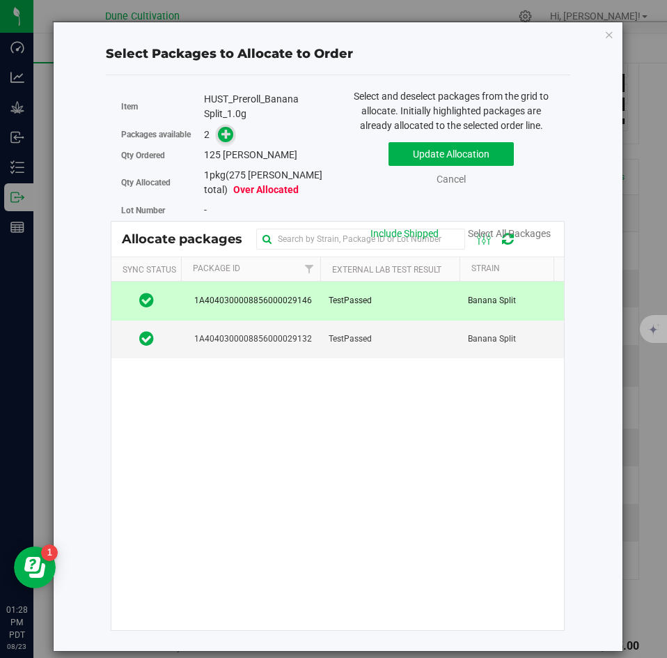
click at [224, 140] on span at bounding box center [226, 135] width 16 height 16
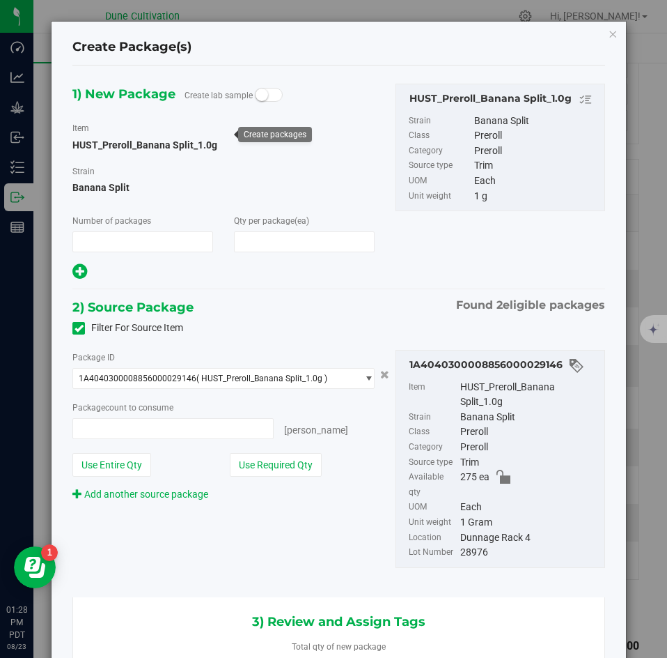
type input "1"
type input "125"
type input "125 ea"
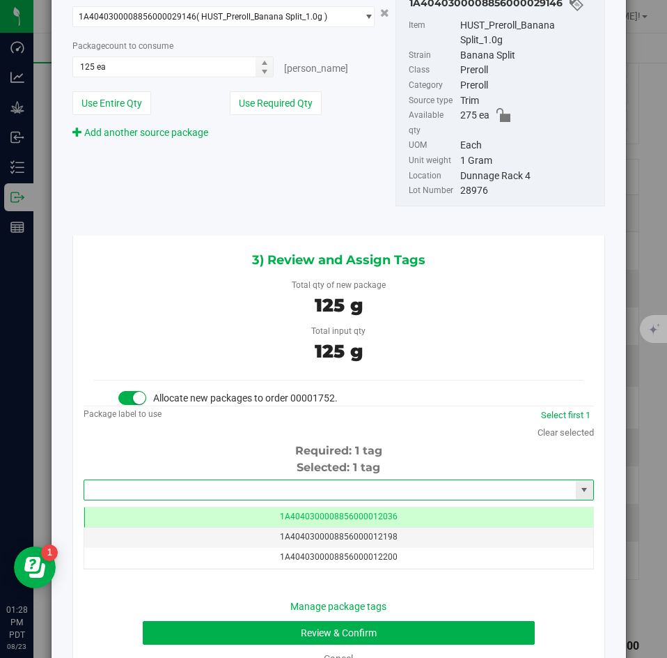
click at [318, 480] on input "text" at bounding box center [330, 490] width 492 height 20
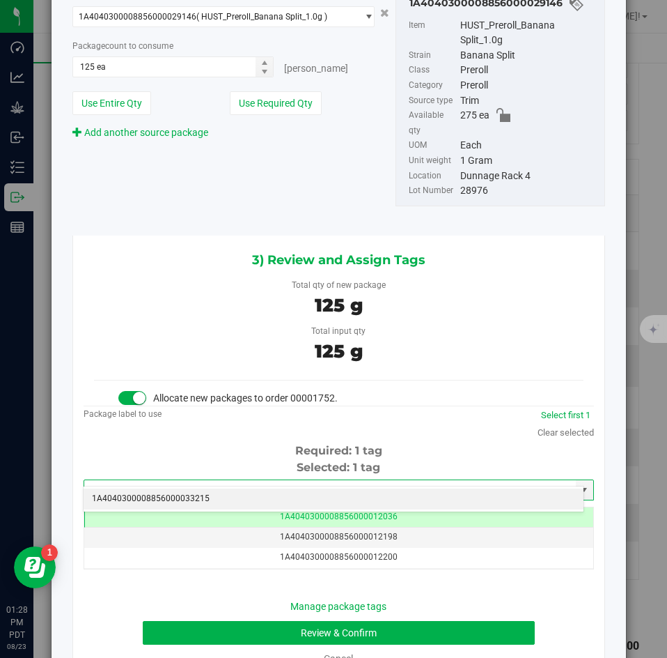
click at [304, 494] on li "1A4040300008856000033215" at bounding box center [334, 498] width 500 height 21
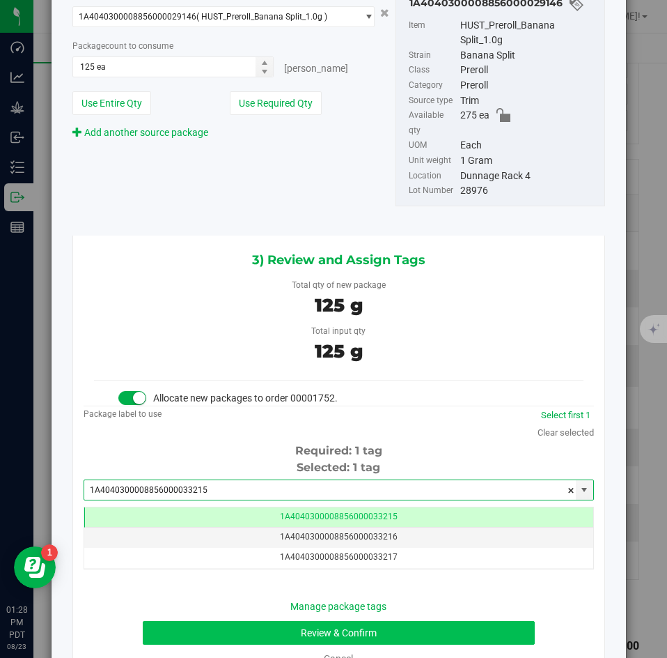
type input "1A4040300008856000033215"
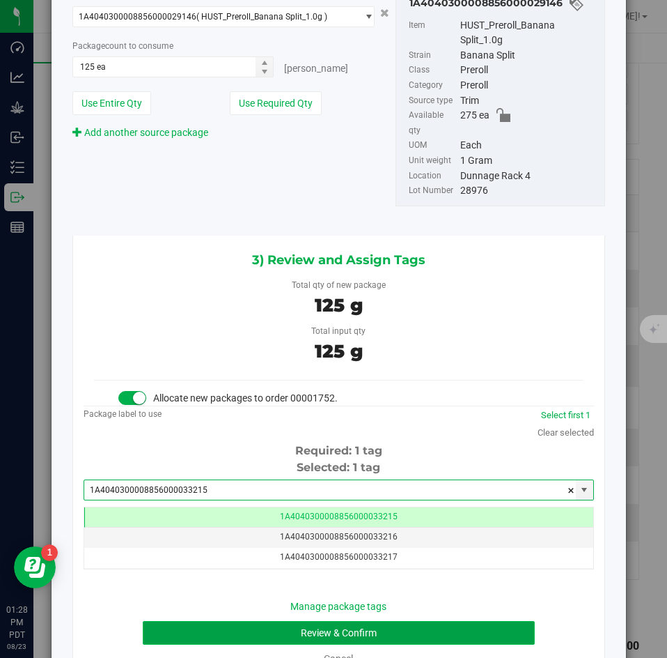
click at [226, 621] on button "Review & Confirm" at bounding box center [339, 633] width 392 height 24
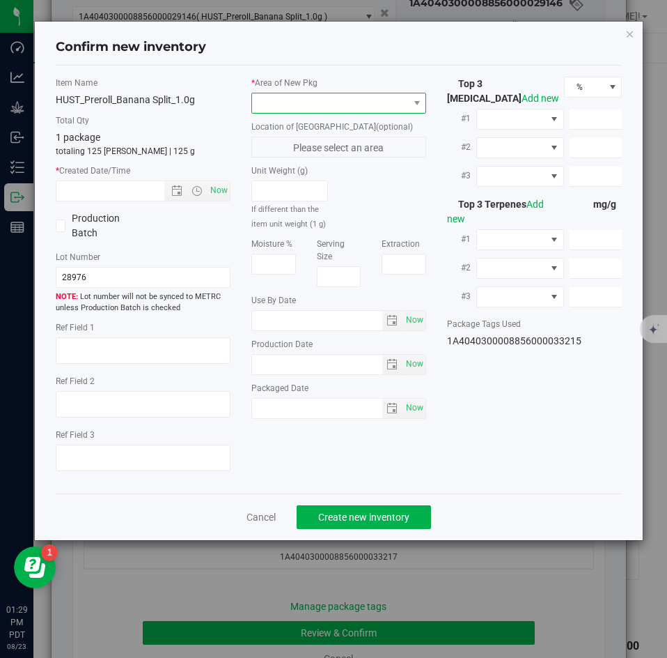
click at [283, 102] on span at bounding box center [330, 103] width 156 height 20
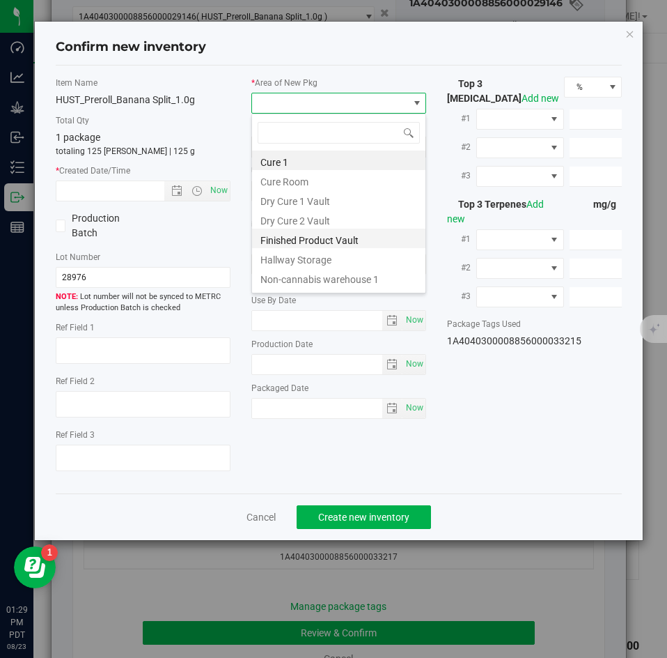
click at [279, 236] on li "Finished Product Vault" at bounding box center [338, 239] width 173 height 20
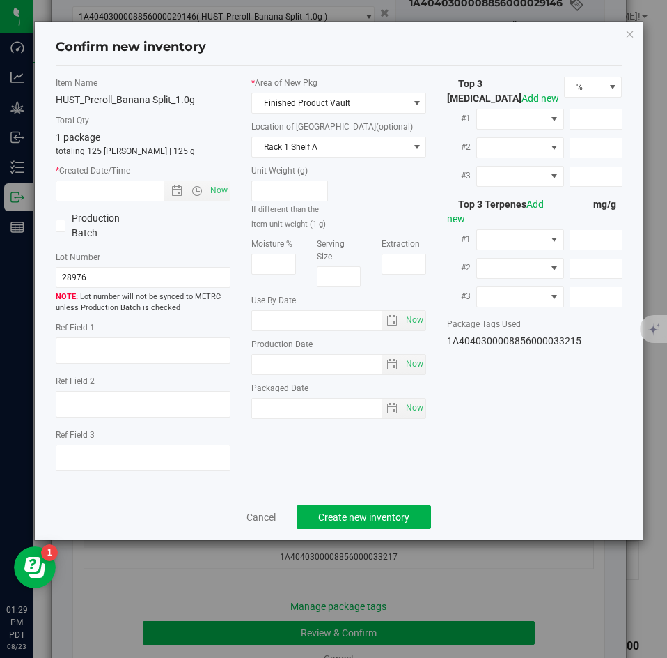
click at [231, 185] on div "Item Name HUST_Preroll_Banana Split_1.0g Total Qty 1 package totaling 125 [PERS…" at bounding box center [143, 280] width 196 height 406
click at [227, 187] on span "Now" at bounding box center [220, 190] width 24 height 20
type input "[DATE] 1:29 PM"
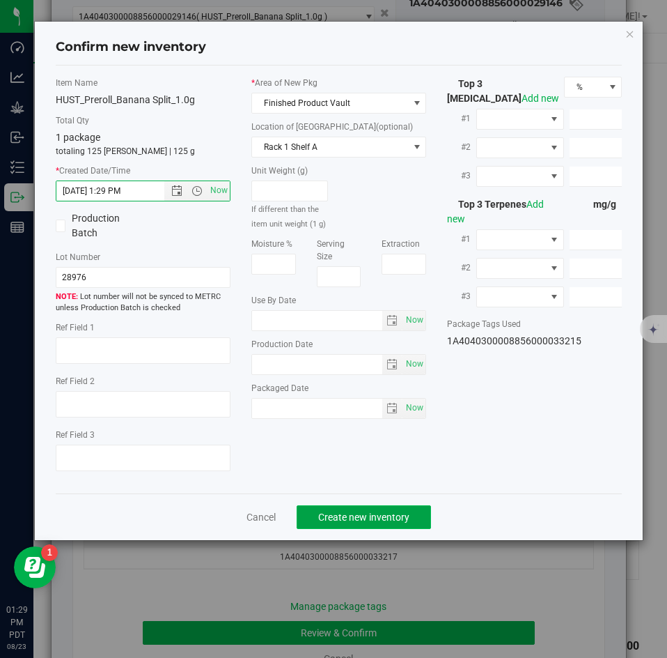
click at [328, 517] on span "Create new inventory" at bounding box center [363, 516] width 91 height 11
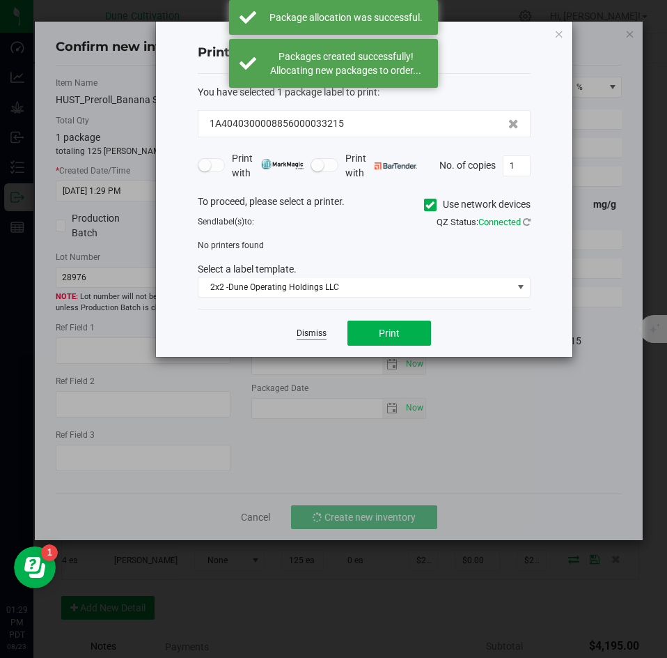
click at [312, 331] on link "Dismiss" at bounding box center [312, 333] width 30 height 12
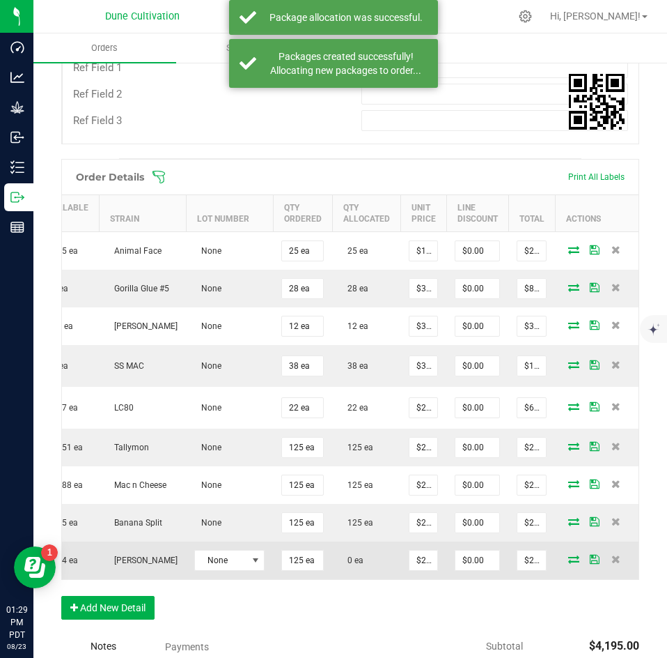
click at [569, 561] on icon at bounding box center [574, 559] width 11 height 8
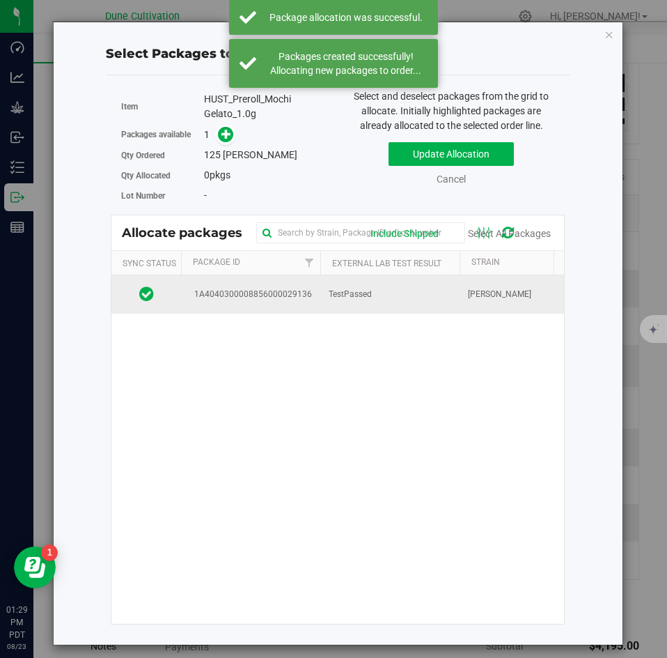
click at [313, 286] on td "1A4040300008856000029136" at bounding box center [250, 294] width 139 height 38
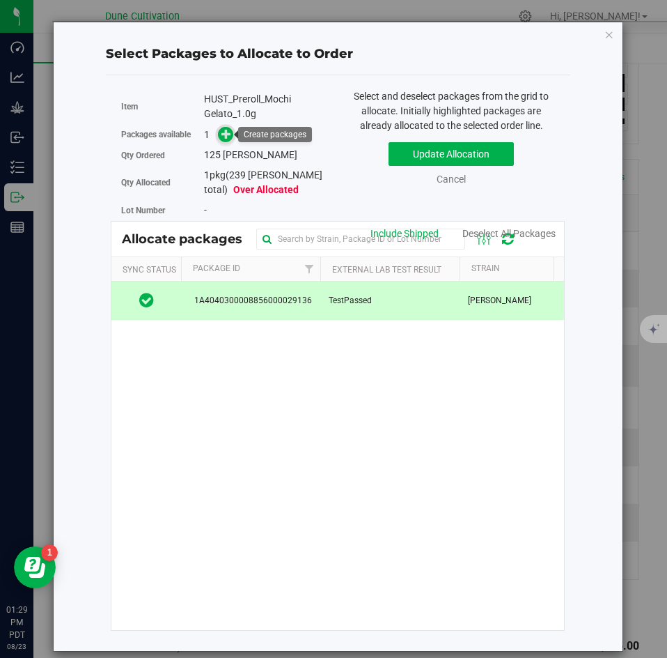
click at [224, 130] on icon at bounding box center [227, 134] width 10 height 10
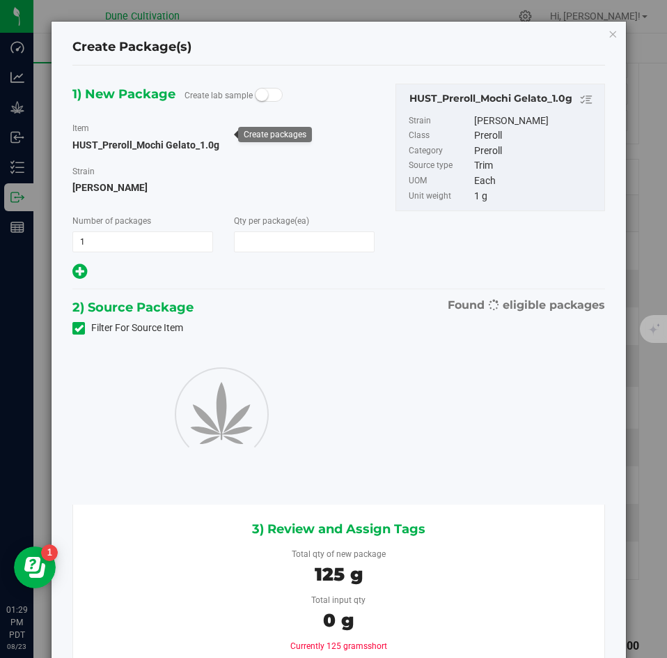
type input "125"
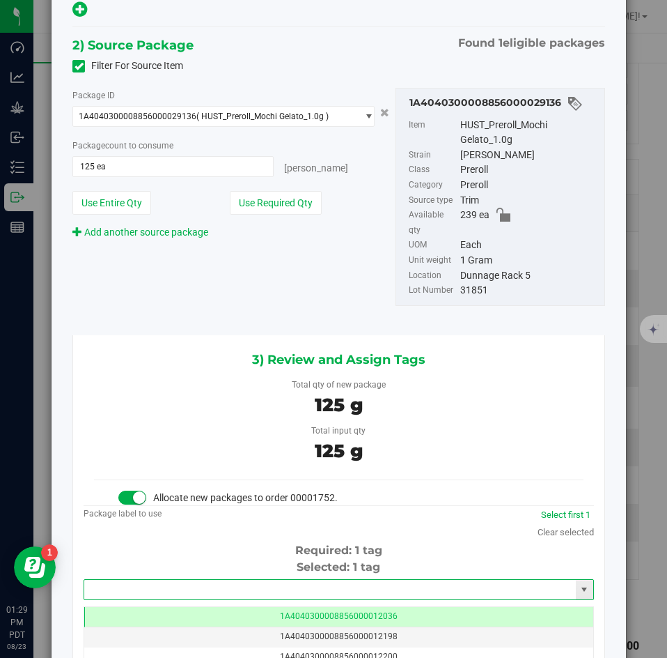
click at [235, 582] on input "text" at bounding box center [330, 590] width 492 height 20
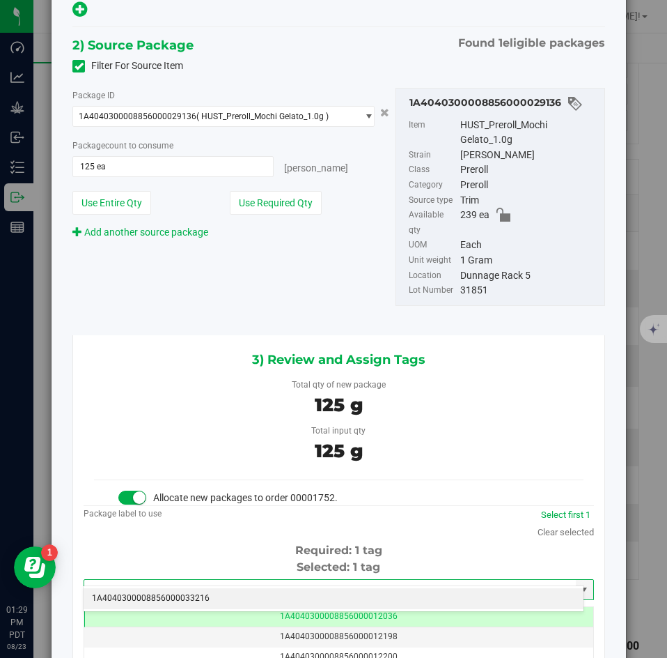
click at [235, 596] on li "1A4040300008856000033216" at bounding box center [334, 598] width 500 height 21
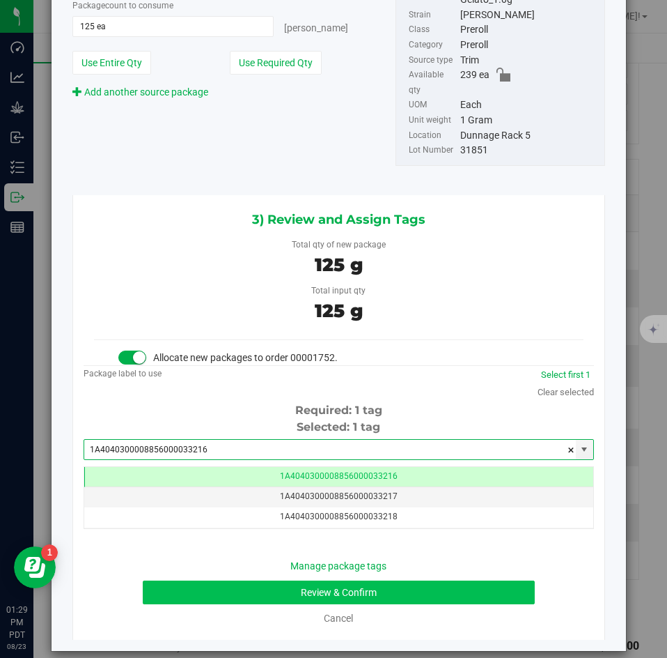
type input "1A4040300008856000033216"
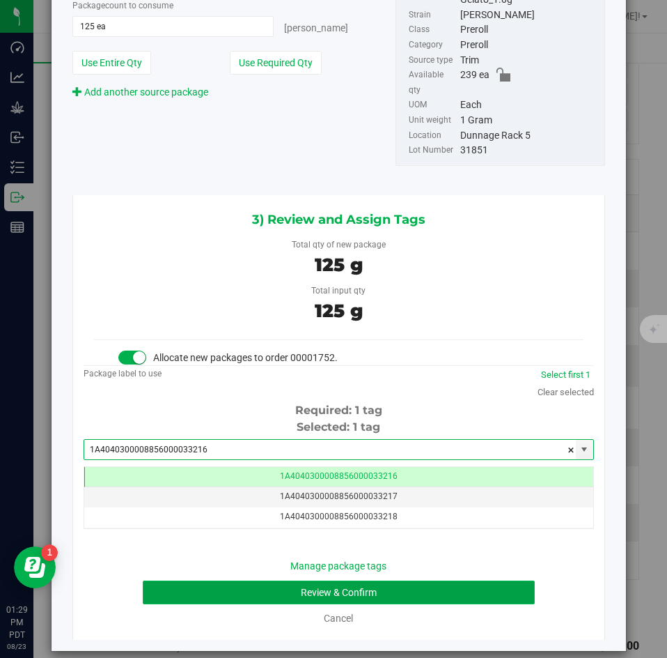
click at [239, 580] on button "Review & Confirm" at bounding box center [339, 592] width 392 height 24
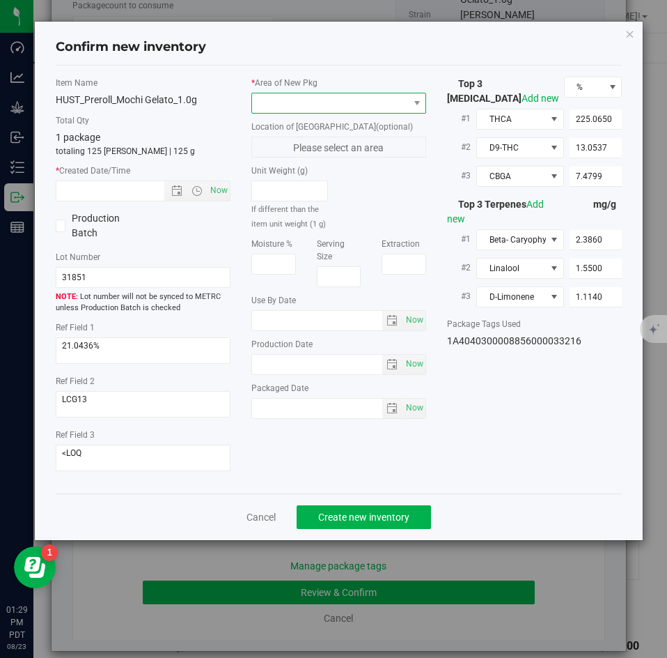
click at [282, 108] on span at bounding box center [330, 103] width 156 height 20
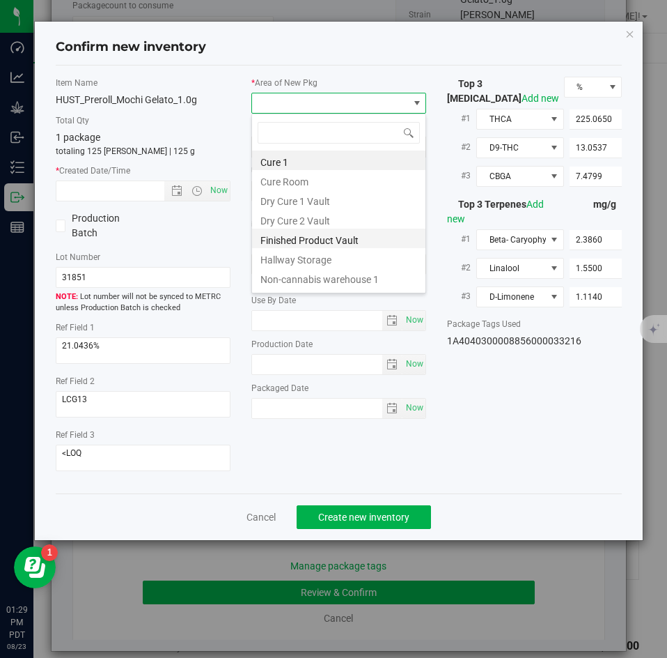
click at [273, 240] on li "Finished Product Vault" at bounding box center [338, 239] width 173 height 20
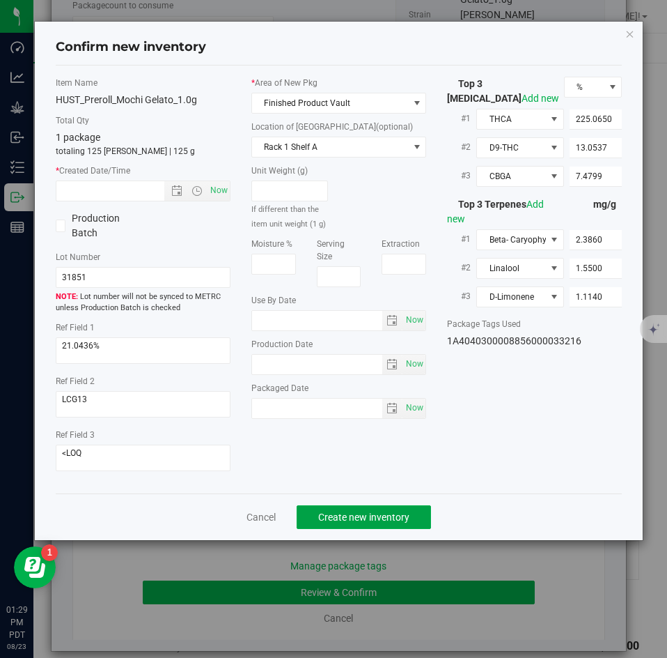
drag, startPoint x: 331, startPoint y: 510, endPoint x: 281, endPoint y: 446, distance: 81.0
click at [281, 446] on div "Confirm new inventory Item Name HUST_Preroll_Mochi Gelato_1.0g Total Qty 1 pack…" at bounding box center [339, 281] width 609 height 518
click at [212, 192] on span "Now" at bounding box center [220, 190] width 24 height 20
type input "[DATE] 1:29 PM"
click at [345, 516] on span "Create new inventory" at bounding box center [363, 516] width 91 height 11
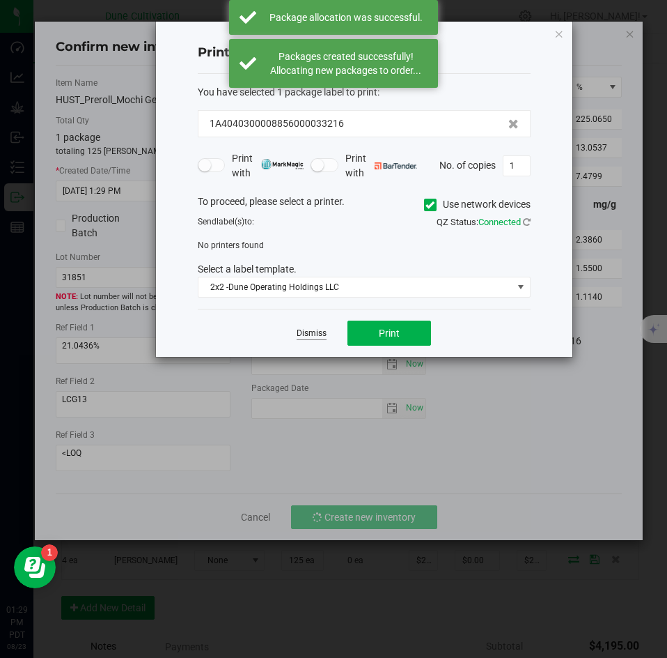
click at [313, 335] on link "Dismiss" at bounding box center [312, 333] width 30 height 12
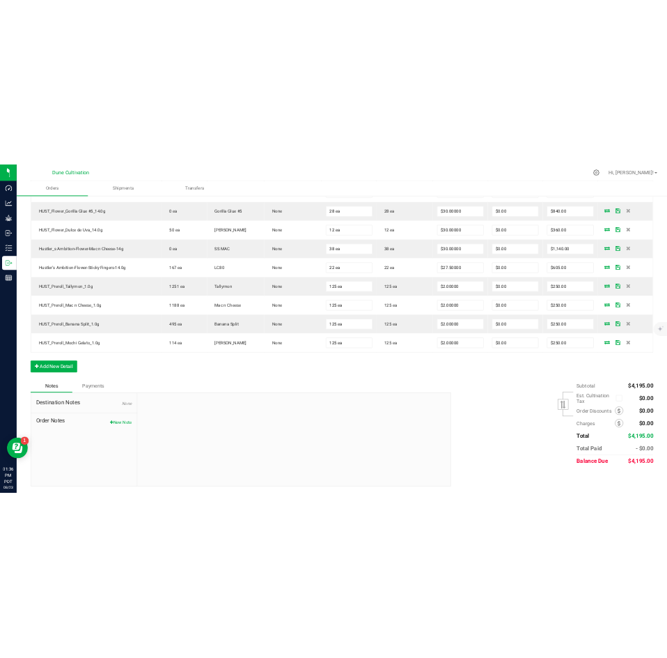
scroll to position [453, 0]
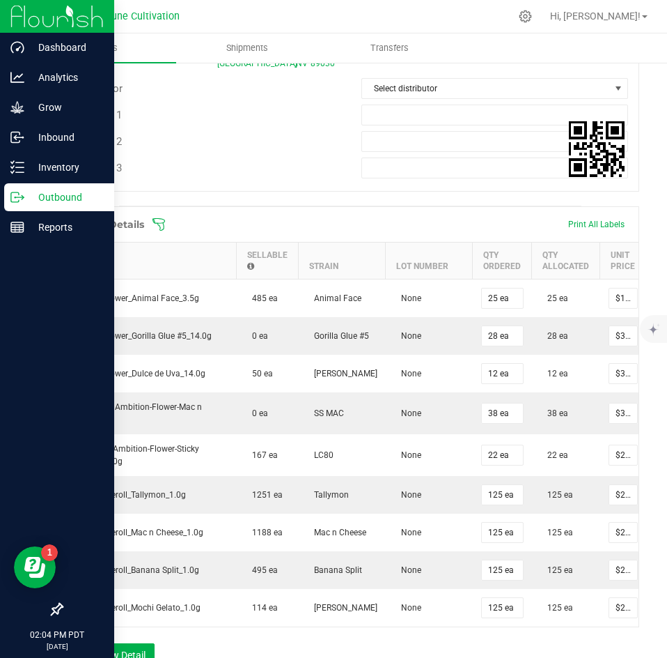
click at [31, 199] on p "Outbound" at bounding box center [66, 197] width 84 height 17
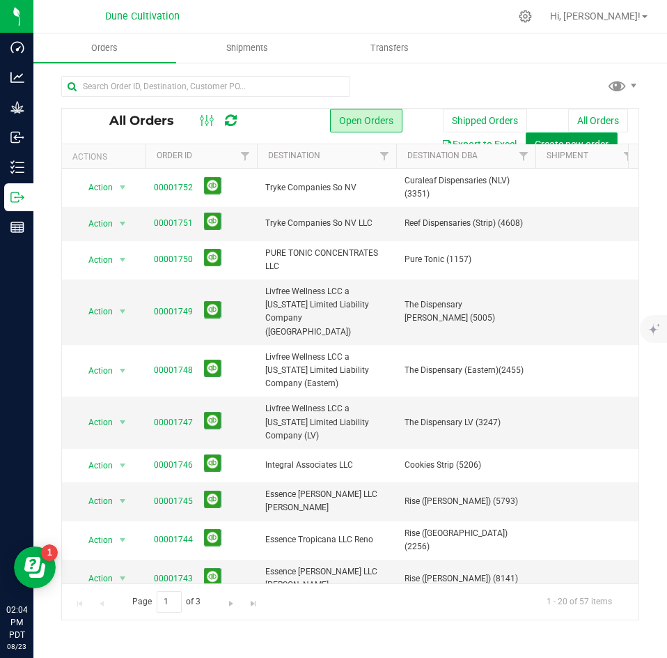
click at [539, 139] on span "Create new order" at bounding box center [572, 144] width 74 height 11
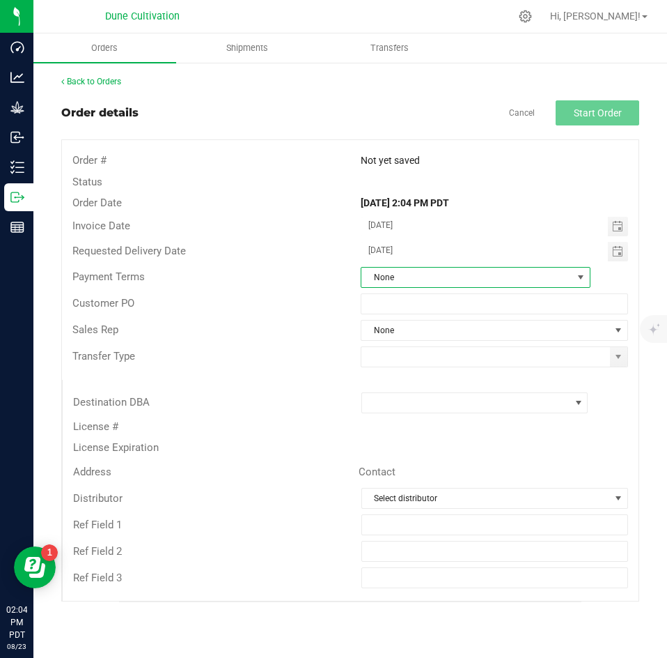
click at [401, 278] on span "None" at bounding box center [467, 278] width 211 height 20
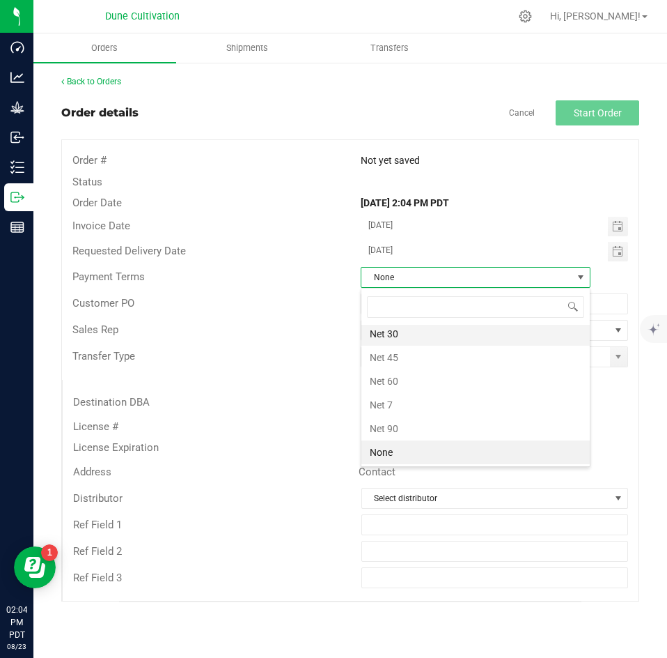
click at [399, 339] on li "Net 30" at bounding box center [476, 334] width 229 height 24
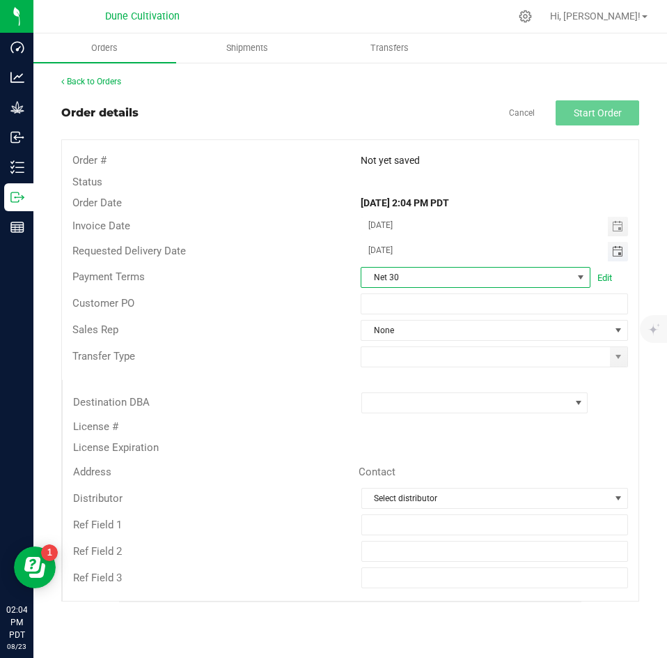
click at [612, 254] on span "Toggle calendar" at bounding box center [617, 251] width 11 height 11
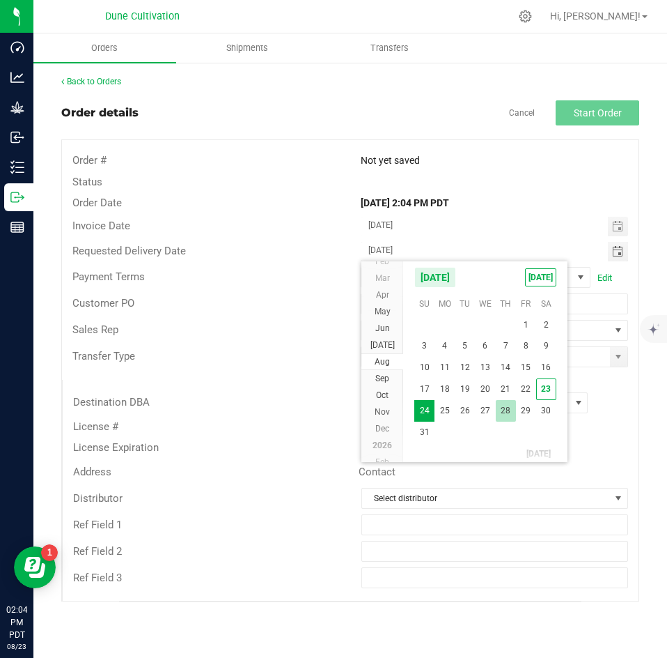
click at [504, 410] on span "28" at bounding box center [506, 411] width 20 height 22
type input "[DATE]"
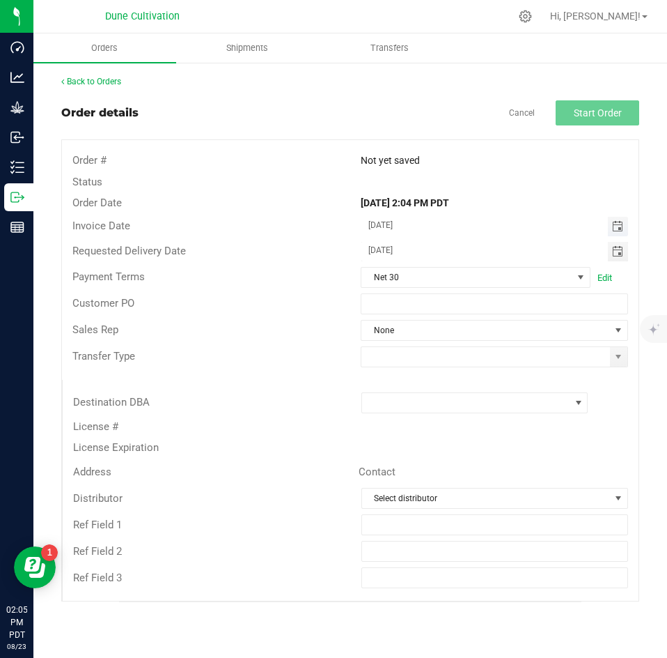
click at [617, 225] on span "Toggle calendar" at bounding box center [617, 226] width 11 height 11
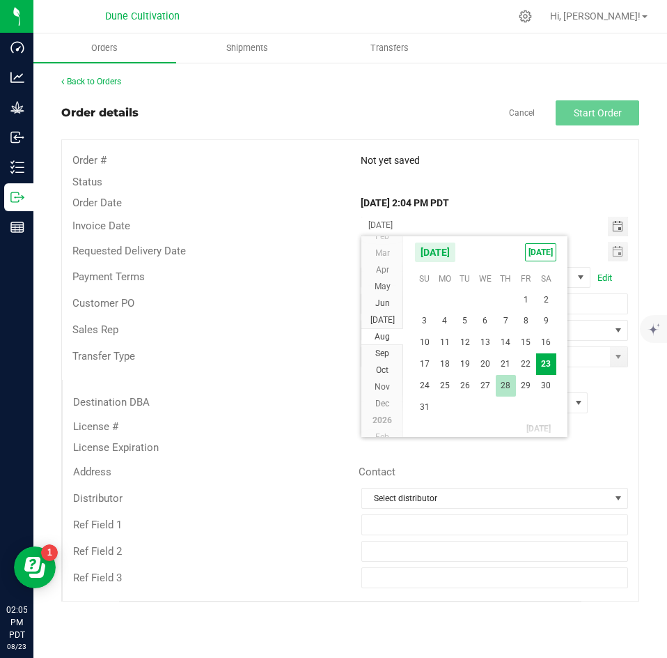
click at [515, 380] on span "28" at bounding box center [506, 386] width 20 height 22
type input "[DATE]"
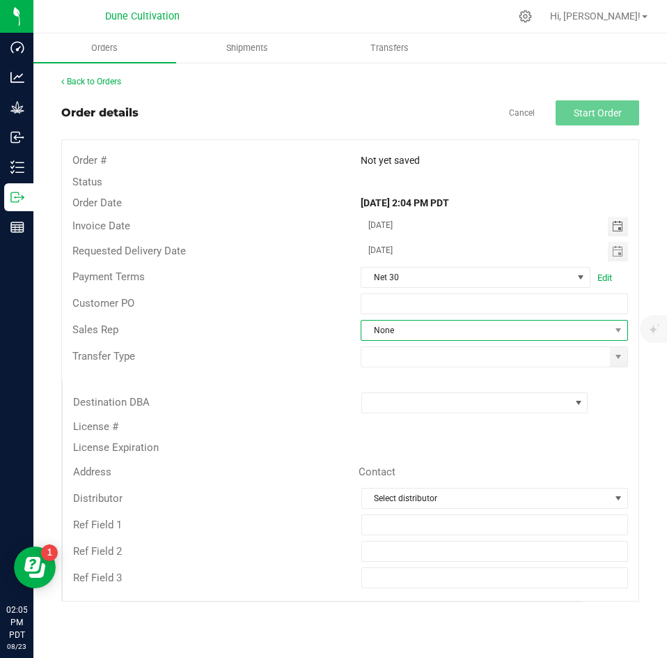
click at [470, 320] on span "None" at bounding box center [495, 330] width 268 height 21
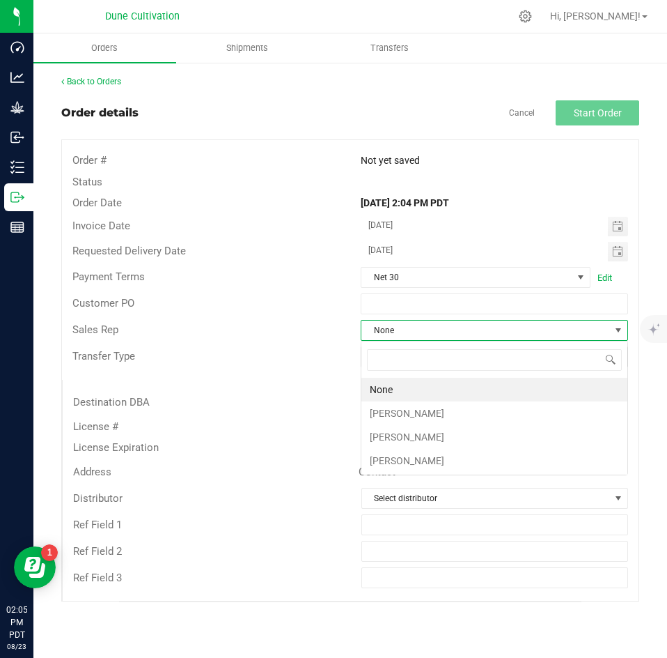
scroll to position [21, 268]
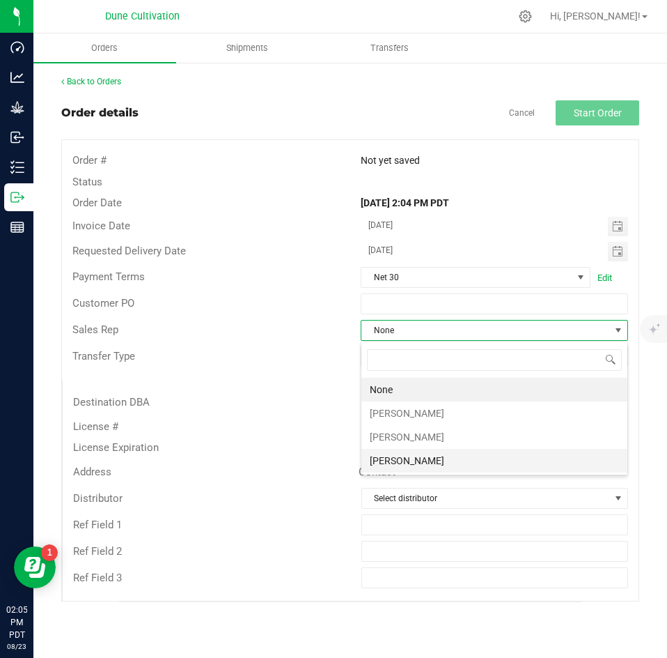
click at [415, 454] on li "[PERSON_NAME]" at bounding box center [495, 461] width 266 height 24
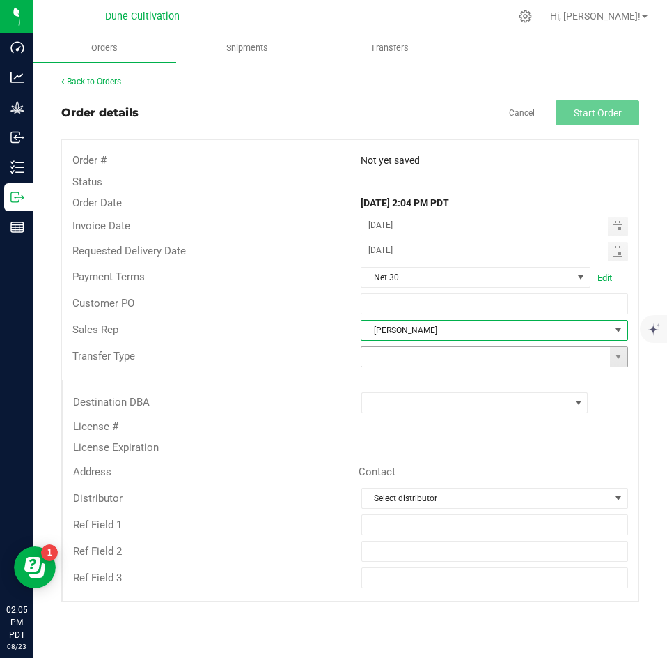
click at [408, 360] on input at bounding box center [486, 357] width 249 height 20
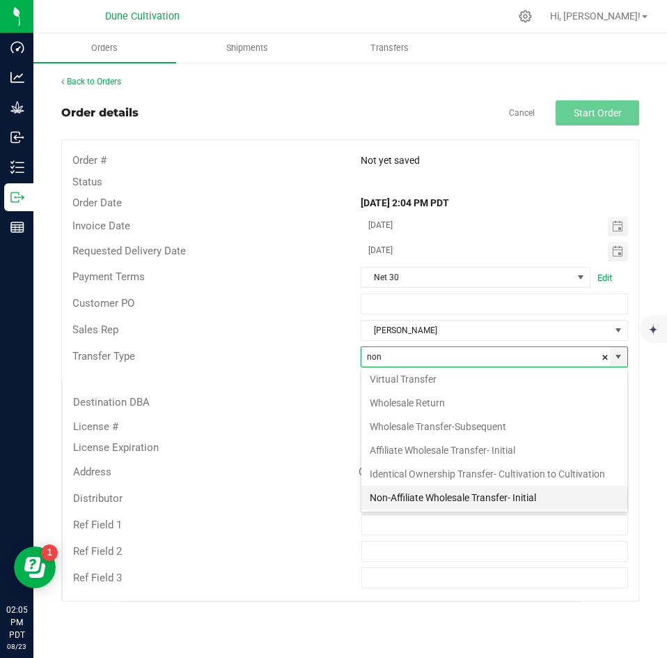
click at [395, 494] on li "Non-Affiliate Wholesale Transfer- Initial" at bounding box center [495, 498] width 266 height 24
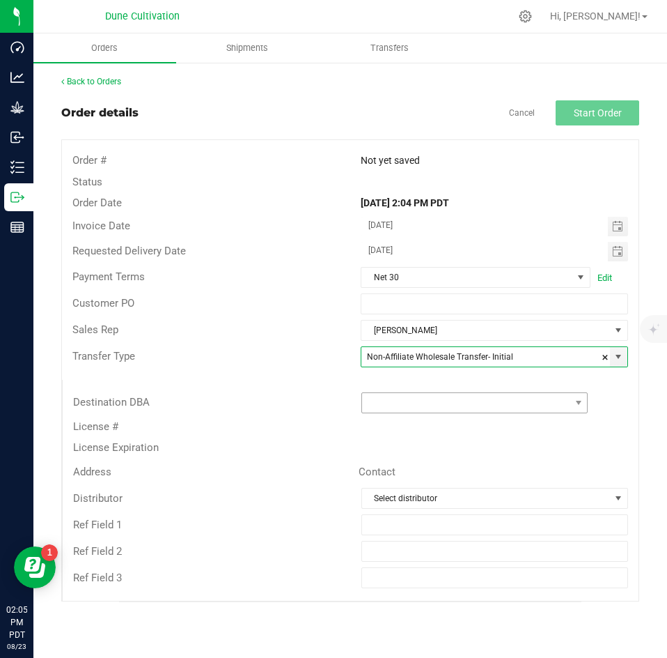
type input "Non-Affiliate Wholesale Transfer- Initial"
click at [407, 394] on span at bounding box center [466, 403] width 208 height 20
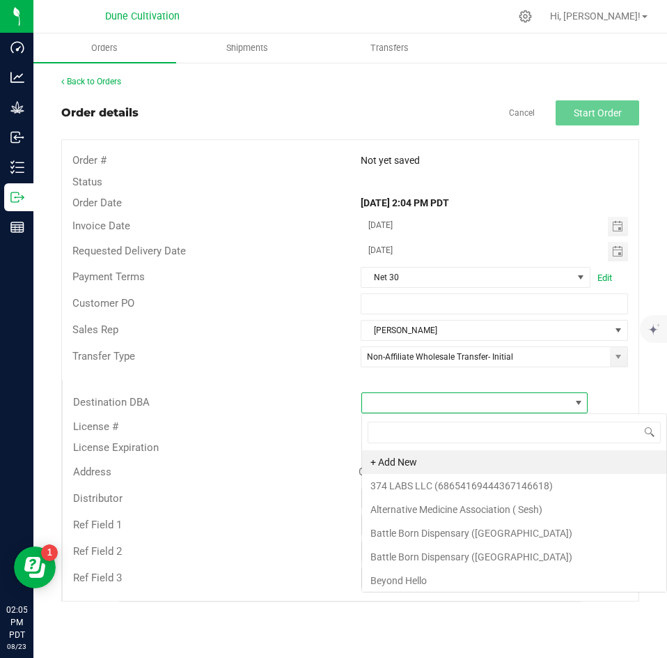
scroll to position [21, 227]
type input "mint"
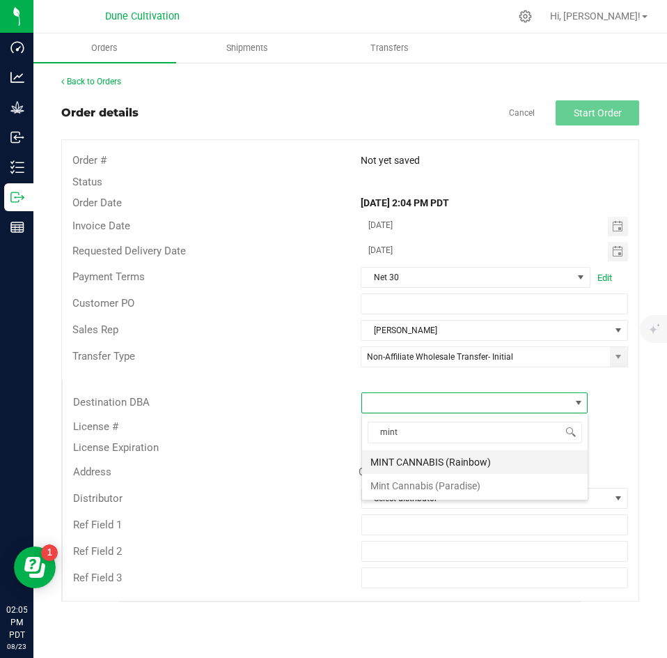
click at [401, 465] on li "MINT CANNABIS (Rainbow)" at bounding box center [475, 462] width 226 height 24
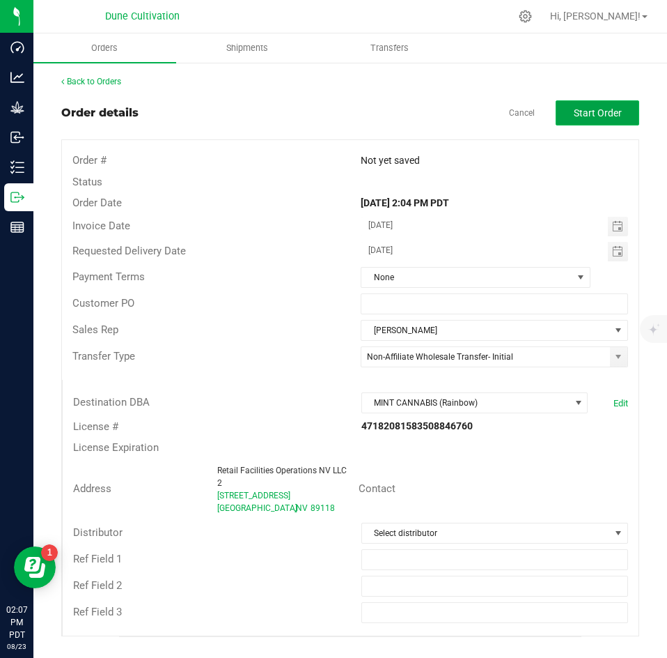
click at [592, 105] on button "Start Order" at bounding box center [598, 112] width 84 height 25
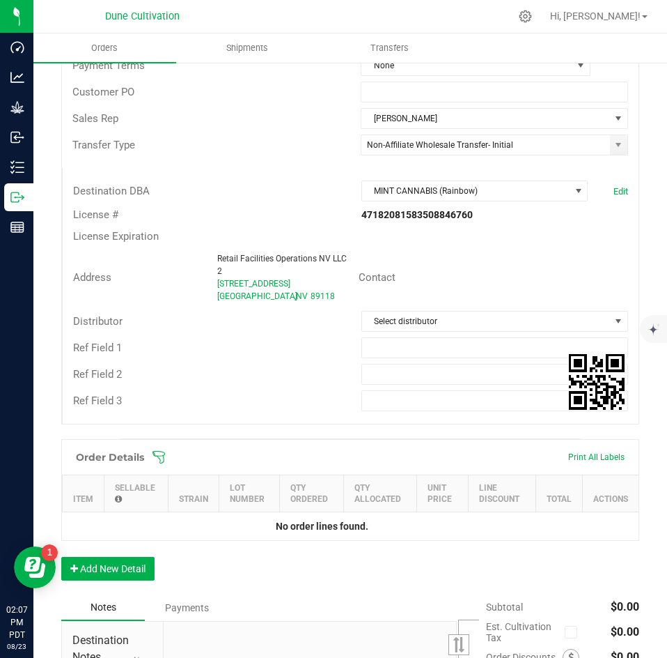
scroll to position [237, 0]
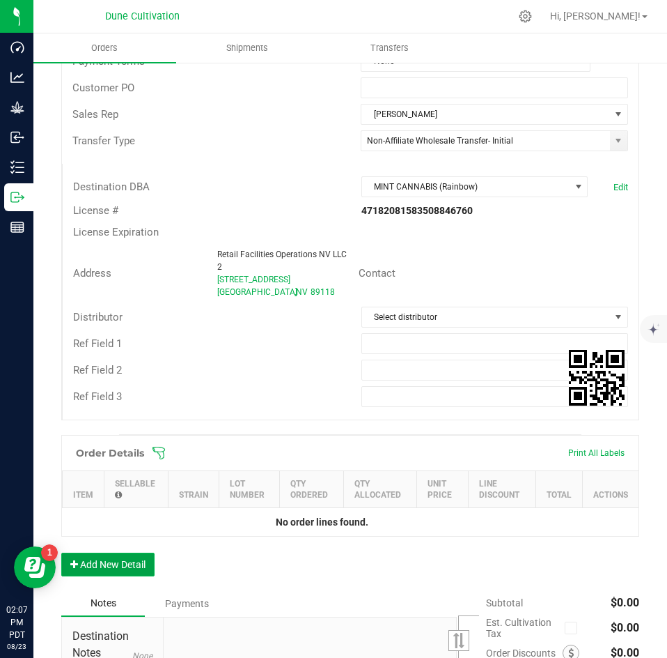
click at [121, 553] on button "Add New Detail" at bounding box center [107, 565] width 93 height 24
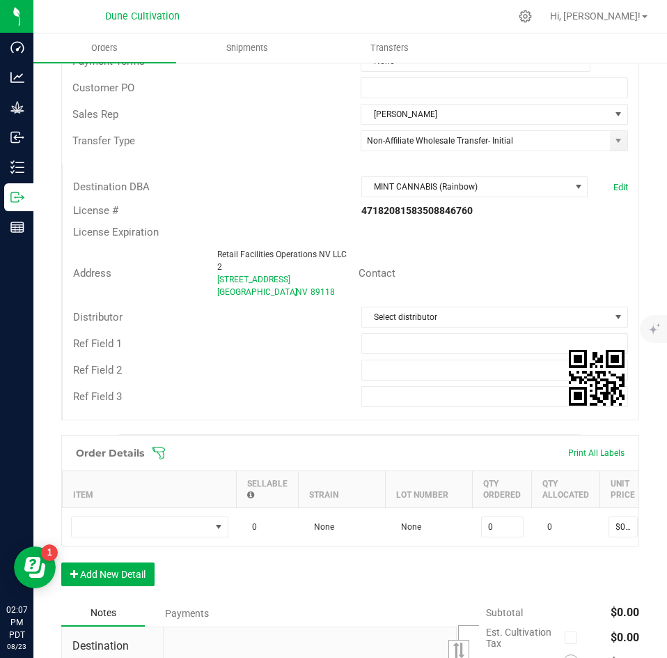
click at [109, 597] on div "Order Details Print All Labels Item Sellable Strain Lot Number Qty Ordered Qty …" at bounding box center [350, 517] width 578 height 165
click at [112, 586] on button "Add New Detail" at bounding box center [107, 574] width 93 height 24
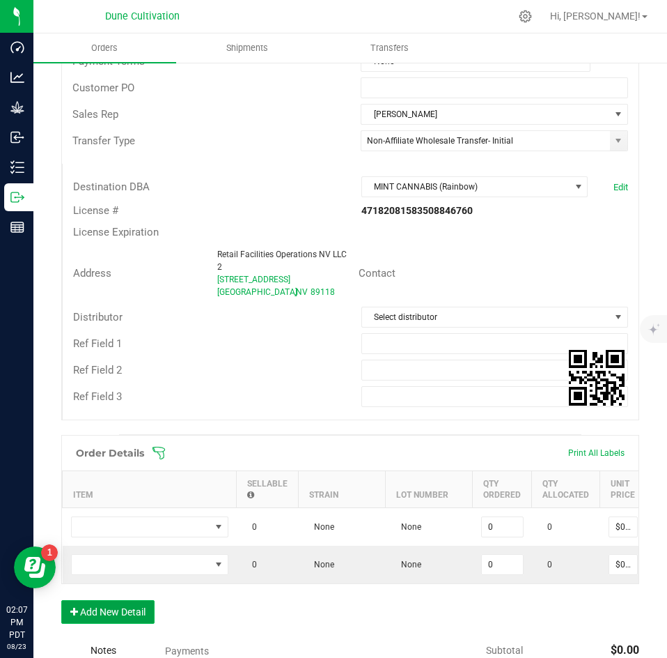
click at [106, 624] on button "Add New Detail" at bounding box center [107, 612] width 93 height 24
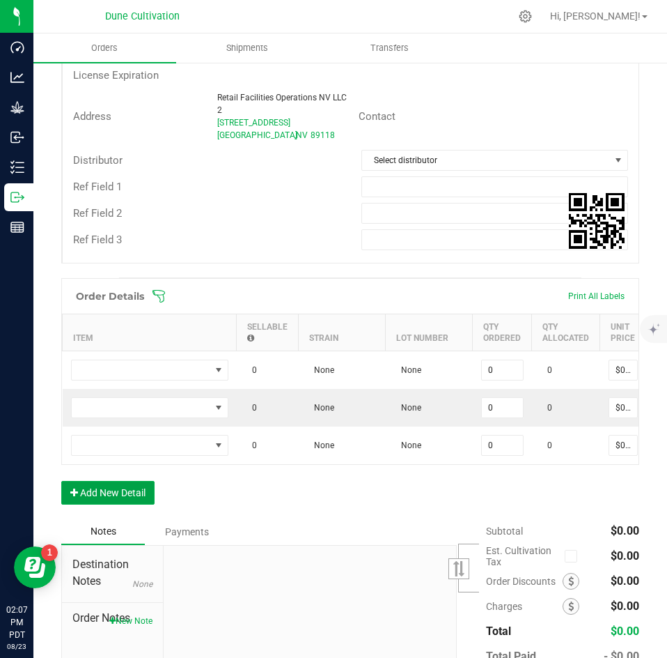
scroll to position [396, 0]
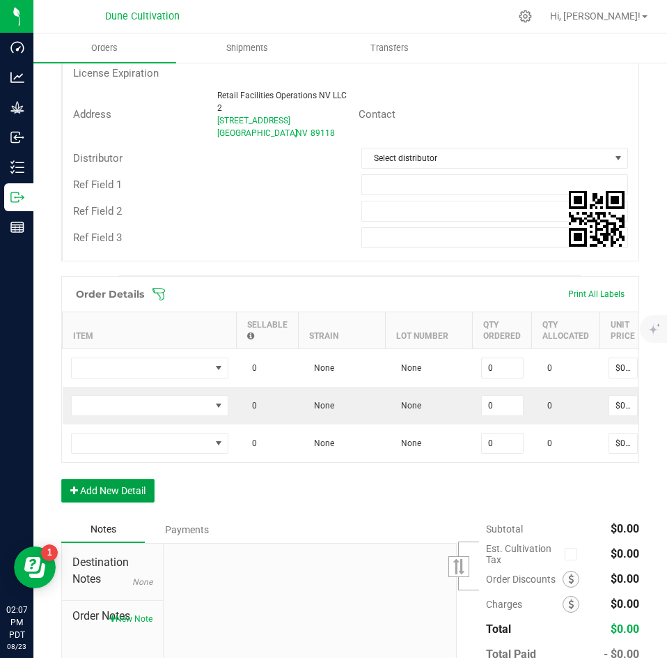
click at [118, 502] on button "Add New Detail" at bounding box center [107, 491] width 93 height 24
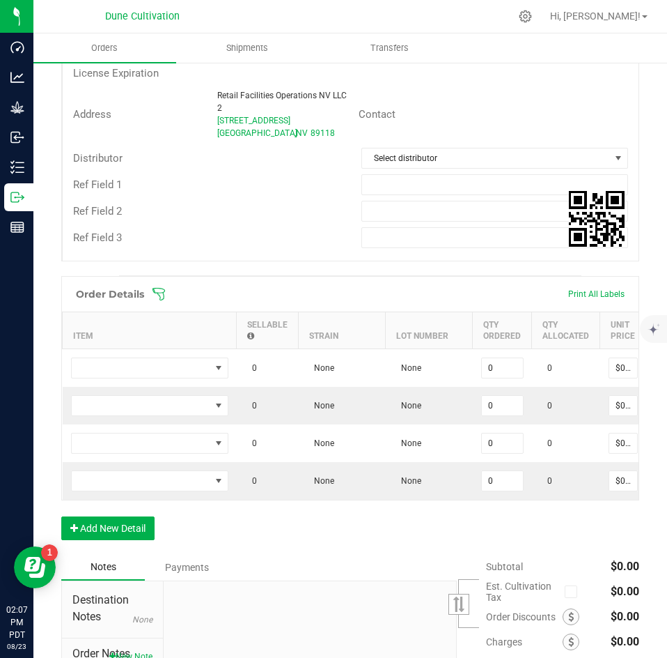
click at [115, 526] on div "Order Details Print All Labels Item Sellable Strain Lot Number Qty Ordered Qty …" at bounding box center [350, 415] width 578 height 278
click at [108, 540] on button "Add New Detail" at bounding box center [107, 528] width 93 height 24
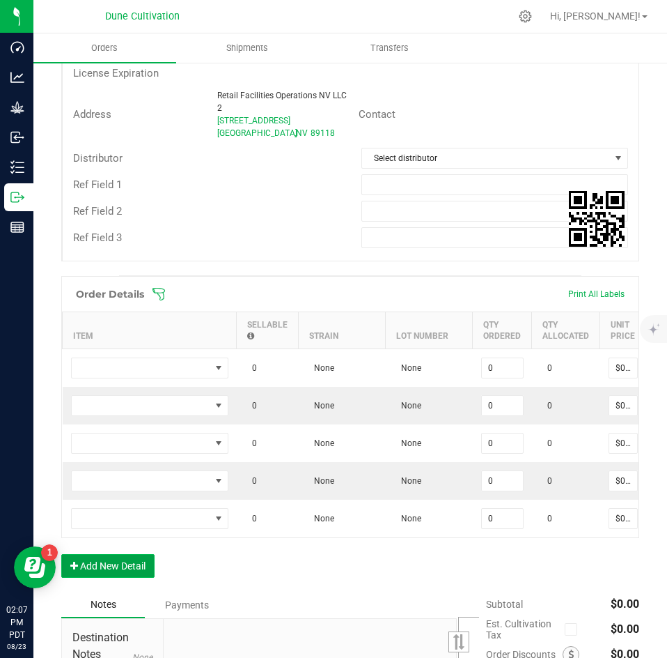
click at [98, 578] on button "Add New Detail" at bounding box center [107, 566] width 93 height 24
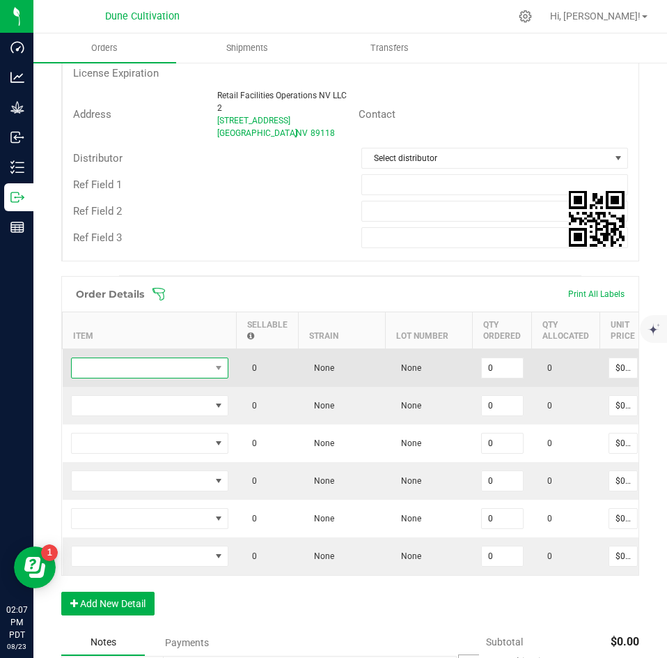
click at [137, 373] on span "NO DATA FOUND" at bounding box center [141, 368] width 139 height 20
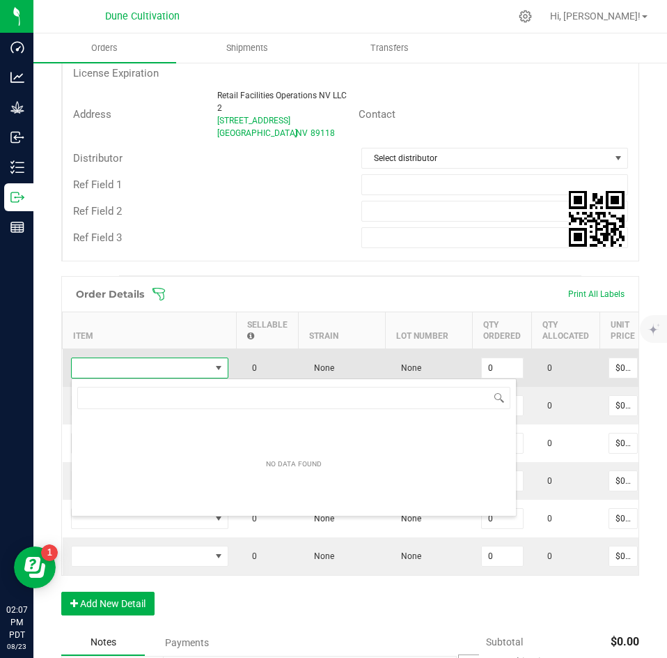
scroll to position [21, 157]
type input "K"
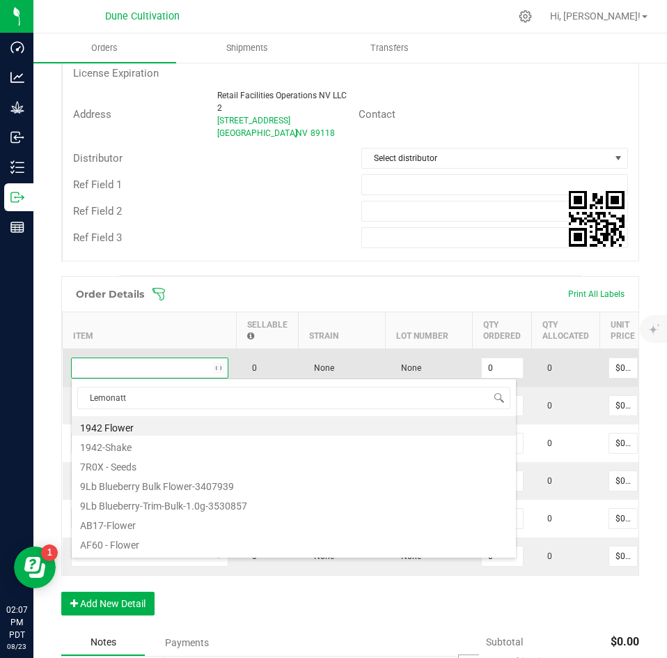
type input "Lemonatti"
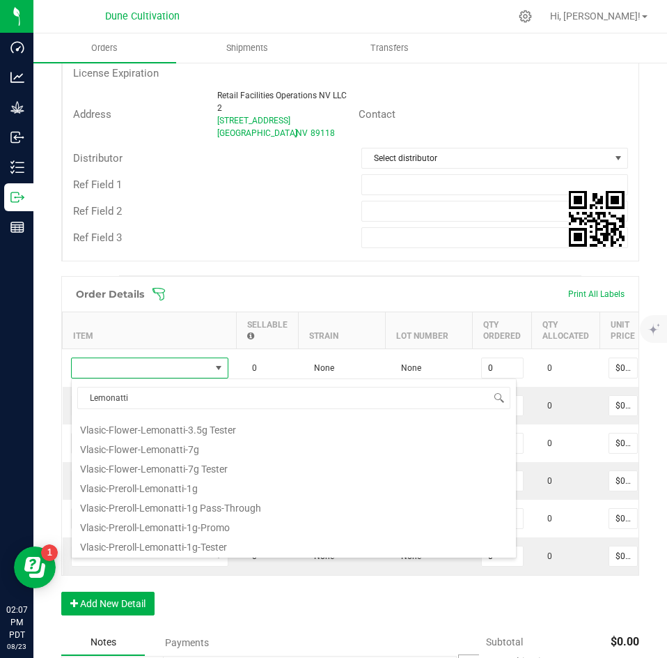
scroll to position [212, 0]
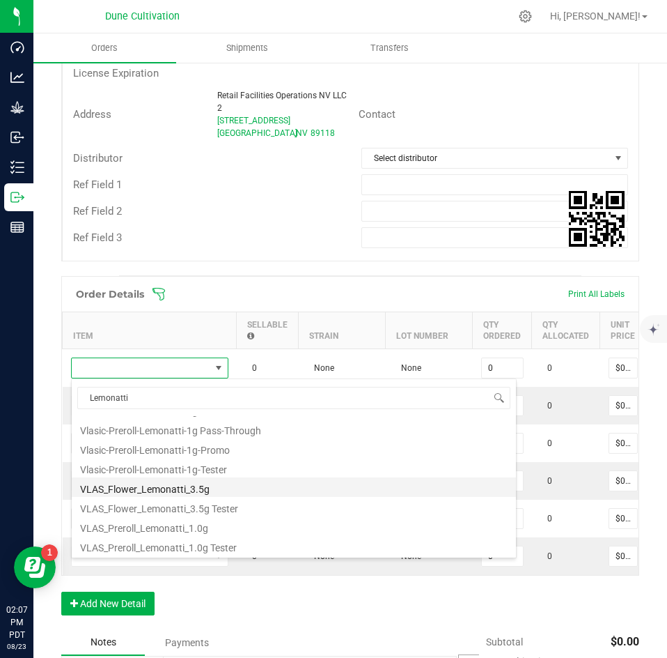
click at [155, 491] on li "VLAS_Flower_Lemonatti_3.5g" at bounding box center [294, 487] width 445 height 20
type input "0 ea"
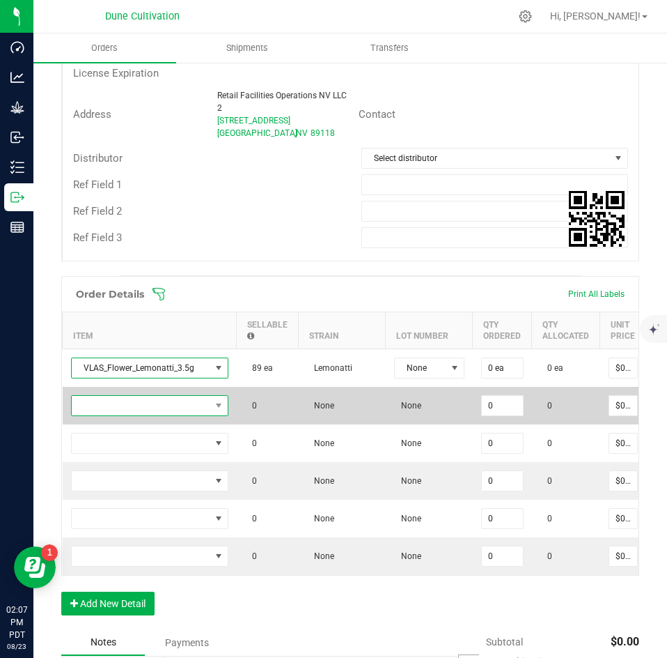
click at [158, 404] on span "NO DATA FOUND" at bounding box center [141, 406] width 139 height 20
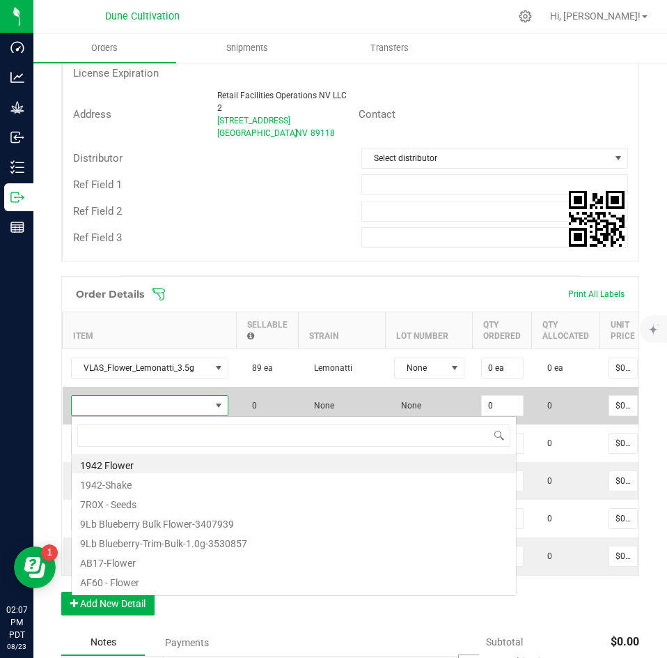
scroll to position [21, 157]
type input "grape crush"
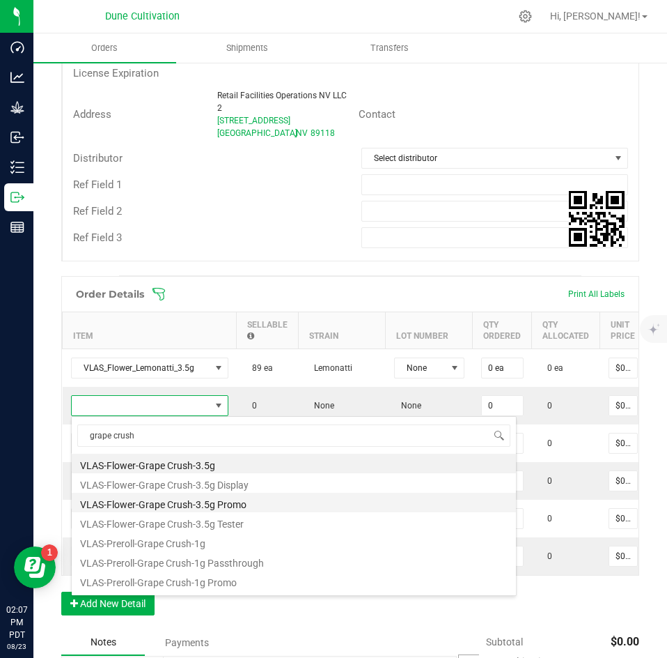
scroll to position [114, 0]
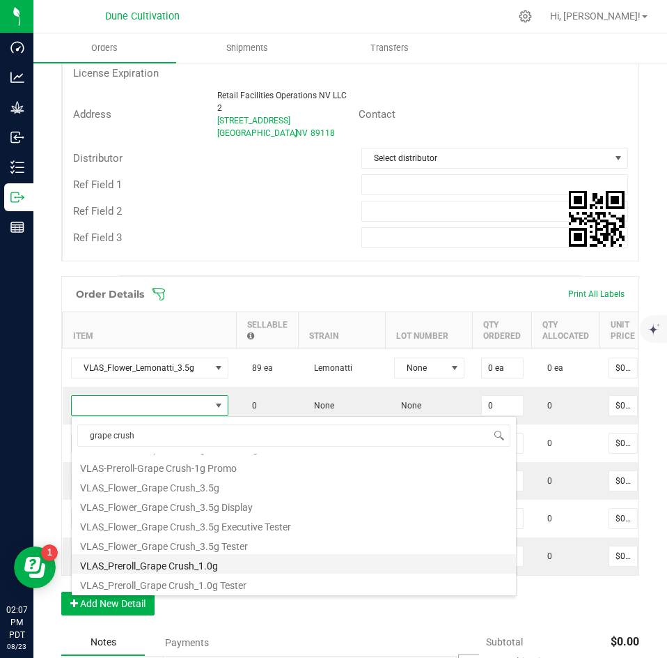
click at [169, 559] on li "VLAS_Preroll_Grape Crush_1.0g" at bounding box center [294, 564] width 445 height 20
type input "0 ea"
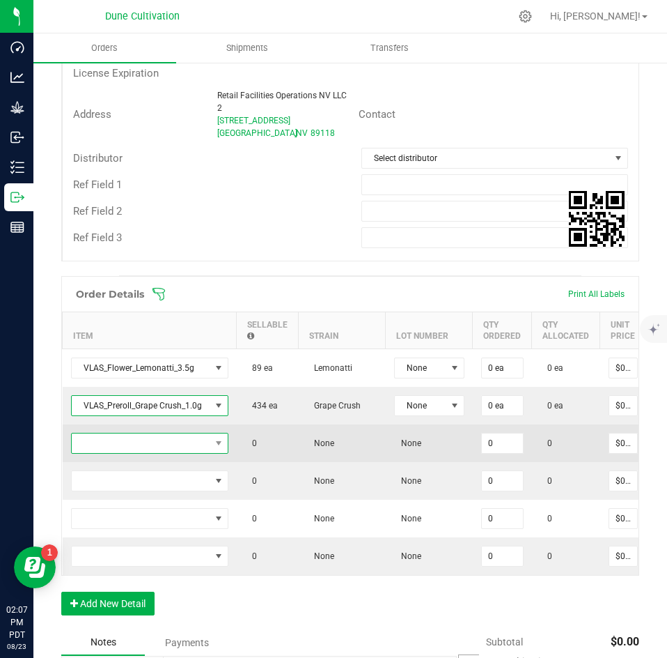
click at [157, 447] on span "NO DATA FOUND" at bounding box center [141, 443] width 139 height 20
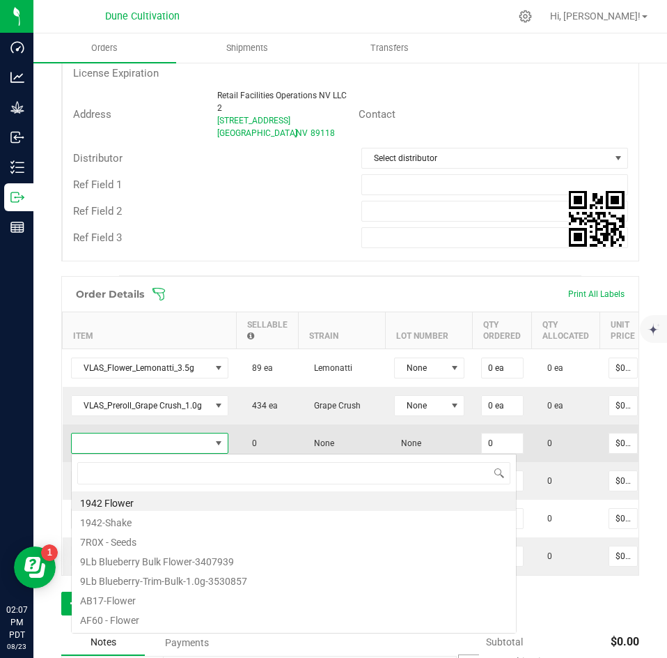
scroll to position [21, 157]
type input "stankface"
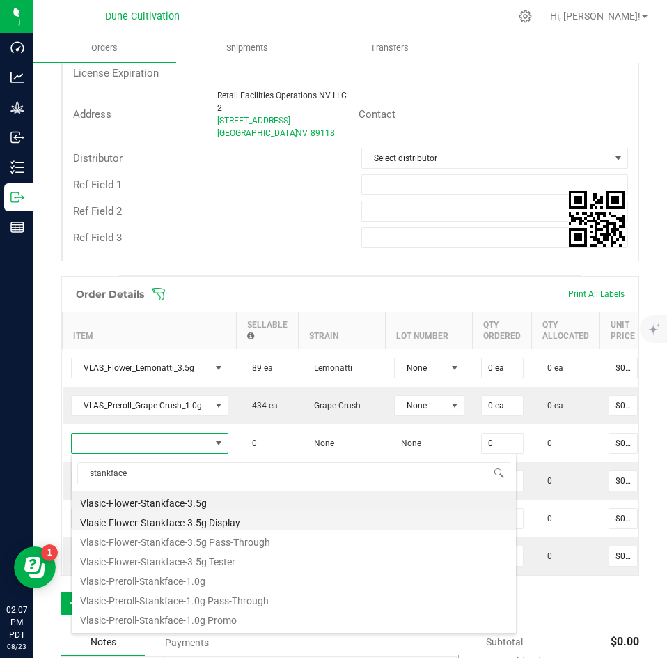
scroll to position [134, 0]
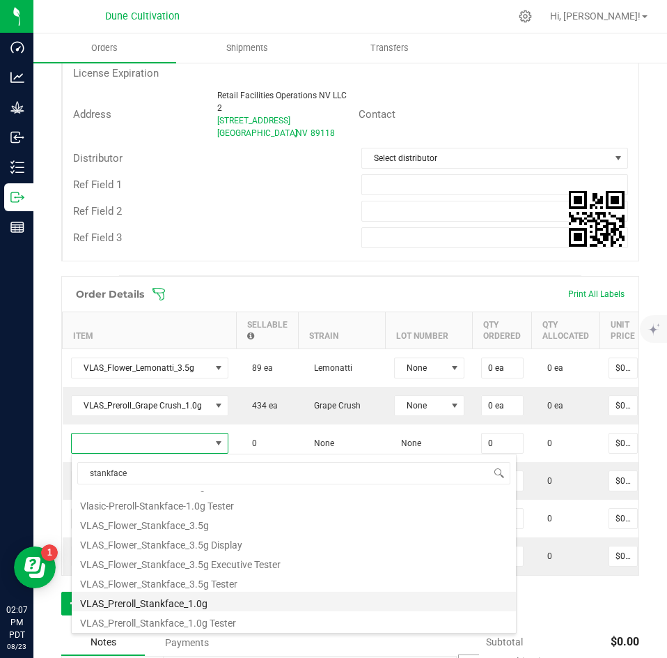
click at [160, 597] on li "VLAS_Preroll_Stankface_1.0g" at bounding box center [294, 602] width 445 height 20
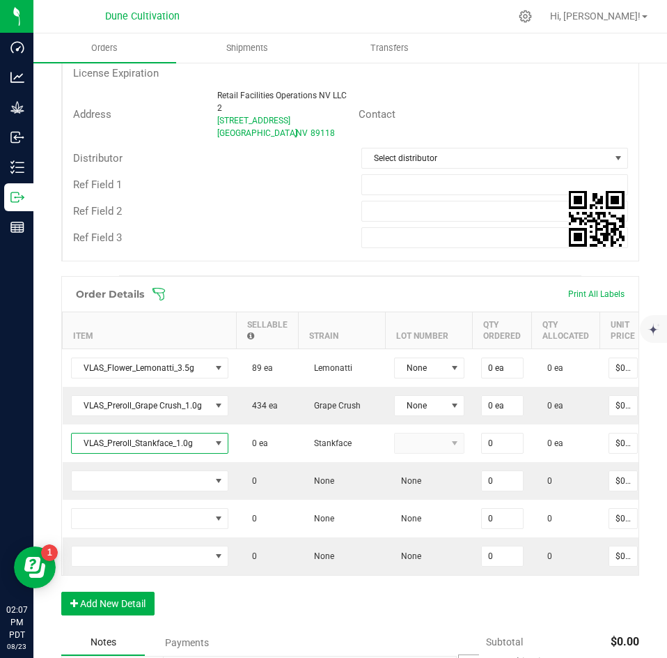
type input "0 ea"
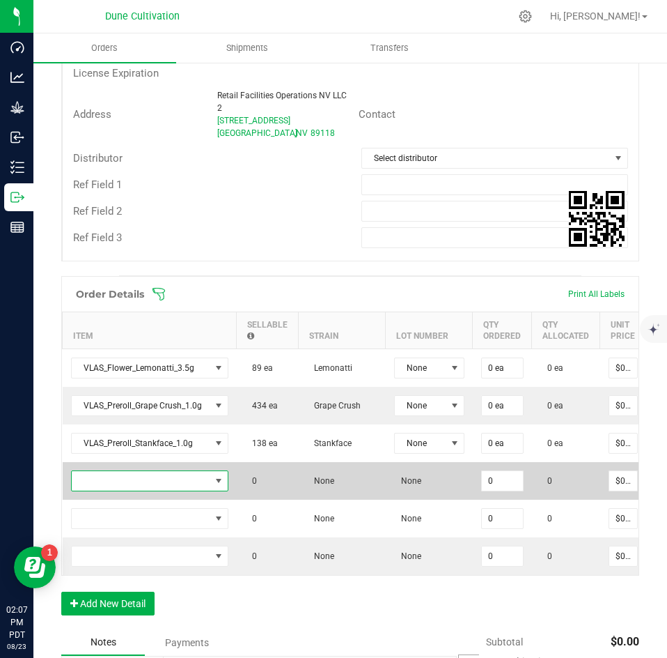
click at [150, 480] on span "NO DATA FOUND" at bounding box center [141, 481] width 139 height 20
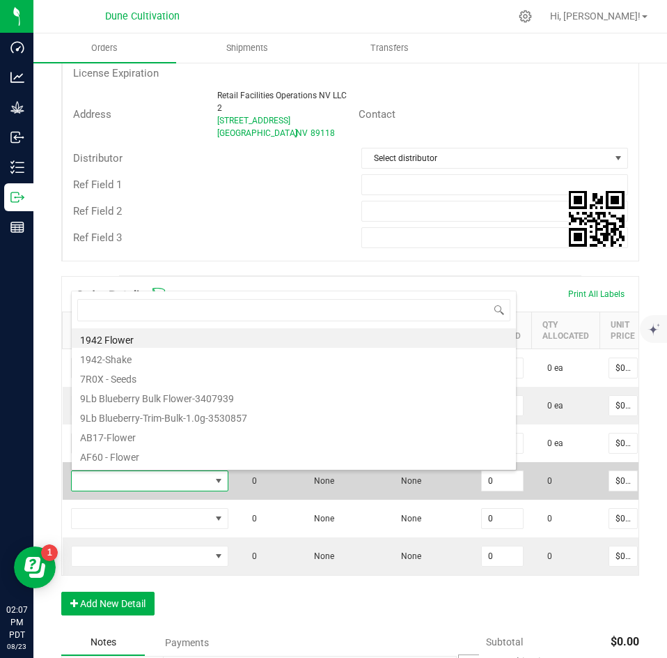
scroll to position [21, 157]
type input "[PERSON_NAME]"
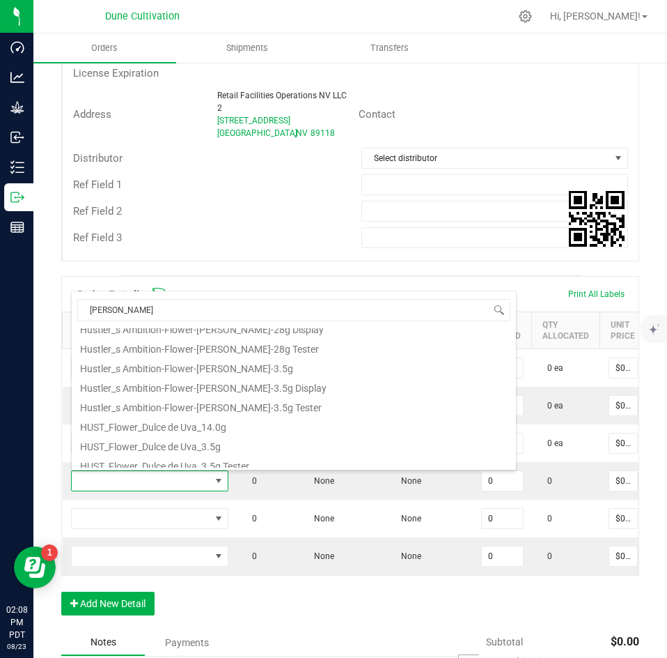
scroll to position [251, 0]
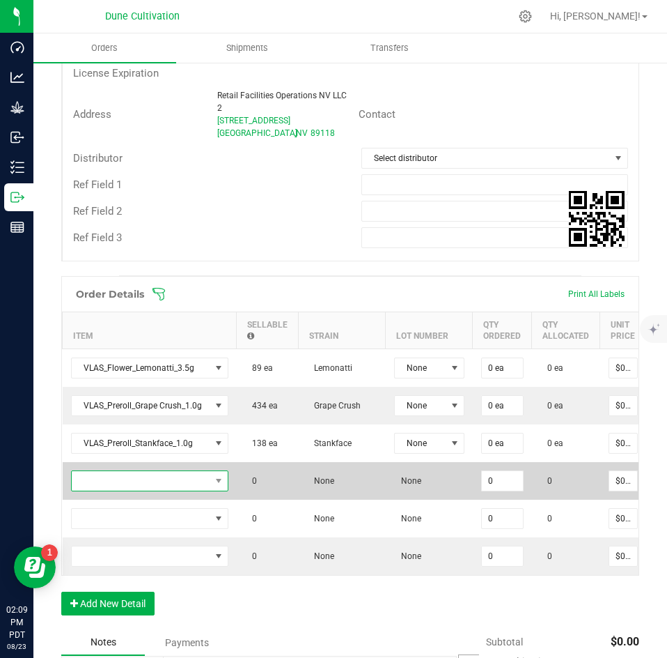
click at [177, 481] on span "NO DATA FOUND" at bounding box center [141, 481] width 139 height 20
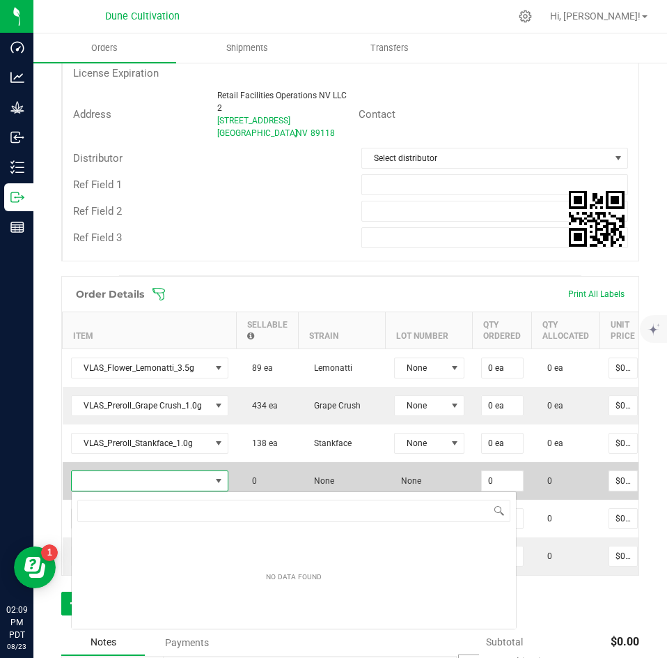
scroll to position [21, 157]
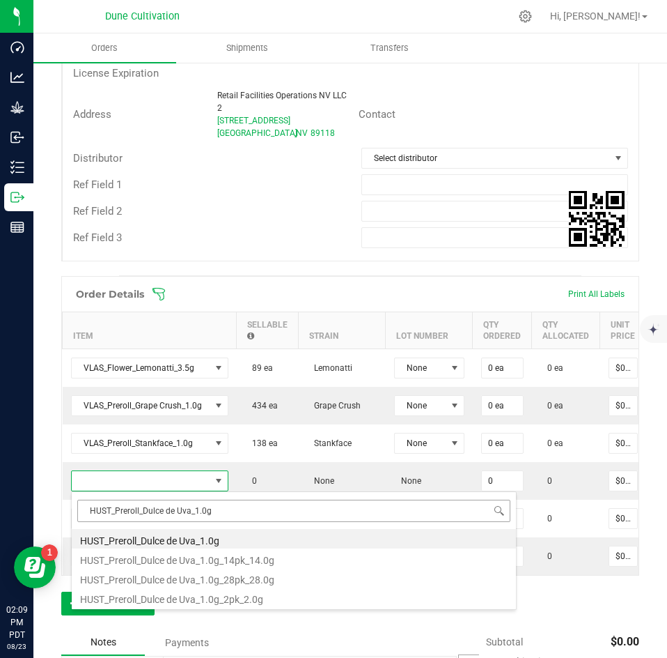
click at [88, 513] on input "HUST_Preroll_Dulce de Uva_1.0g" at bounding box center [293, 511] width 433 height 22
type input "HUST_Preroll_Dulce de Uva_1.0g"
click at [97, 541] on li "HUST_Preroll_Dulce de Uva_1.0g" at bounding box center [294, 539] width 445 height 20
type input "0 ea"
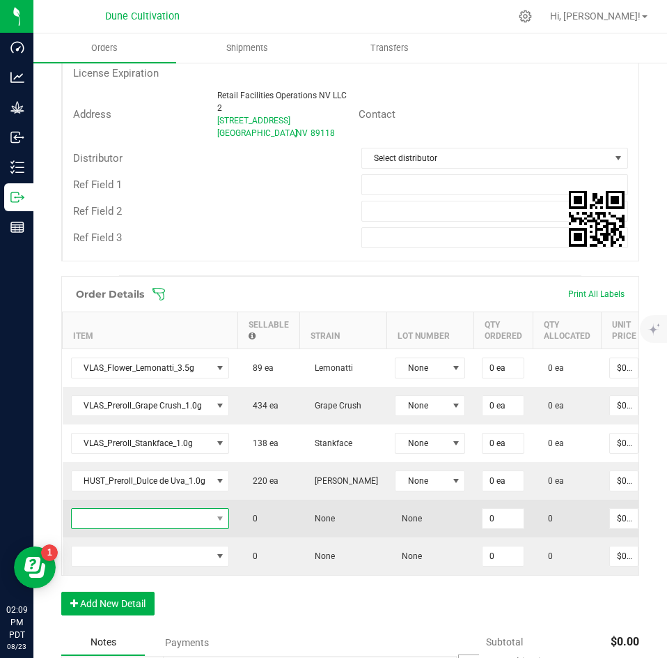
click at [158, 510] on span "NO DATA FOUND" at bounding box center [142, 519] width 140 height 20
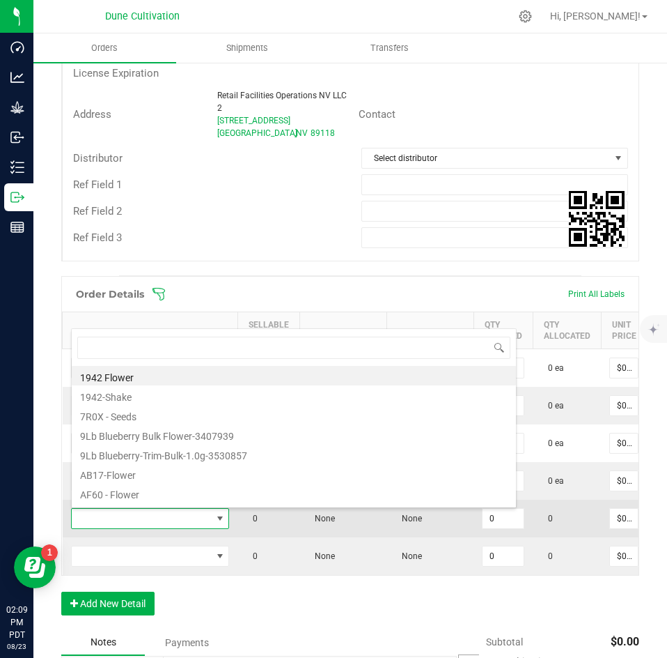
type input "HUST_Preroll_Carbon Fiber_1.0g"
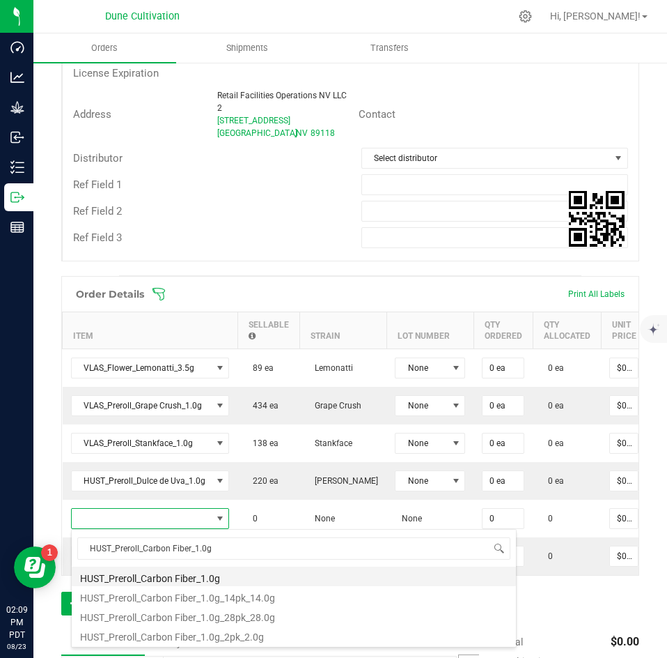
click at [146, 584] on li "HUST_Preroll_Carbon Fiber_1.0g" at bounding box center [294, 576] width 445 height 20
type input "0 ea"
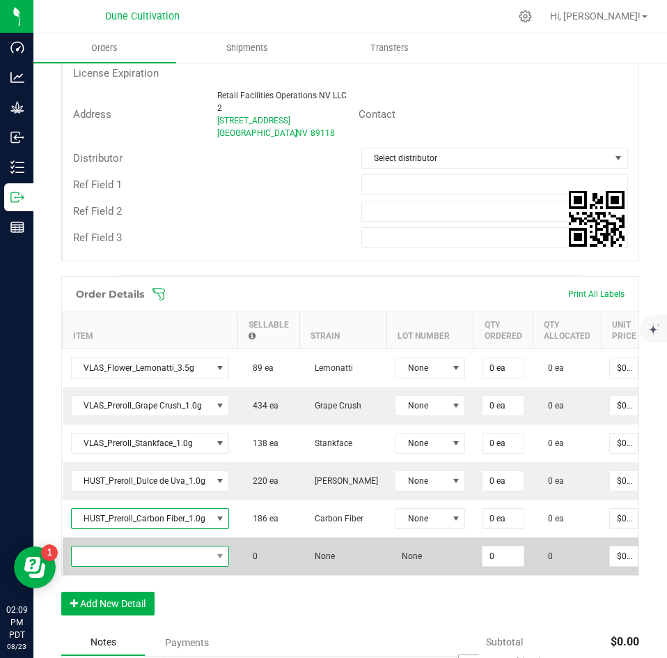
click at [179, 550] on span "NO DATA FOUND" at bounding box center [142, 556] width 140 height 20
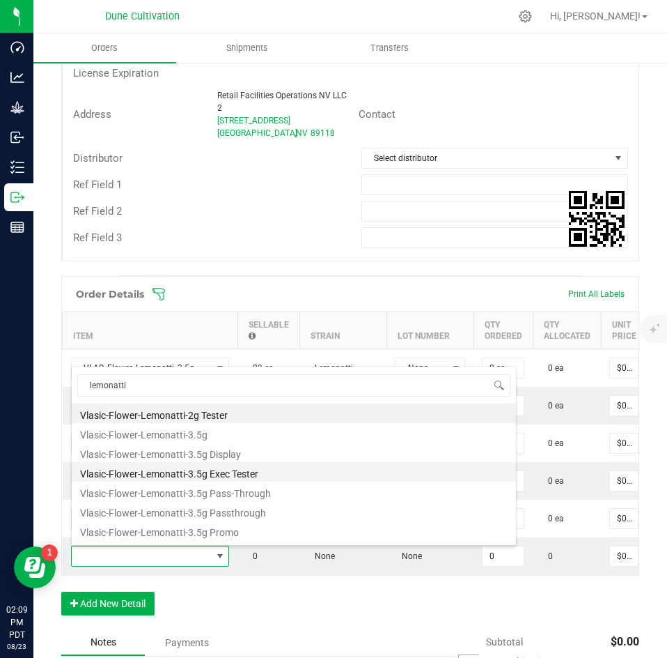
scroll to position [212, 0]
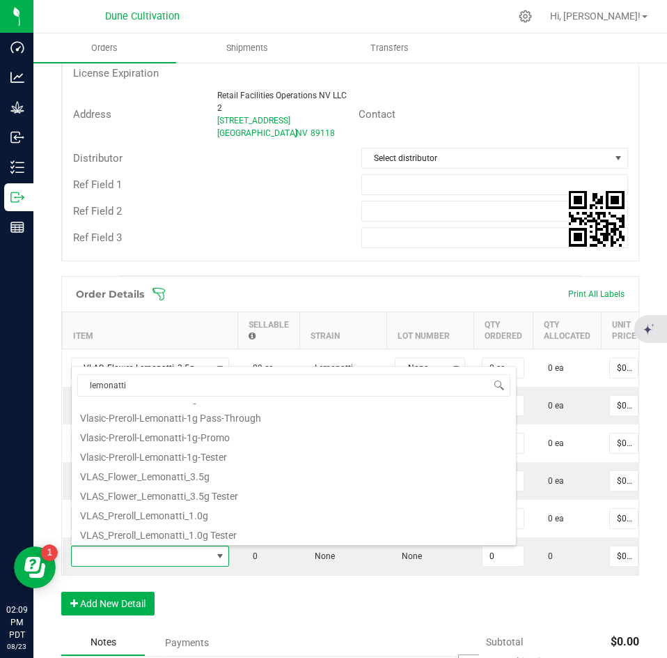
type input "lemonatti"
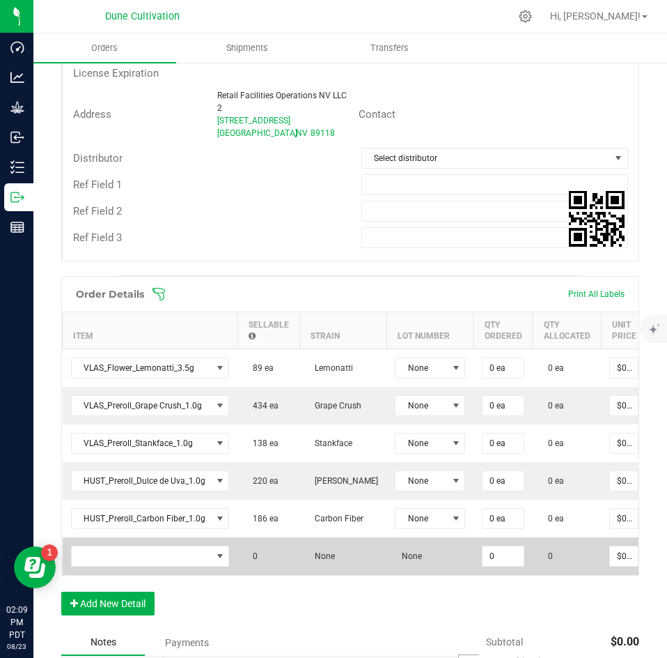
click at [178, 545] on td at bounding box center [151, 556] width 176 height 38
click at [174, 550] on span "NO DATA FOUND" at bounding box center [142, 556] width 140 height 20
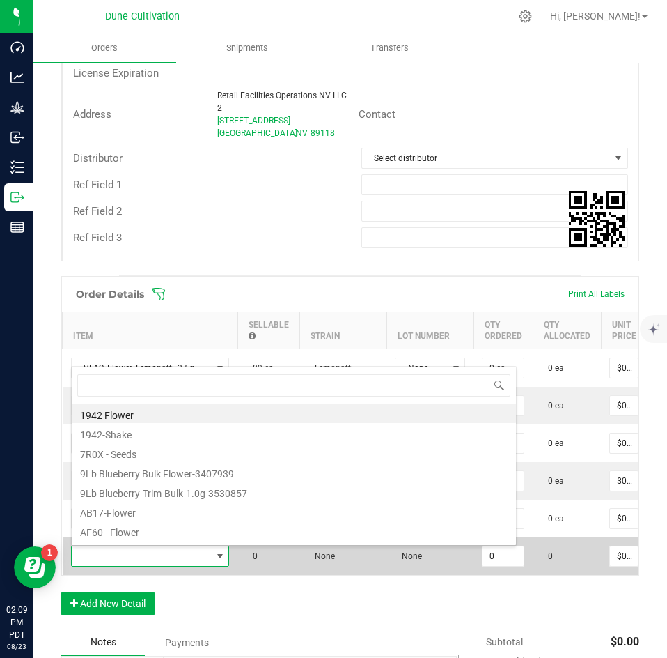
scroll to position [21, 157]
type input "lemonatti"
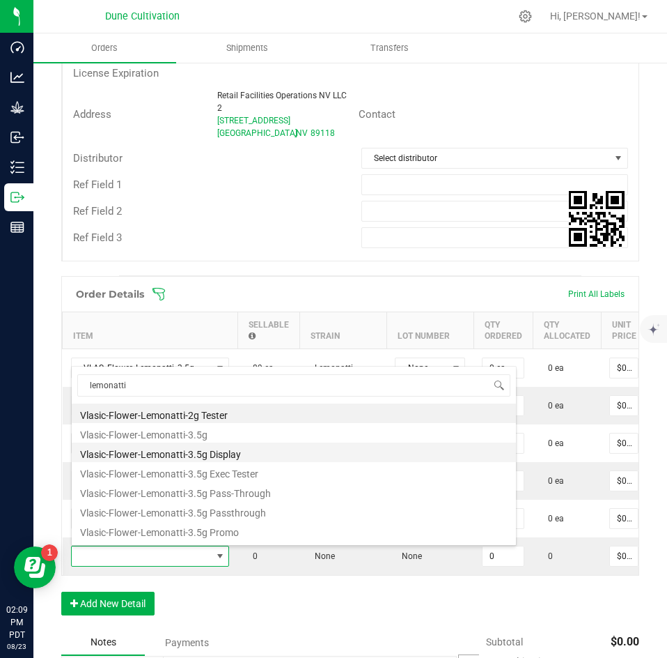
click at [210, 447] on li "Vlasic-Flower-Lemonatti-3.5g Display" at bounding box center [294, 452] width 445 height 20
type input "0 ea"
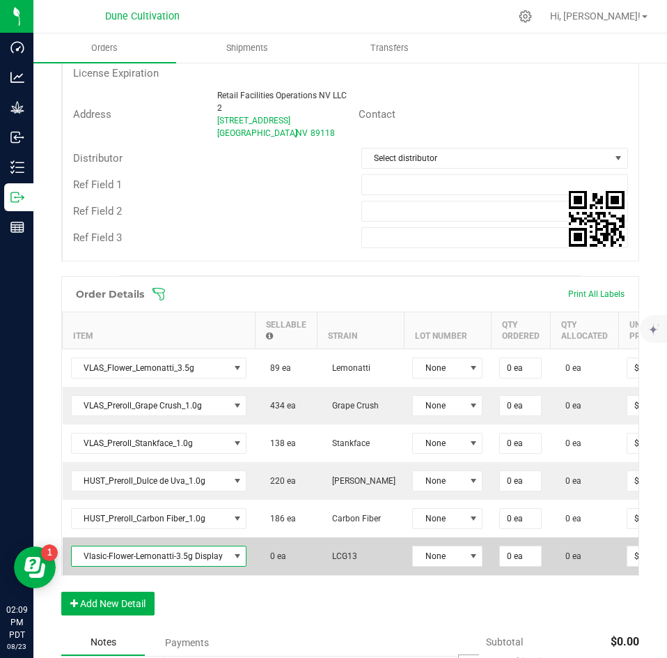
scroll to position [0, 24]
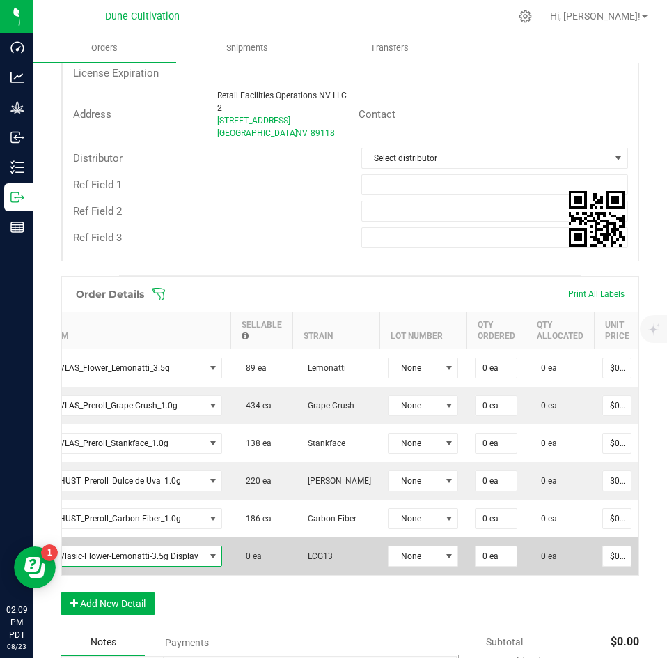
click at [198, 555] on span "Vlasic-Flower-Lemonatti-3.5g Display" at bounding box center [125, 556] width 157 height 20
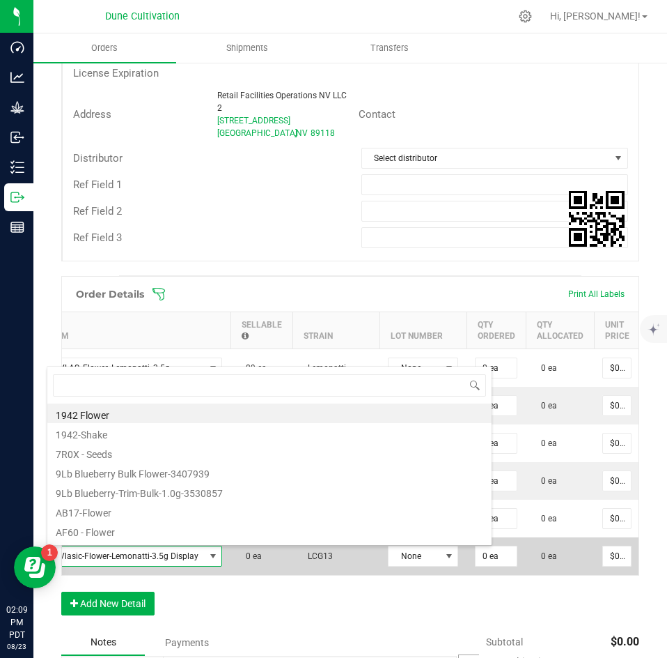
scroll to position [21, 174]
type input "lemonatti"
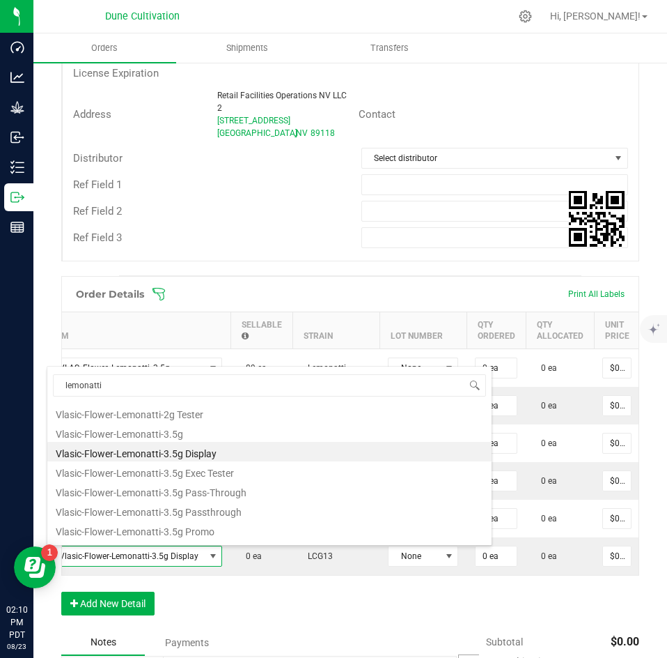
scroll to position [0, 0]
click at [214, 453] on li "Vlasic-Flower-Lemonatti-3.5g Display" at bounding box center [269, 452] width 445 height 20
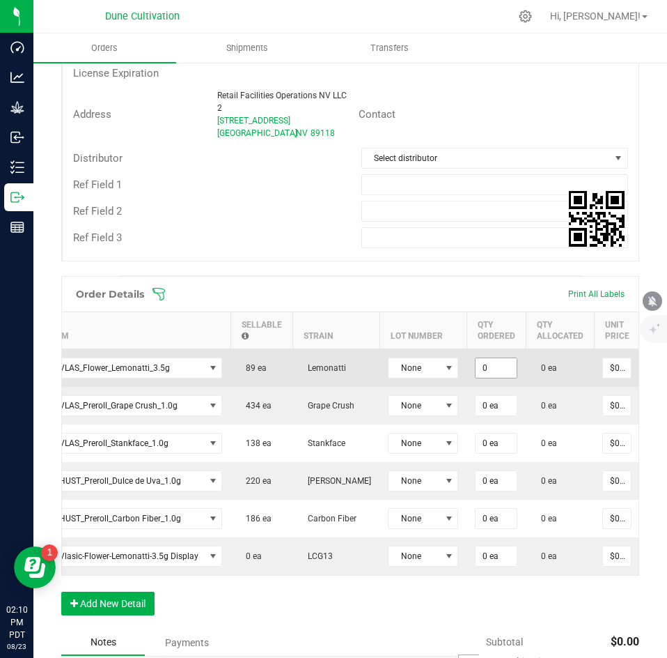
click at [508, 368] on input "0" at bounding box center [496, 368] width 41 height 20
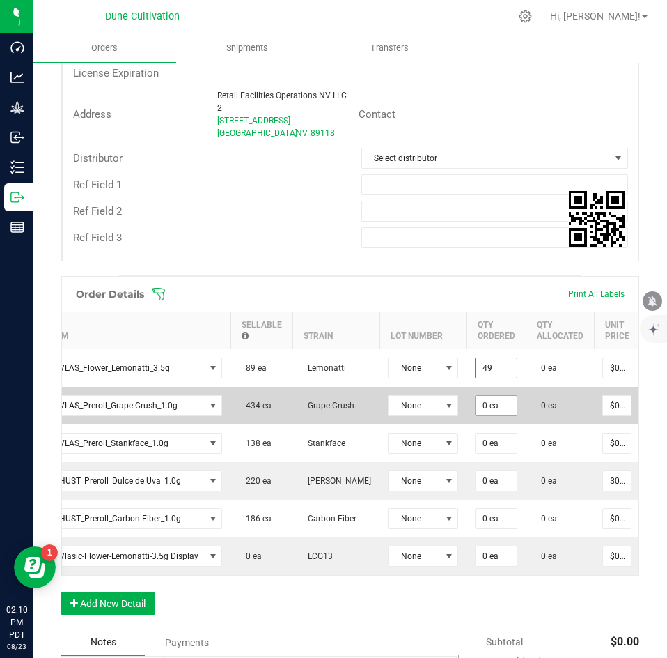
type input "49 ea"
click at [502, 412] on input "0" at bounding box center [496, 406] width 41 height 20
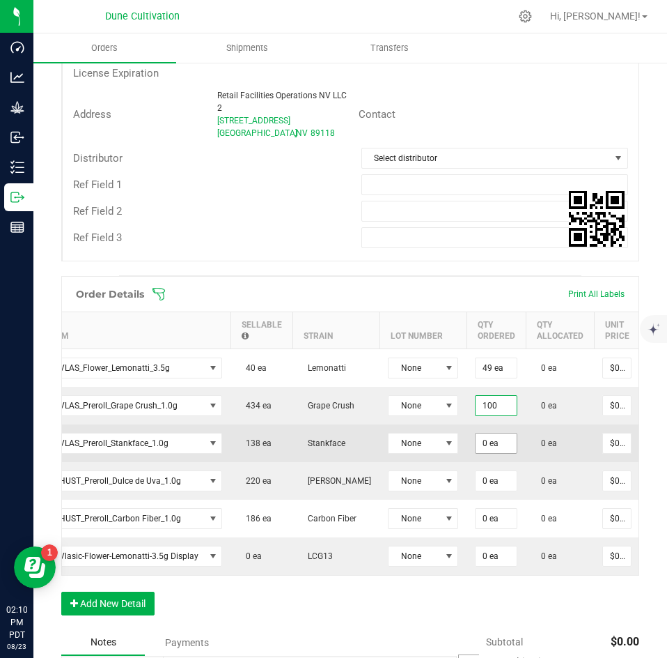
type input "100 ea"
click at [502, 445] on input "0" at bounding box center [496, 443] width 41 height 20
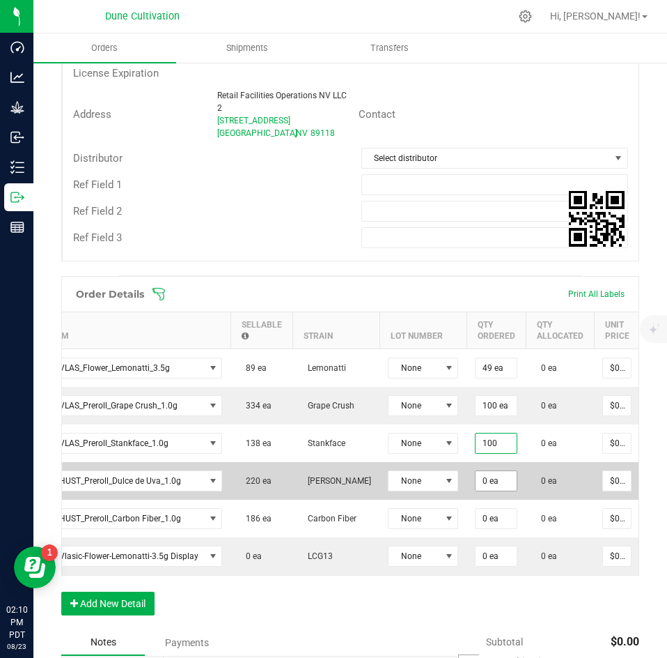
type input "100 ea"
click at [496, 378] on span "0 ea" at bounding box center [496, 367] width 43 height 21
click at [495, 474] on input "0" at bounding box center [496, 481] width 41 height 20
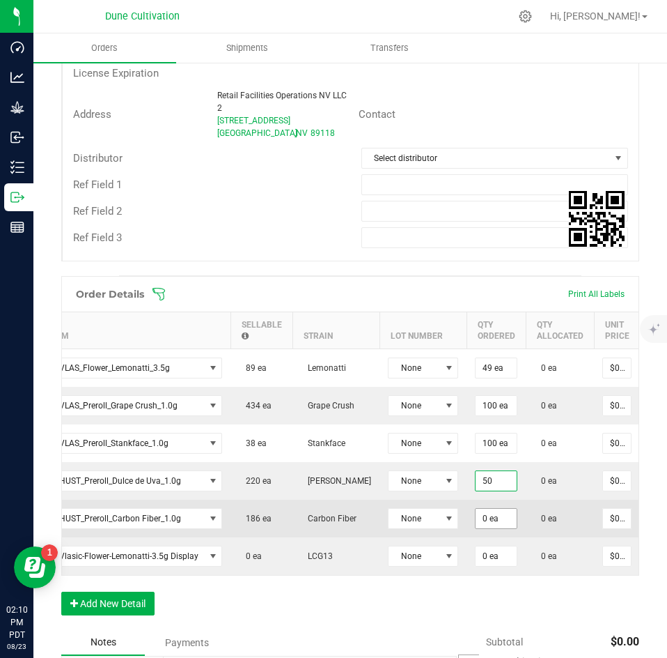
type input "50 ea"
click at [495, 519] on input "0" at bounding box center [496, 519] width 41 height 20
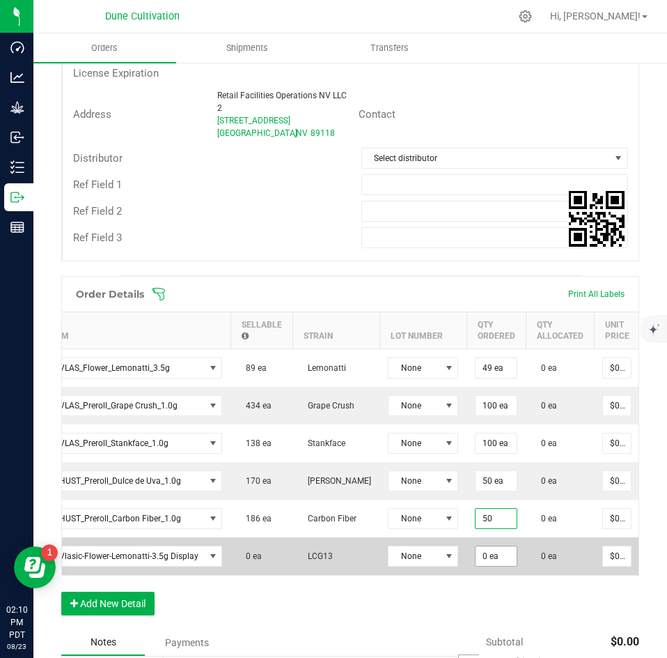
type input "50 ea"
click at [493, 555] on input "0" at bounding box center [496, 556] width 41 height 20
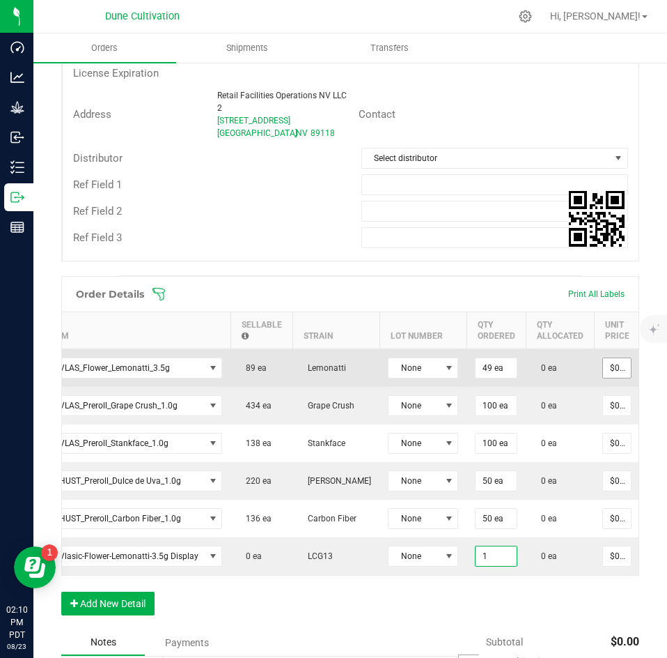
type input "1 ea"
click at [606, 374] on input "0" at bounding box center [617, 368] width 28 height 20
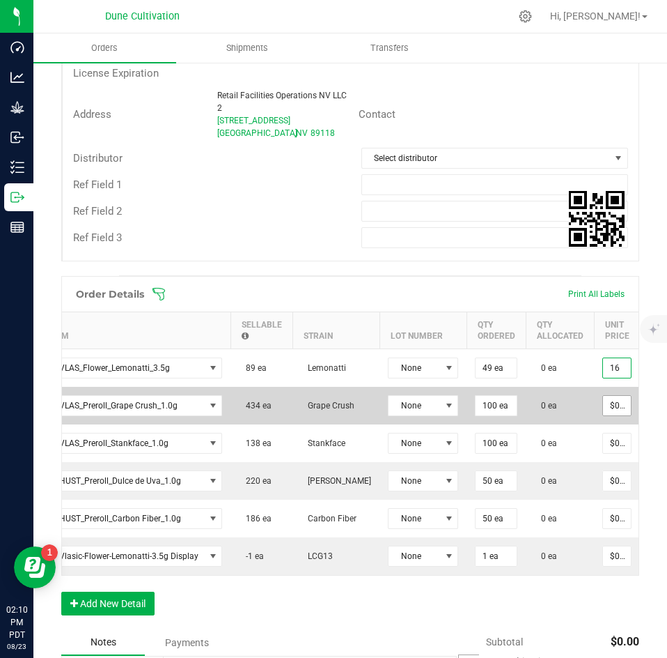
type input "$16.00000"
type input "$784.00"
click at [620, 404] on input "0" at bounding box center [617, 406] width 28 height 20
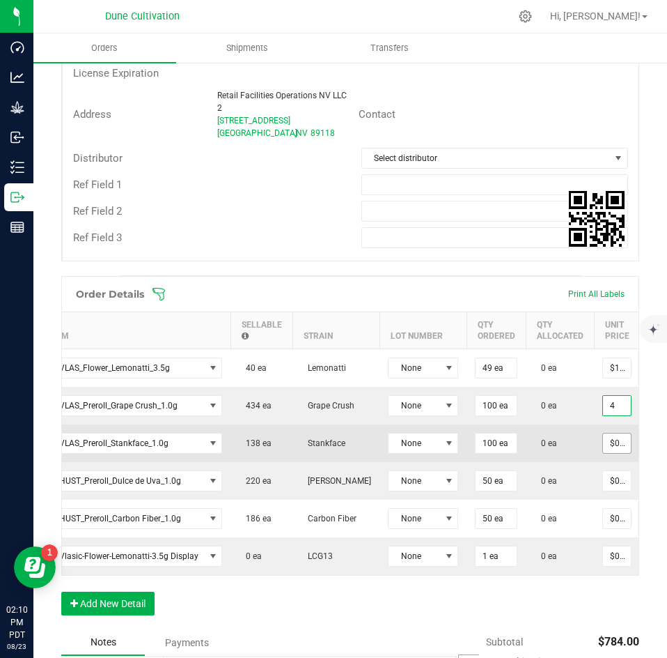
type input "$4.00000"
type input "$400.00"
click at [610, 439] on input "0" at bounding box center [617, 443] width 28 height 20
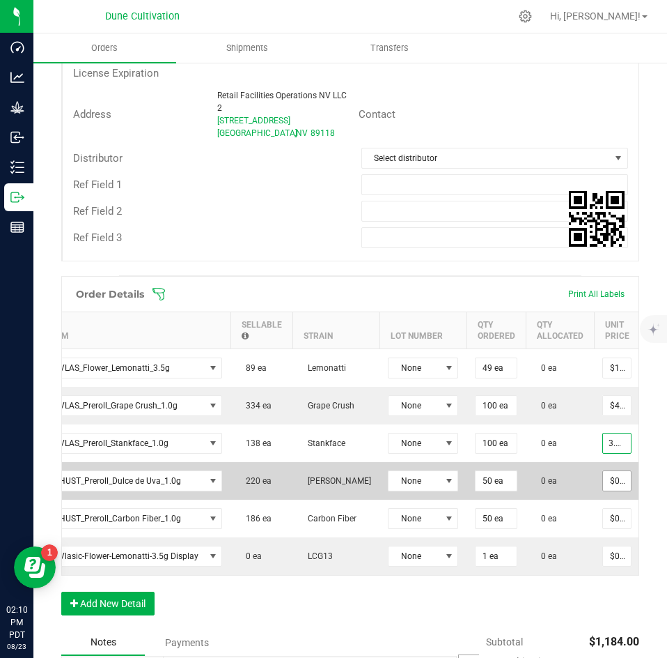
type input "$3.50000"
type input "$350.00"
click at [610, 483] on input "0" at bounding box center [617, 481] width 28 height 20
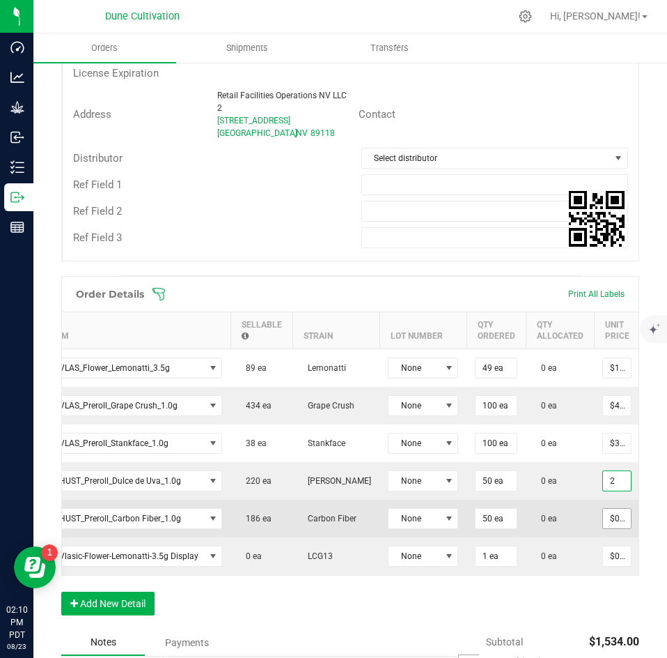
type input "$2.00000"
type input "$100.00"
click at [609, 516] on input "0" at bounding box center [617, 519] width 28 height 20
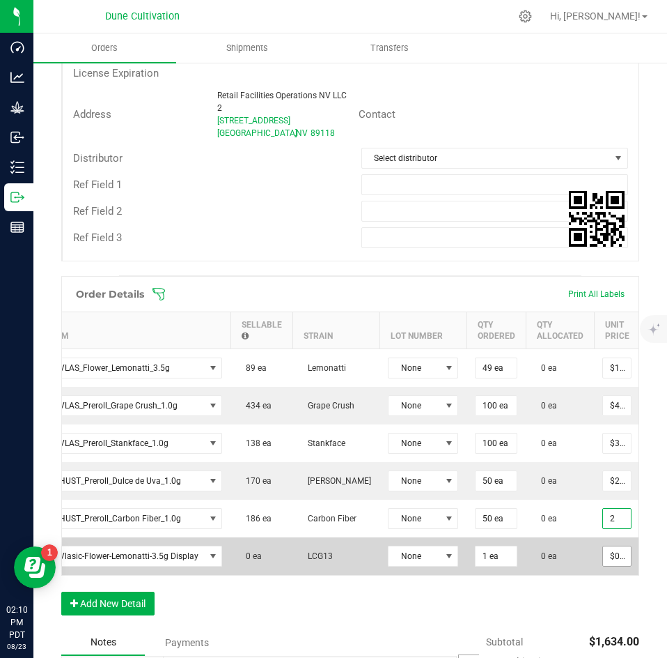
type input "$2.00000"
type input "$100.00"
click at [612, 552] on input "0" at bounding box center [617, 556] width 28 height 20
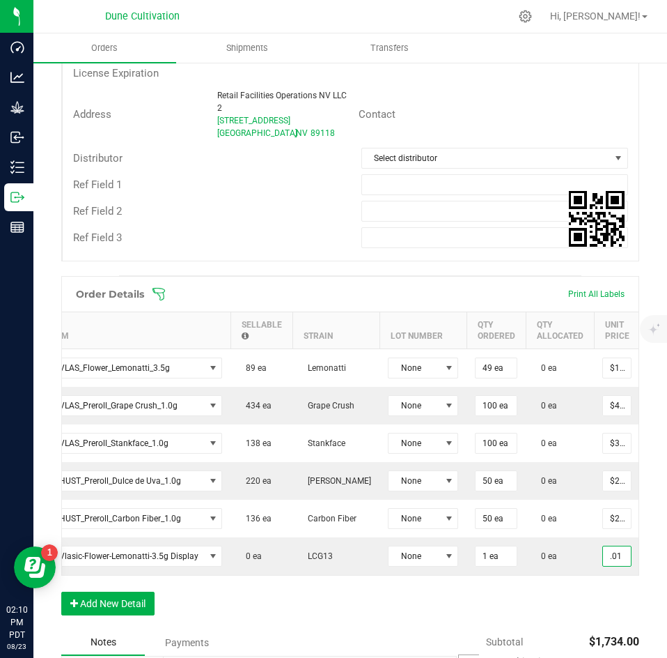
type input "$0.01000"
type input "$0.01"
click at [584, 596] on div "Order Details Print All Labels Item Sellable Strain Lot Number Qty Ordered Qty …" at bounding box center [350, 452] width 578 height 353
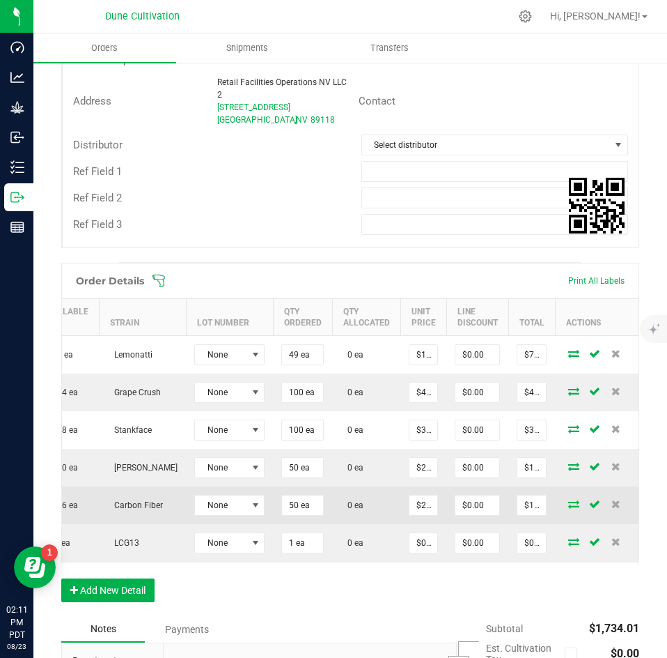
scroll to position [0, 222]
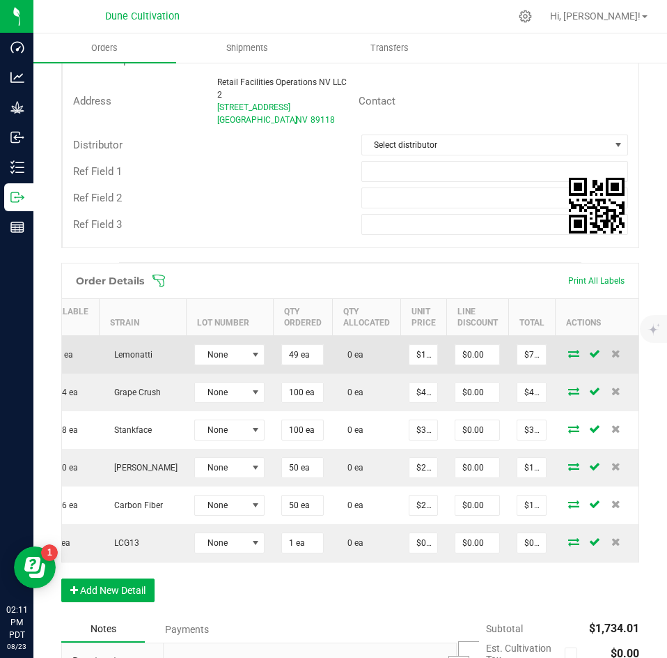
click at [569, 356] on icon at bounding box center [574, 353] width 11 height 8
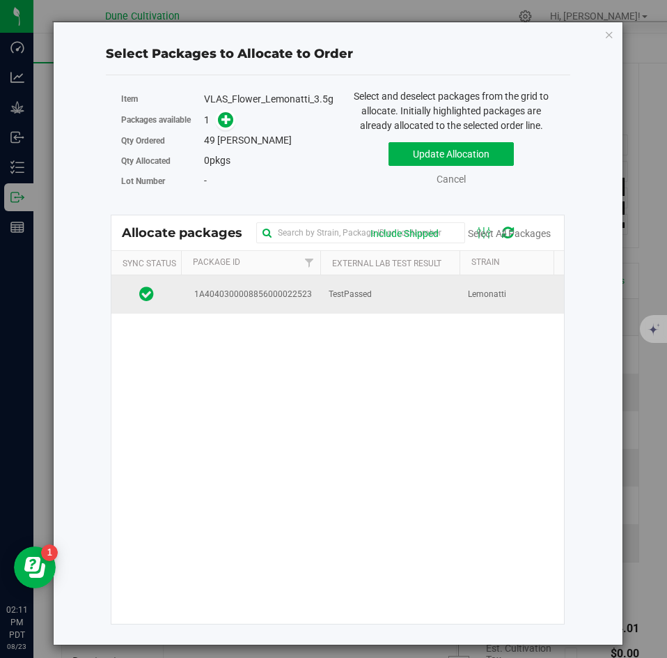
click at [439, 295] on td "TestPassed" at bounding box center [390, 294] width 139 height 38
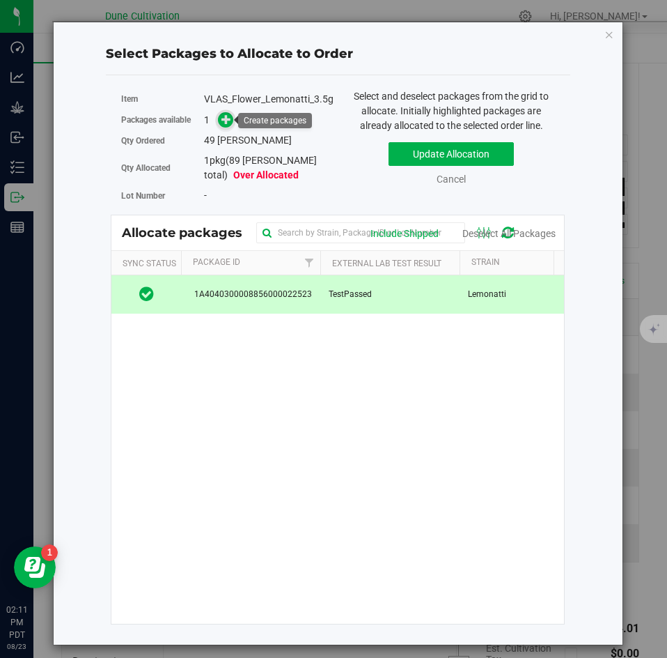
click at [226, 125] on span at bounding box center [226, 120] width 16 height 16
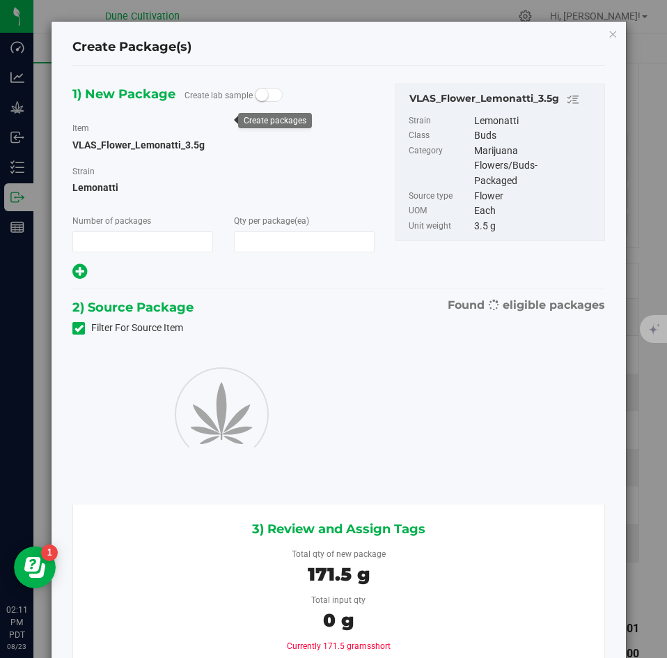
type input "1"
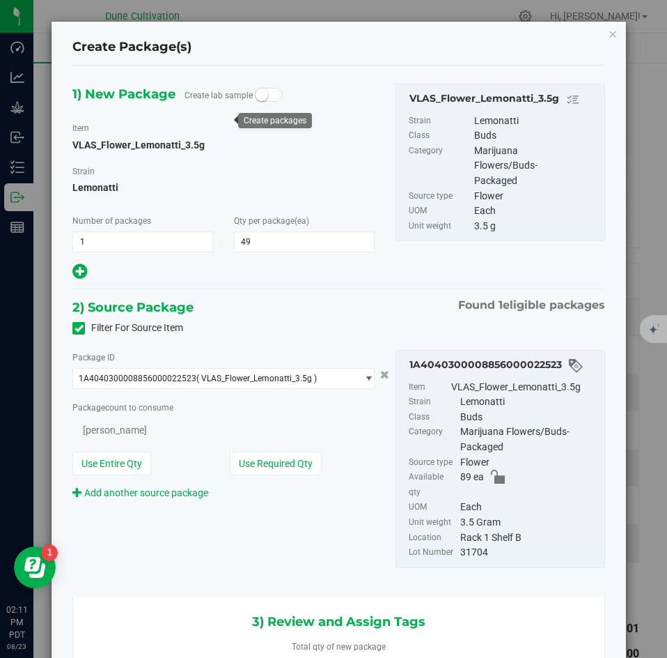
type input "49"
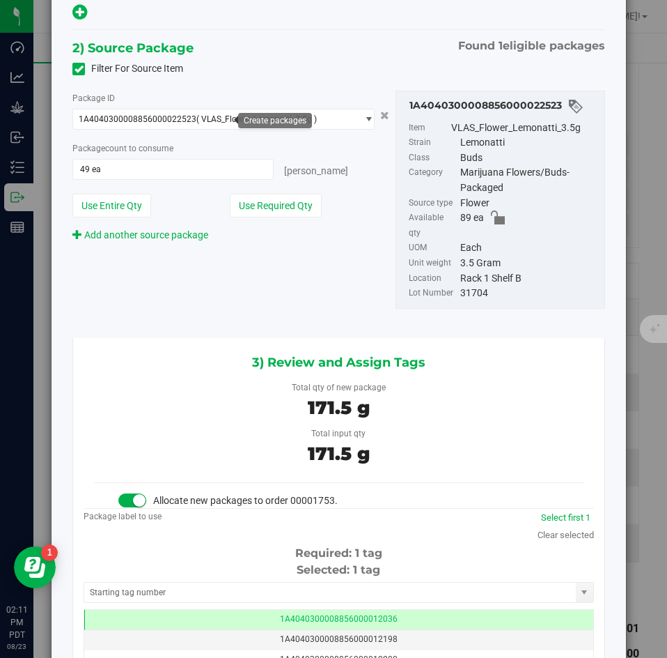
click at [183, 564] on div "Selected: 1 tag Tag 1A4040300008856000012036 1A4040300008856000012198 1A4040300…" at bounding box center [339, 617] width 511 height 110
click at [178, 582] on input "text" at bounding box center [330, 592] width 492 height 20
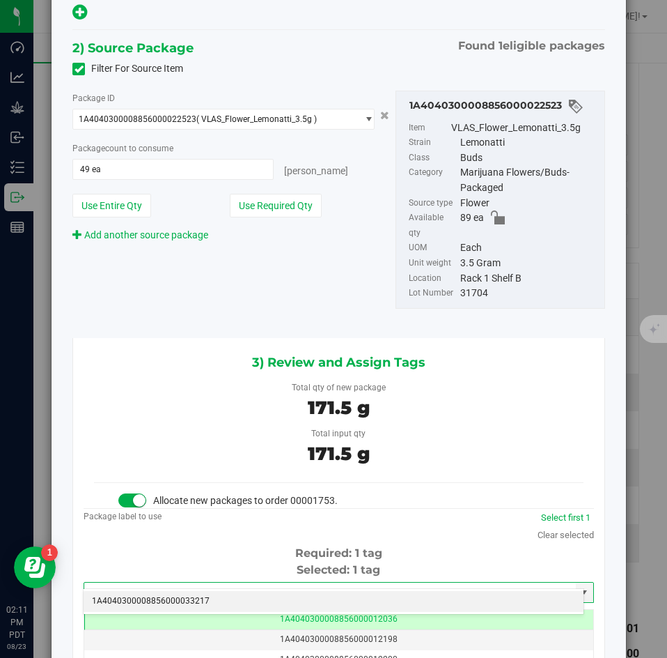
click at [177, 596] on li "1A4040300008856000033217" at bounding box center [334, 601] width 500 height 21
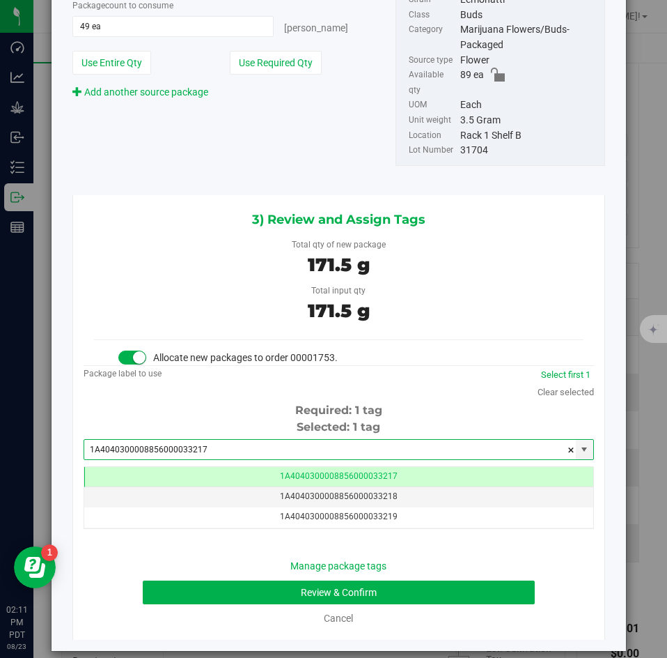
type input "1A4040300008856000033217"
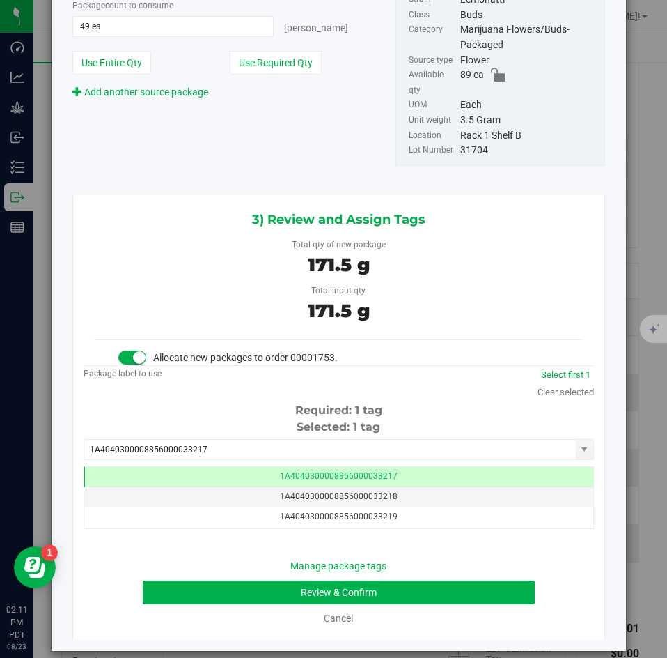
click at [214, 562] on div "Manage package tags Review & Confirm Cancel" at bounding box center [339, 592] width 490 height 67
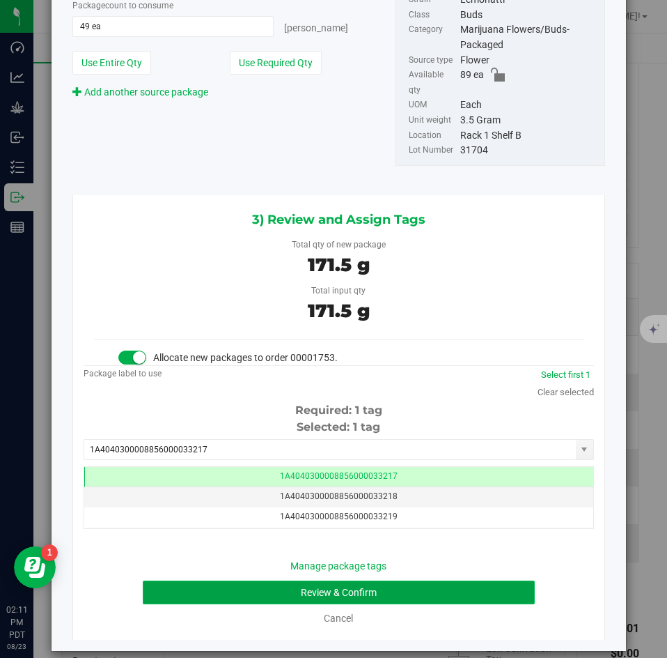
click at [210, 580] on button "Review & Confirm" at bounding box center [339, 592] width 392 height 24
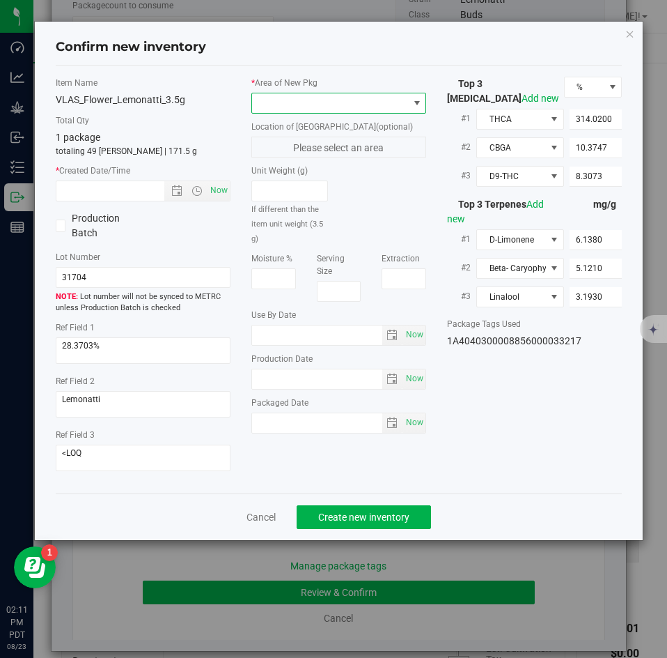
click at [295, 106] on span at bounding box center [330, 103] width 156 height 20
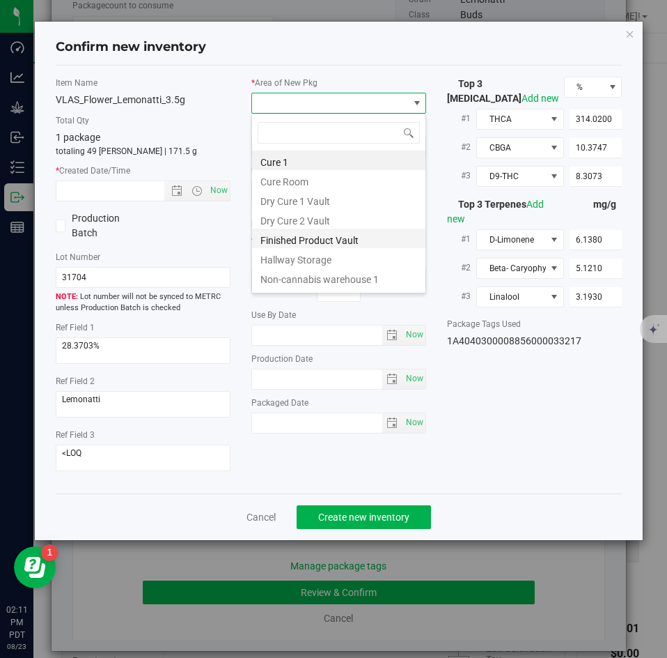
click at [285, 233] on li "Finished Product Vault" at bounding box center [338, 239] width 173 height 20
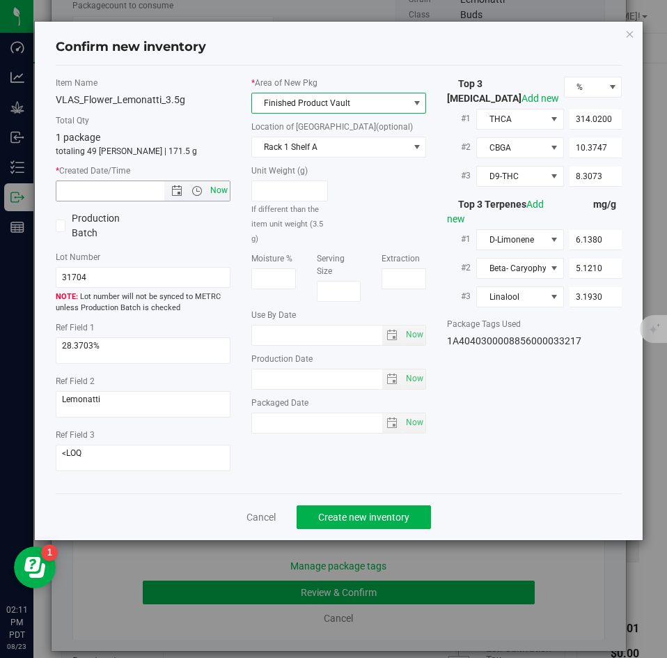
click at [221, 189] on span "Now" at bounding box center [220, 190] width 24 height 20
type input "8/23/2025 2:11 PM"
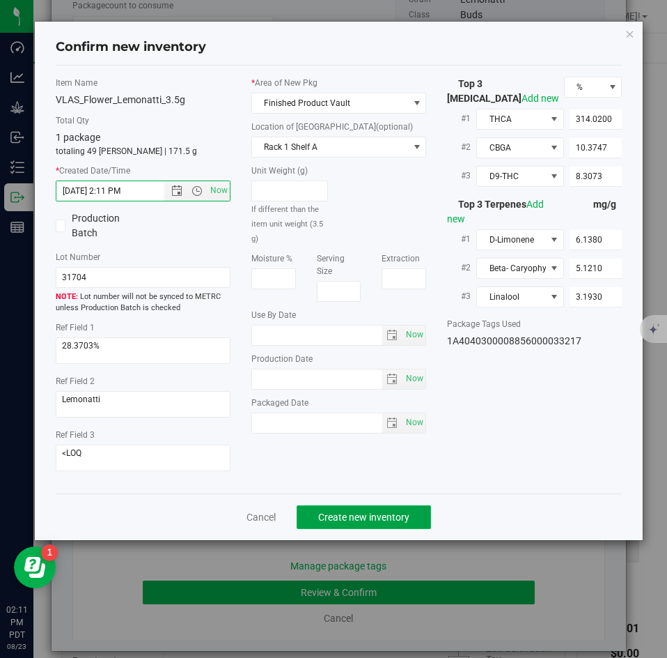
click at [350, 516] on span "Create new inventory" at bounding box center [363, 516] width 91 height 11
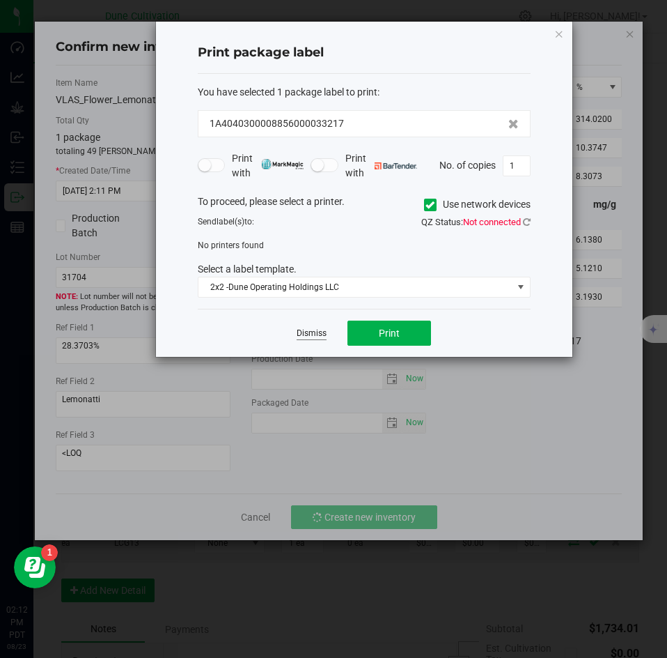
click at [304, 329] on link "Dismiss" at bounding box center [312, 333] width 30 height 12
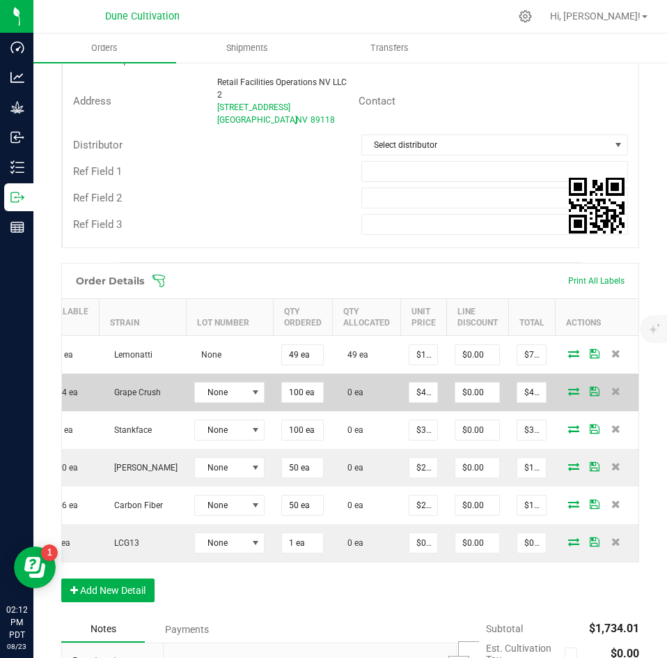
click at [569, 387] on icon at bounding box center [574, 391] width 11 height 8
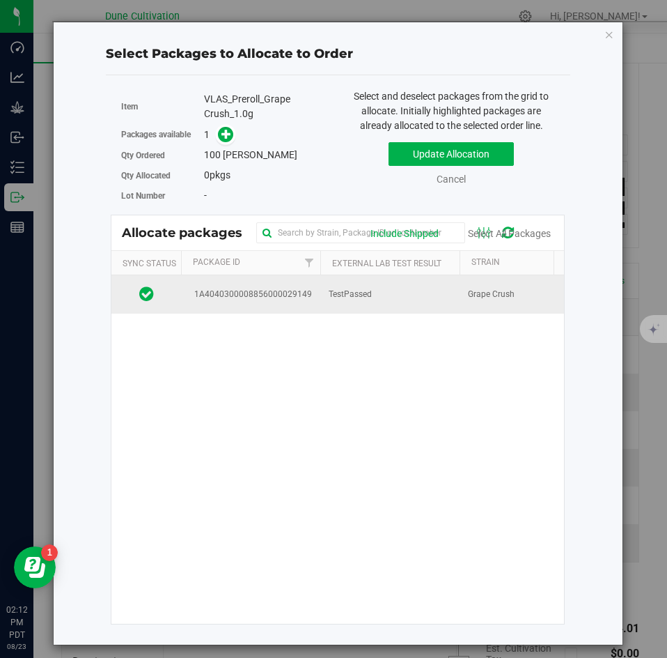
click at [441, 296] on td "TestPassed" at bounding box center [390, 294] width 139 height 38
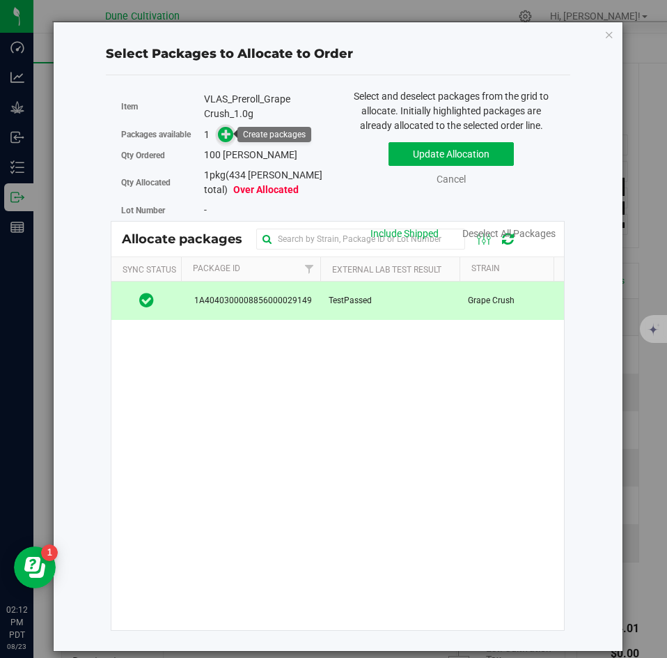
click at [226, 139] on icon at bounding box center [227, 134] width 10 height 10
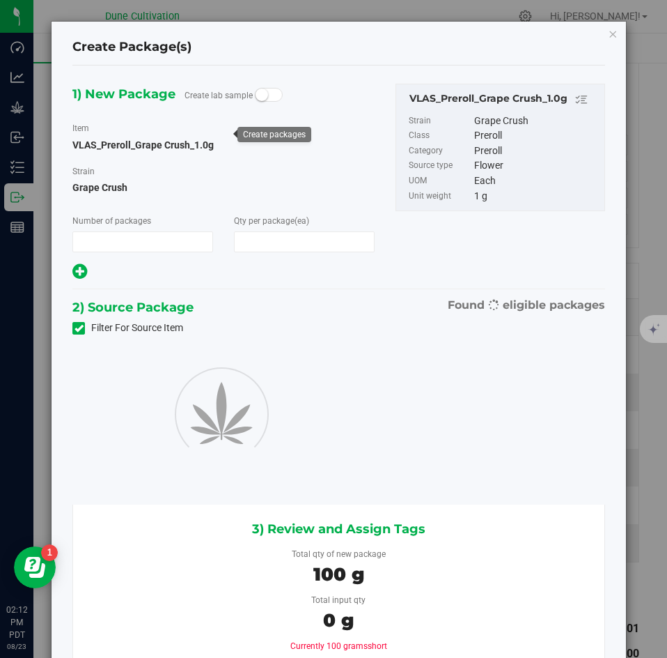
type input "1"
type input "100"
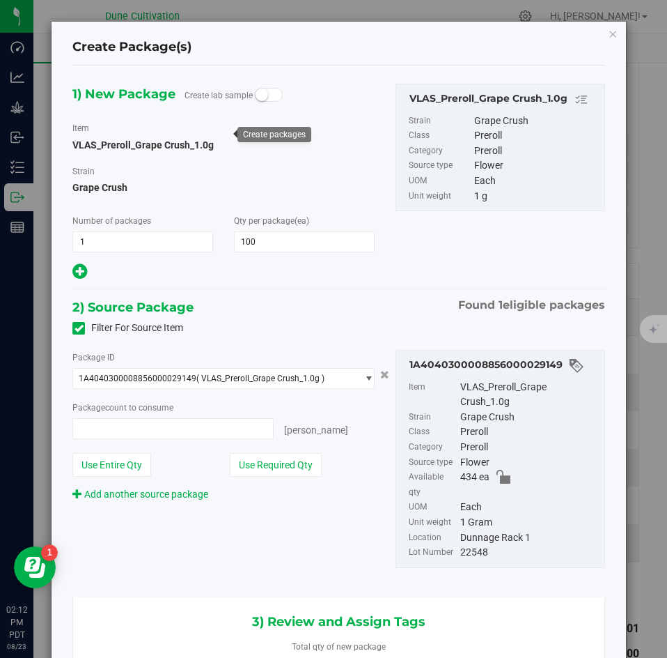
type input "100 ea"
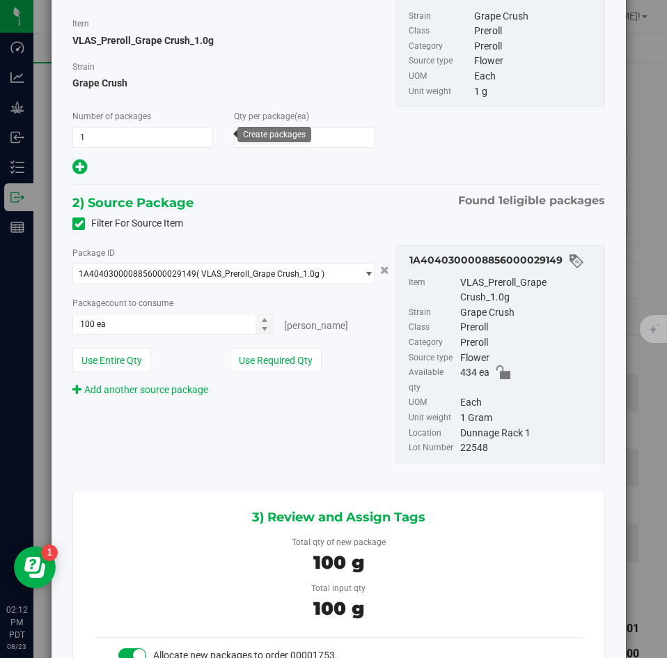
scroll to position [402, 0]
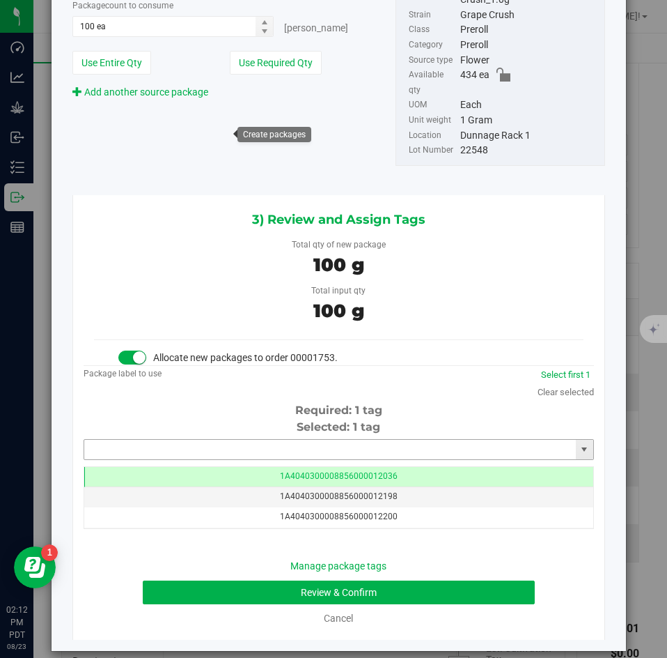
click at [367, 440] on input "text" at bounding box center [330, 450] width 492 height 20
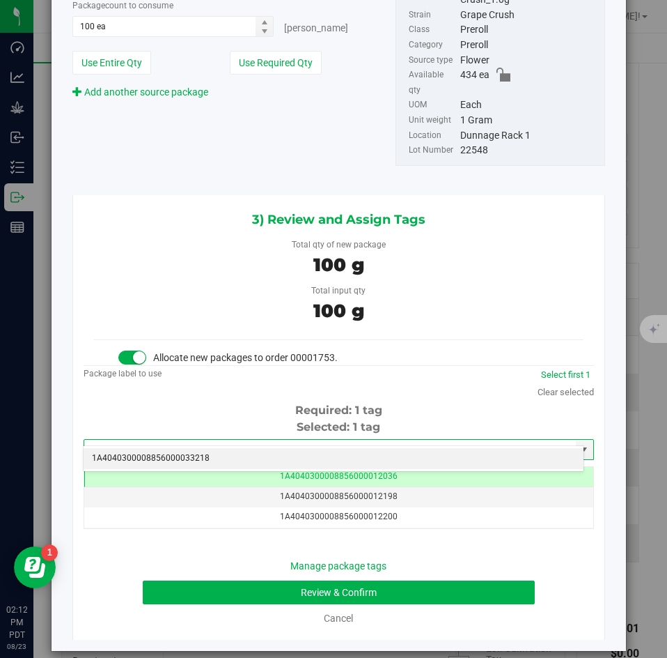
click at [346, 452] on li "1A4040300008856000033218" at bounding box center [334, 458] width 500 height 21
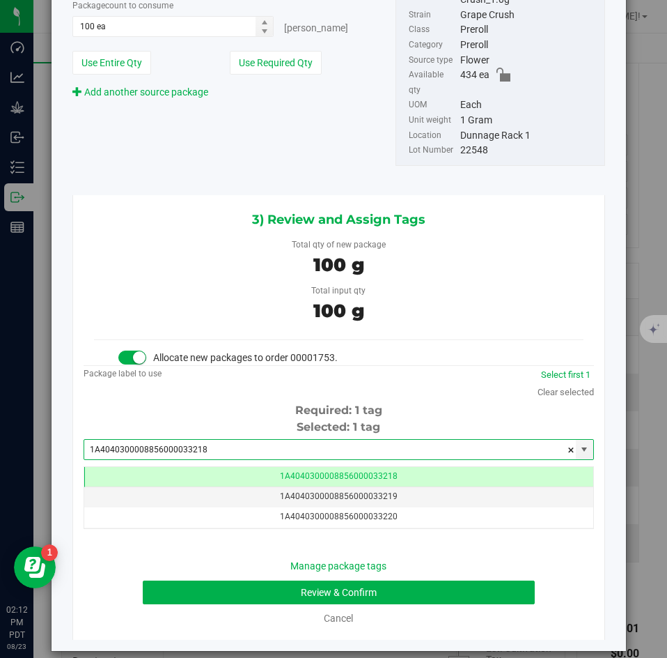
scroll to position [0, -1]
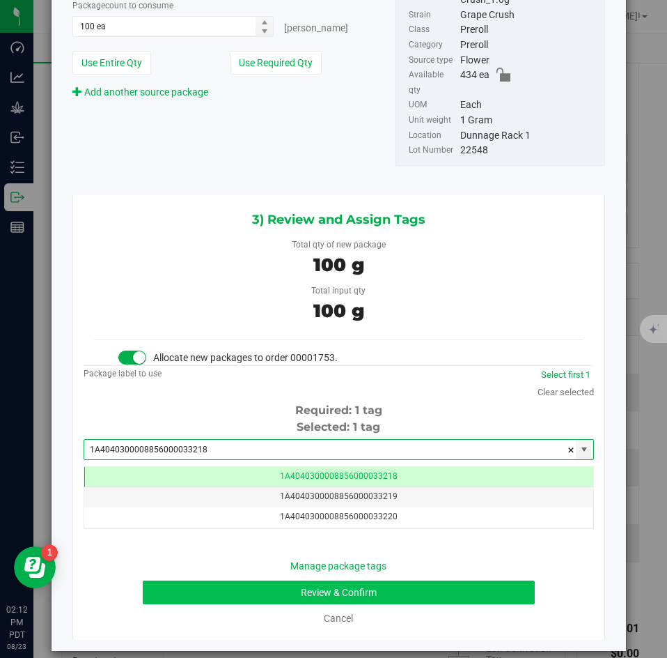
type input "1A4040300008856000033218"
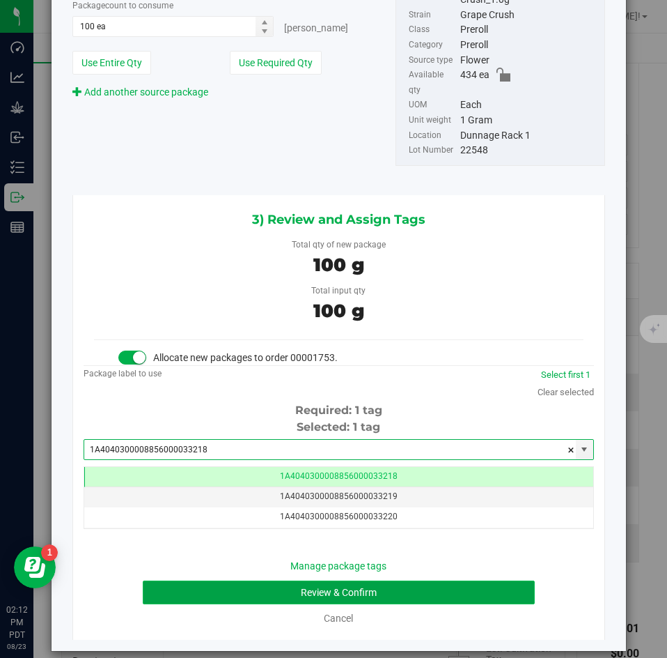
click at [277, 580] on button "Review & Confirm" at bounding box center [339, 592] width 392 height 24
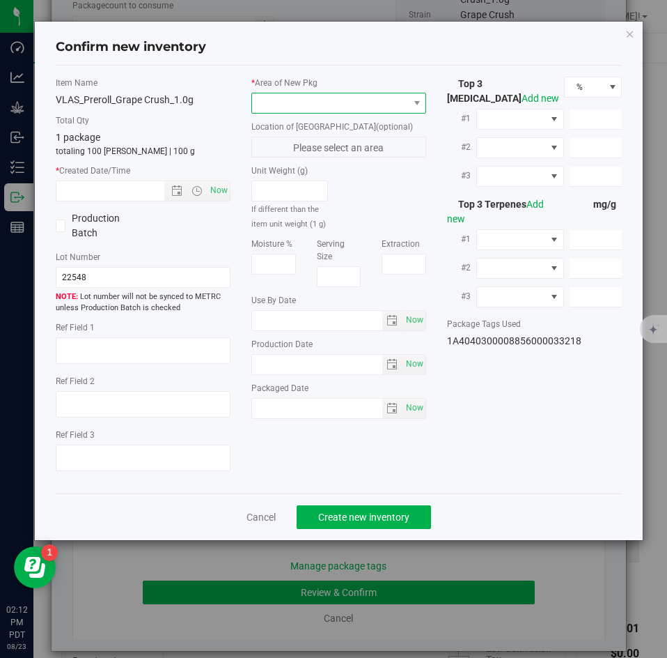
click at [279, 106] on span at bounding box center [330, 103] width 156 height 20
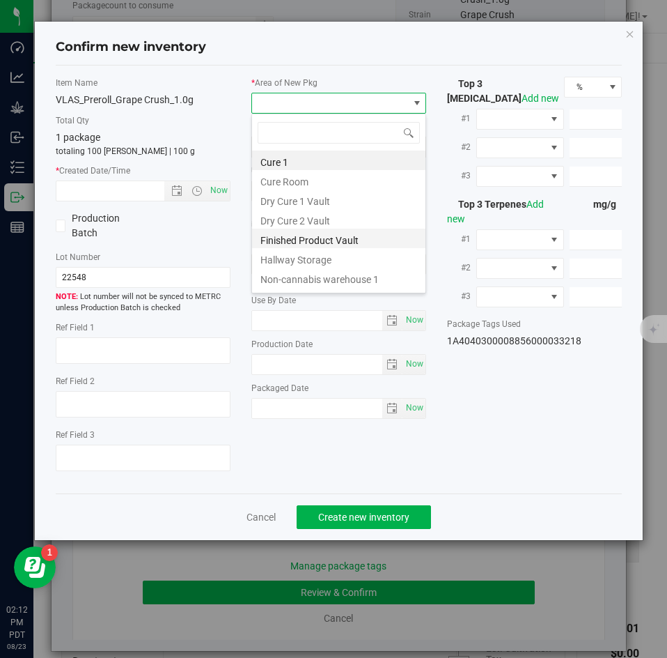
click at [275, 238] on li "Finished Product Vault" at bounding box center [338, 239] width 173 height 20
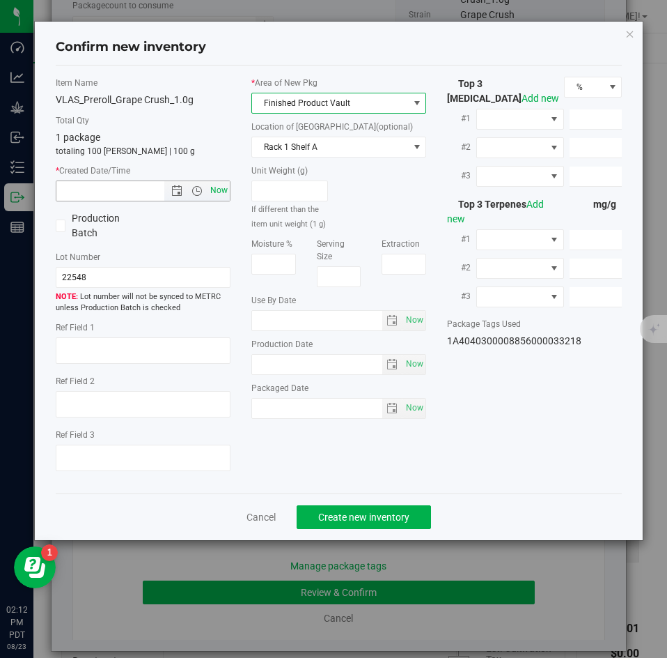
click at [220, 197] on span "Now" at bounding box center [220, 190] width 24 height 20
type input "8/23/2025 2:12 PM"
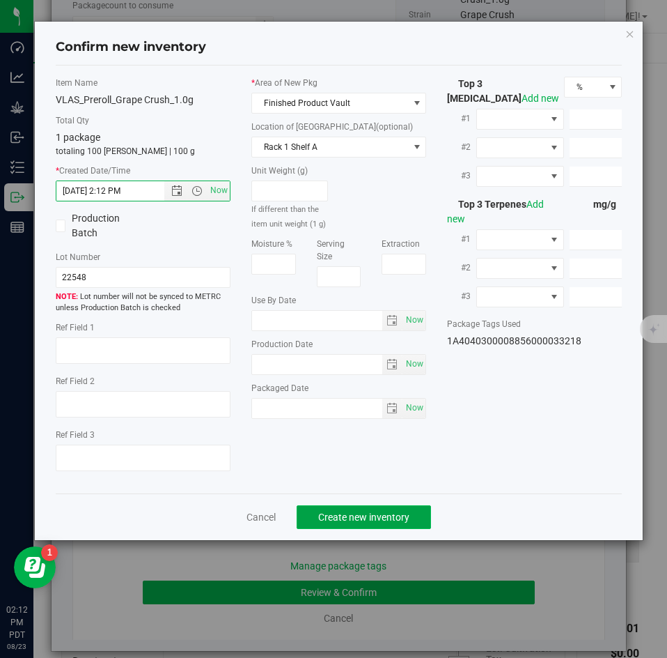
click at [342, 505] on button "Create new inventory" at bounding box center [364, 517] width 134 height 24
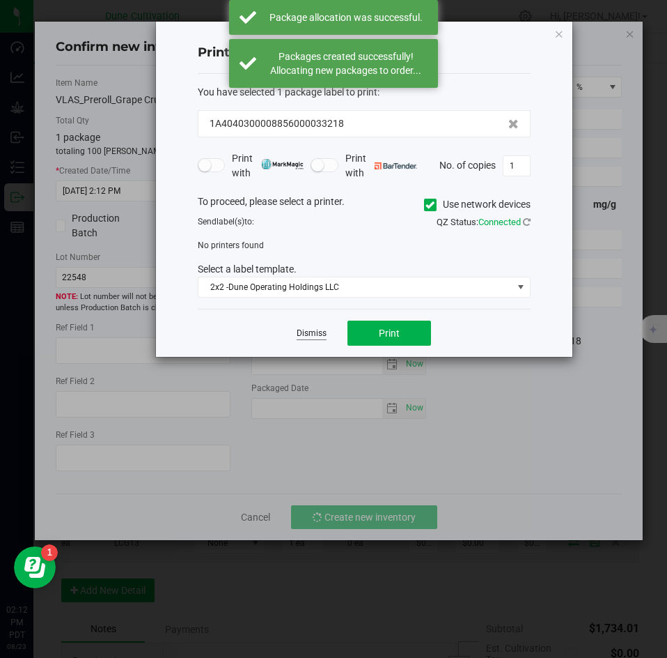
click at [311, 330] on link "Dismiss" at bounding box center [312, 333] width 30 height 12
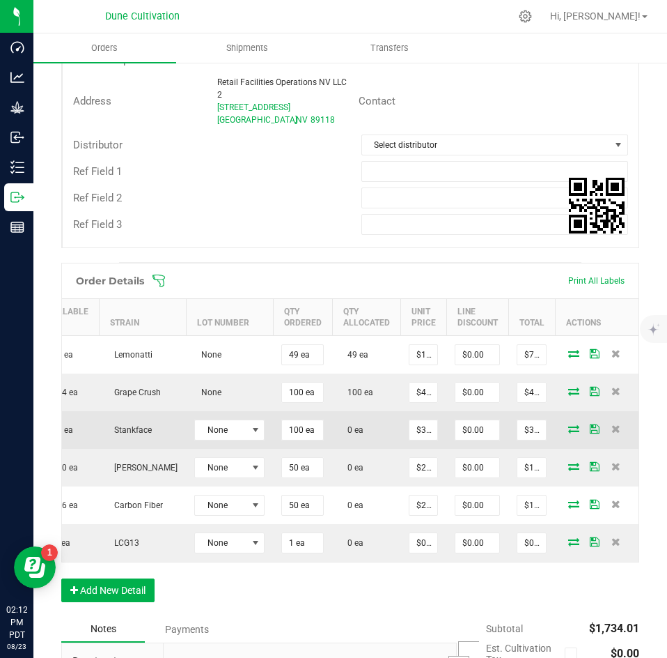
click at [569, 431] on icon at bounding box center [574, 428] width 11 height 8
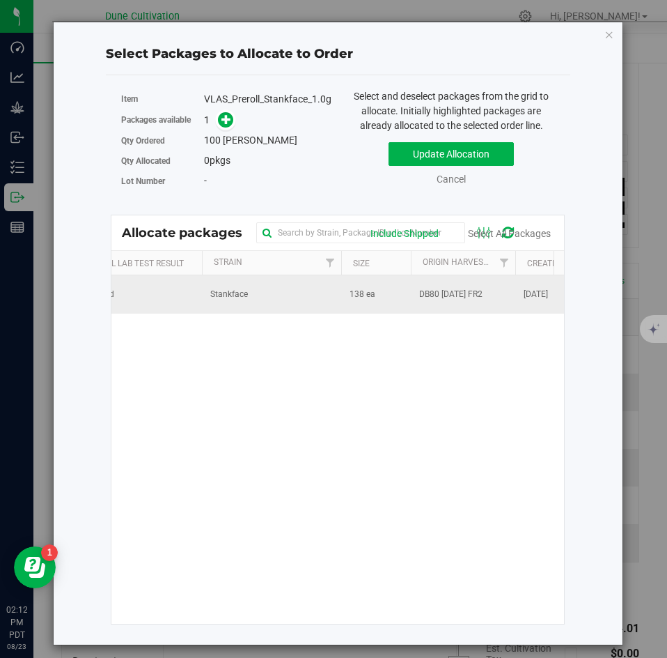
click at [335, 307] on td "Stankface" at bounding box center [271, 294] width 139 height 38
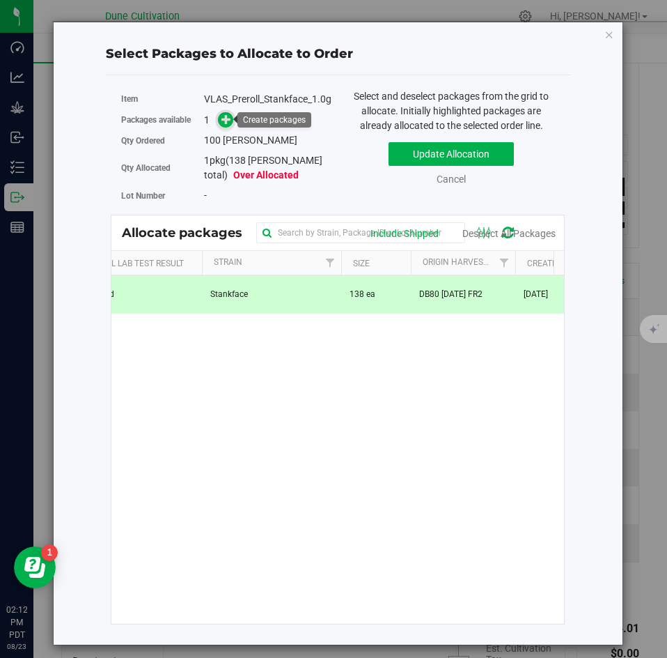
click at [226, 124] on icon at bounding box center [227, 119] width 10 height 10
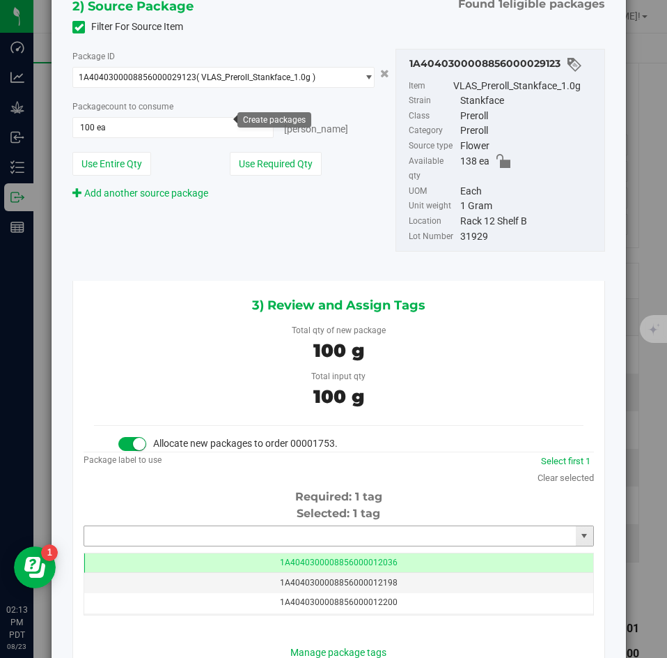
click at [291, 527] on input "text" at bounding box center [330, 536] width 492 height 20
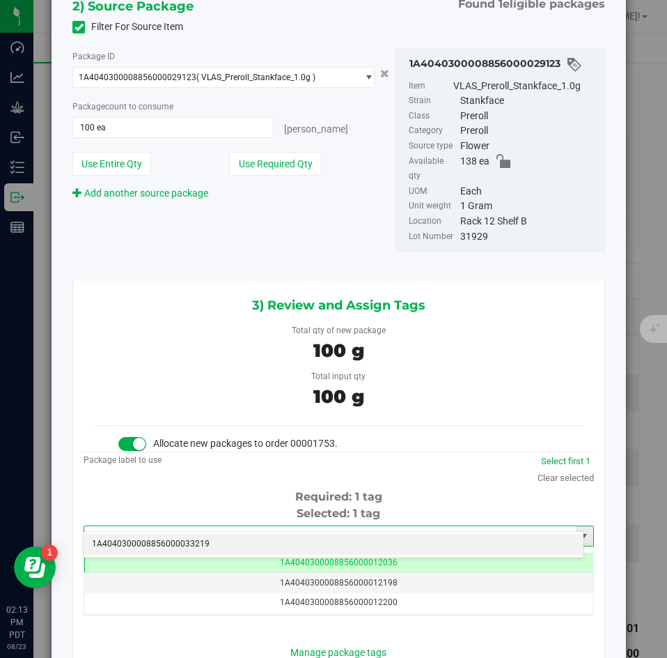
click at [287, 532] on div "1A4040300008856000033219 No matching tags" at bounding box center [334, 544] width 502 height 27
click at [277, 534] on li "1A4040300008856000033219" at bounding box center [334, 544] width 500 height 21
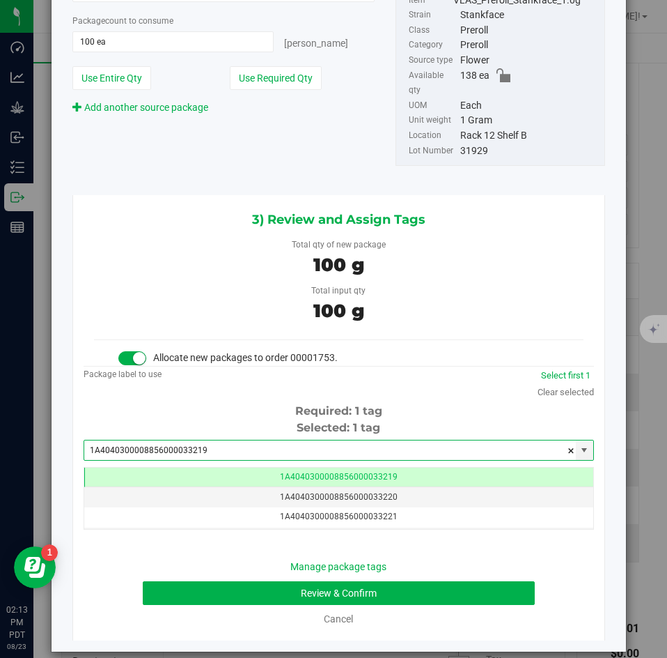
type input "1A4040300008856000033219"
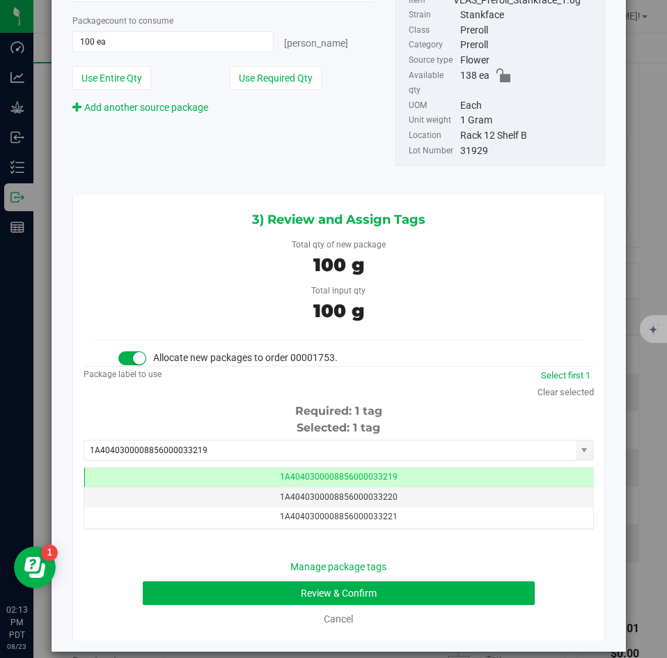
click at [235, 563] on div "Manage package tags Review & Confirm Cancel" at bounding box center [339, 592] width 490 height 67
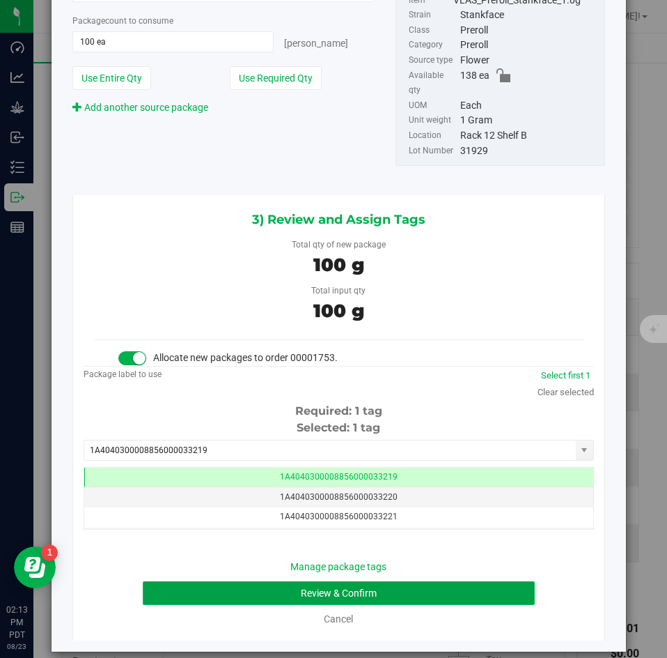
click at [231, 581] on button "Review & Confirm" at bounding box center [339, 593] width 392 height 24
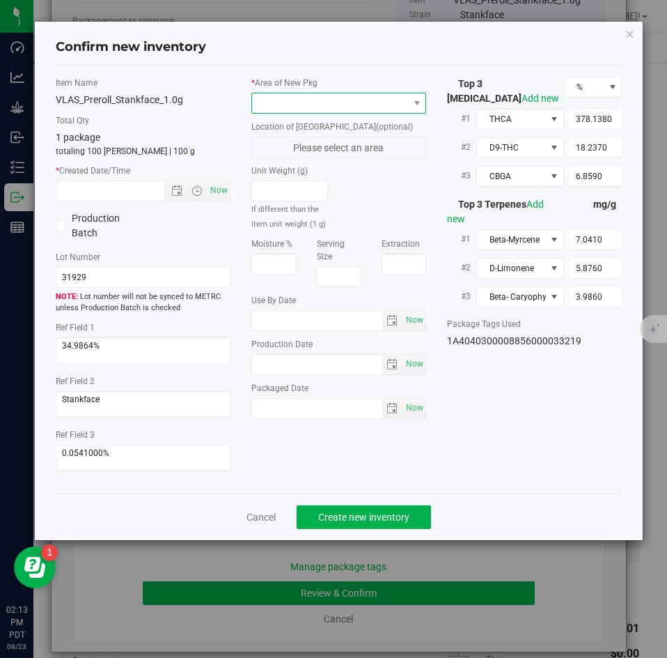
click at [288, 109] on span at bounding box center [330, 103] width 156 height 20
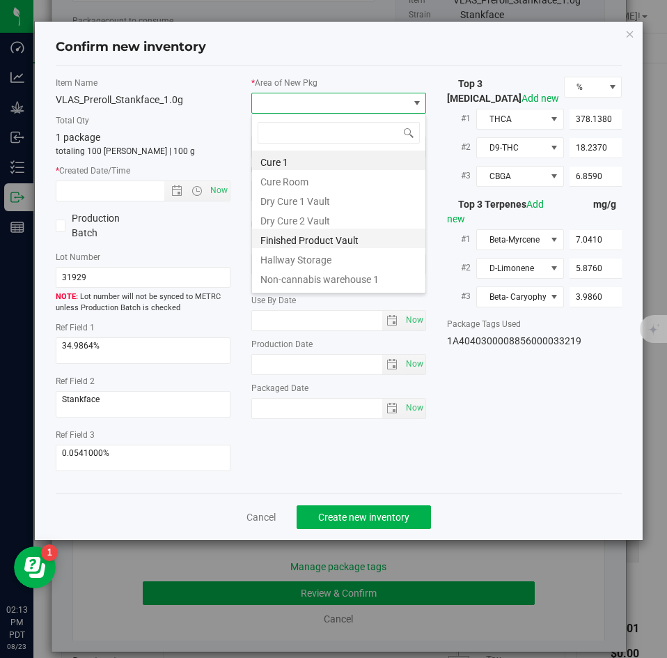
click at [277, 241] on li "Finished Product Vault" at bounding box center [338, 239] width 173 height 20
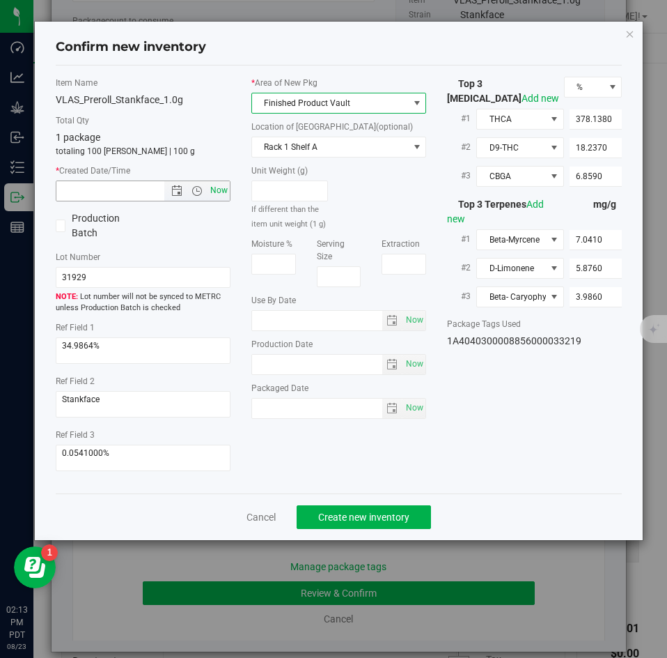
click at [217, 187] on span "Now" at bounding box center [220, 190] width 24 height 20
type input "8/23/2025 2:13 PM"
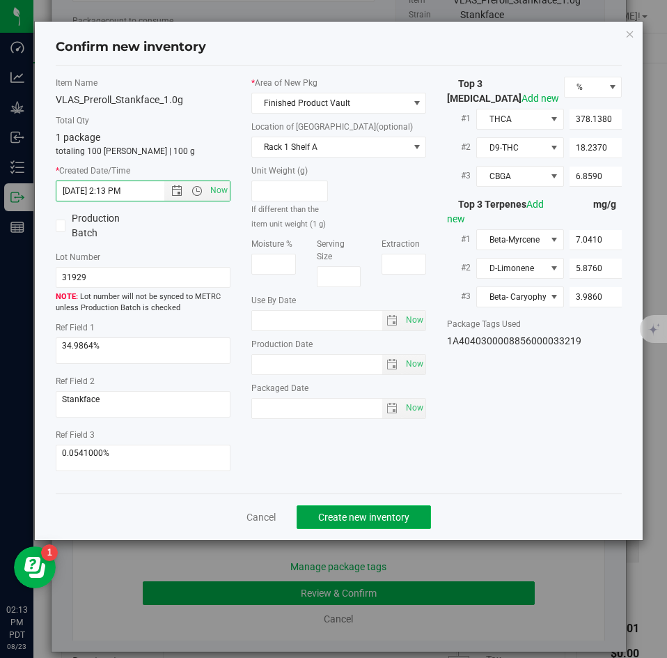
click at [343, 516] on span "Create new inventory" at bounding box center [363, 516] width 91 height 11
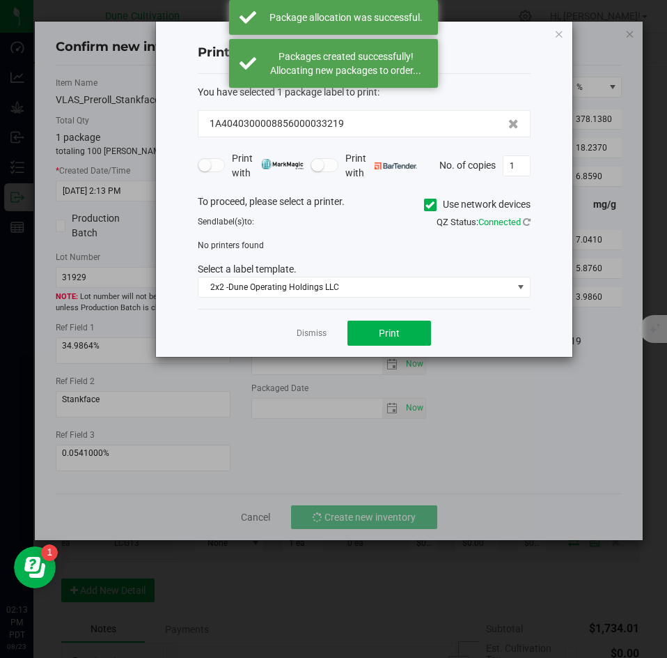
click at [304, 318] on div "Dismiss Print" at bounding box center [364, 333] width 333 height 48
click at [306, 332] on link "Dismiss" at bounding box center [312, 333] width 30 height 12
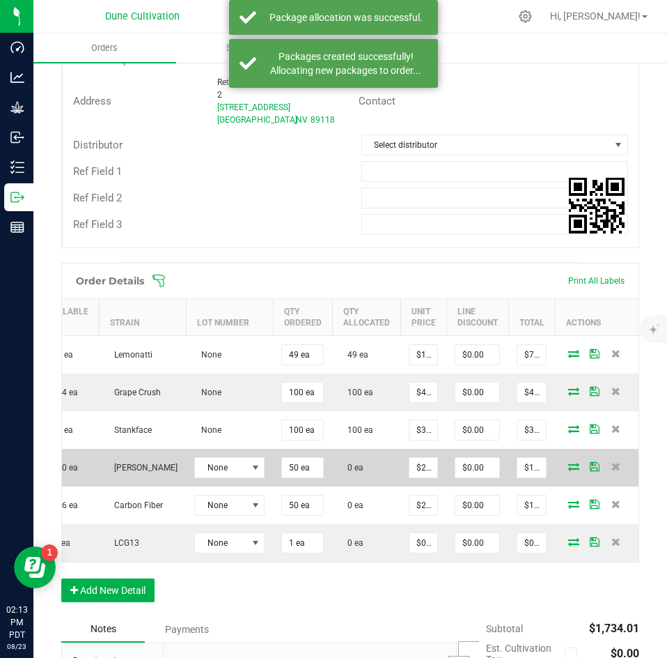
click at [569, 464] on icon at bounding box center [574, 466] width 11 height 8
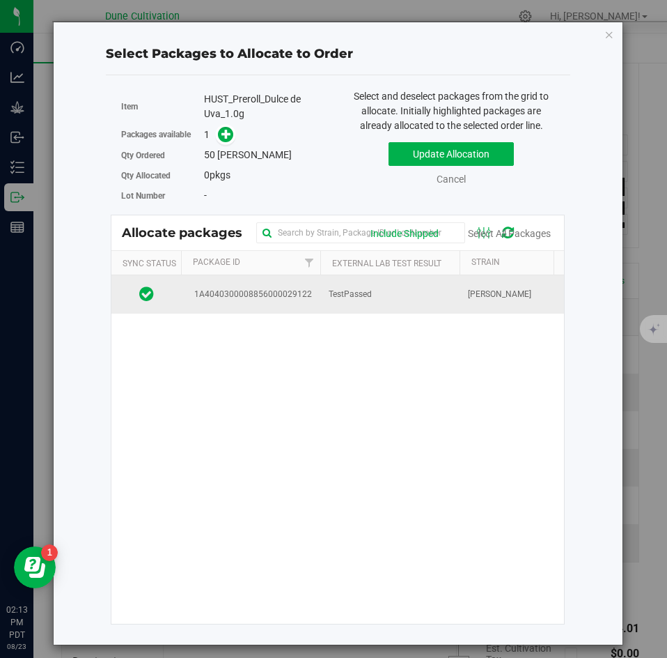
click at [366, 309] on td "TestPassed" at bounding box center [390, 294] width 139 height 38
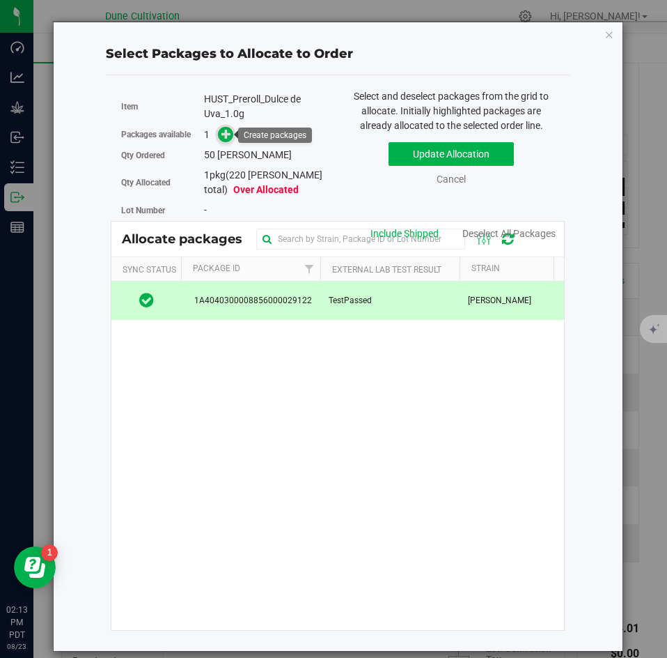
click at [229, 140] on span at bounding box center [226, 135] width 16 height 16
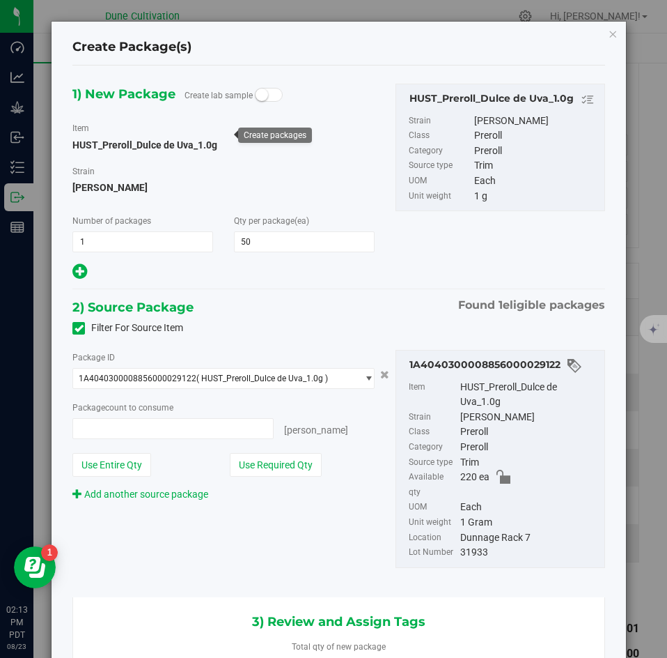
type input "50 ea"
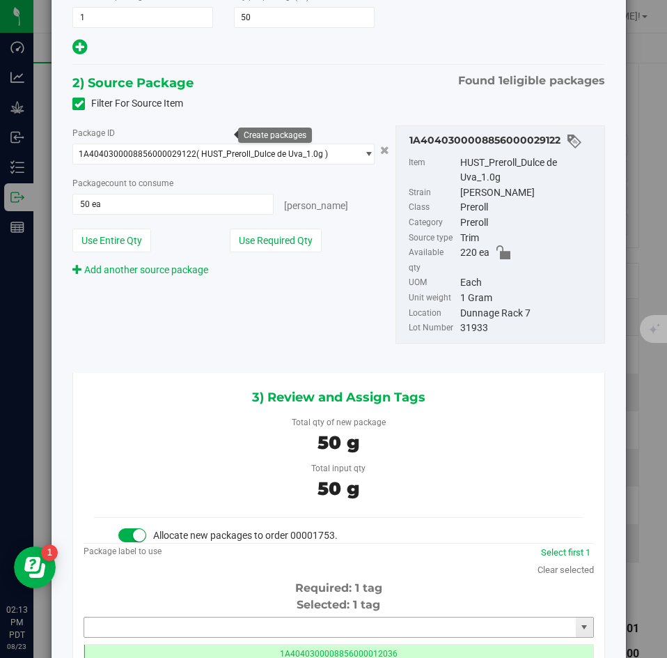
click at [323, 617] on input "text" at bounding box center [330, 627] width 492 height 20
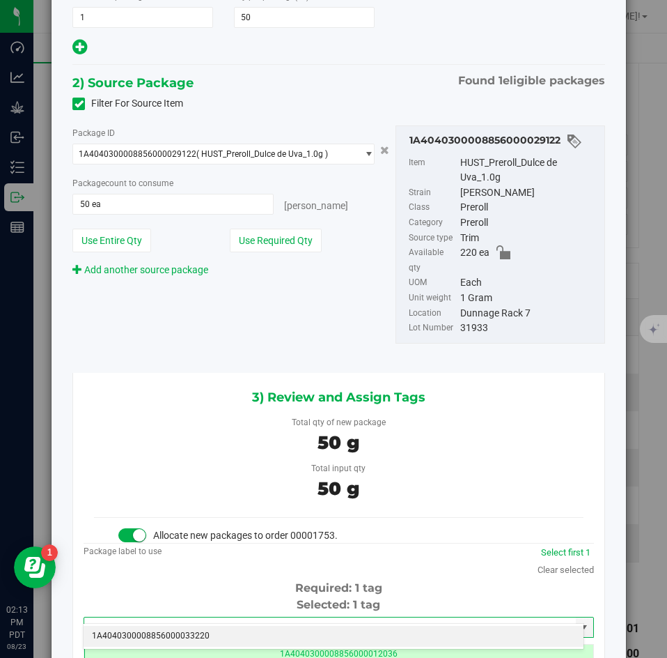
click at [305, 635] on li "1A4040300008856000033220" at bounding box center [334, 636] width 500 height 21
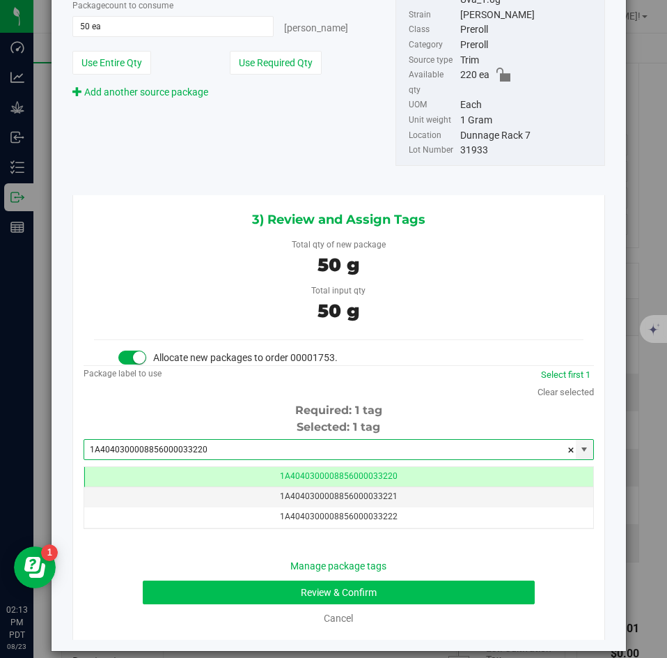
type input "1A4040300008856000033220"
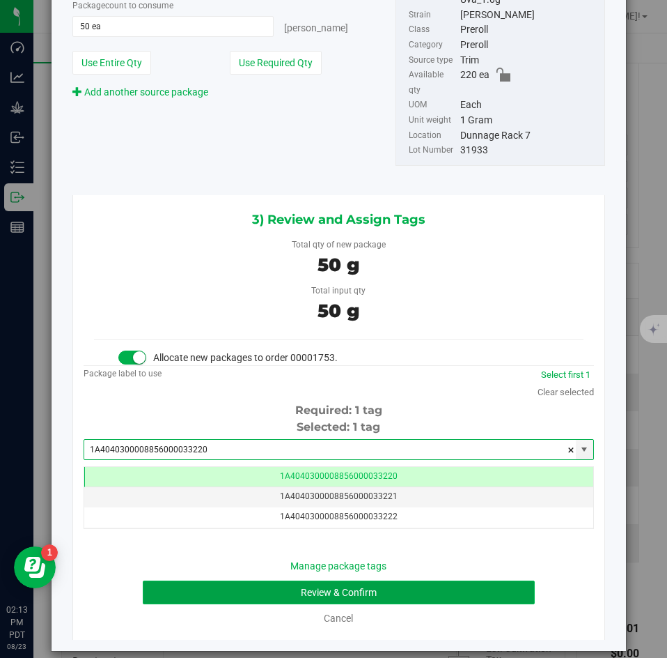
click at [295, 580] on button "Review & Confirm" at bounding box center [339, 592] width 392 height 24
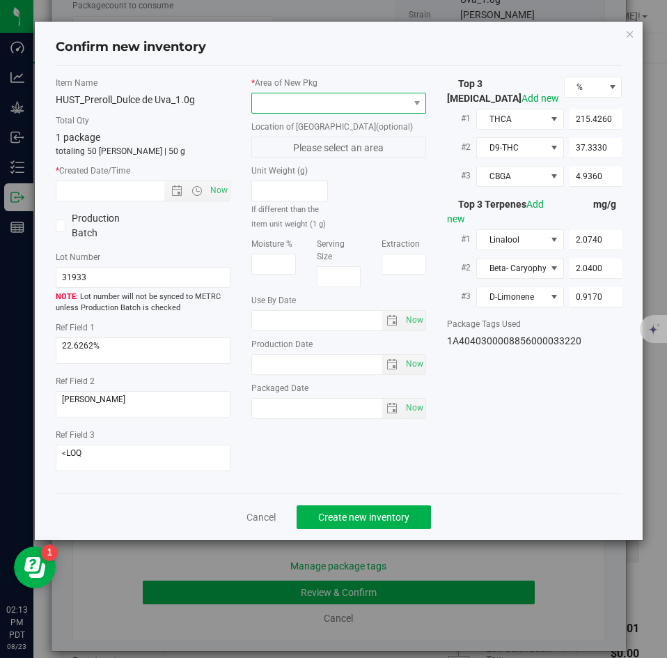
click at [298, 105] on span at bounding box center [330, 103] width 156 height 20
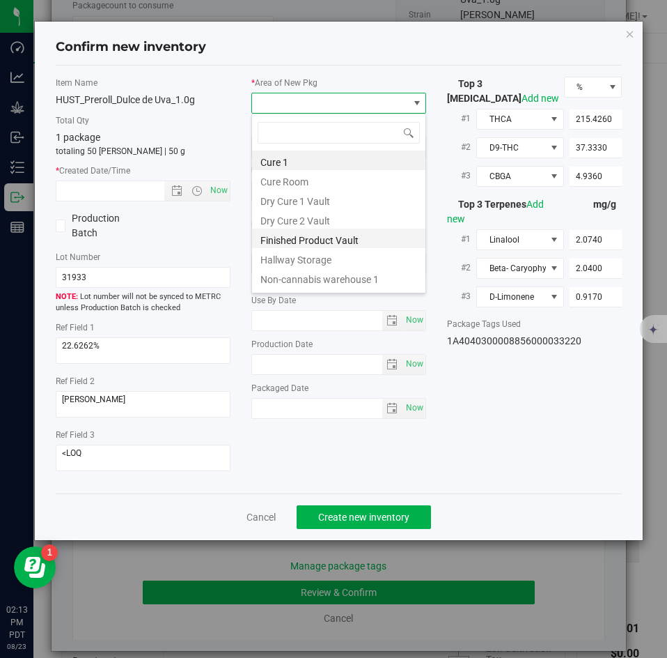
click at [293, 244] on li "Finished Product Vault" at bounding box center [338, 239] width 173 height 20
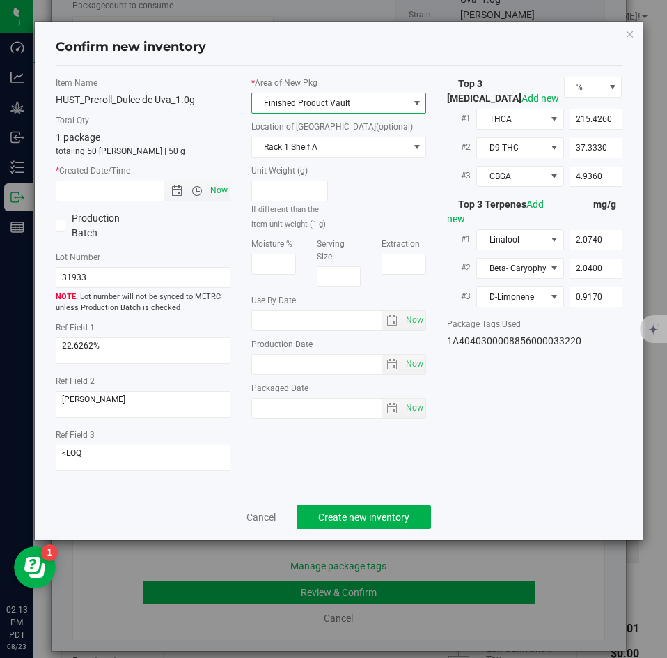
click at [224, 196] on span "Now" at bounding box center [220, 190] width 24 height 20
type input "8/23/2025 2:13 PM"
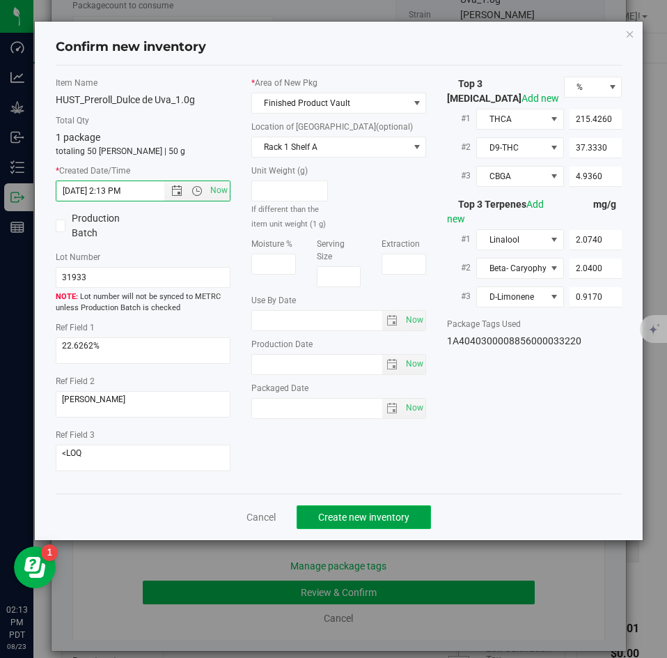
click at [337, 524] on button "Create new inventory" at bounding box center [364, 517] width 134 height 24
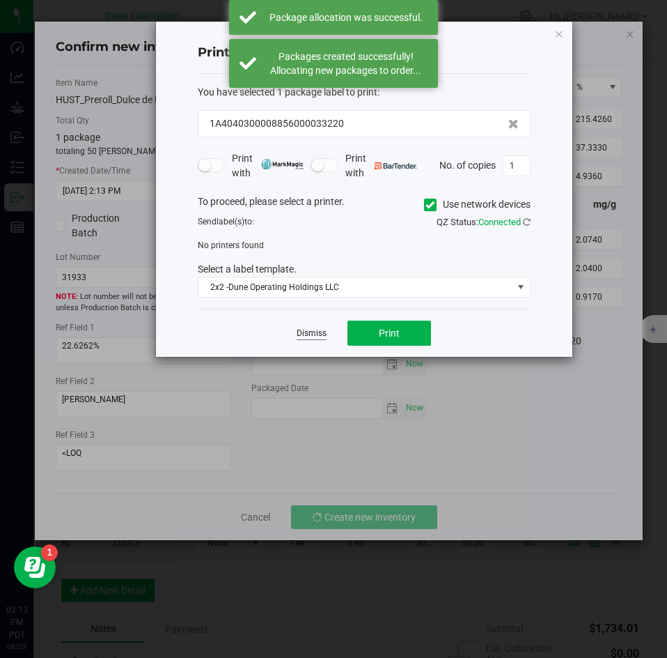
click at [318, 330] on link "Dismiss" at bounding box center [312, 333] width 30 height 12
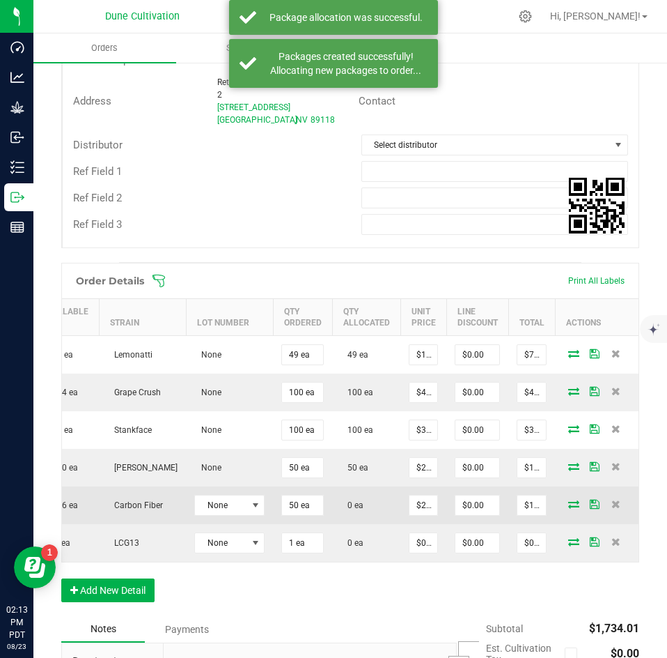
click at [569, 507] on icon at bounding box center [574, 504] width 11 height 8
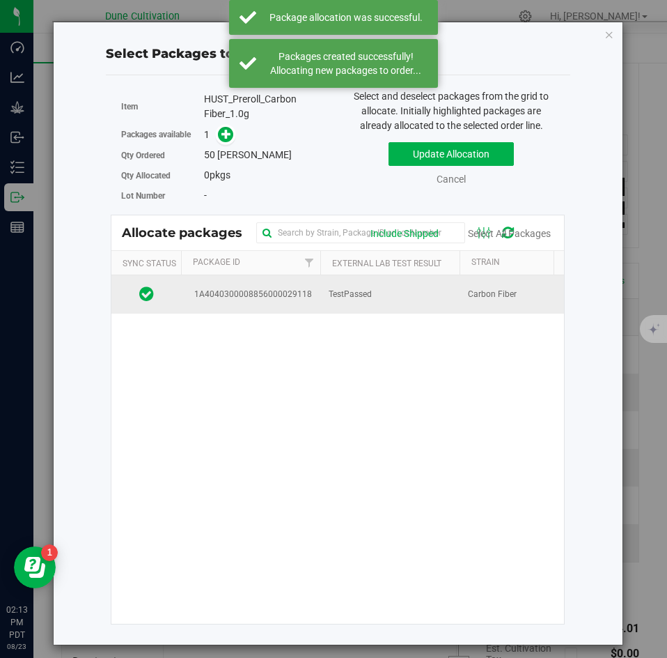
click at [364, 285] on td "TestPassed" at bounding box center [390, 294] width 139 height 38
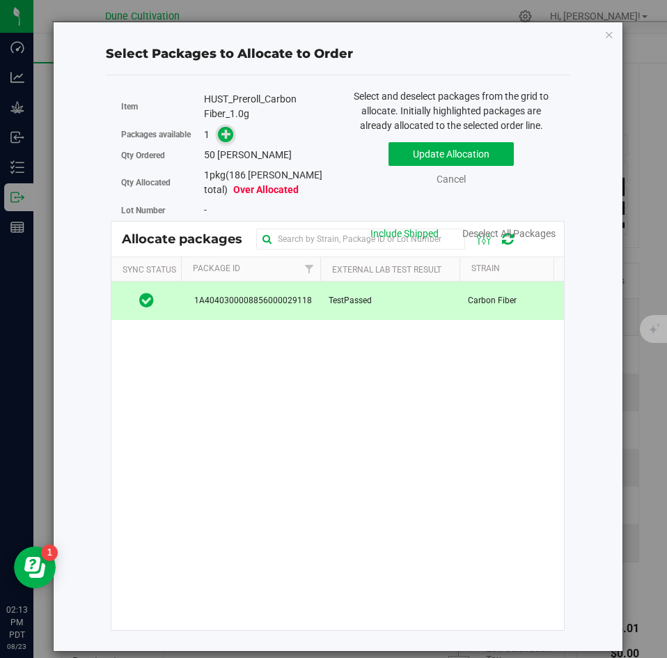
click at [222, 141] on span at bounding box center [226, 135] width 16 height 16
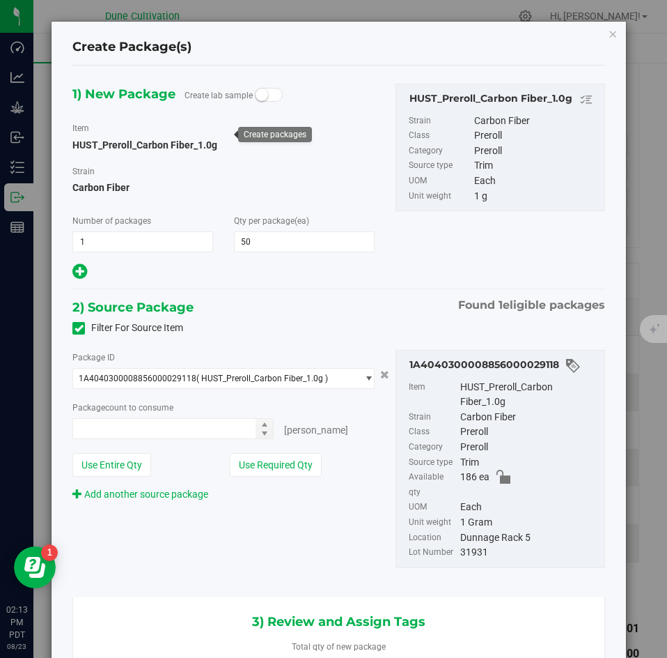
type input "50 ea"
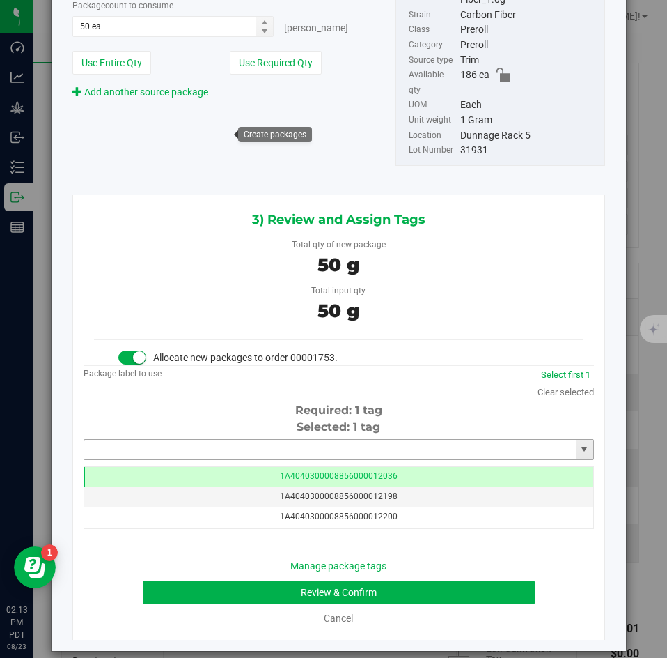
click at [379, 440] on input "text" at bounding box center [330, 450] width 492 height 20
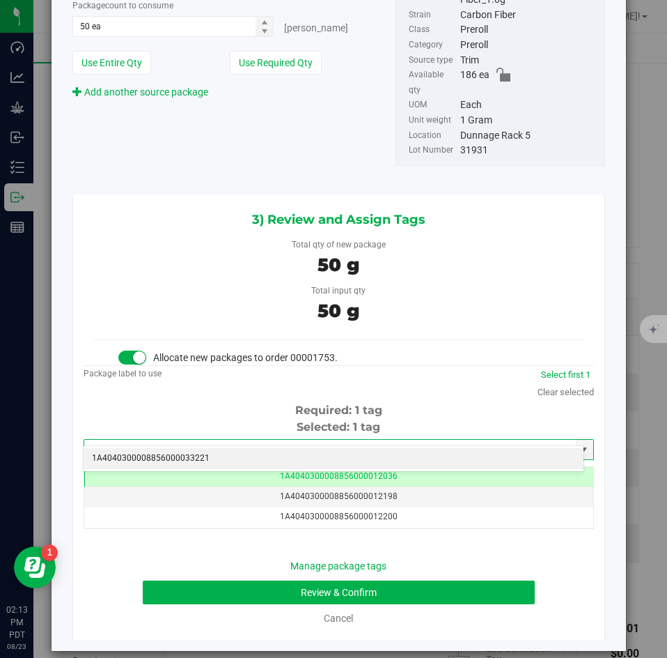
click at [356, 454] on li "1A4040300008856000033221" at bounding box center [334, 458] width 500 height 21
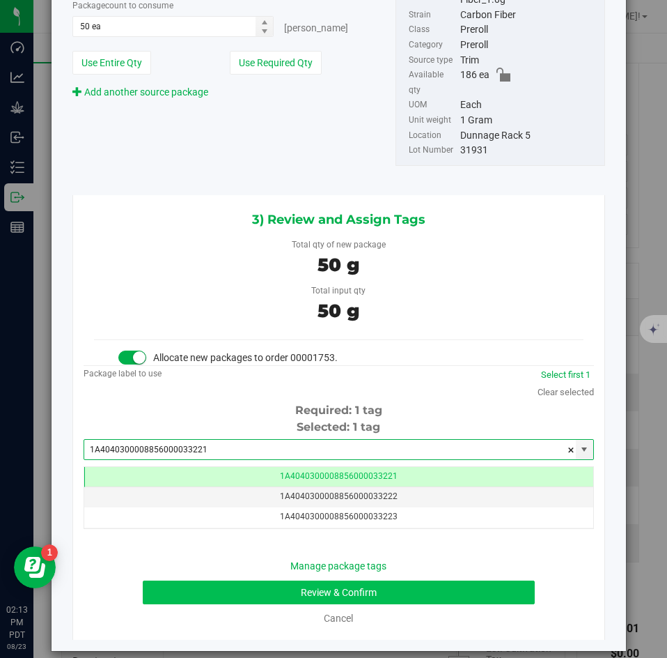
type input "1A4040300008856000033221"
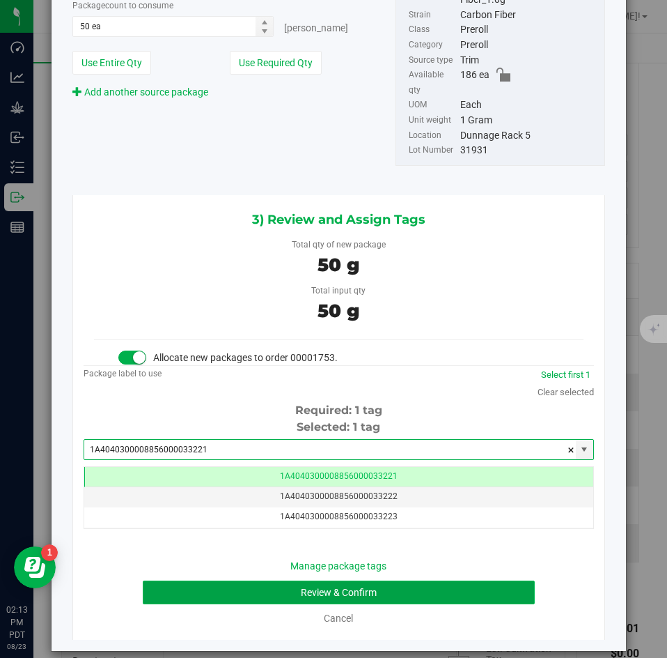
click at [303, 580] on button "Review & Confirm" at bounding box center [339, 592] width 392 height 24
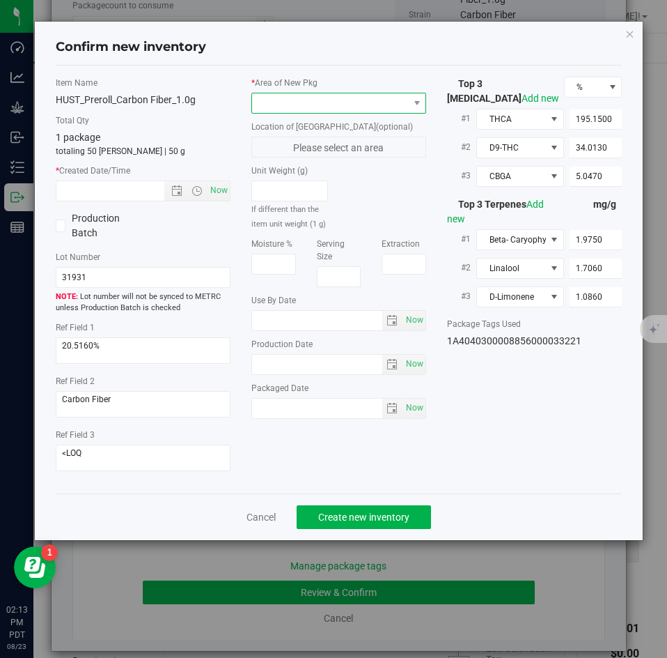
click at [281, 108] on span at bounding box center [330, 103] width 156 height 20
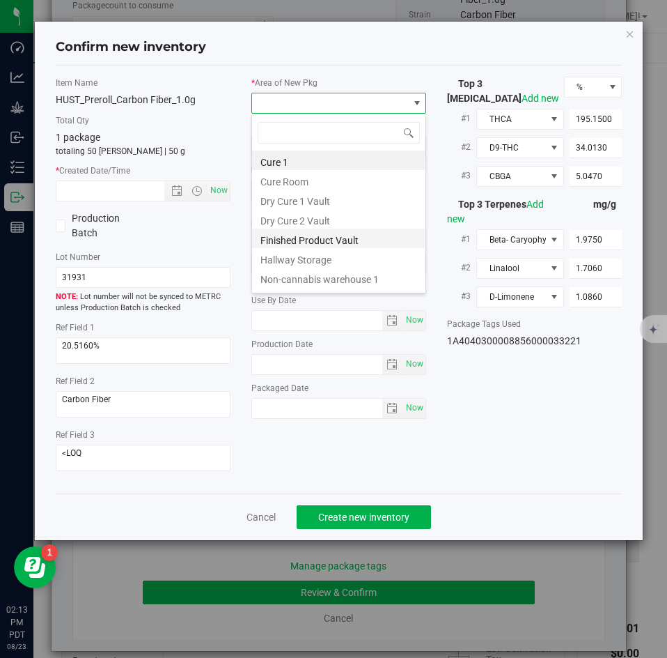
click at [277, 236] on li "Finished Product Vault" at bounding box center [338, 239] width 173 height 20
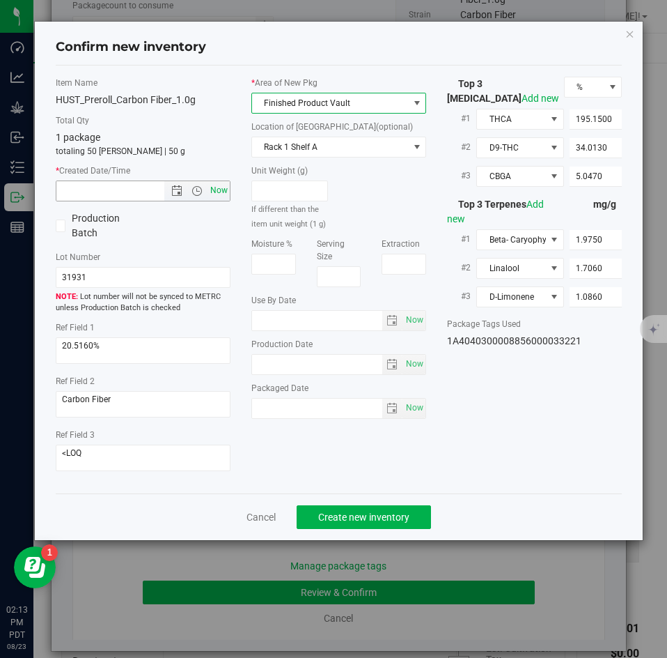
click at [224, 187] on span "Now" at bounding box center [220, 190] width 24 height 20
type input "8/23/2025 2:13 PM"
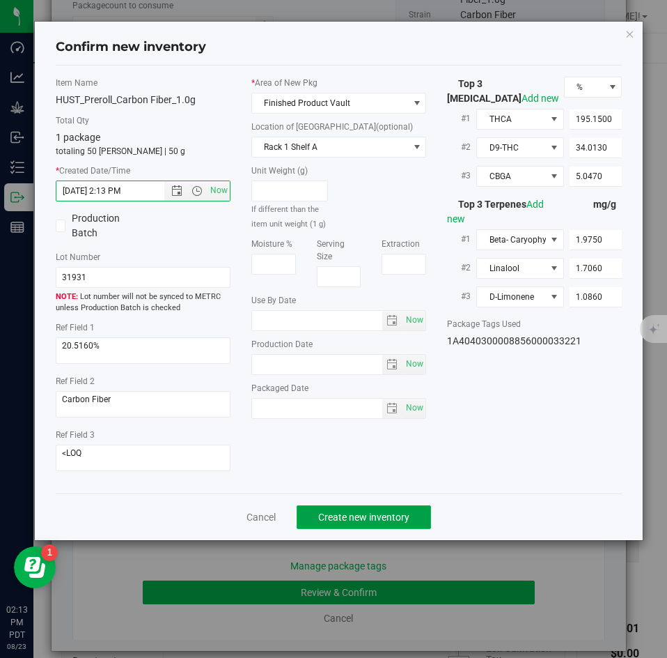
click at [334, 511] on span "Create new inventory" at bounding box center [363, 516] width 91 height 11
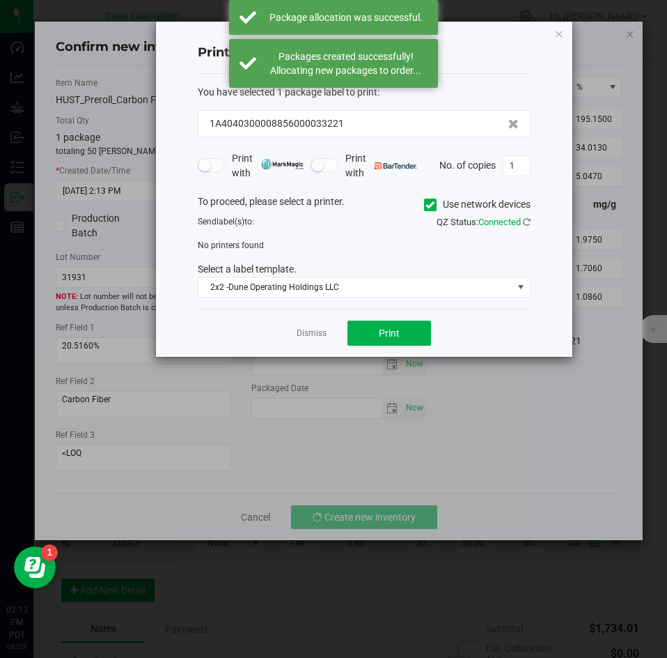
click at [315, 341] on div "Dismiss Print" at bounding box center [364, 333] width 333 height 48
click at [309, 333] on link "Dismiss" at bounding box center [312, 333] width 30 height 12
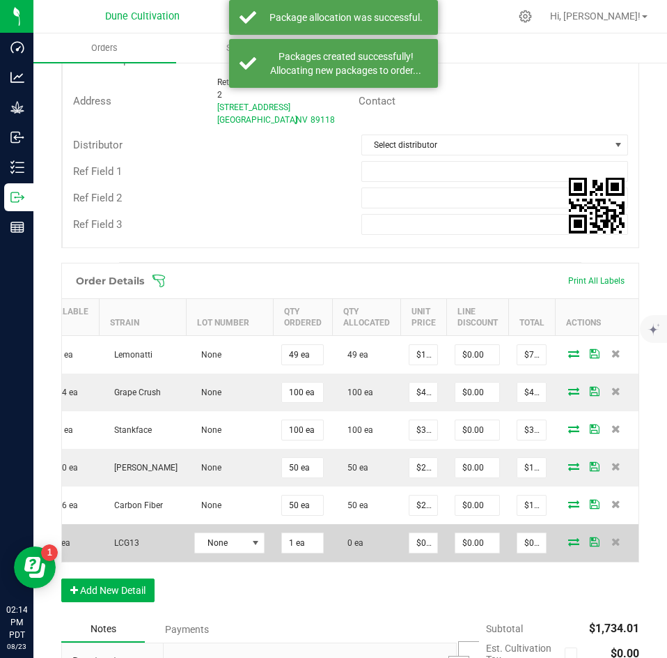
click at [569, 539] on icon at bounding box center [574, 541] width 11 height 8
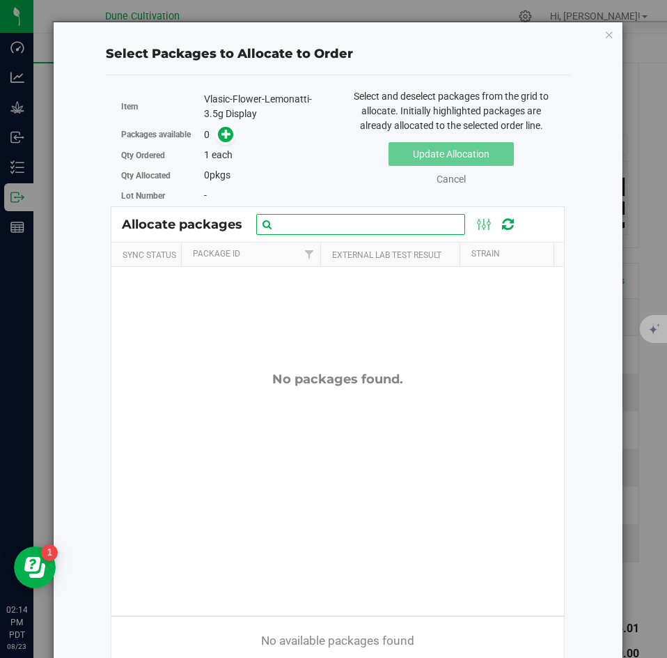
click at [321, 228] on input "text" at bounding box center [360, 224] width 209 height 21
type input "22523"
drag, startPoint x: 309, startPoint y: 224, endPoint x: 263, endPoint y: 222, distance: 46.1
click at [263, 222] on input "22523" at bounding box center [360, 224] width 209 height 21
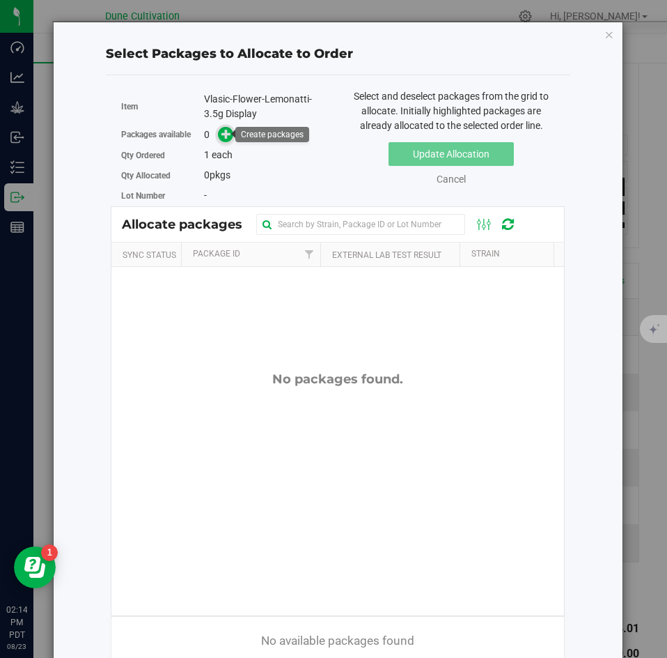
click at [230, 129] on icon at bounding box center [227, 134] width 10 height 10
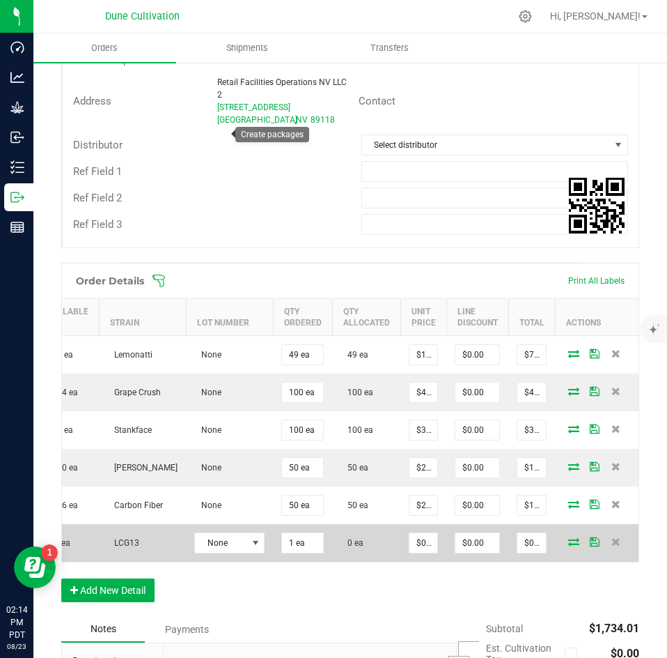
click at [569, 541] on icon at bounding box center [574, 541] width 11 height 8
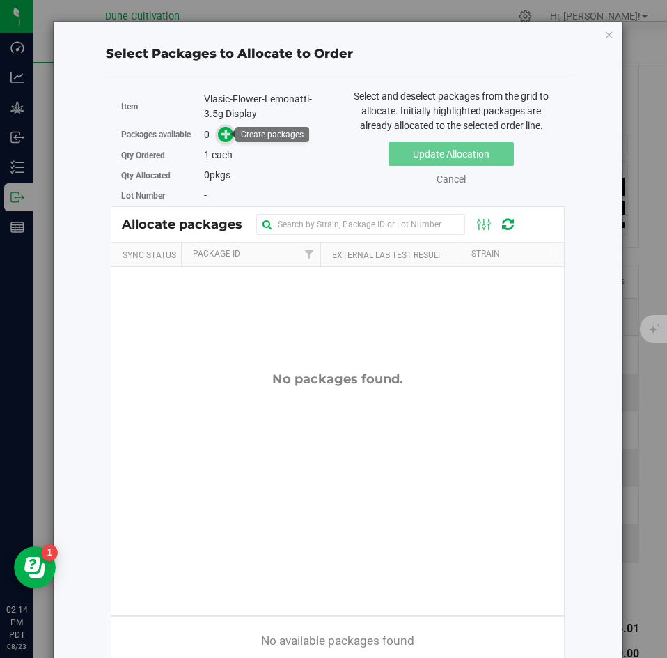
click at [222, 137] on icon at bounding box center [227, 134] width 10 height 10
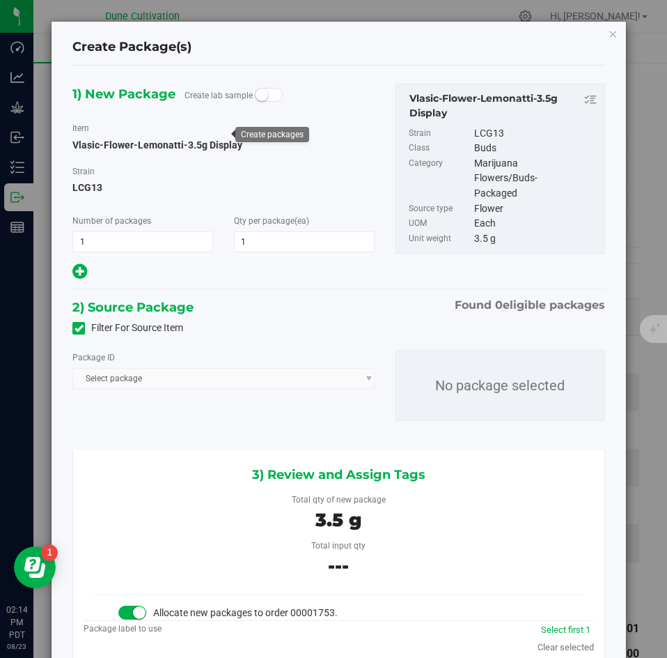
click at [75, 328] on icon at bounding box center [79, 328] width 9 height 0
click at [0, 0] on input "Filter For Source Item" at bounding box center [0, 0] width 0 height 0
click at [135, 371] on span "Select package" at bounding box center [215, 379] width 284 height 20
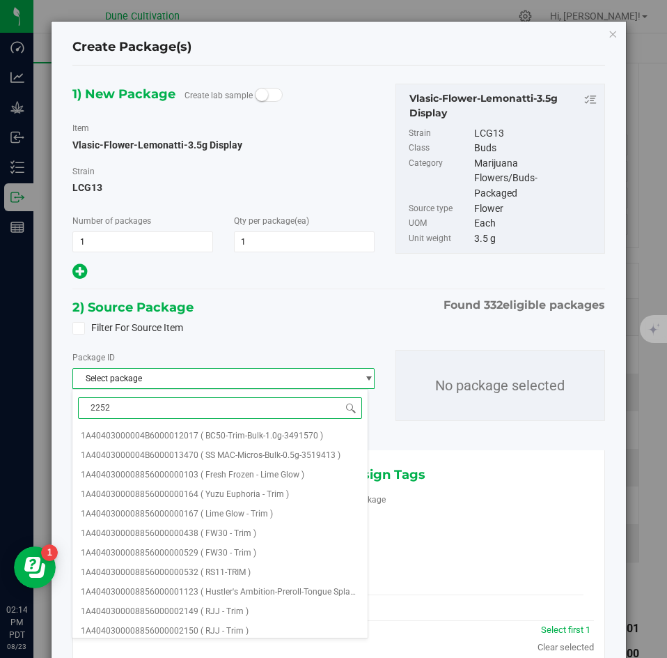
type input "22523"
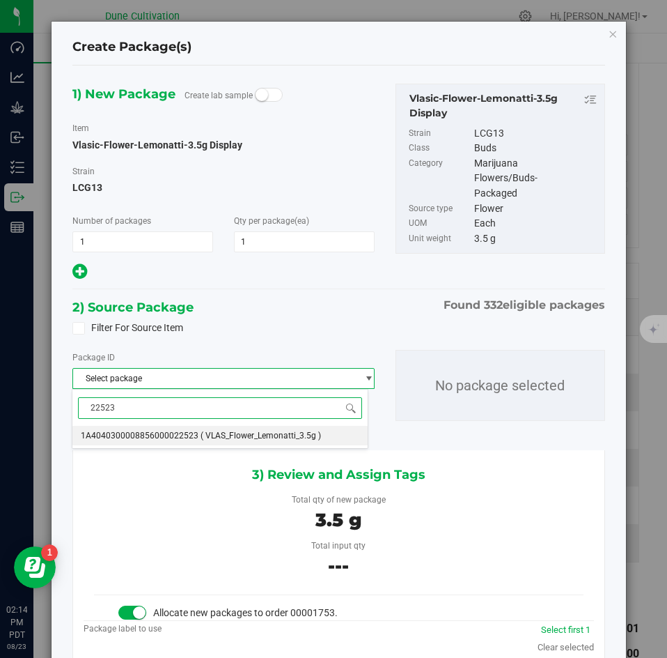
click at [148, 431] on span "1A4040300008856000022523" at bounding box center [140, 436] width 118 height 10
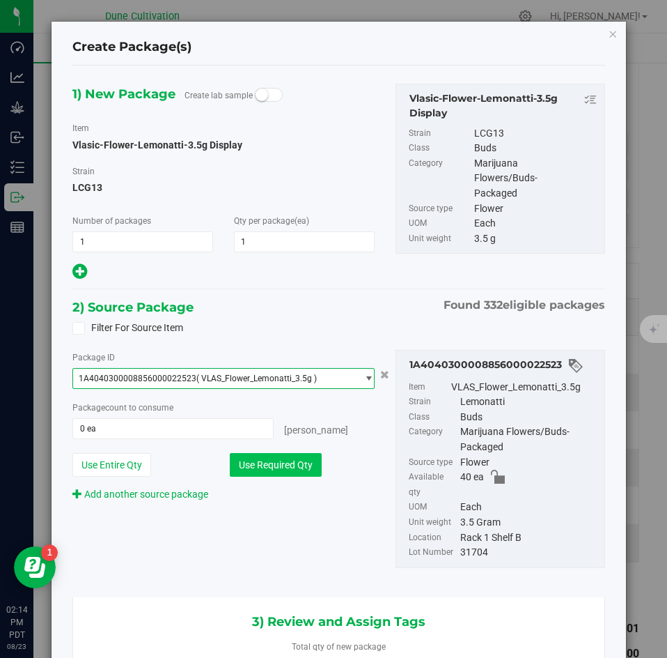
click at [254, 463] on button "Use Required Qty" at bounding box center [276, 465] width 92 height 24
type input "1 ea"
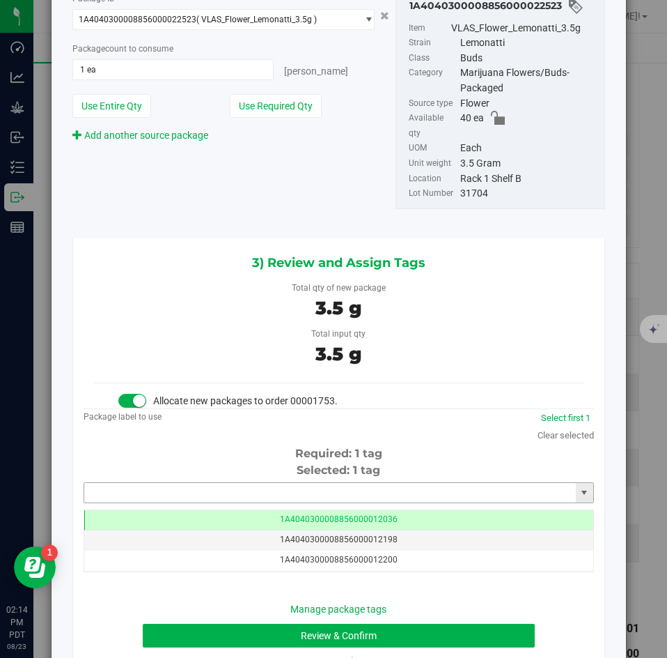
click at [329, 483] on input "text" at bounding box center [330, 493] width 492 height 20
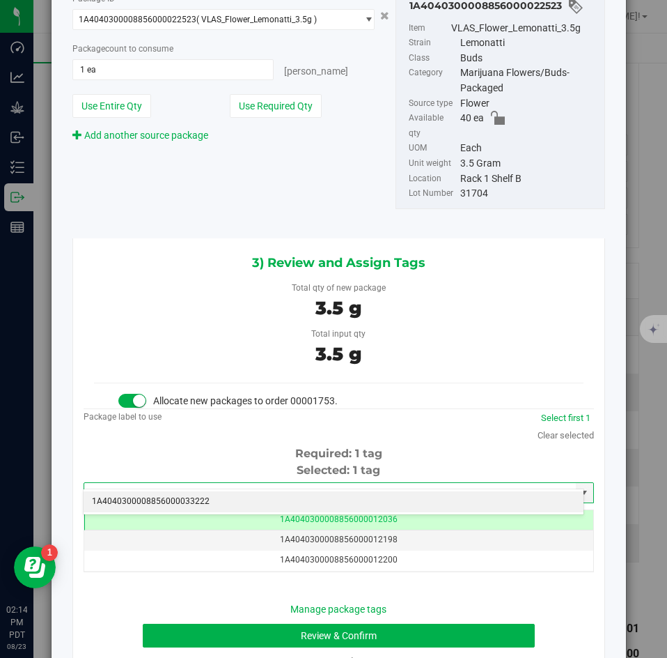
click at [318, 497] on li "1A4040300008856000033222" at bounding box center [334, 501] width 500 height 21
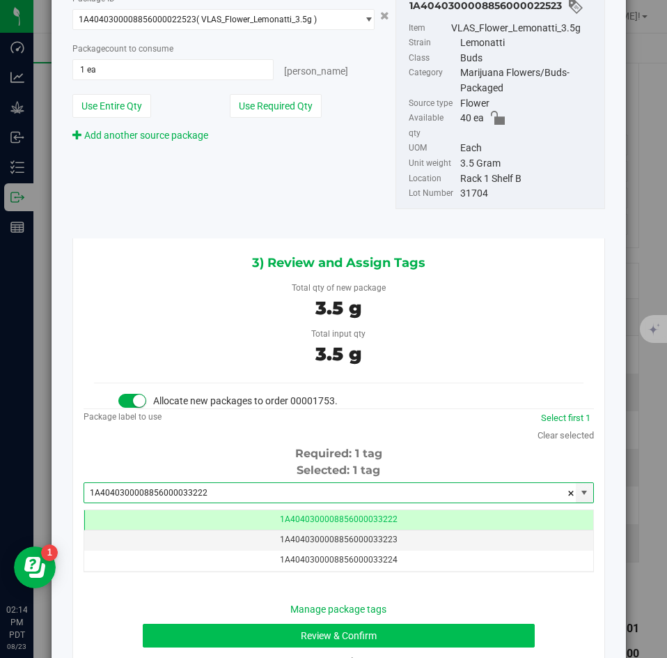
type input "1A4040300008856000033222"
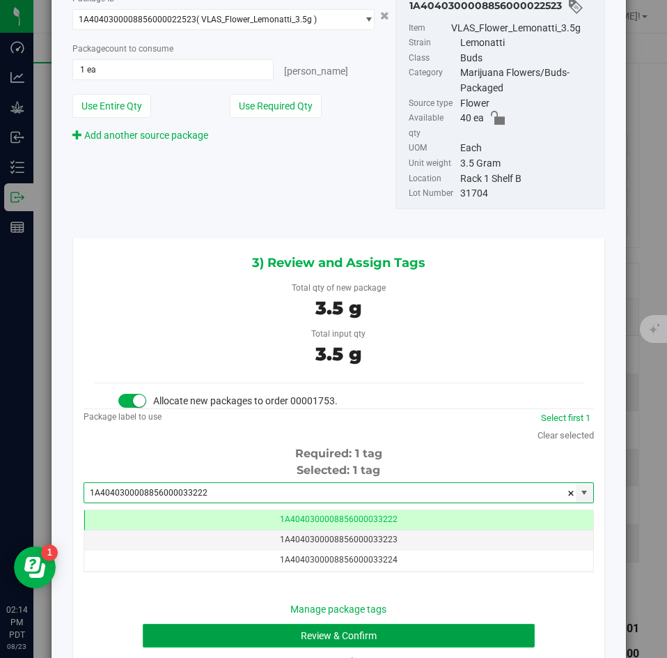
click at [265, 624] on button "Review & Confirm" at bounding box center [339, 636] width 392 height 24
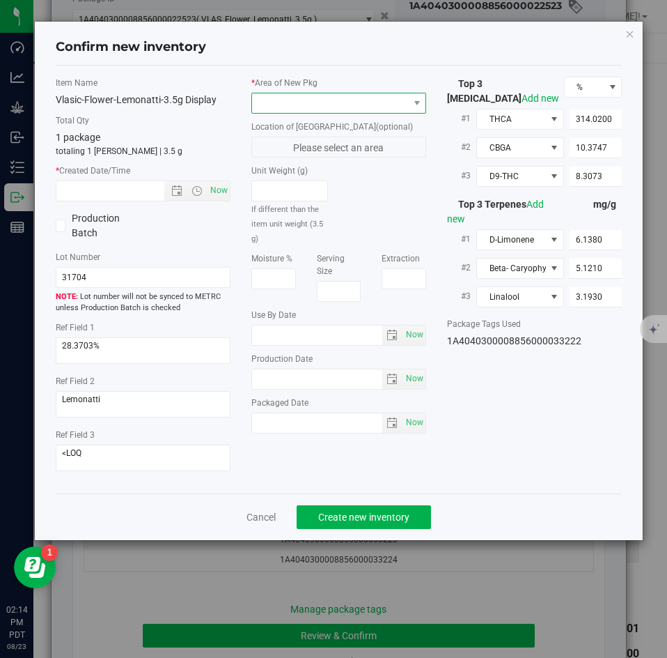
click at [276, 104] on span at bounding box center [330, 103] width 156 height 20
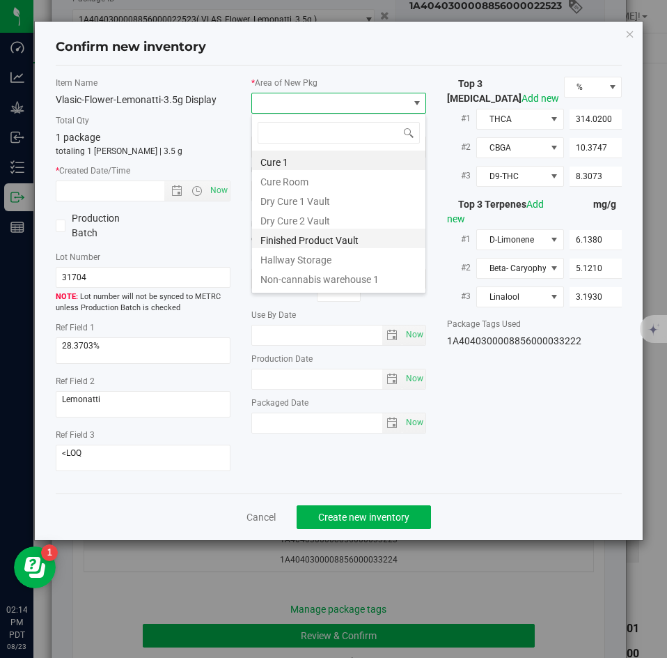
click at [275, 235] on li "Finished Product Vault" at bounding box center [338, 239] width 173 height 20
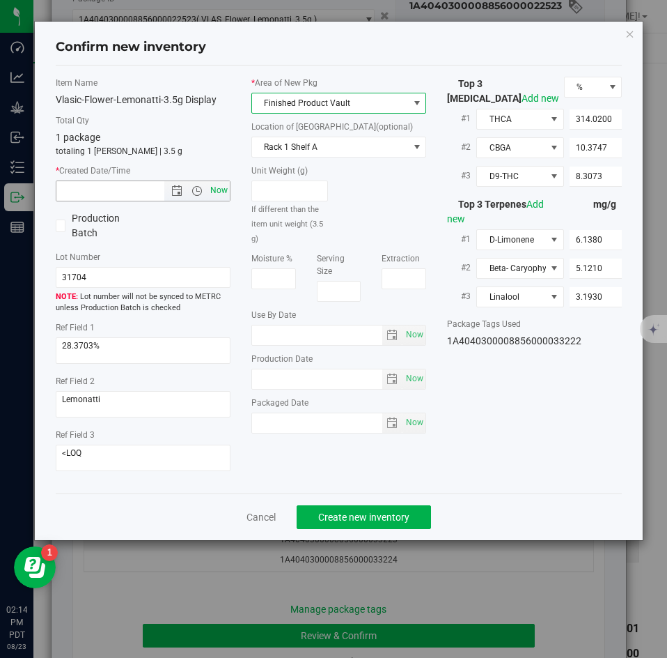
click at [220, 189] on span "Now" at bounding box center [220, 190] width 24 height 20
type input "8/23/2025 2:14 PM"
click at [348, 501] on div "Cancel Create new inventory" at bounding box center [339, 516] width 567 height 47
click at [344, 511] on span "Create new inventory" at bounding box center [363, 516] width 91 height 11
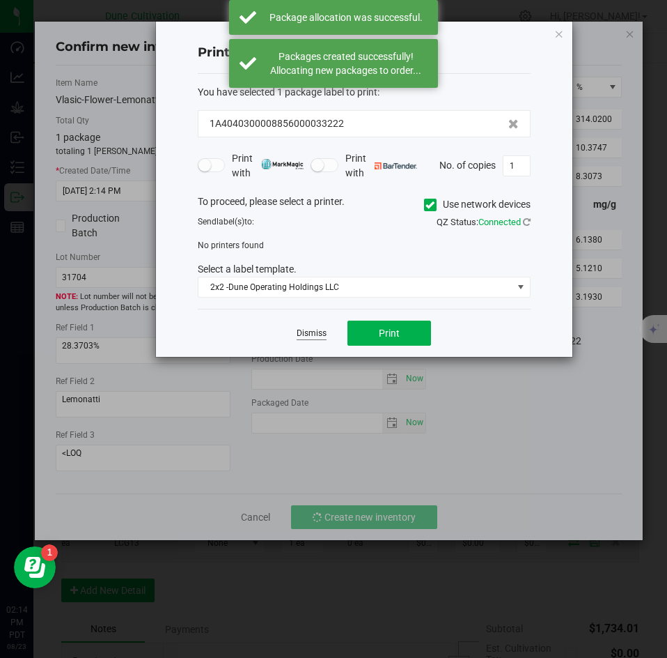
click at [314, 335] on link "Dismiss" at bounding box center [312, 333] width 30 height 12
